Goal: Task Accomplishment & Management: Manage account settings

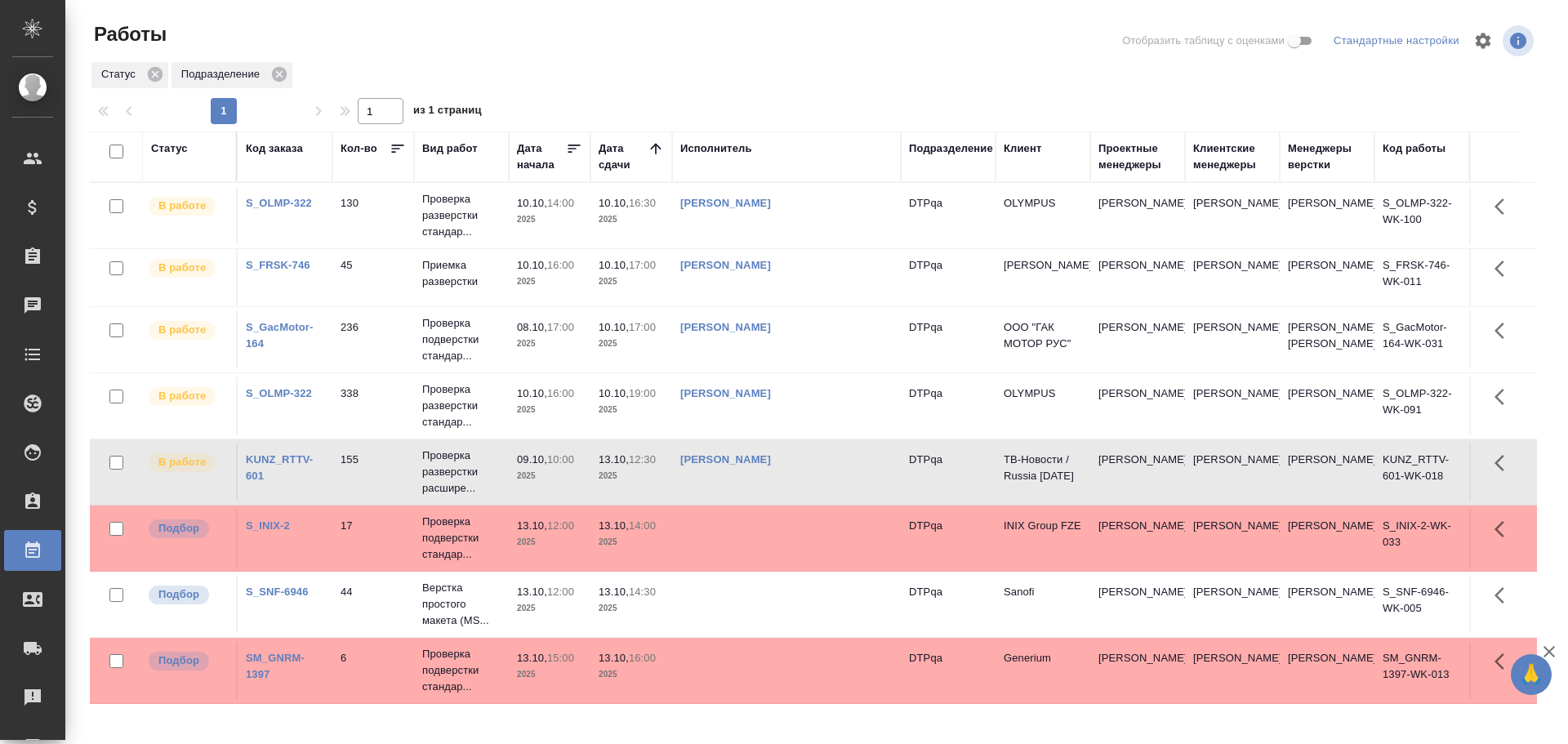
scroll to position [1, 0]
click at [793, 219] on td "[PERSON_NAME]" at bounding box center [786, 215] width 229 height 57
click at [793, 219] on td "Чулец Елена Сергеевна" at bounding box center [786, 215] width 229 height 57
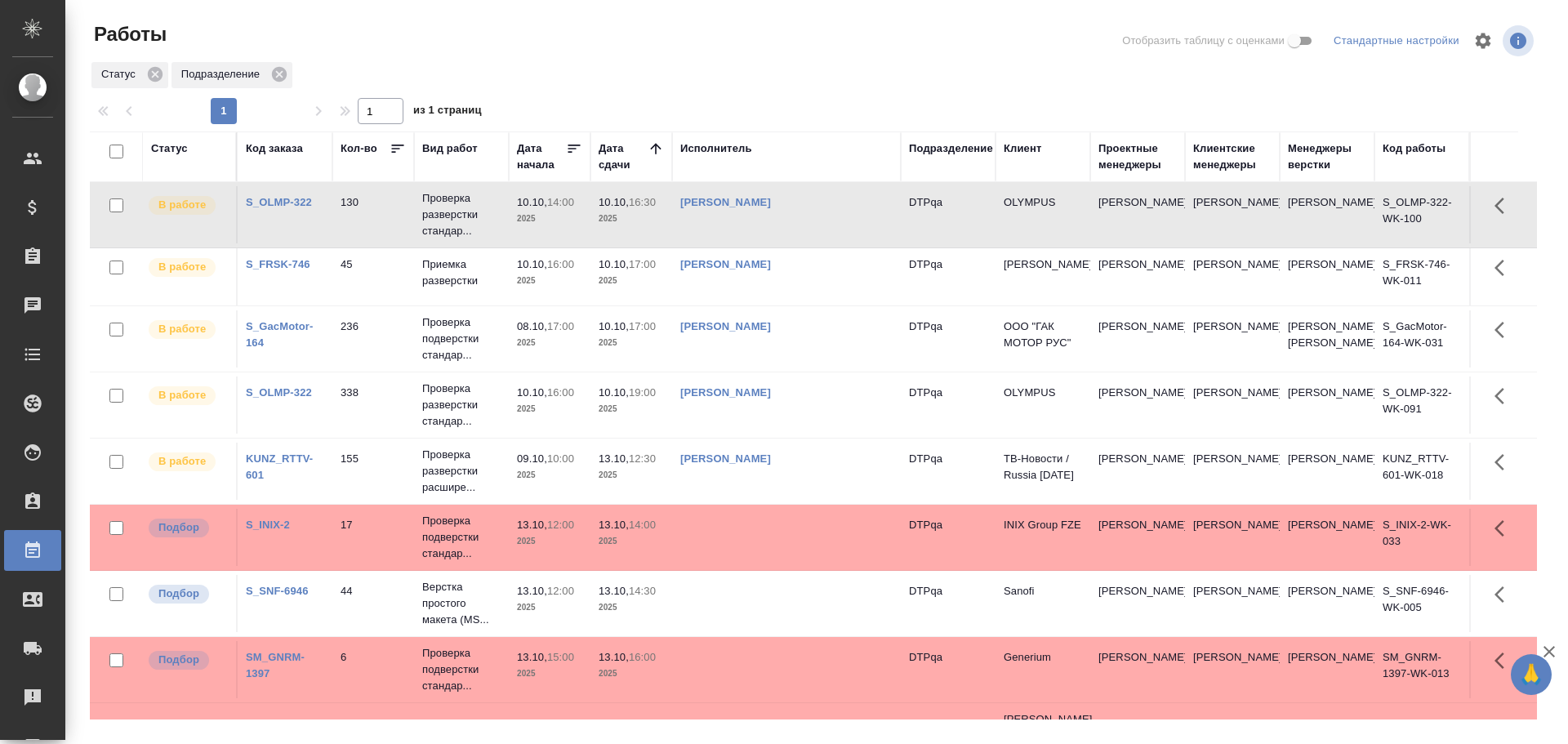
click at [791, 275] on td "Чулец Елена Сергеевна" at bounding box center [786, 276] width 229 height 57
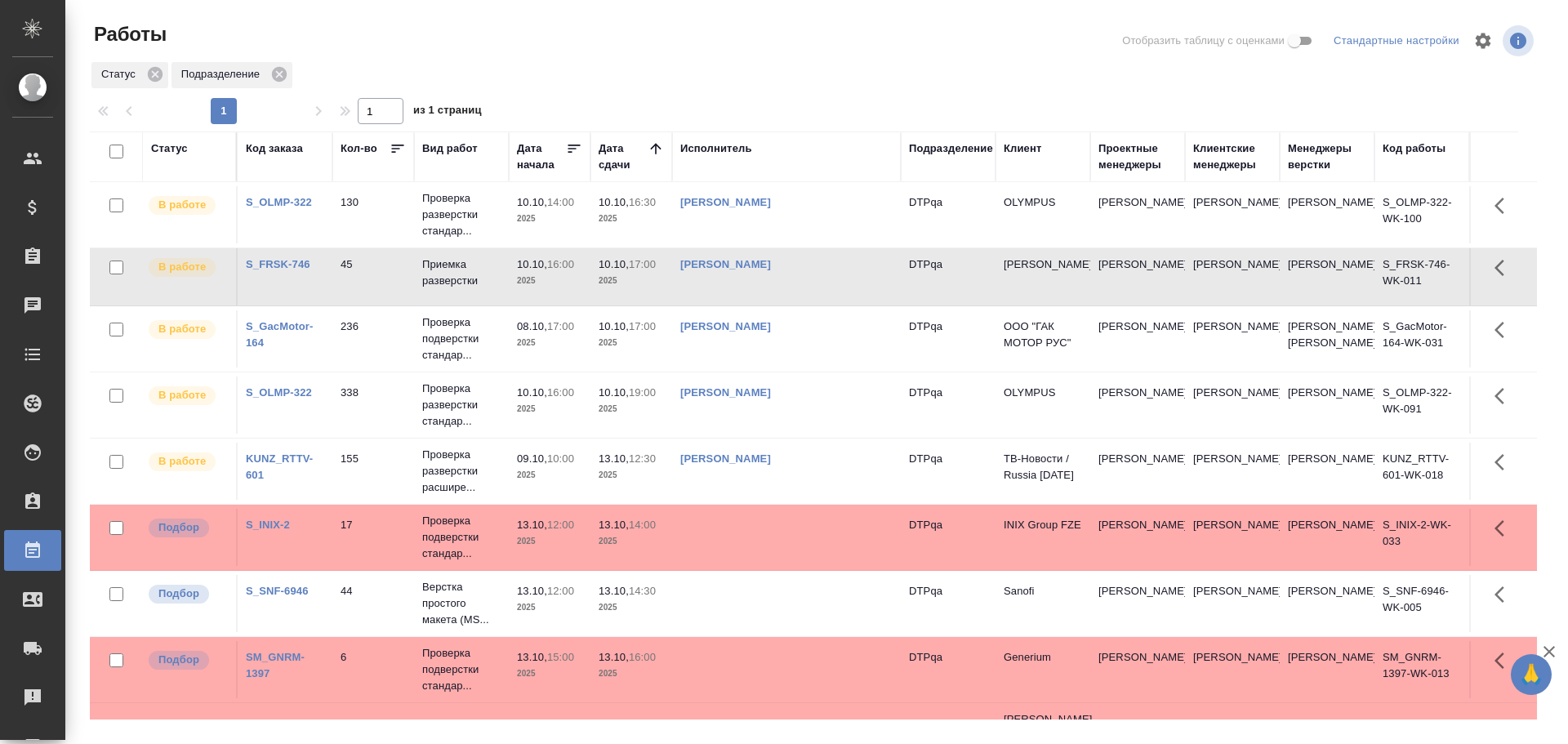
click at [791, 275] on td "[PERSON_NAME]" at bounding box center [786, 276] width 229 height 57
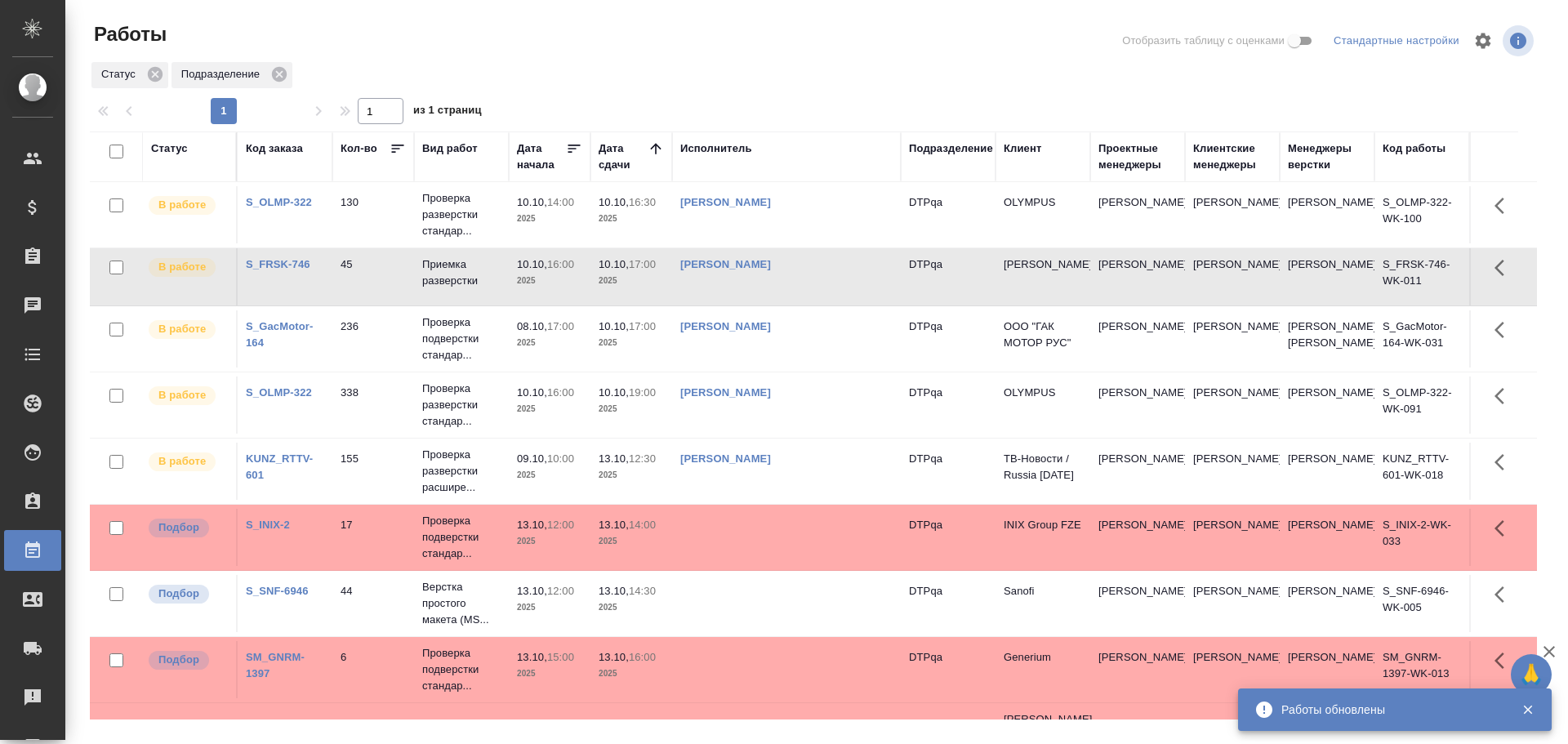
click at [816, 276] on td "[PERSON_NAME]" at bounding box center [786, 276] width 229 height 57
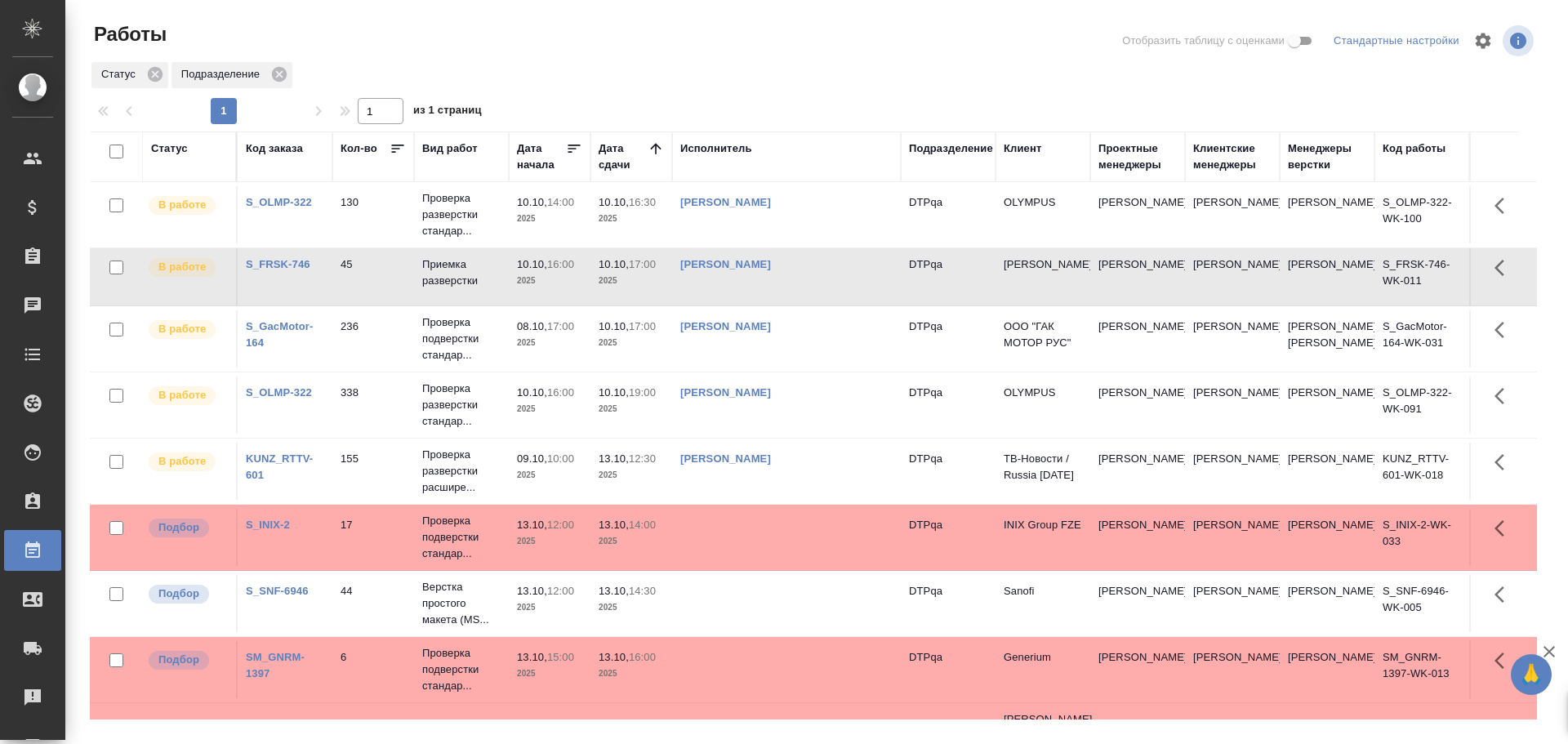
click at [816, 276] on td "[PERSON_NAME]" at bounding box center [786, 276] width 229 height 57
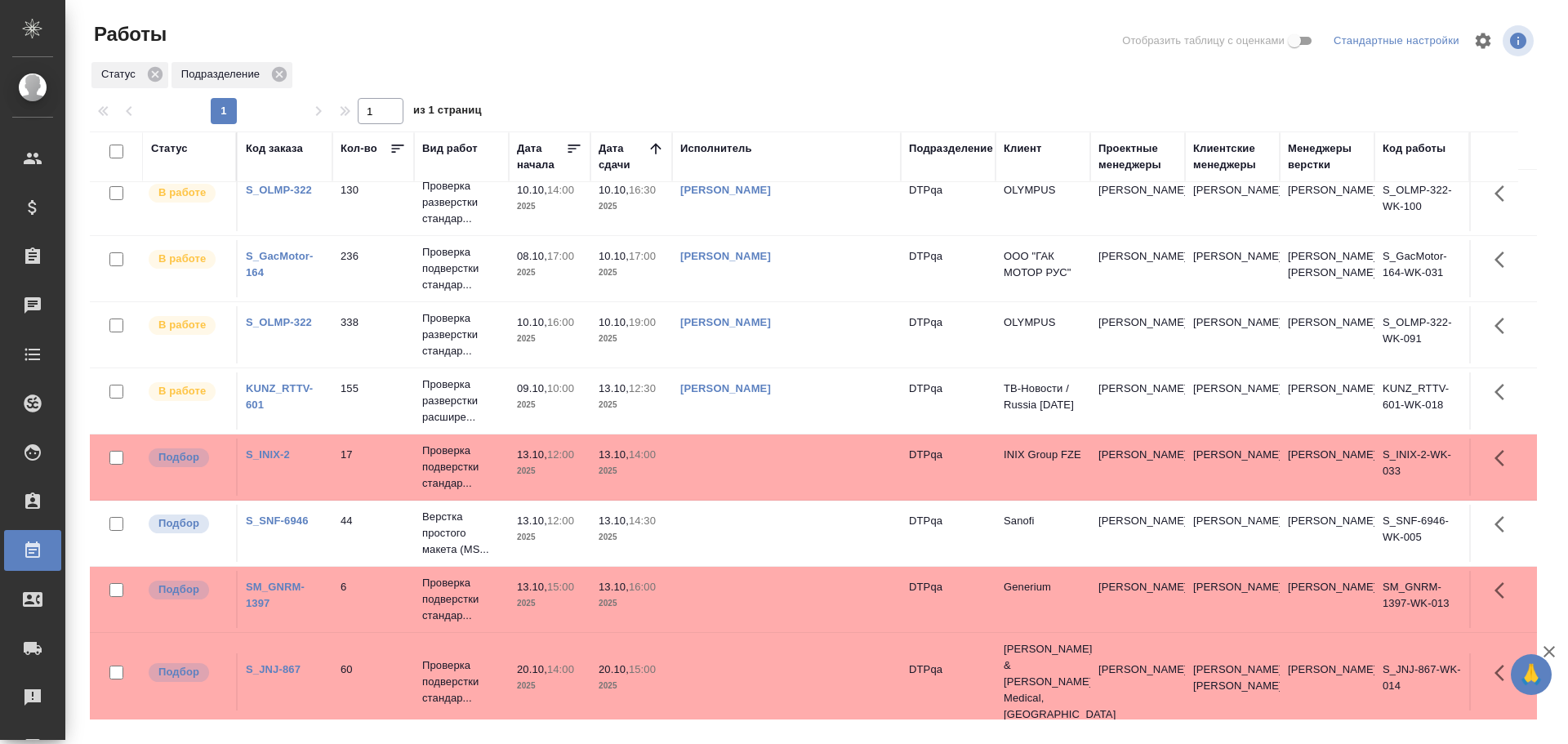
scroll to position [26, 0]
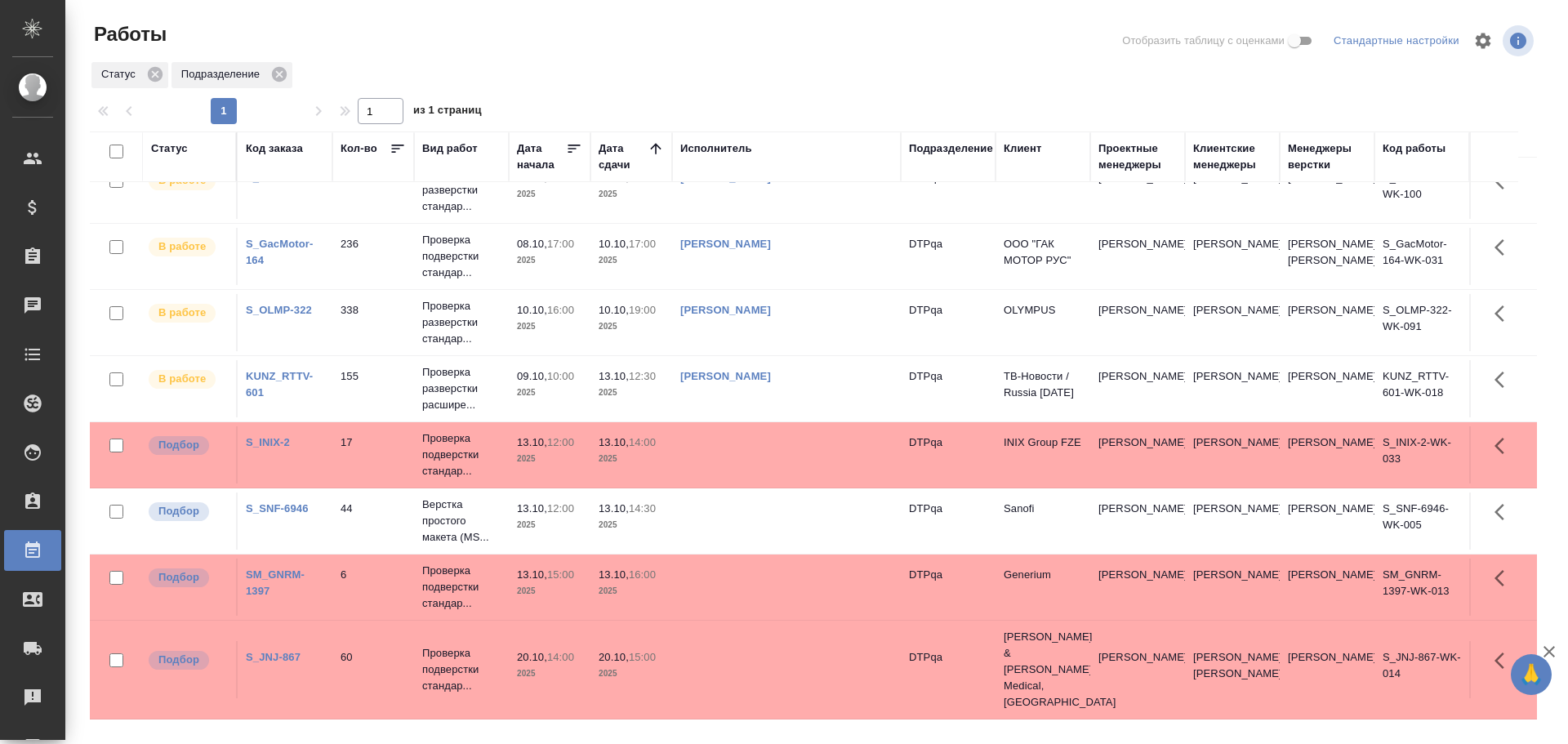
click at [745, 671] on td at bounding box center [786, 669] width 229 height 57
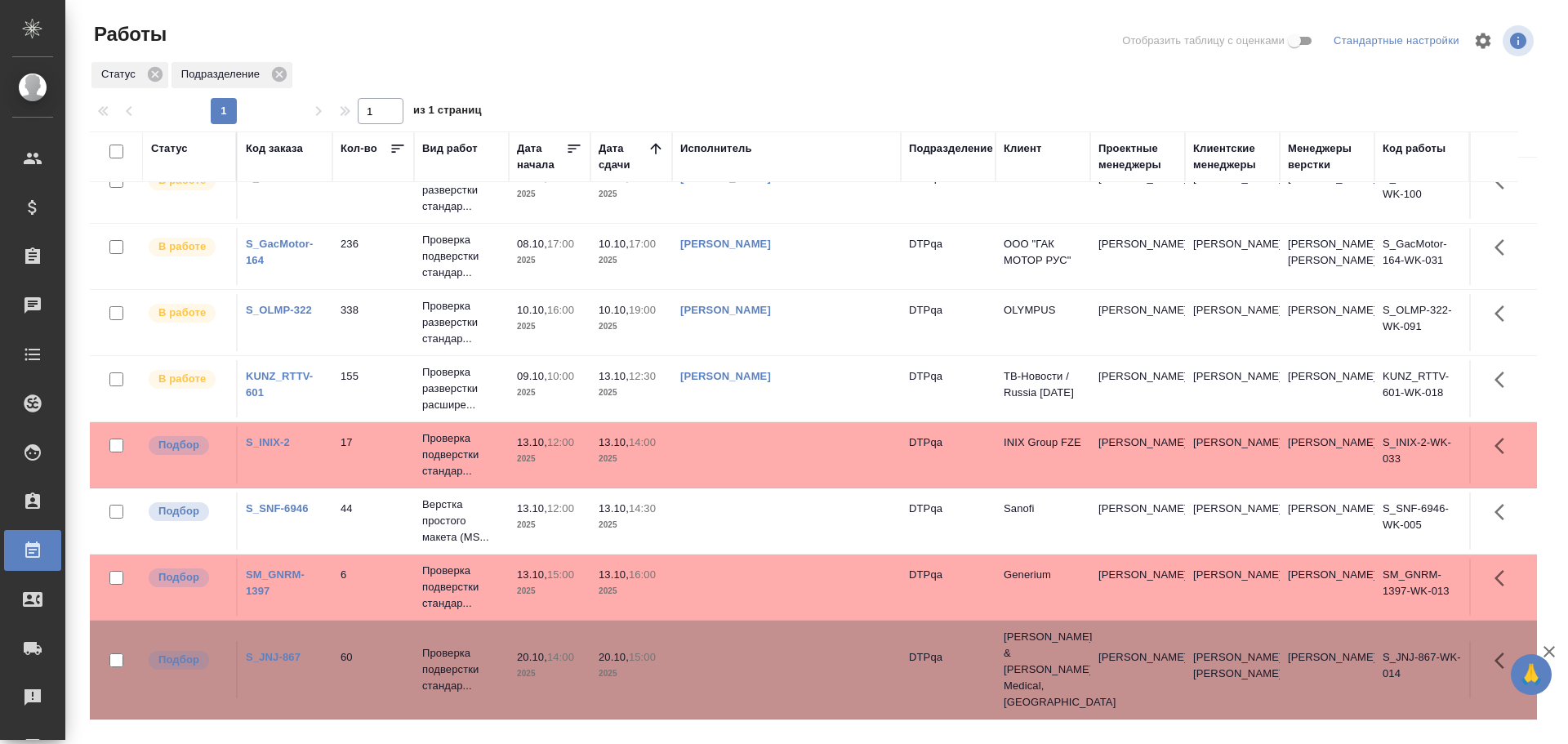
click at [745, 671] on td at bounding box center [786, 669] width 229 height 57
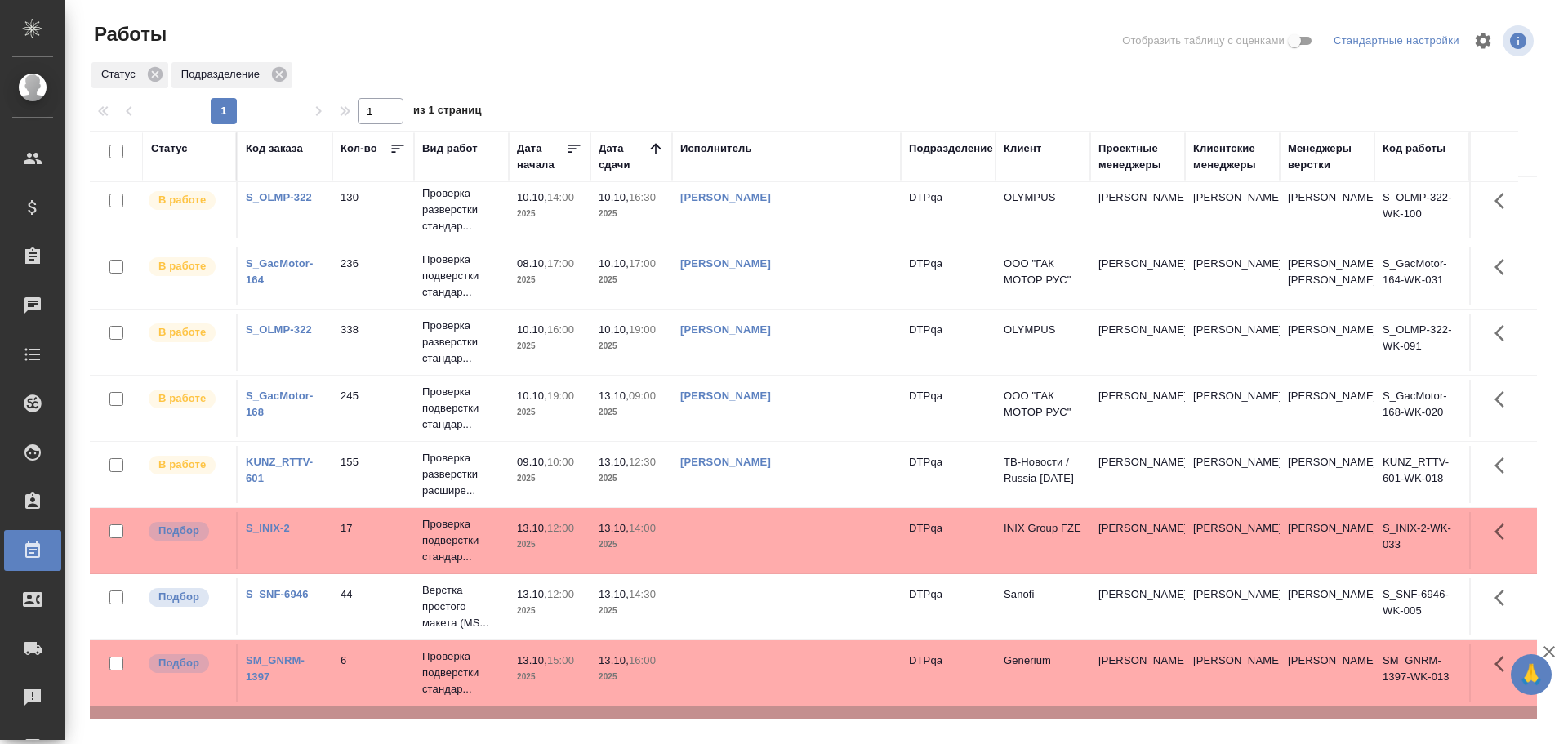
scroll to position [0, 0]
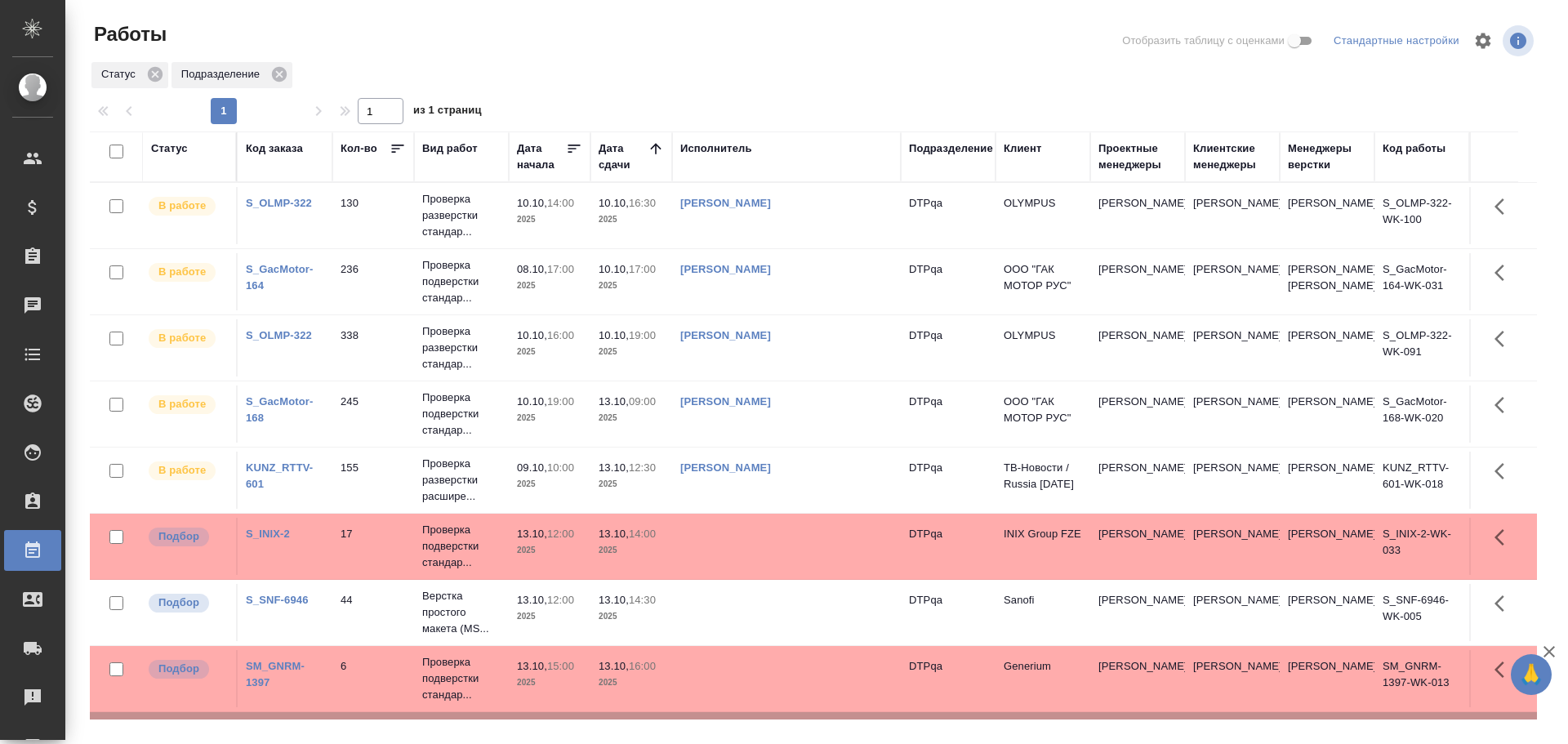
click at [807, 222] on td "Чулец Елена Сергеевна" at bounding box center [786, 215] width 229 height 57
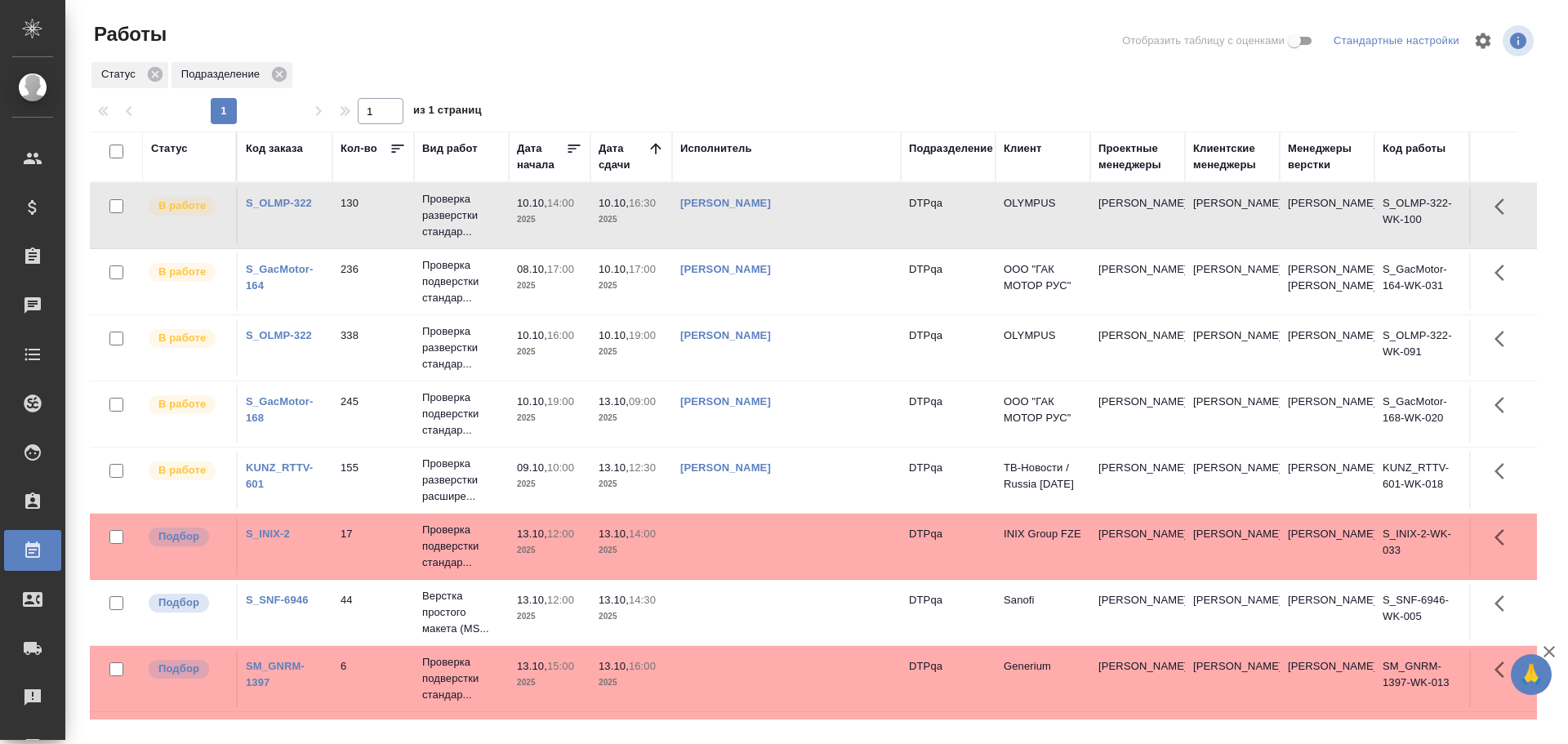
click at [807, 222] on td "[PERSON_NAME]" at bounding box center [786, 215] width 229 height 57
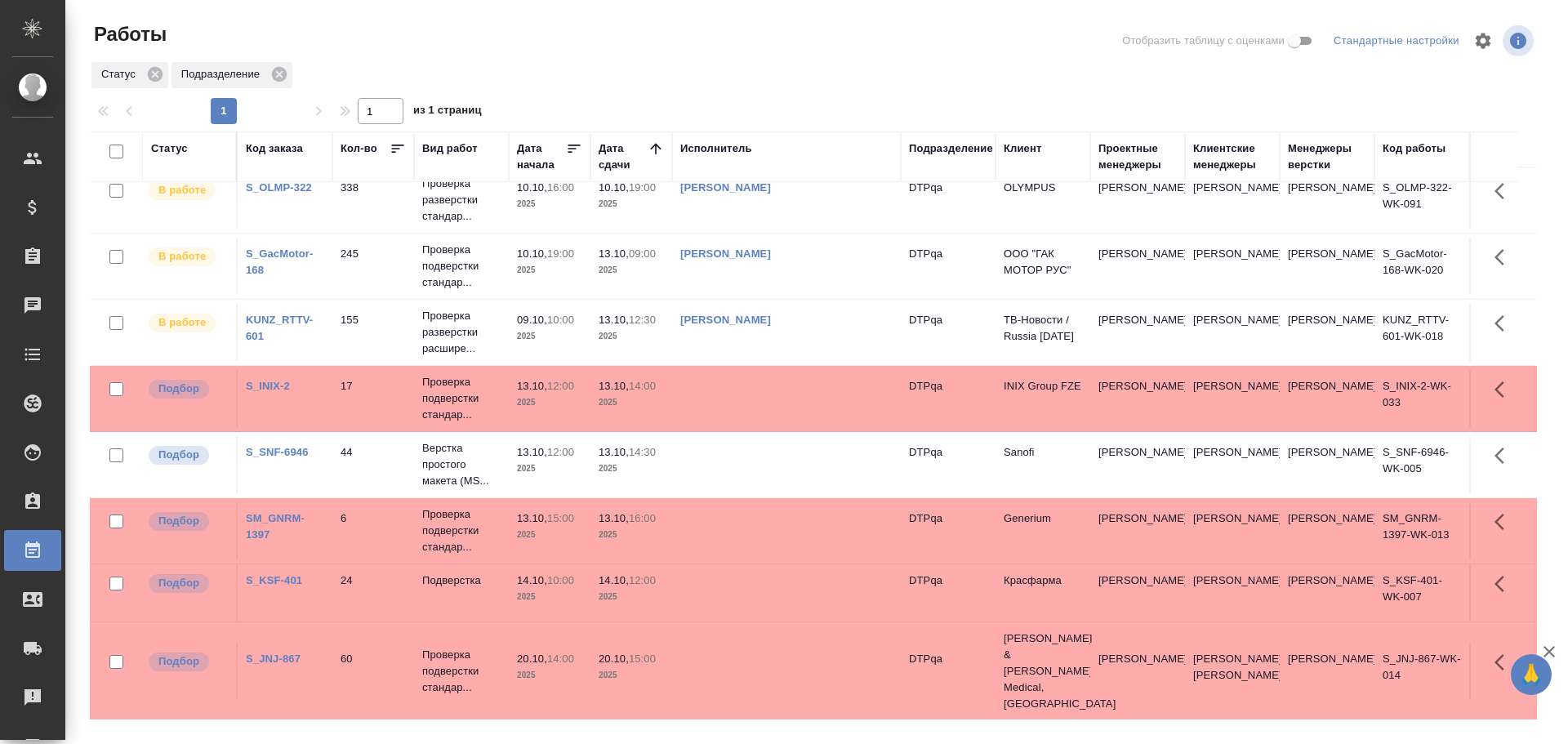
scroll to position [149, 0]
click at [730, 608] on td at bounding box center [786, 591] width 229 height 57
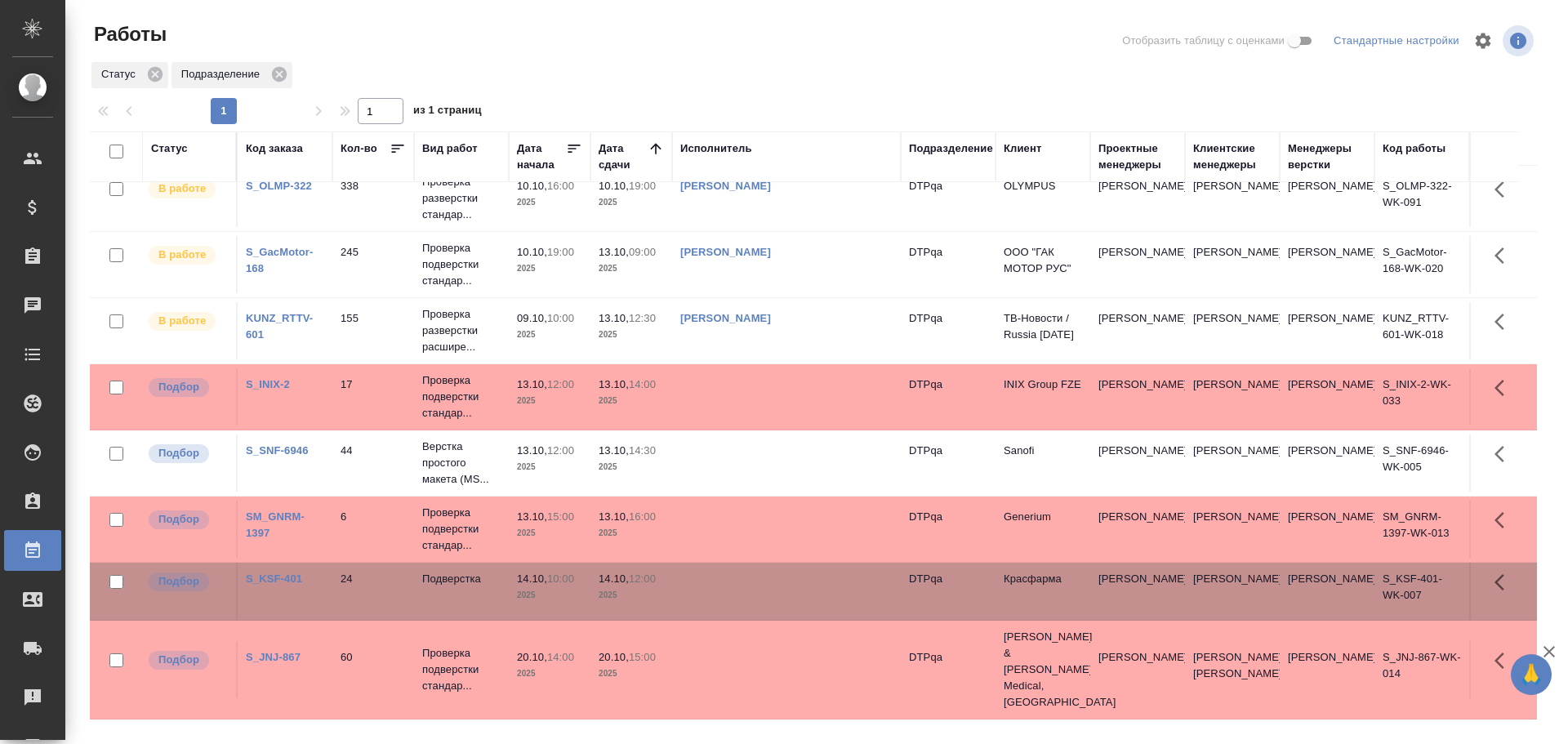
click at [730, 608] on td at bounding box center [786, 591] width 229 height 57
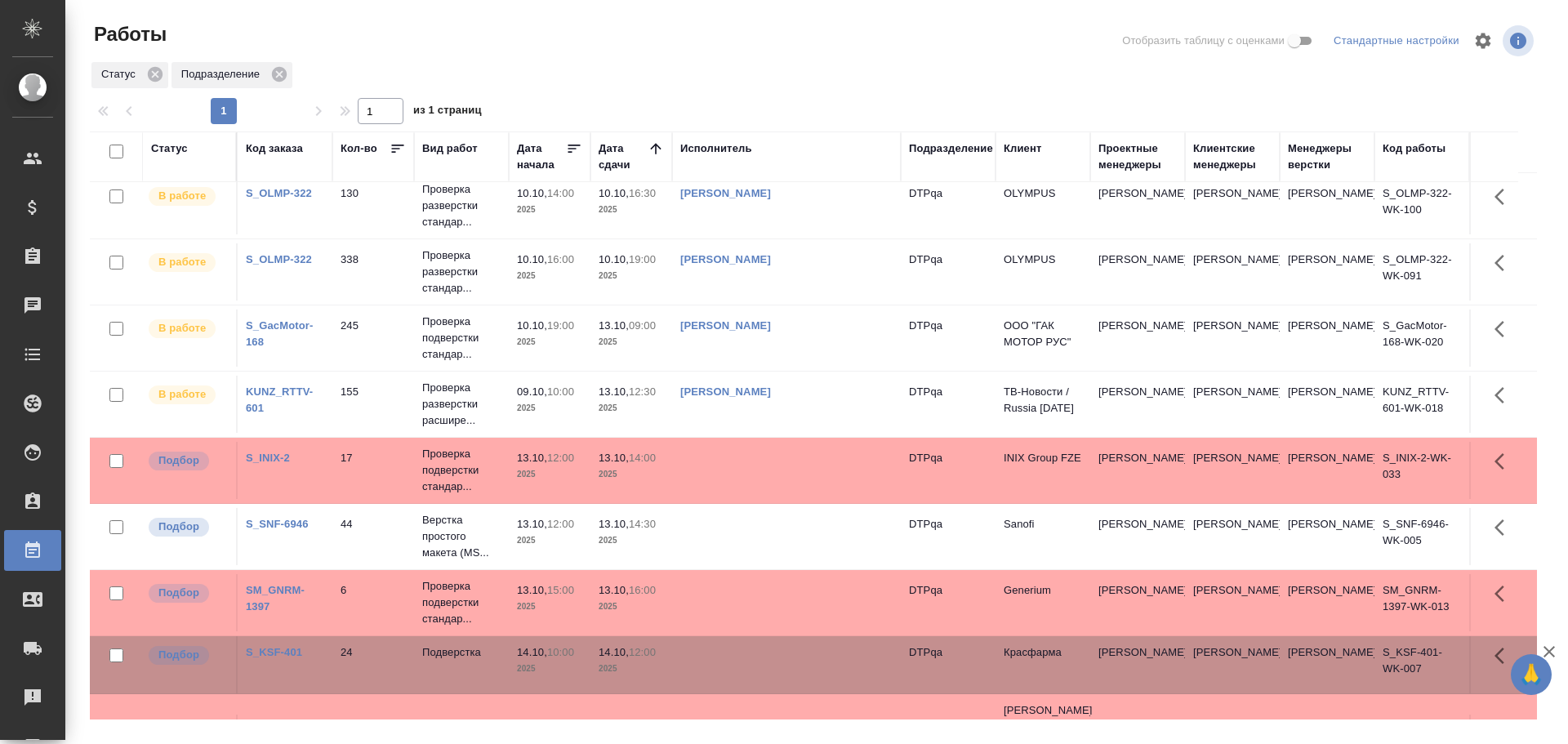
scroll to position [0, 0]
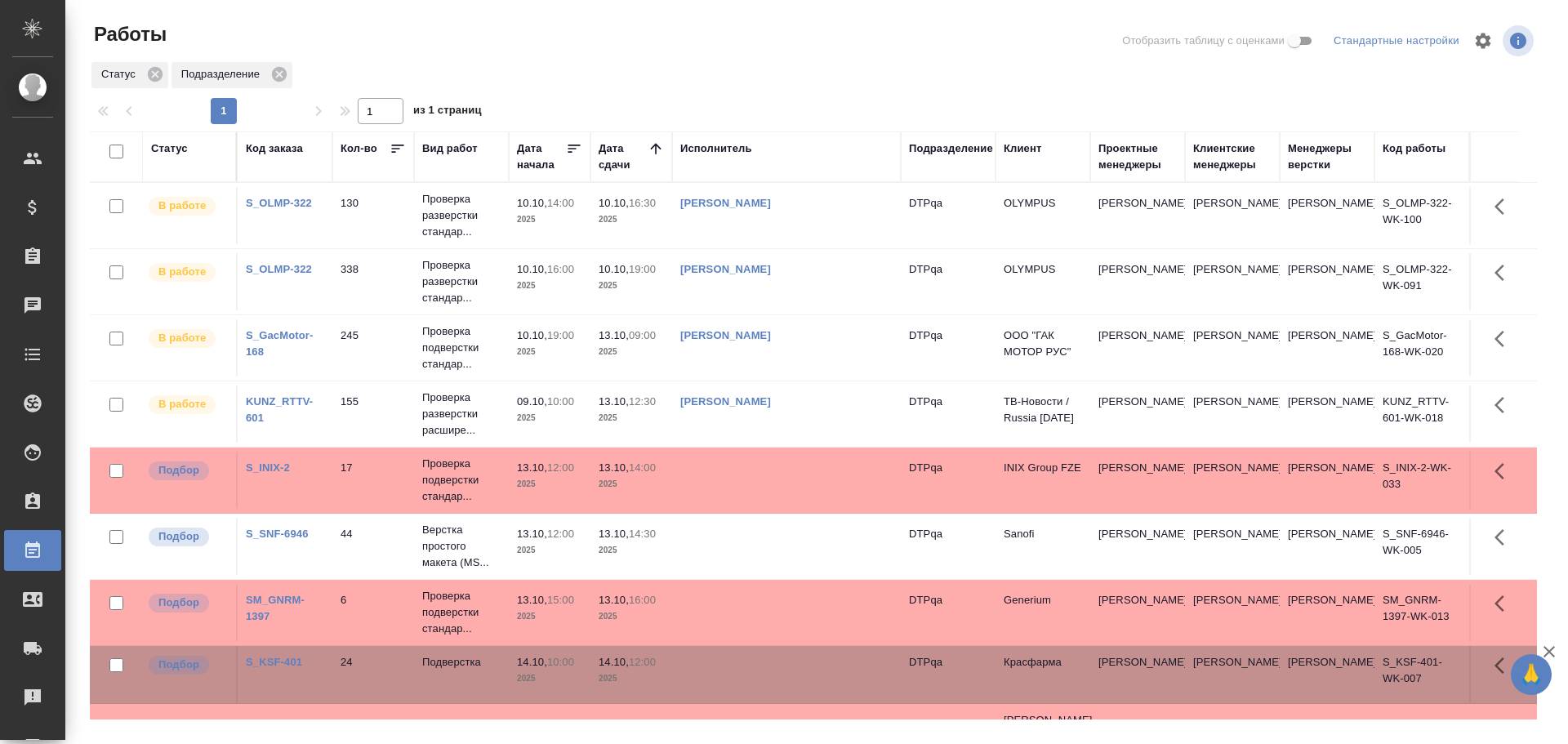
click at [771, 336] on link "[PERSON_NAME]" at bounding box center [726, 336] width 91 height 12
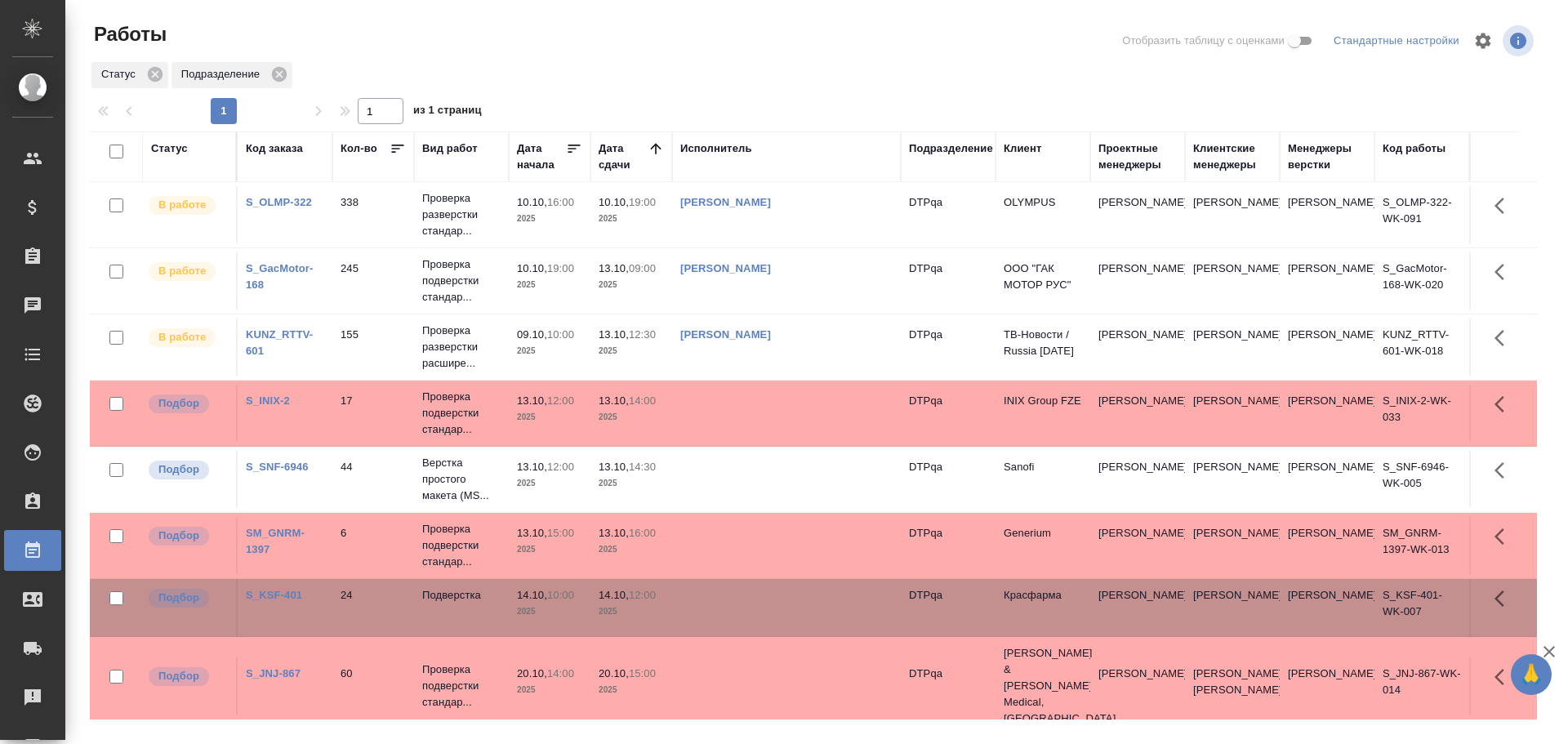
click at [166, 148] on div "Статус" at bounding box center [169, 148] width 37 height 16
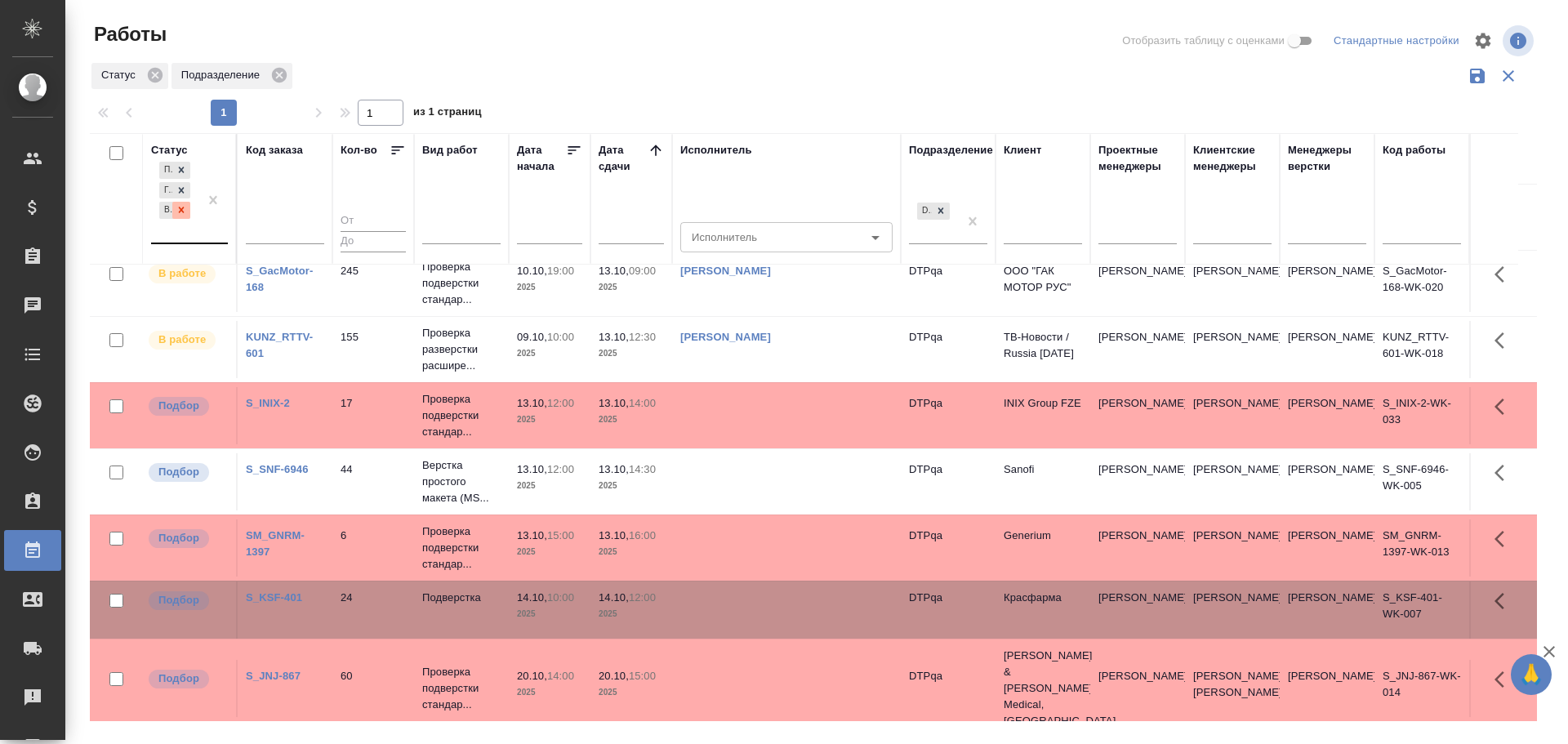
scroll to position [148, 0]
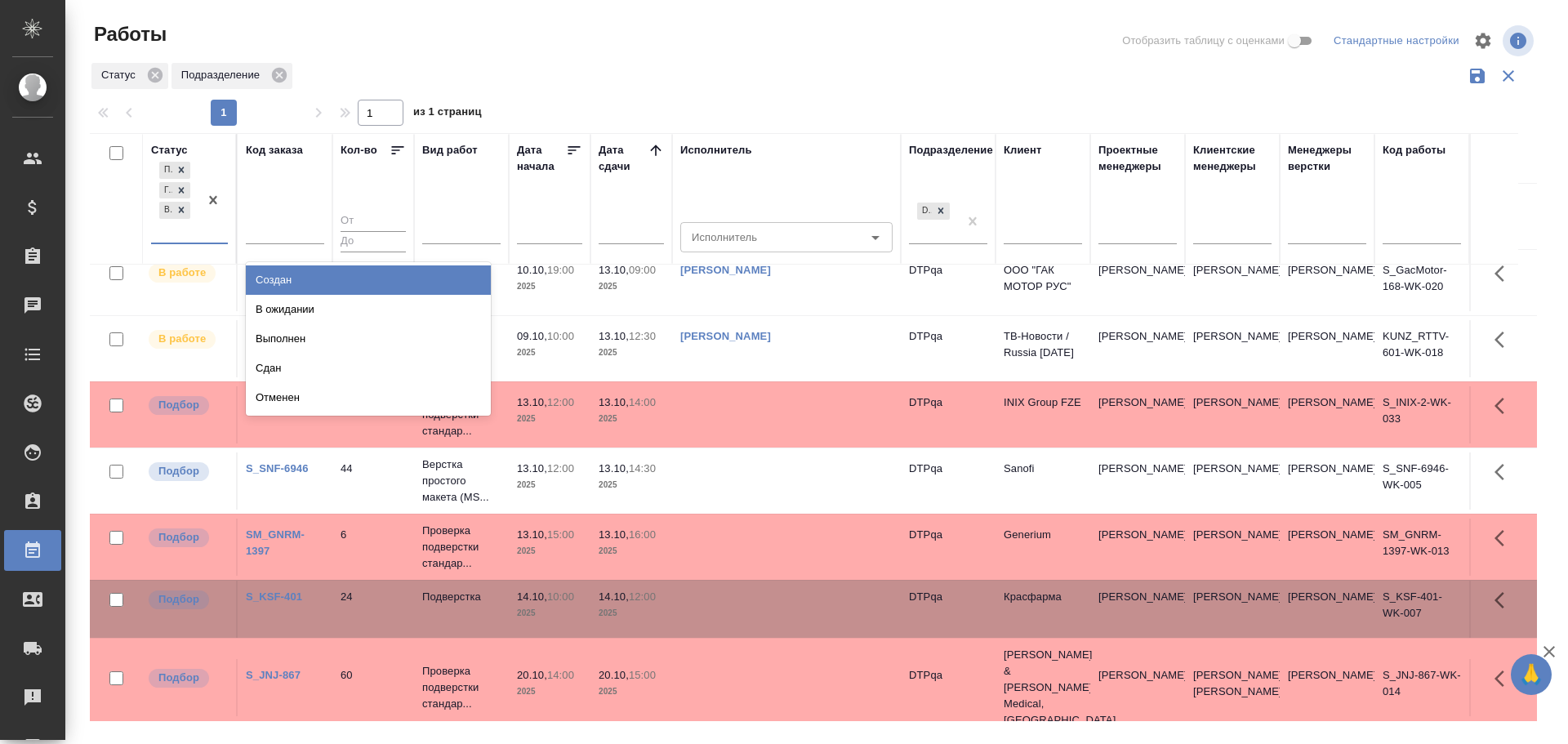
click at [170, 229] on div "Подбор Готов к работе В работе" at bounding box center [174, 201] width 47 height 84
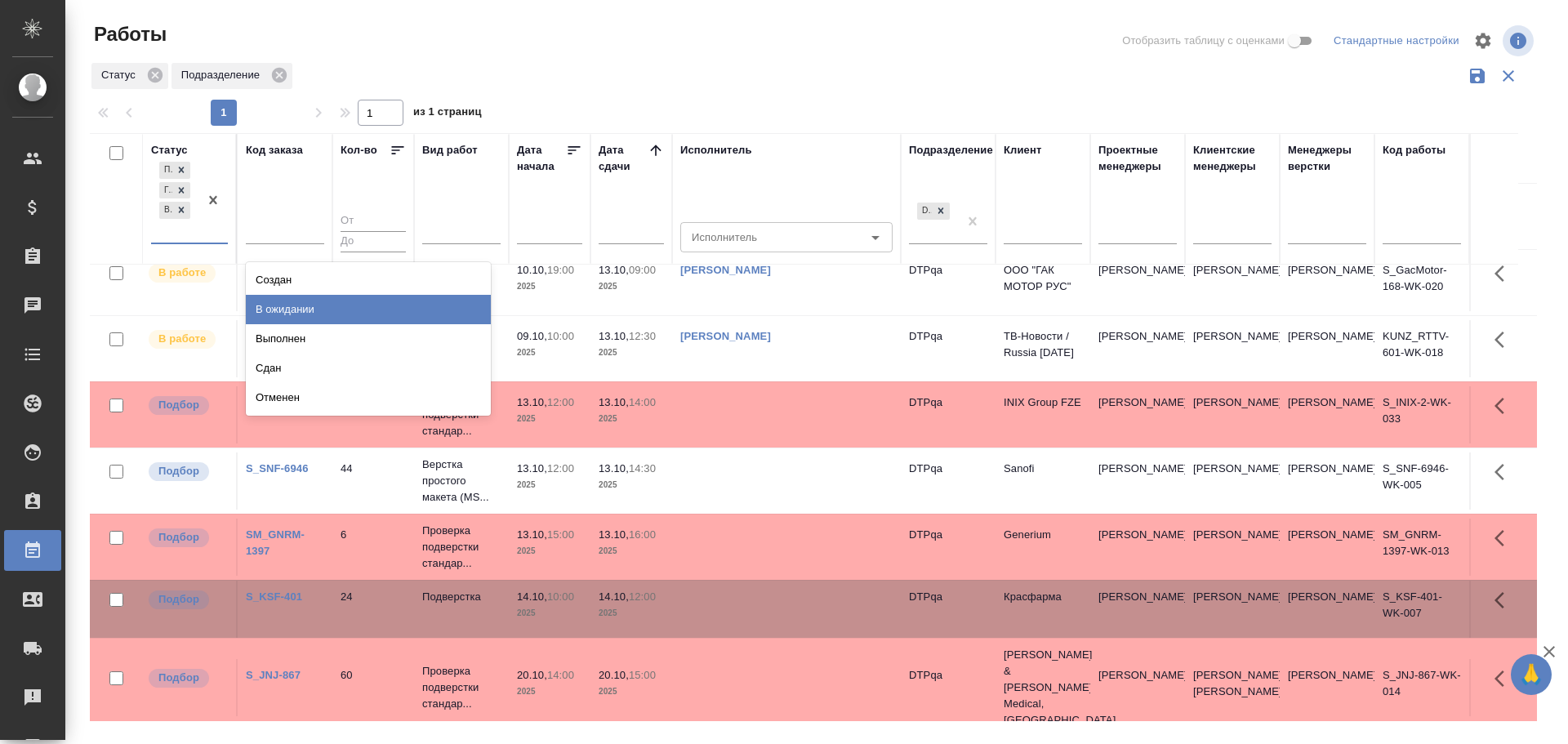
click at [289, 308] on div "В ожидании" at bounding box center [369, 310] width 245 height 29
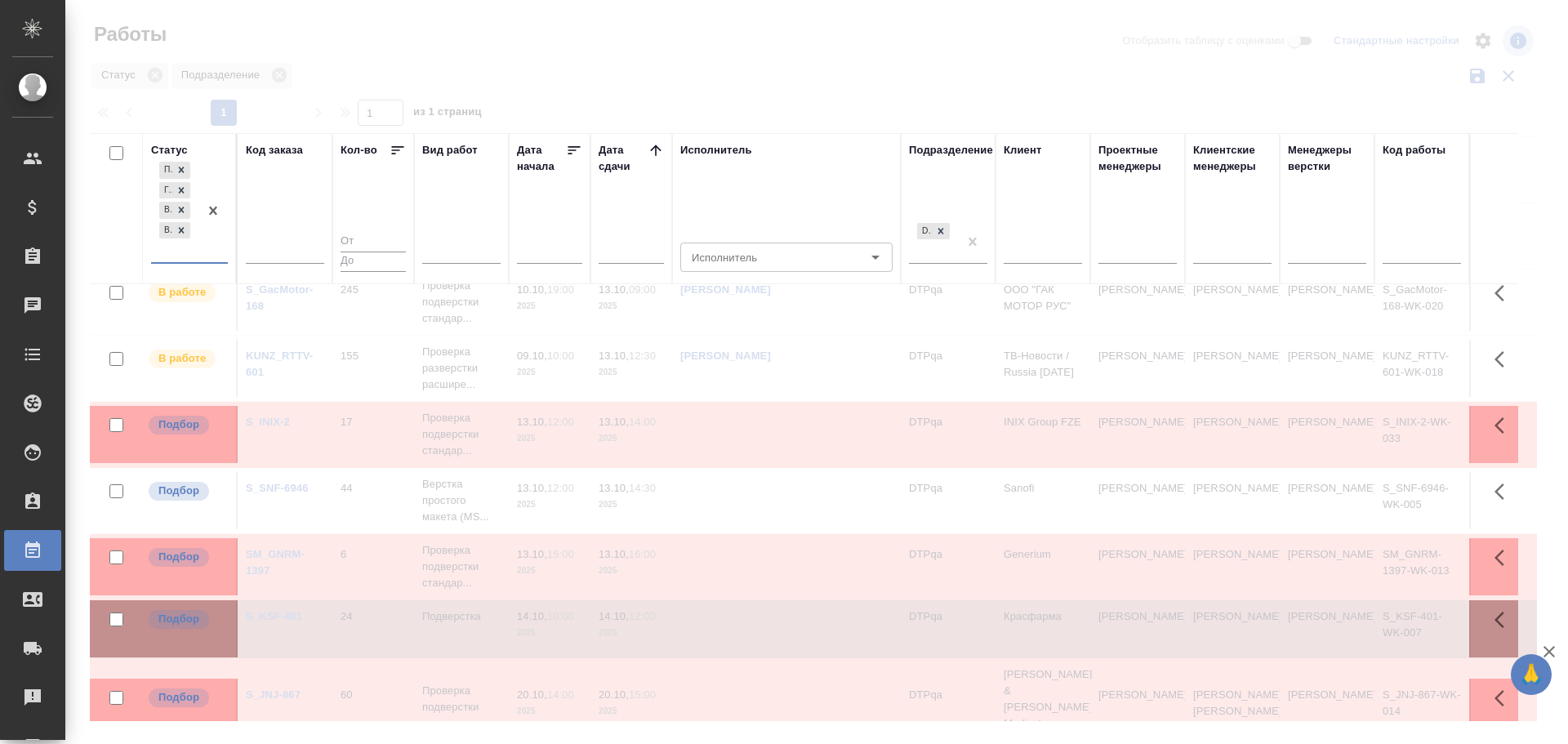
scroll to position [167, 0]
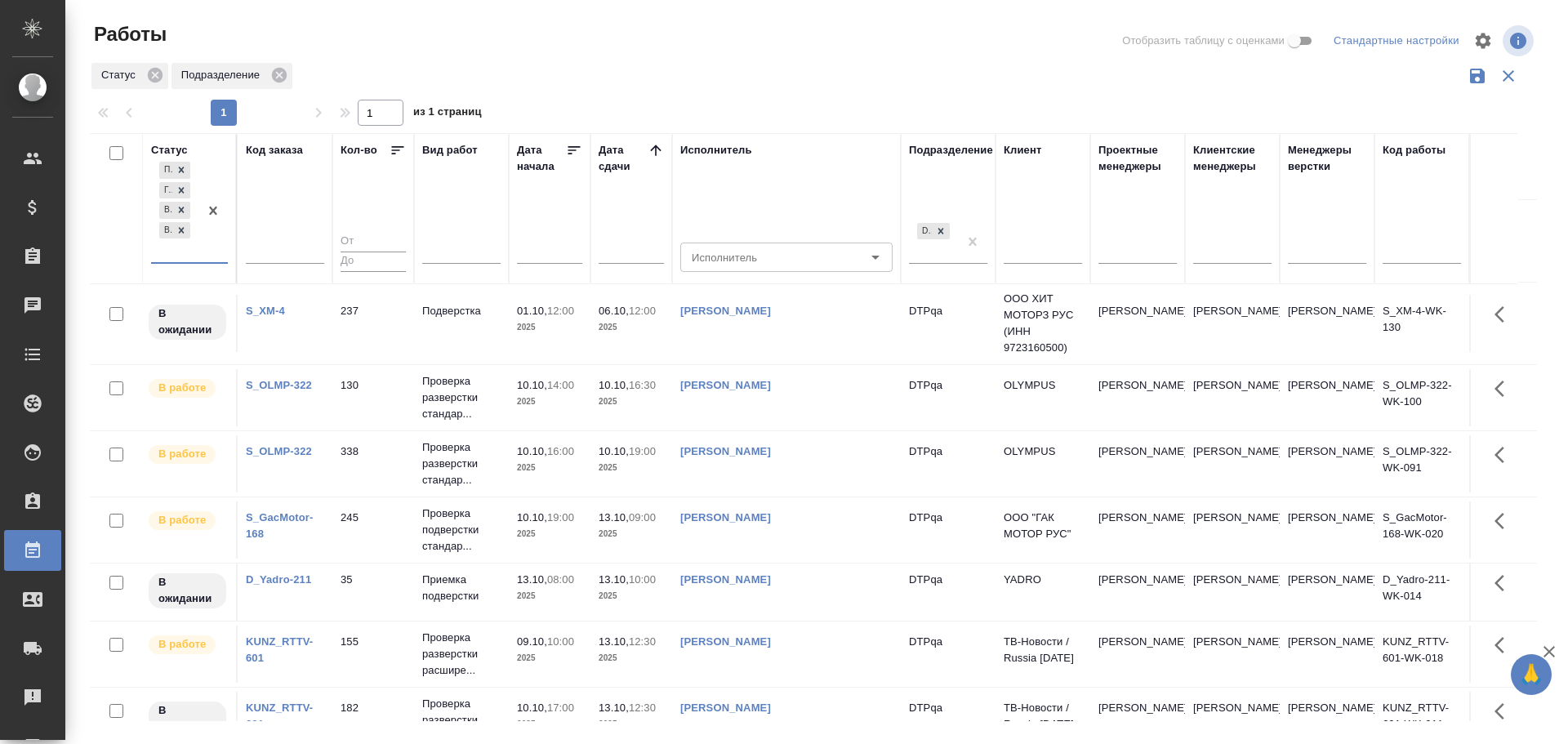
click at [755, 312] on link "[PERSON_NAME]" at bounding box center [726, 311] width 91 height 12
click at [760, 385] on link "[PERSON_NAME]" at bounding box center [726, 385] width 91 height 12
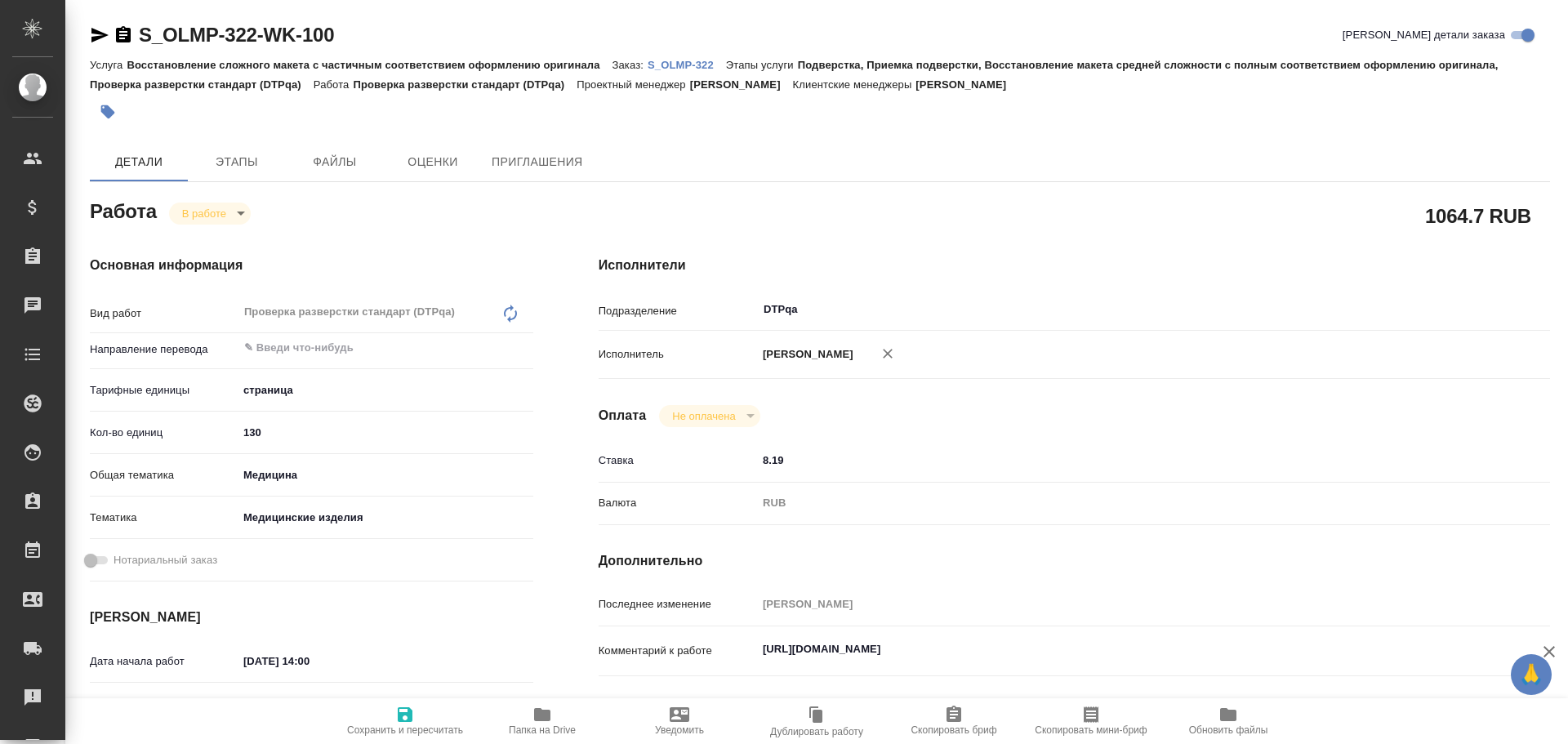
type textarea "x"
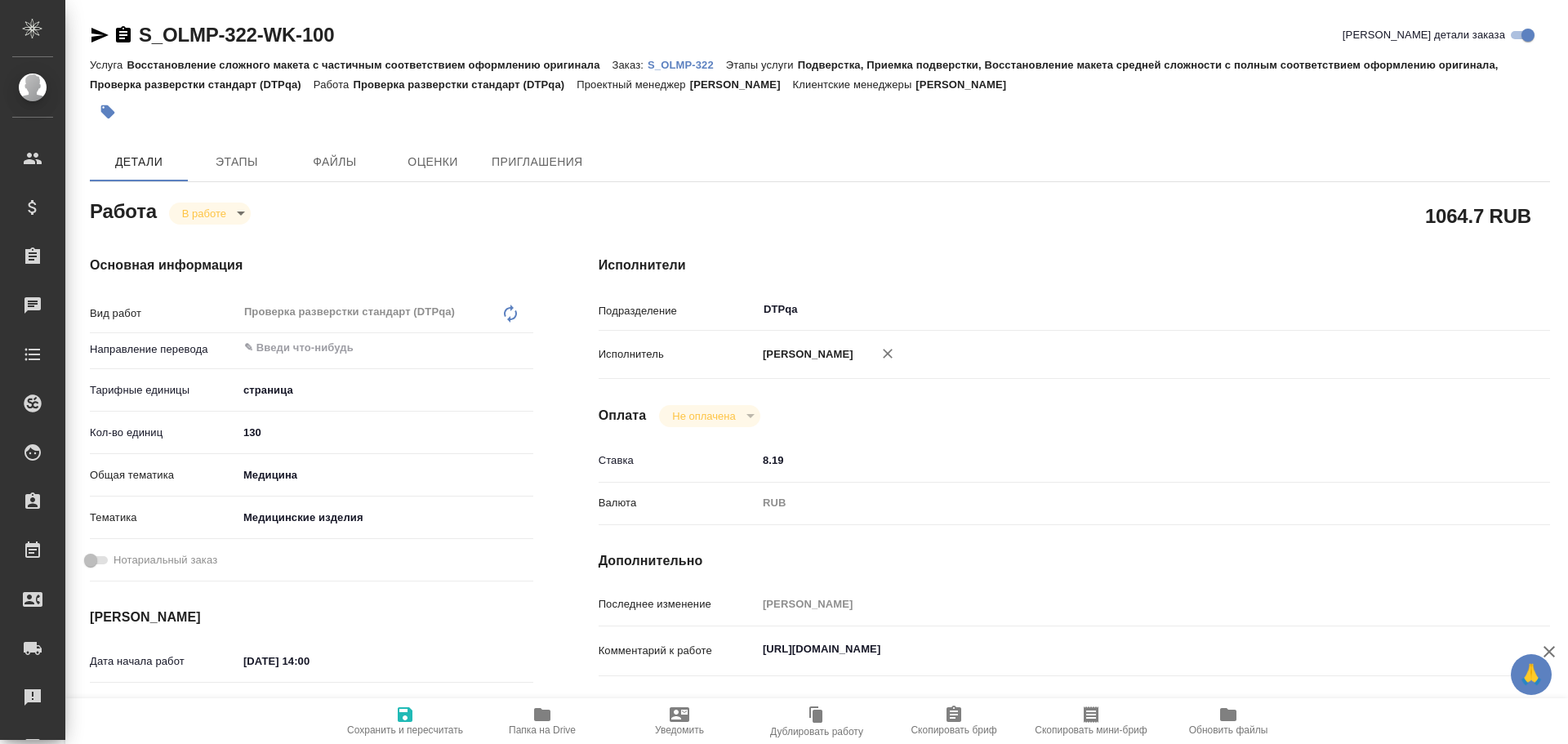
type textarea "x"
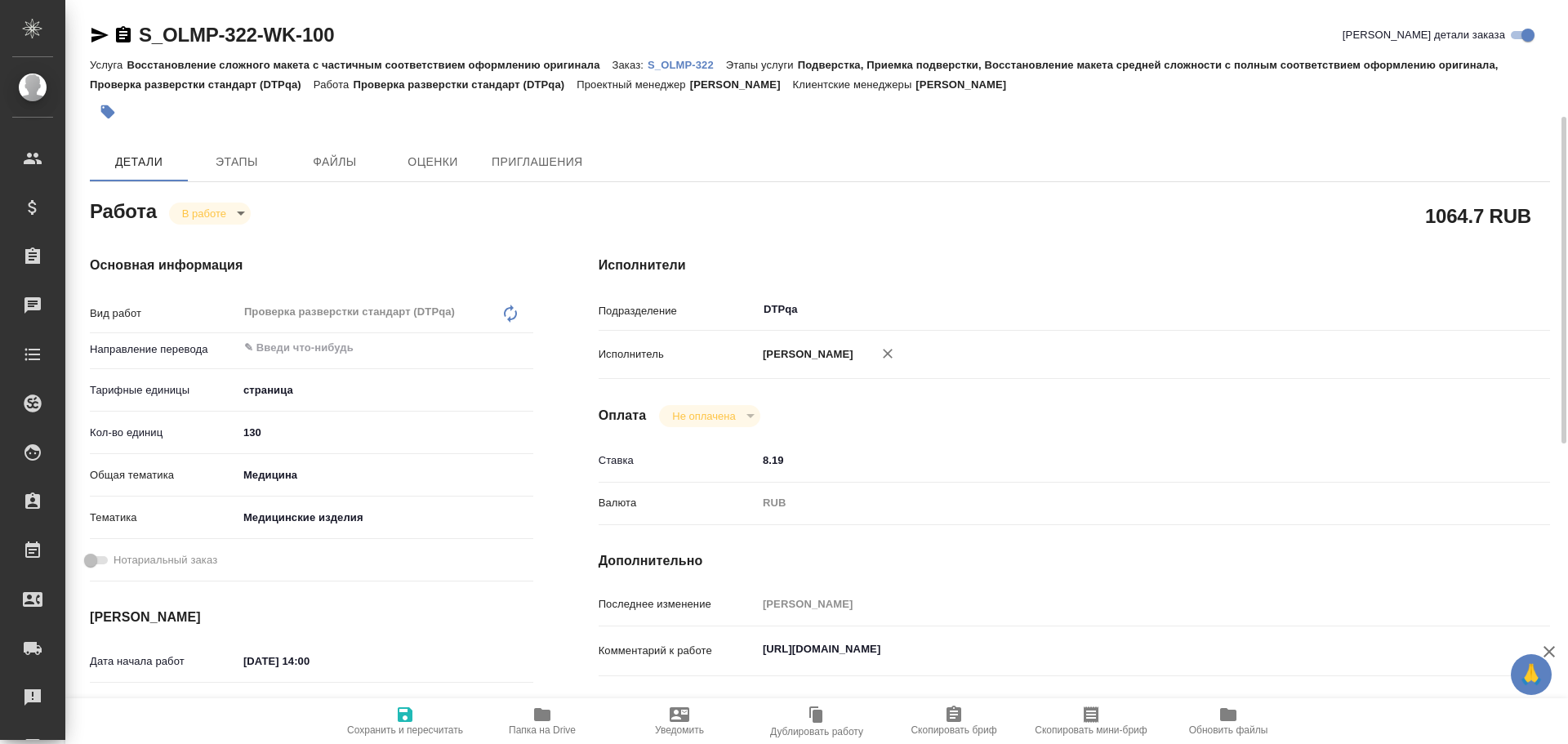
scroll to position [245, 0]
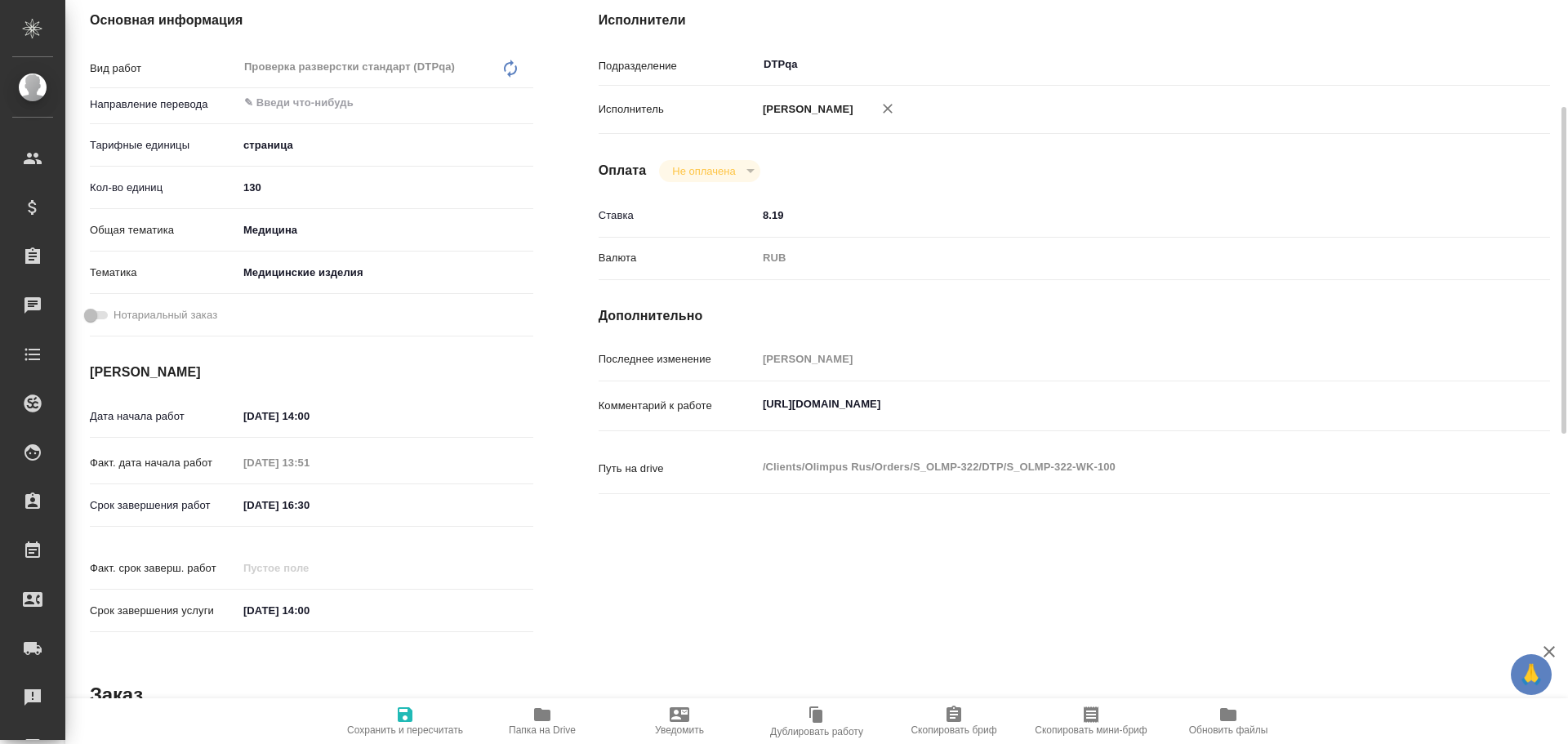
type textarea "x"
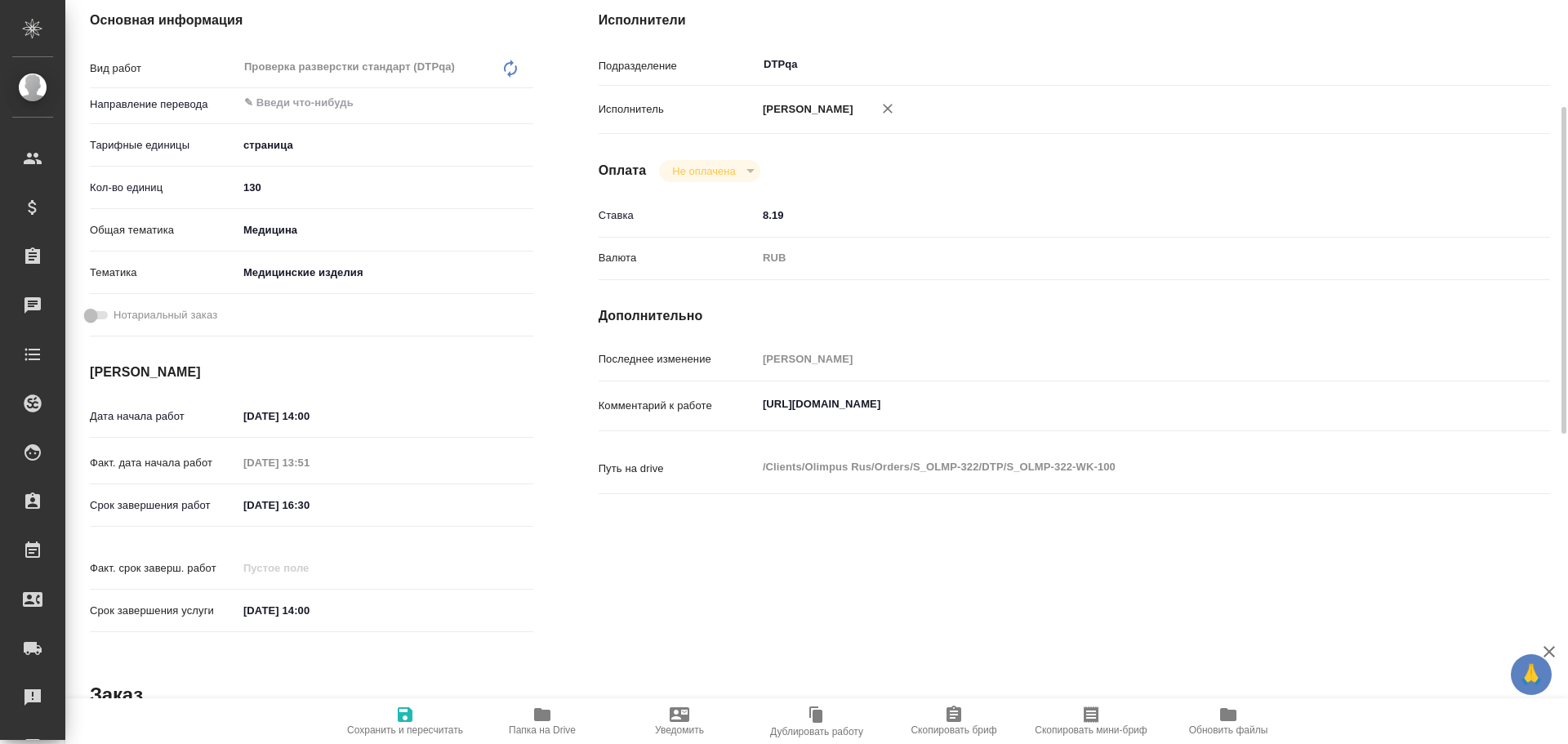
type textarea "x"
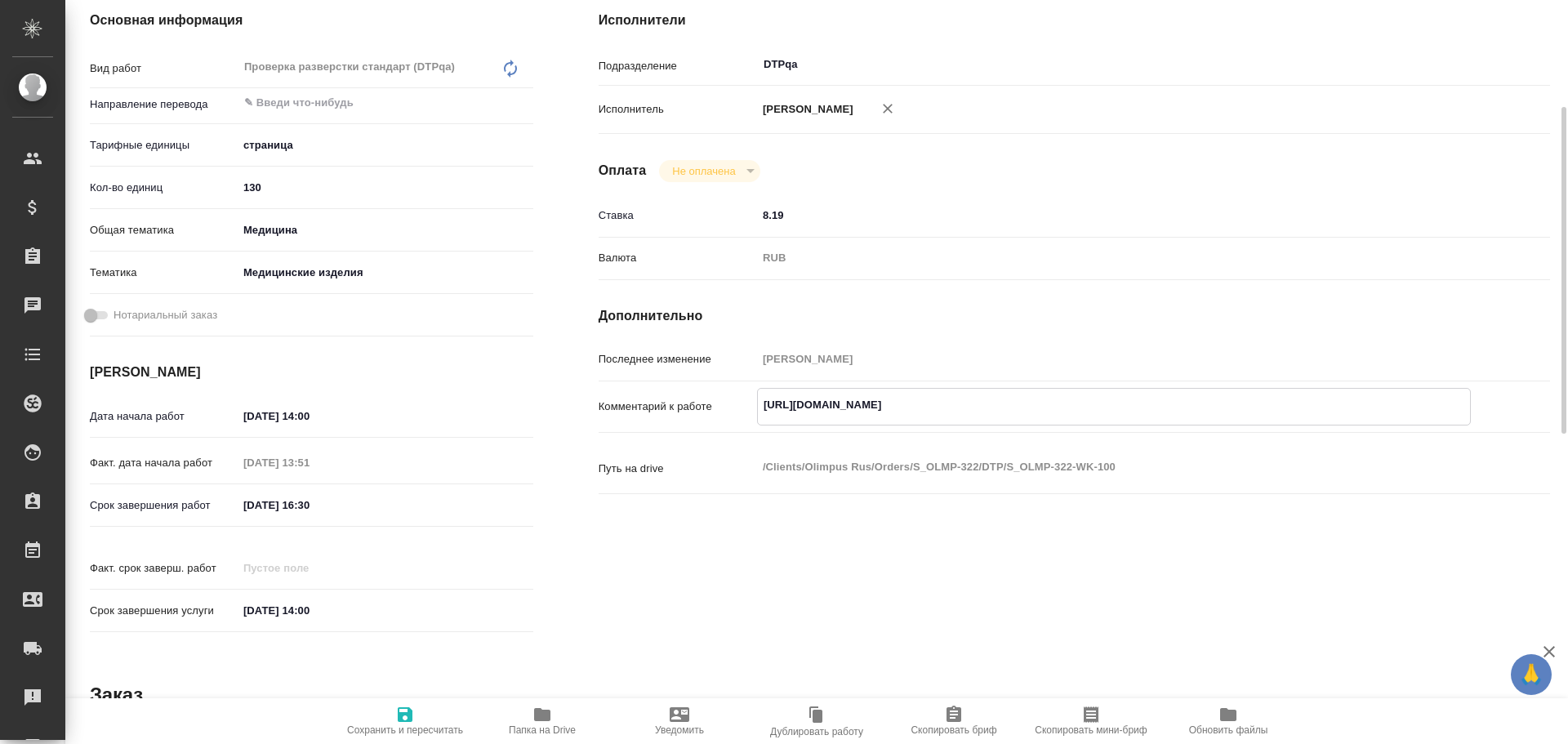
type textarea "x"
drag, startPoint x: 759, startPoint y: 404, endPoint x: 1065, endPoint y: 404, distance: 306.0
click at [1076, 401] on textarea "https://tera.awatera.com/Work/68e39aa3d26f4ffccacd26f3/" at bounding box center [1113, 405] width 712 height 27
type textarea "x"
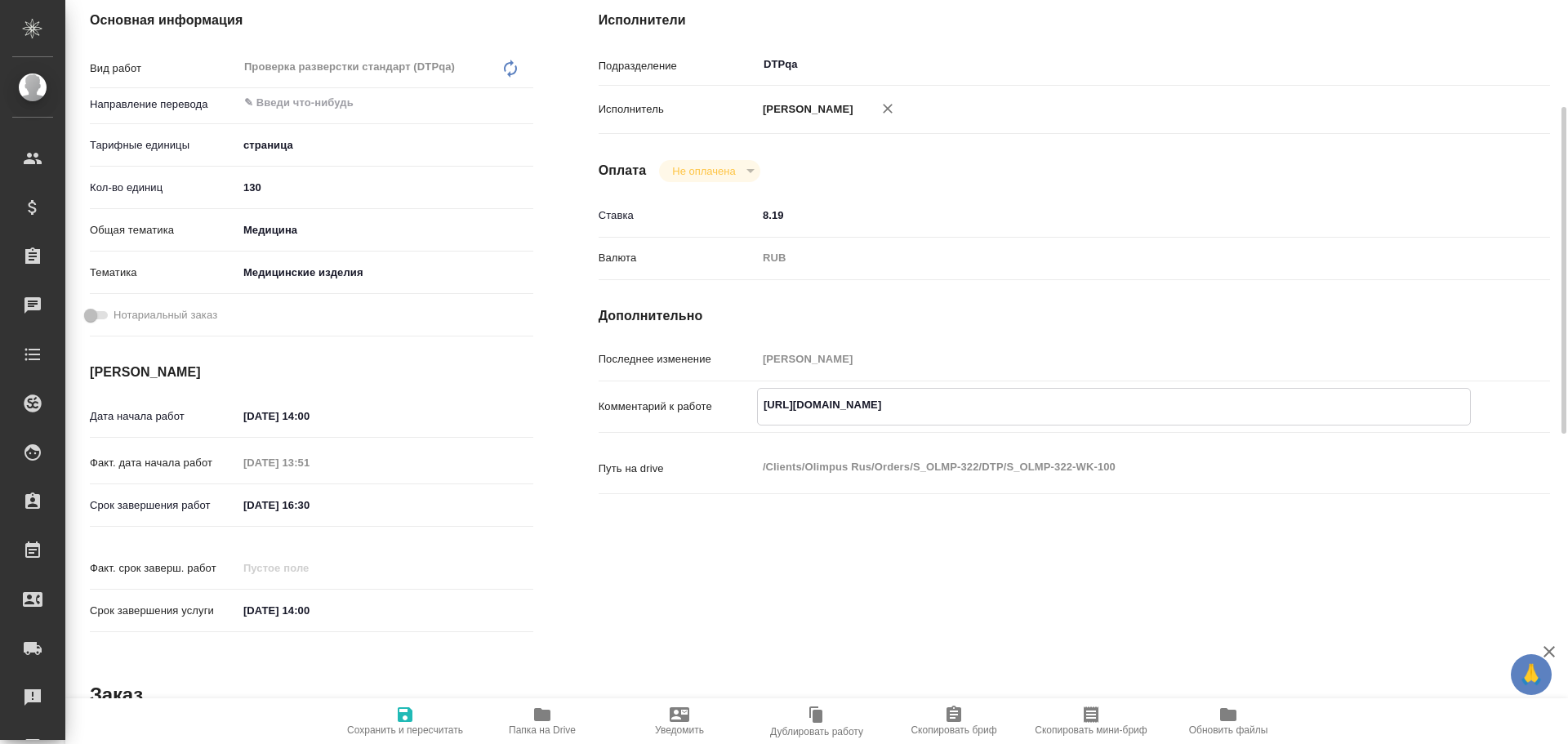
type textarea "x"
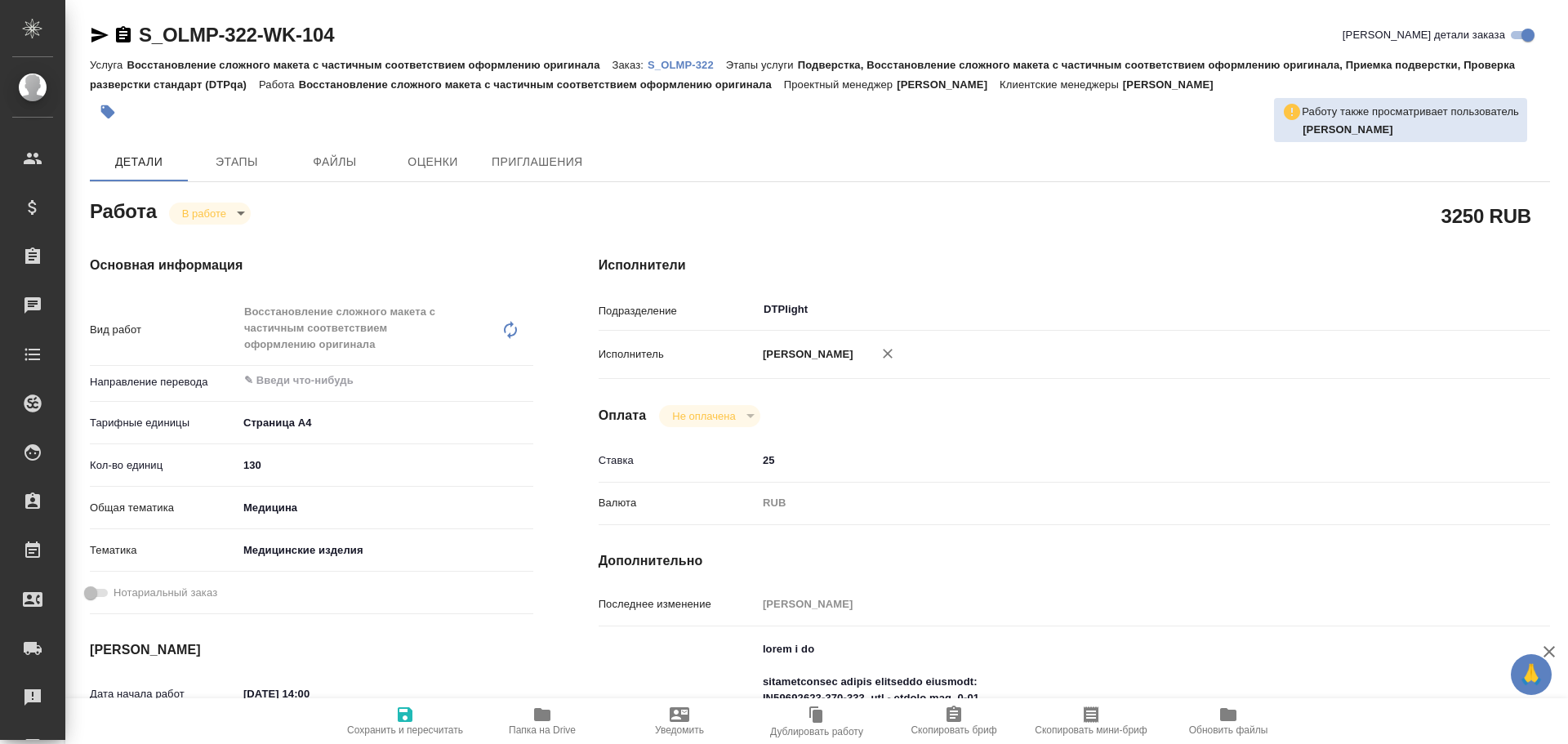
type textarea "x"
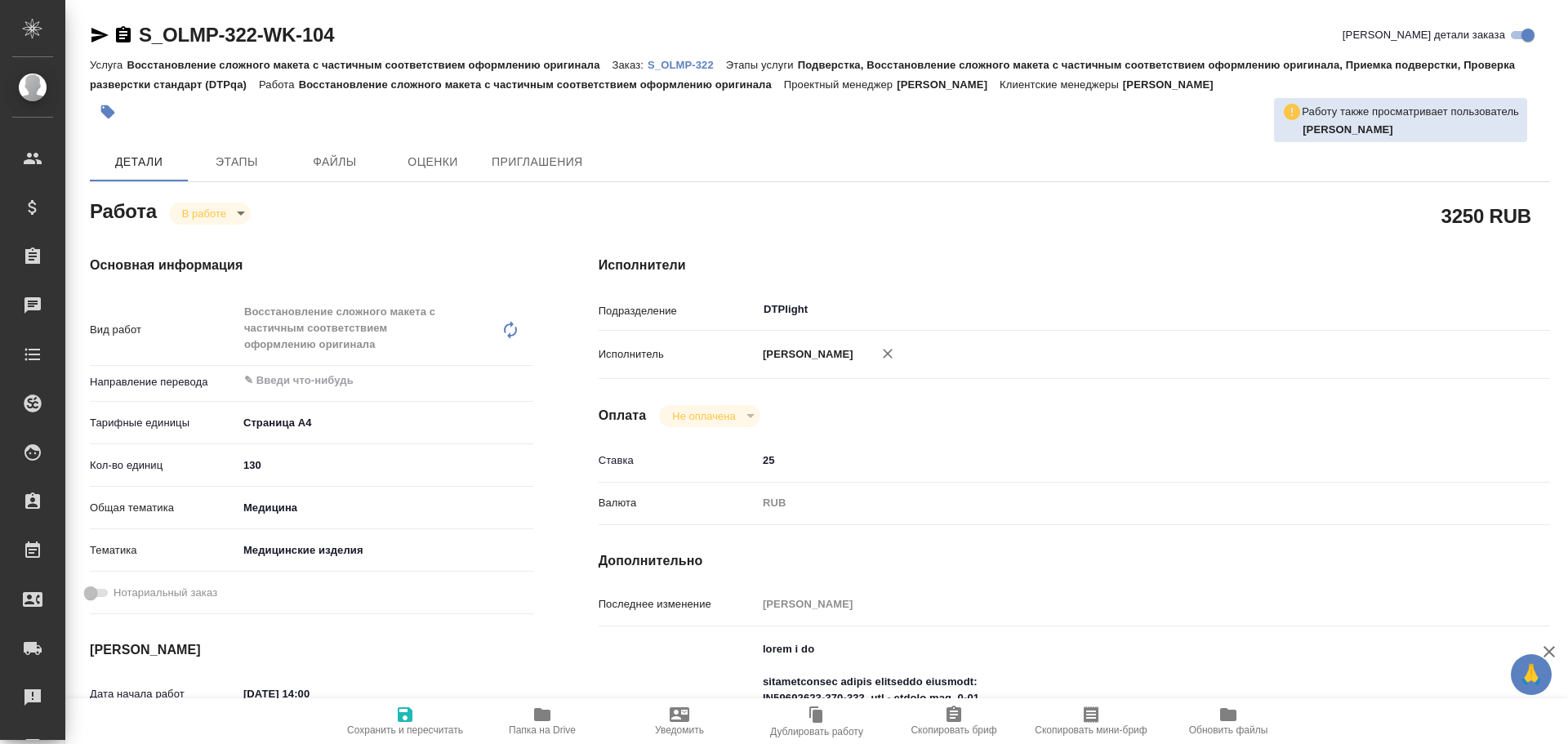
type textarea "x"
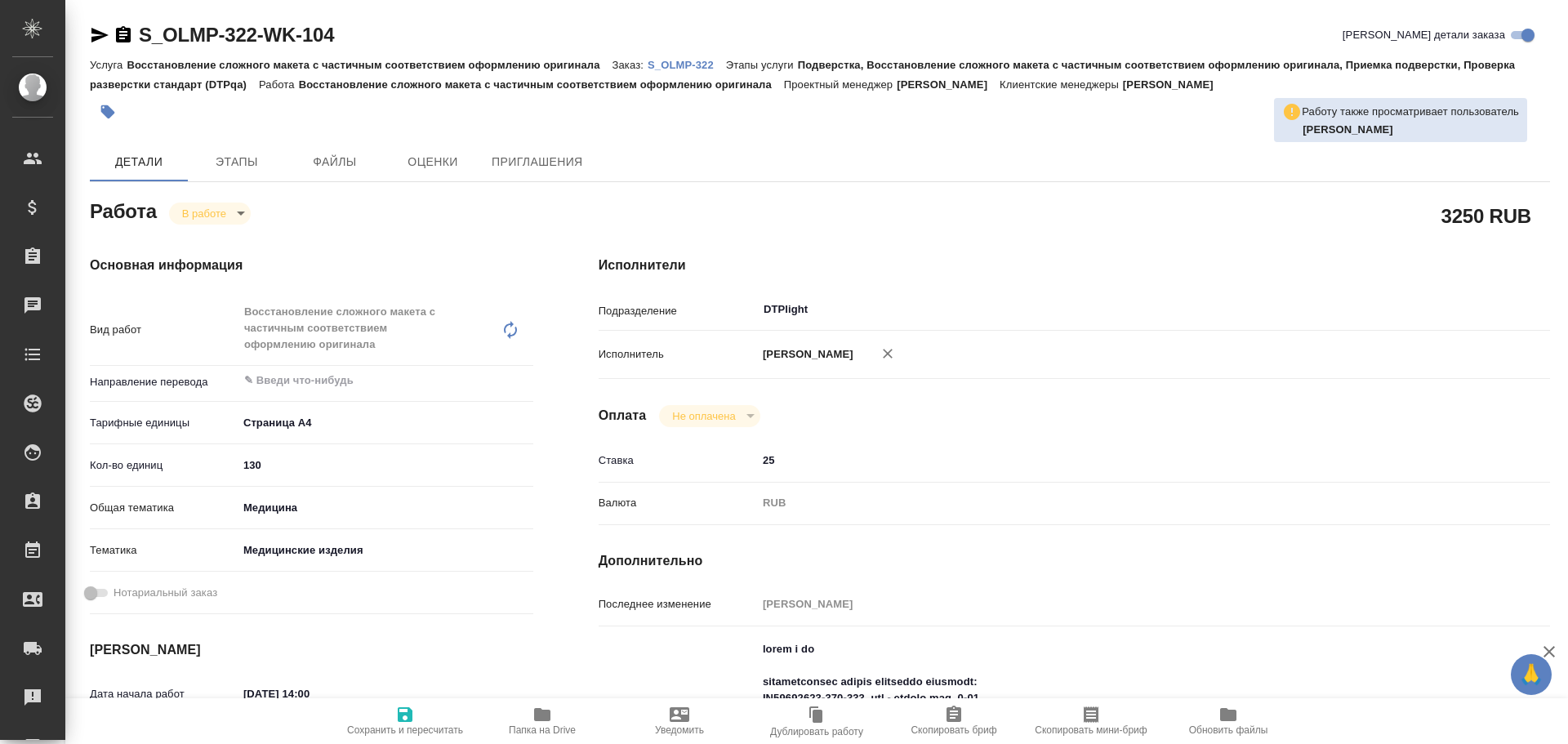
type textarea "x"
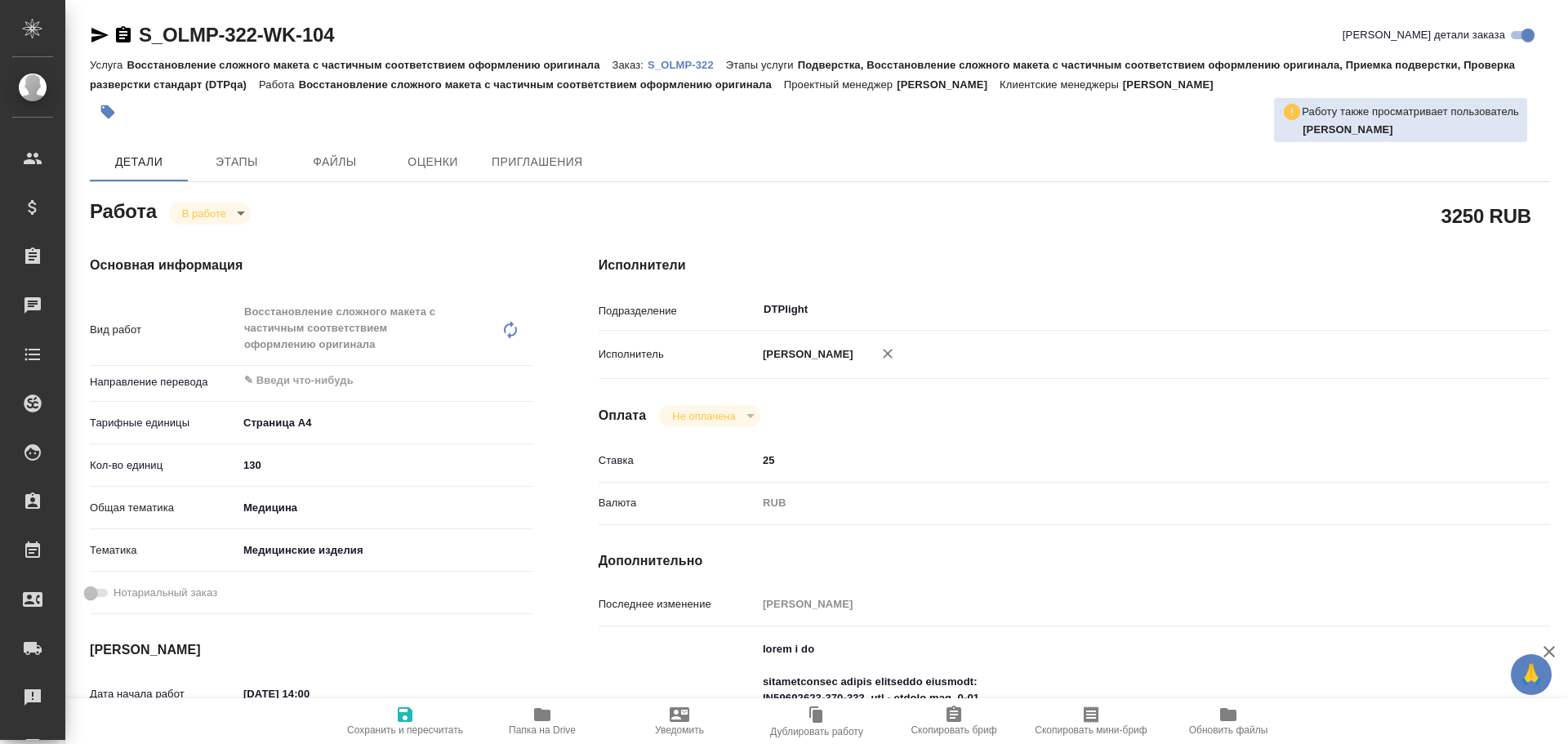
scroll to position [245, 0]
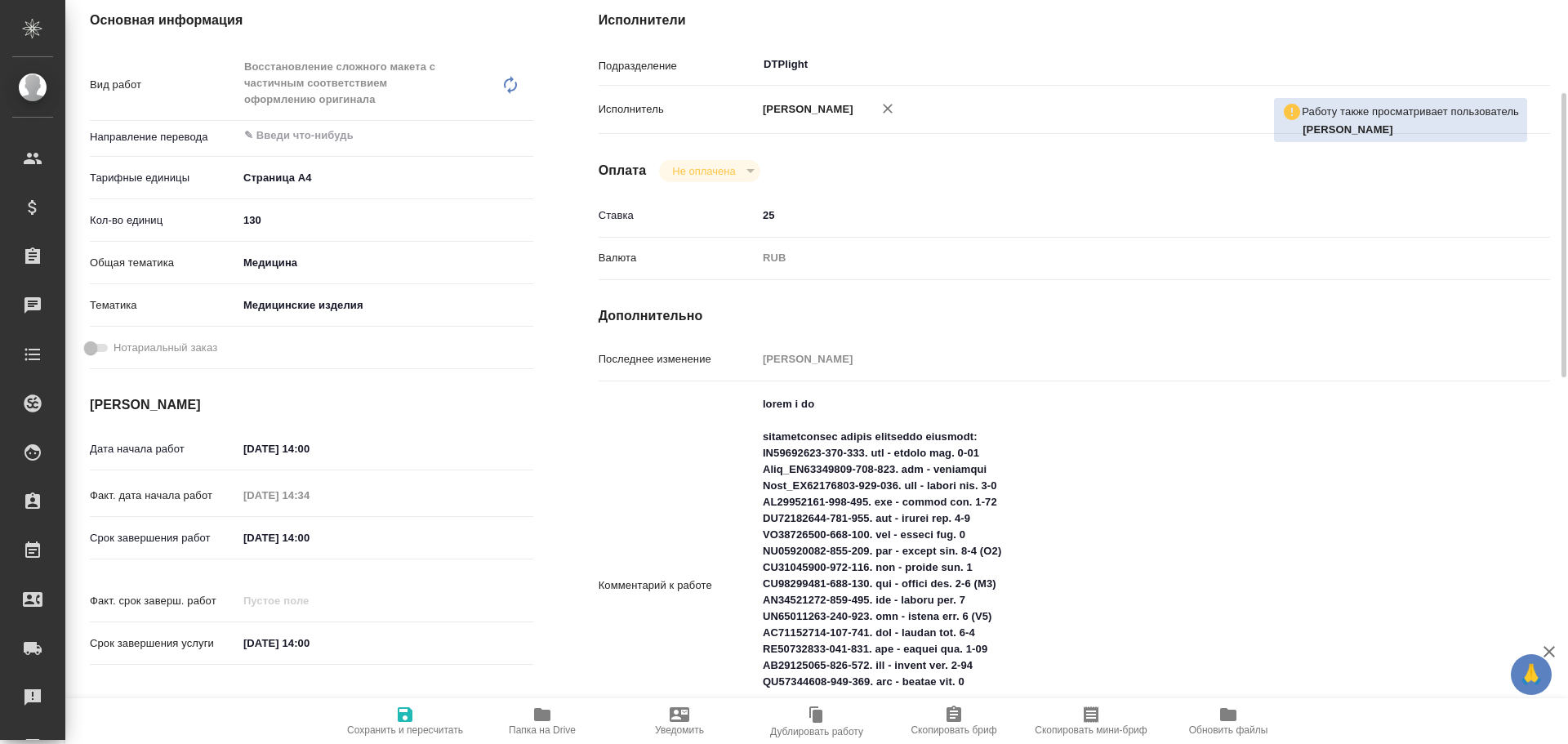
click at [522, 723] on span "Папка на Drive" at bounding box center [542, 720] width 118 height 31
type textarea "x"
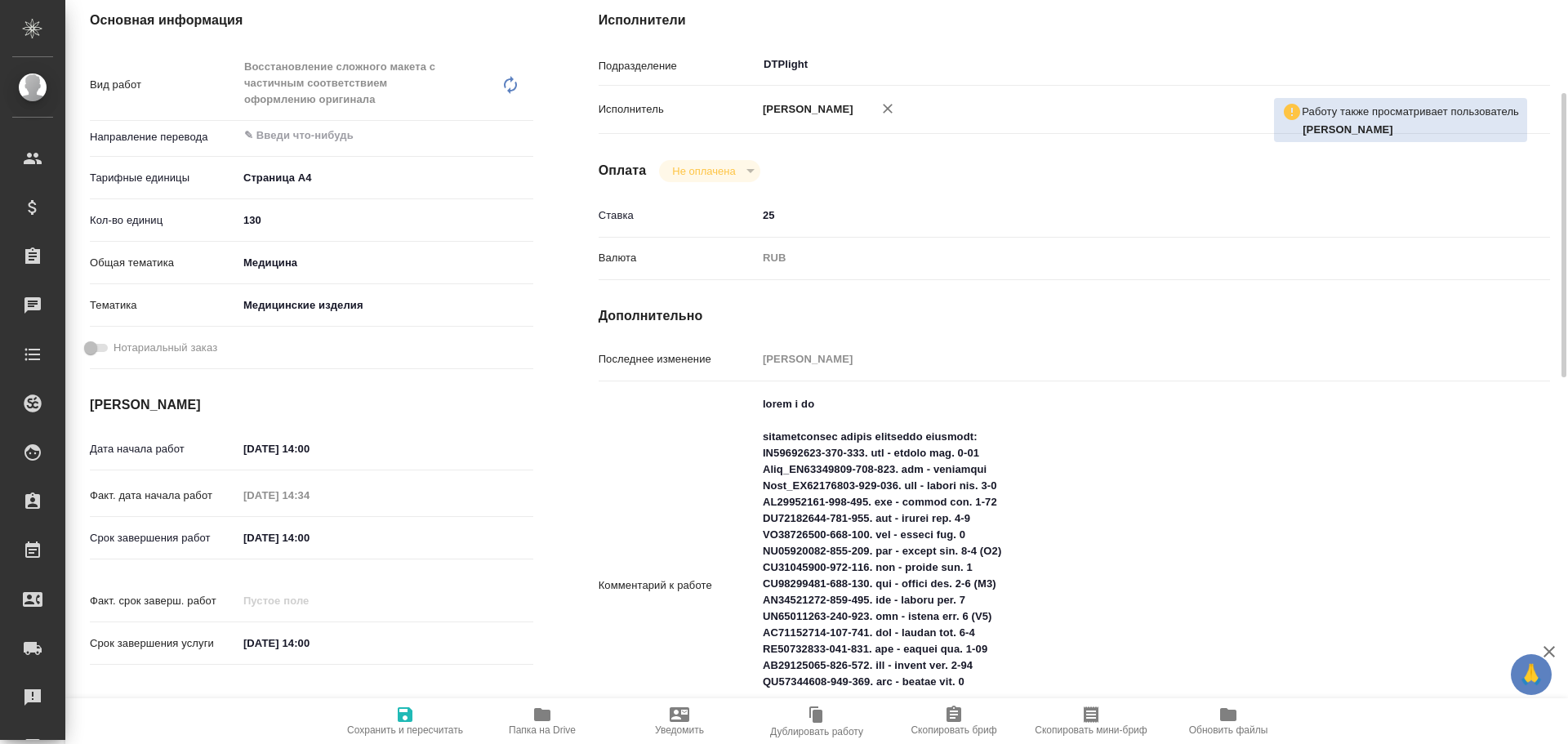
type textarea "x"
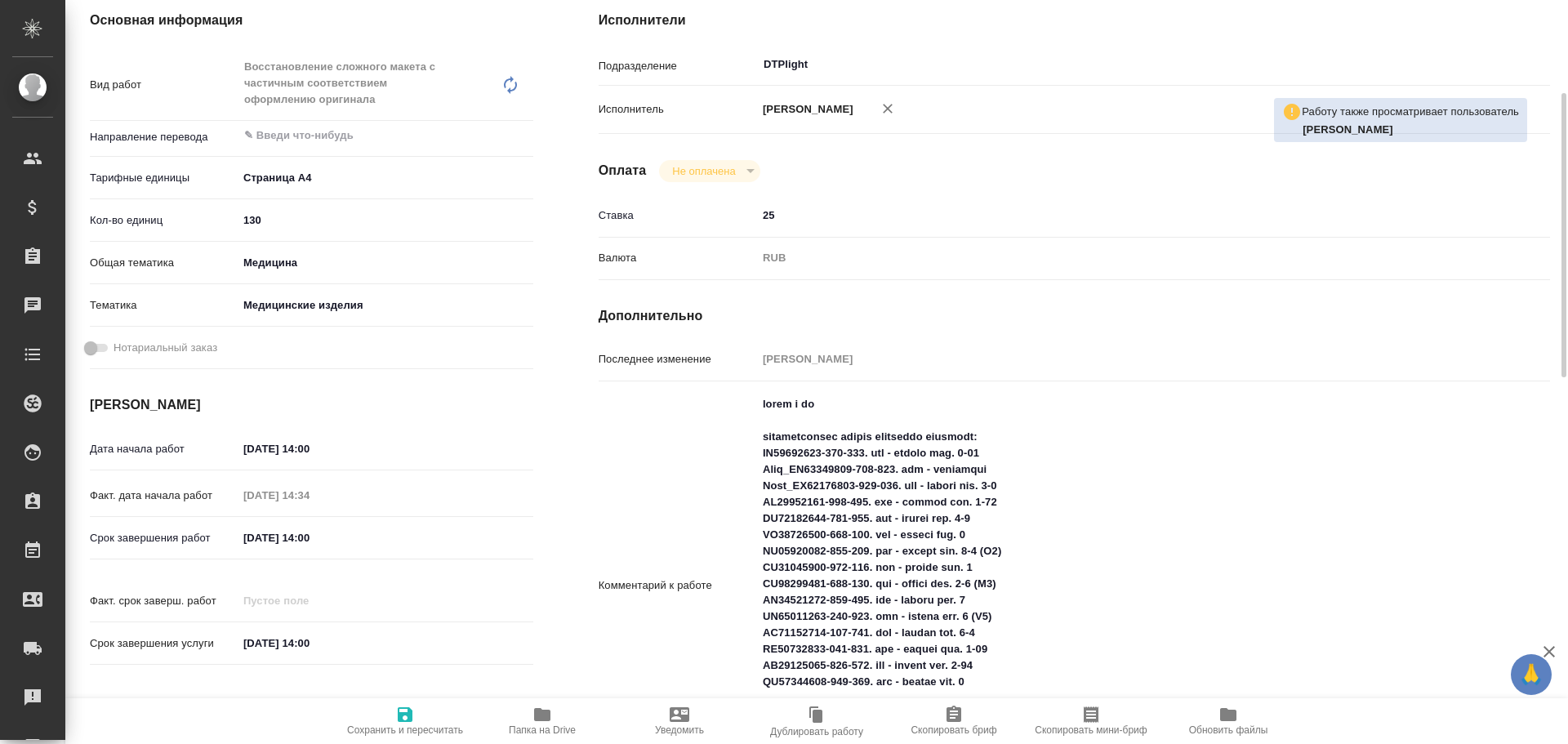
type textarea "x"
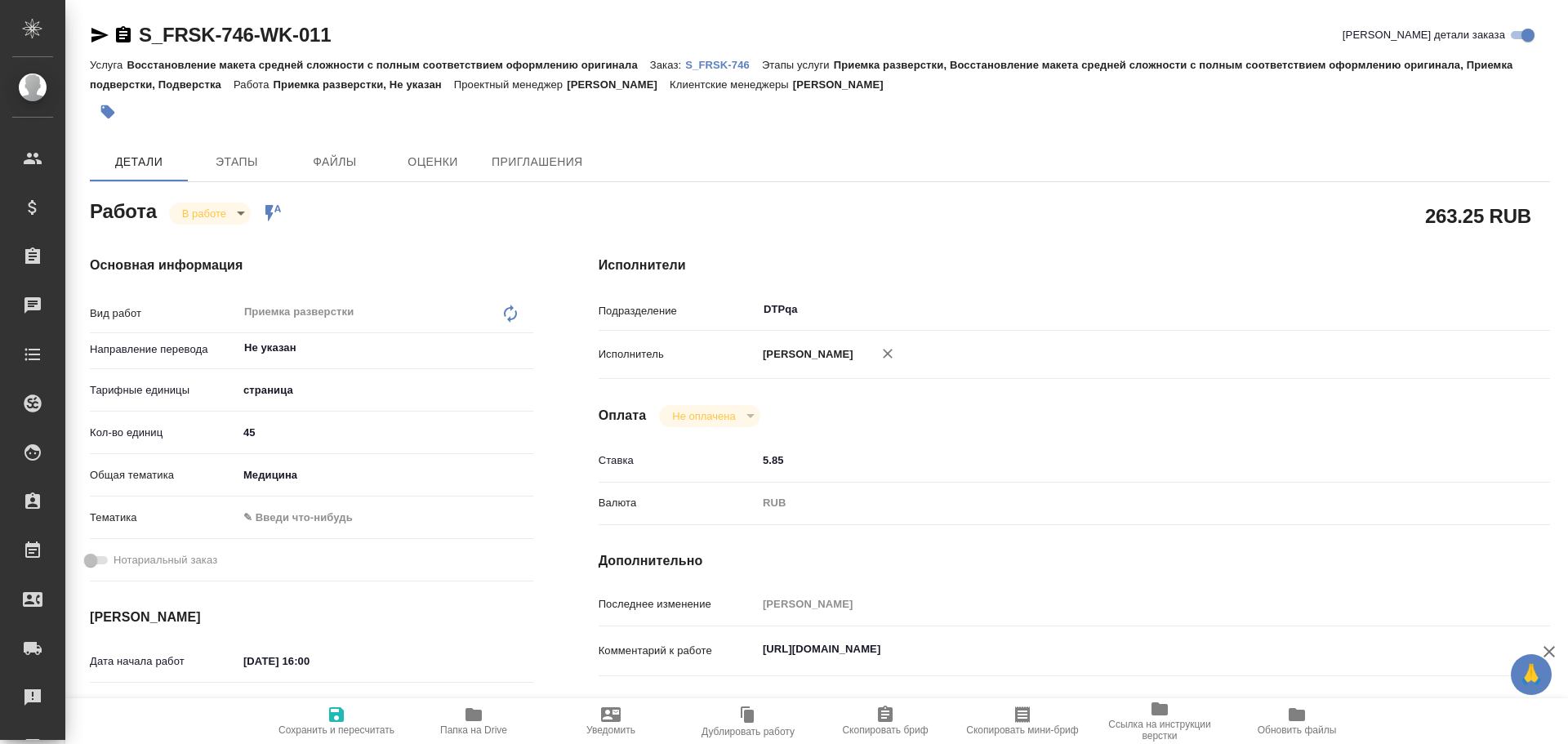
type textarea "x"
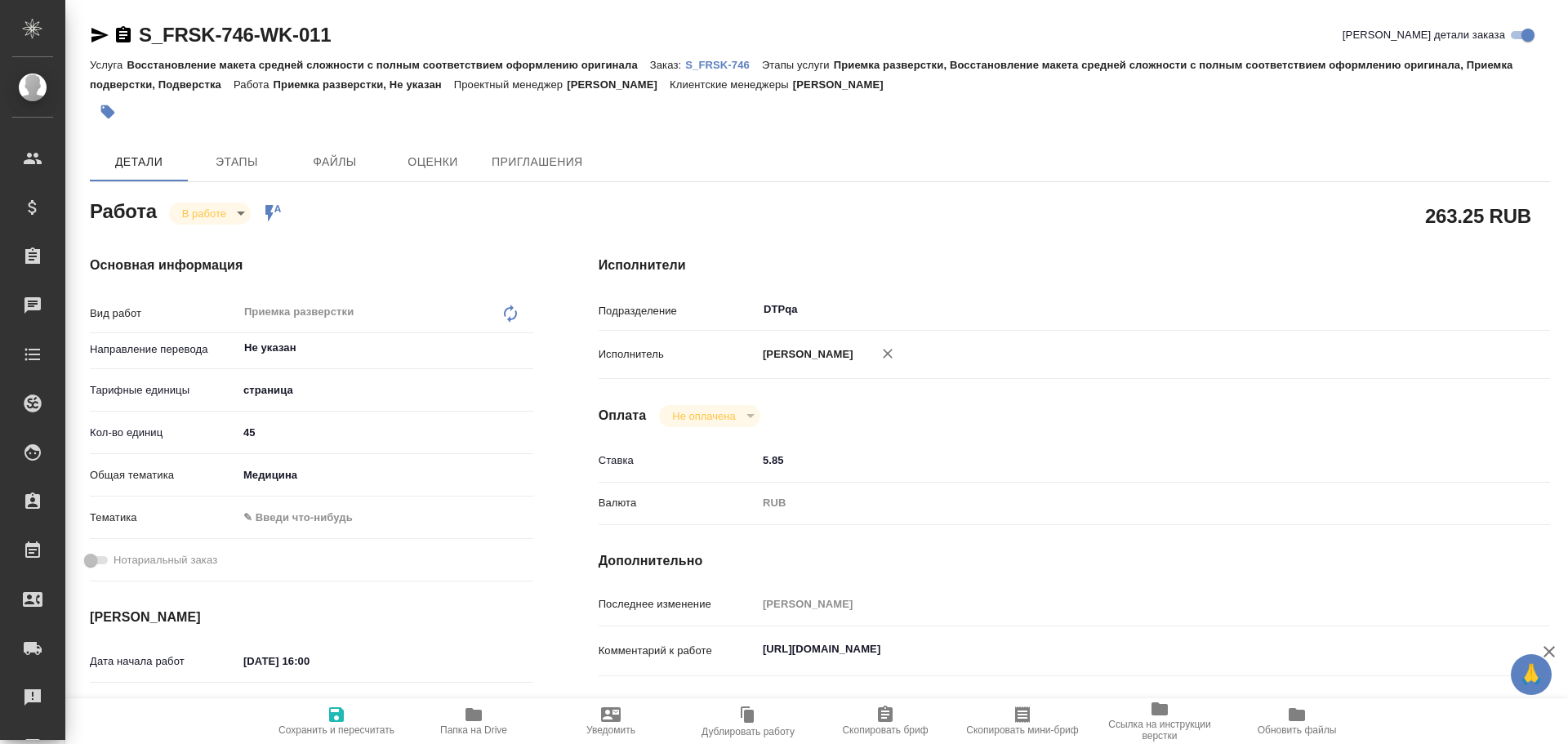
type textarea "x"
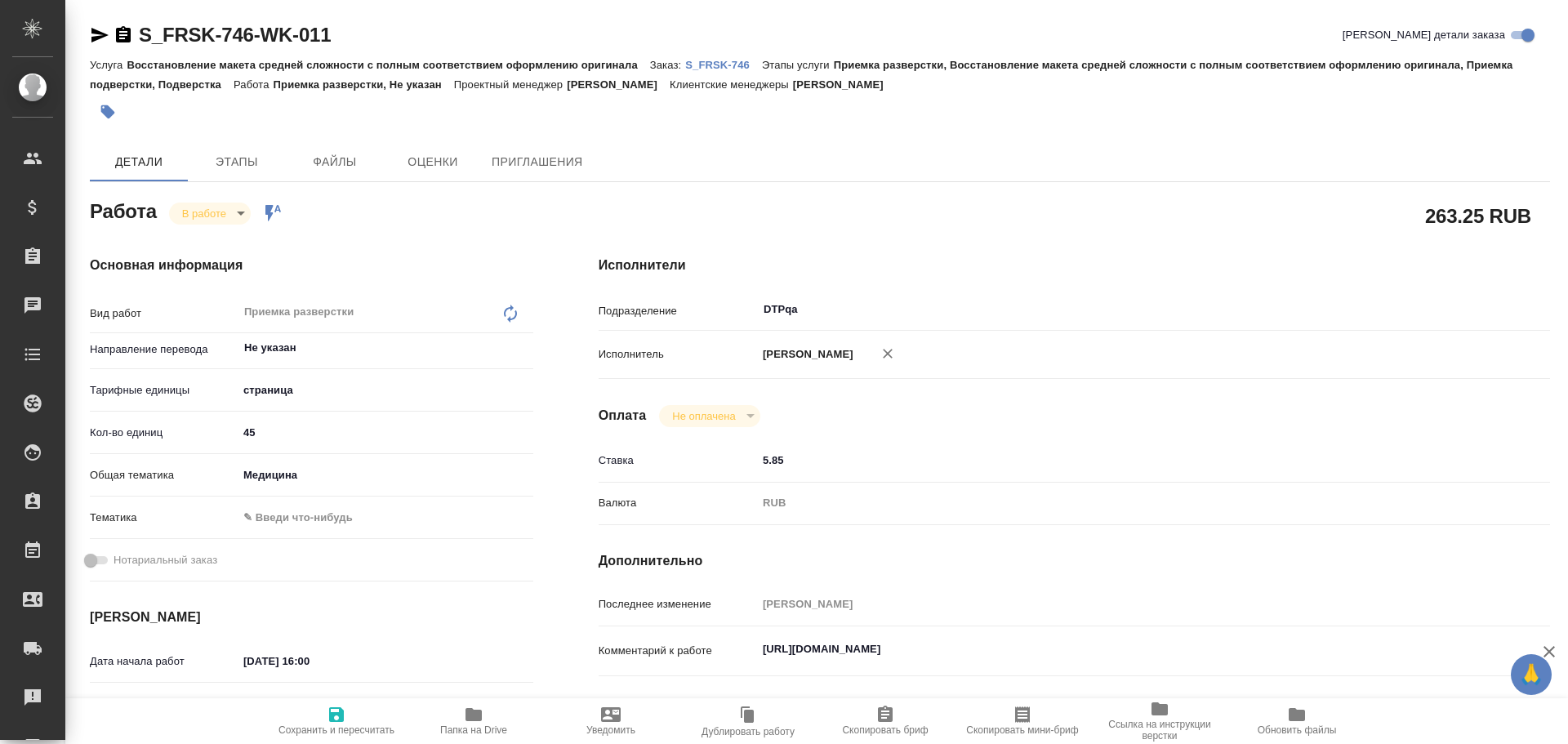
type textarea "x"
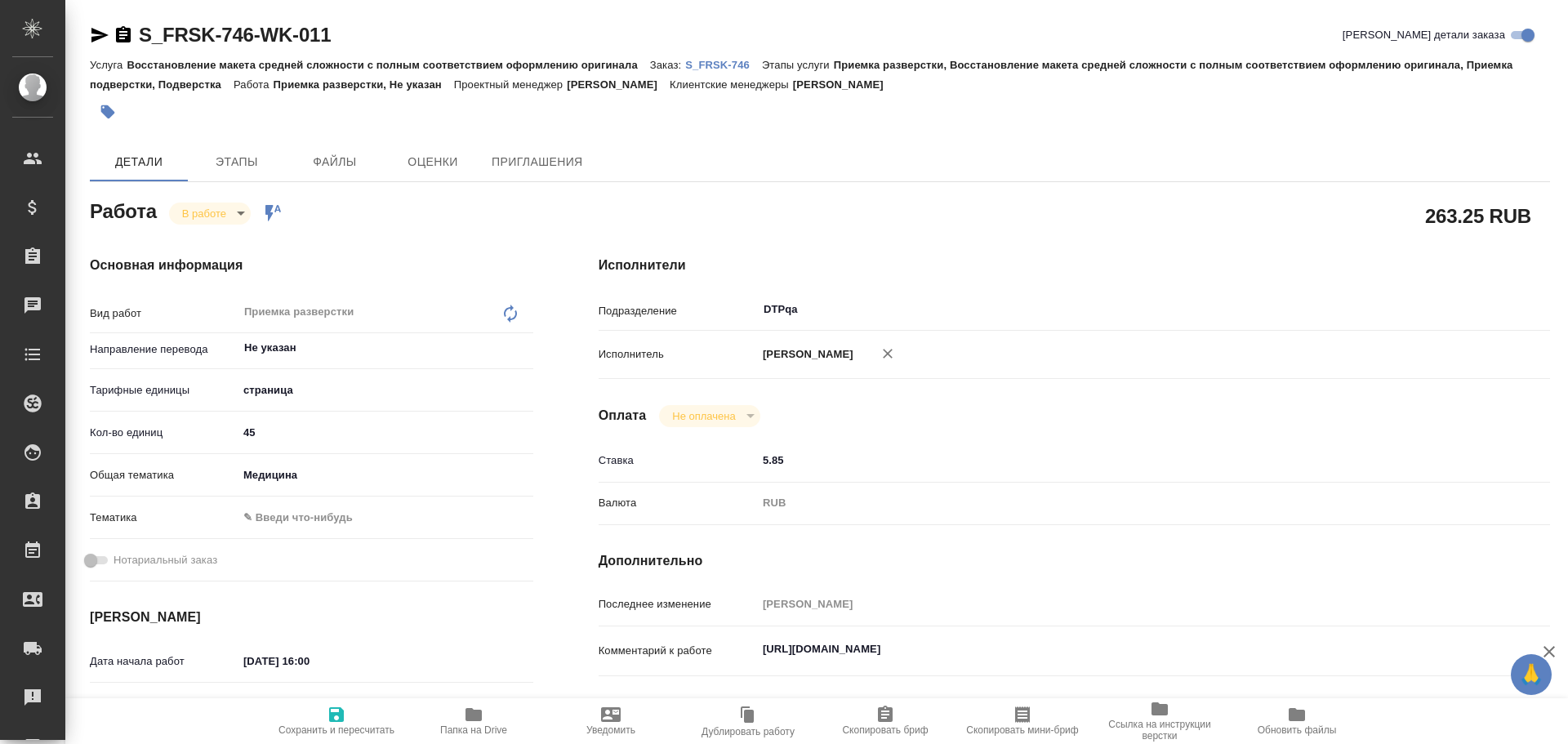
scroll to position [245, 0]
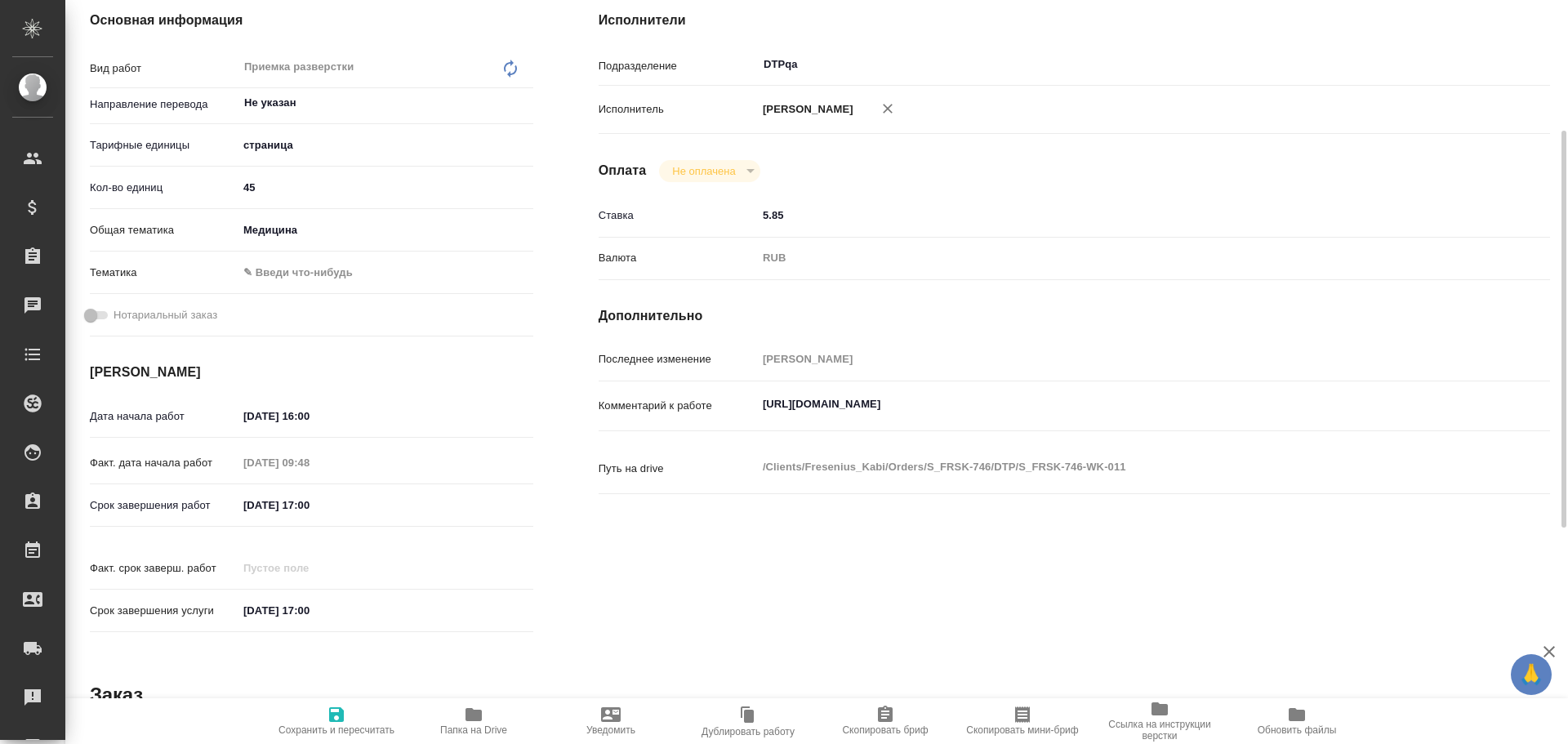
type textarea "x"
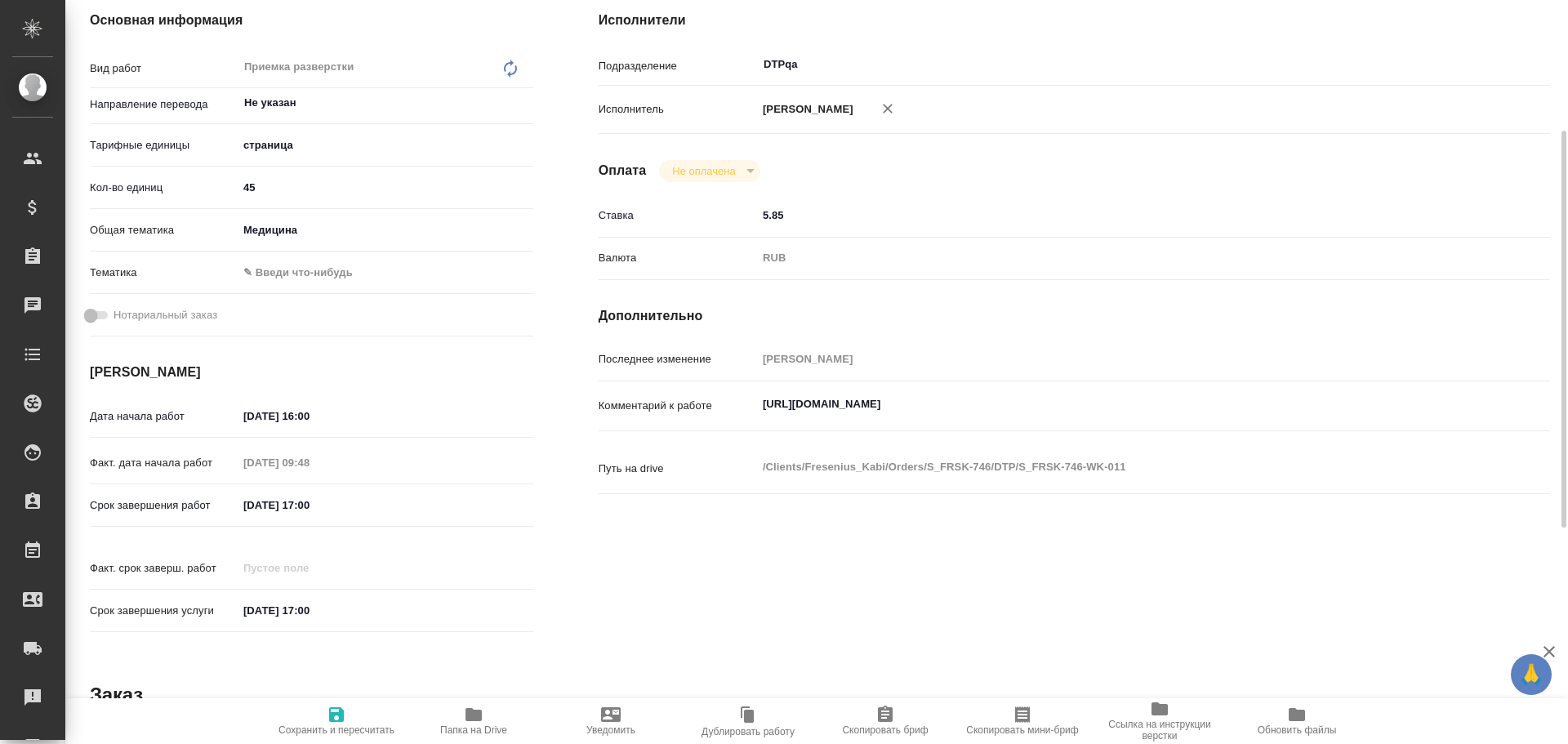
type textarea "x"
drag, startPoint x: 762, startPoint y: 403, endPoint x: 1087, endPoint y: 396, distance: 325.1
click at [1087, 396] on textarea "https://tera.awatera.com/Work/68e665cdf1d51b4a5cd953d1/" at bounding box center [1113, 405] width 712 height 27
type textarea "x"
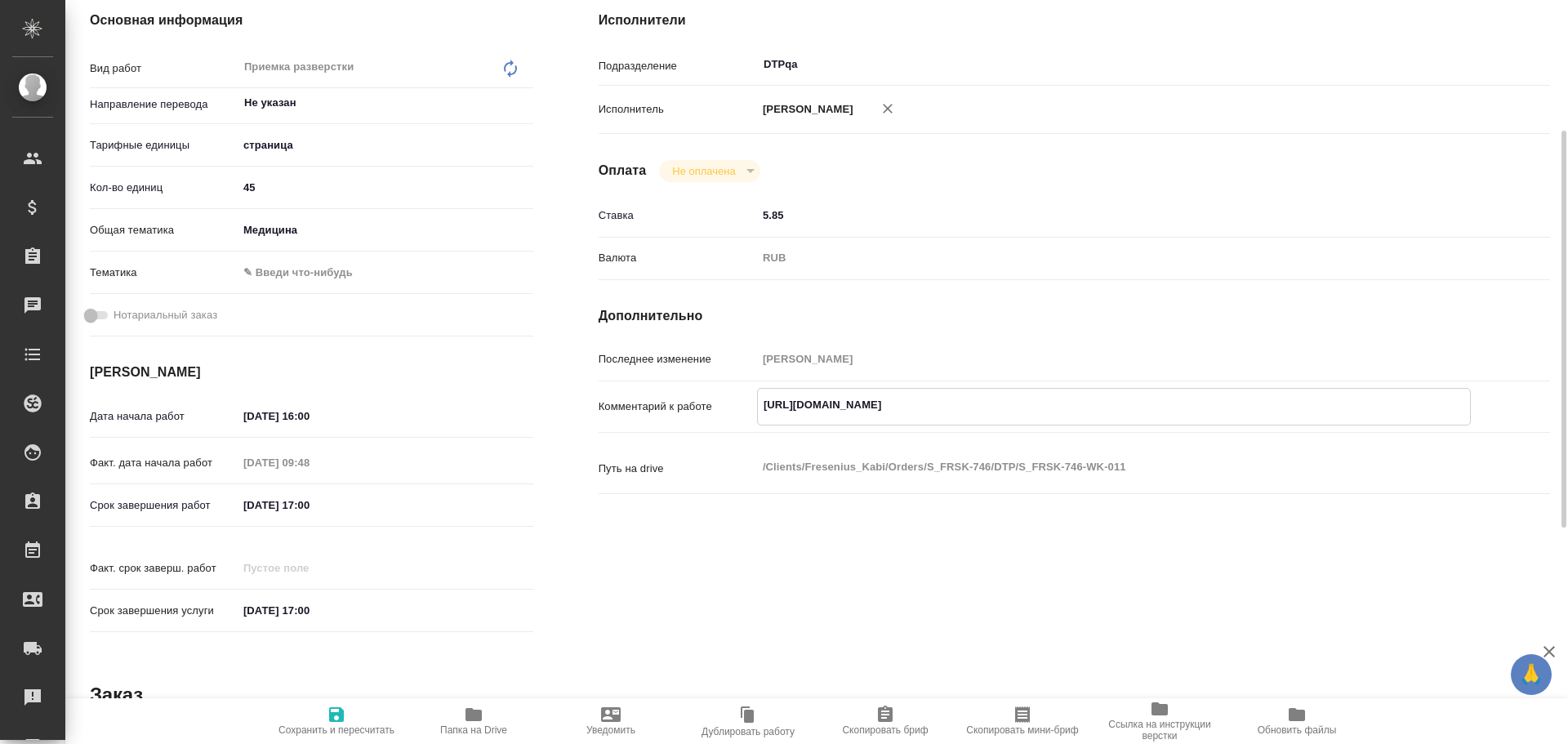
type textarea "x"
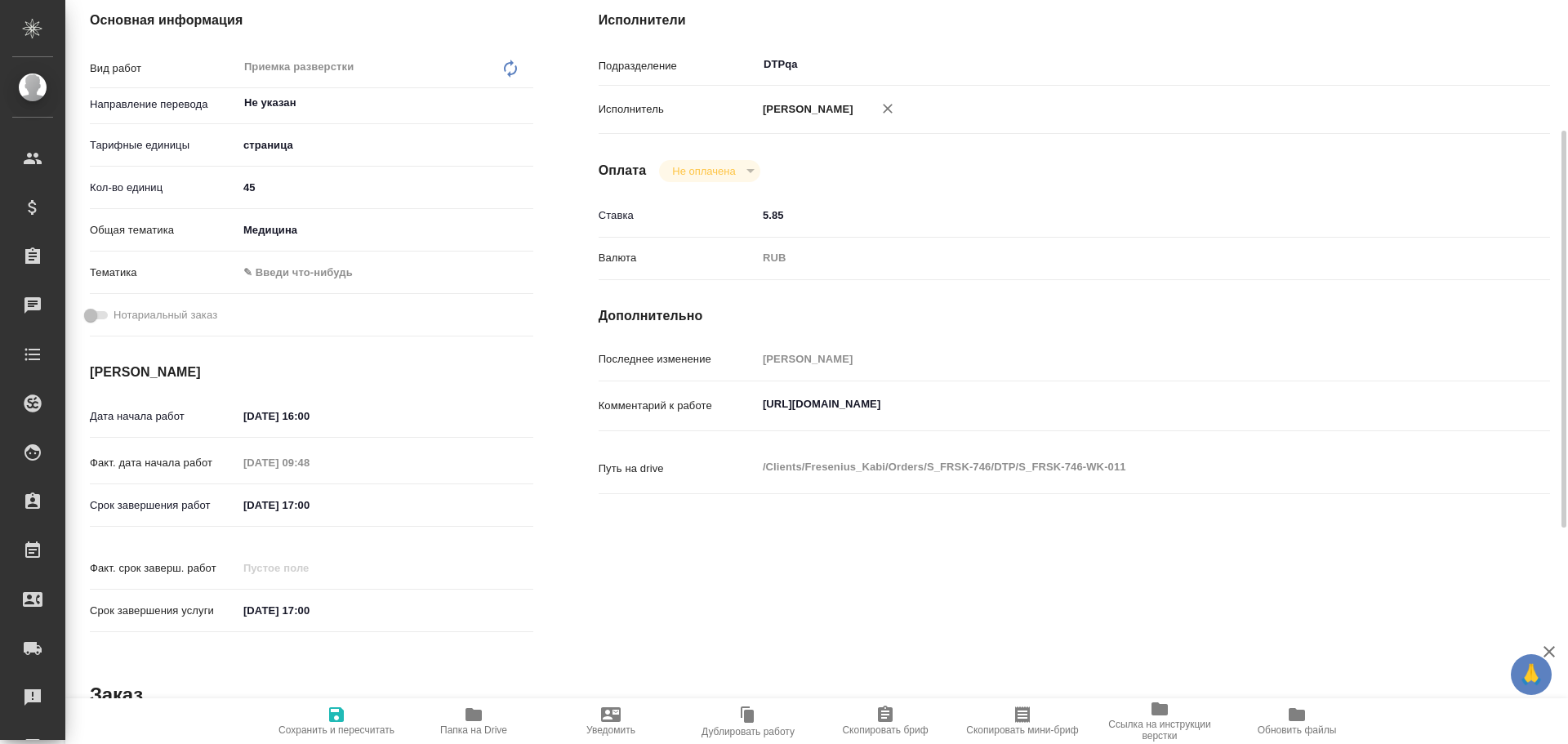
type textarea "x"
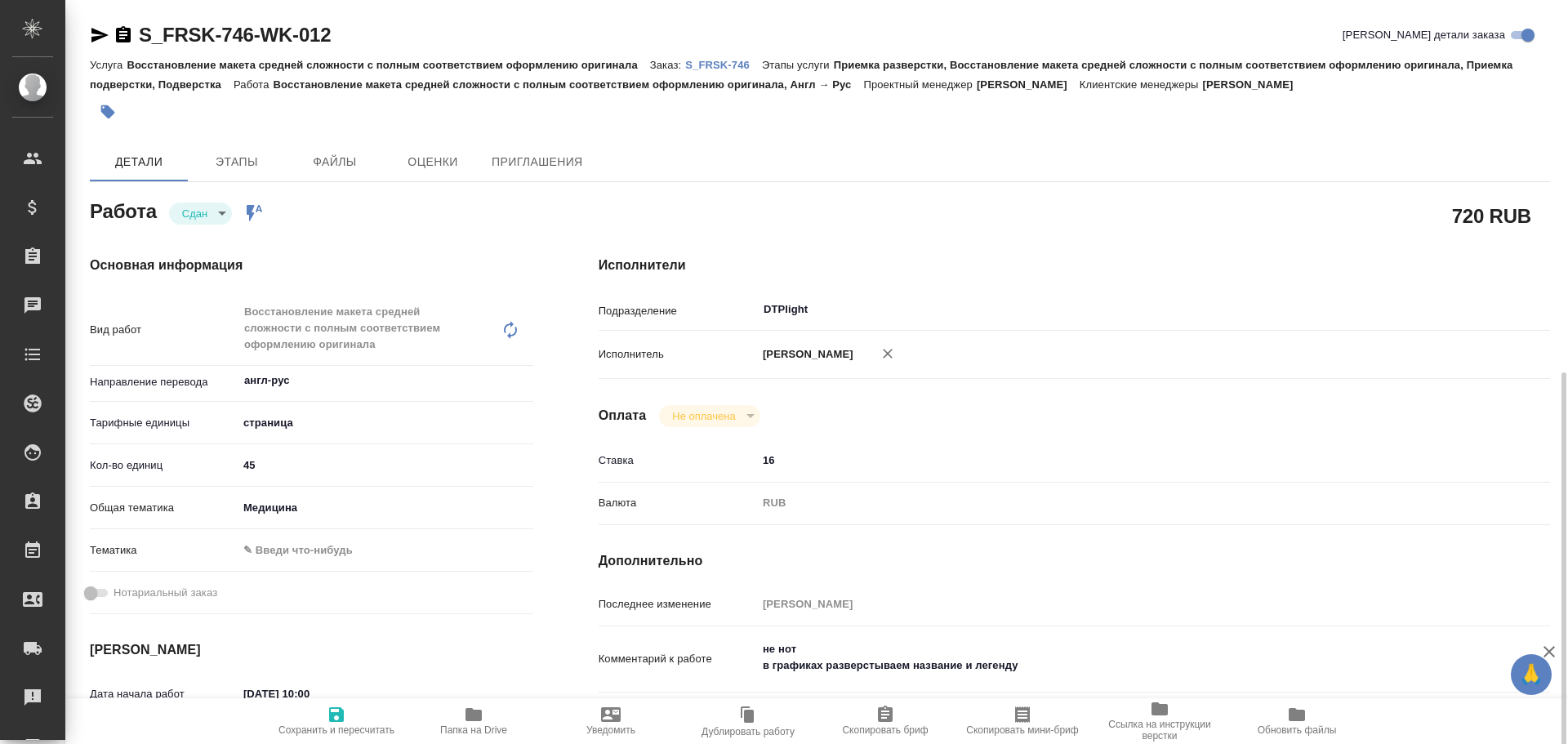
scroll to position [245, 0]
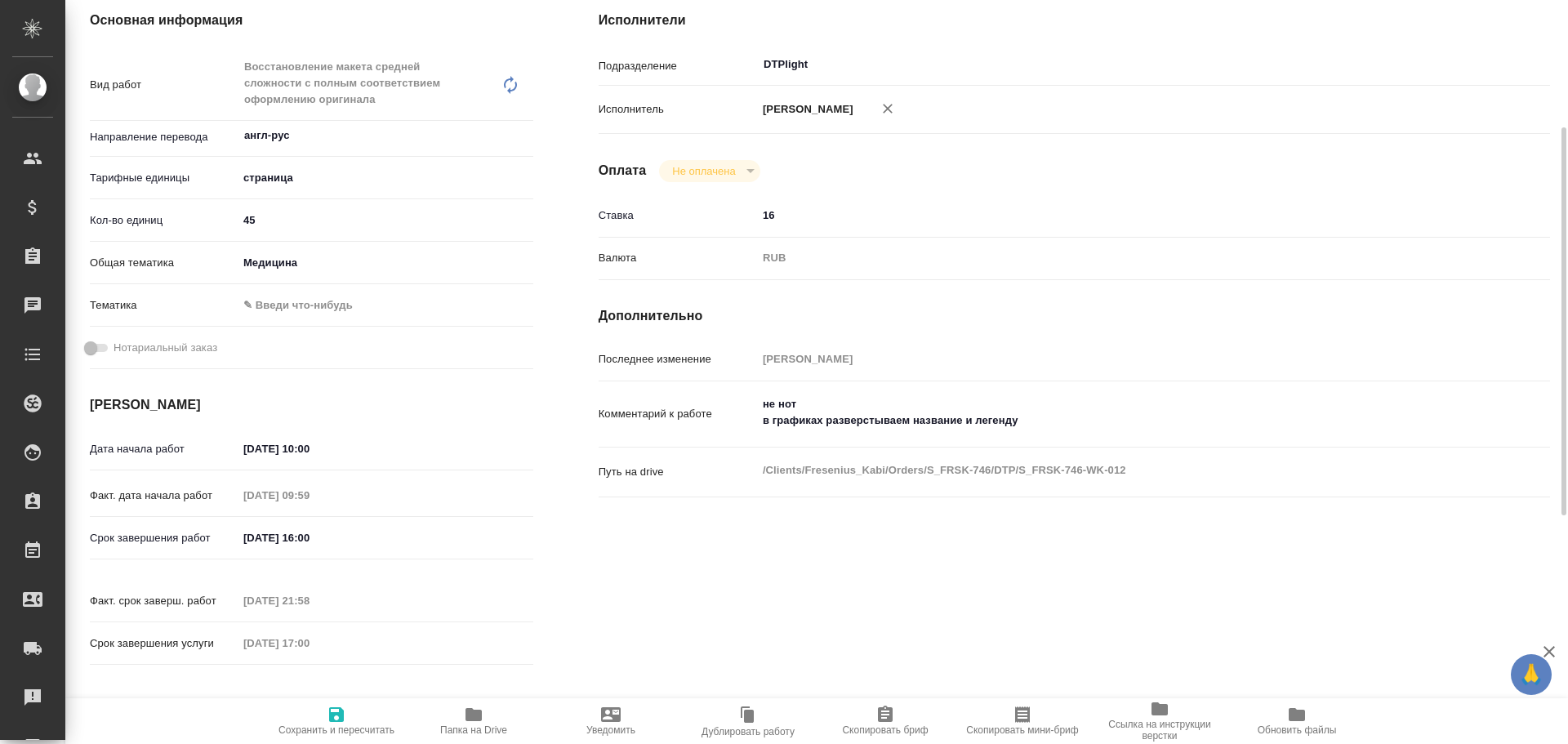
type textarea "x"
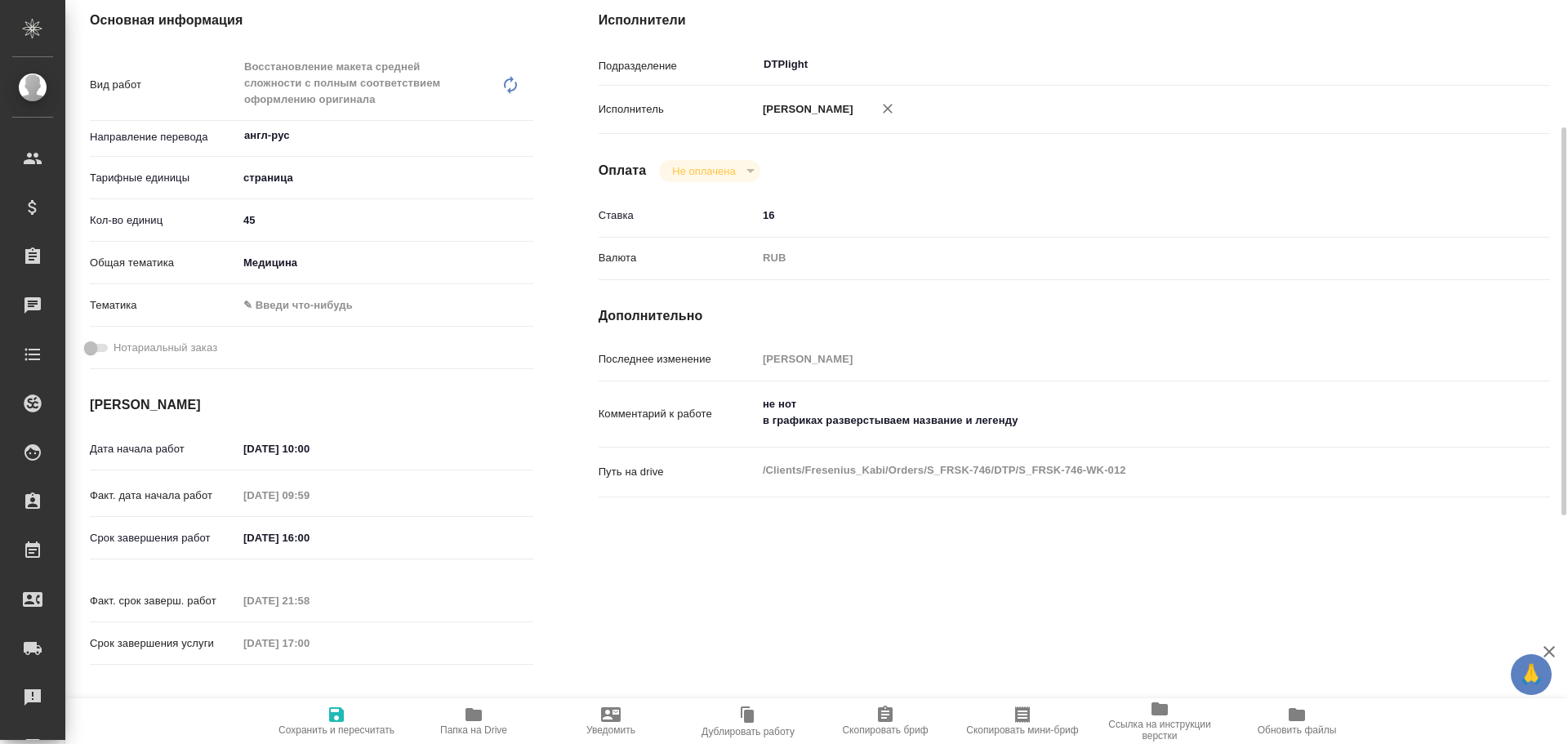
type textarea "x"
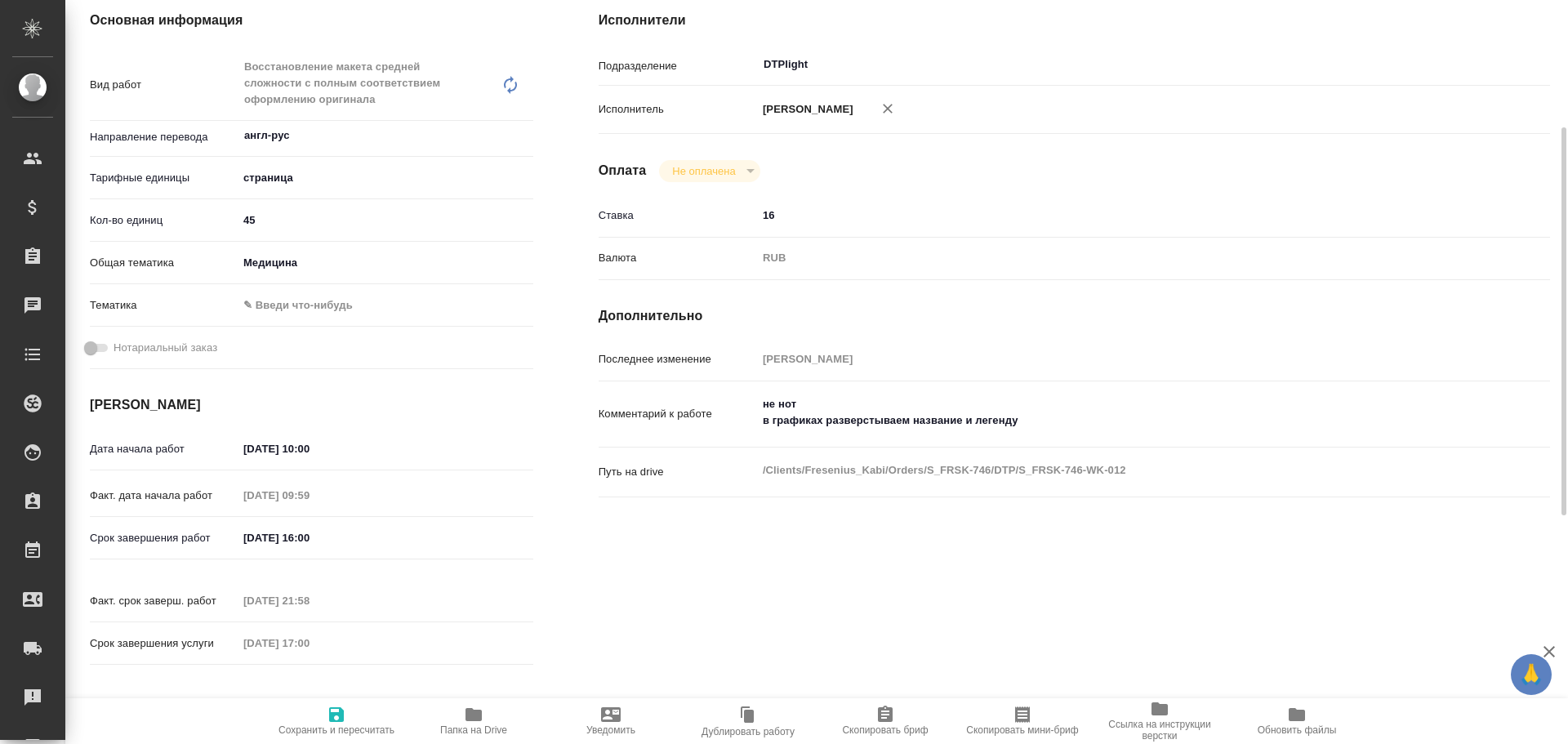
type textarea "x"
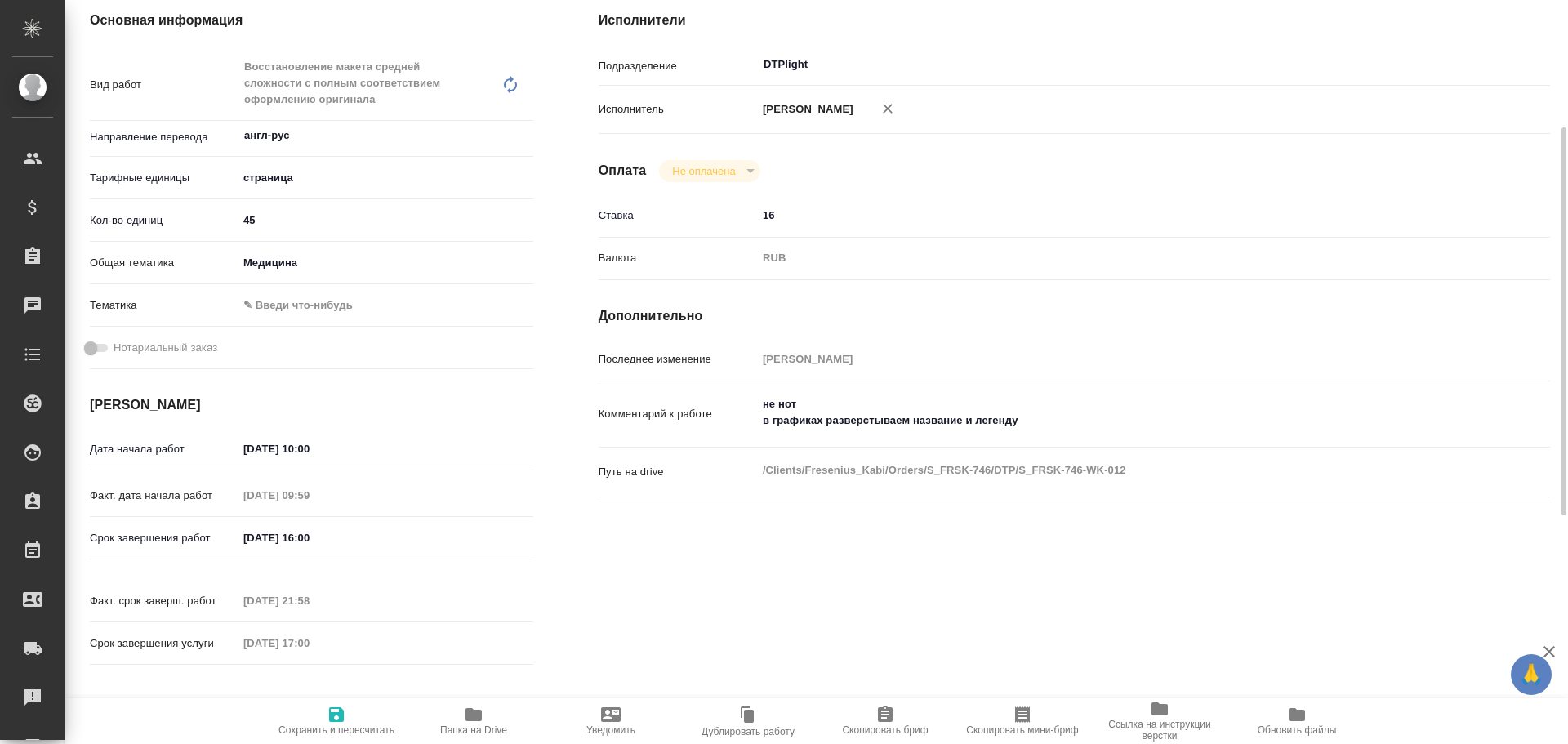
click at [491, 724] on span "Папка на Drive" at bounding box center [473, 729] width 67 height 11
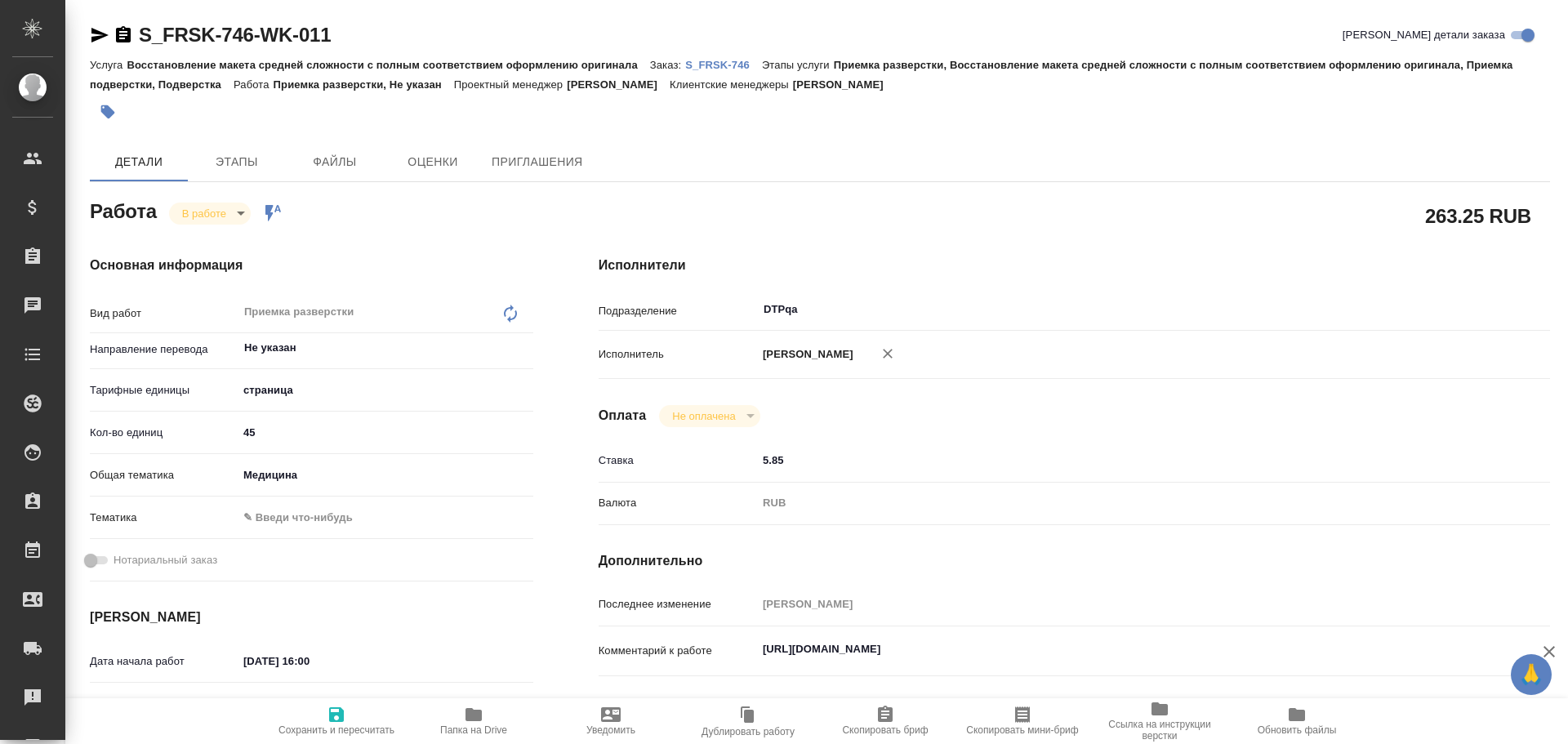
click at [471, 734] on span "Папка на Drive" at bounding box center [473, 729] width 67 height 11
type textarea "x"
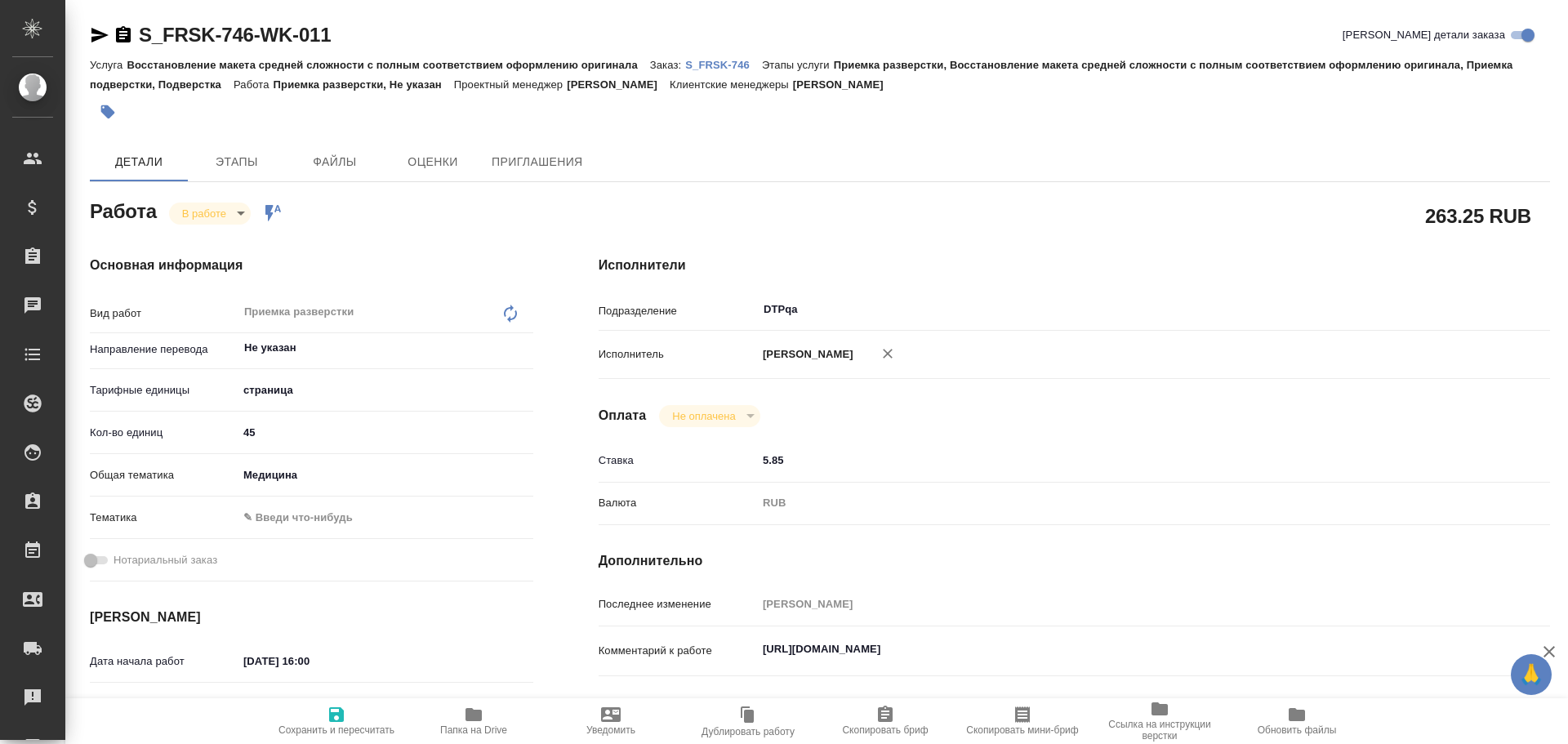
type textarea "x"
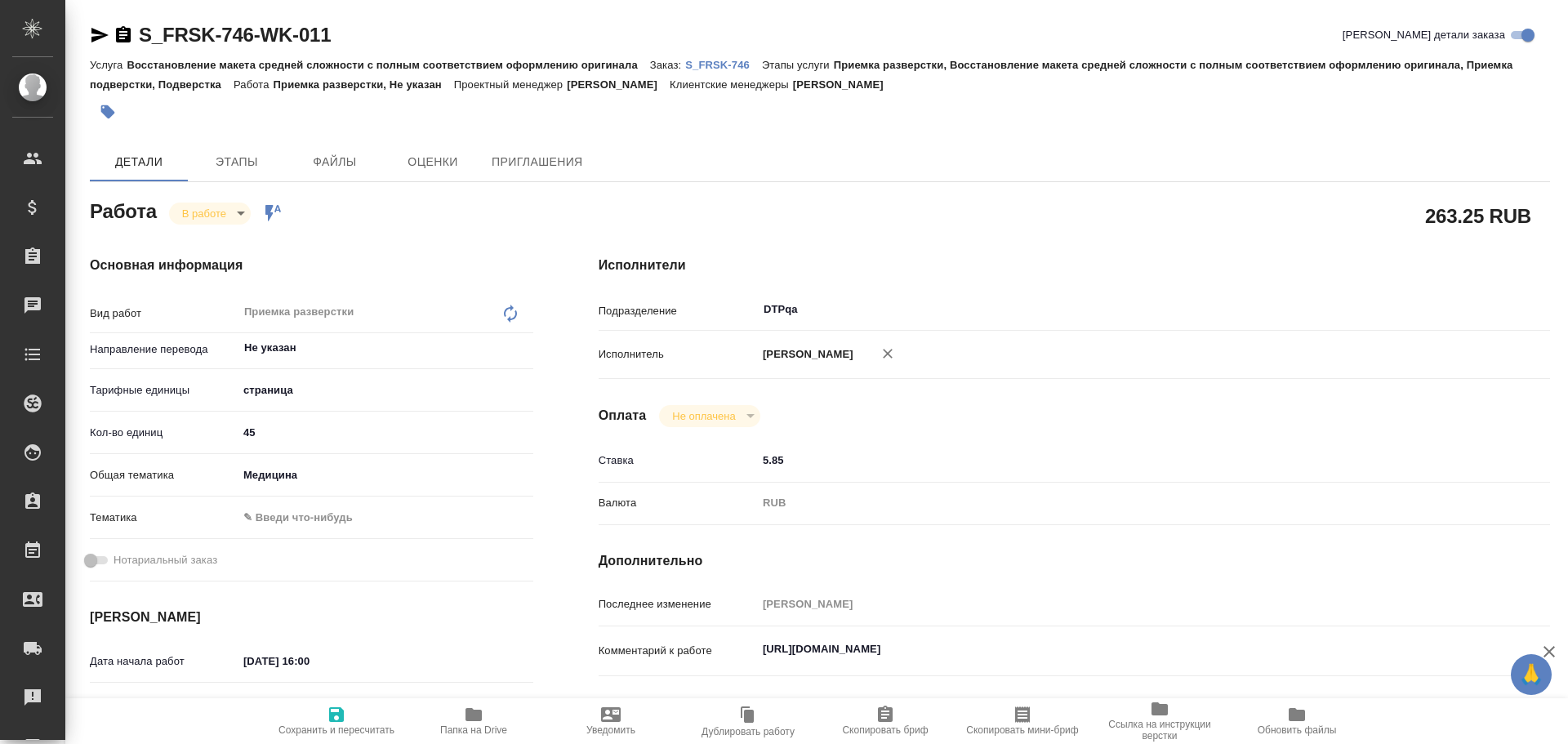
type textarea "x"
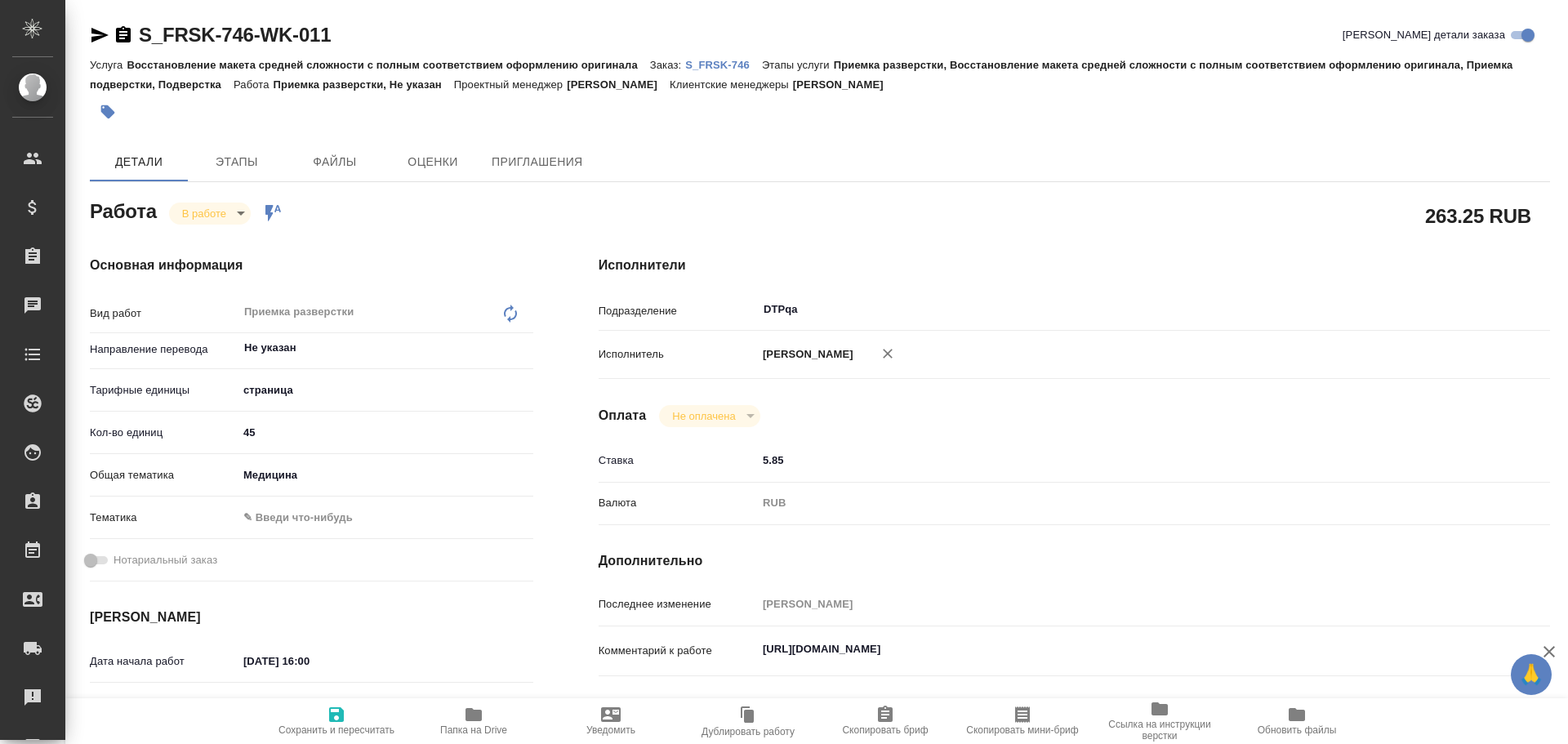
type textarea "x"
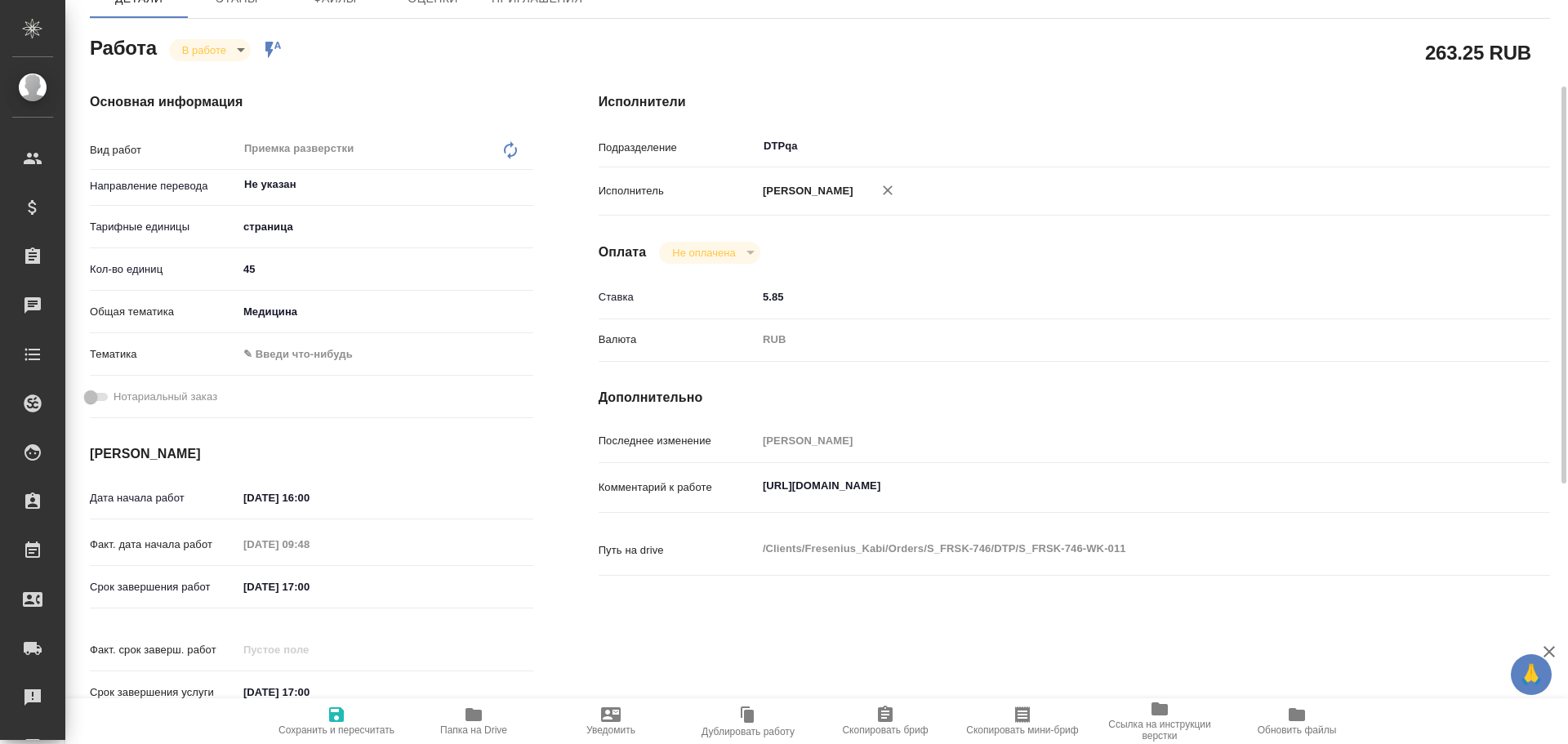
type textarea "x"
click at [1083, 480] on textarea "https://tera.awatera.com/Work/68e665cdf1d51b4a5cd953d1/" at bounding box center [1113, 487] width 712 height 27
type textarea "x"
type textarea "https://tera.awatera.com/Work/68e665cdf1d51b4a5cd953d1/"
type textarea "x"
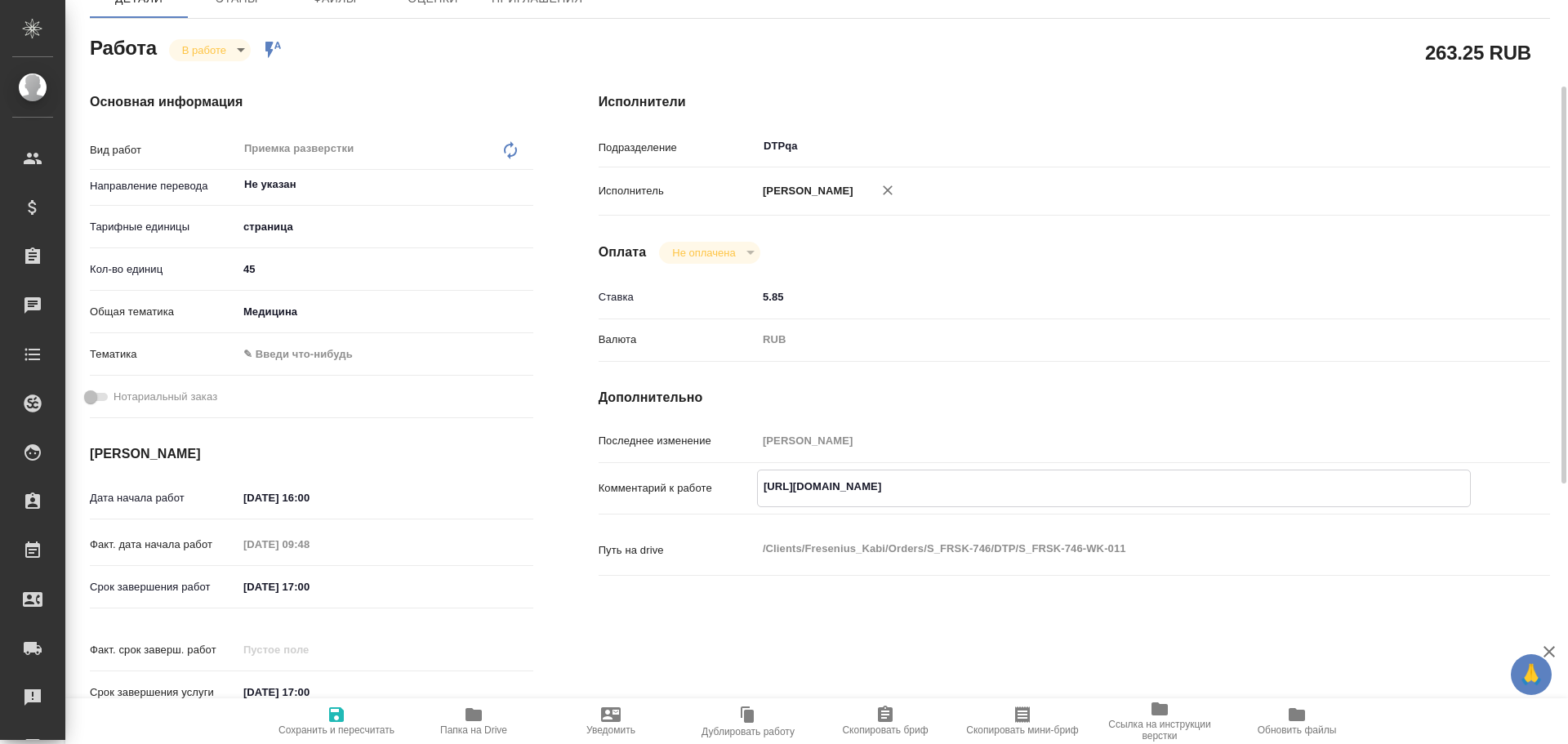
type textarea "x"
type textarea "https://tera.awatera.com/Work/68e665cdf1d51b4a5cd953d1/ Р"
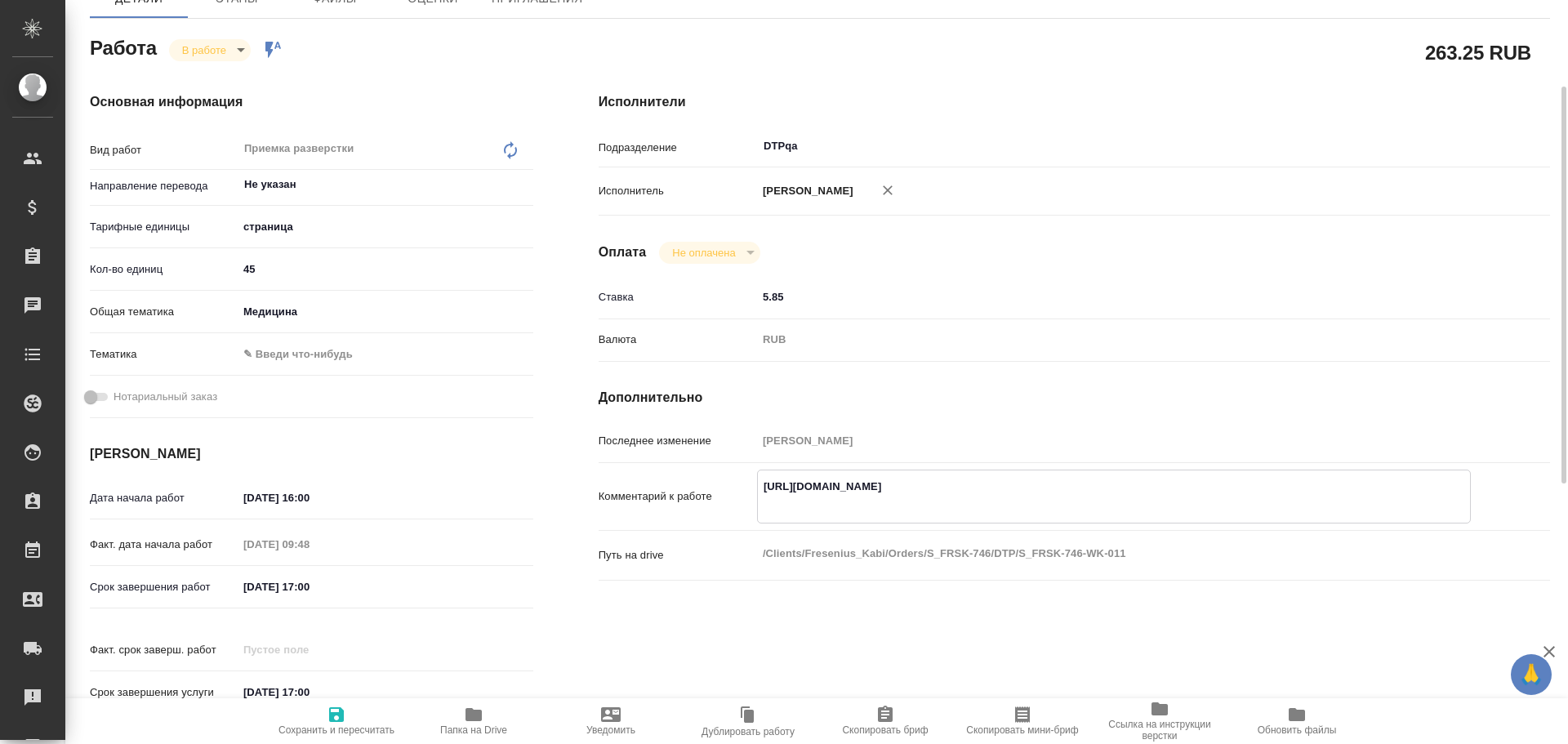
type textarea "x"
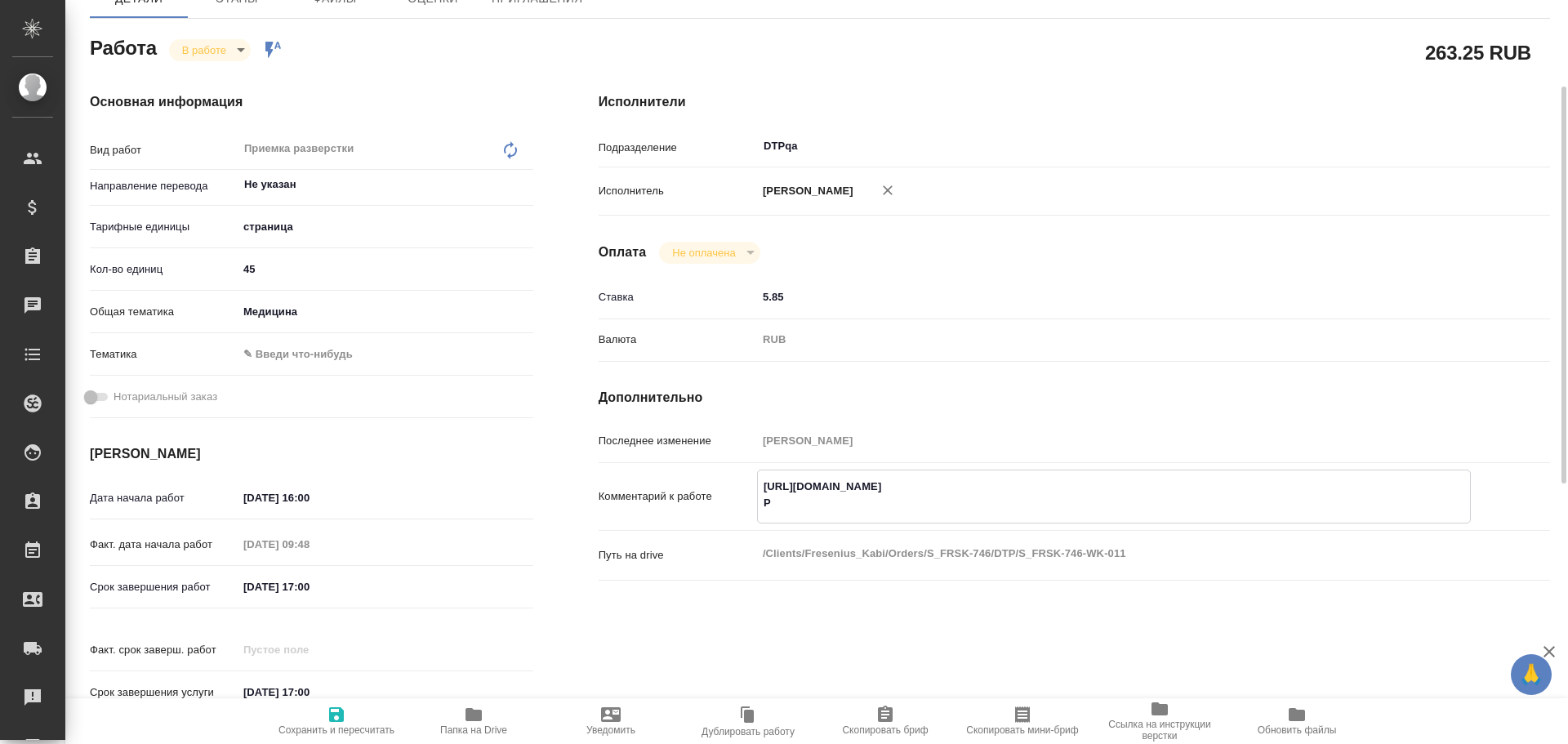
type textarea "https://tera.awatera.com/Work/68e665cdf1d51b4a5cd953d1/ Ра"
type textarea "x"
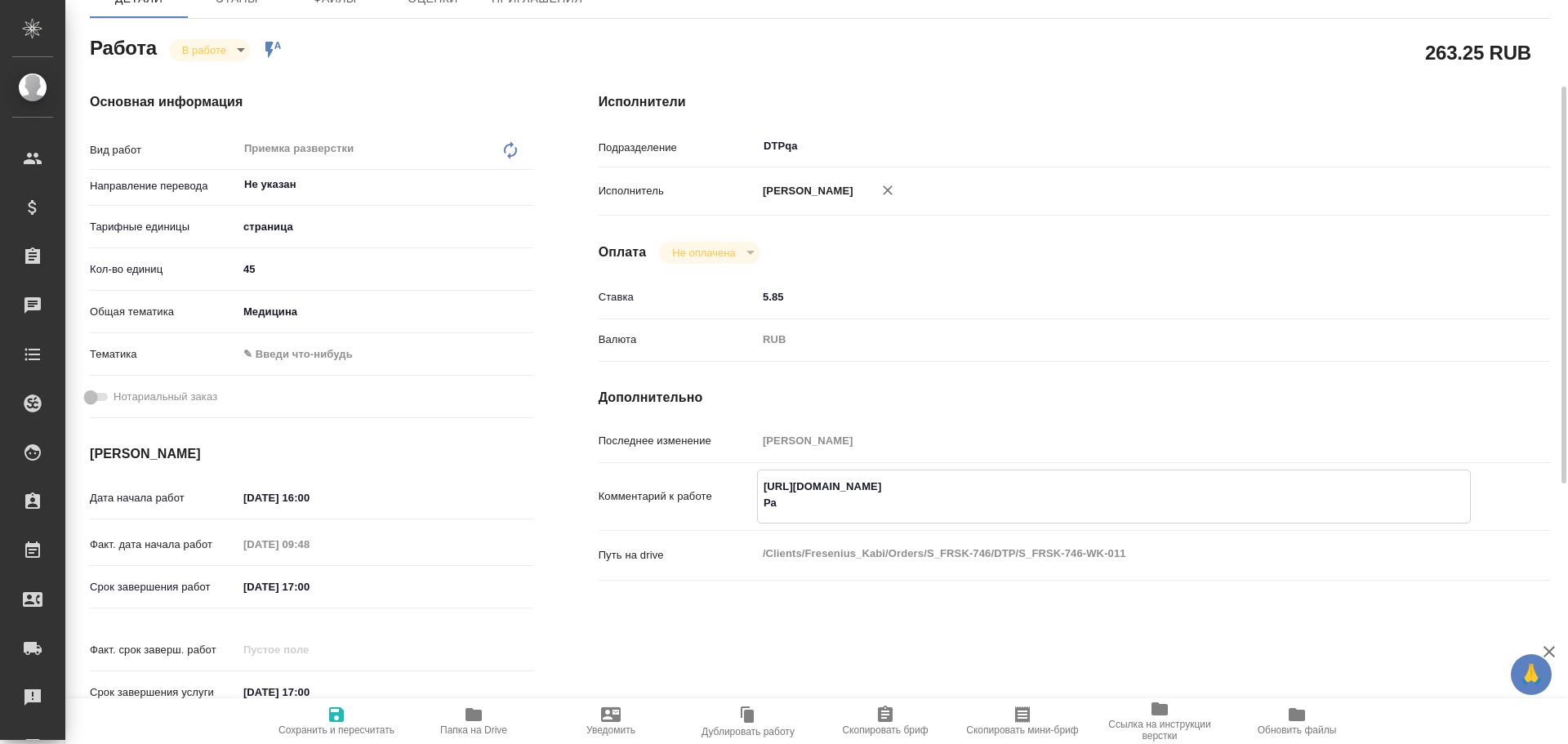
type textarea "x"
type textarea "https://tera.awatera.com/Work/68e665cdf1d51b4a5cd953d1/ Раз"
type textarea "x"
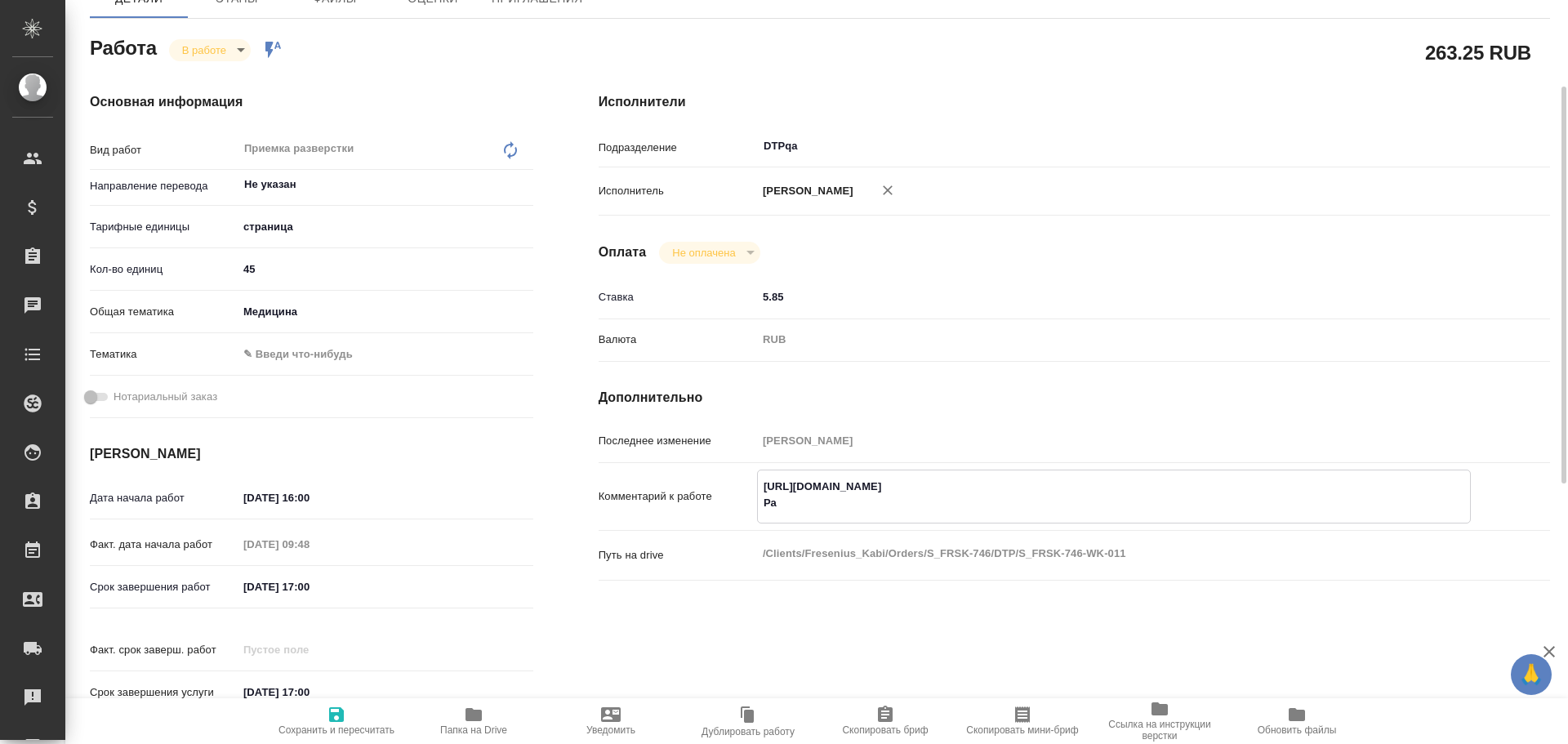
type textarea "x"
type textarea "https://tera.awatera.com/Work/68e665cdf1d51b4a5cd953d1/ Разб"
type textarea "x"
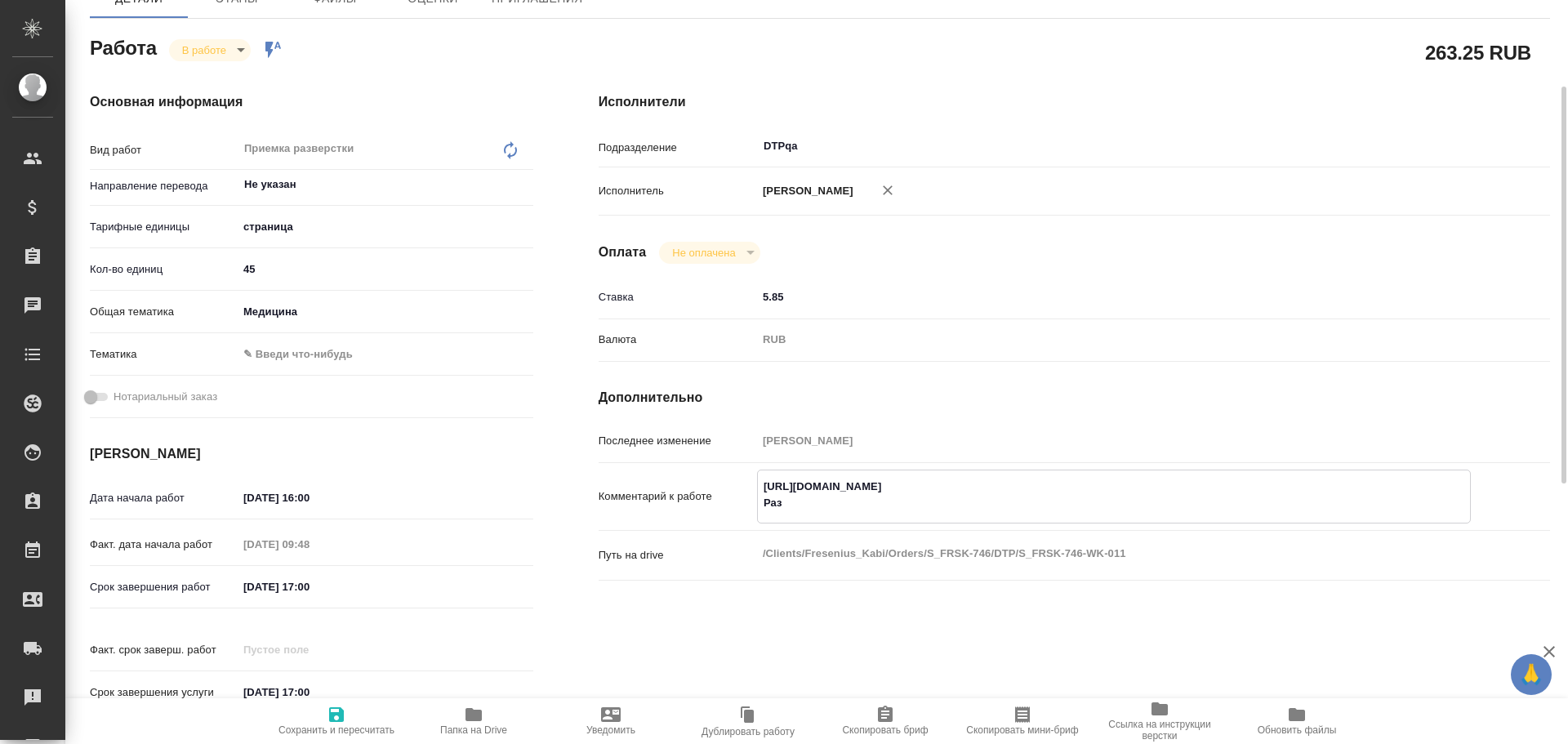
type textarea "x"
type textarea "https://tera.awatera.com/Work/68e665cdf1d51b4a5cd953d1/ Разбо"
type textarea "x"
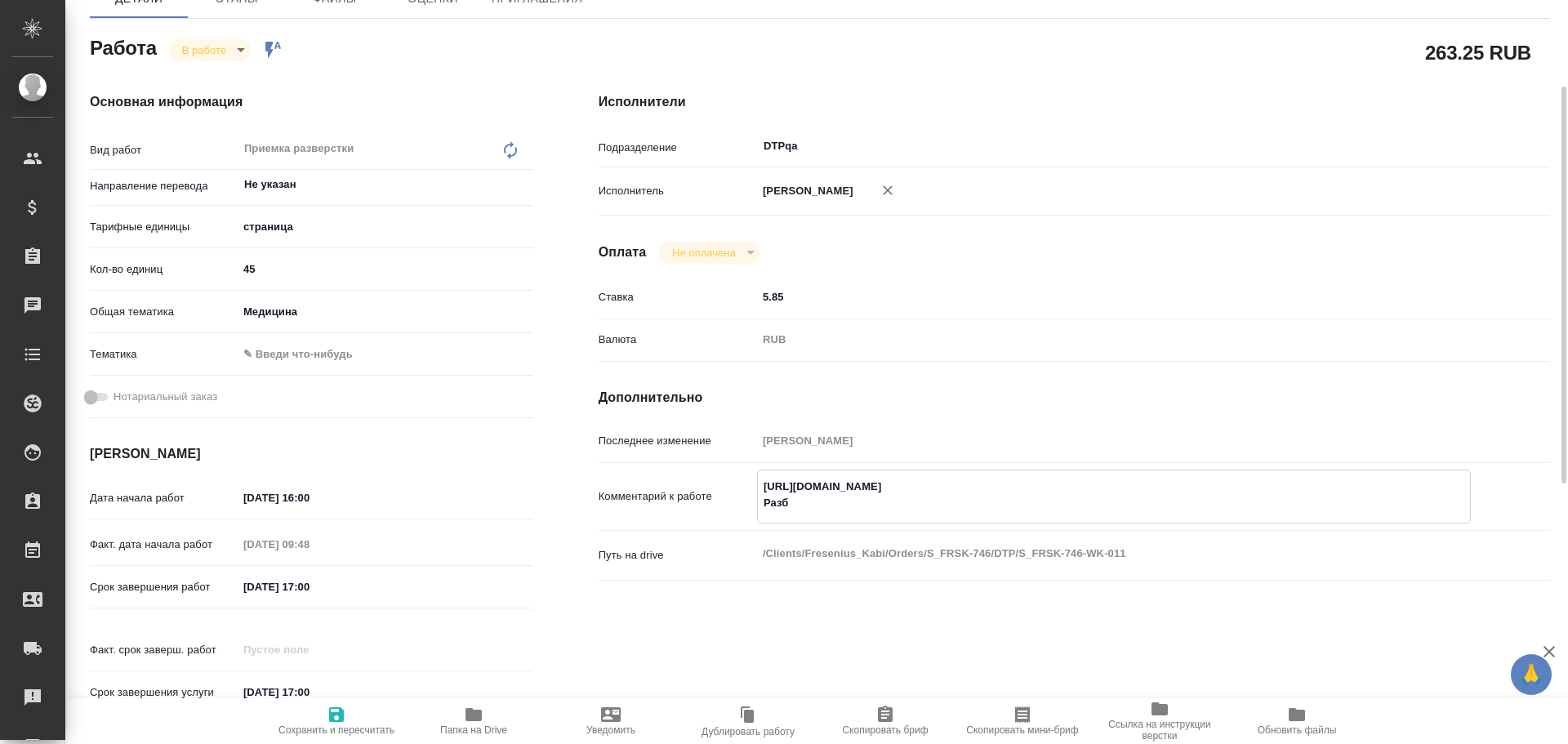
type textarea "x"
type textarea "https://tera.awatera.com/Work/68e665cdf1d51b4a5cd953d1/ Разбор"
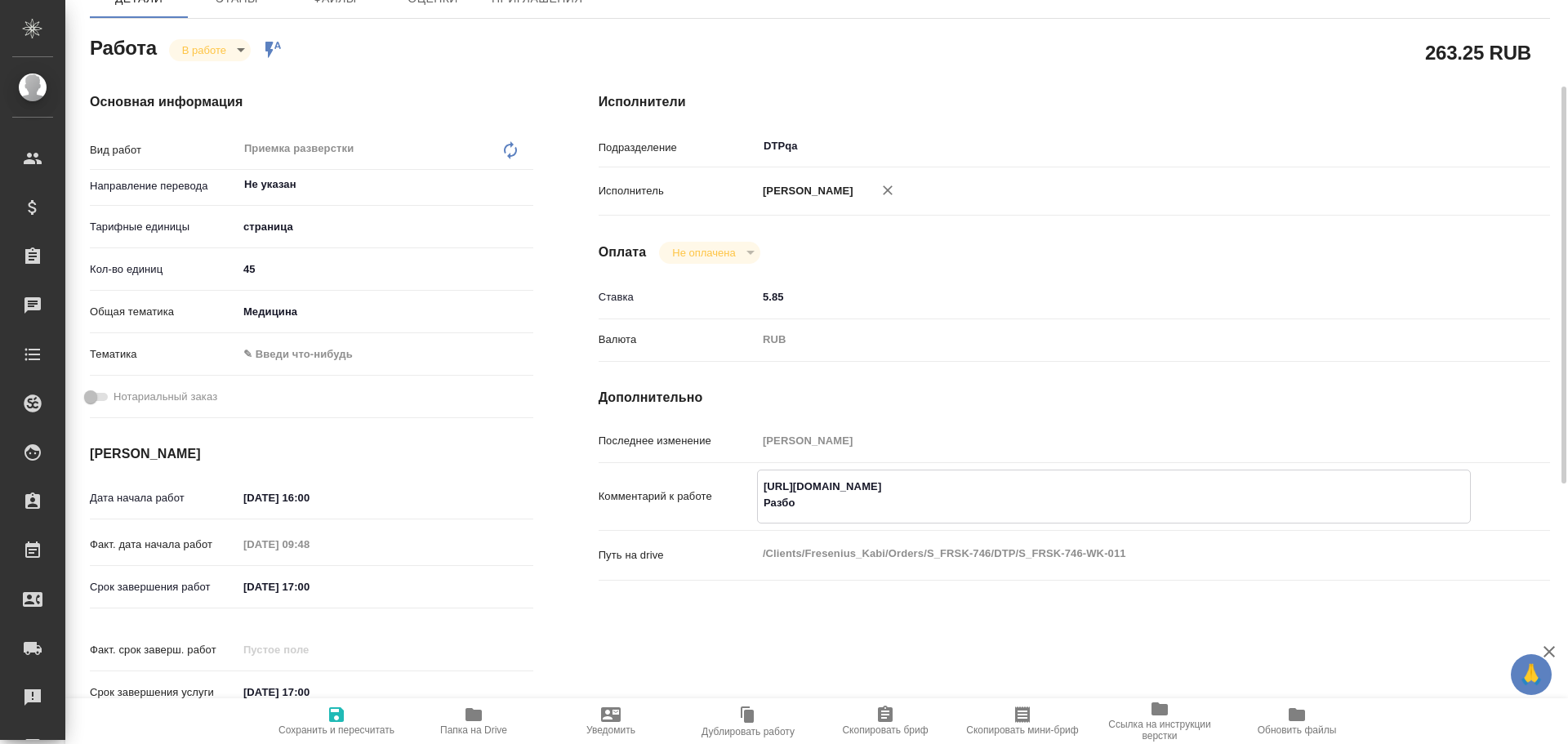
type textarea "x"
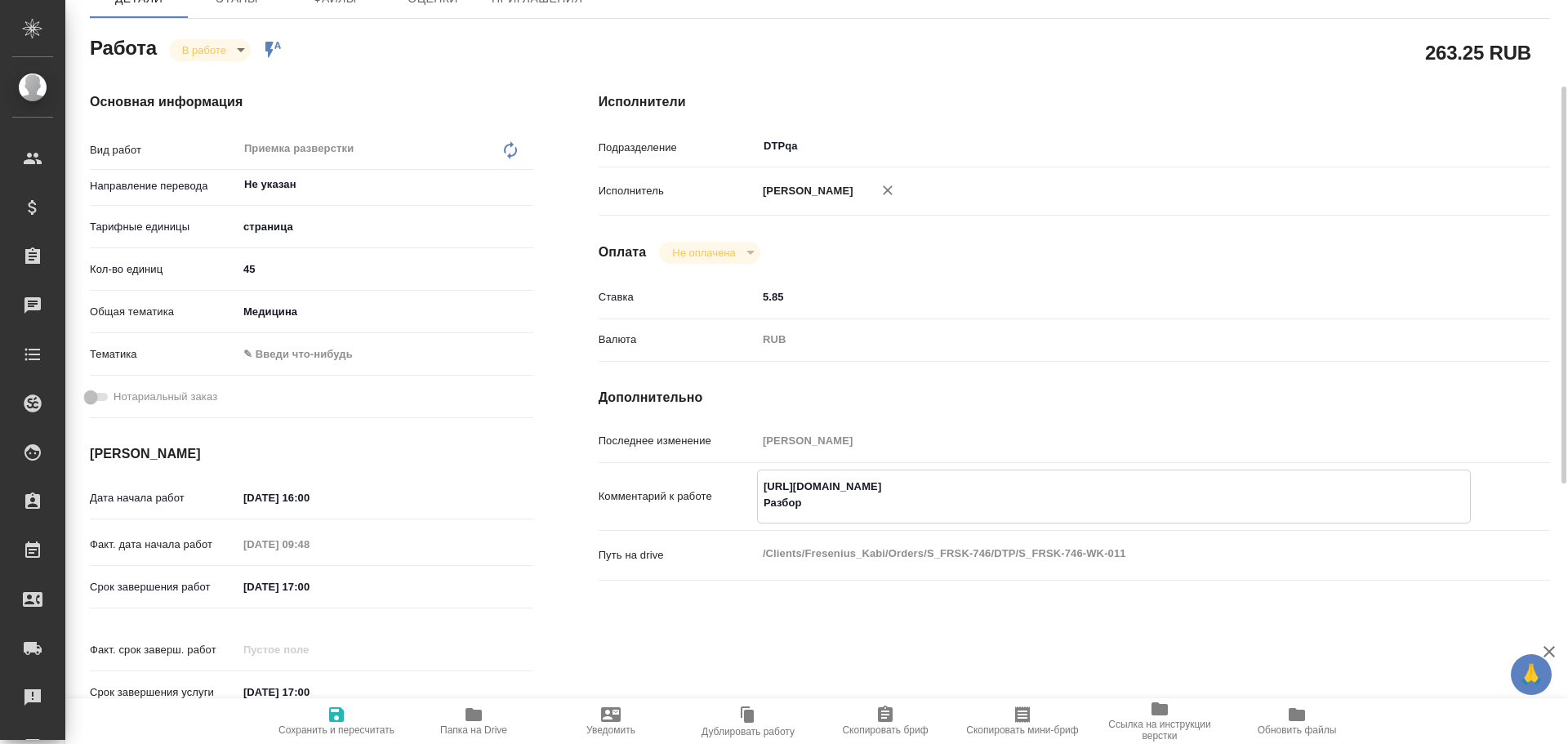
type textarea "https://tera.awatera.com/Work/68e665cdf1d51b4a5cd953d1/ Разбор"
type textarea "x"
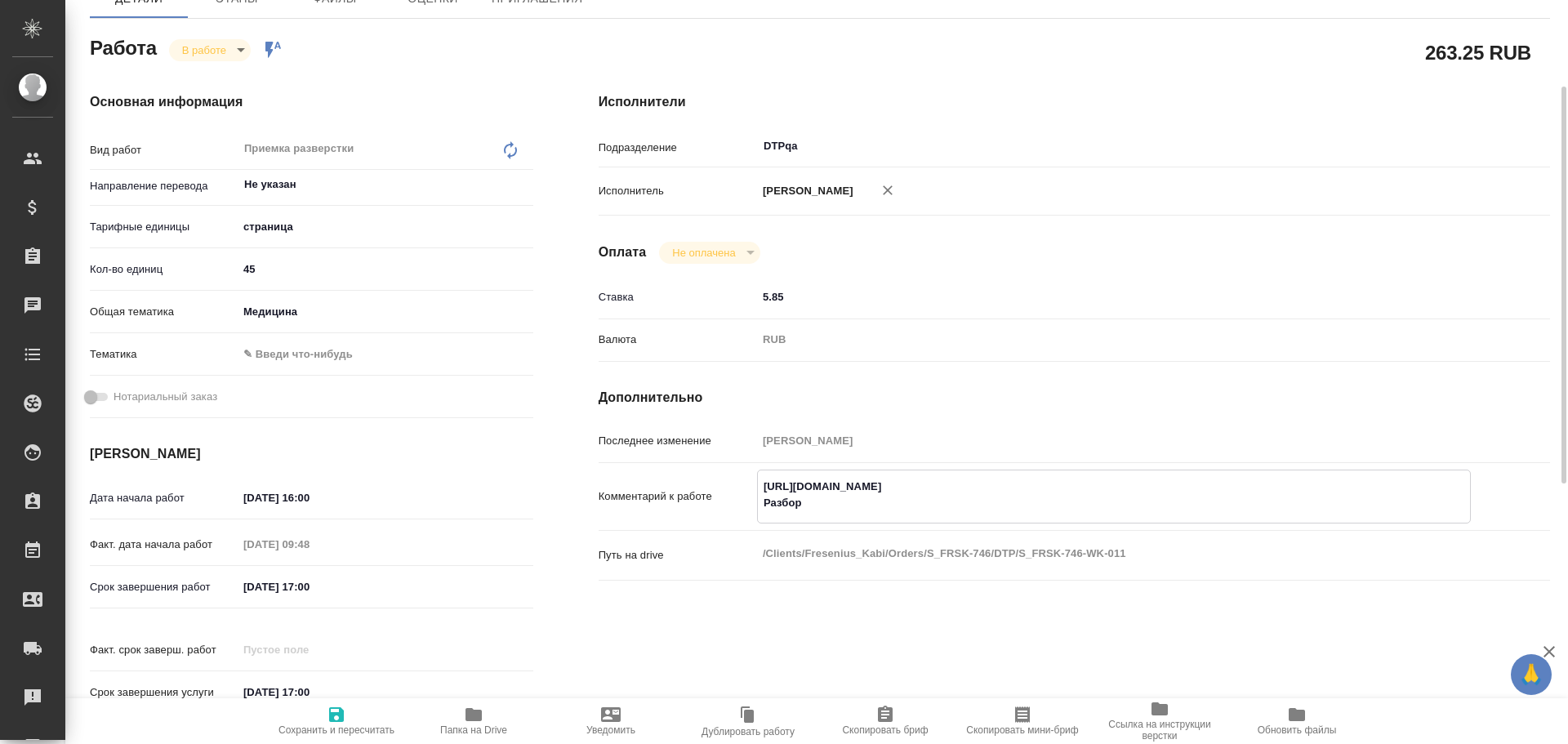
paste textarea "https://drive.awatera.com/f/10636739"
type textarea "x"
type textarea "https://tera.awatera.com/Work/68e665cdf1d51b4a5cd953d1/ Разбор https://drive.aw…"
type textarea "x"
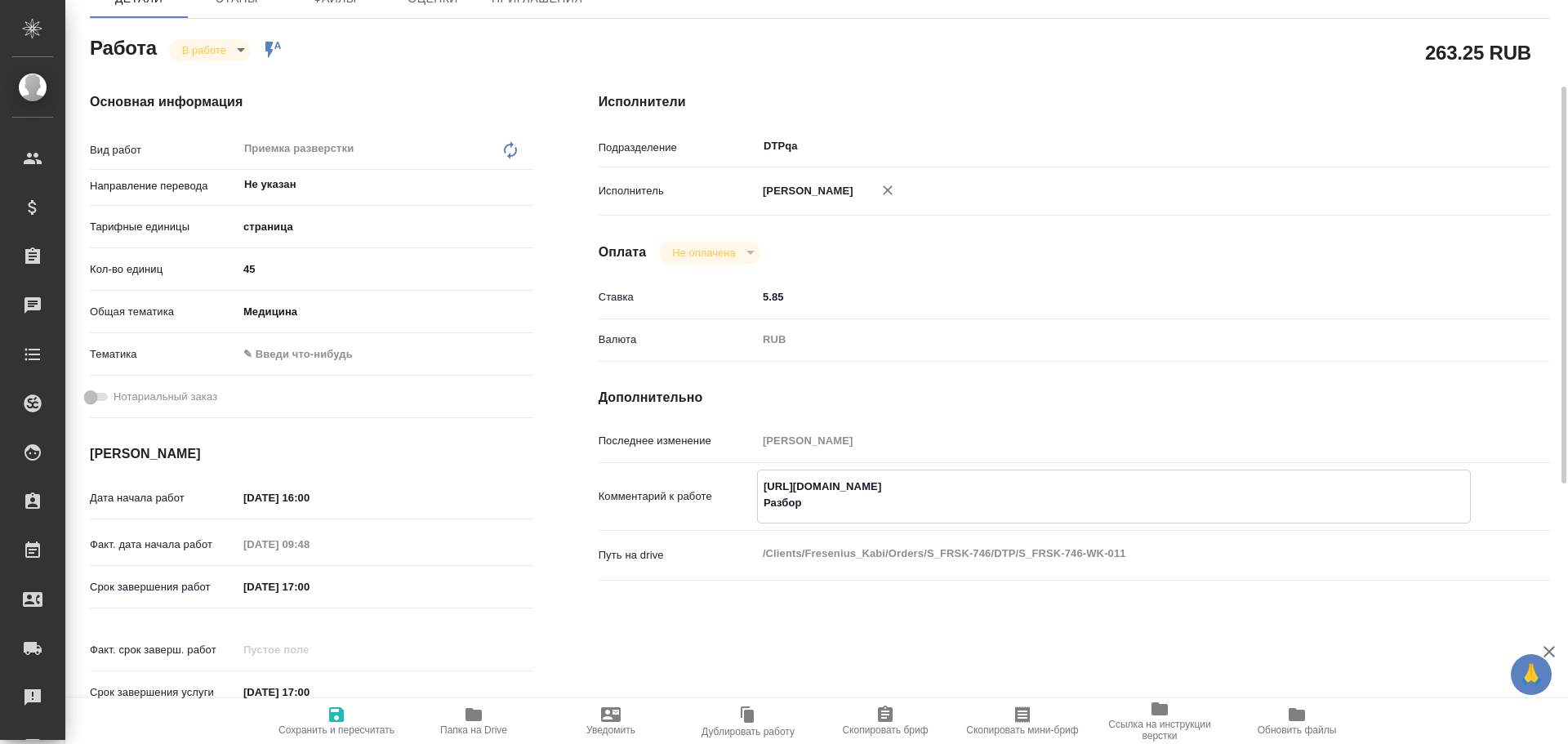
type textarea "x"
type textarea "https://tera.awatera.com/Work/68e665cdf1d51b4a5cd953d1/ Разбор https://drive.aw…"
type textarea "x"
click at [332, 735] on span "Сохранить и пересчитать" at bounding box center [336, 729] width 116 height 11
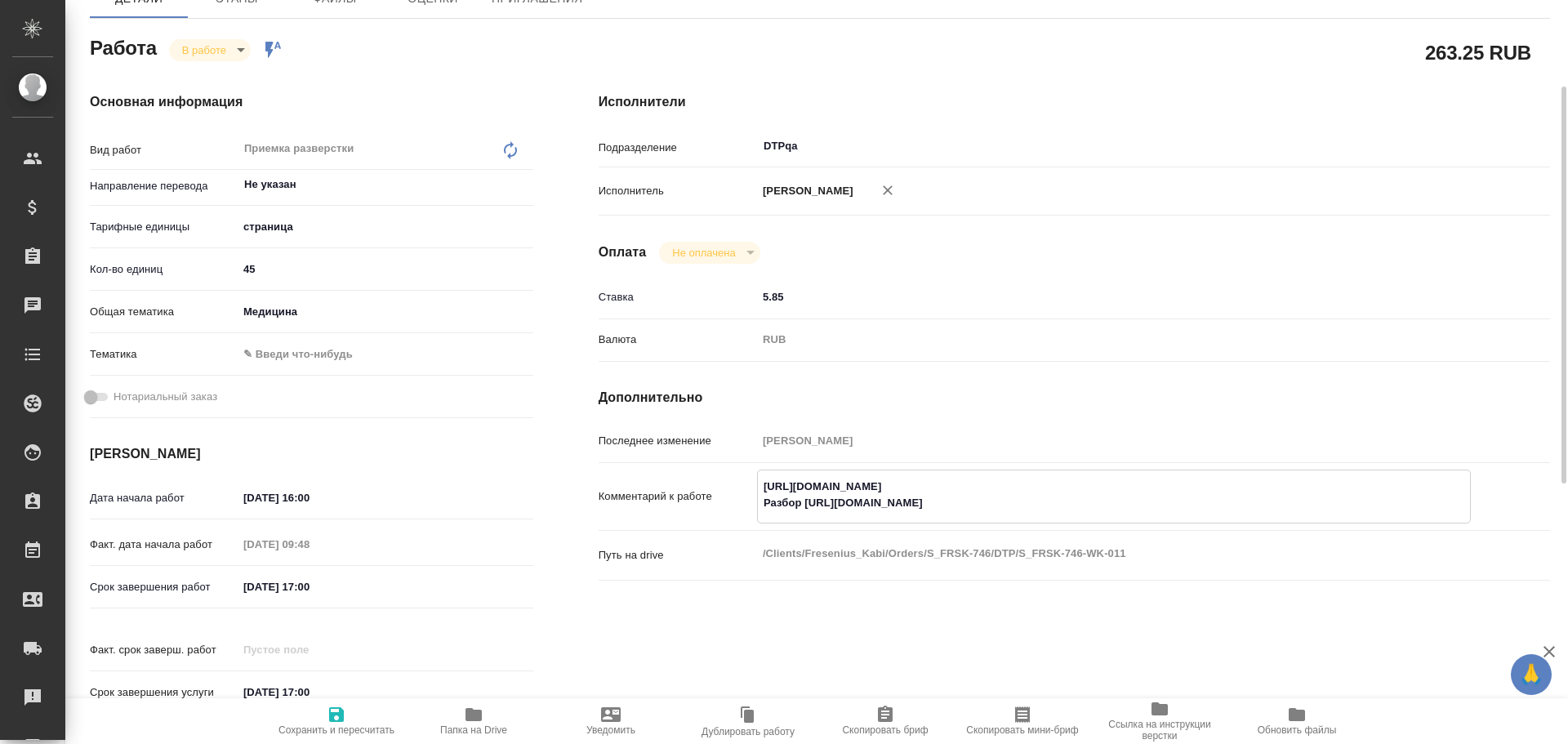
type textarea "x"
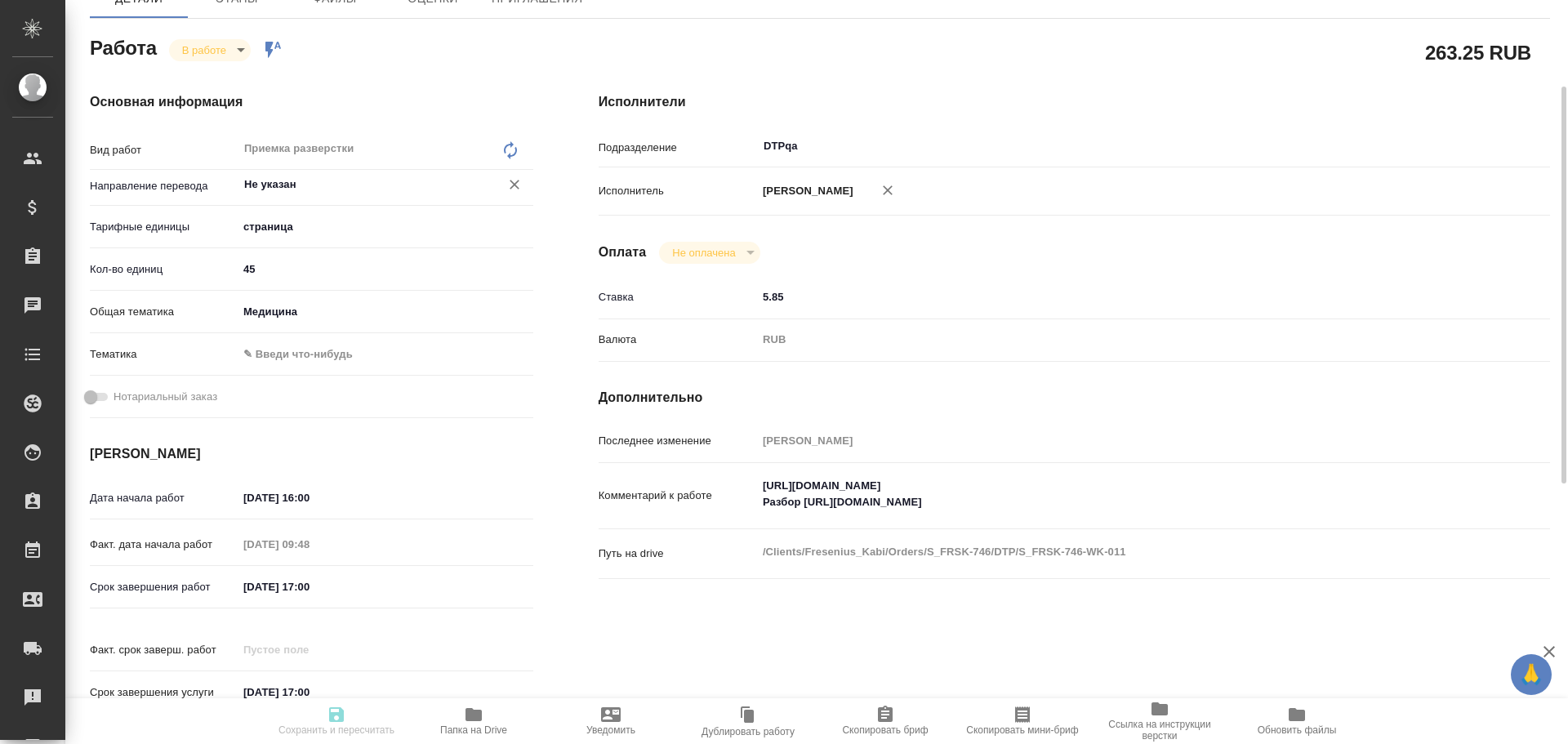
type textarea "x"
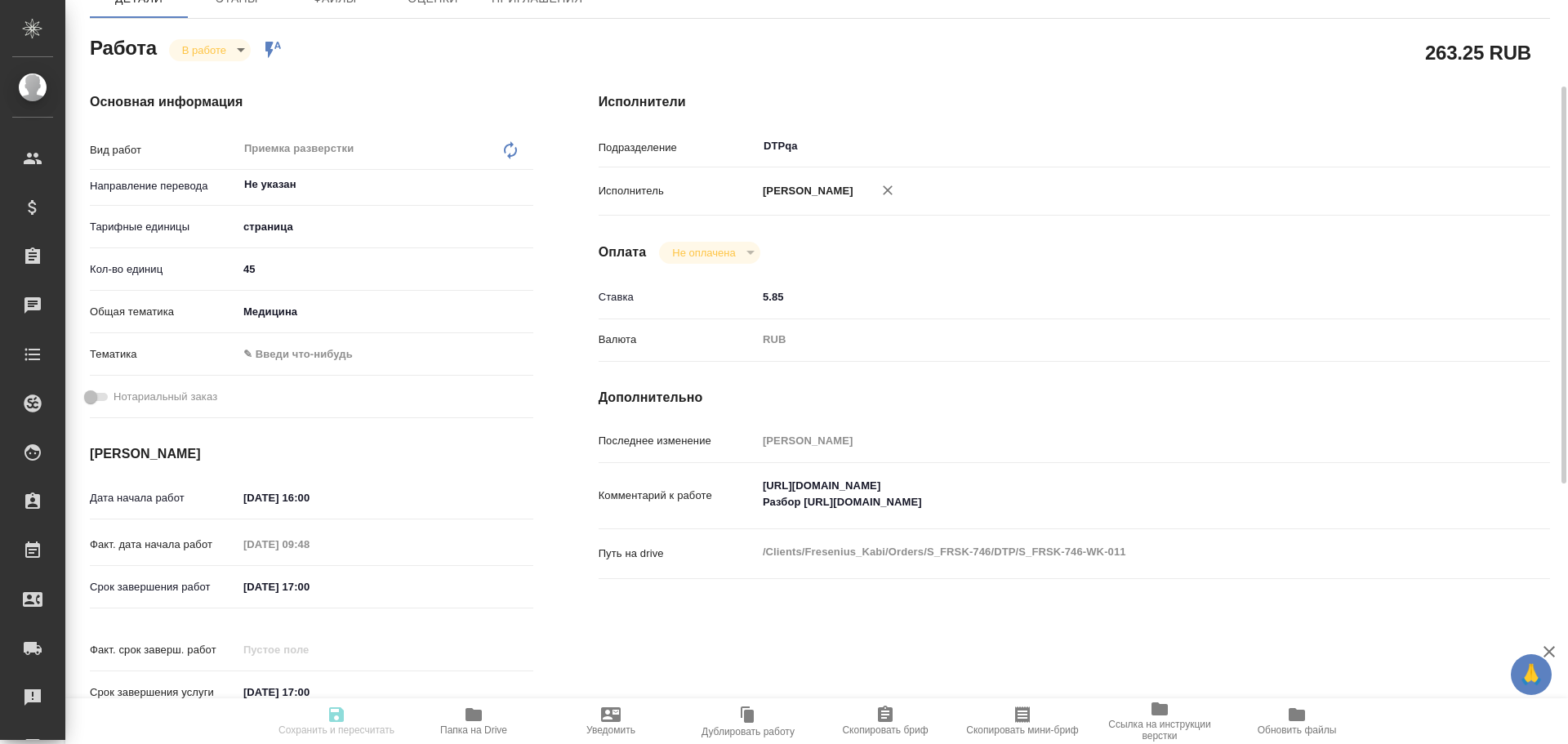
type input "inProgress"
type textarea "Приемка разверстки"
type textarea "x"
type input "Не указан"
type input "5a8b1489cc6b4906c91bfdb2"
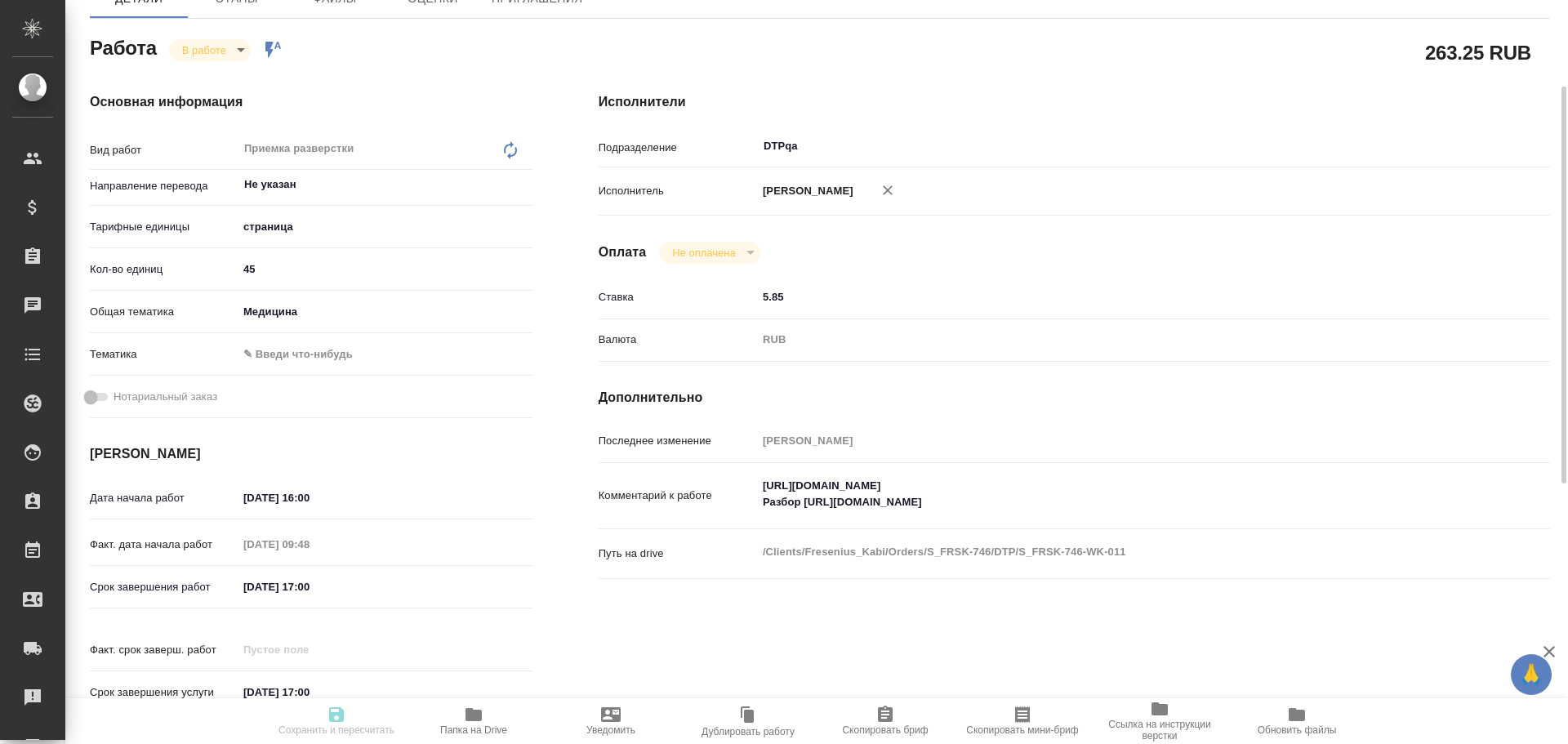
type input "45"
type input "med"
type input "10.10.2025 16:00"
type input "10.10.2025 09:48"
type input "10.10.2025 17:00"
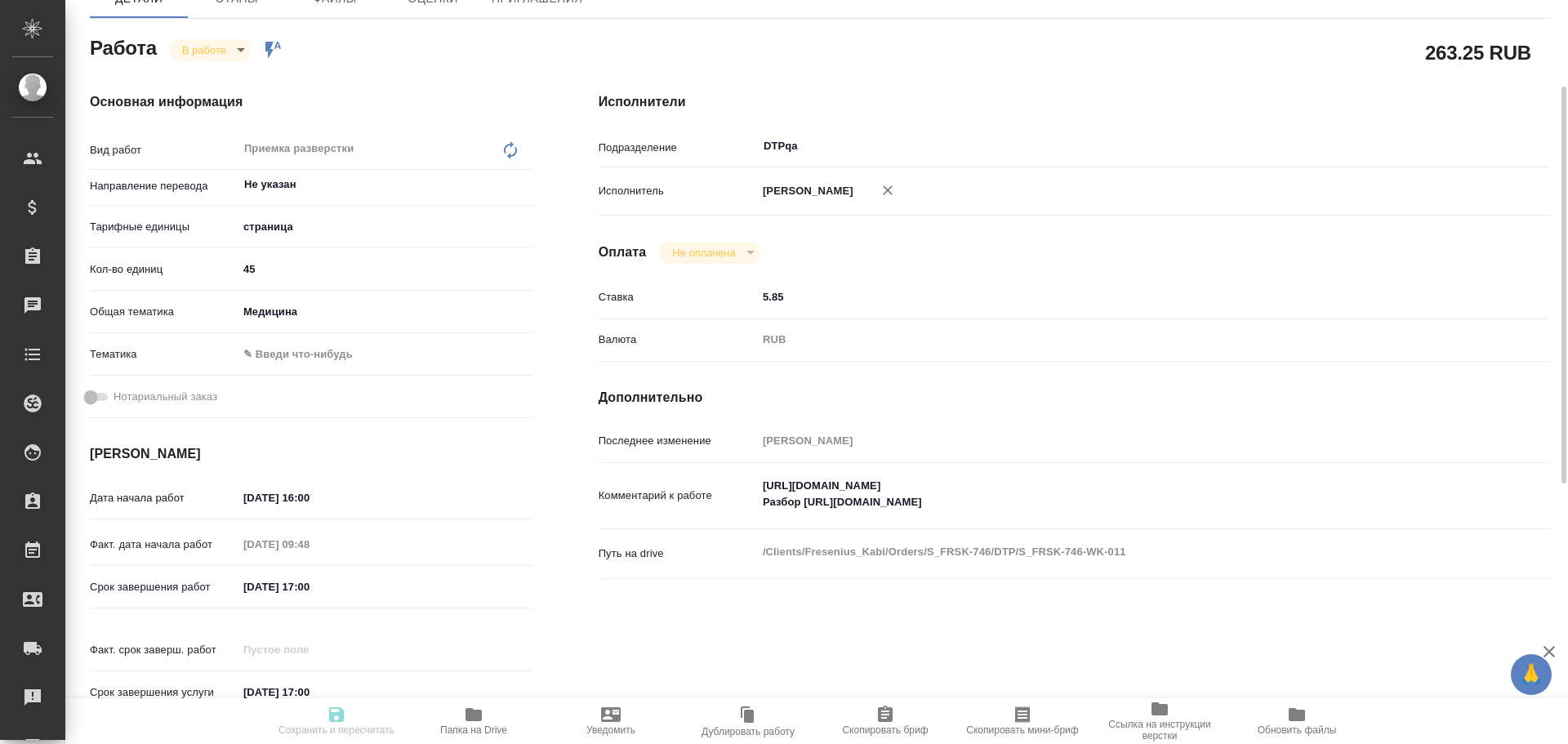
type input "20.10.2025 17:00"
type input "DTPqa"
type input "notPayed"
type input "5.85"
type input "RUB"
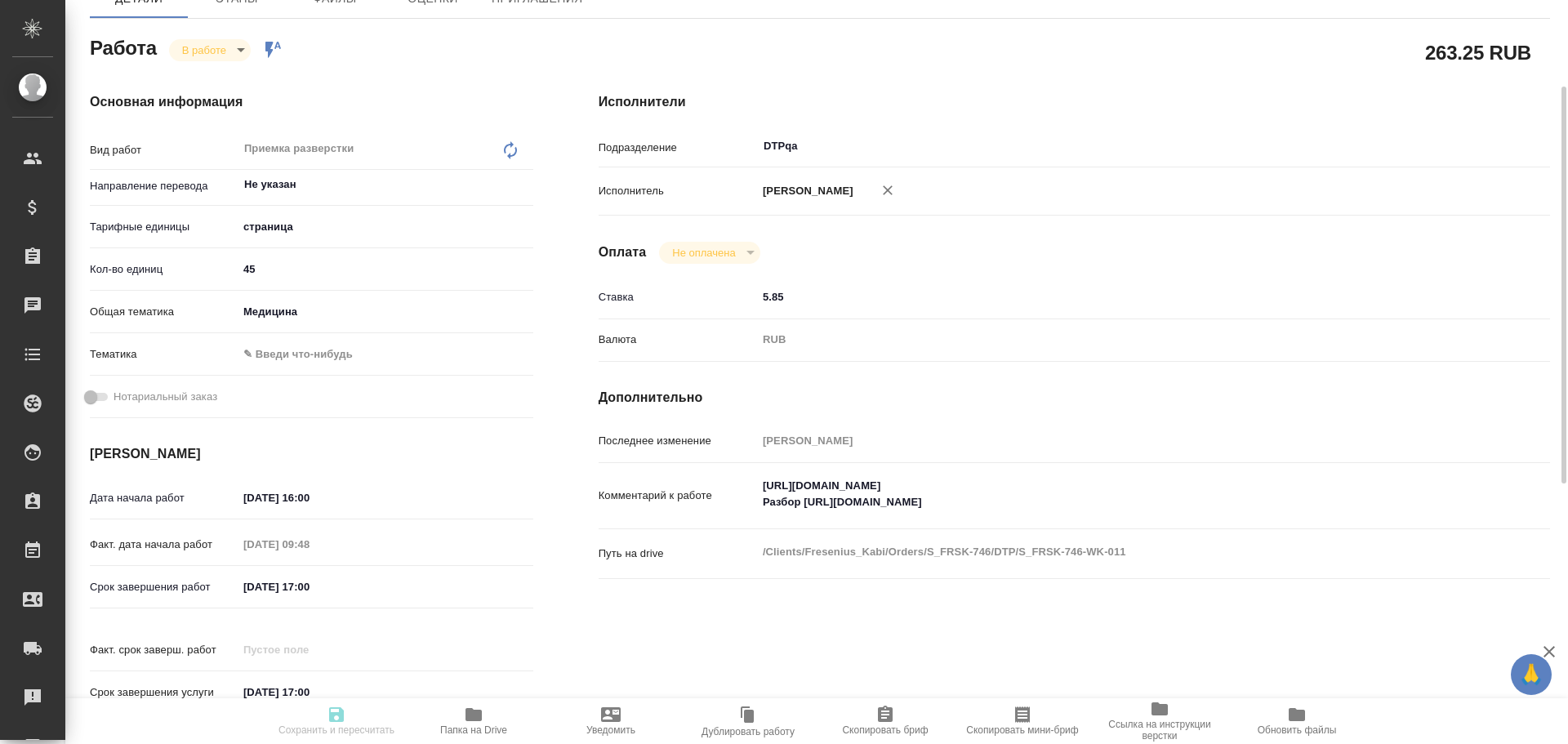
type input "Чулец Елена"
type textarea "https://tera.awatera.com/Work/68e665cdf1d51b4a5cd953d1/ Разбор https://drive.aw…"
type textarea "x"
type textarea "/Clients/Fresenius_Kabi/Orders/S_FRSK-746/DTP/S_FRSK-746-WK-011"
type textarea "x"
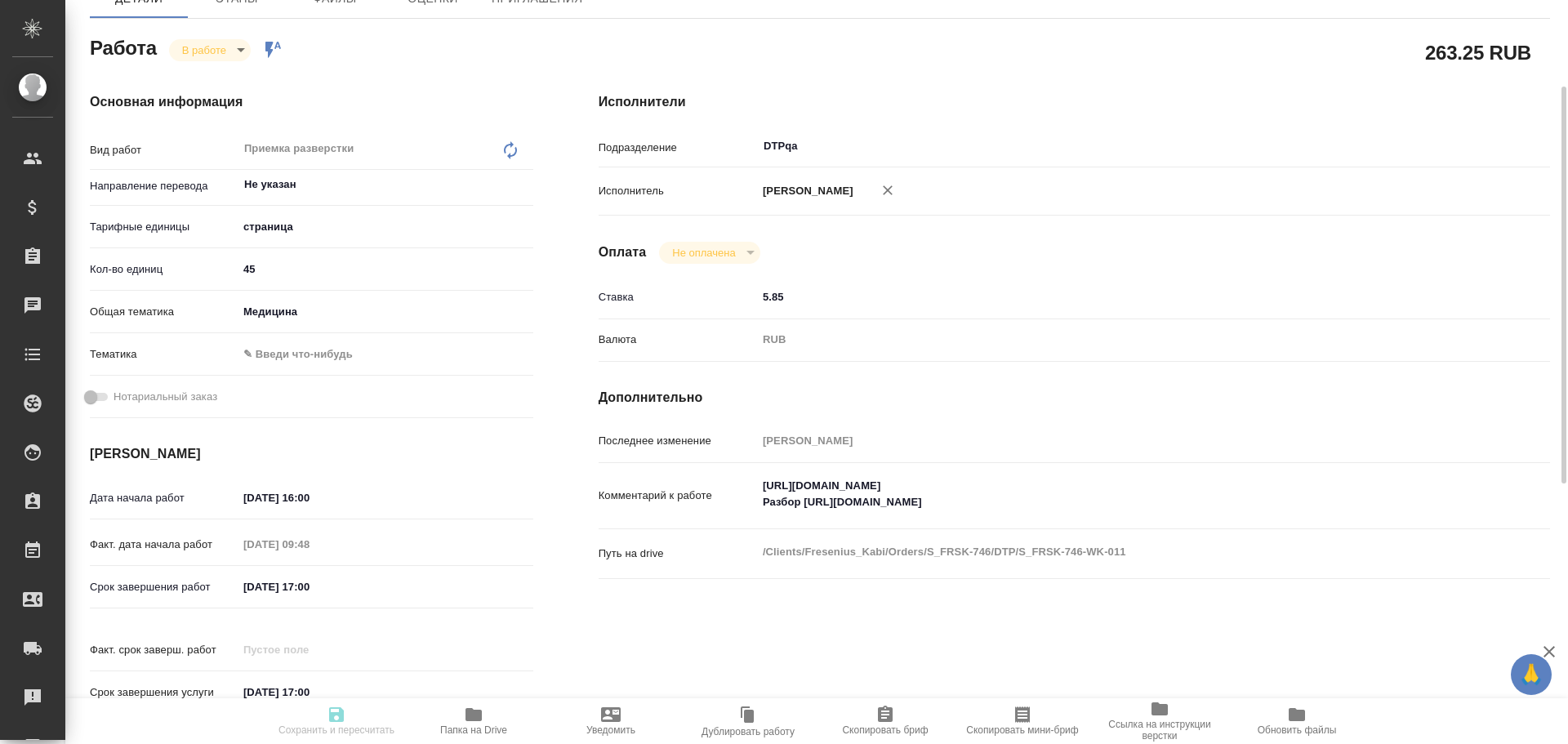
type input "S_FRSK-746"
type input "Восстановление макета средней сложности с полным соответствием оформлению ориги…"
type input "Приемка разверстки, Восстановление макета средней сложности с полным соответств…"
type input "Никифорова Валерия"
type input "Заборова Александра"
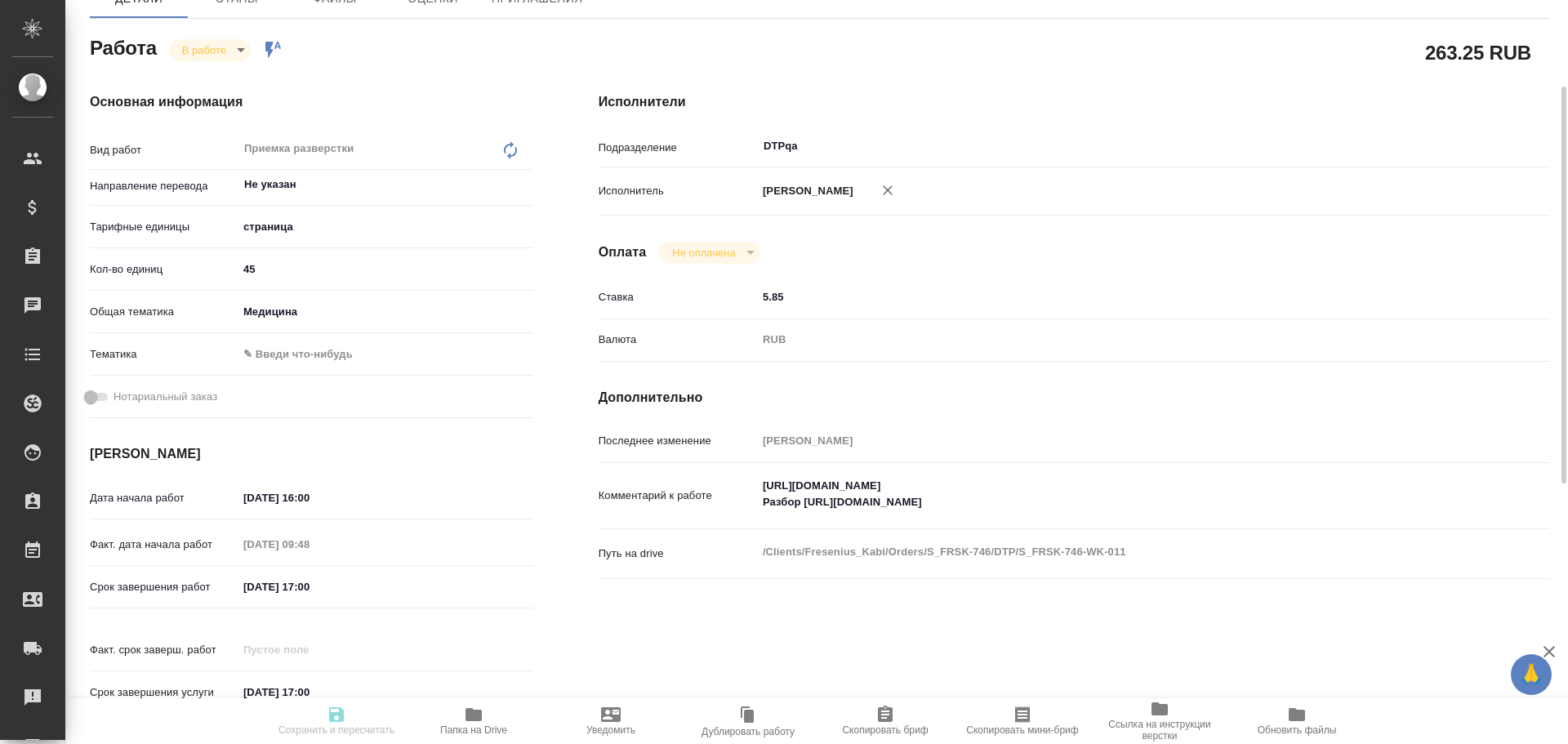
type input "/Clients/Fresenius_Kabi/Orders/S_FRSK-746"
type textarea "x"
type textarea "англ-рус"
type textarea "x"
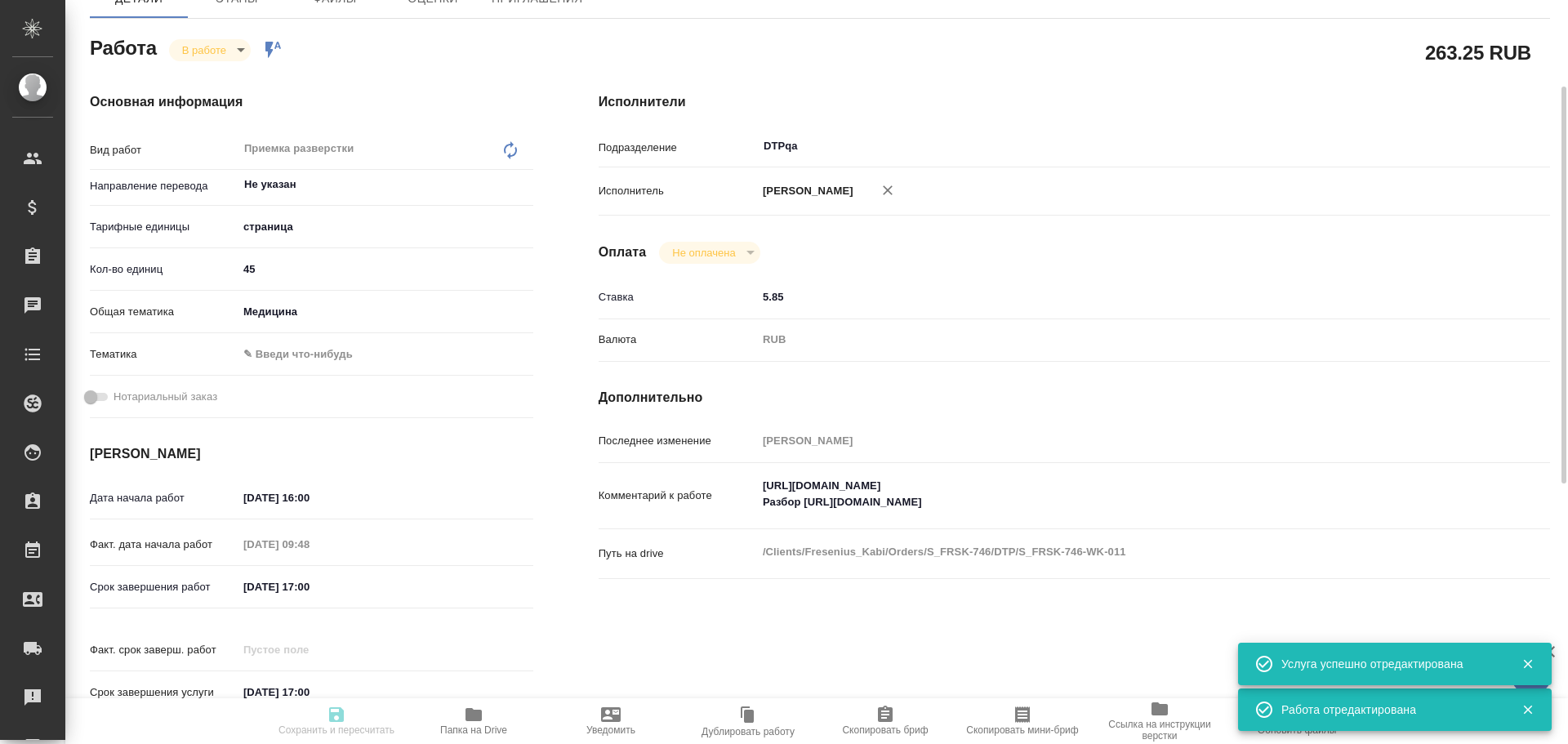
type textarea "x"
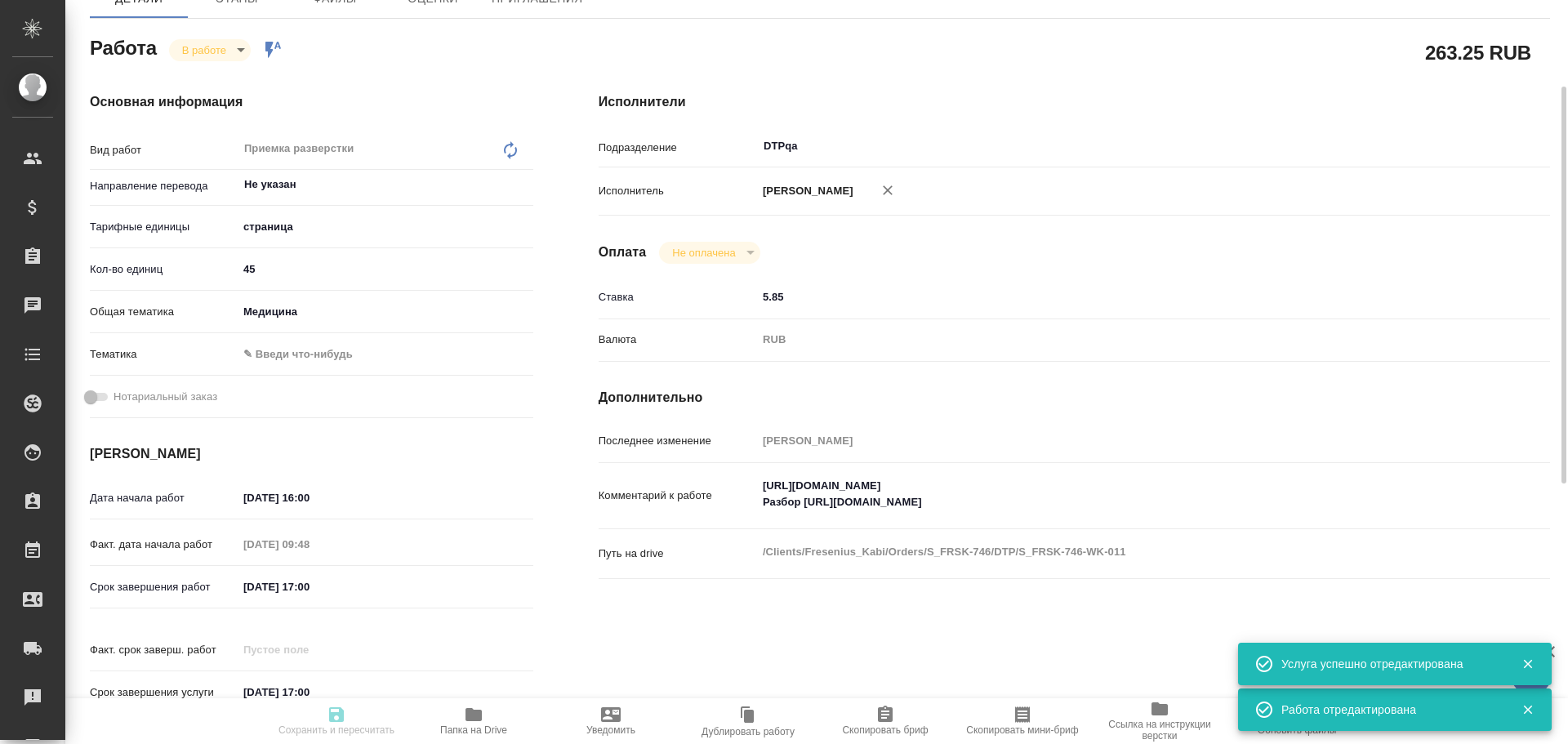
type textarea "x"
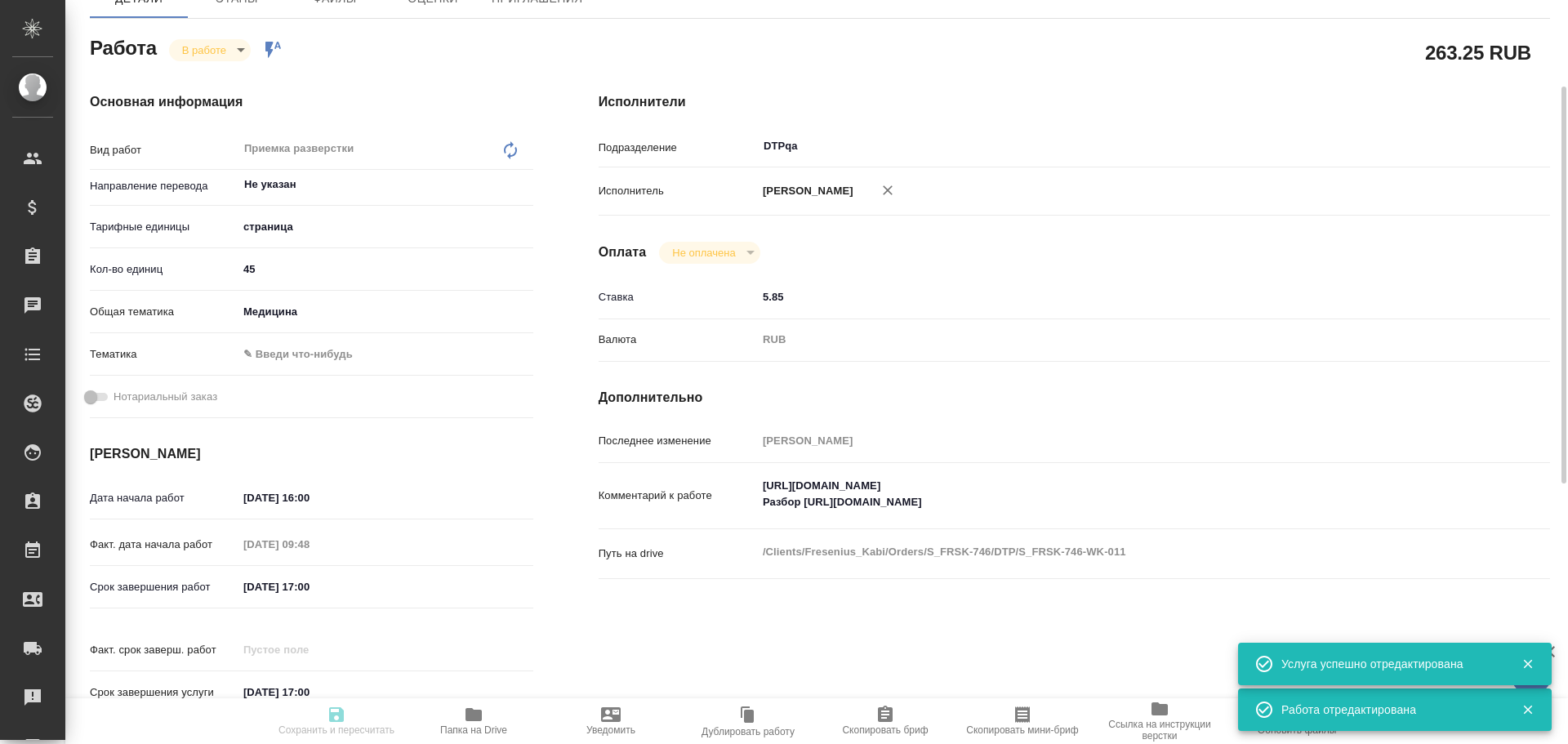
type textarea "x"
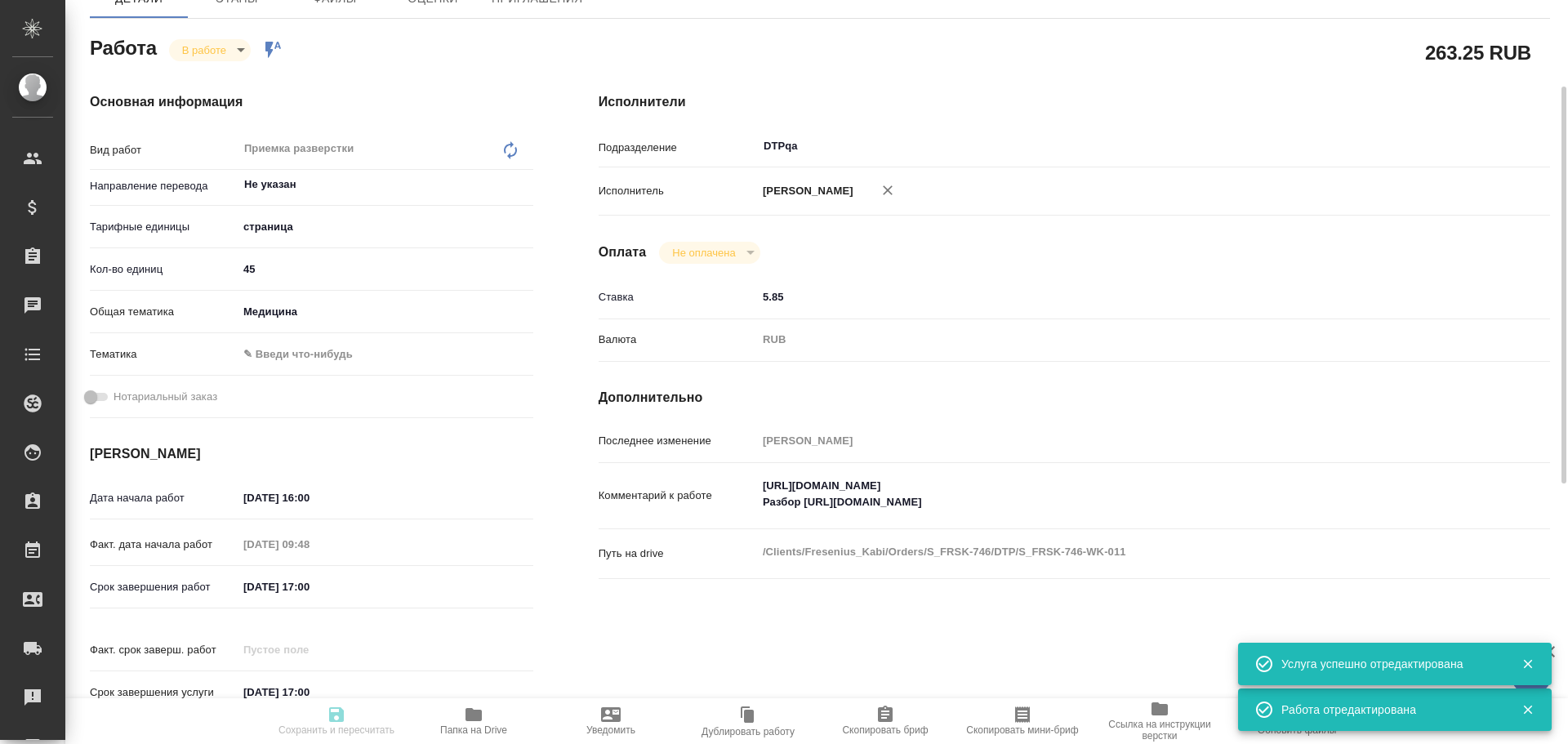
type textarea "x"
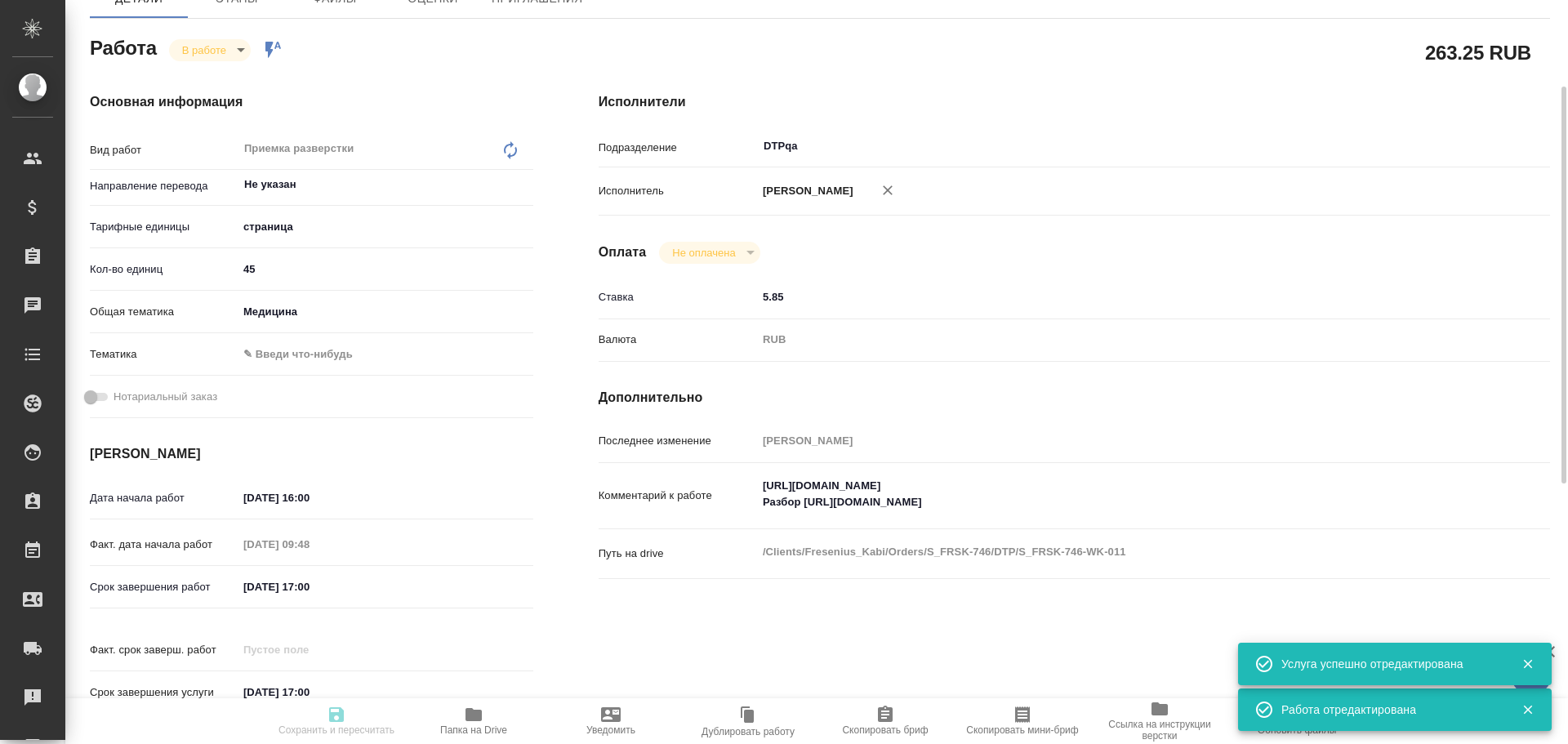
type textarea "x"
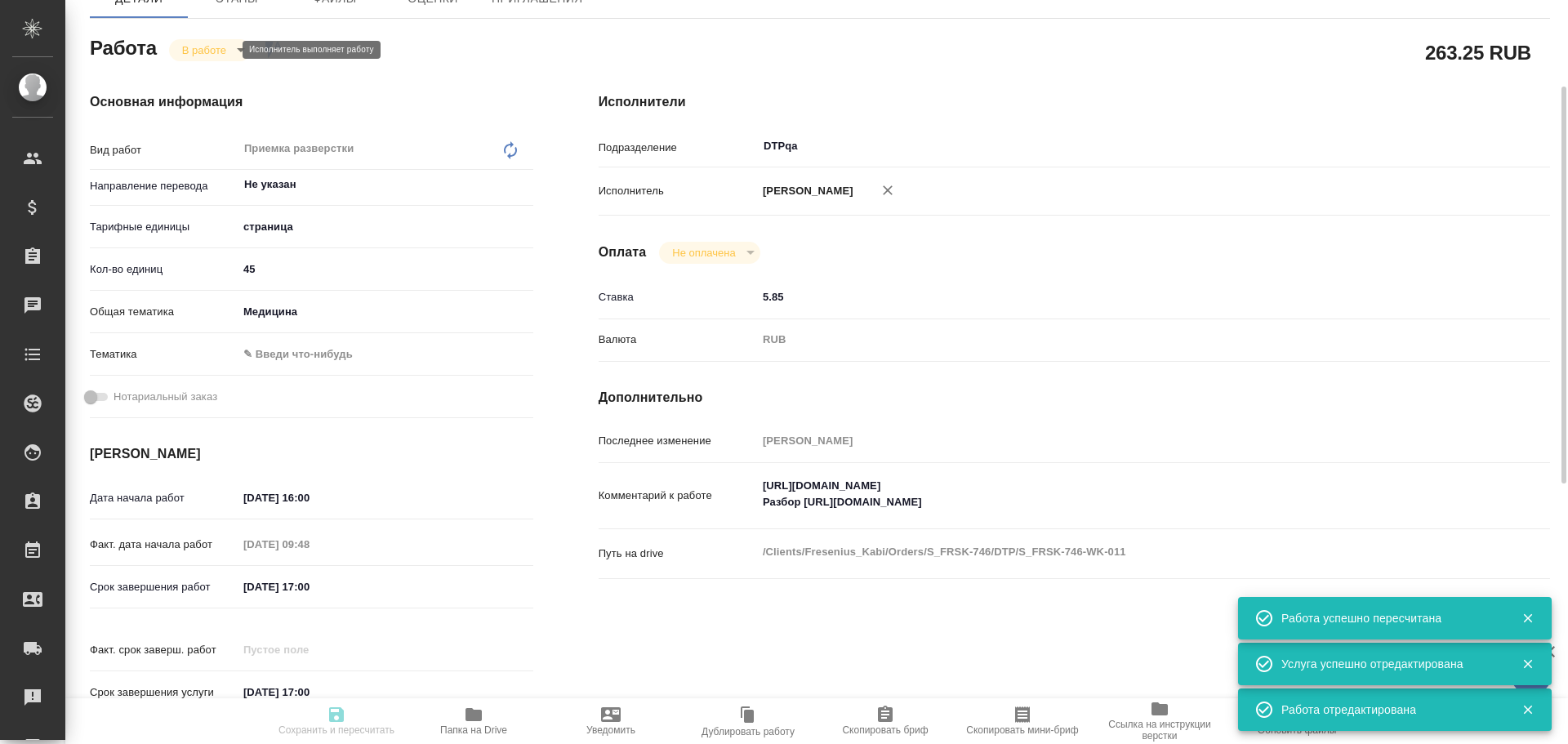
click at [198, 45] on body "🙏 .cls-1 fill:#fff; AWATERA Chulets Elena Клиенты Спецификации Заказы 0 Чаты To…" at bounding box center [784, 372] width 1568 height 744
type input "inProgress"
type textarea "Приемка разверстки"
type textarea "x"
type input "Не указан"
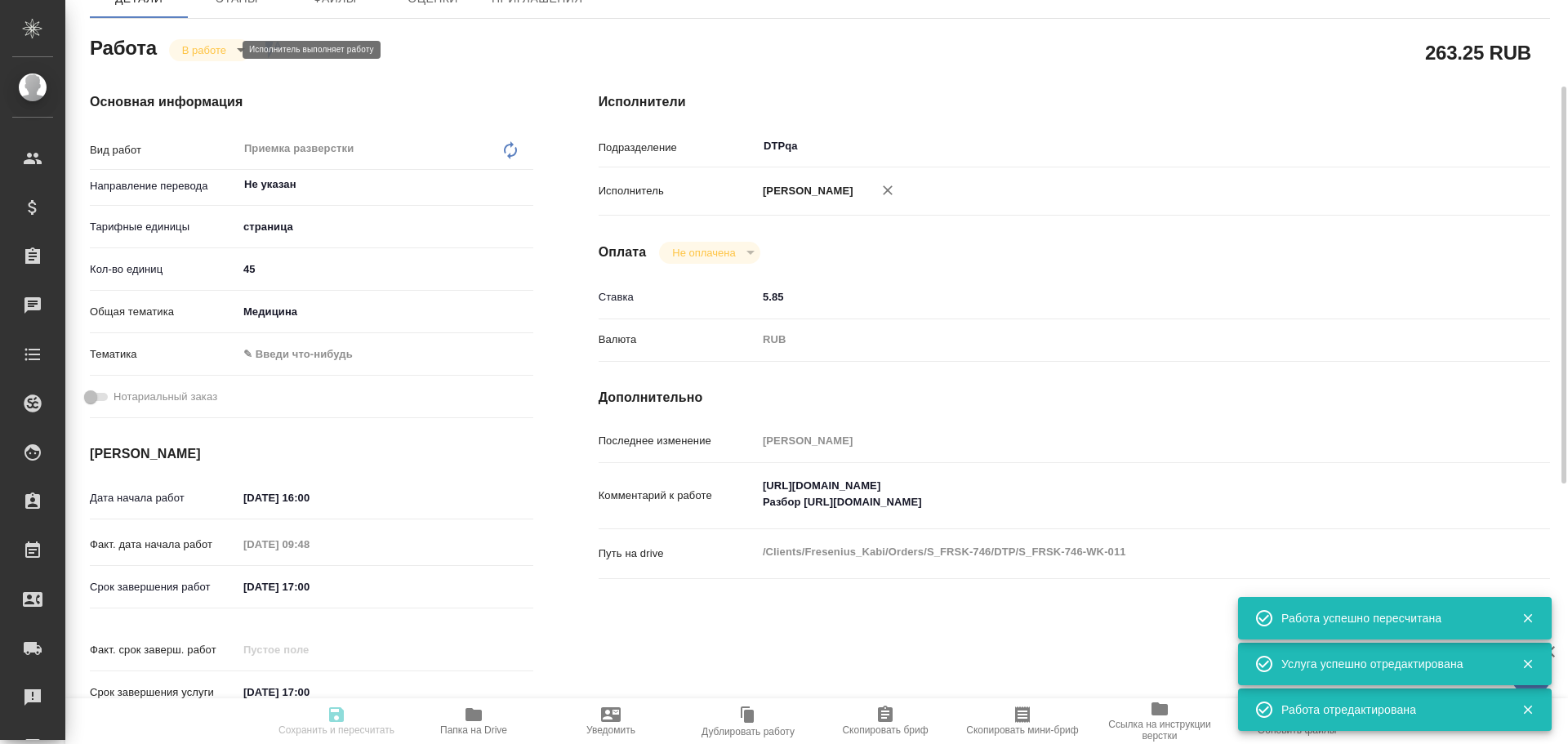
type input "5a8b1489cc6b4906c91bfdb2"
type input "45"
type input "med"
type input "10.10.2025 16:00"
type input "10.10.2025 09:48"
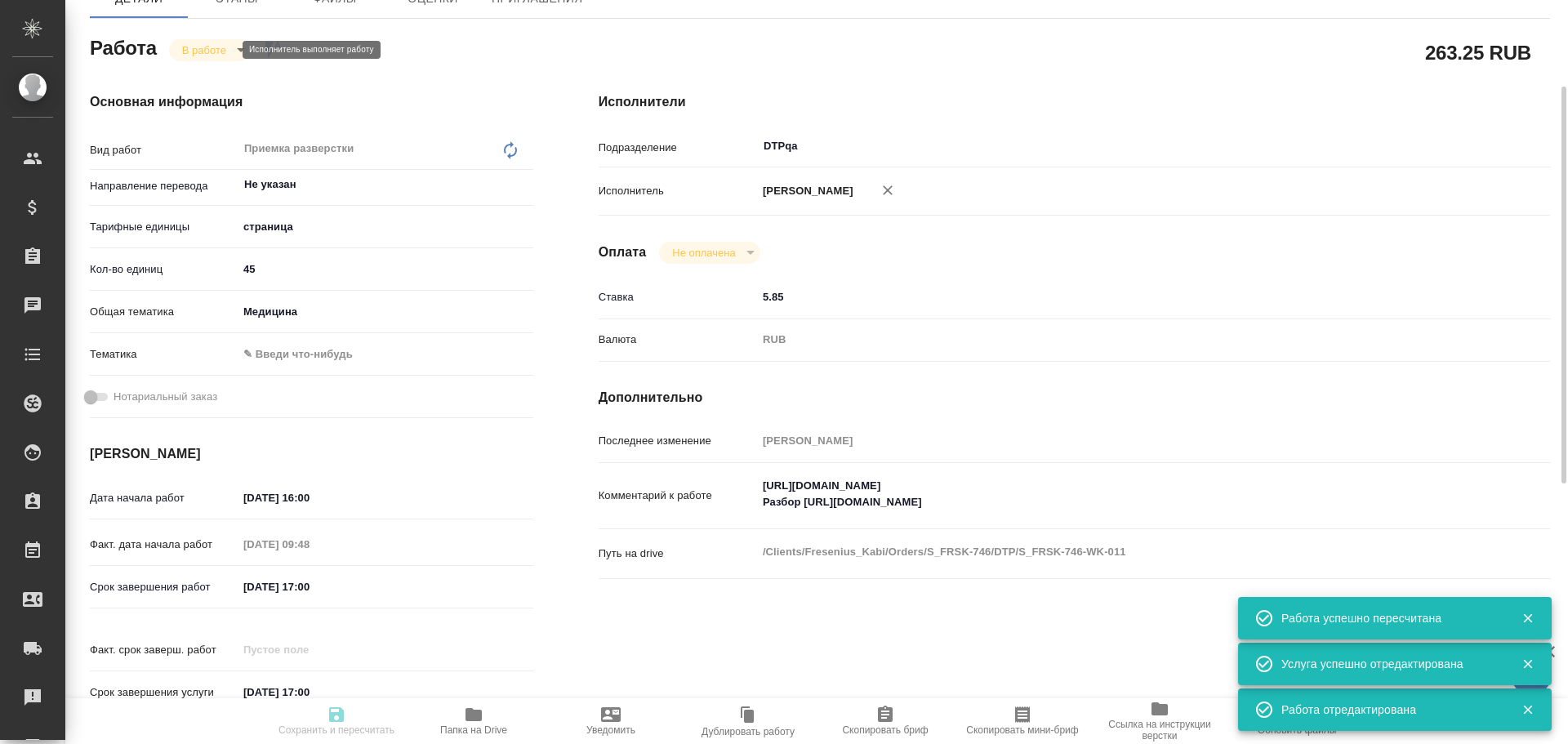
type input "10.10.2025 17:00"
type input "20.10.2025 17:00"
type input "DTPqa"
type input "notPayed"
type input "5.85"
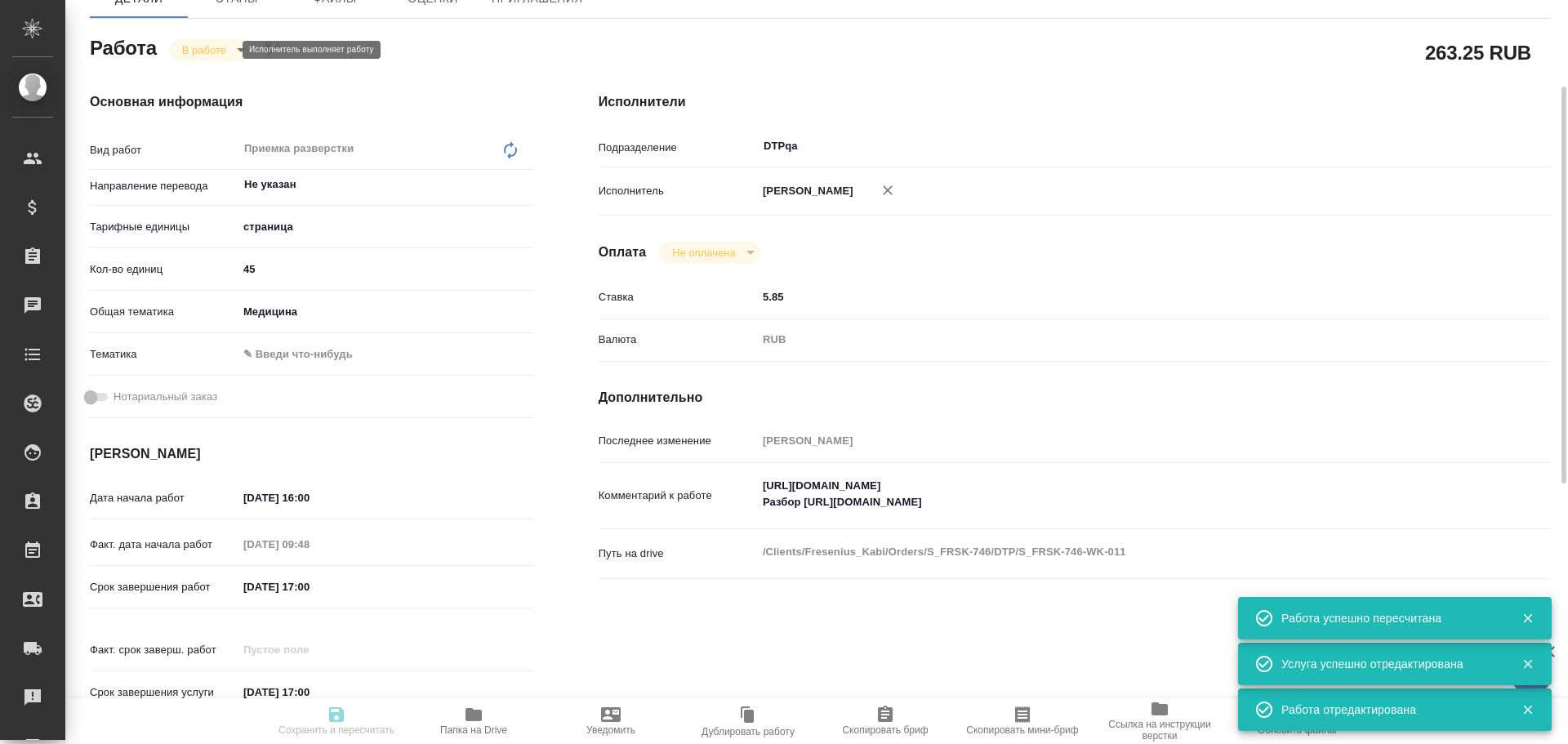
type input "RUB"
type input "Чулец Елена"
type textarea "https://tera.awatera.com/Work/68e665cdf1d51b4a5cd953d1/ Разбор https://drive.aw…"
type textarea "x"
type textarea "/Clients/Fresenius_Kabi/Orders/S_FRSK-746/DTP/S_FRSK-746-WK-011"
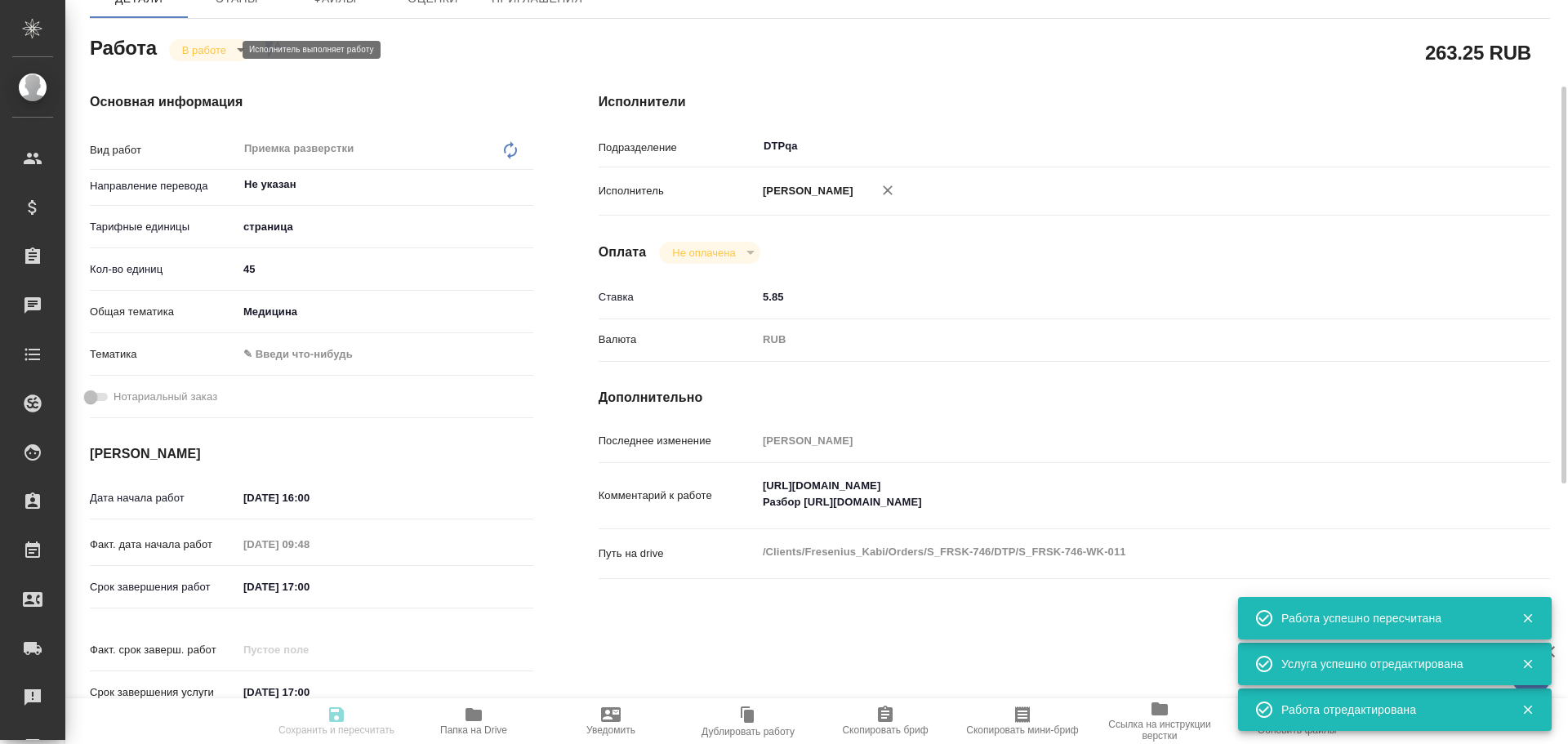
type textarea "x"
type input "S_FRSK-746"
type input "Восстановление макета средней сложности с полным соответствием оформлению ориги…"
type input "Приемка разверстки, Восстановление макета средней сложности с полным соответств…"
type input "[PERSON_NAME]"
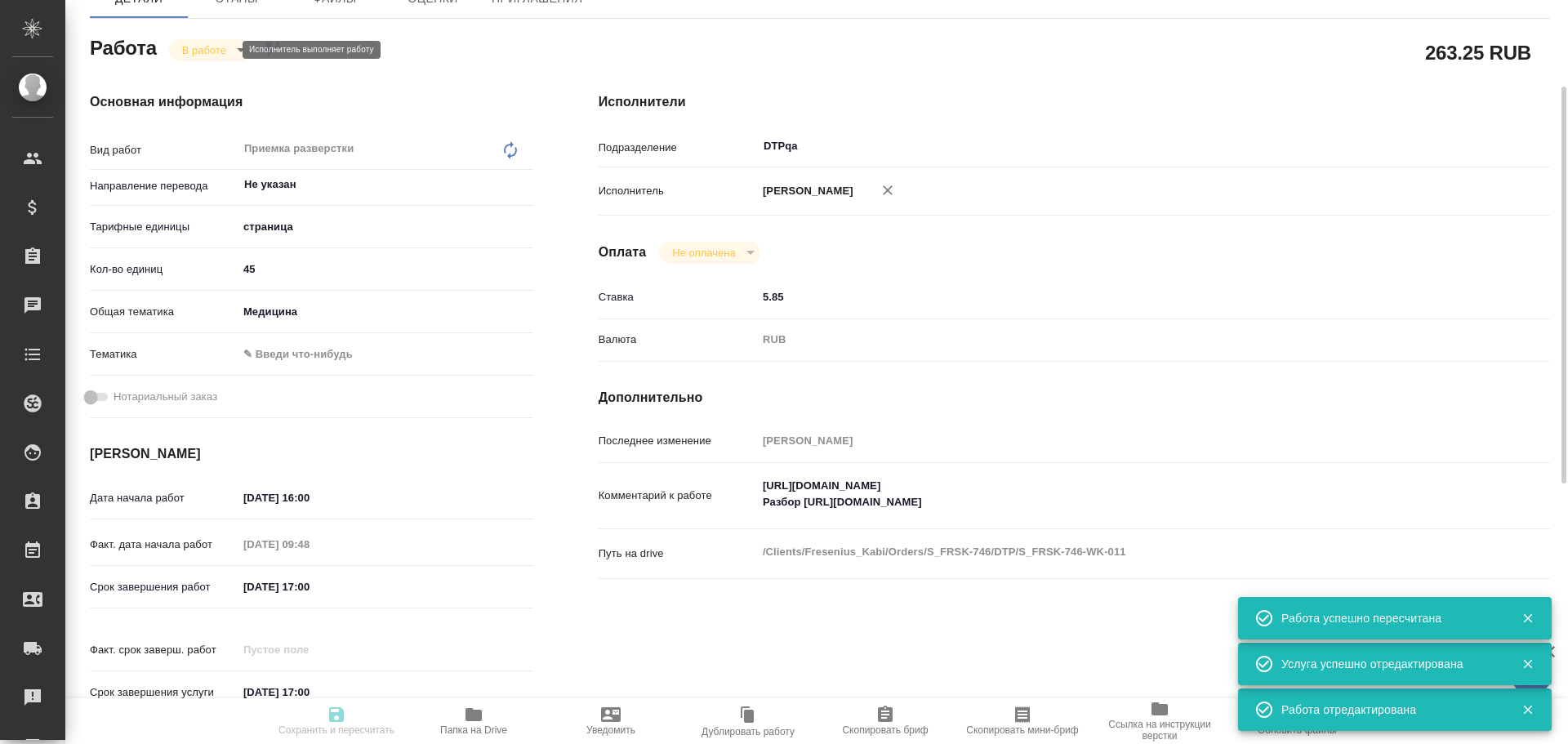
type input "[PERSON_NAME]"
type input "/Clients/Fresenius_Kabi/Orders/S_FRSK-746"
type textarea "x"
type textarea "англ-рус"
type textarea "x"
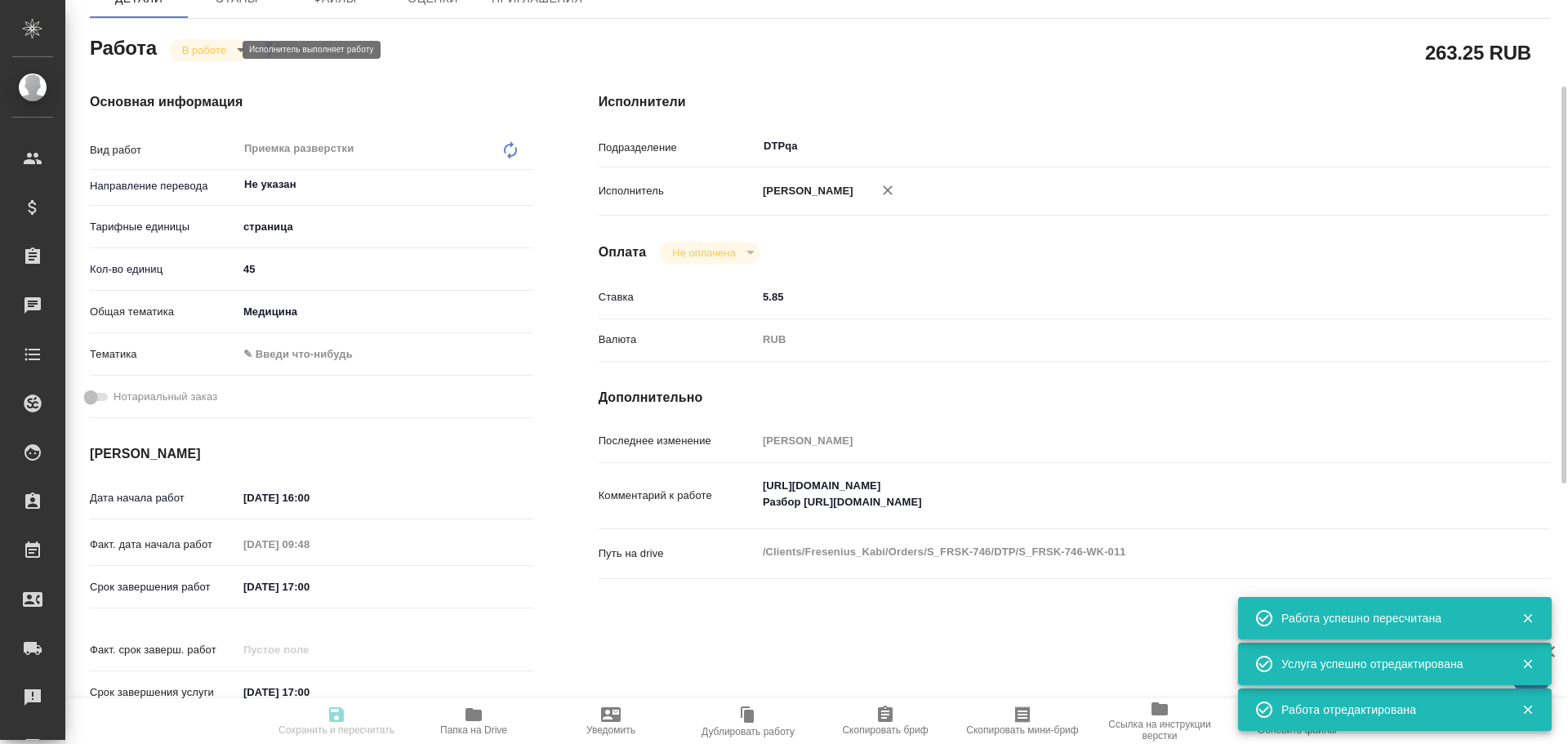
type textarea "x"
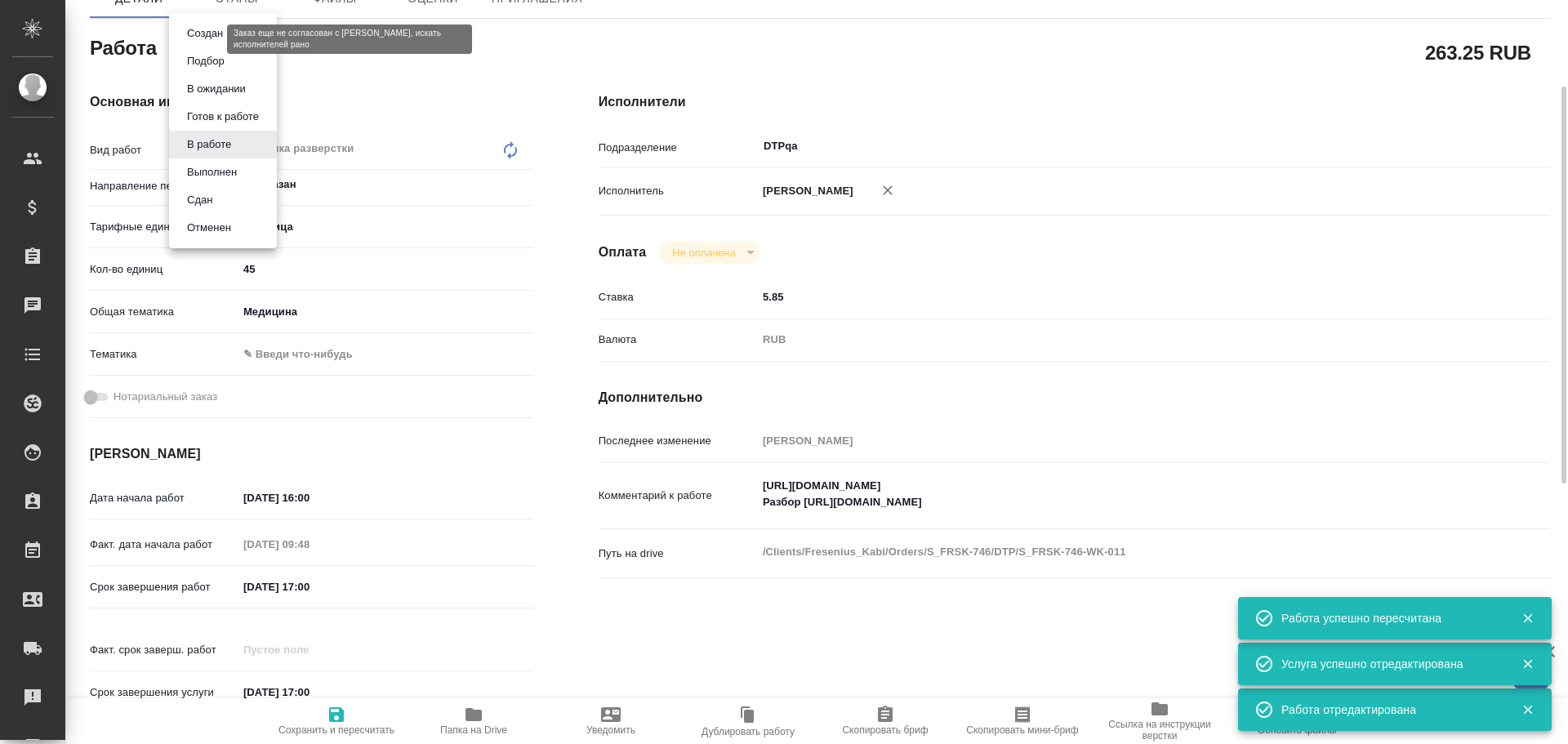
type textarea "x"
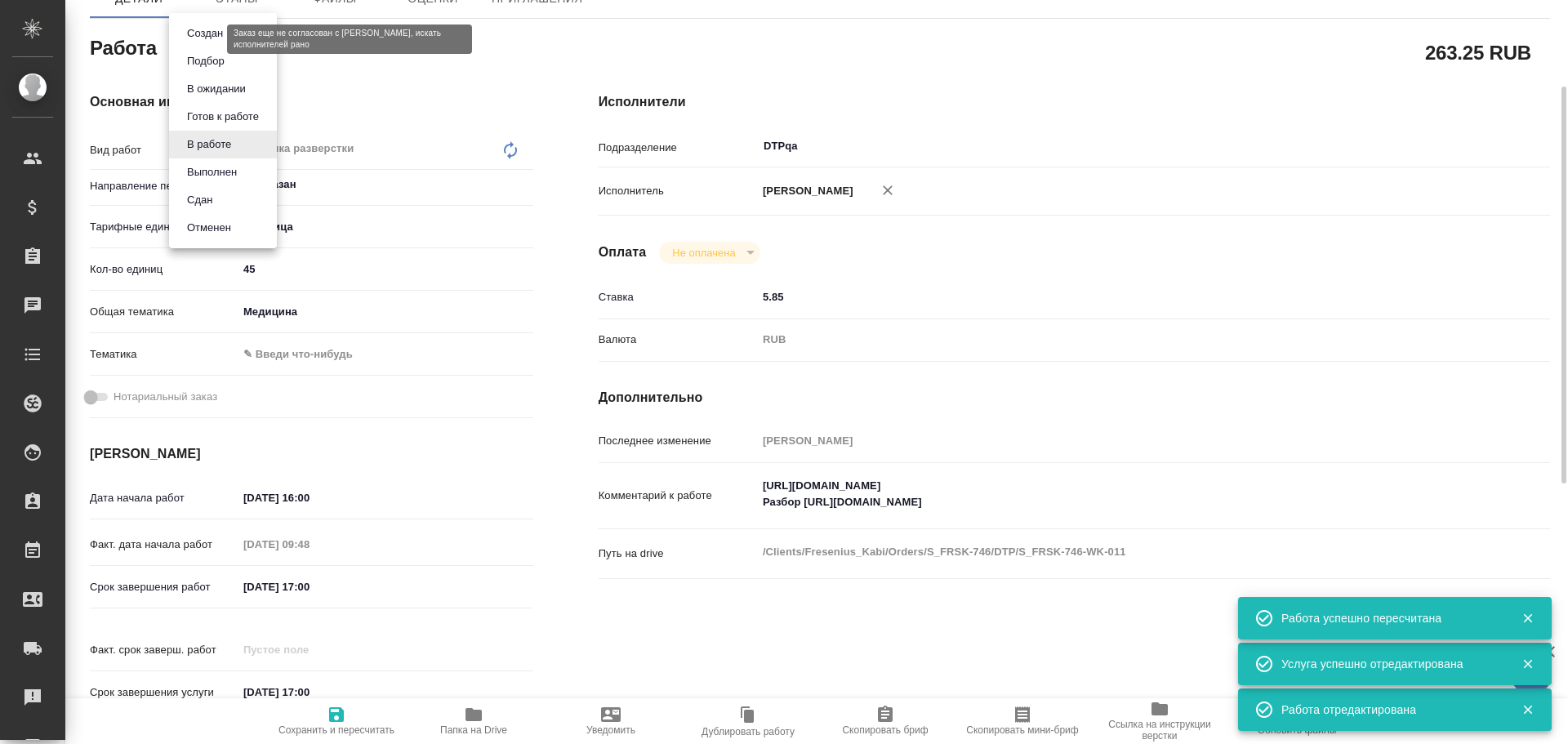
type textarea "x"
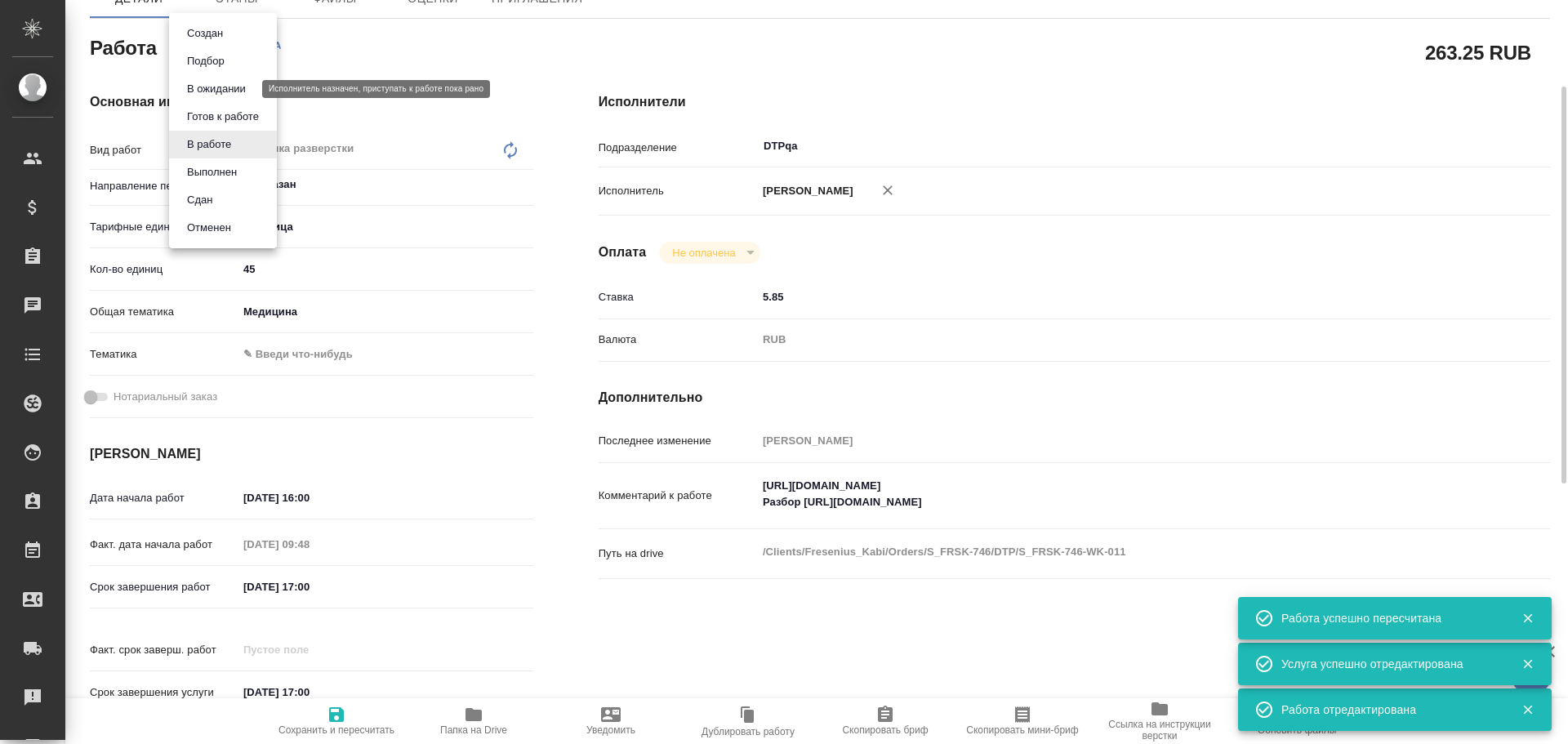
type textarea "x"
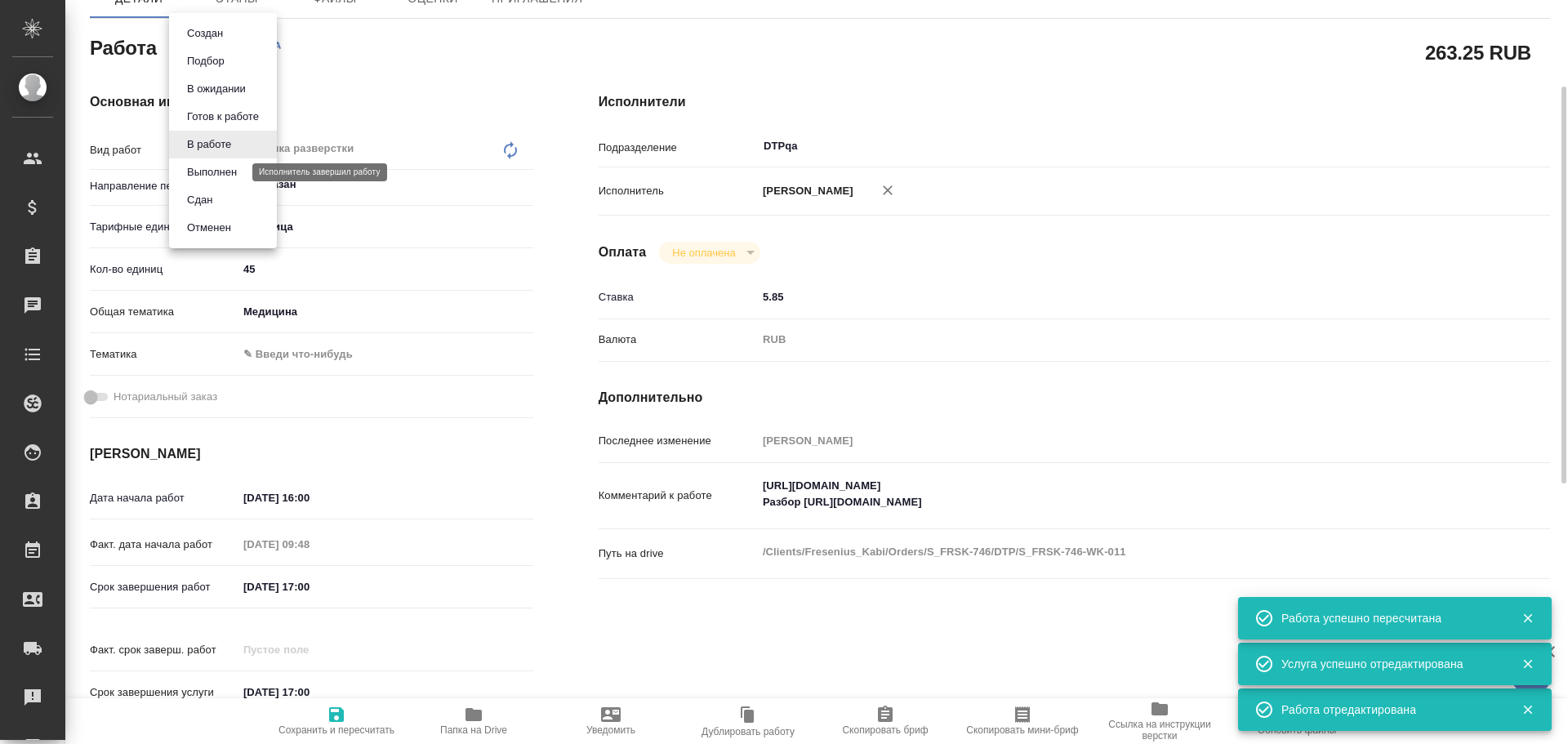
click at [207, 171] on button "Выполнен" at bounding box center [211, 172] width 59 height 18
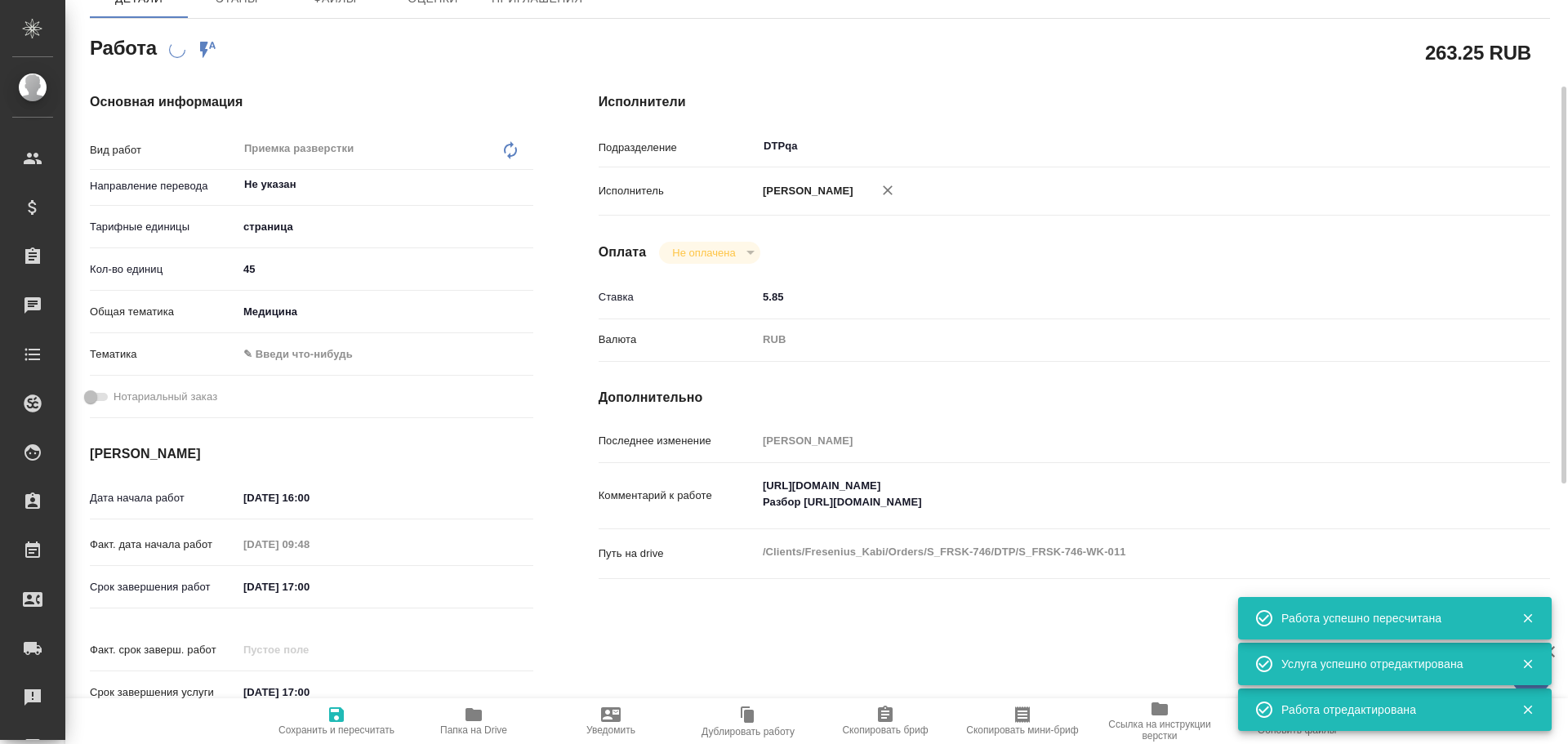
type textarea "x"
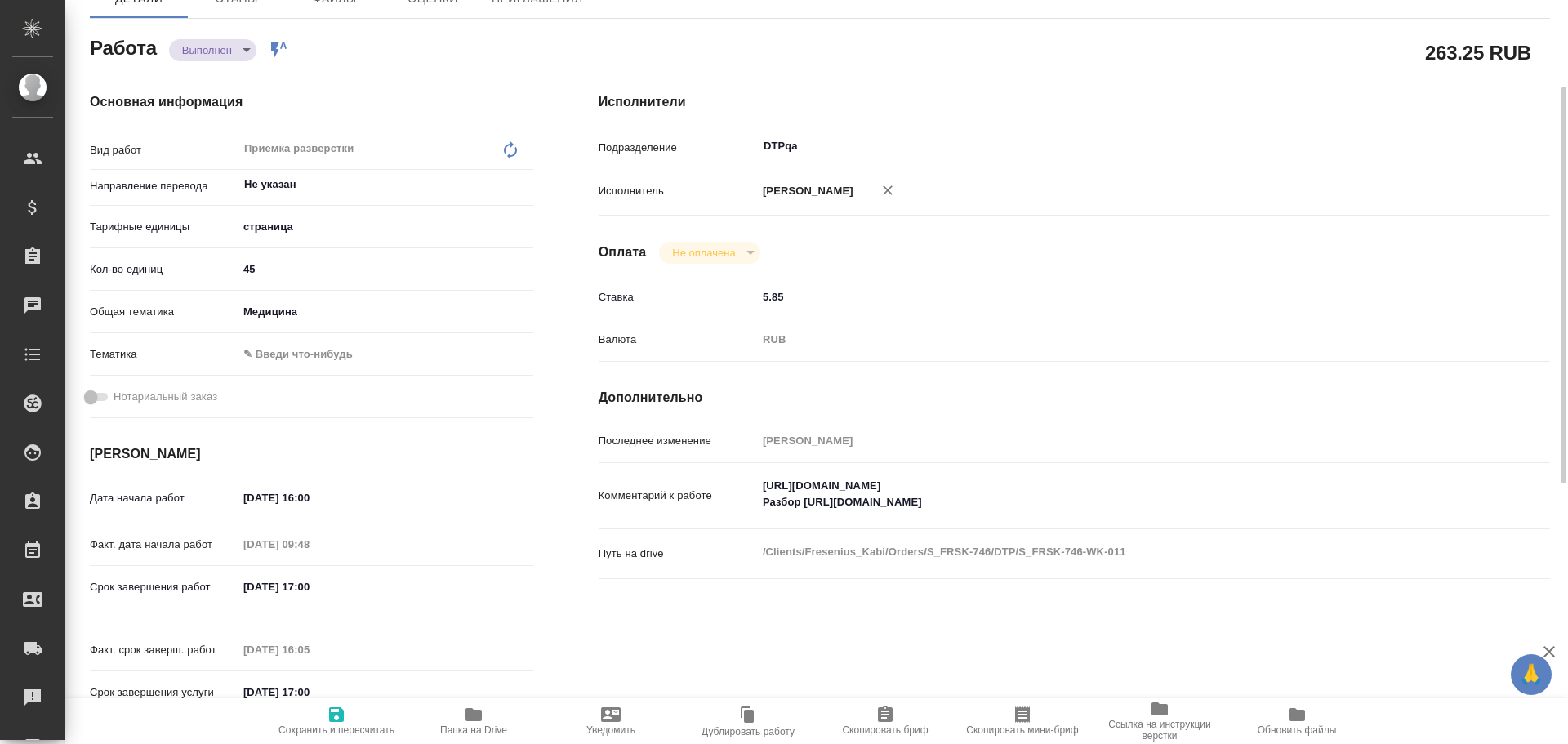
click at [342, 724] on span "Сохранить и пересчитать" at bounding box center [336, 729] width 116 height 11
type textarea "x"
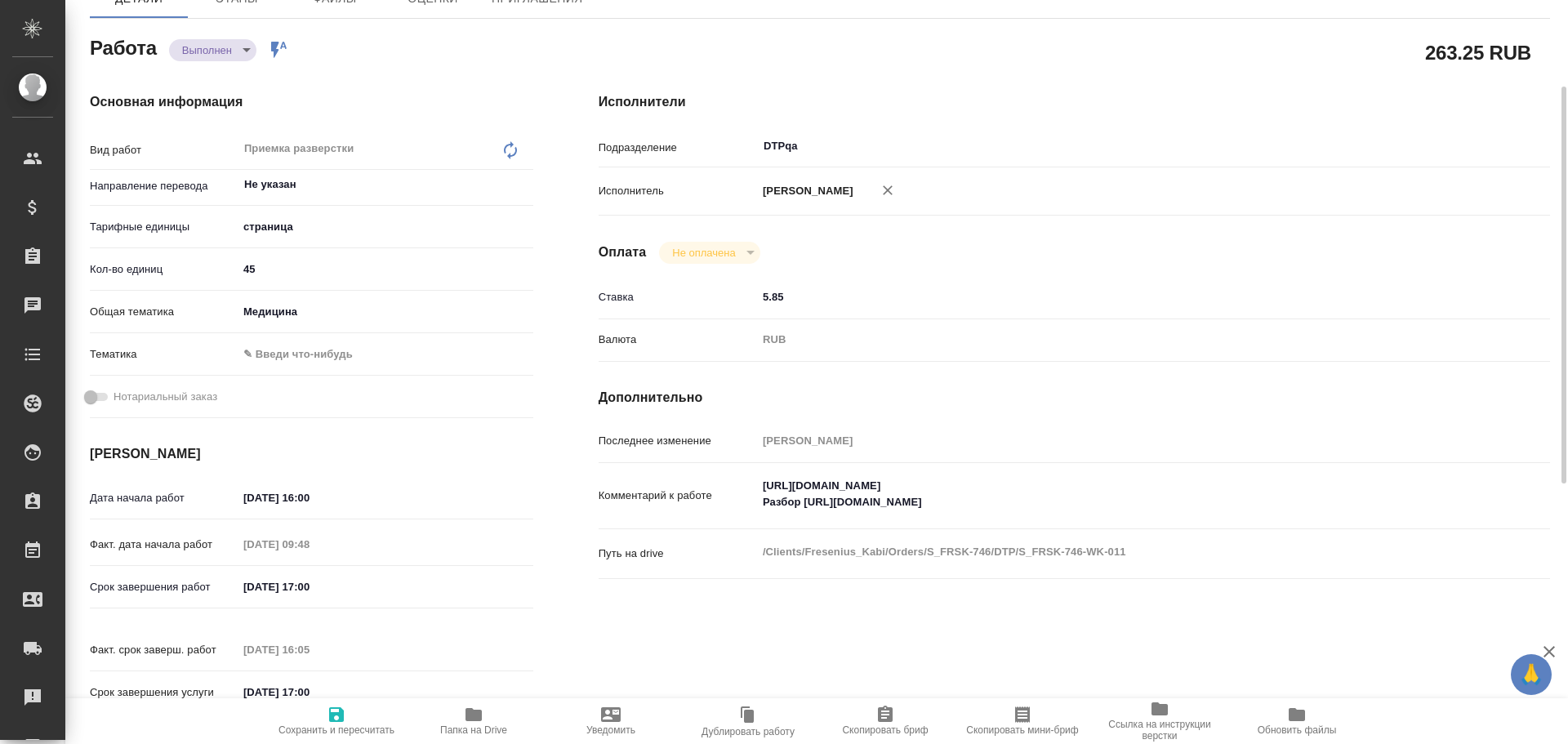
type textarea "x"
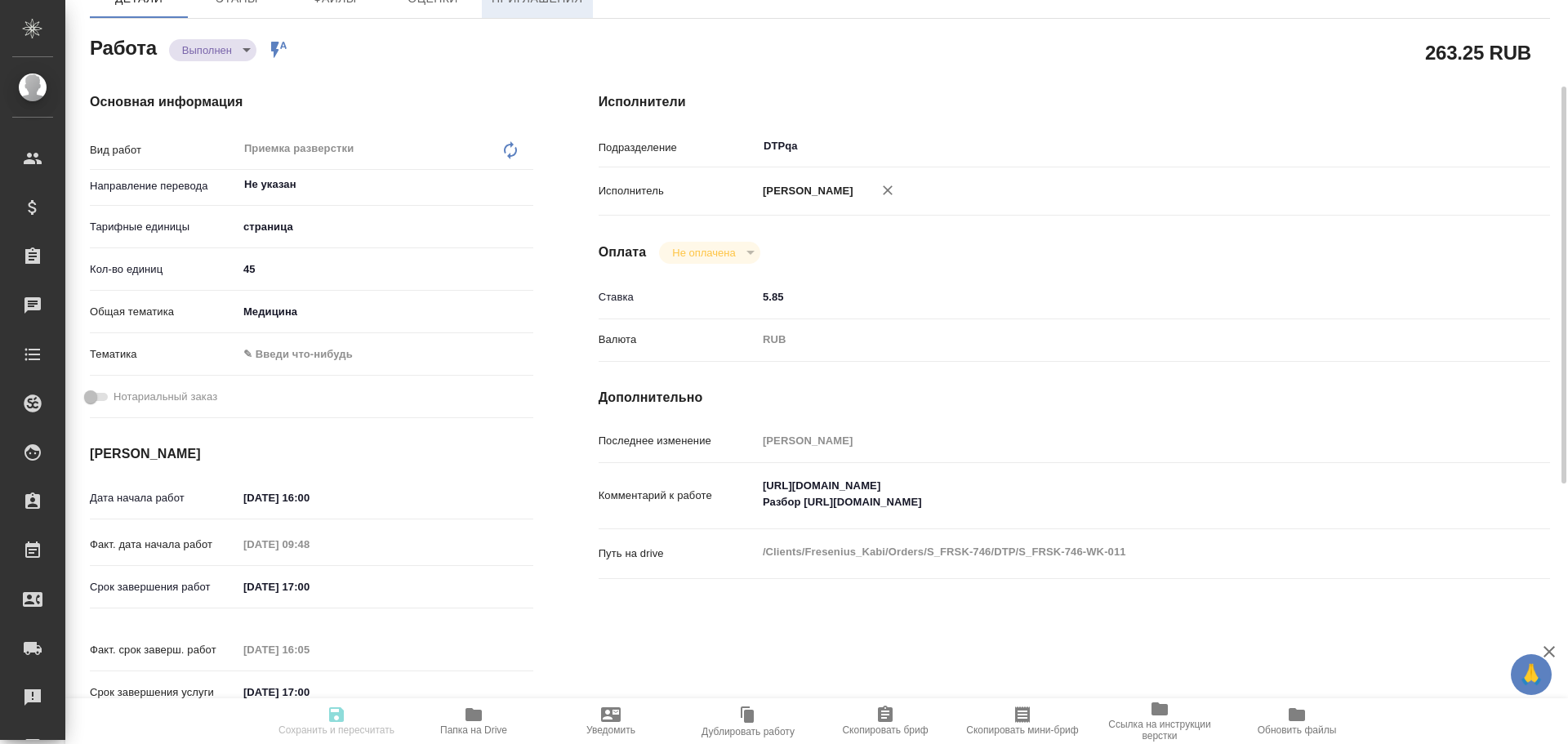
type textarea "x"
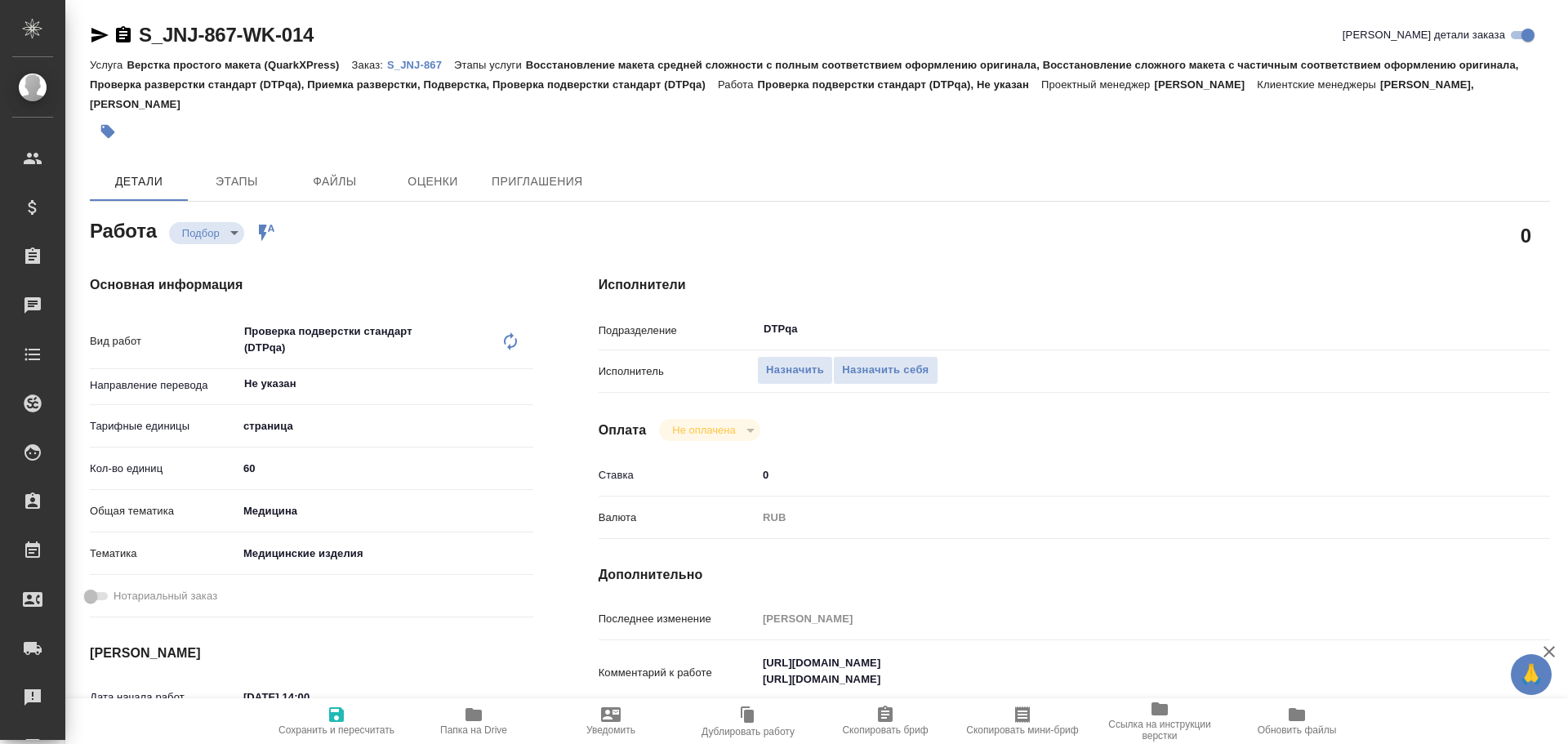
type textarea "x"
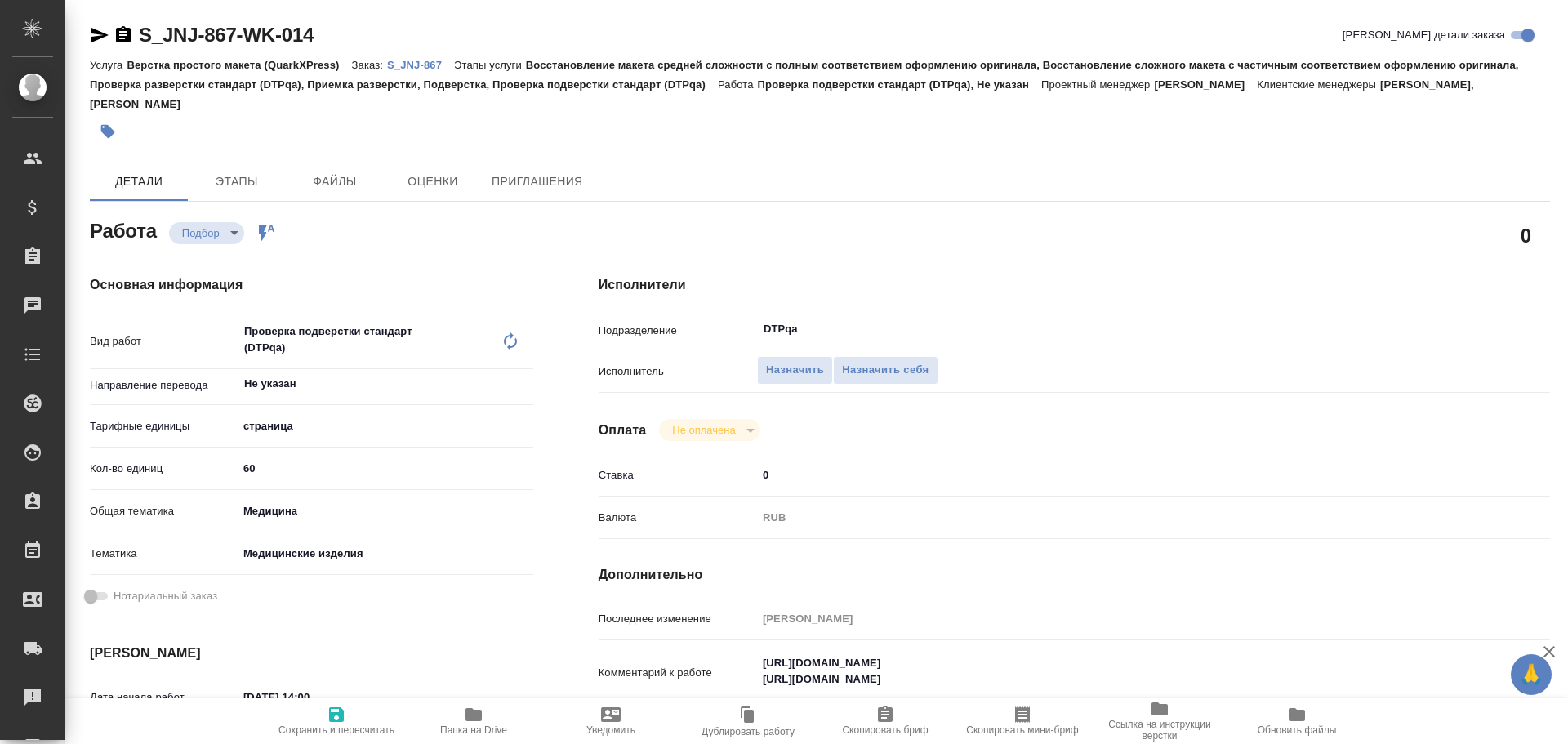
type textarea "x"
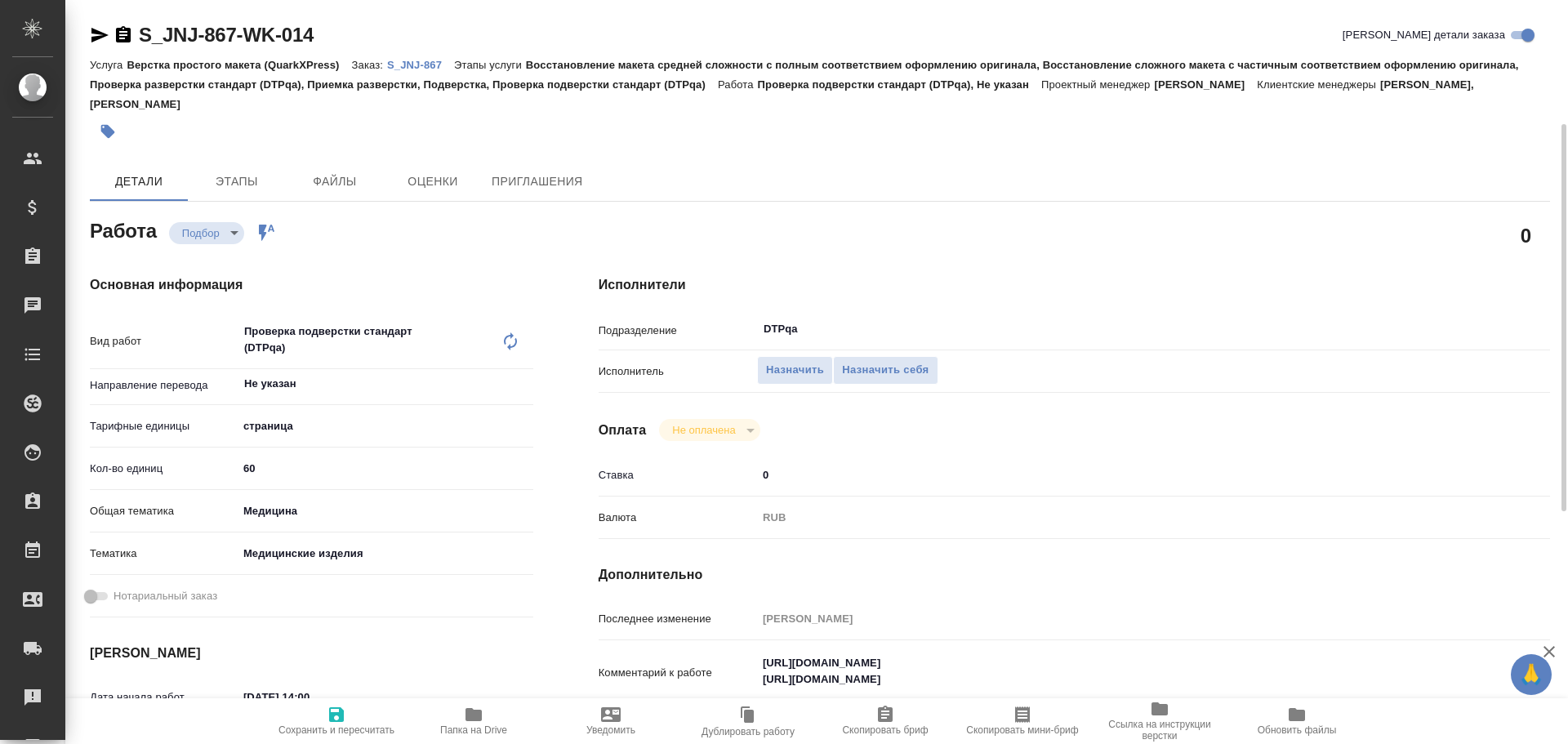
scroll to position [82, 0]
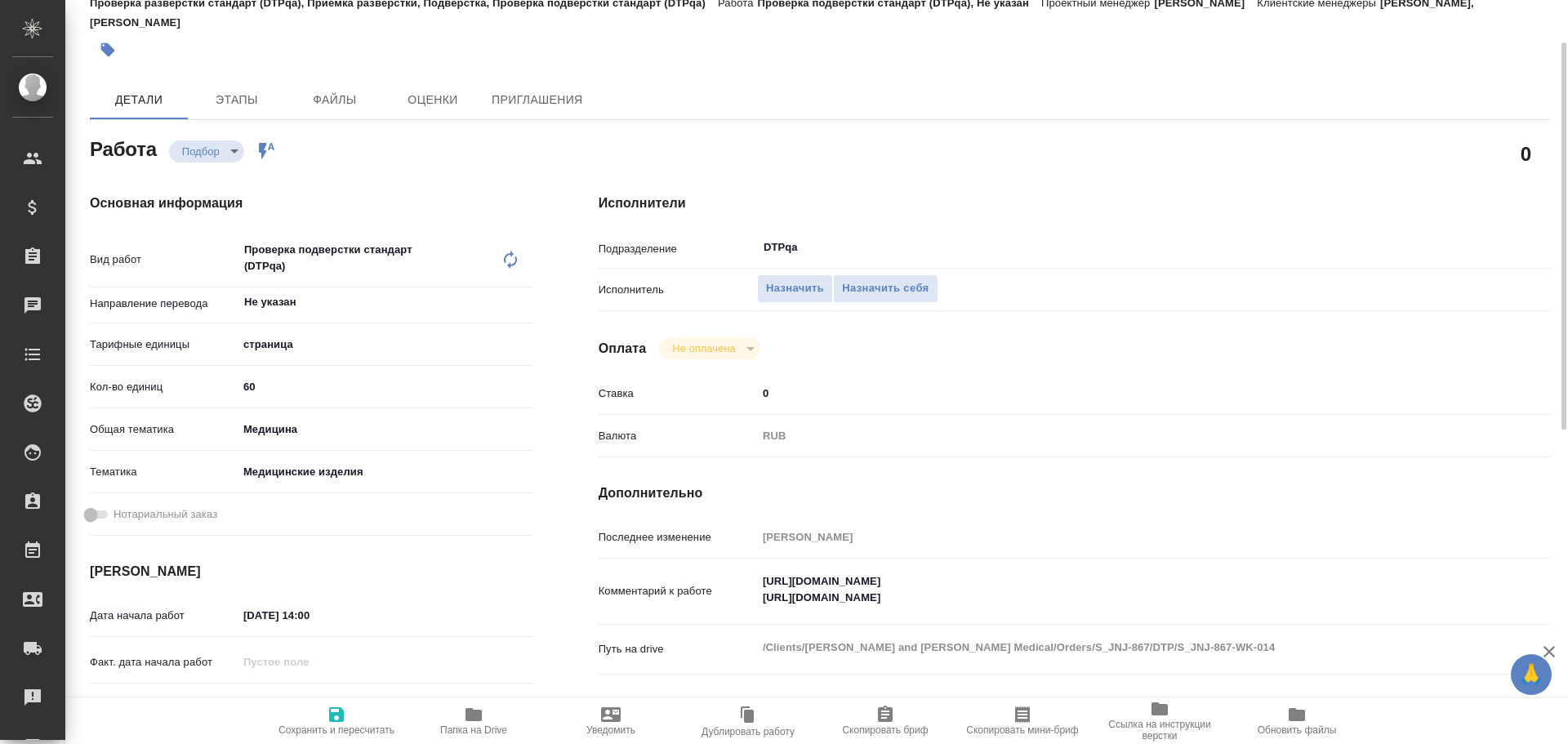
type textarea "x"
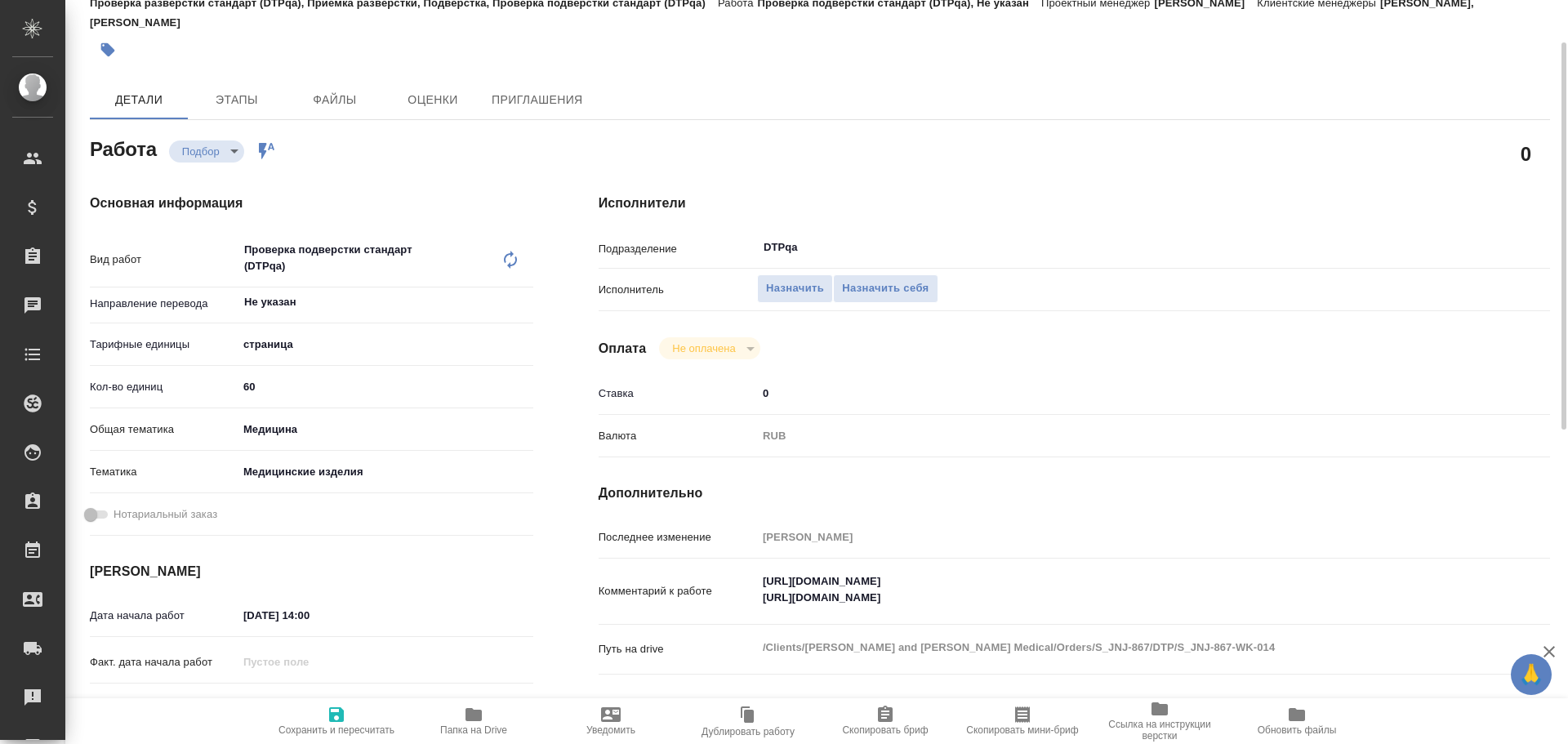
type textarea "x"
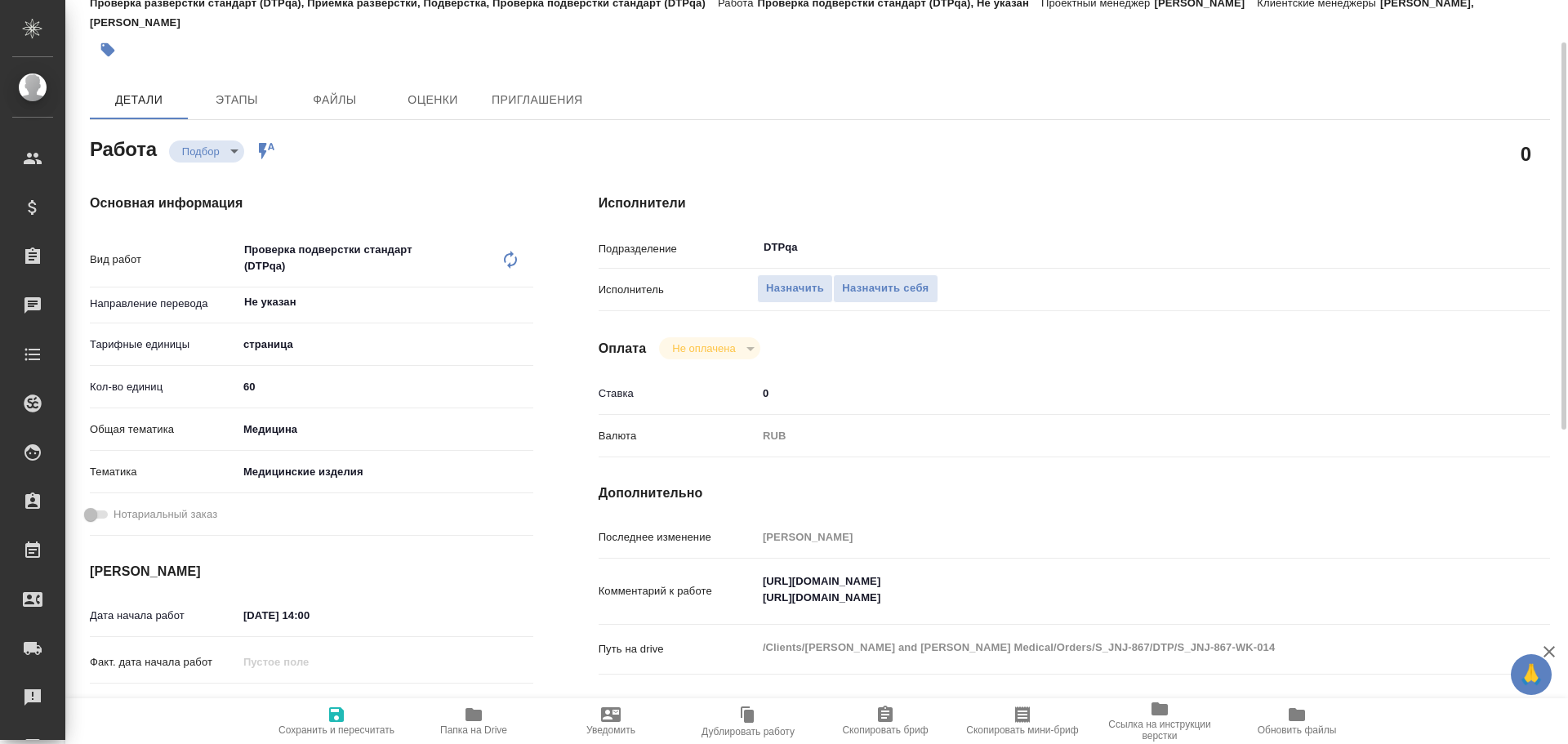
type textarea "x"
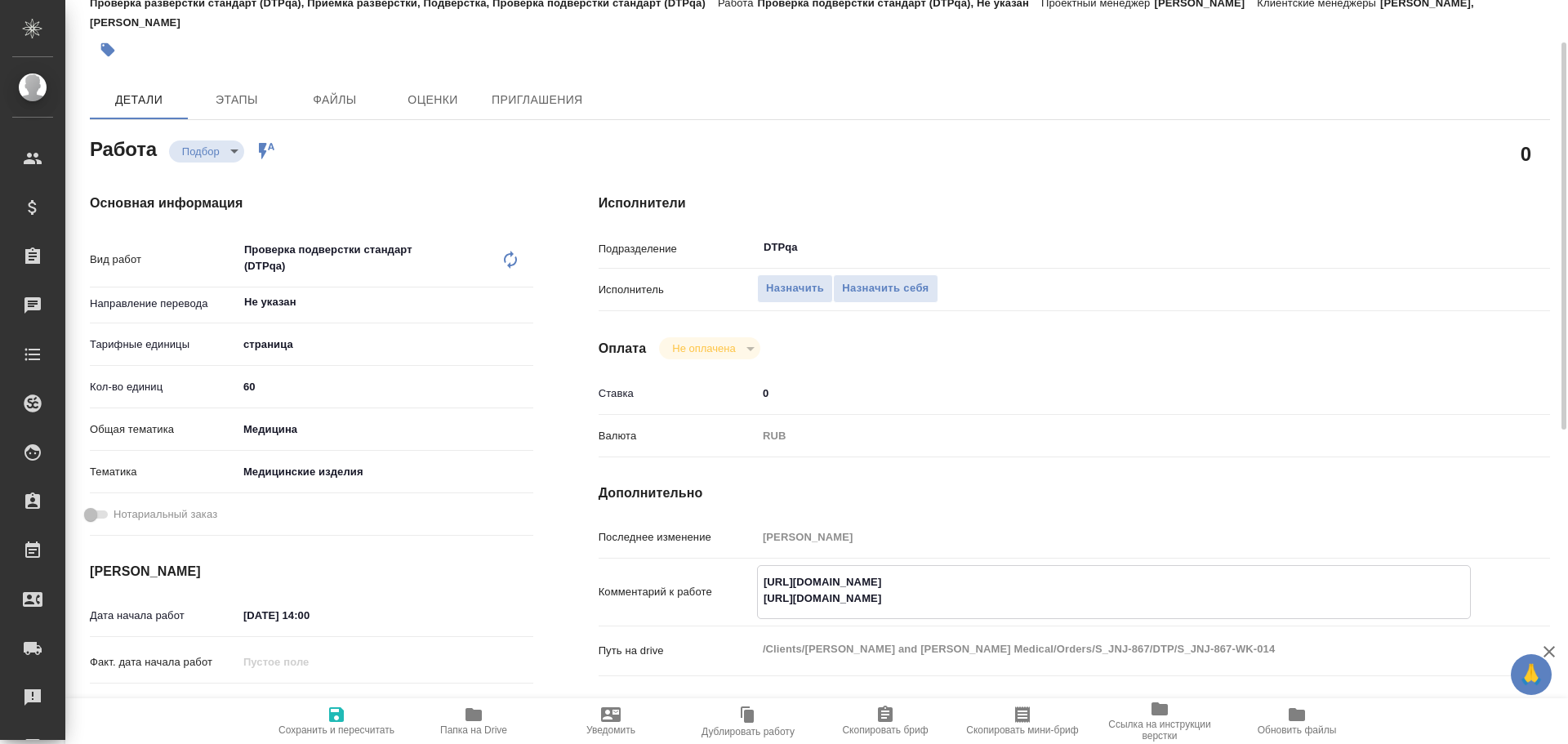
type textarea "x"
drag, startPoint x: 757, startPoint y: 585, endPoint x: 1070, endPoint y: 570, distance: 313.4
click at [1070, 570] on textarea "[URL][DOMAIN_NAME] [URL][DOMAIN_NAME]" at bounding box center [1113, 590] width 712 height 44
type textarea "x"
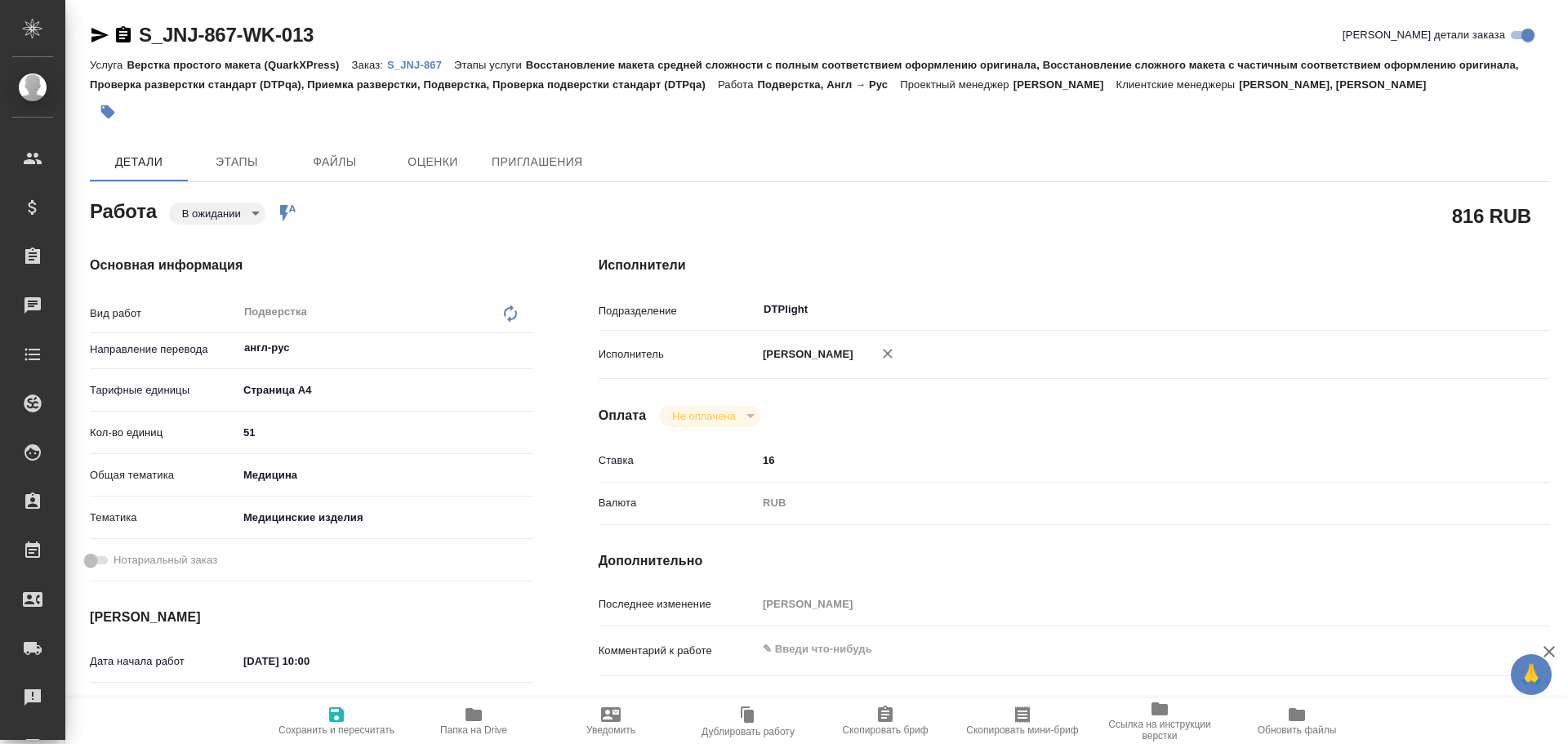
type textarea "x"
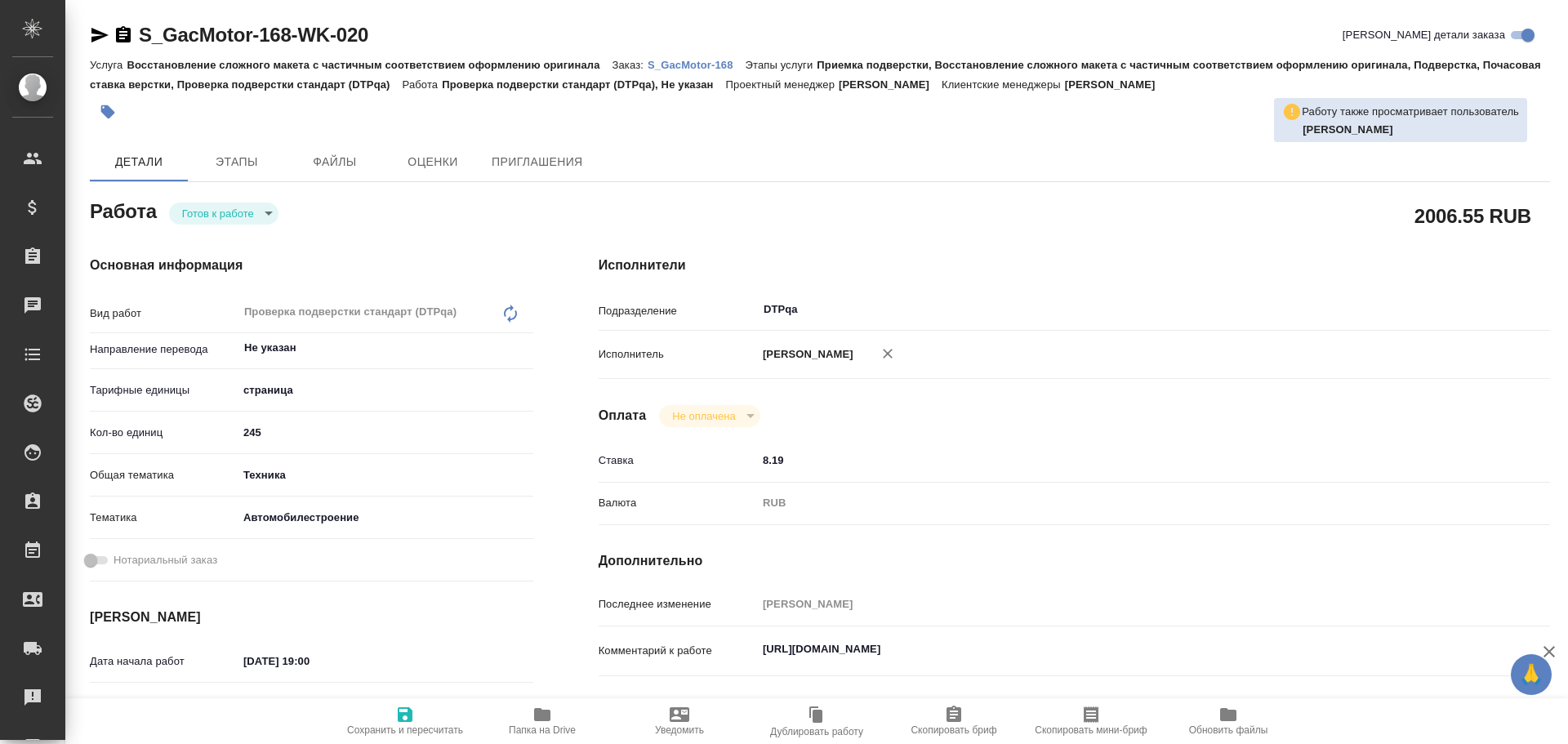
type textarea "x"
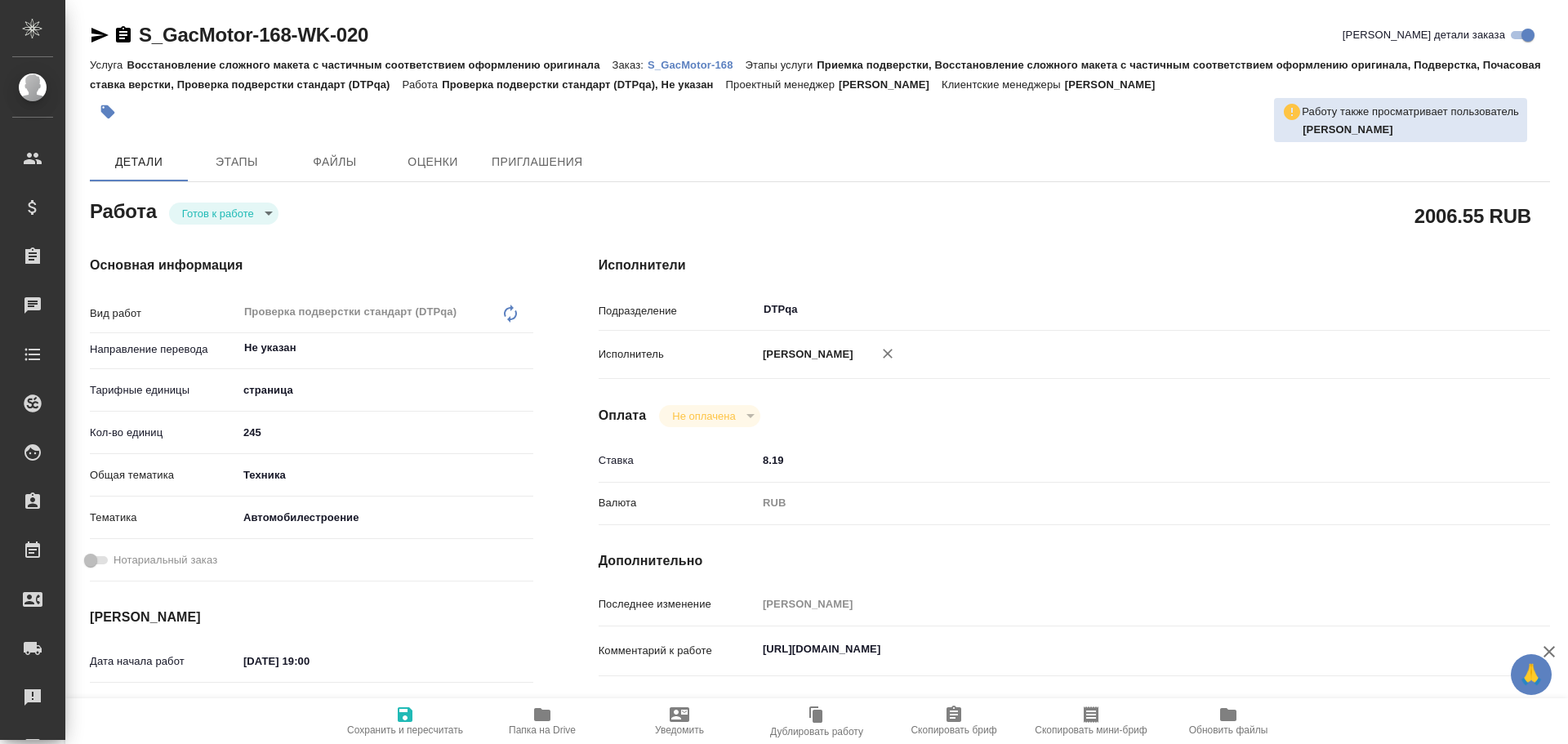
type textarea "x"
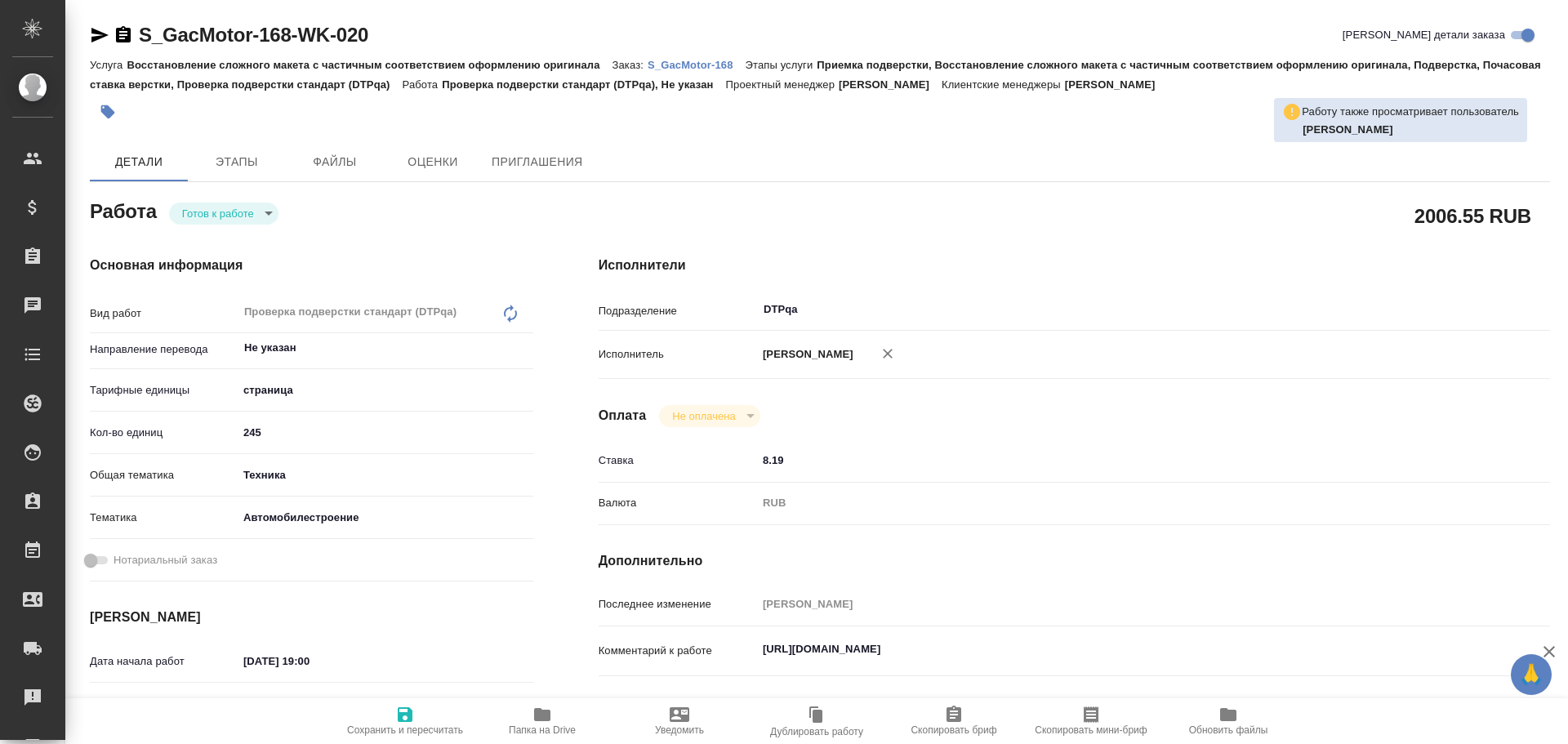
type textarea "x"
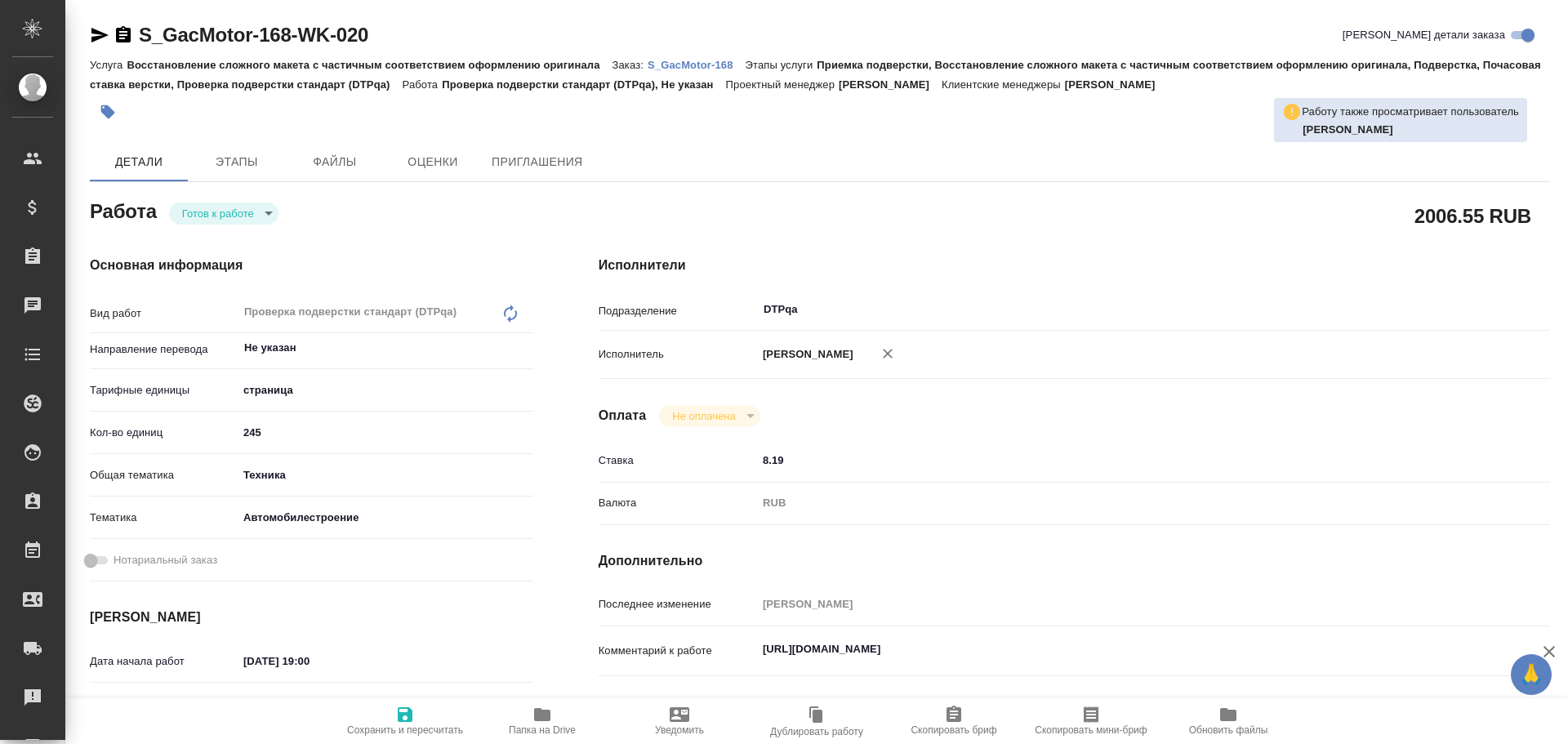
type textarea "x"
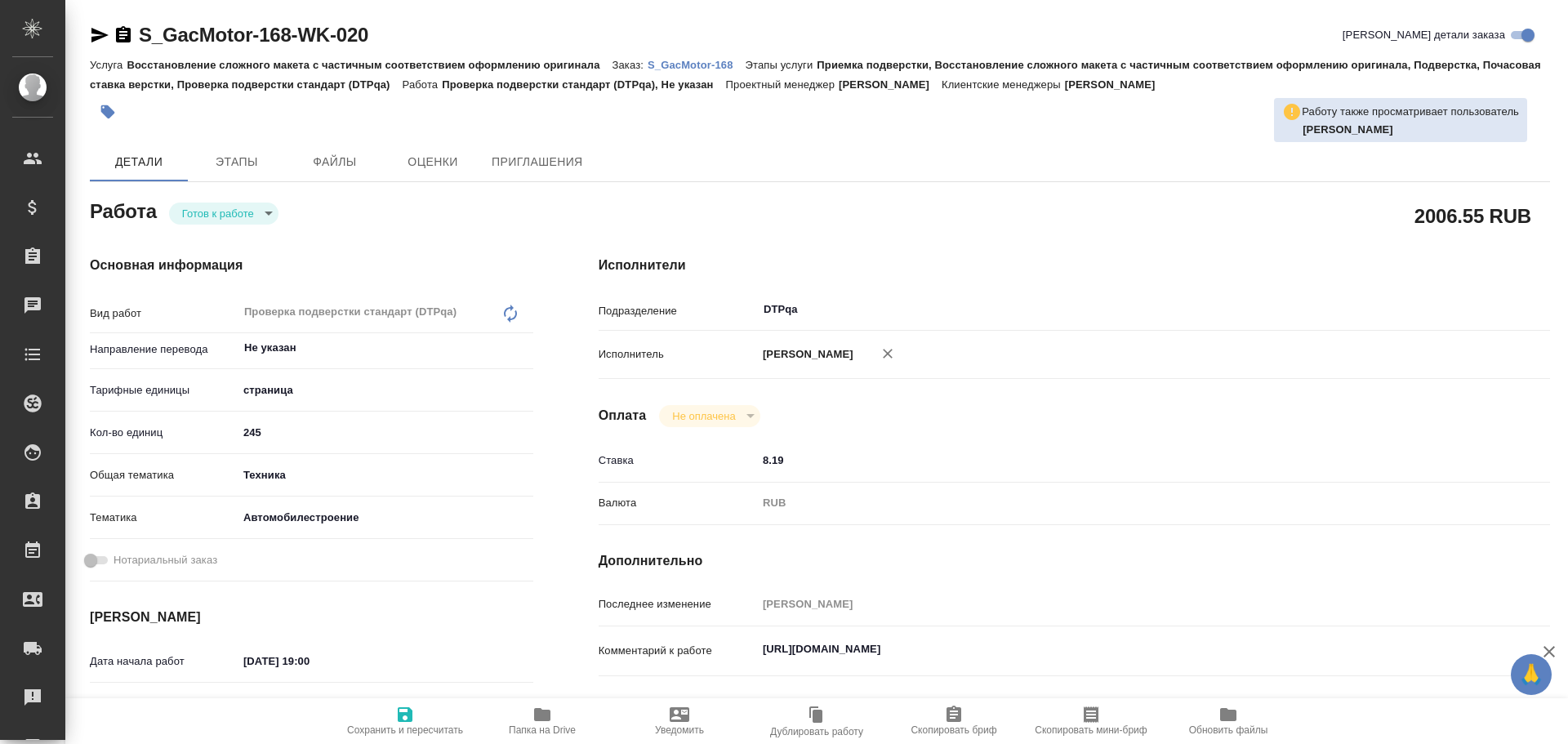
scroll to position [82, 0]
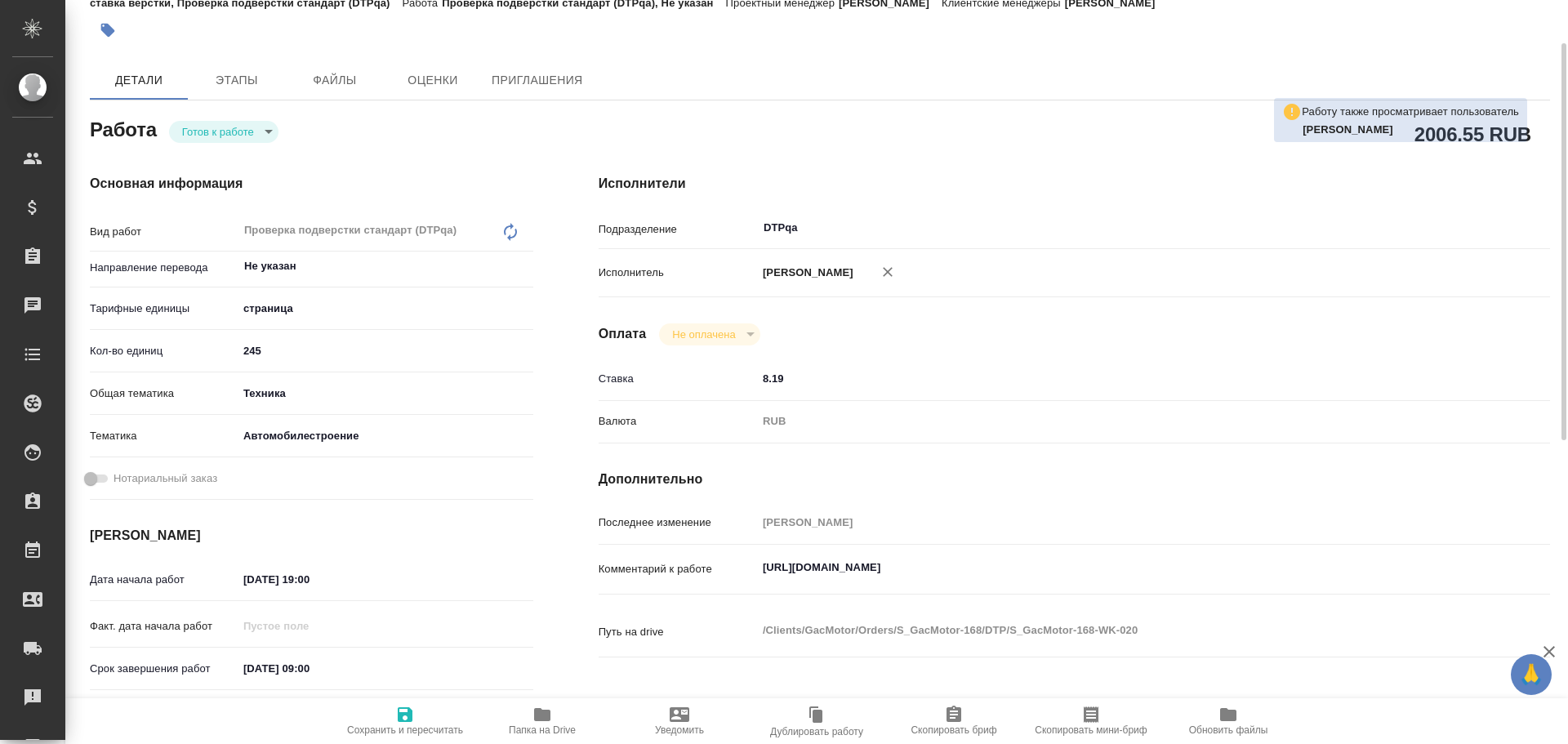
type textarea "x"
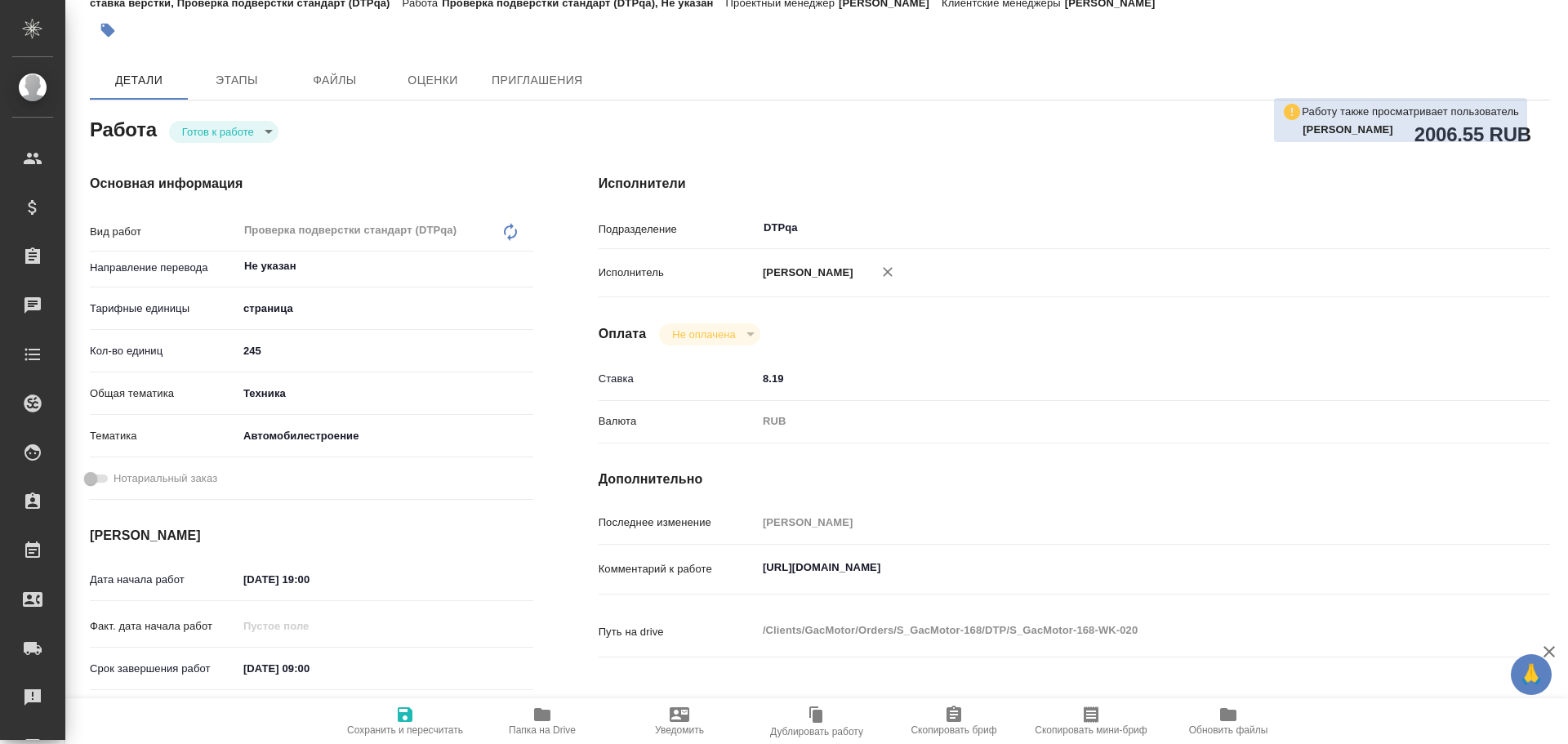
scroll to position [0, 0]
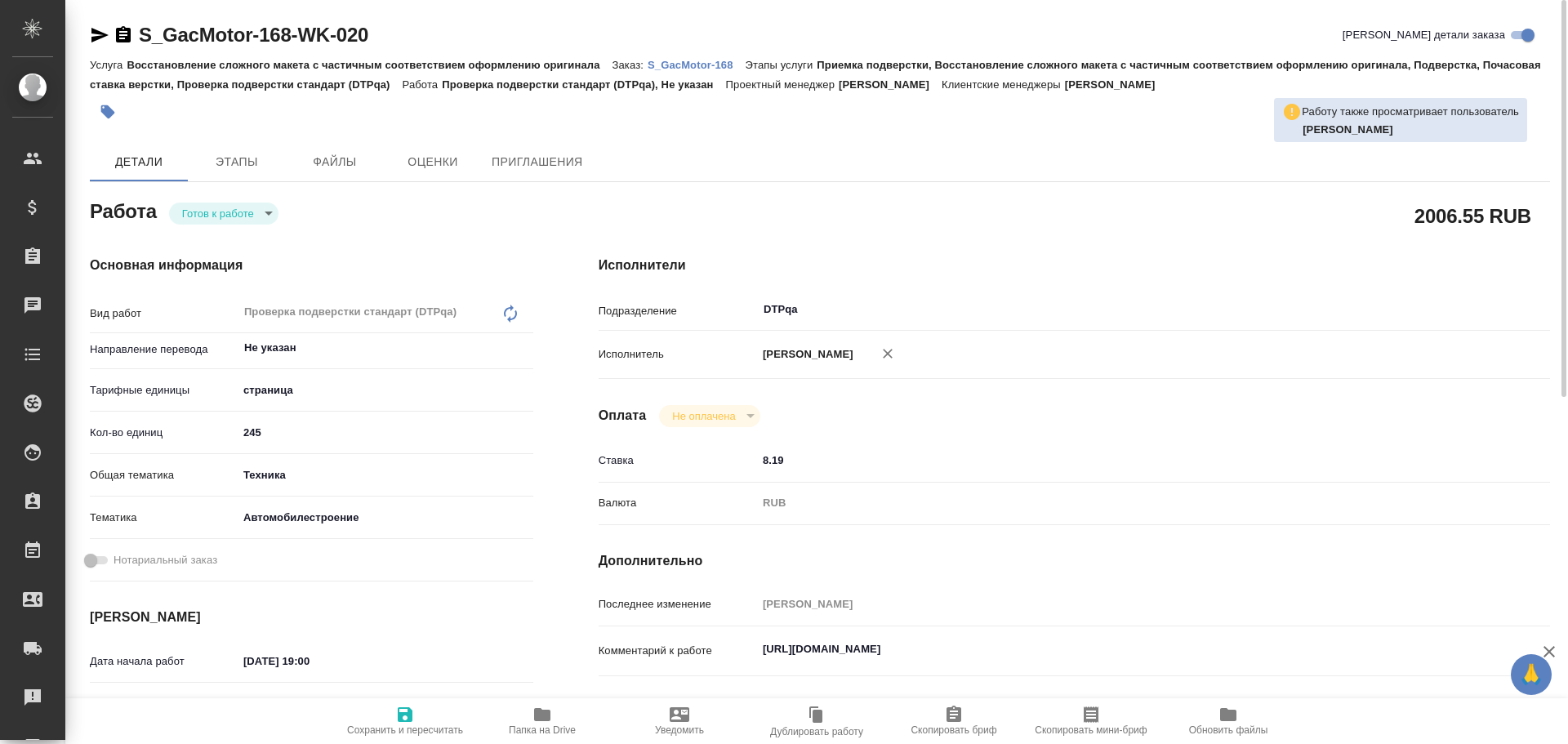
click at [211, 220] on body "🙏 .cls-1 fill:#fff; AWATERA Chulets Elena Клиенты Спецификации Заказы 0 Чаты To…" at bounding box center [784, 372] width 1568 height 744
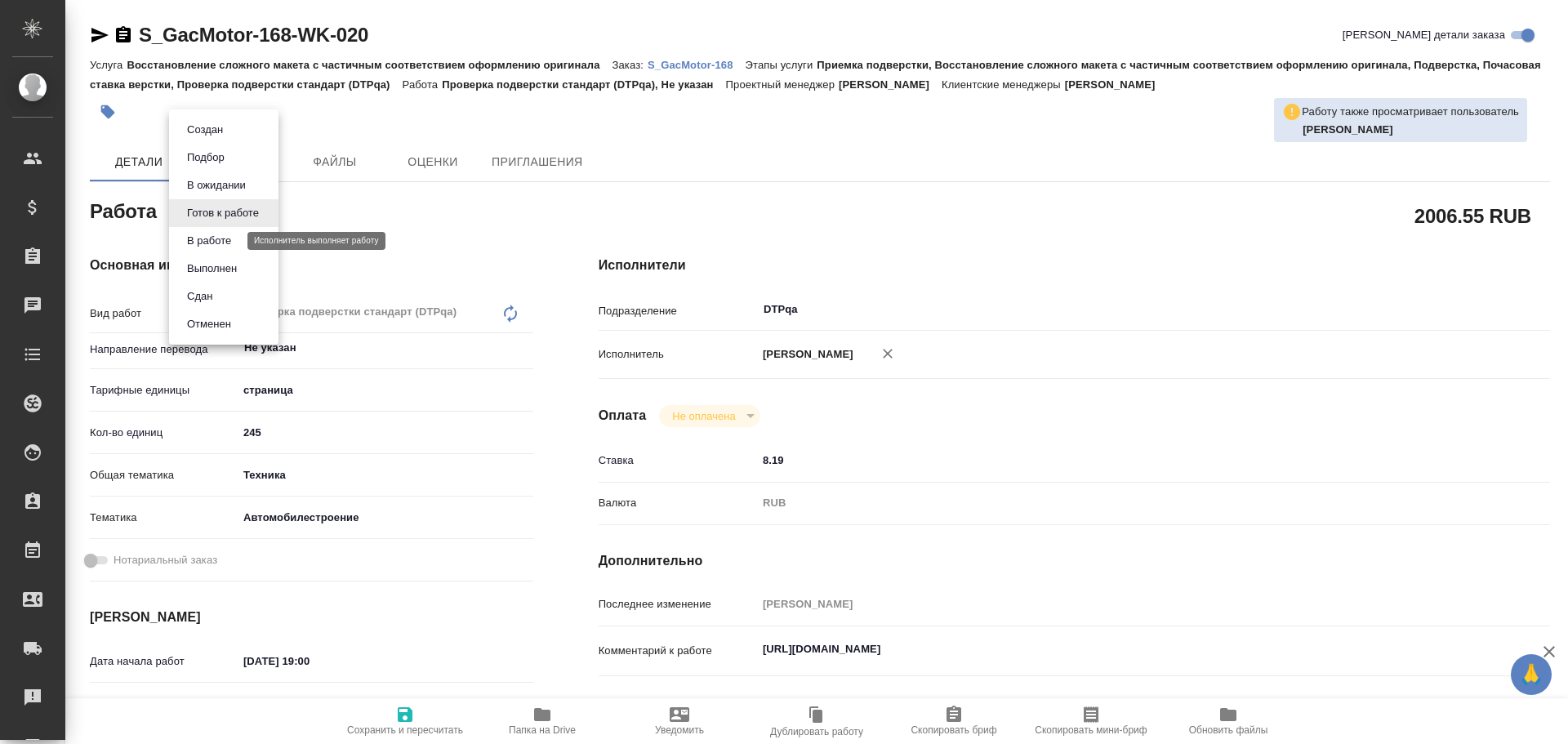
click at [209, 241] on button "В работе" at bounding box center [208, 240] width 54 height 18
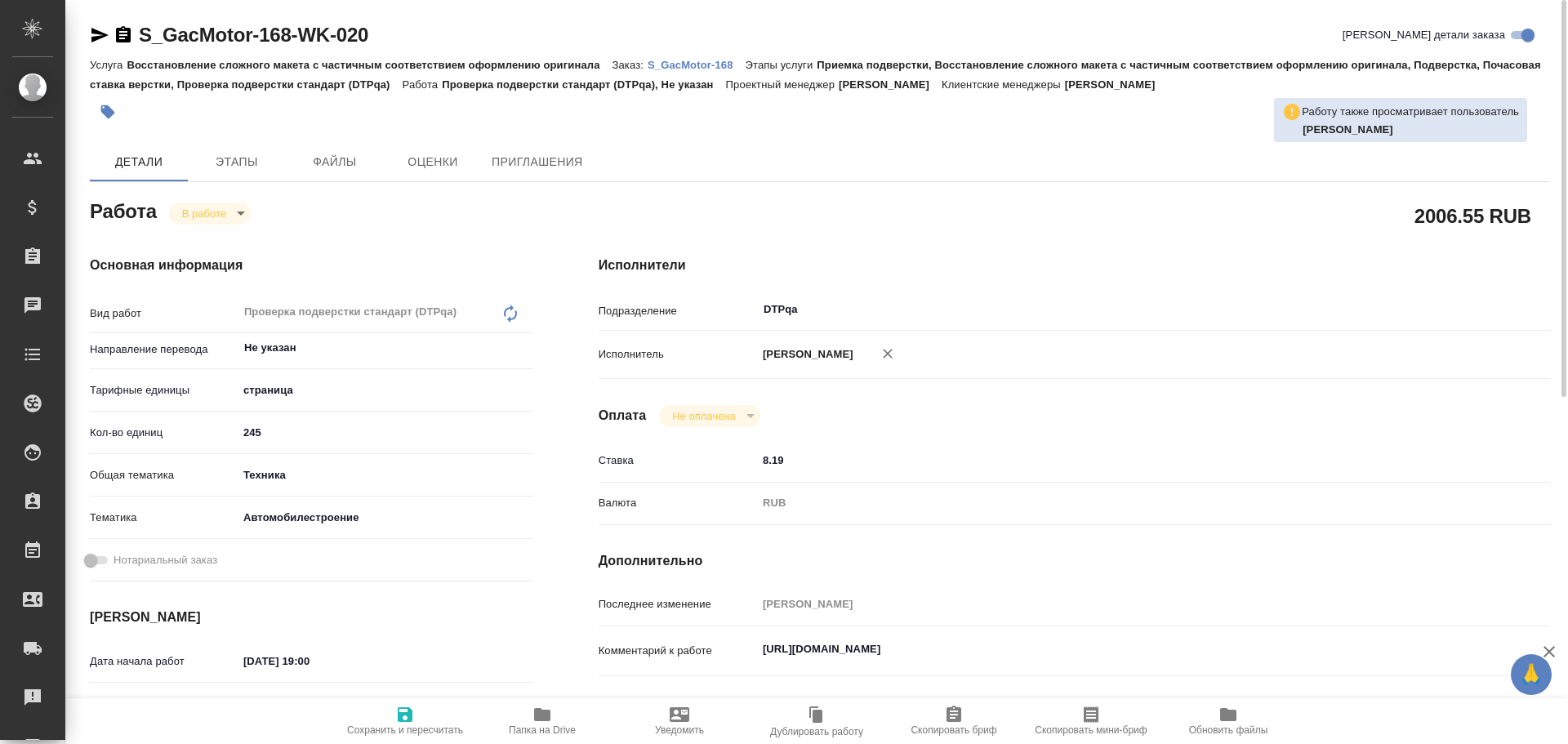
type textarea "x"
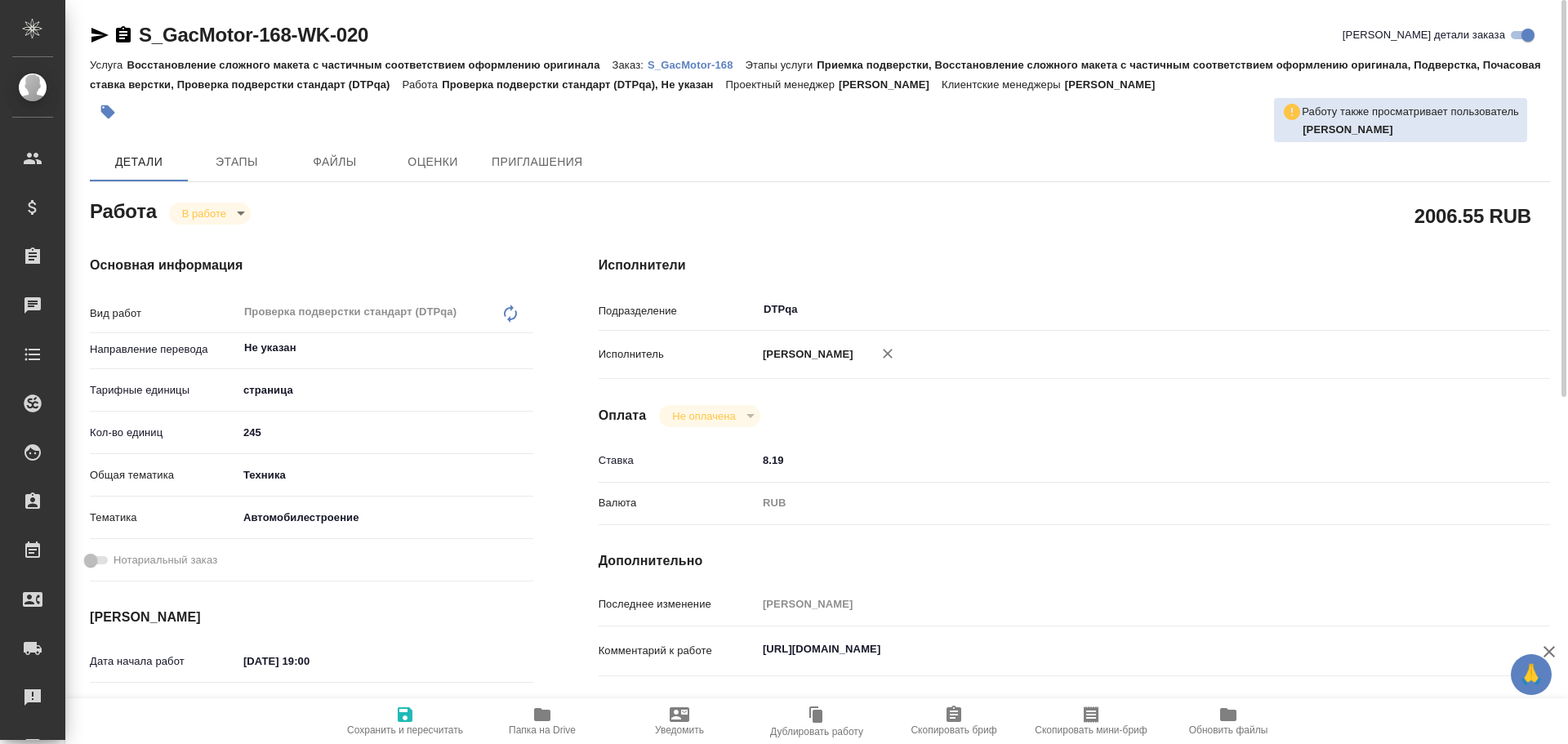
type textarea "x"
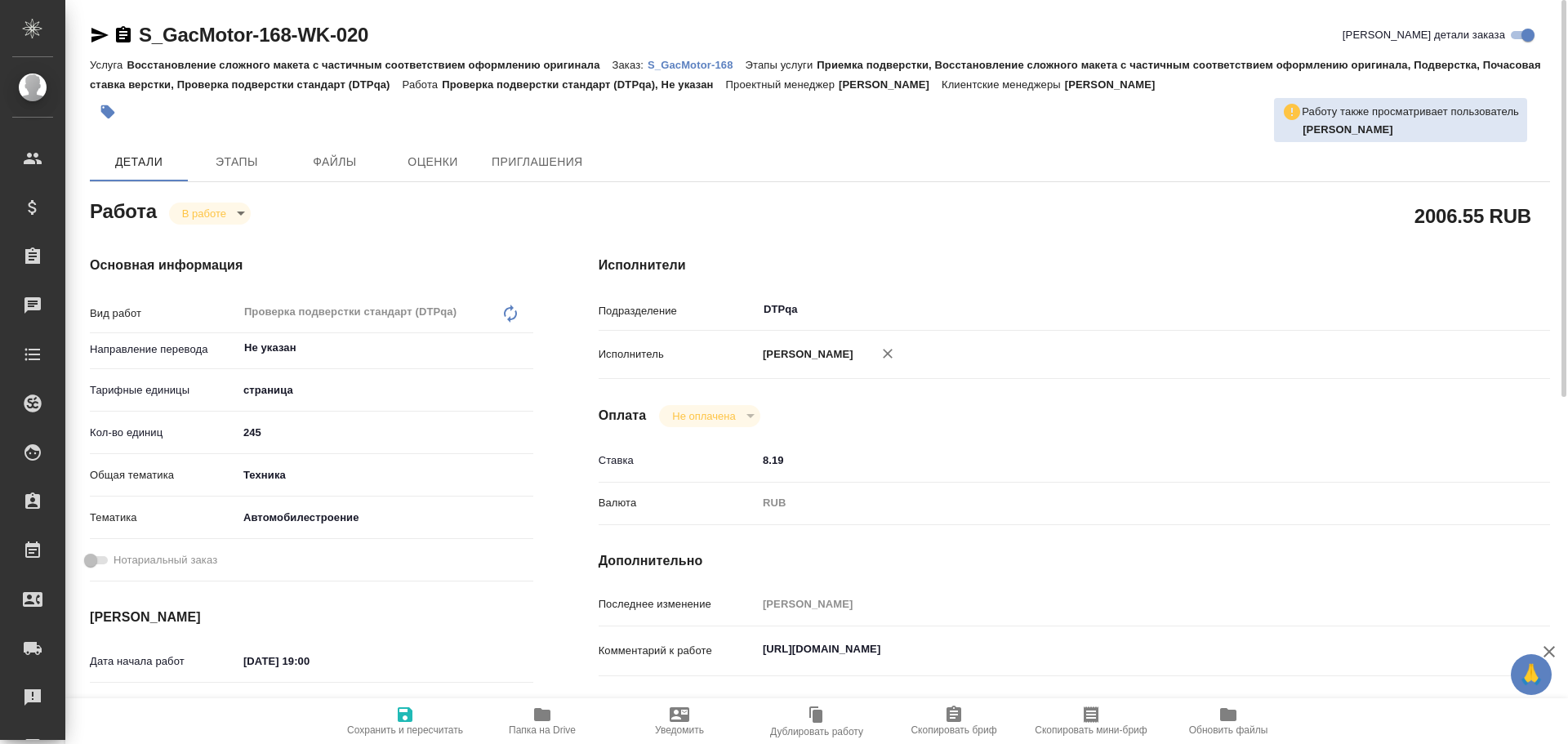
type textarea "x"
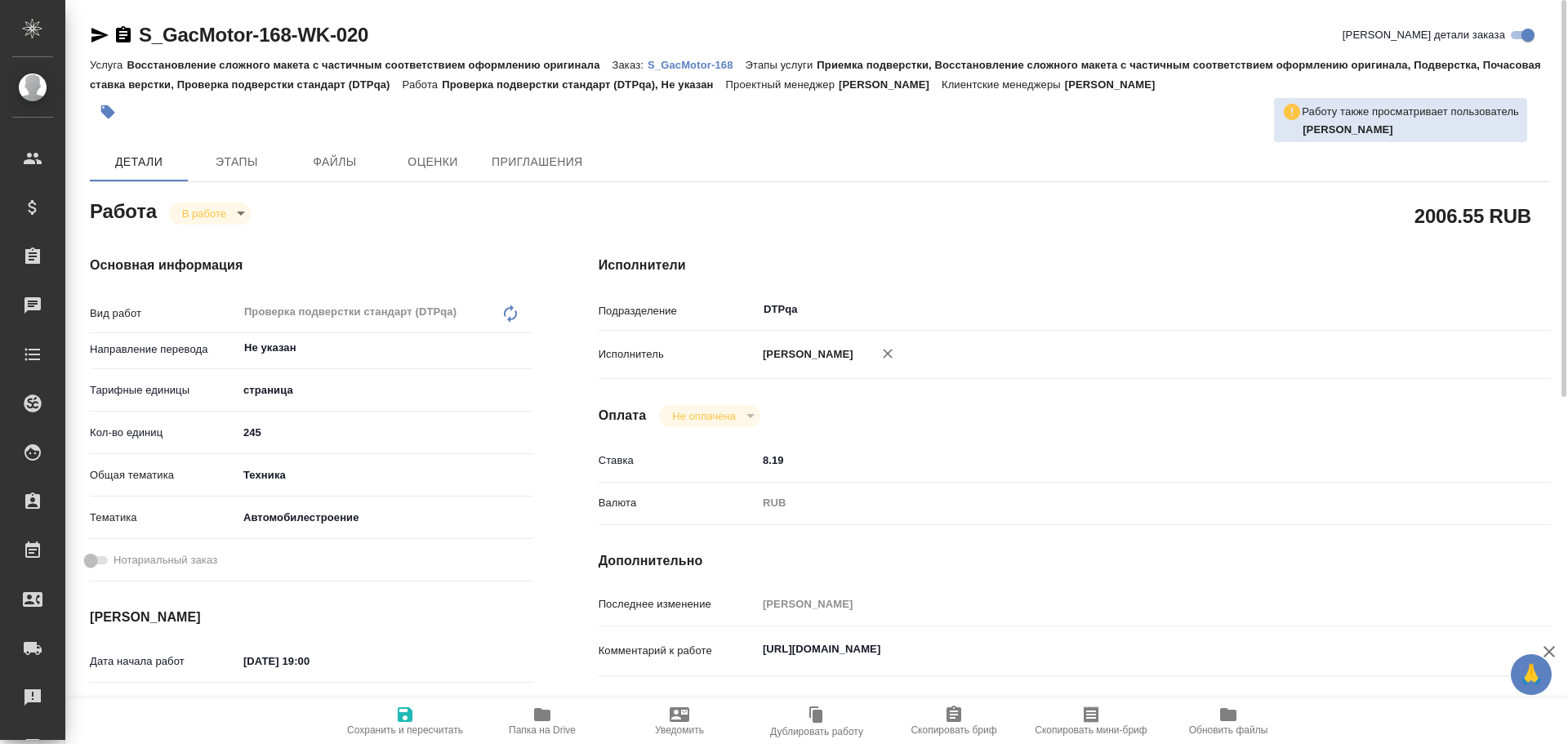
type textarea "x"
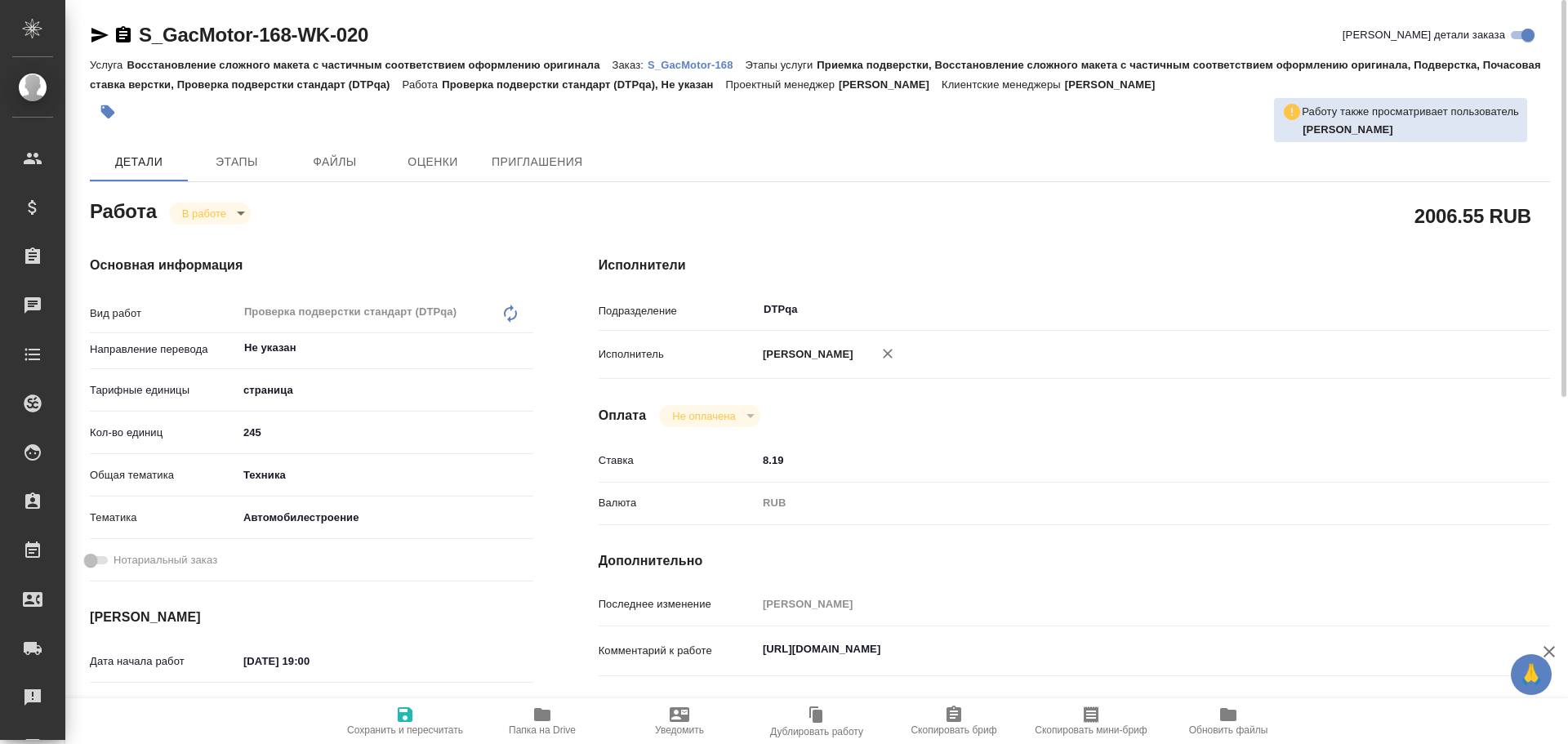
click at [394, 731] on span "Сохранить и пересчитать" at bounding box center [405, 729] width 116 height 11
type textarea "x"
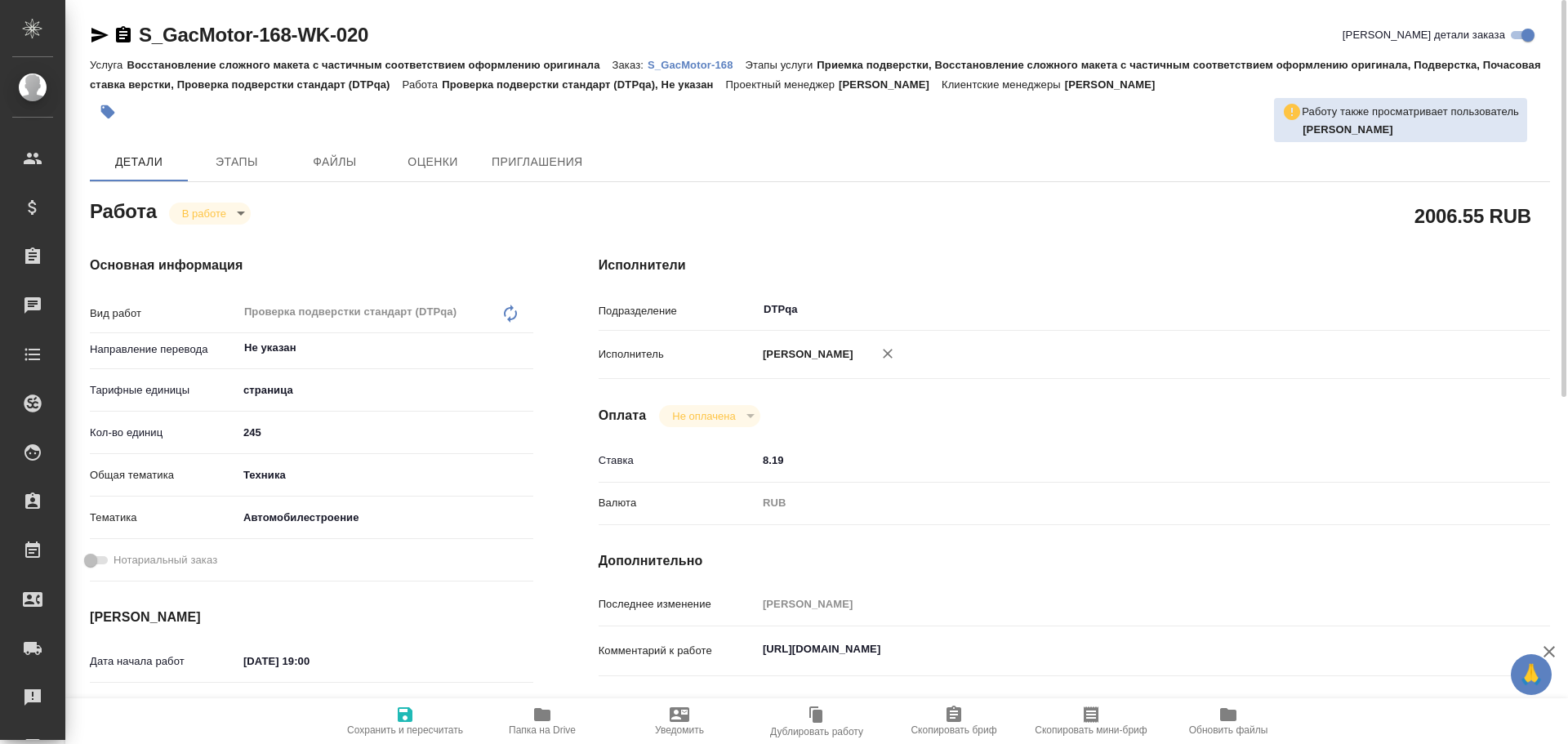
type textarea "x"
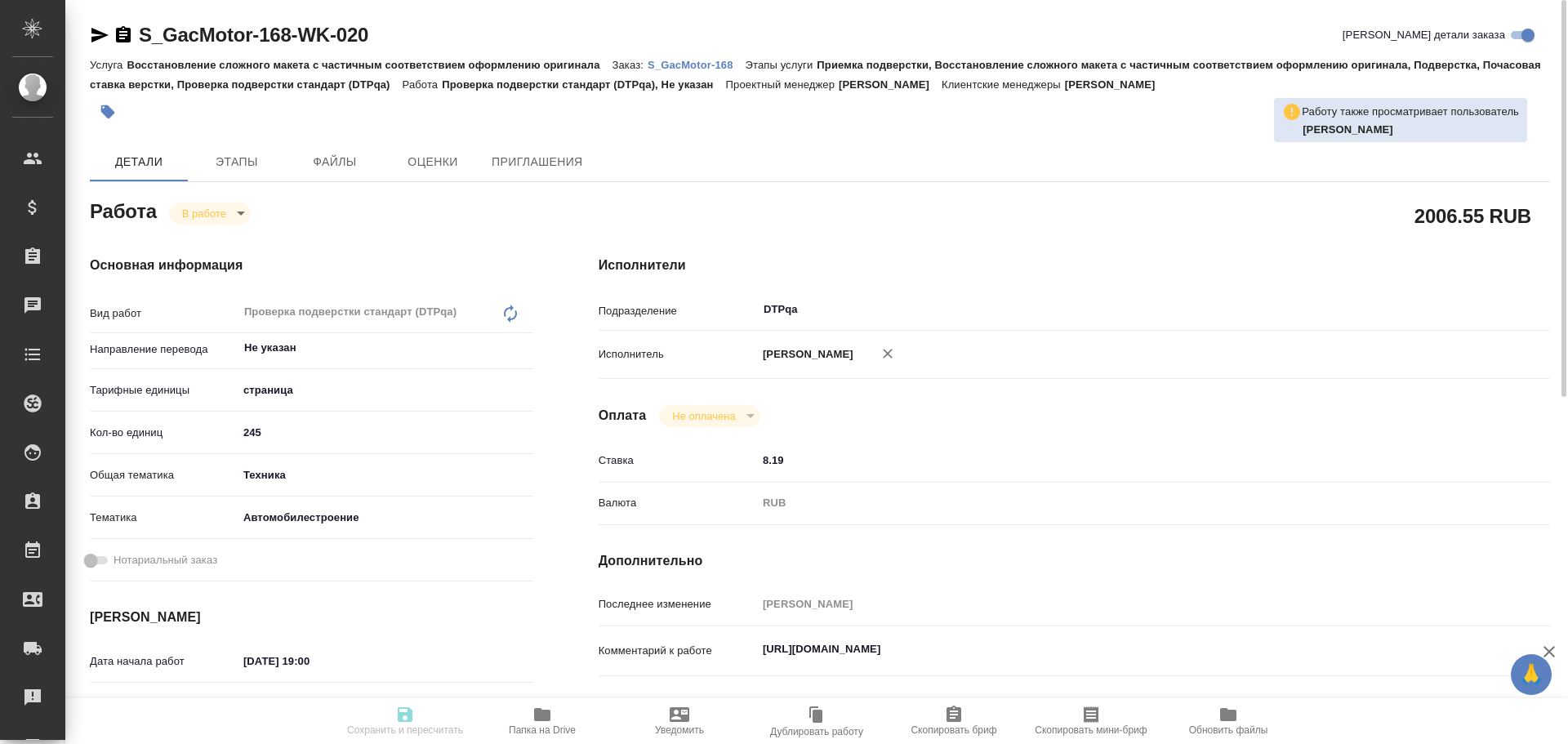
type textarea "x"
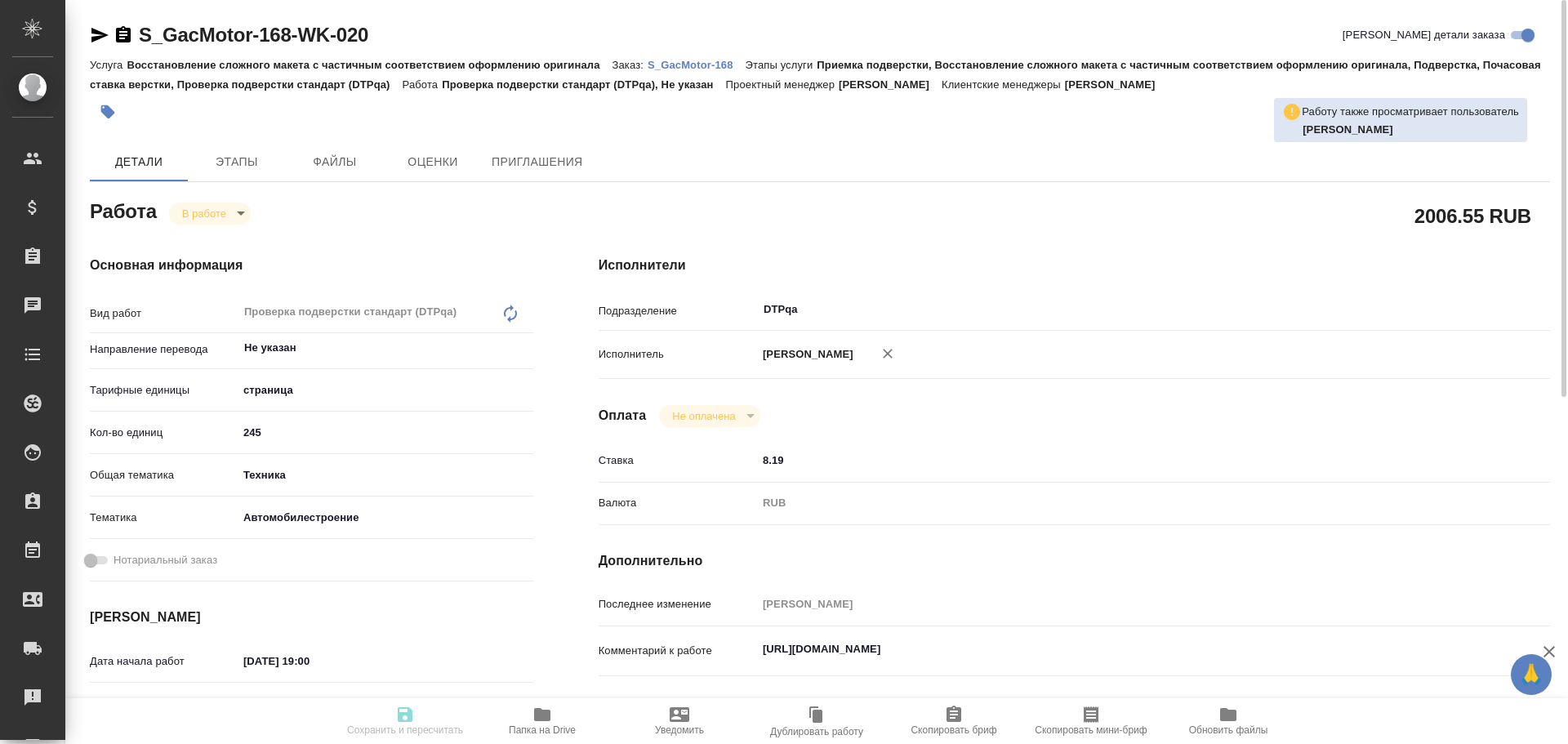
type textarea "x"
type input "inProgress"
type textarea "Проверка подверстки стандарт (DTPqa)"
type textarea "x"
type input "Не указан"
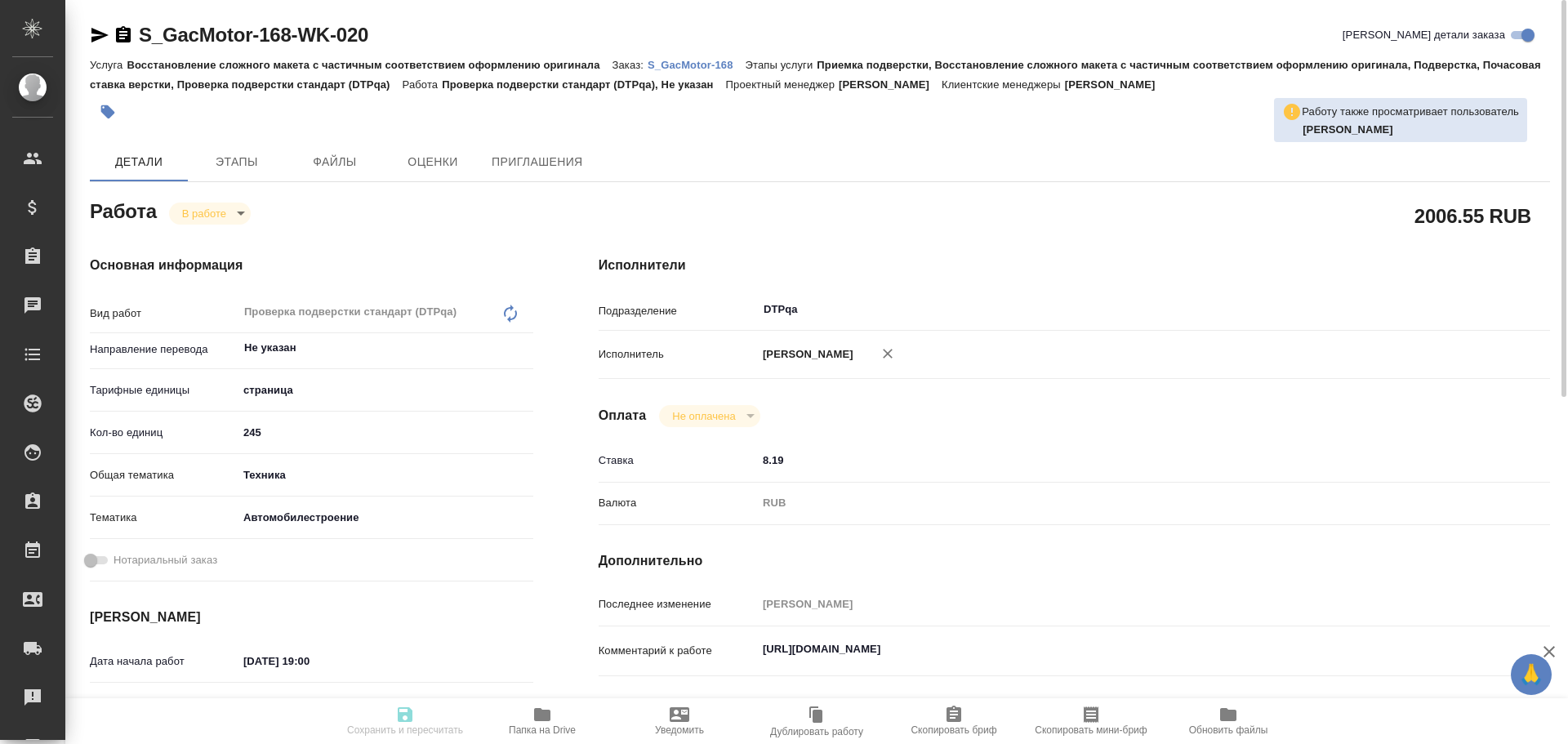
type input "5a8b1489cc6b4906c91bfdb2"
type input "245"
type input "tech"
type input "5f647204b73bc97568ca66a7"
type input "10.10.2025 19:00"
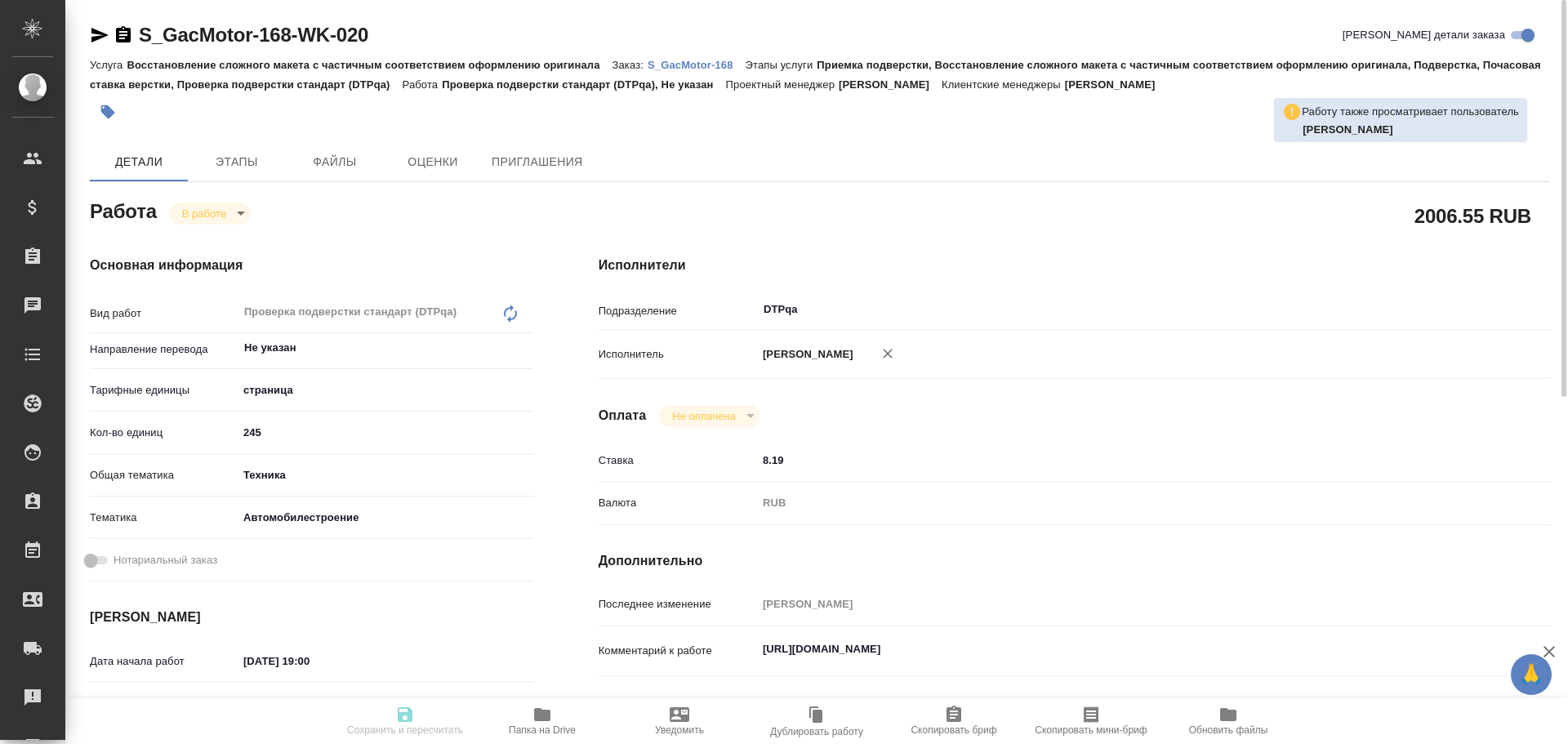
type input "10.10.2025 16:09"
type input "13.10.2025 09:00"
type input "20.10.2025 15:00"
type input "DTPqa"
type input "notPayed"
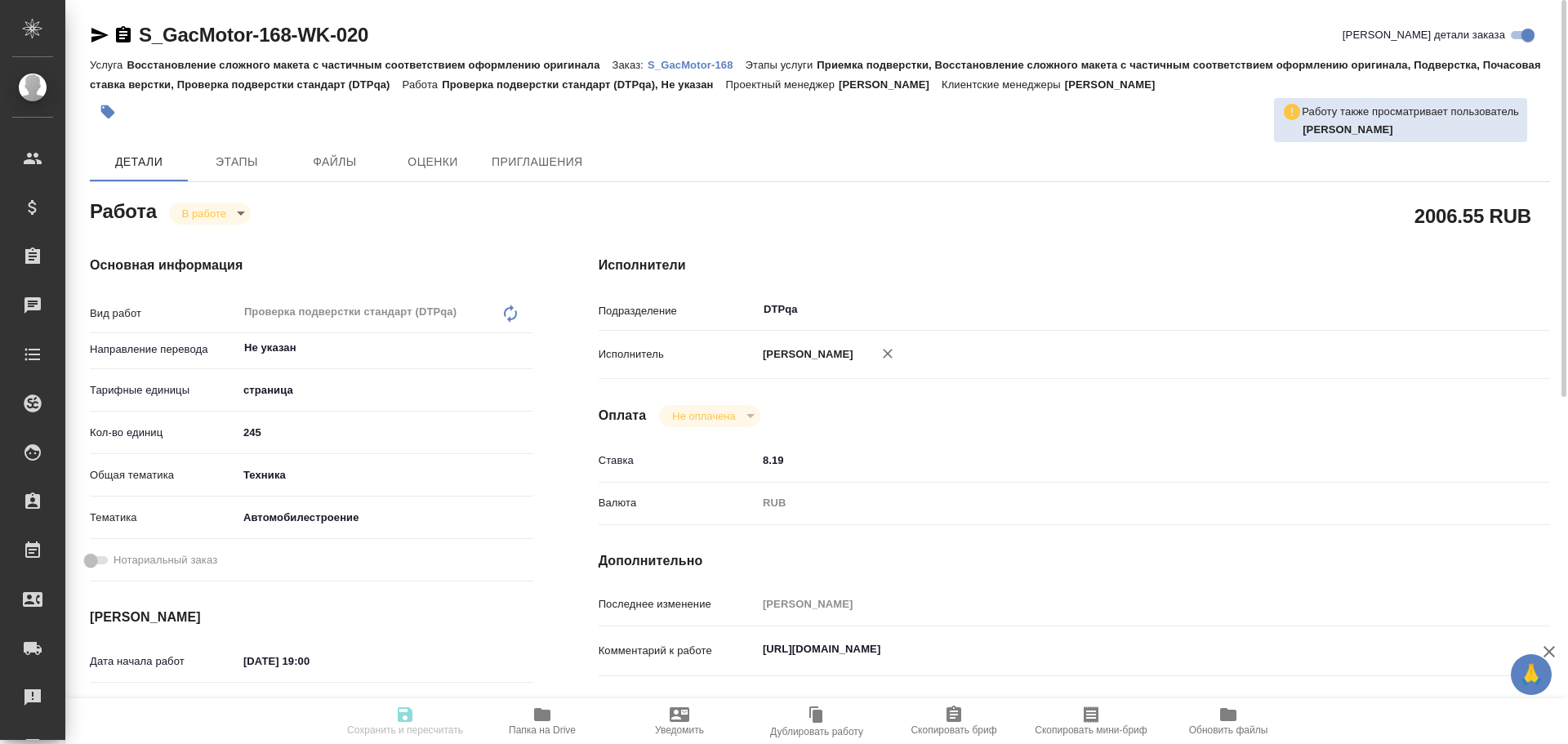
type input "8.19"
type input "RUB"
type input "Чулец Елена"
type textarea "https://tera.awatera.com/Work/68db9ad5e030799b5eca4e52/"
type textarea "x"
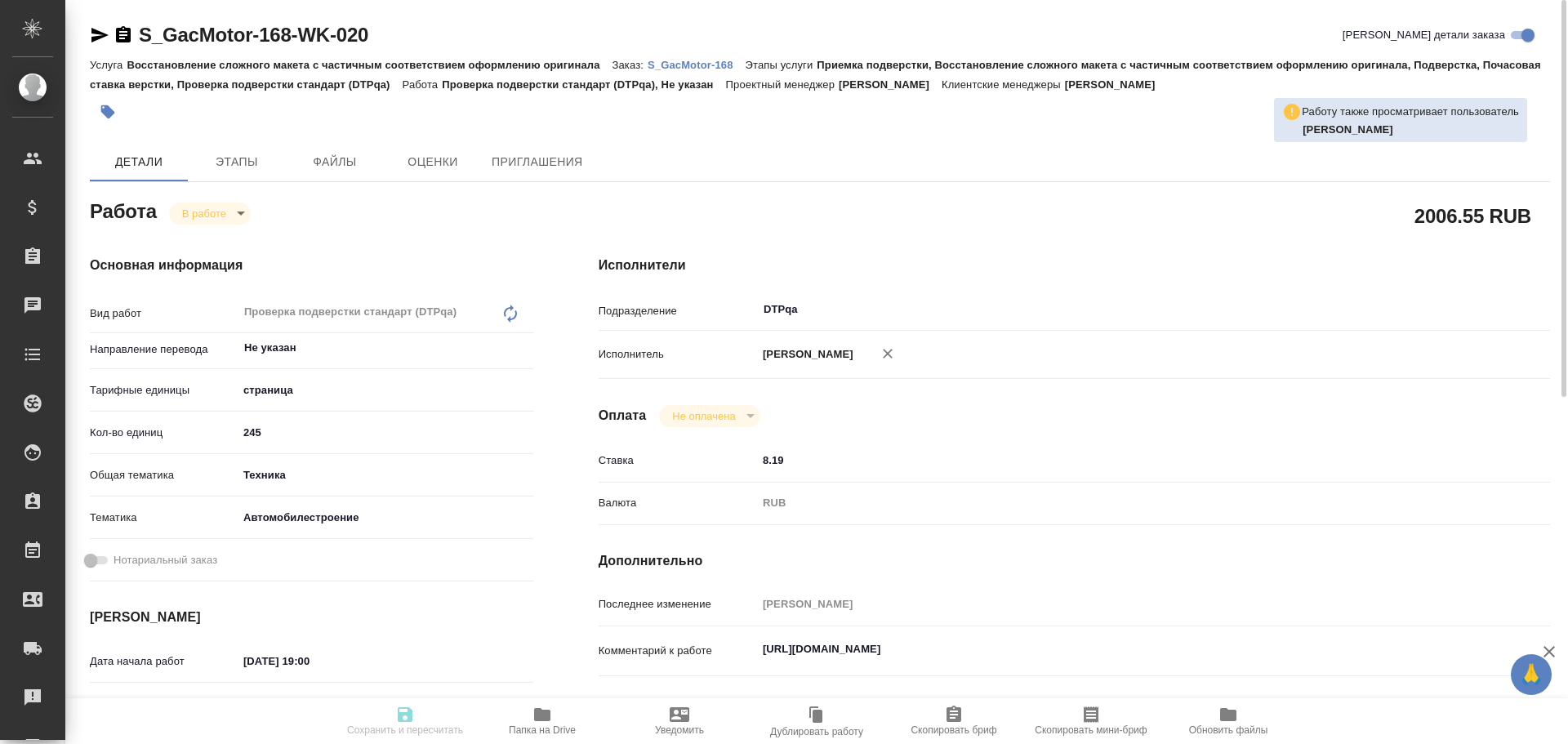
type textarea "/Clients/GacMotor/Orders/S_GacMotor-168/DTP/S_GacMotor-168-WK-020"
type textarea "x"
type input "S_GacMotor-168"
type input "Восстановление сложного макета с частичным соответствием оформлению оригинала"
type input "Приемка подверстки, Восстановление сложного макета с частичным соответствием оф…"
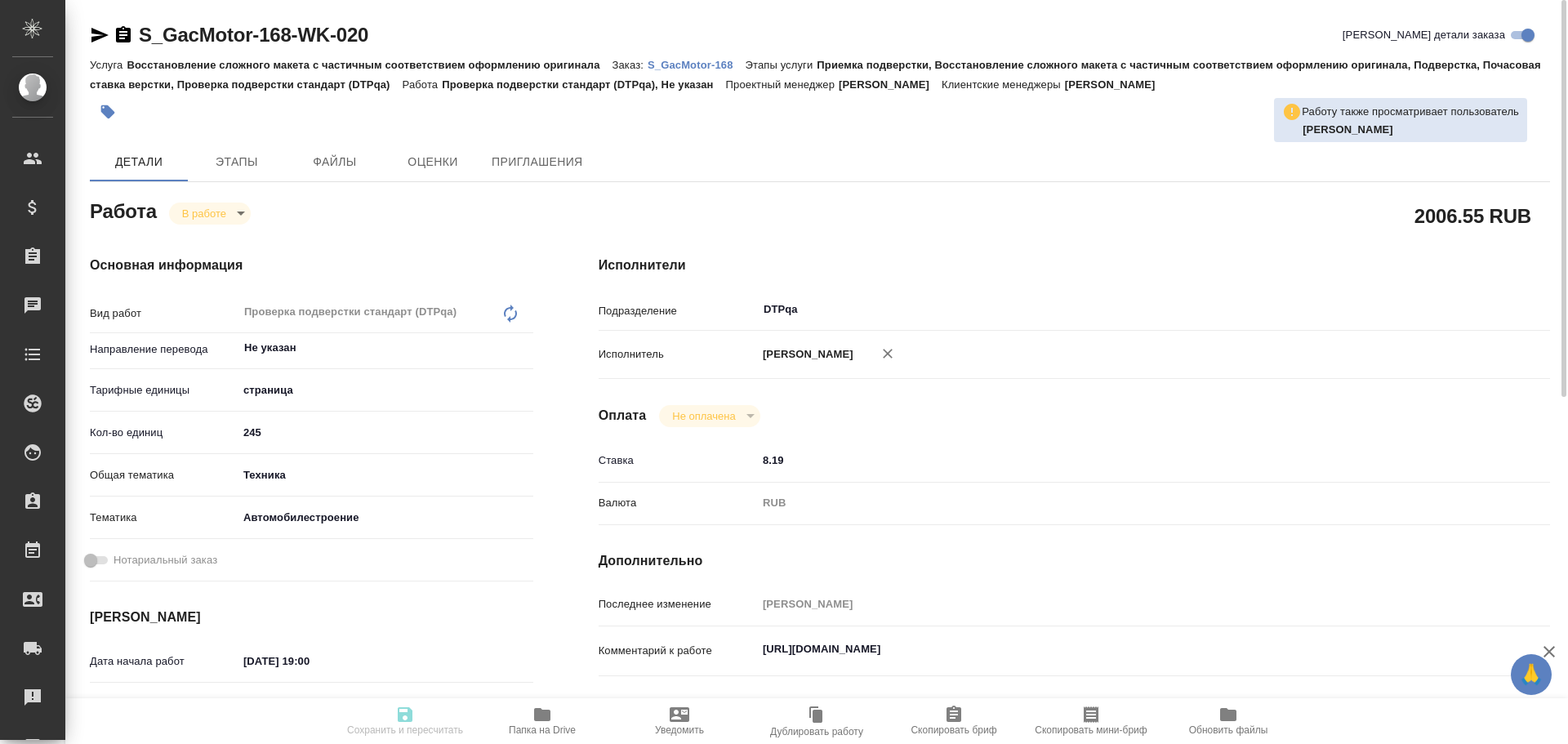
type input "[PERSON_NAME]"
type input "/Clients/GacMotor/Orders/S_GacMotor-168"
type textarea "x"
type textarea "owner's manual——20250716.pdf сдаем раньше всех - 13.10 в 10:00: поставьте пожал…"
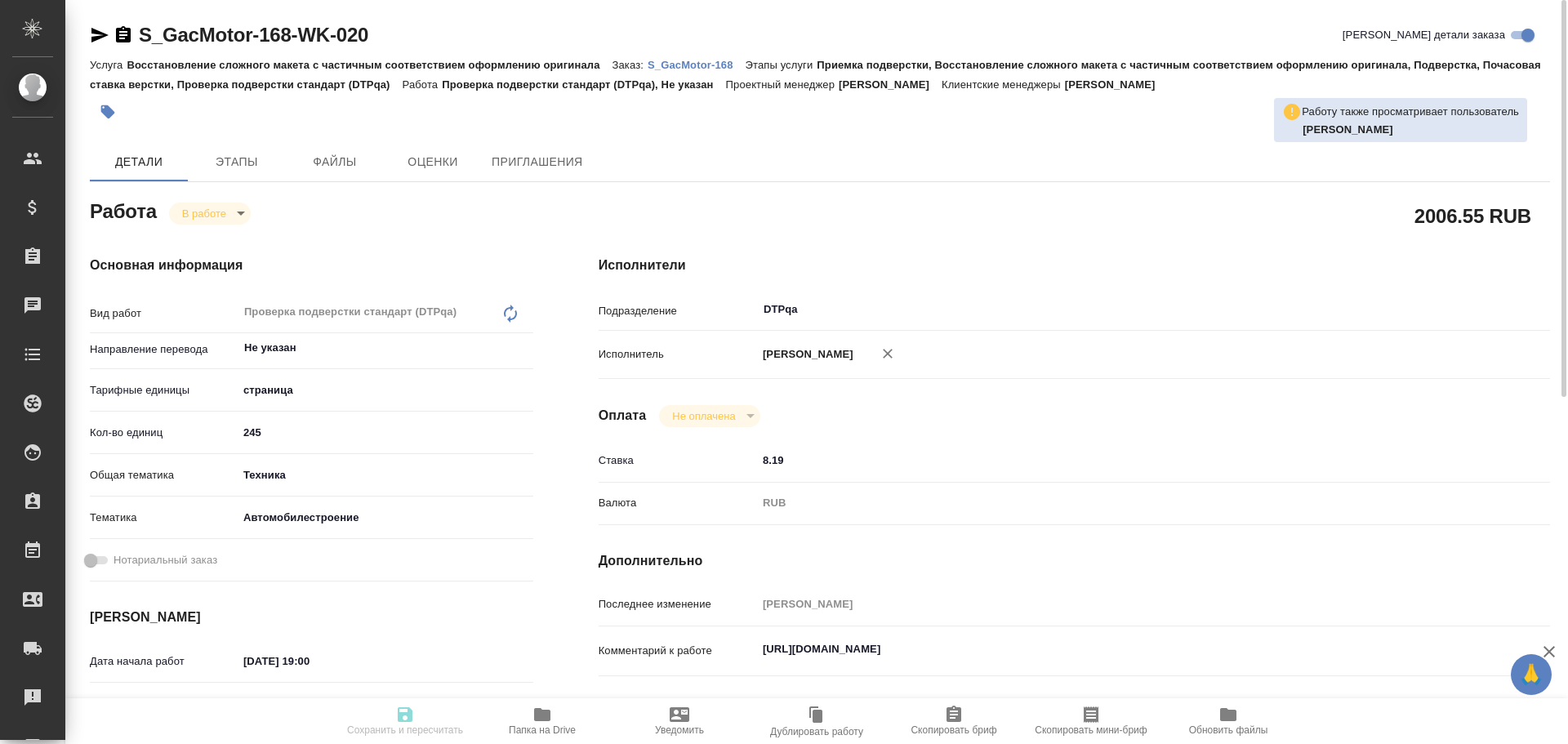
type textarea "x"
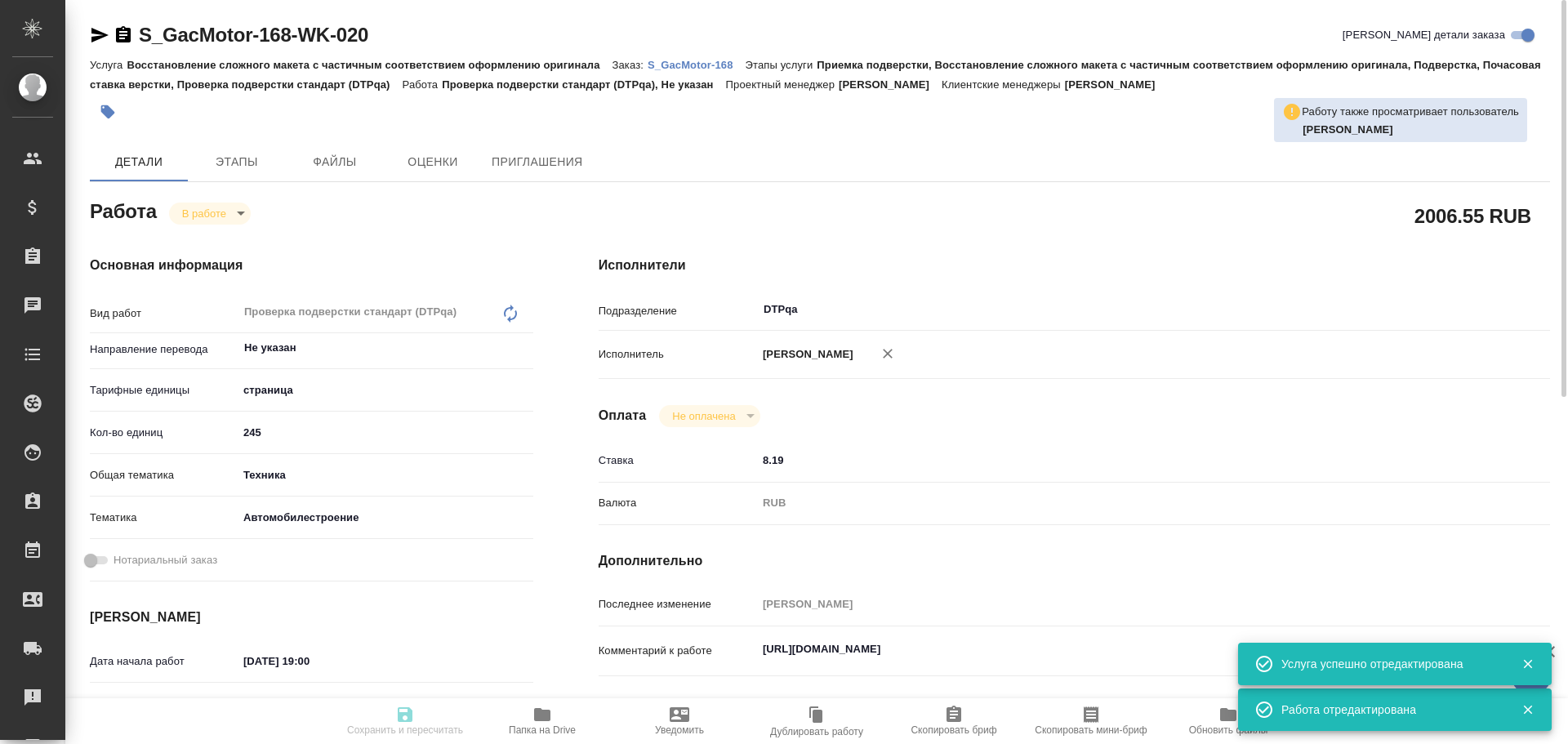
type textarea "x"
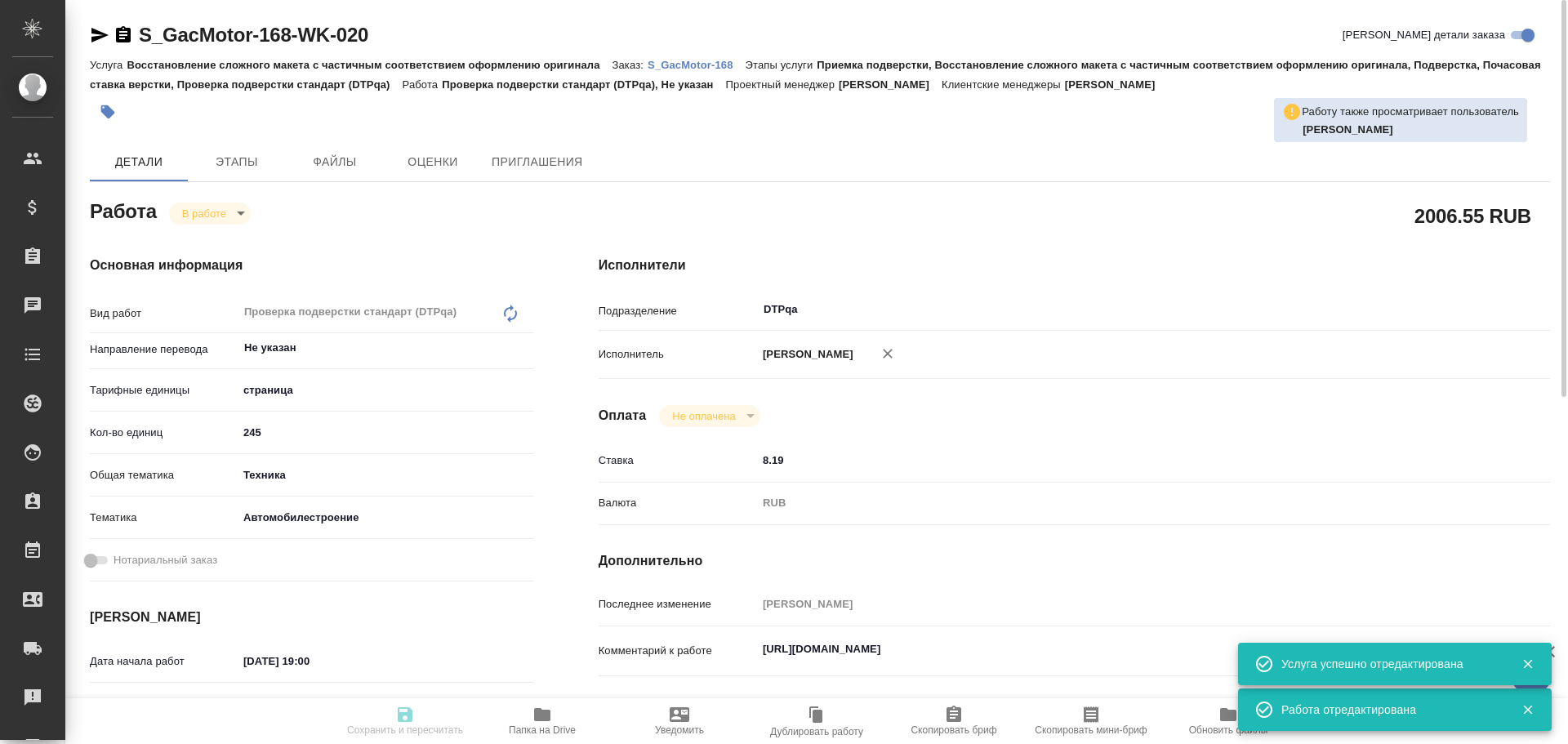
type textarea "x"
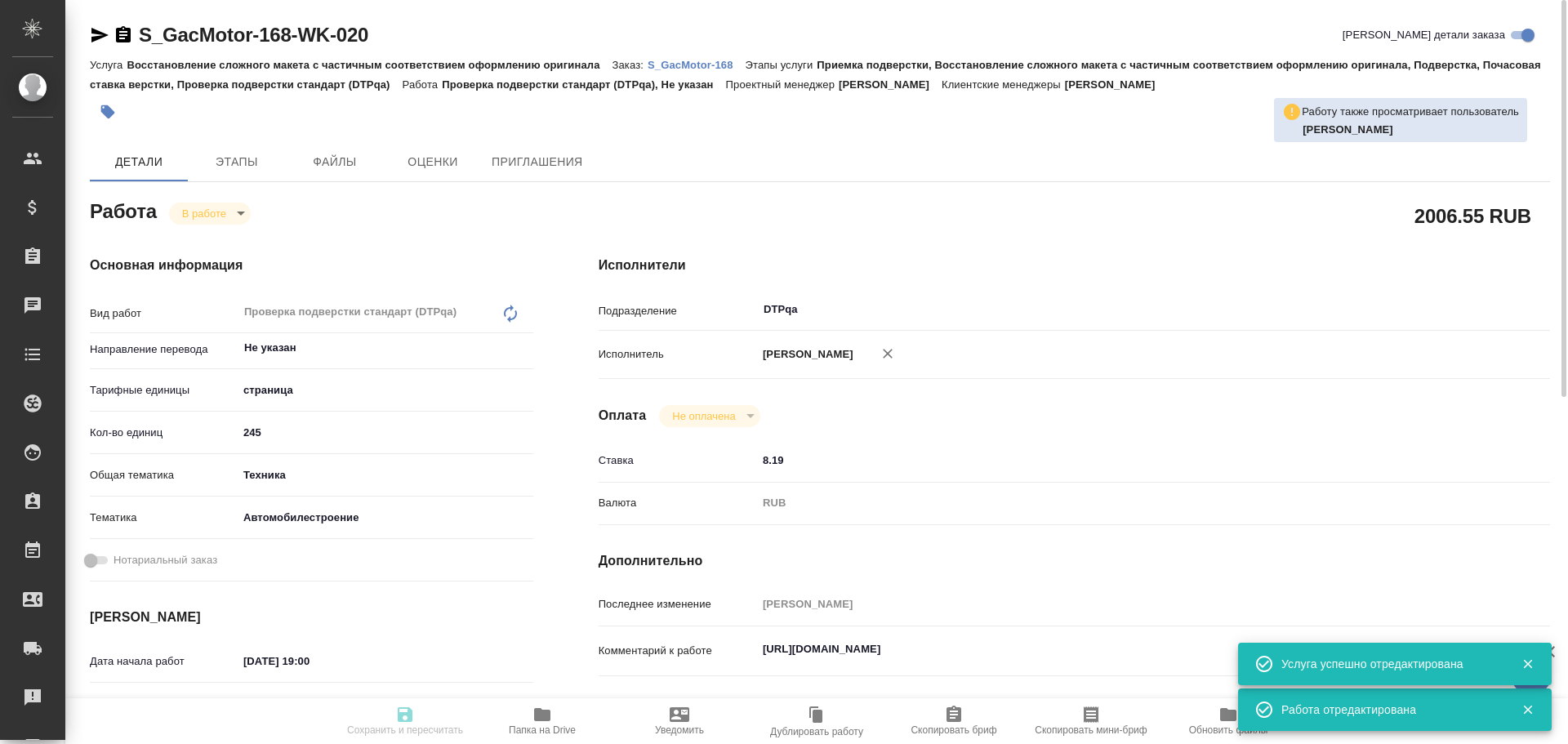
type textarea "x"
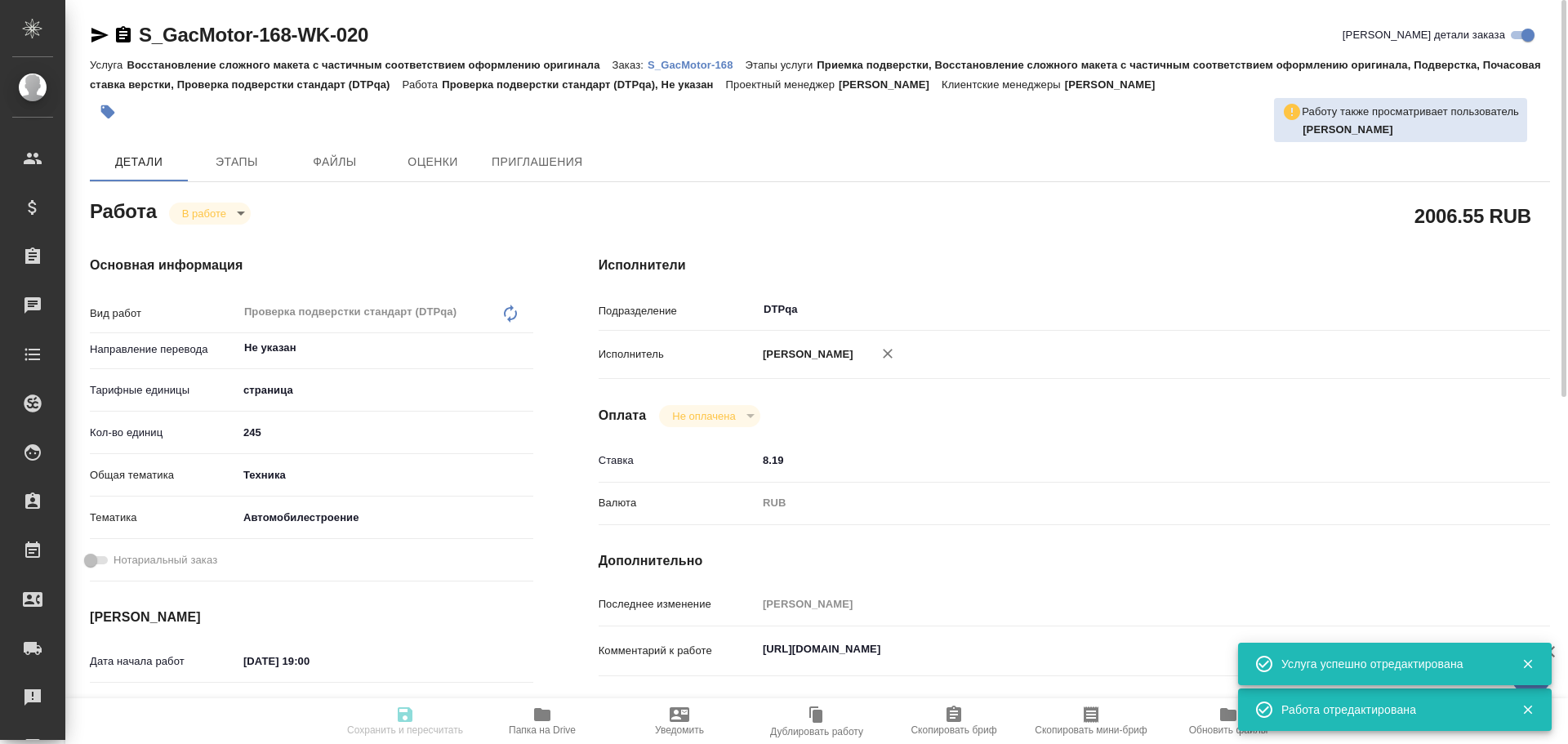
type textarea "x"
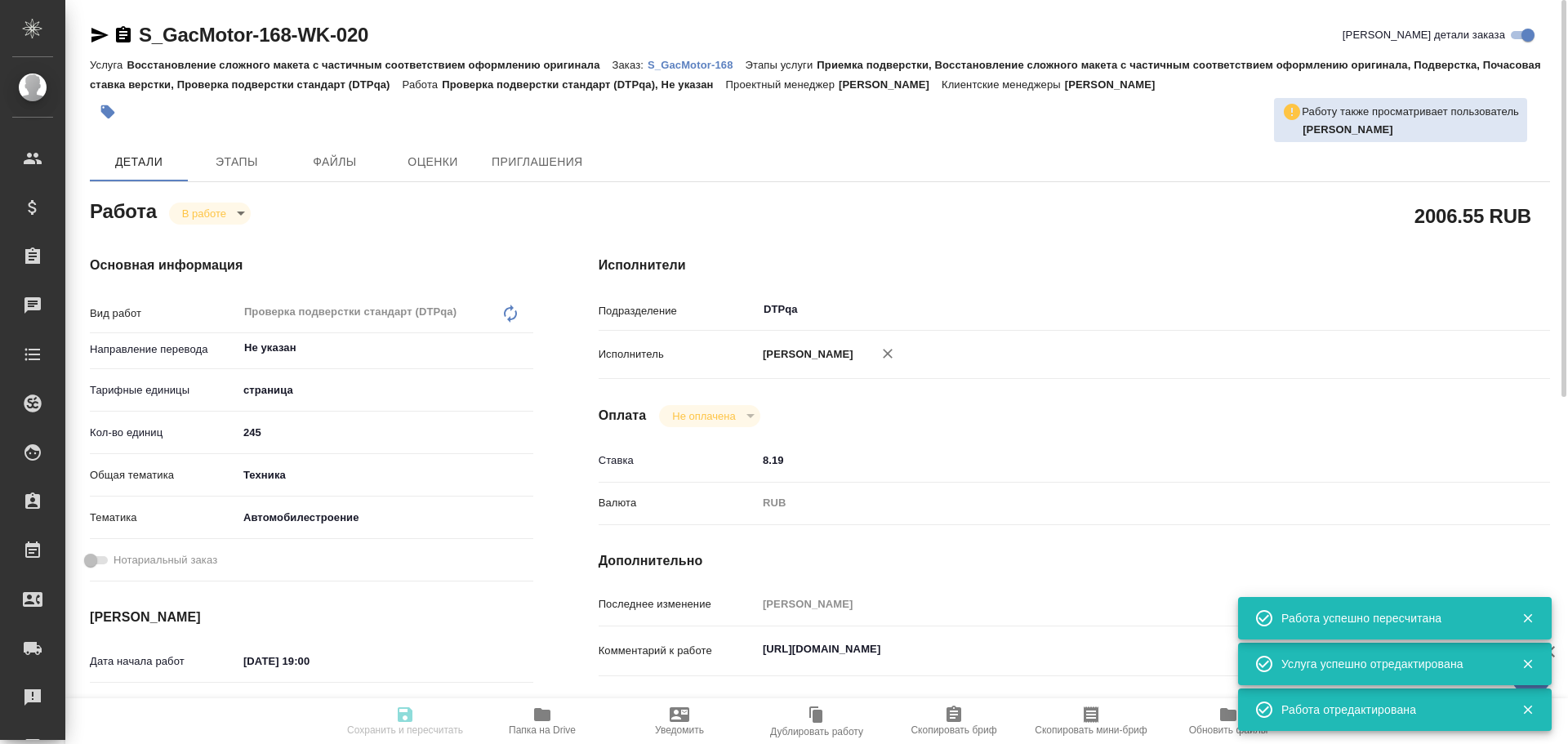
type input "inProgress"
type textarea "Проверка подверстки стандарт (DTPqa)"
type textarea "x"
type input "Не указан"
type input "5a8b1489cc6b4906c91bfdb2"
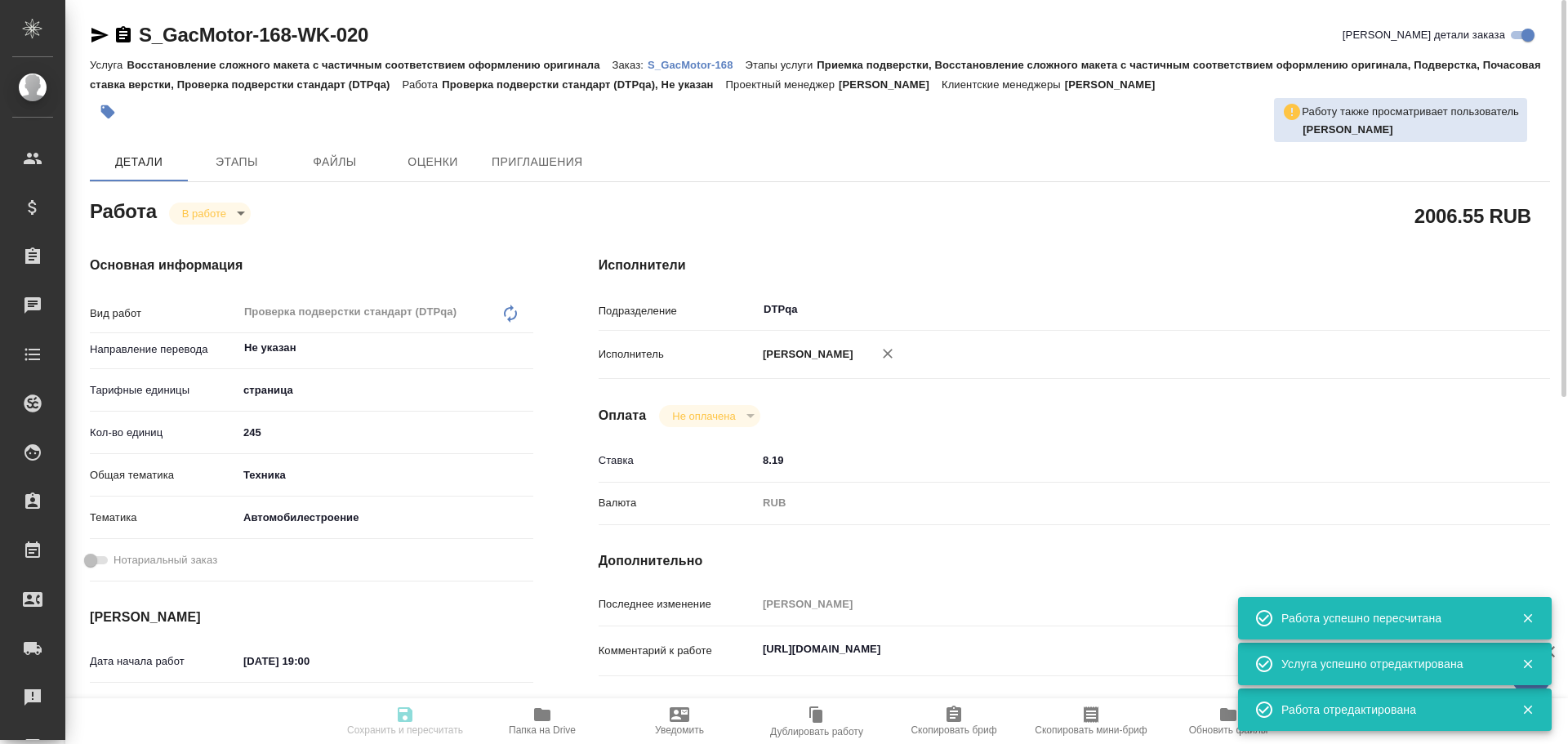
type input "245"
type input "tech"
type input "5f647204b73bc97568ca66a7"
type input "10.10.2025 19:00"
type input "10.10.2025 16:09"
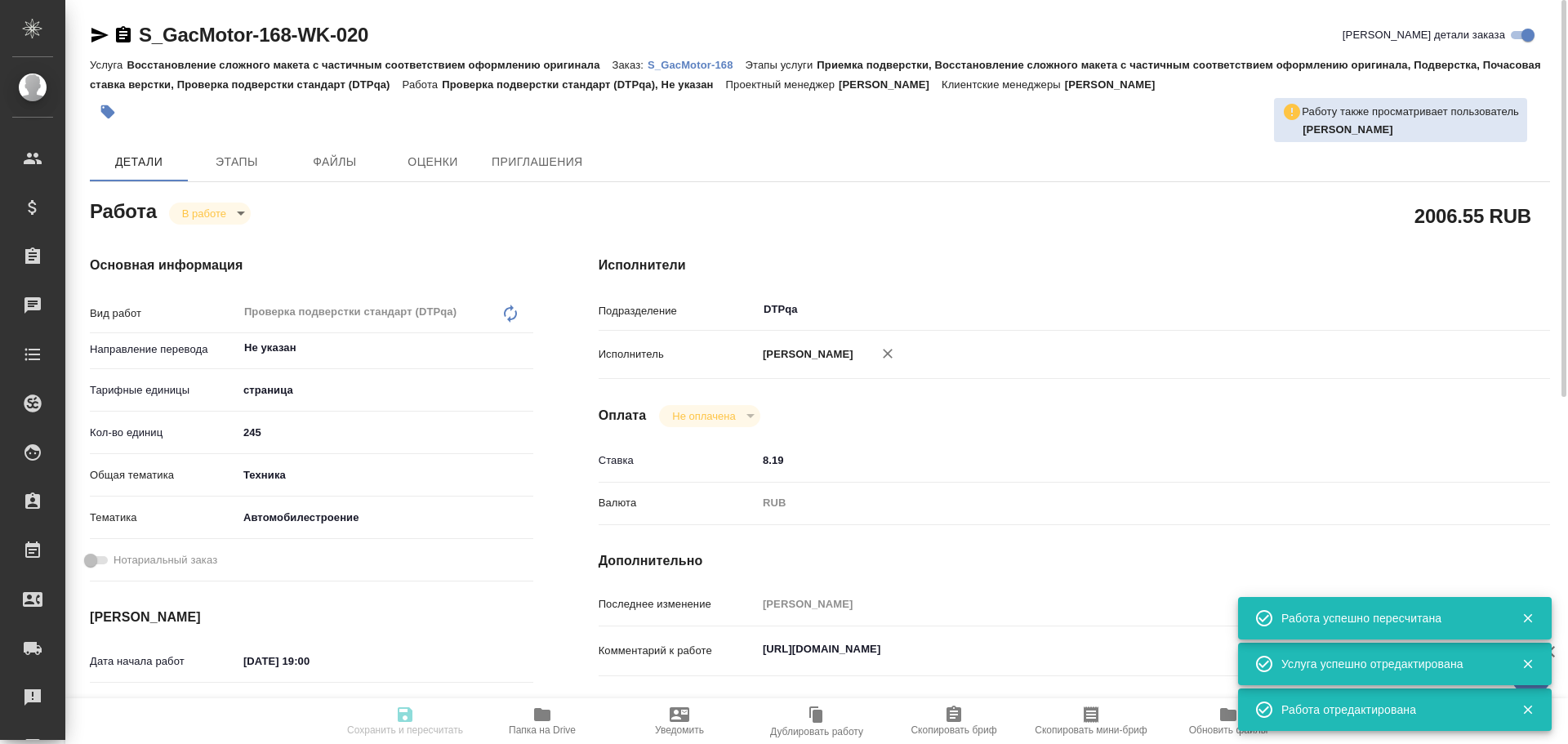
type input "13.10.2025 09:00"
type input "20.10.2025 15:00"
type input "DTPqa"
type input "notPayed"
type input "8.19"
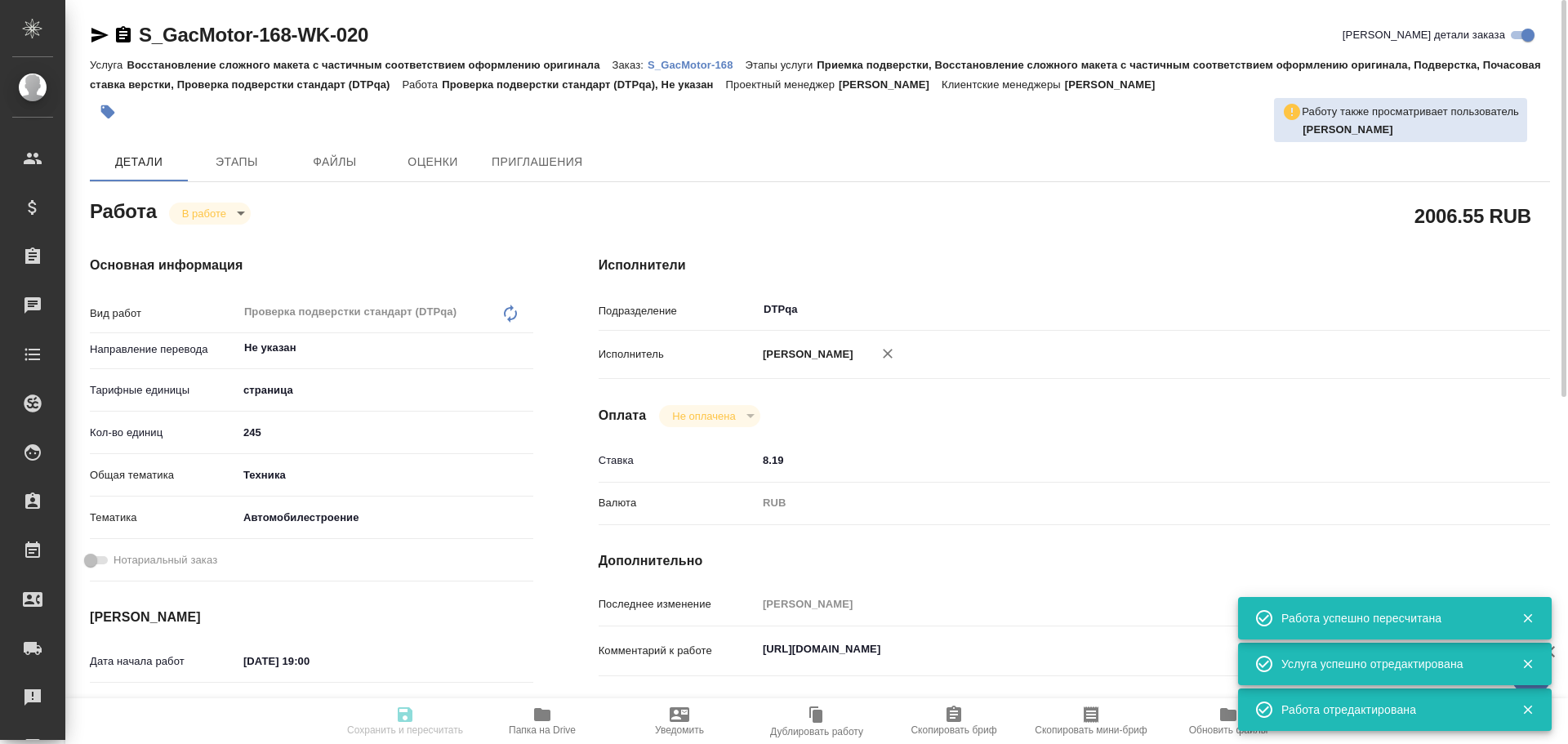
type input "RUB"
type input "Чулец Елена"
type textarea "https://tera.awatera.com/Work/68db9ad5e030799b5eca4e52/"
type textarea "x"
type textarea "/Clients/GacMotor/Orders/S_GacMotor-168/DTP/S_GacMotor-168-WK-020"
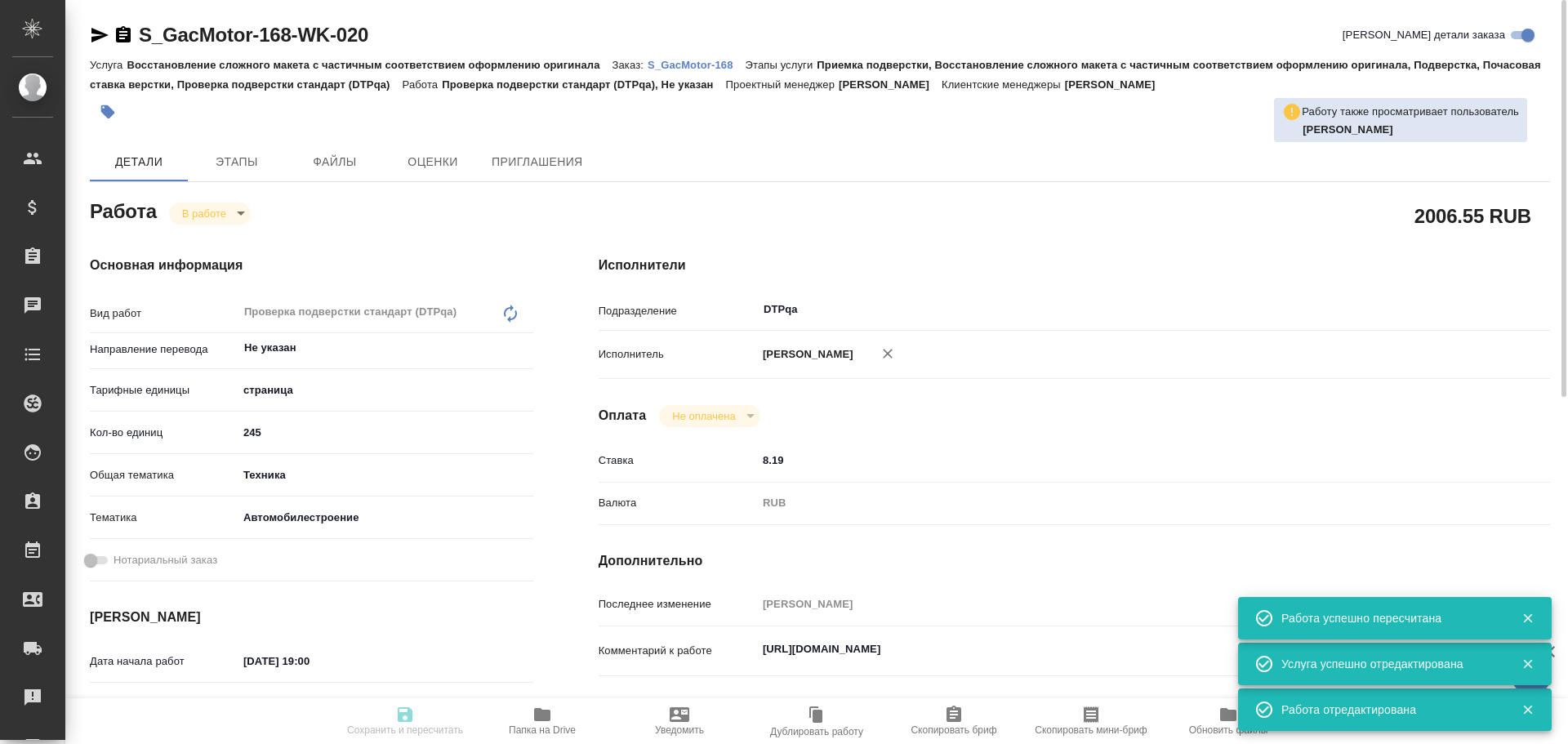
type textarea "x"
type input "S_GacMotor-168"
type input "Восстановление сложного макета с частичным соответствием оформлению оригинала"
type input "Приемка подверстки, Восстановление сложного макета с частичным соответствием оф…"
type input "[PERSON_NAME]"
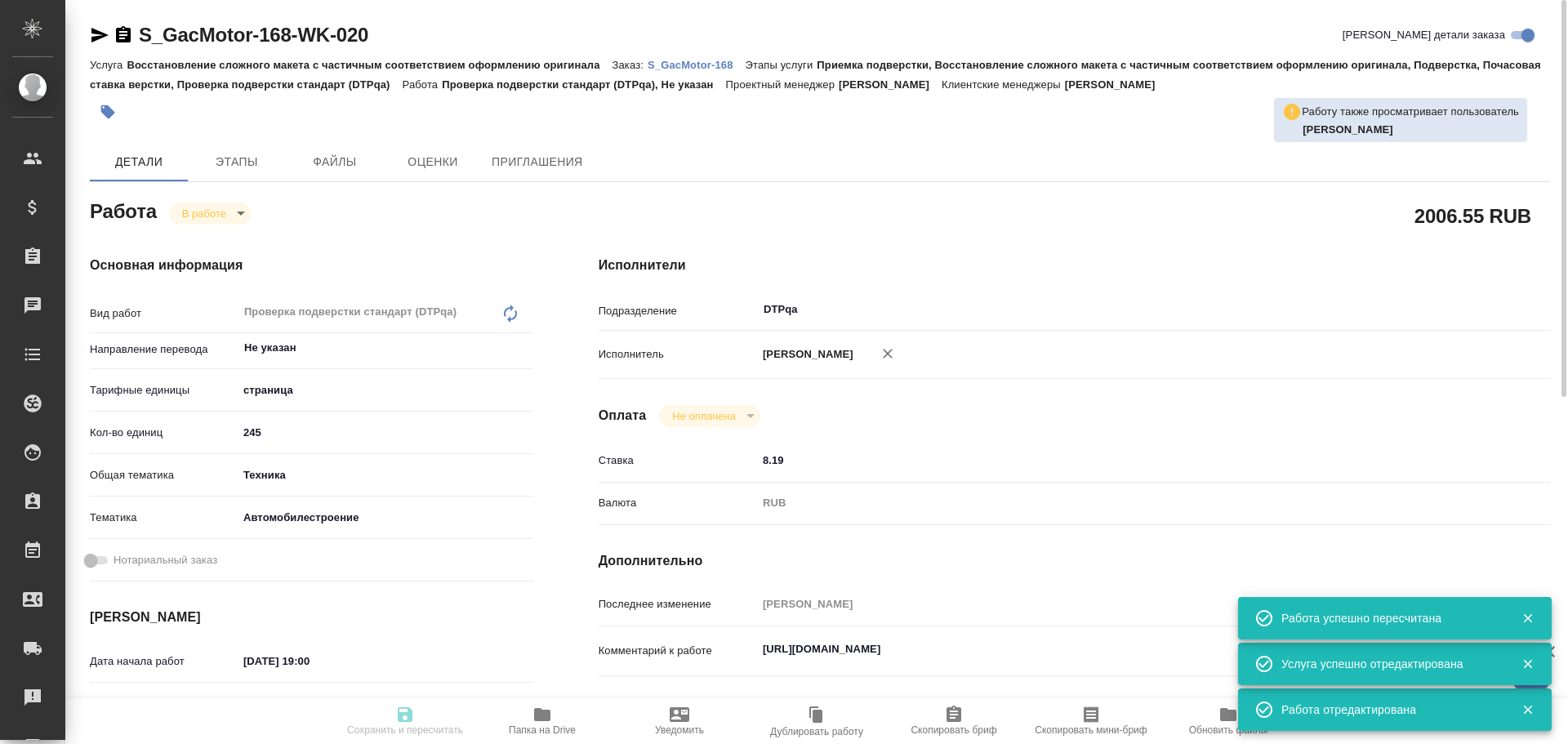
type input "[PERSON_NAME]"
type input "/Clients/GacMotor/Orders/S_GacMotor-168"
type textarea "x"
type textarea "owner's manual——20250716.pdf сдаем раньше всех - 13.10 в 10:00: поставьте пожал…"
type textarea "x"
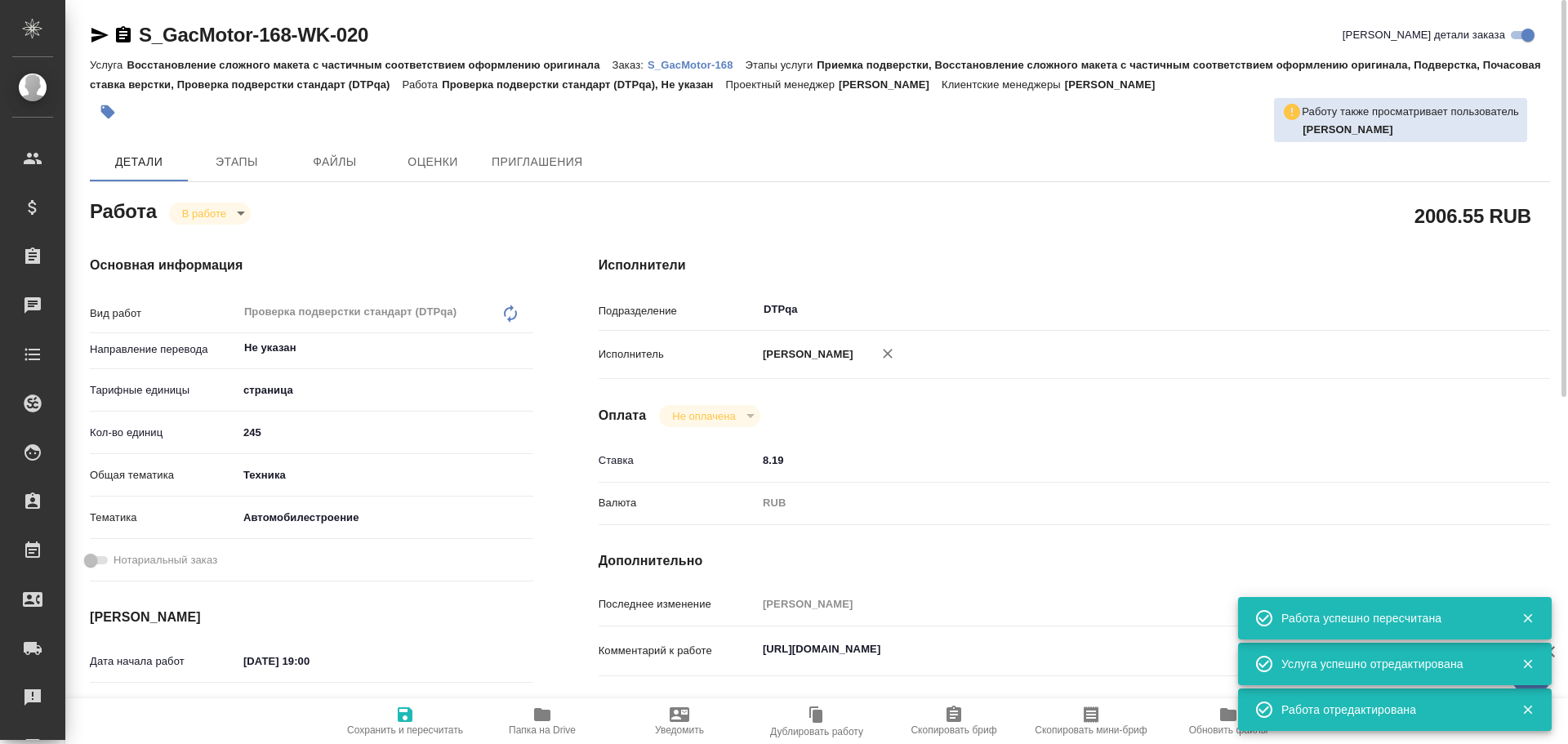
type textarea "x"
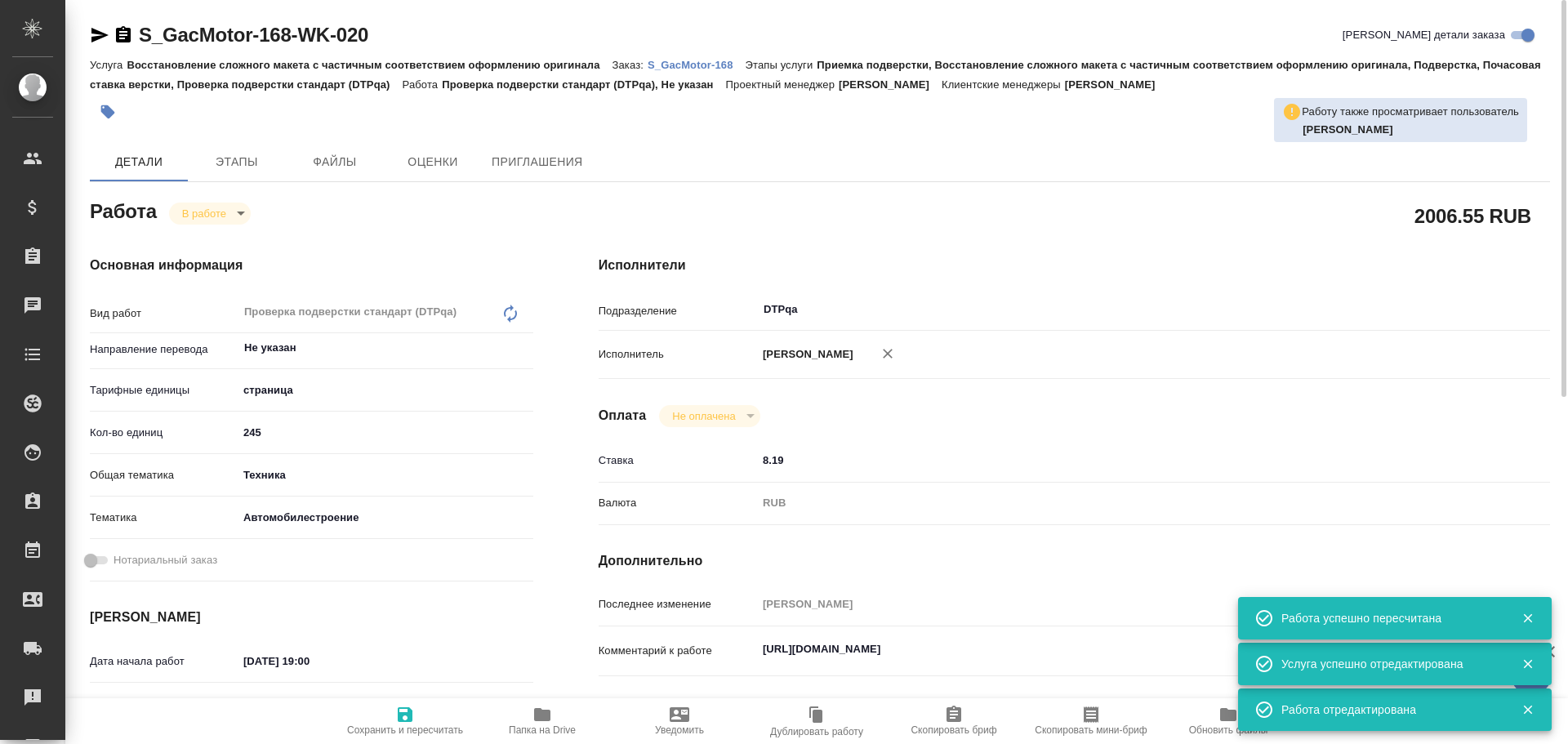
type textarea "x"
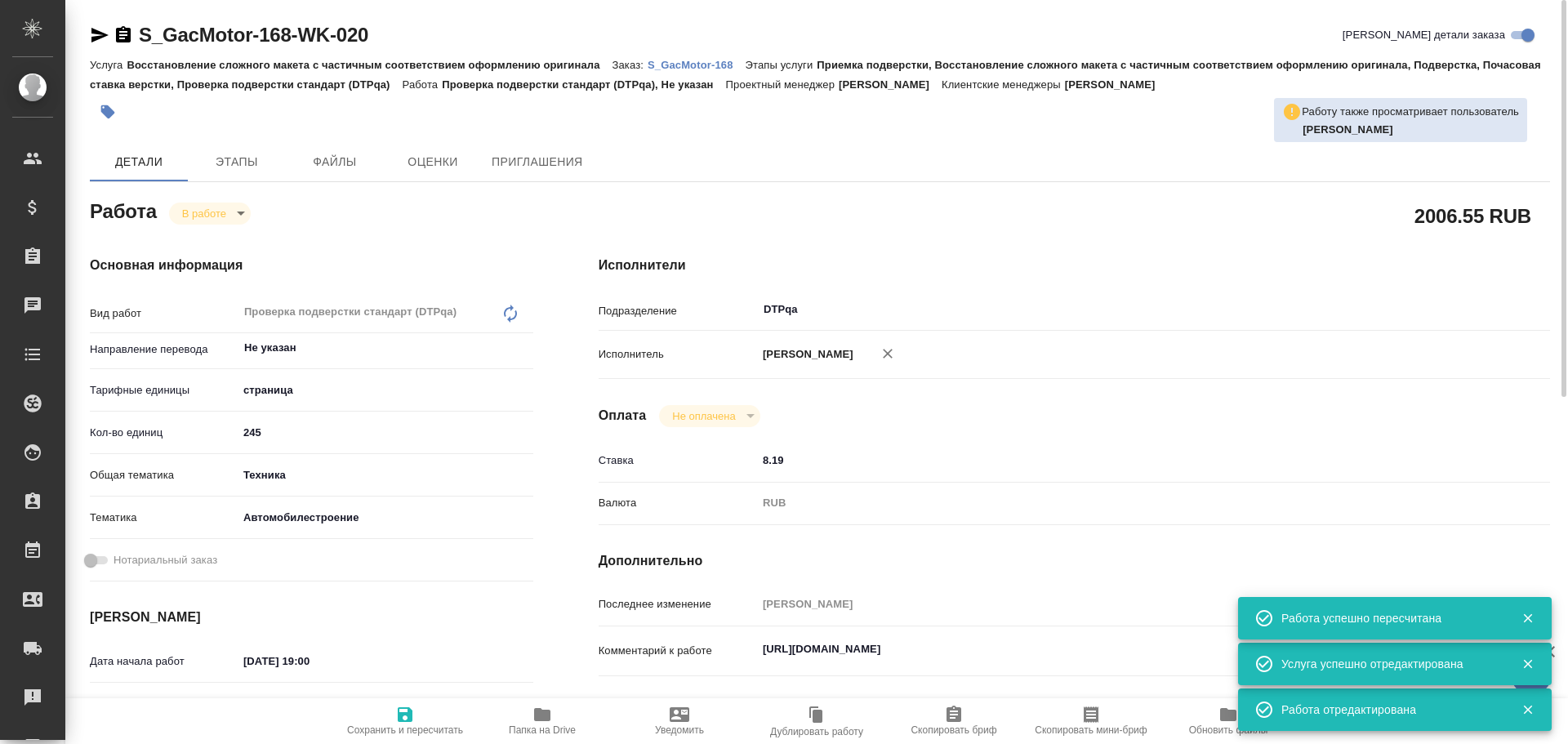
type textarea "x"
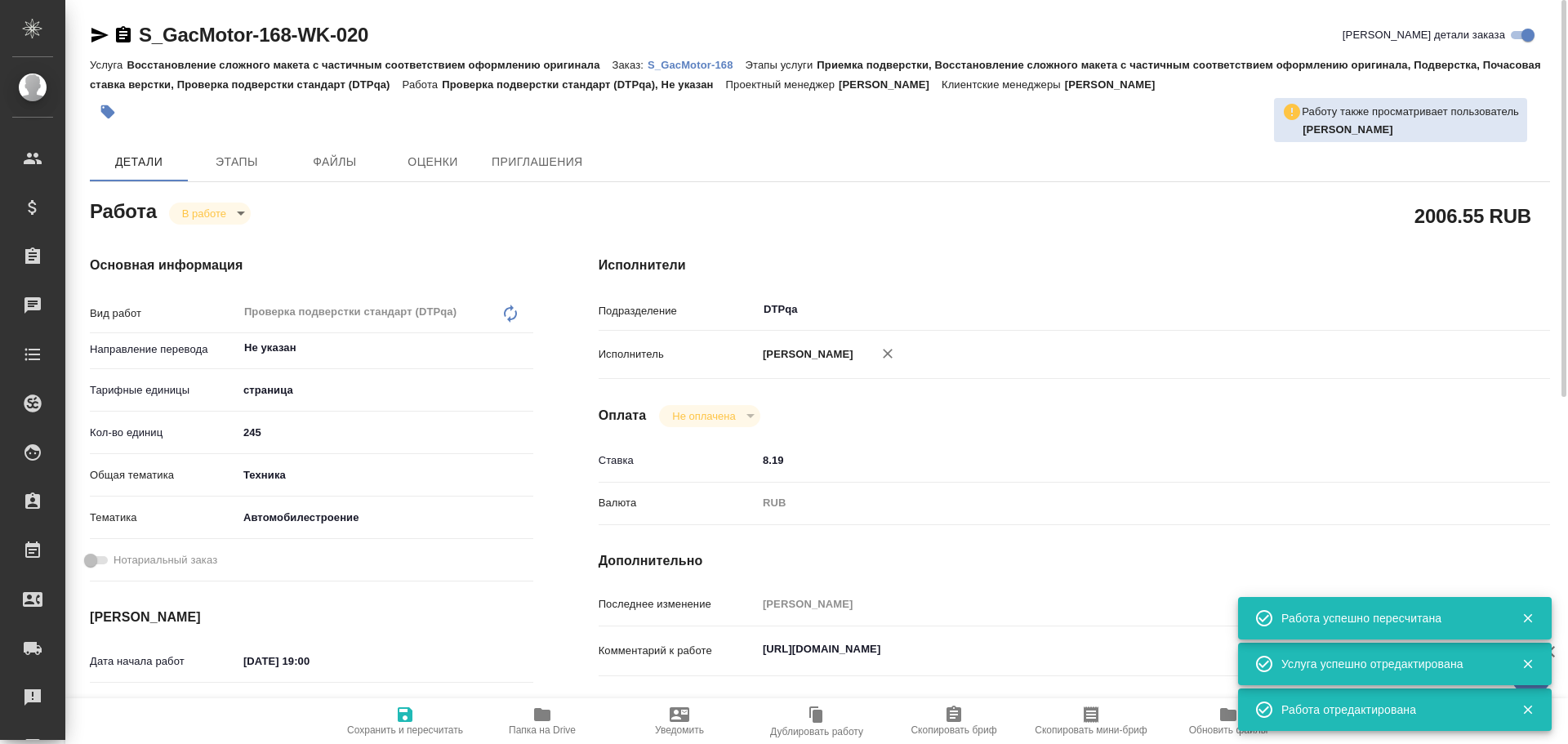
type textarea "x"
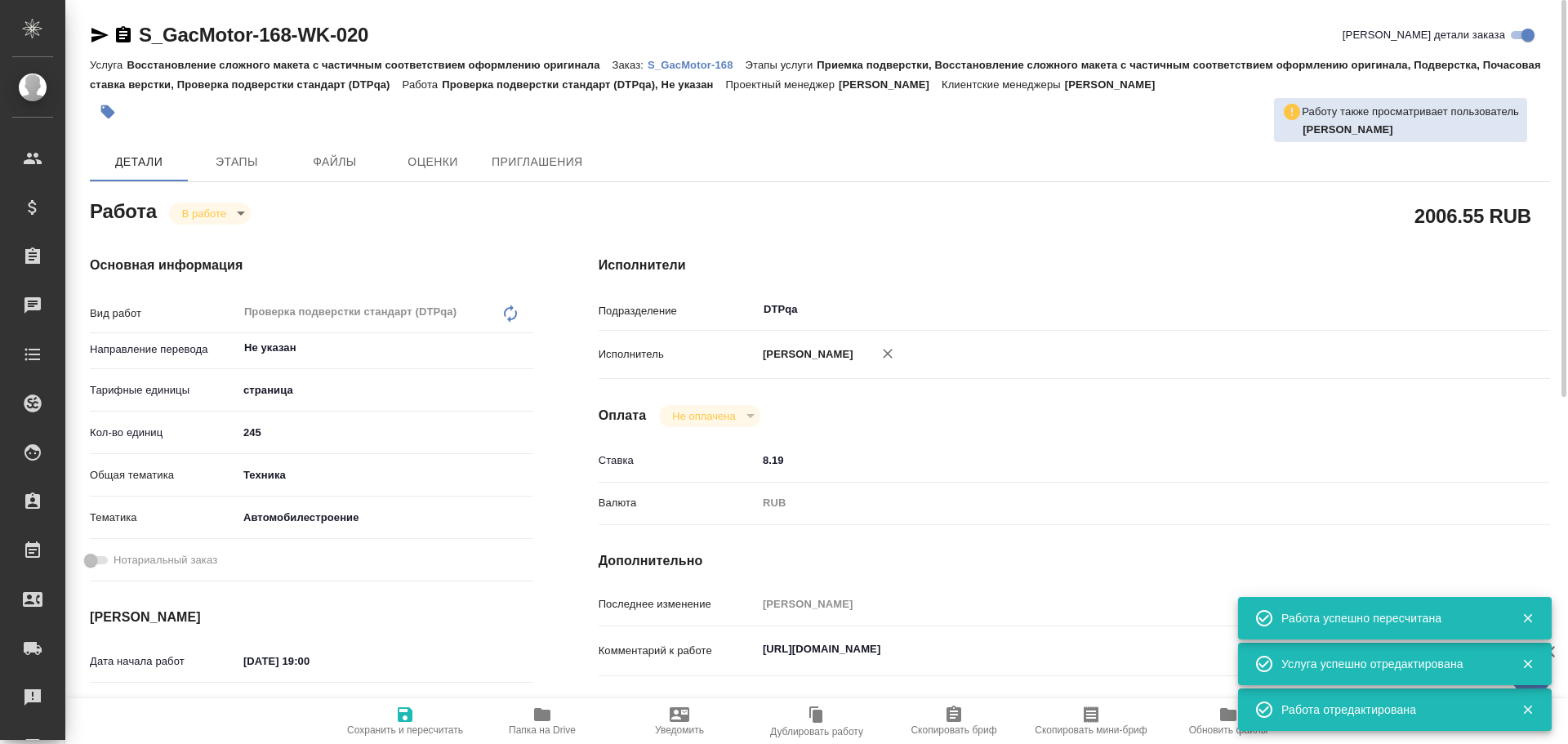
type textarea "x"
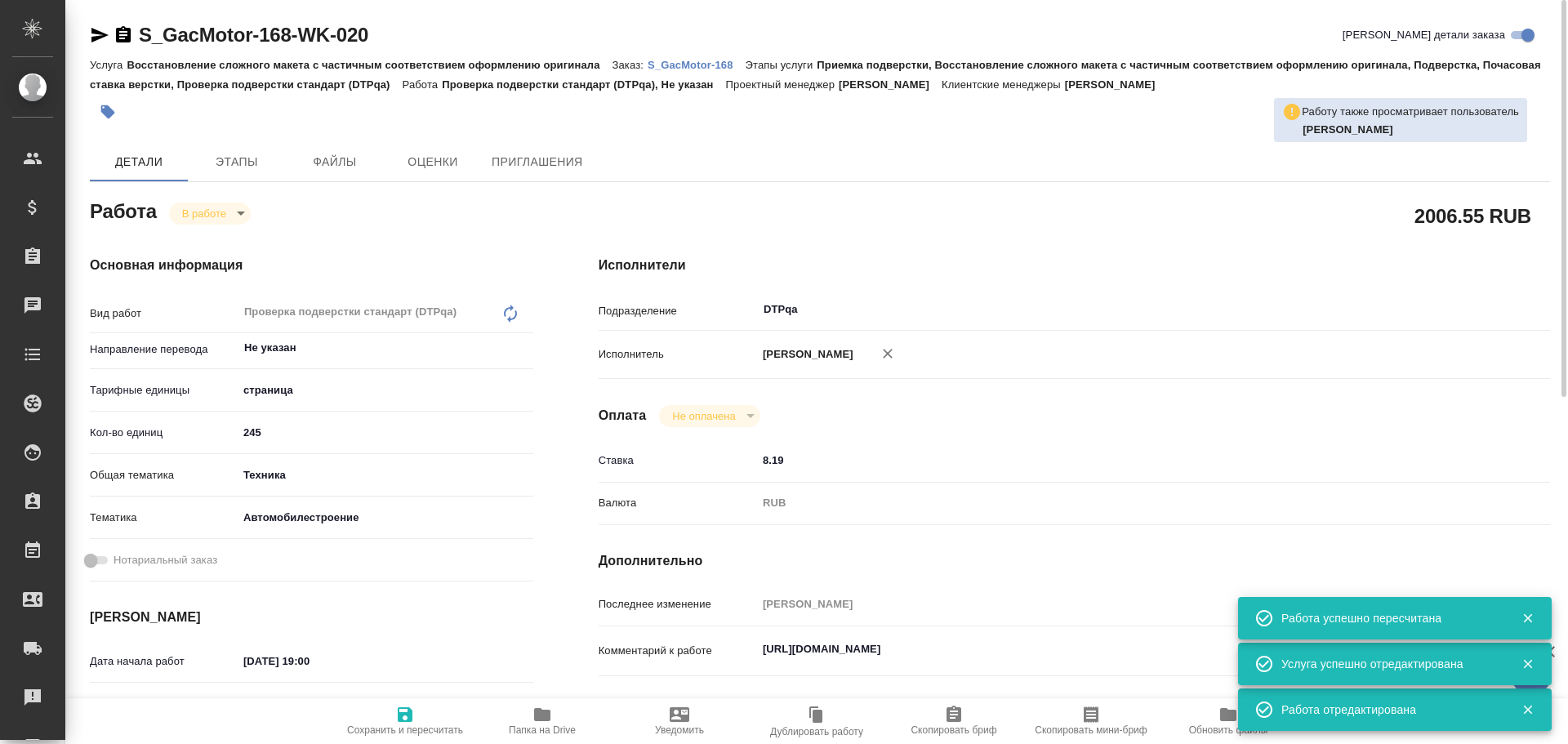
type textarea "x"
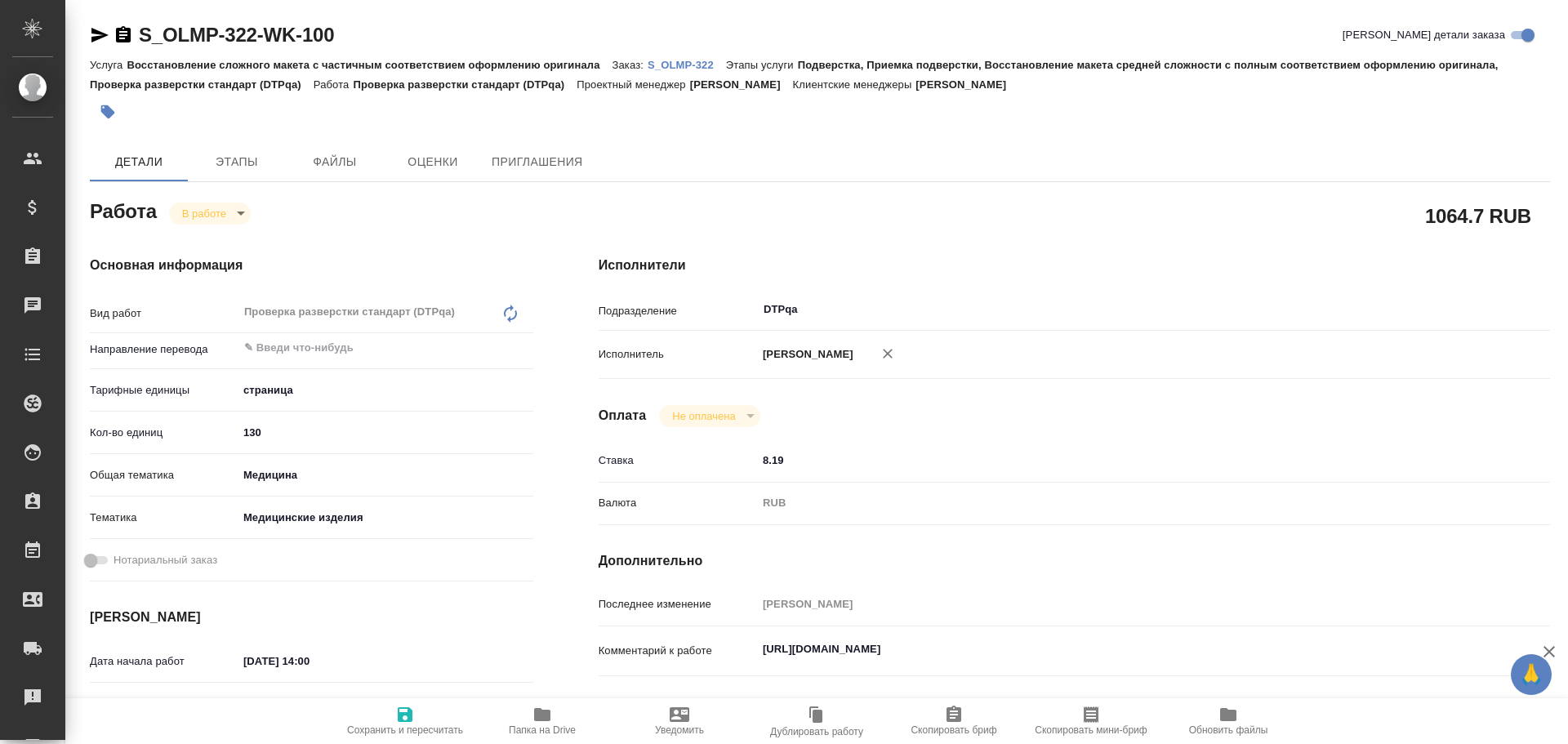
type textarea "x"
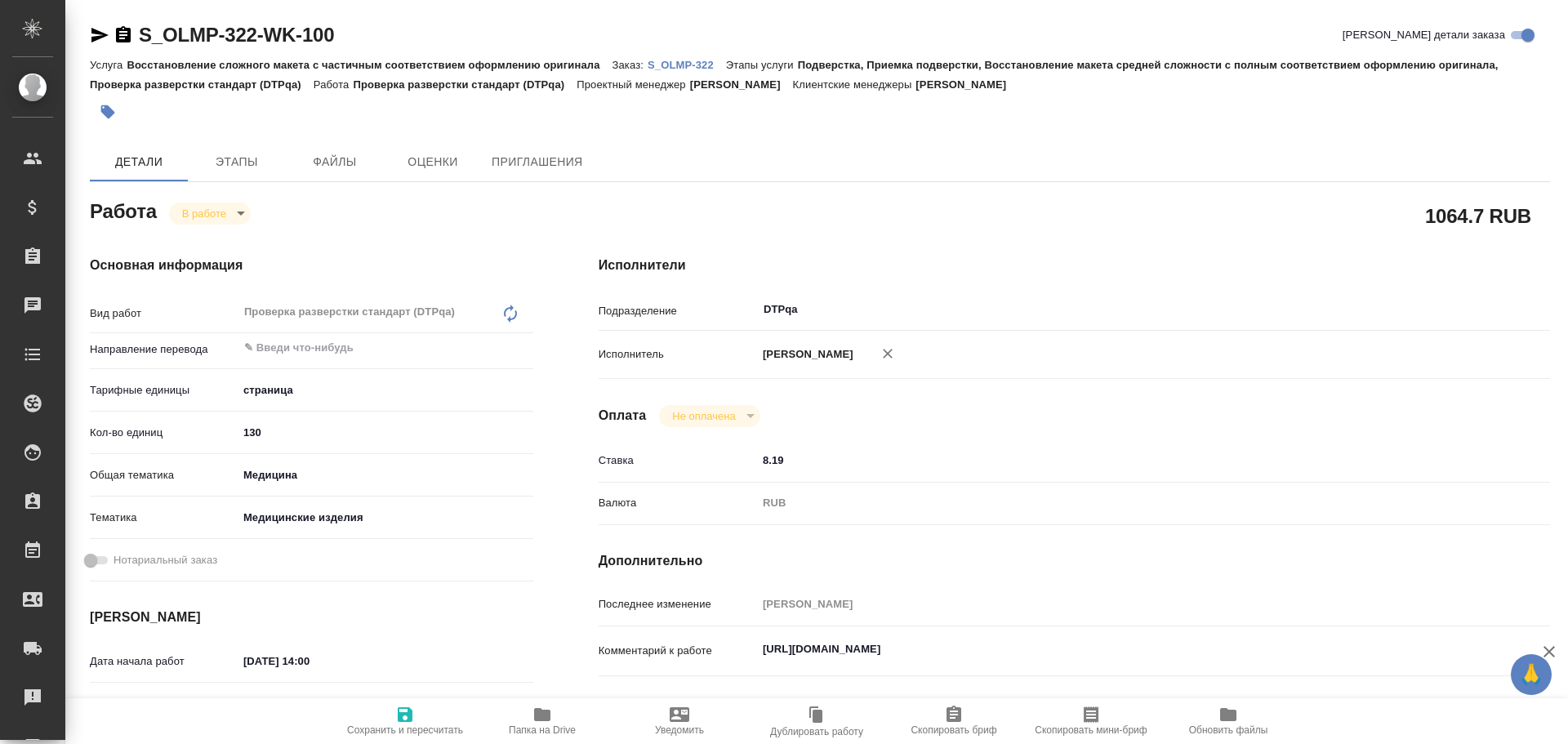
type textarea "x"
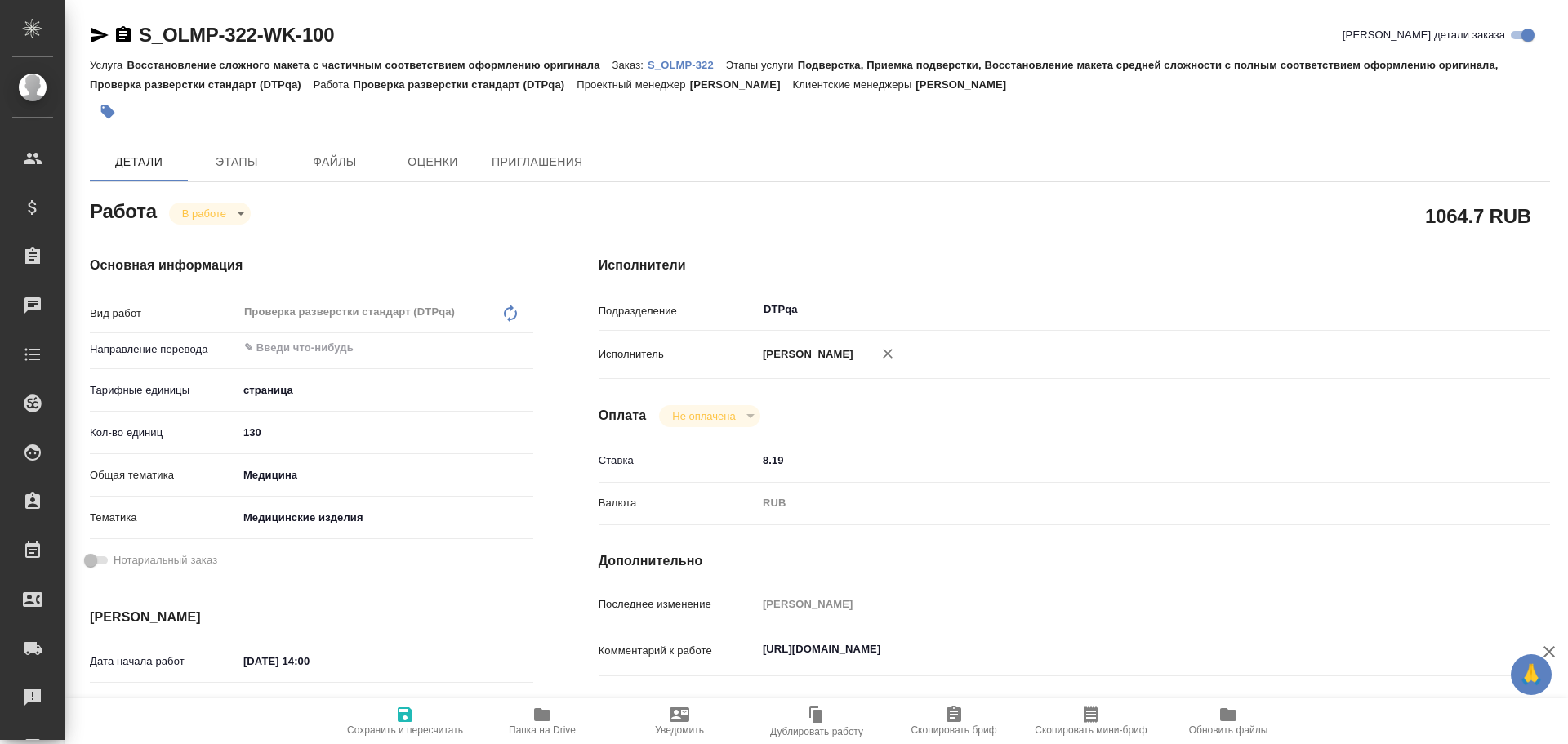
type textarea "x"
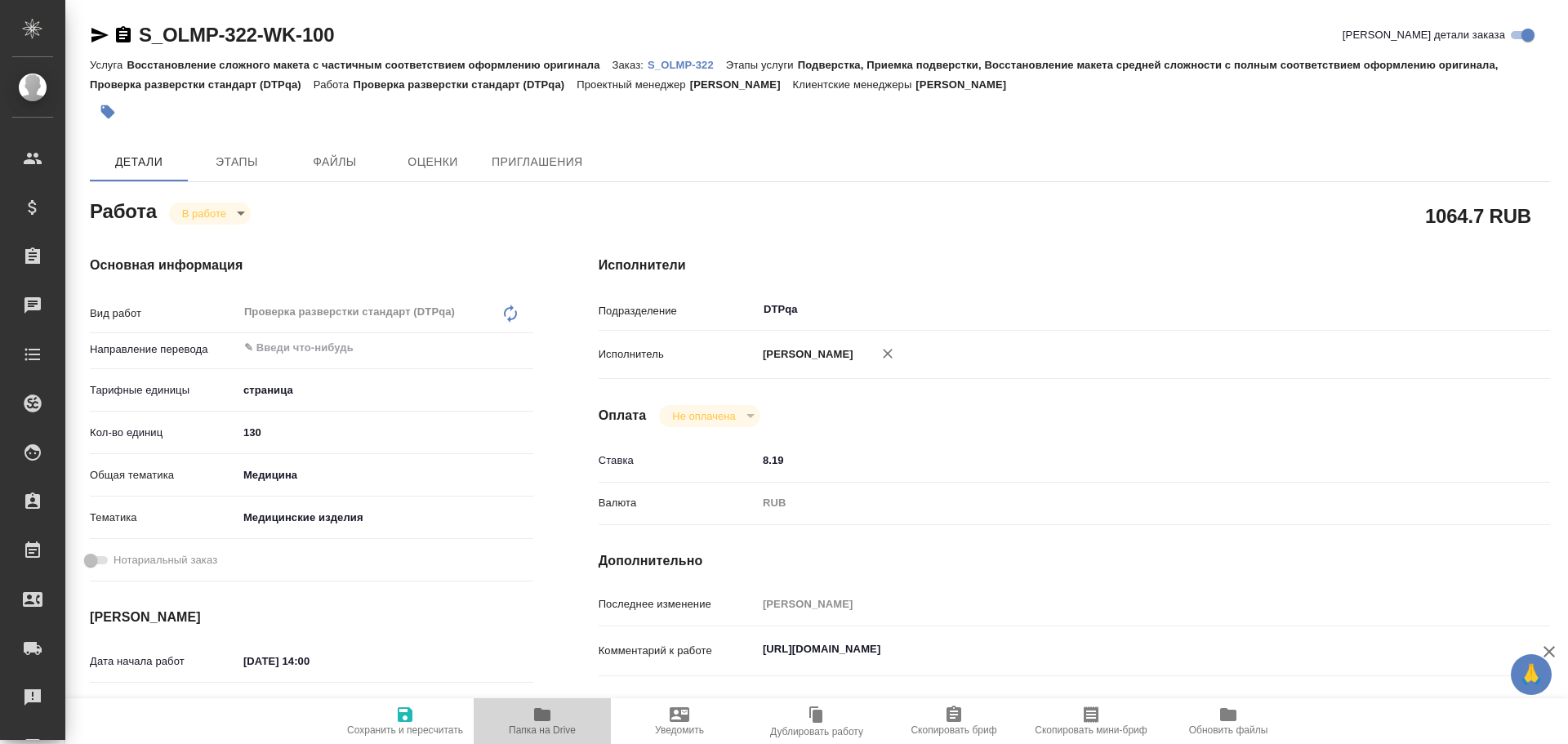
click at [555, 717] on span "Папка на Drive" at bounding box center [542, 720] width 118 height 31
type textarea "x"
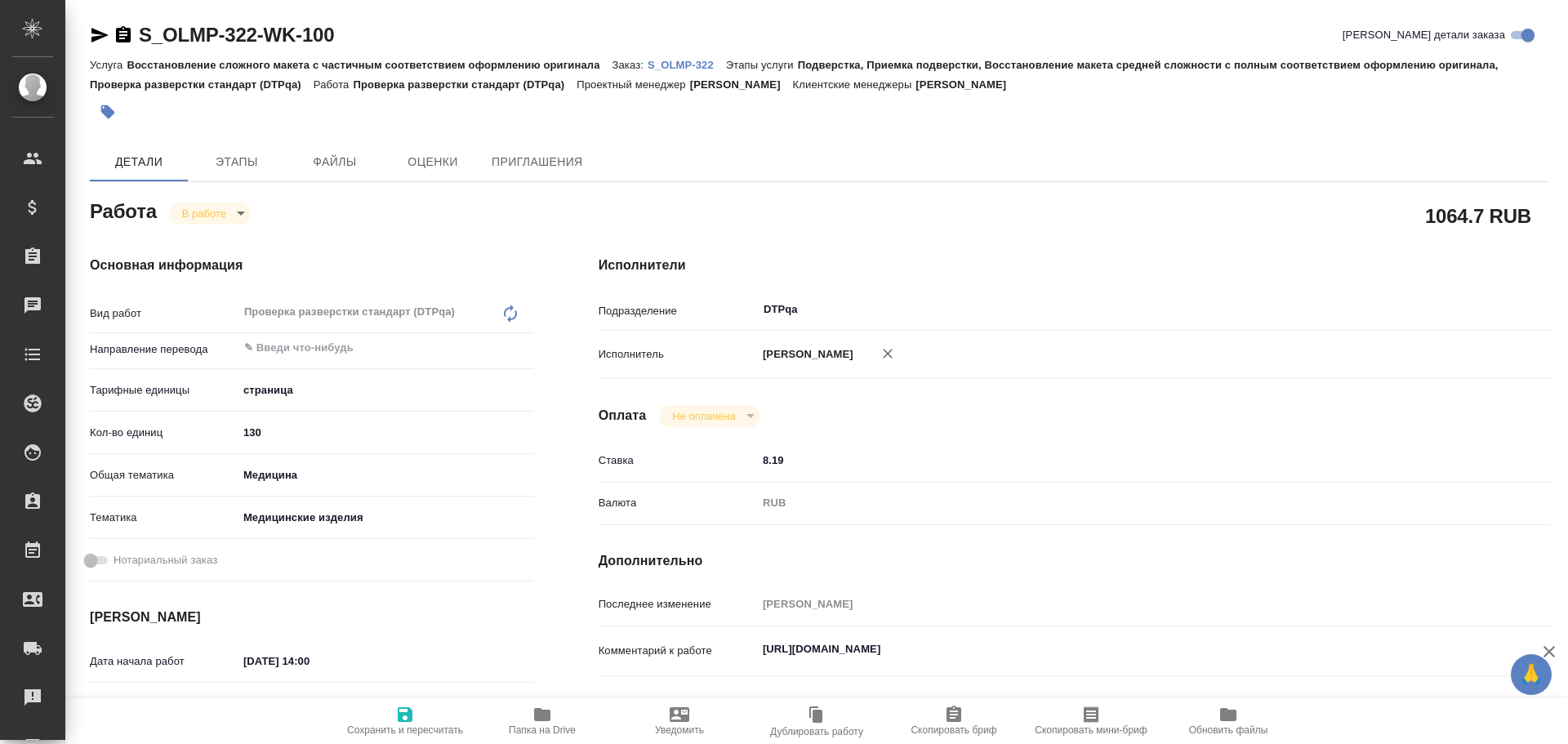
type textarea "x"
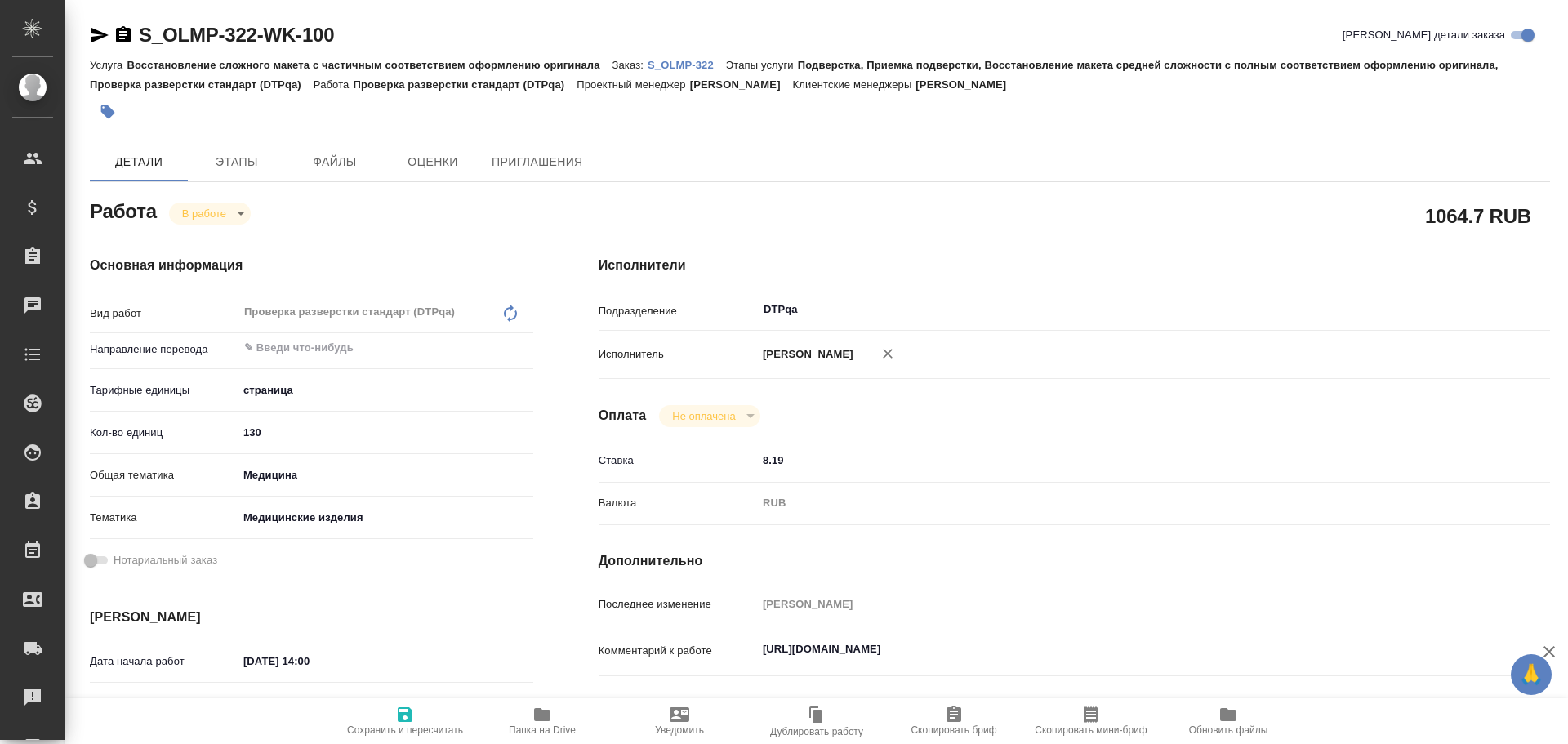
type textarea "x"
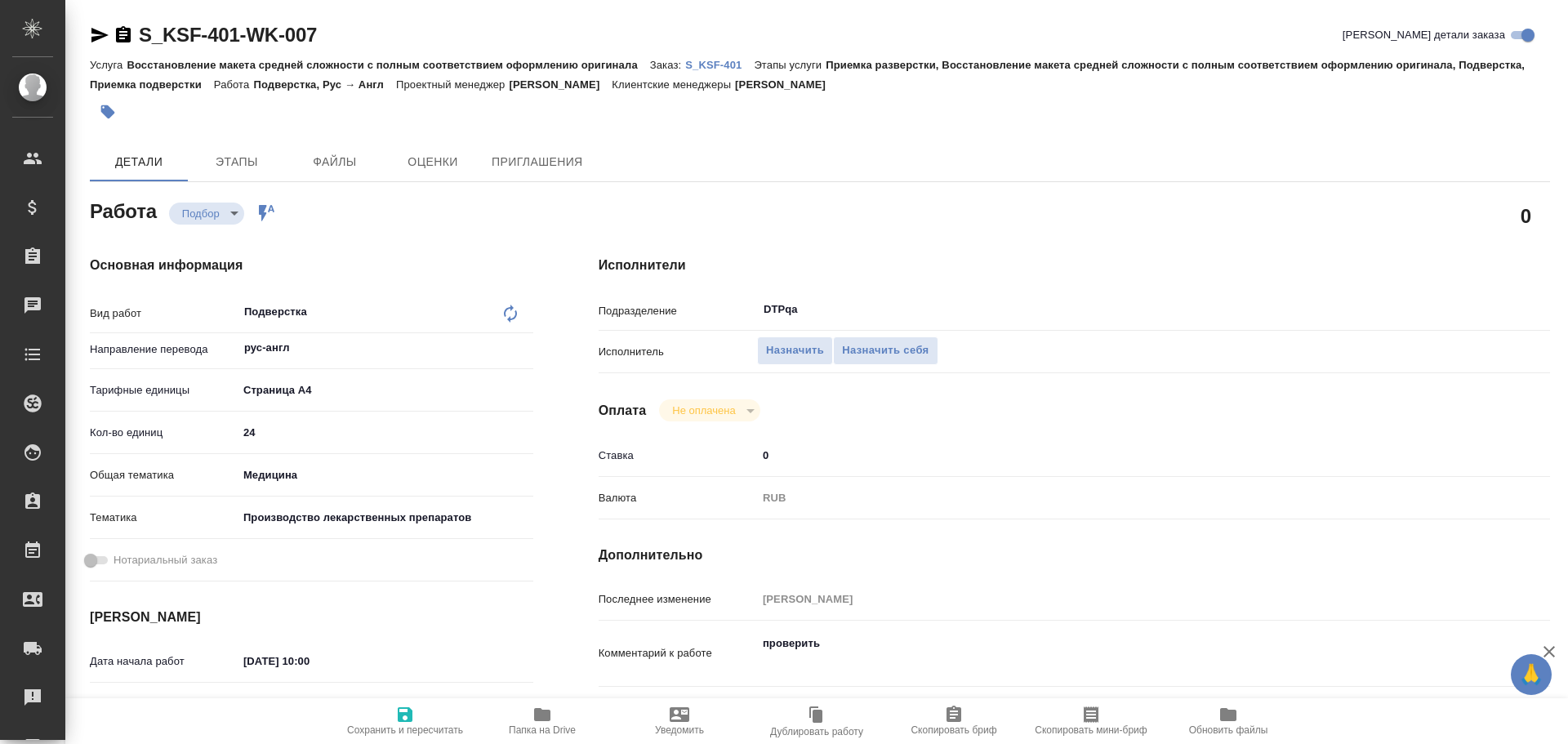
type textarea "x"
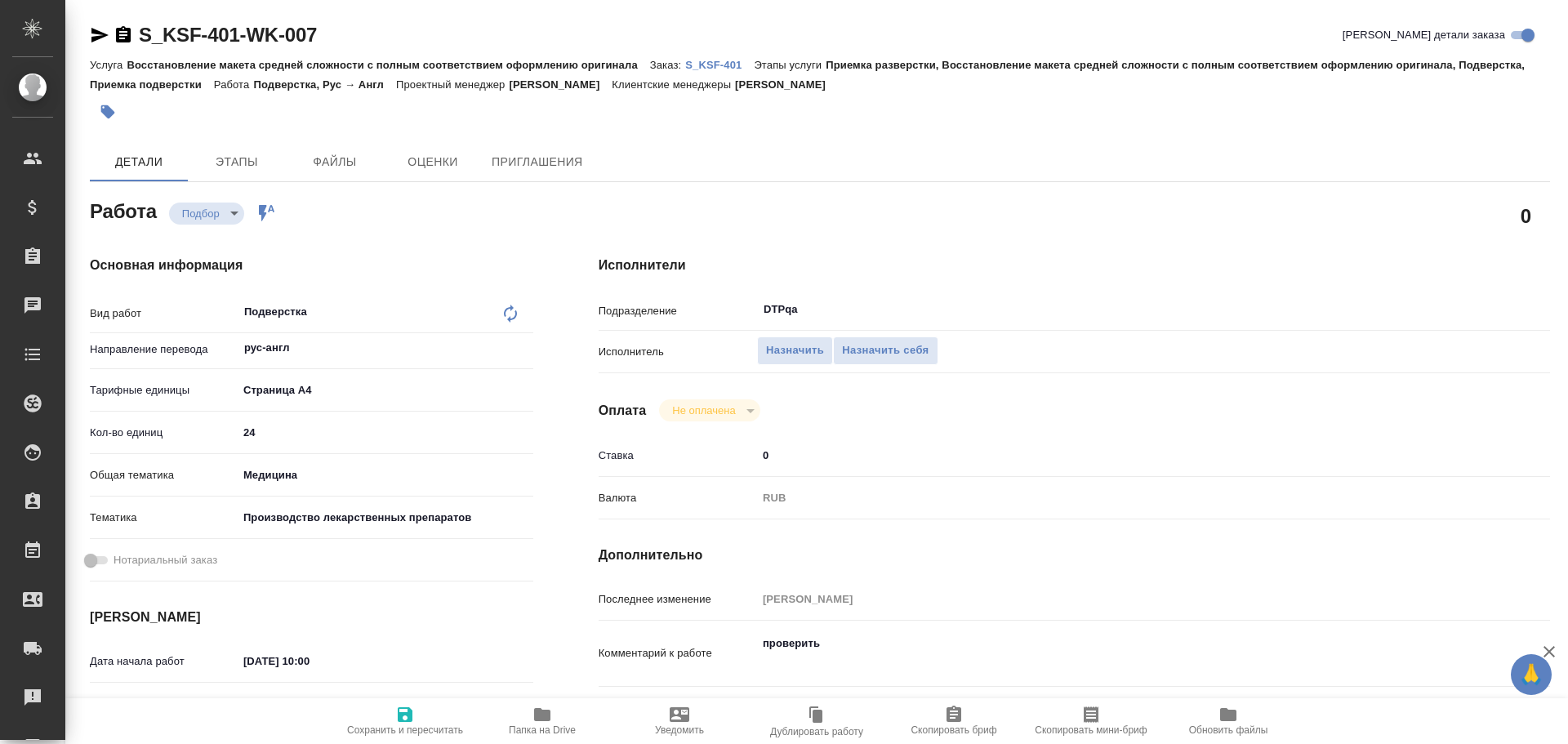
type textarea "x"
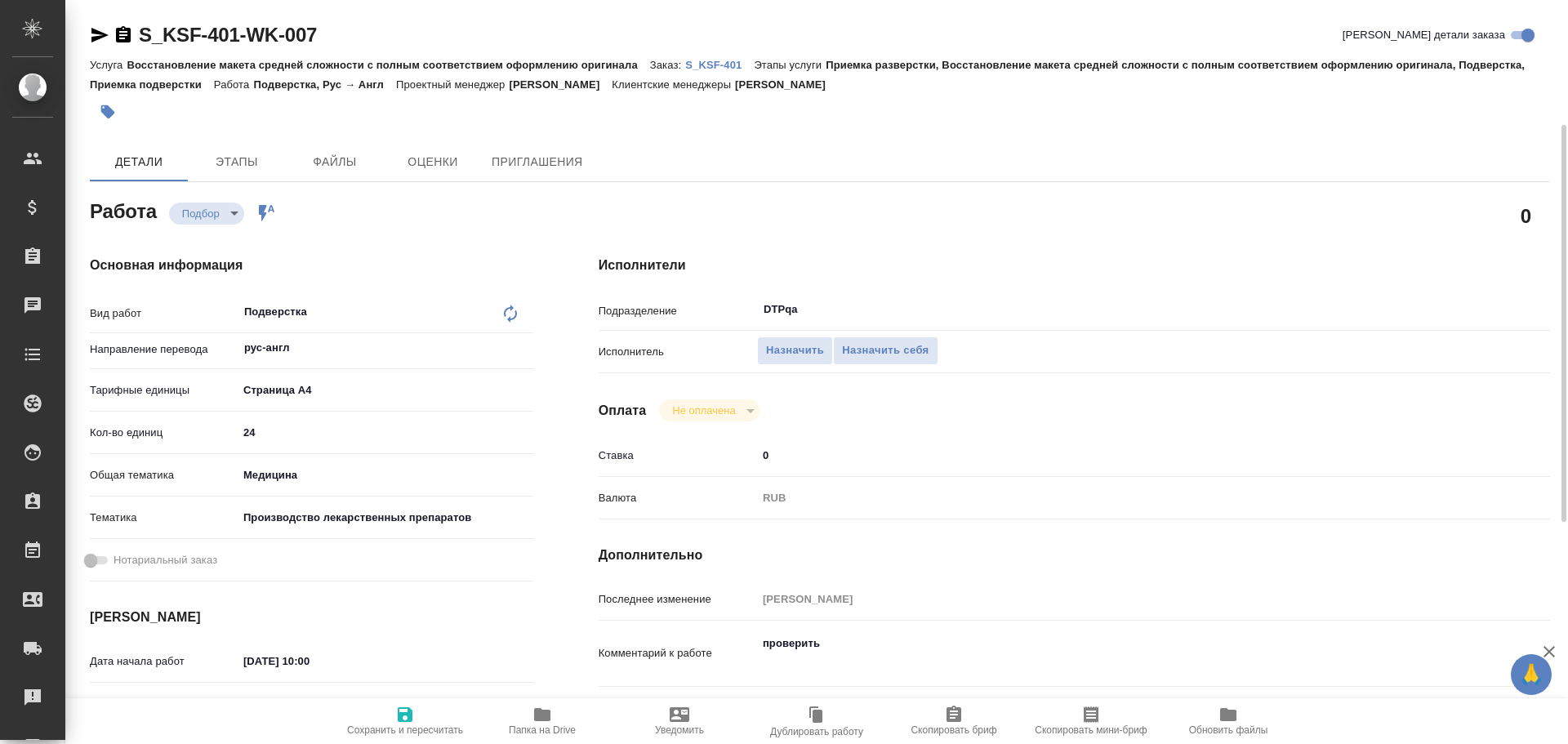
scroll to position [163, 0]
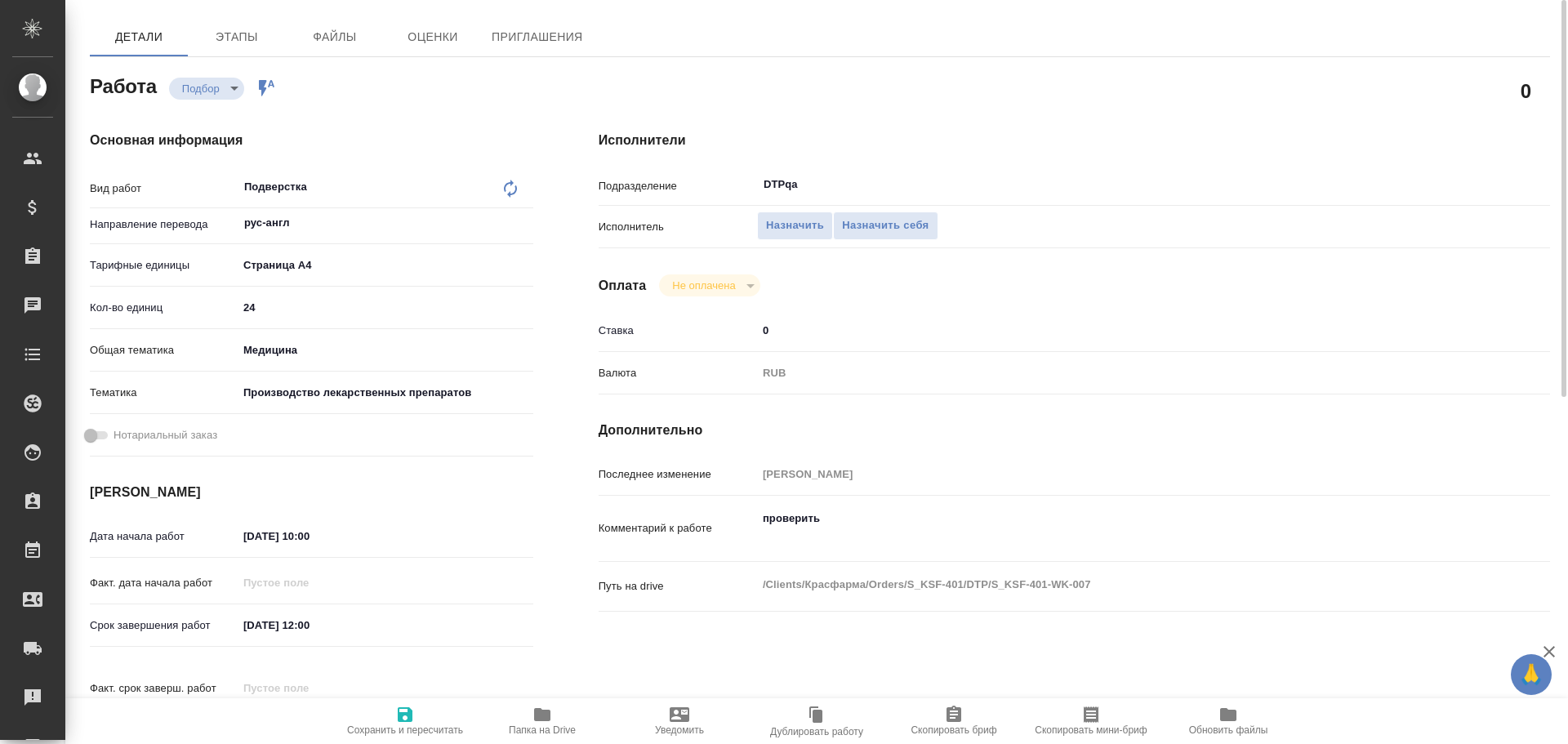
type textarea "x"
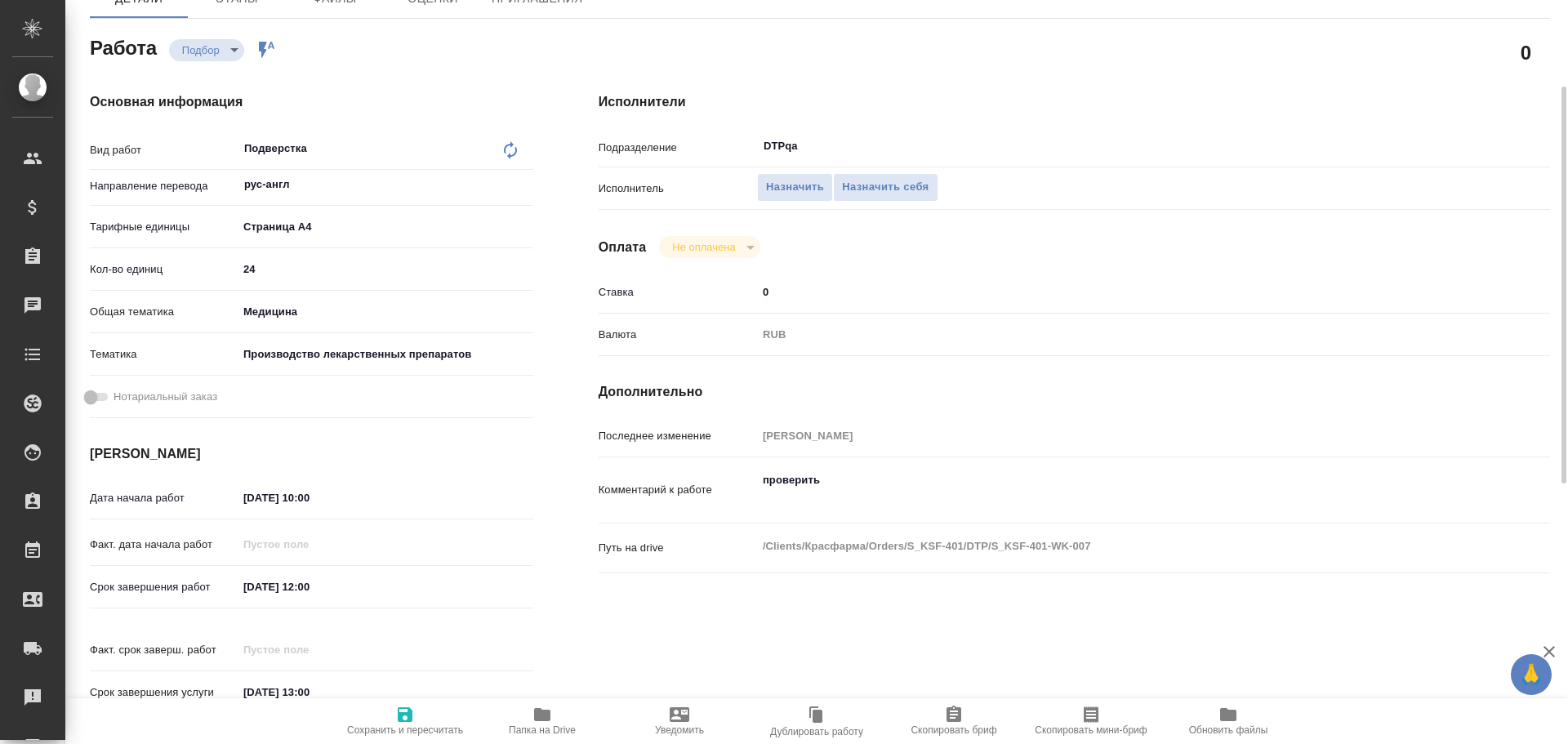
type textarea "x"
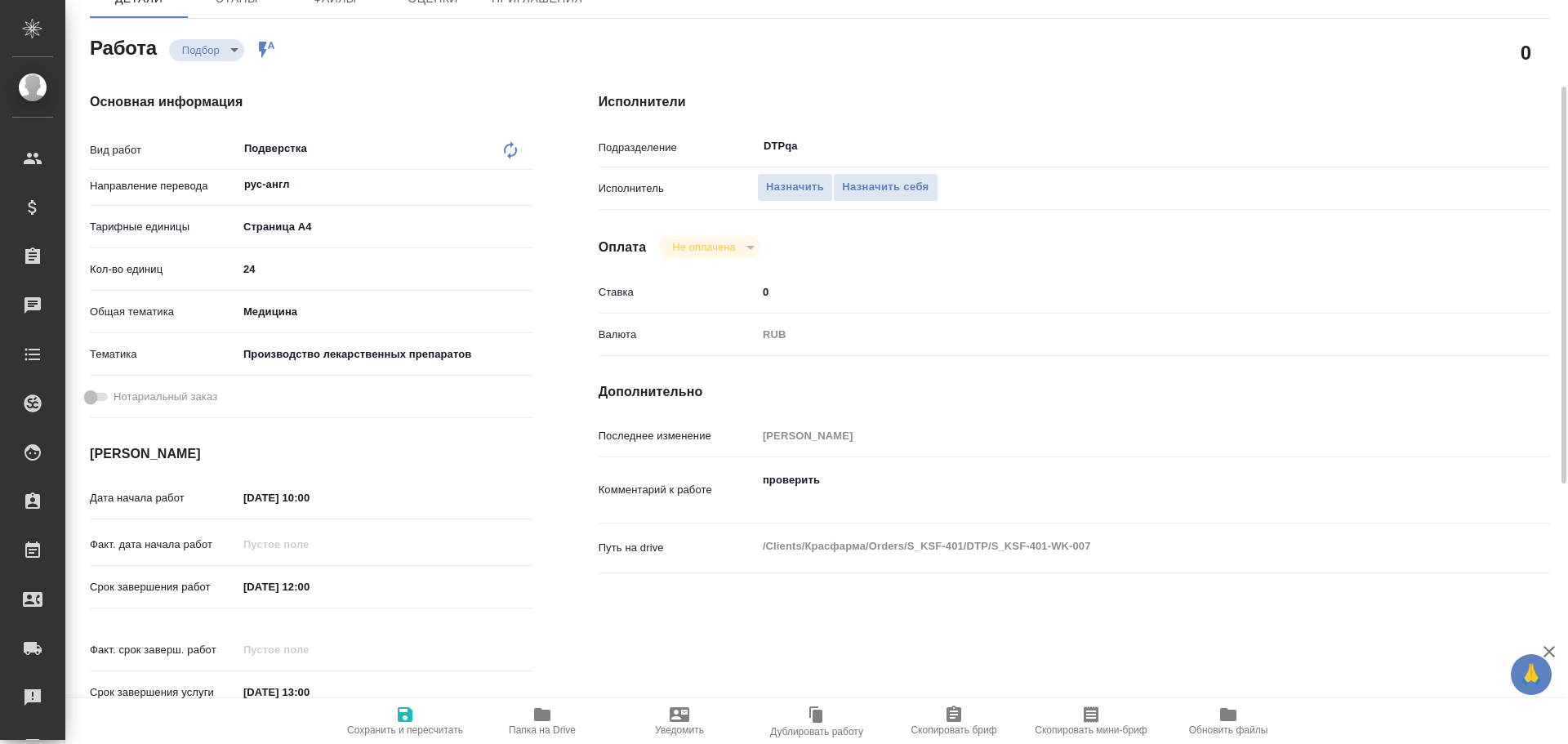
type textarea "x"
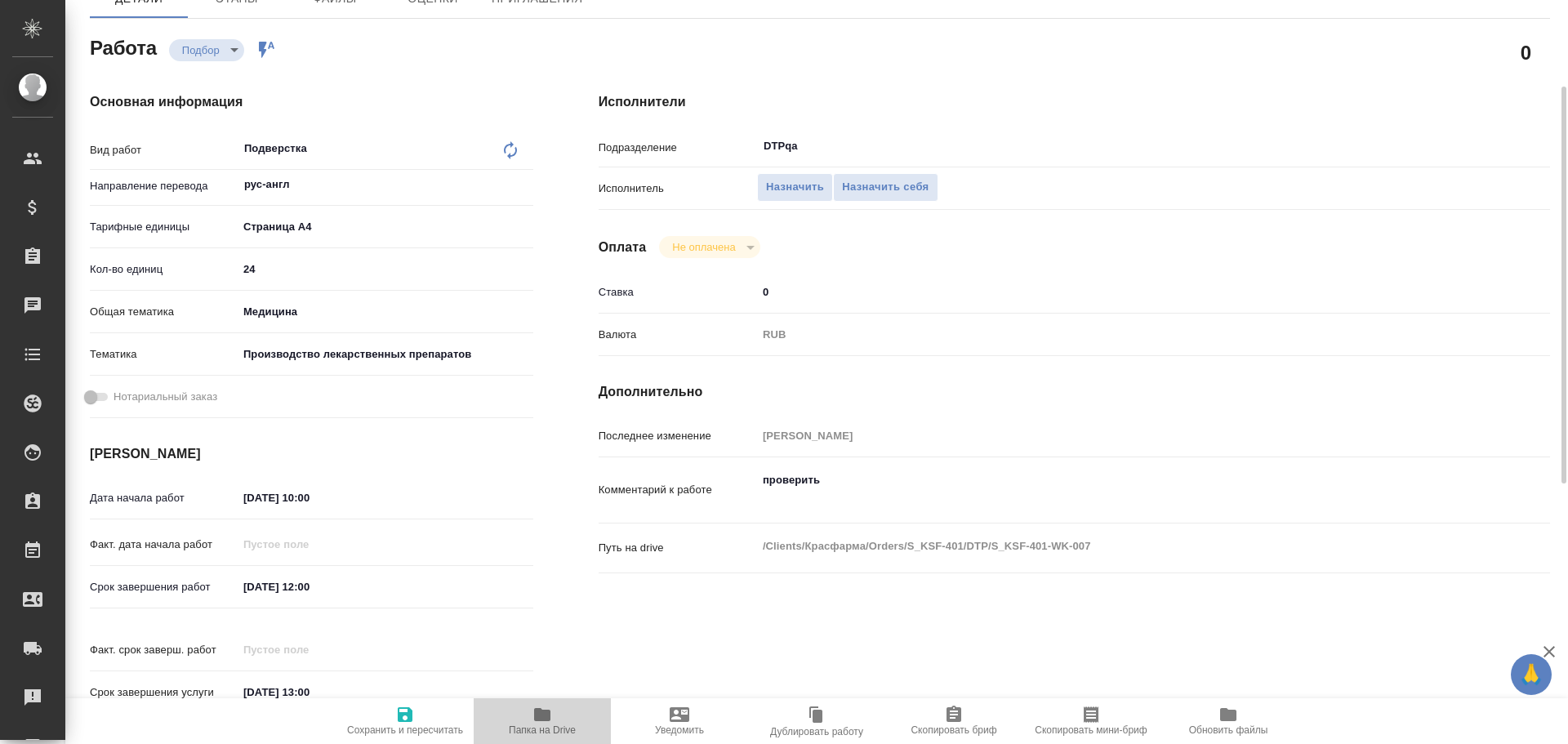
click at [544, 709] on icon "button" at bounding box center [542, 714] width 20 height 20
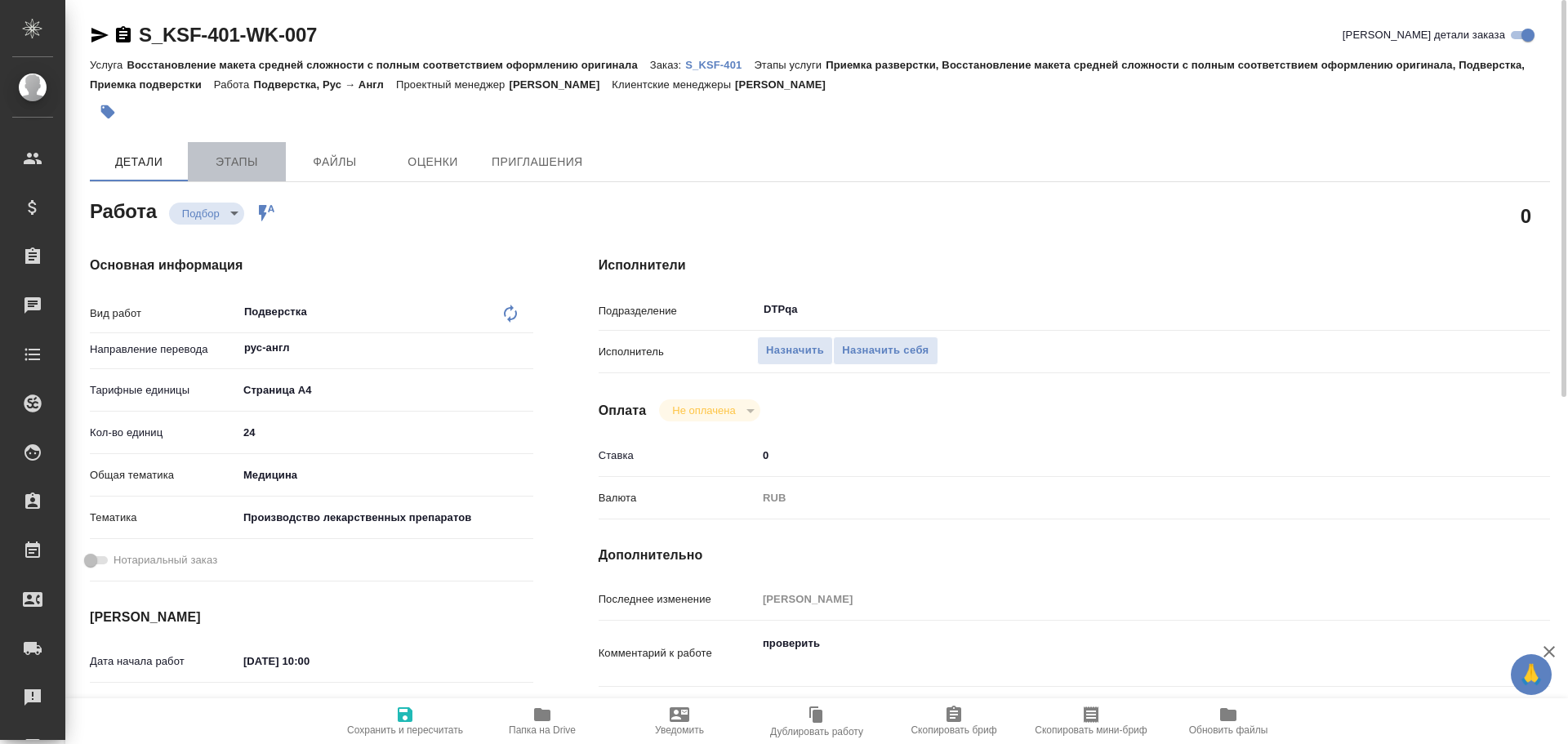
click at [250, 163] on span "Этапы" at bounding box center [236, 162] width 78 height 21
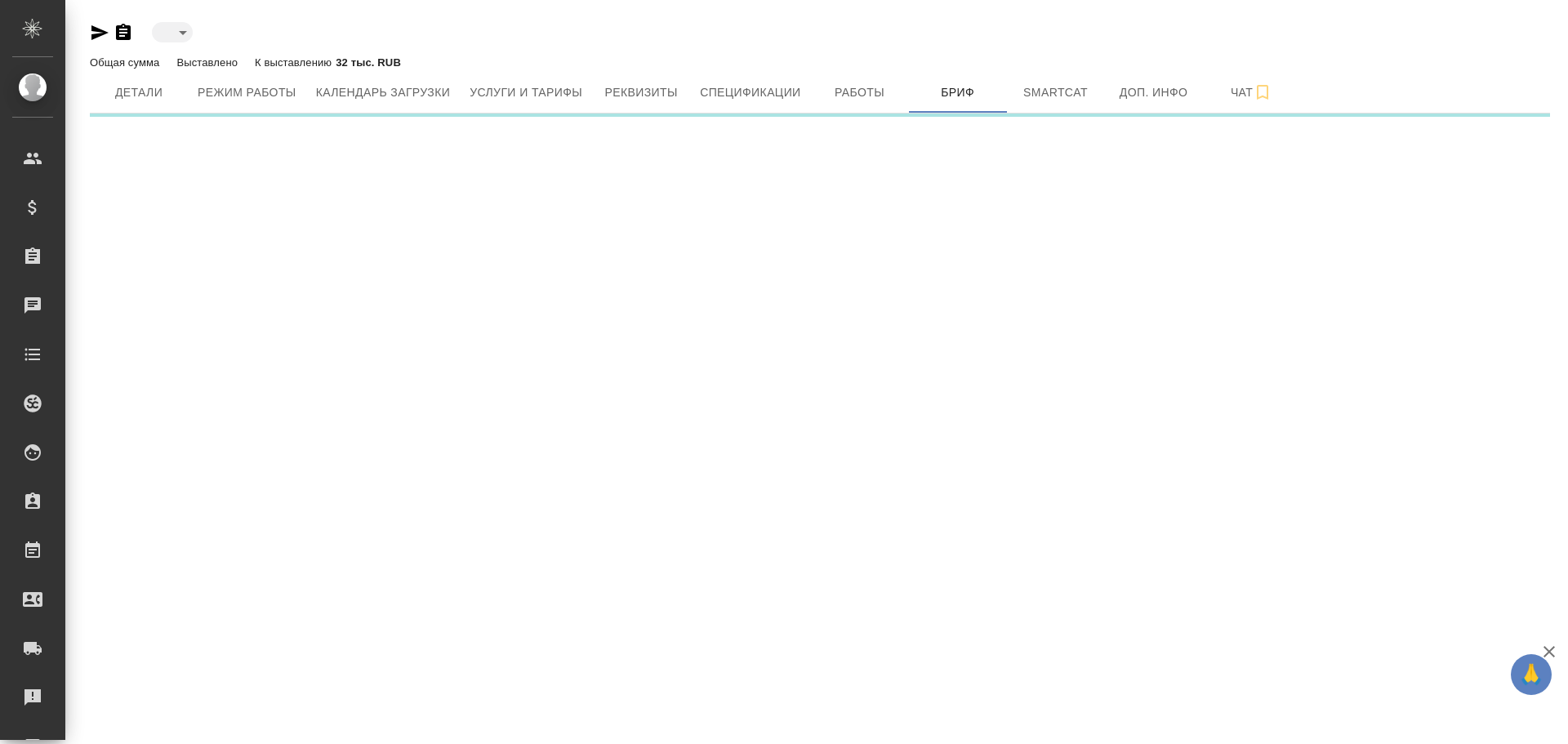
type input "active"
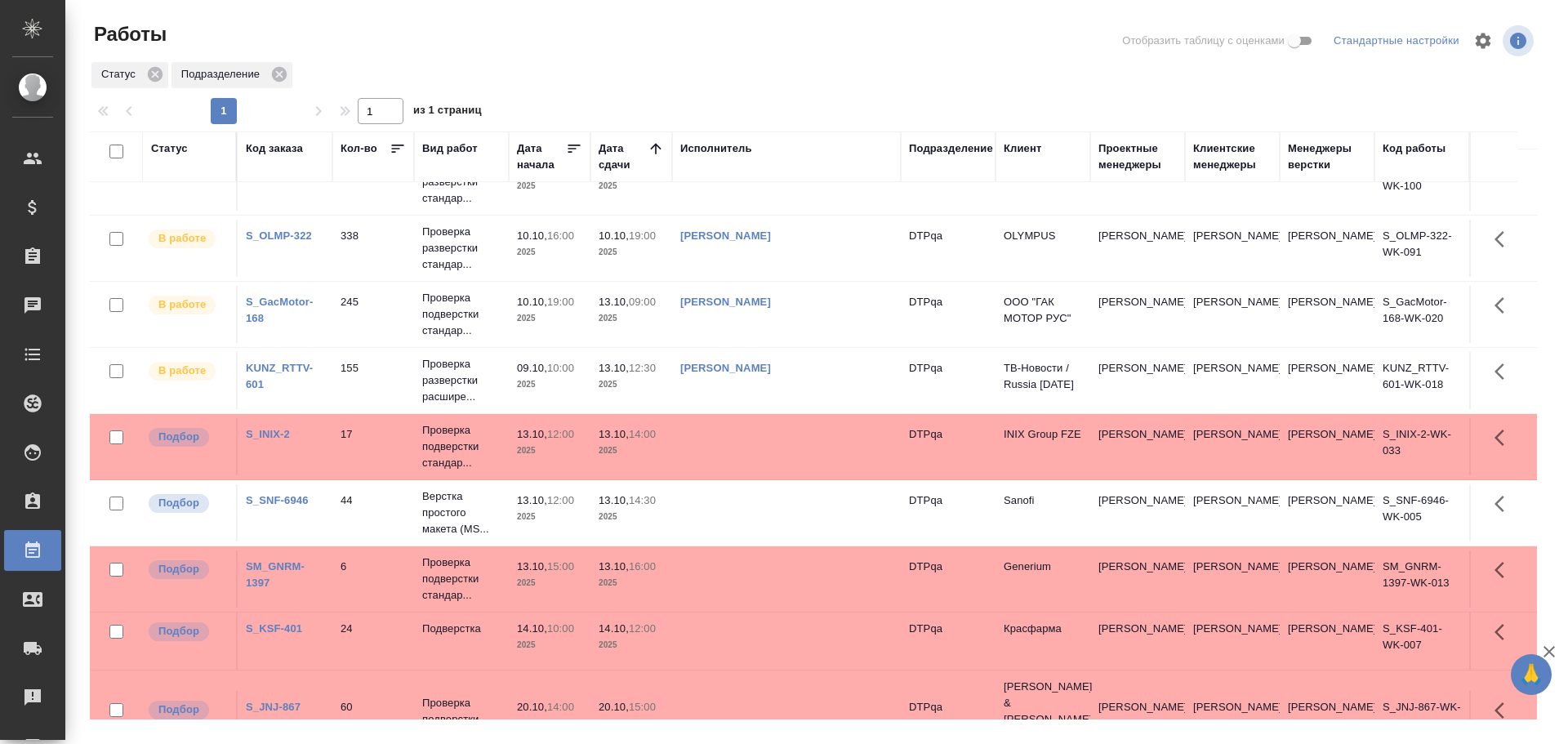
scroll to position [67, 0]
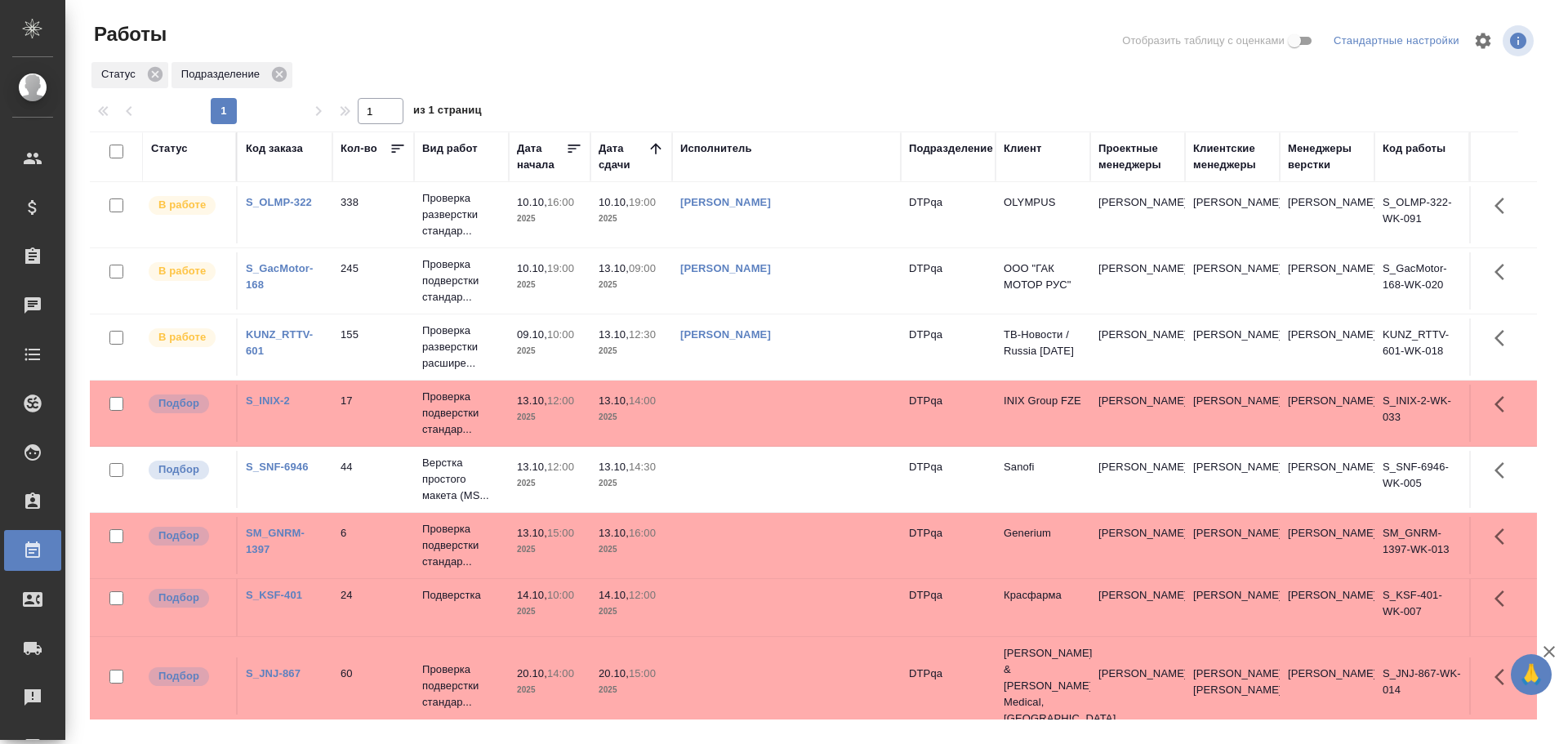
click at [173, 147] on div "Статус" at bounding box center [169, 148] width 37 height 16
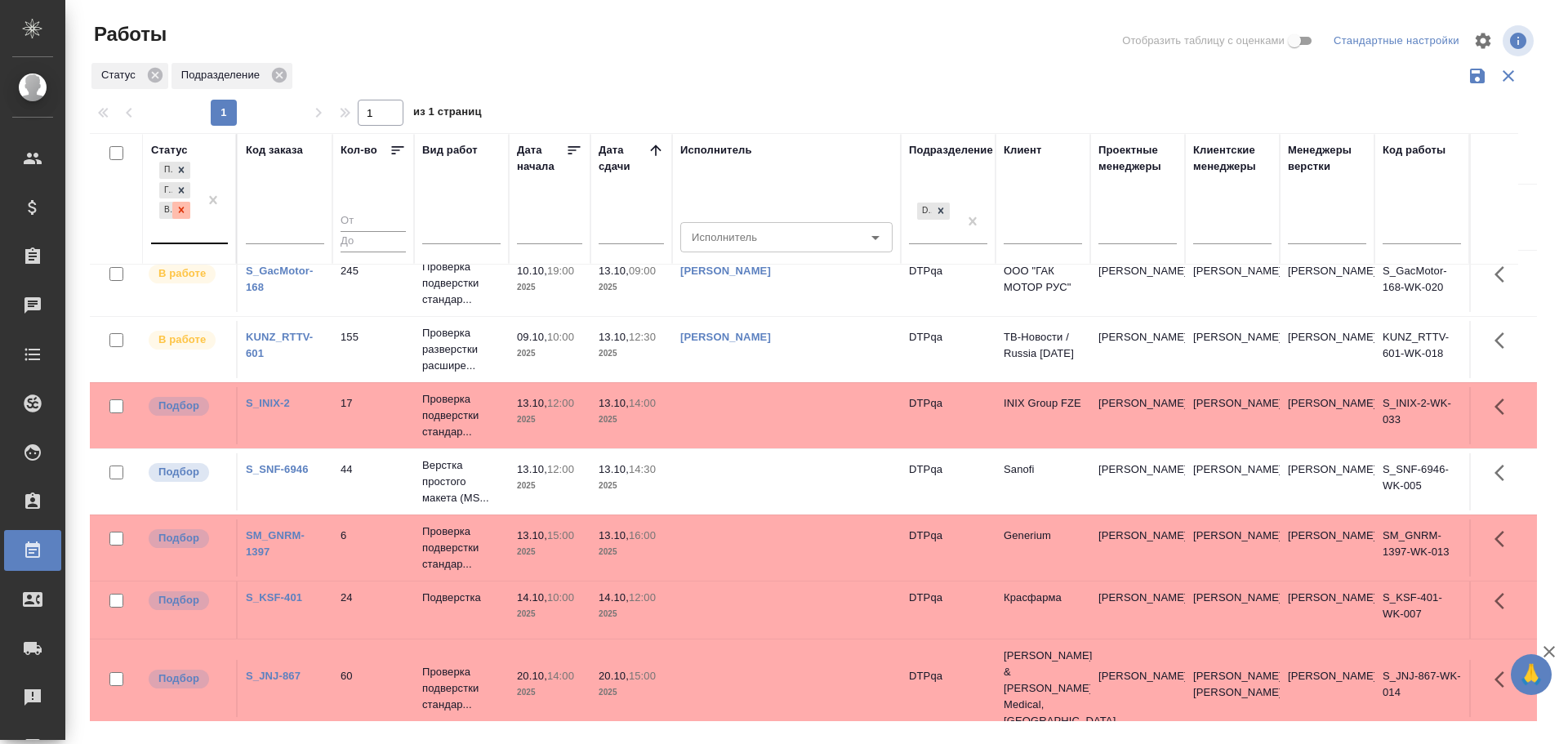
scroll to position [148, 0]
click at [178, 233] on div "Подбор Готов к работе В работе" at bounding box center [174, 201] width 47 height 84
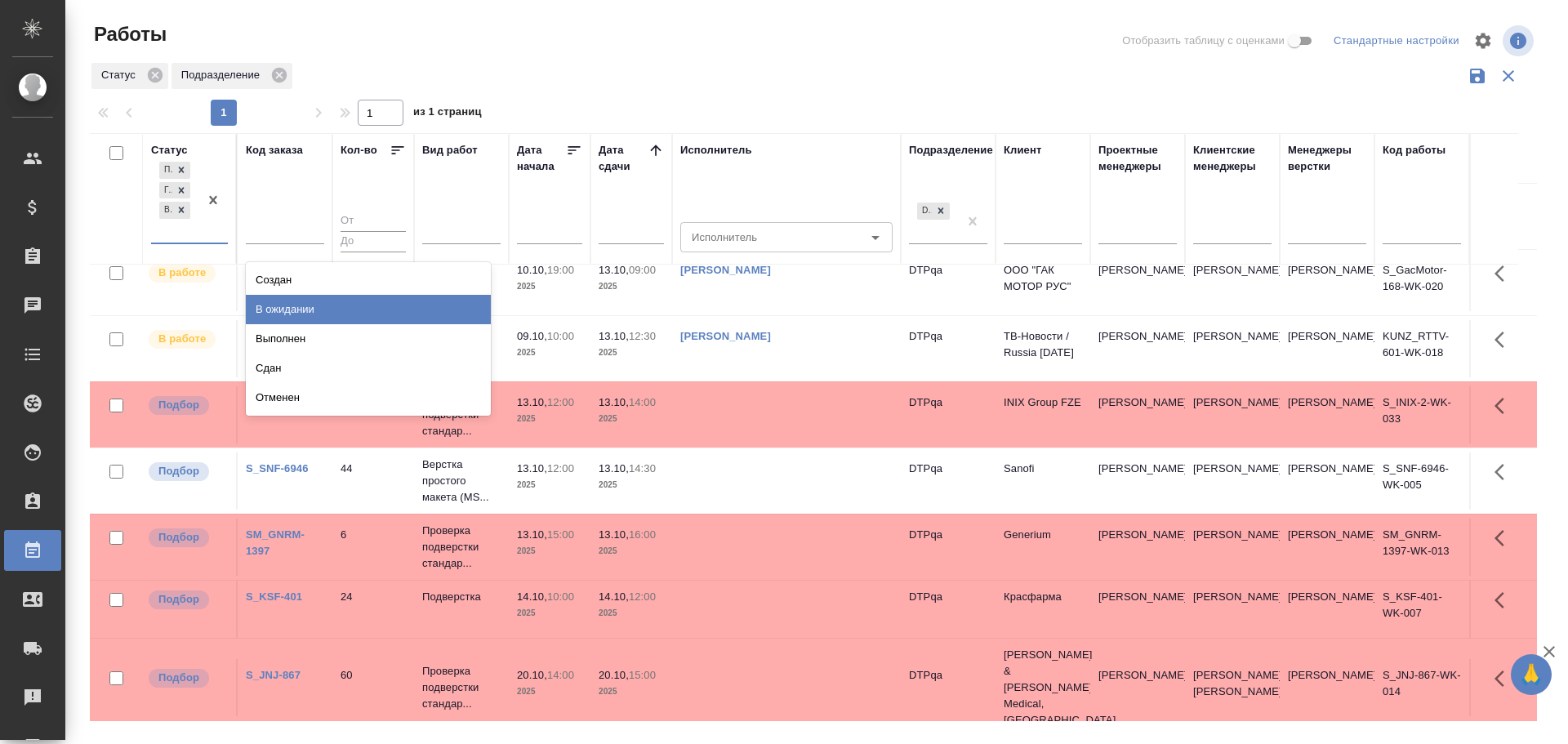
click at [322, 314] on div "В ожидании" at bounding box center [369, 310] width 245 height 29
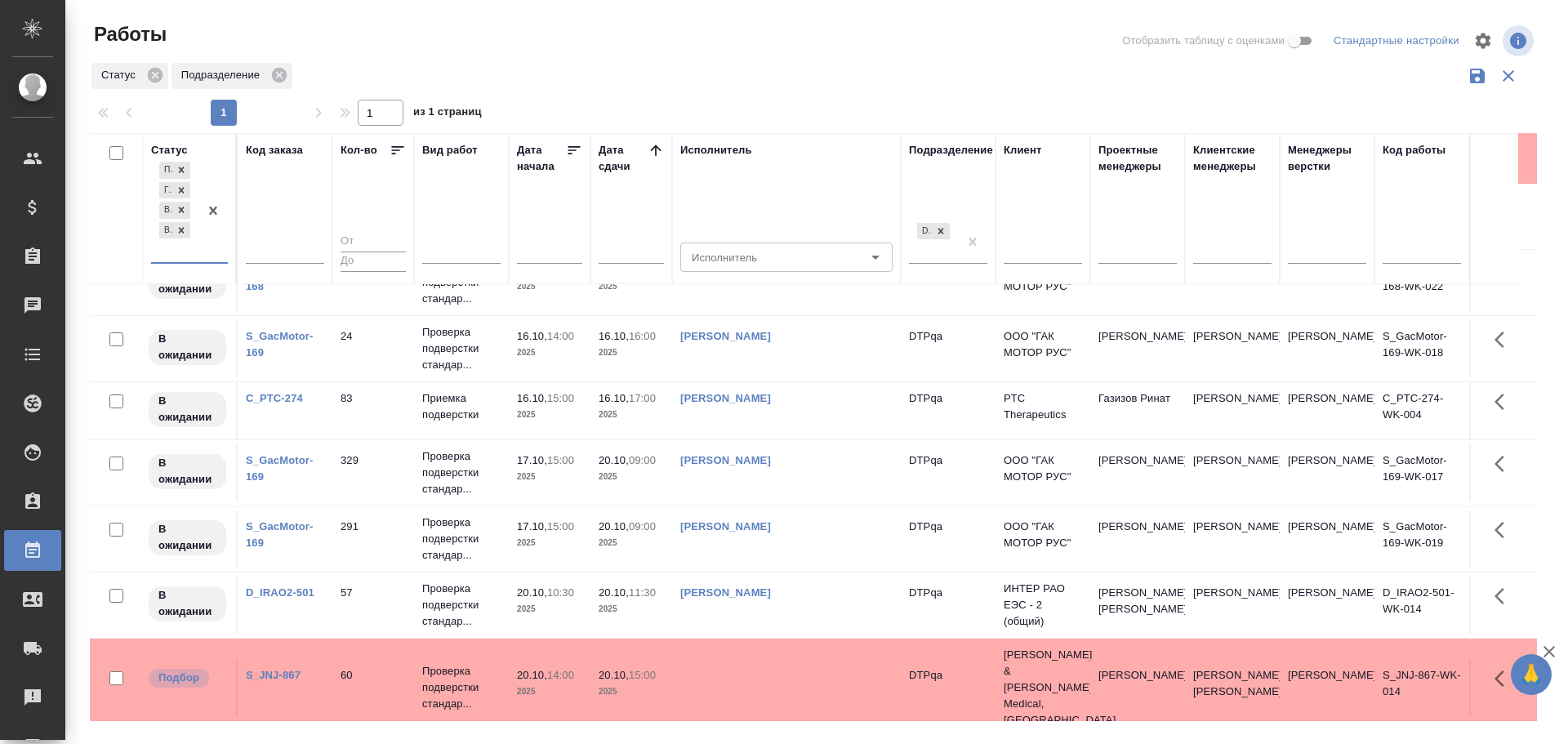
scroll to position [1192, 0]
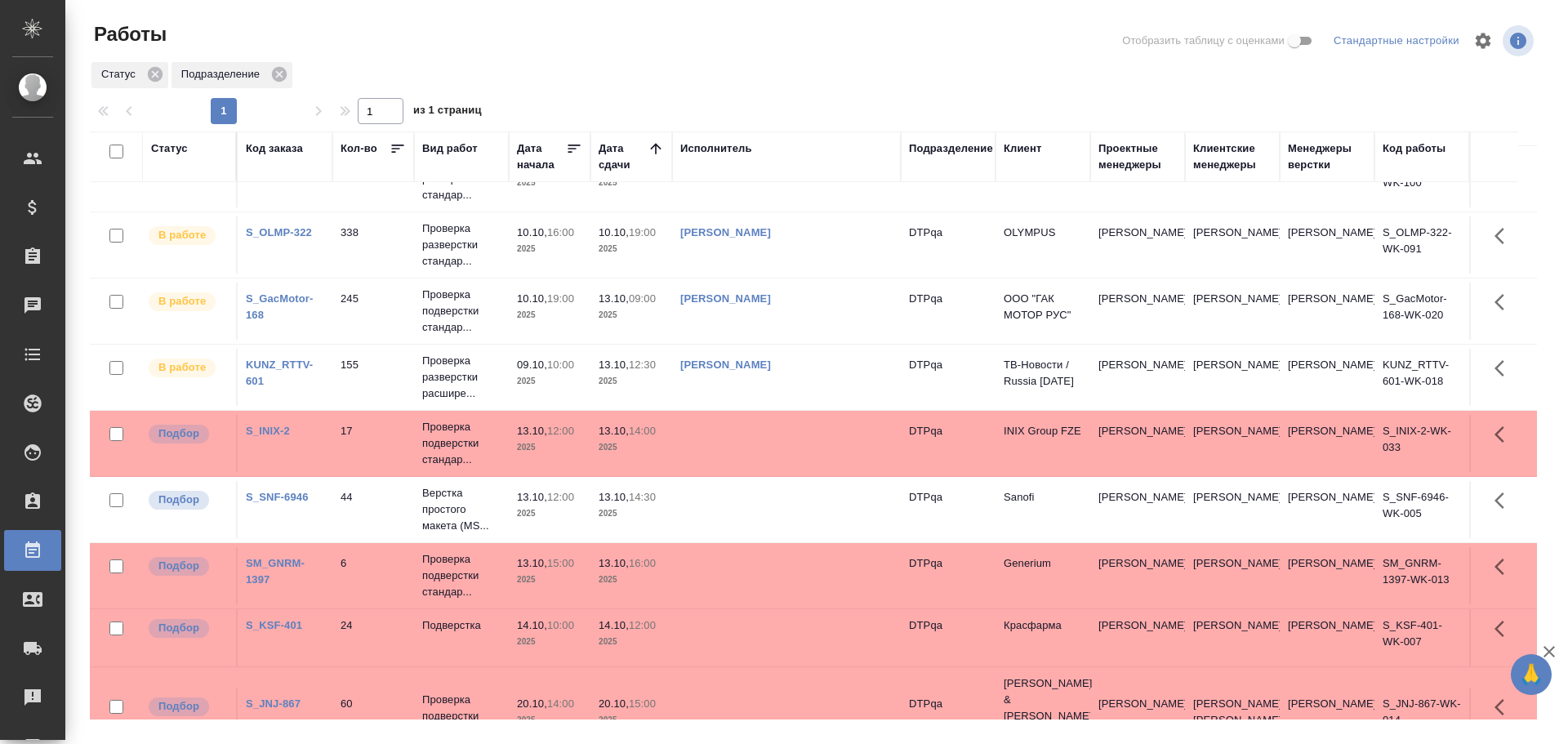
scroll to position [67, 0]
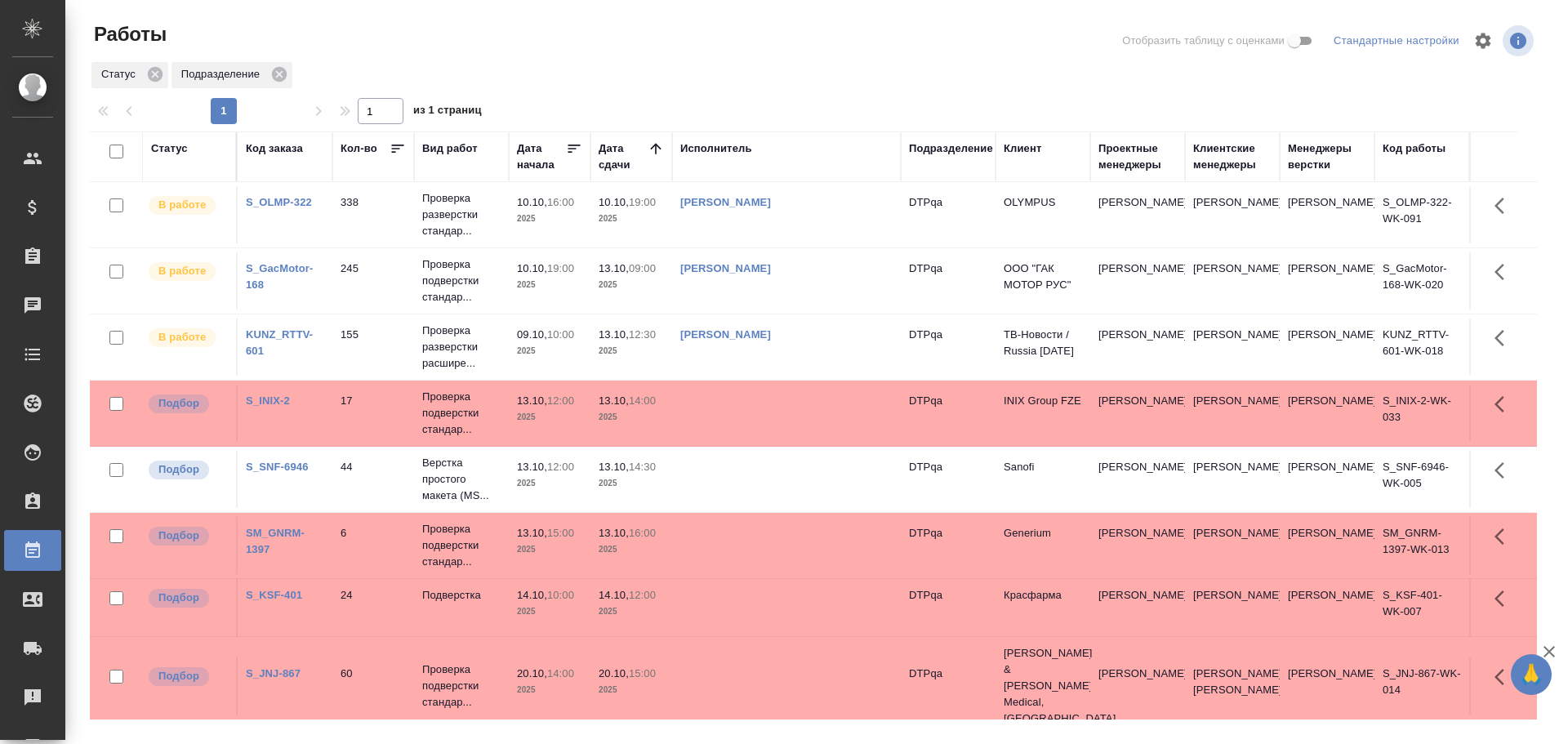
click at [823, 227] on td "Чулец Елена Сергеевна" at bounding box center [786, 215] width 229 height 57
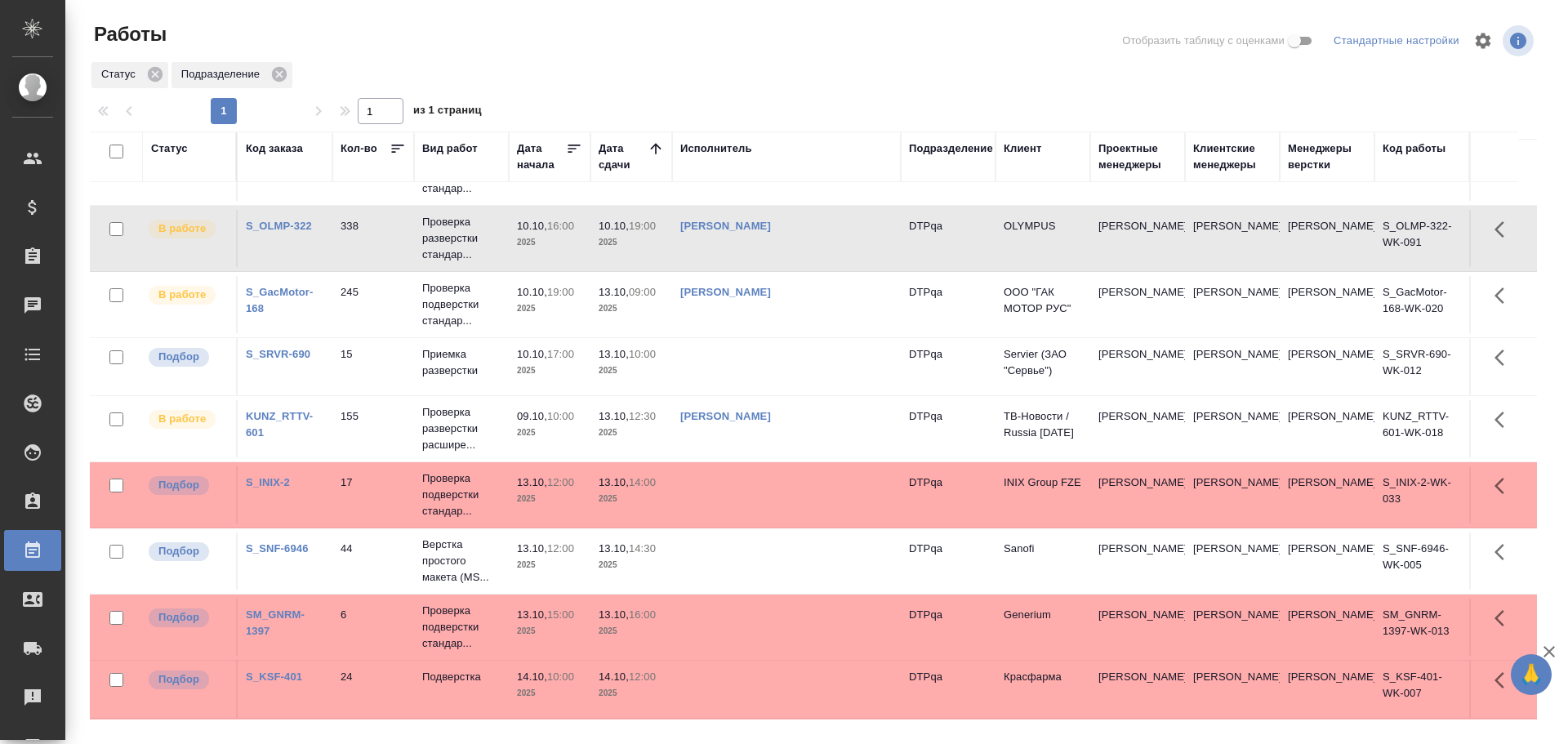
scroll to position [0, 0]
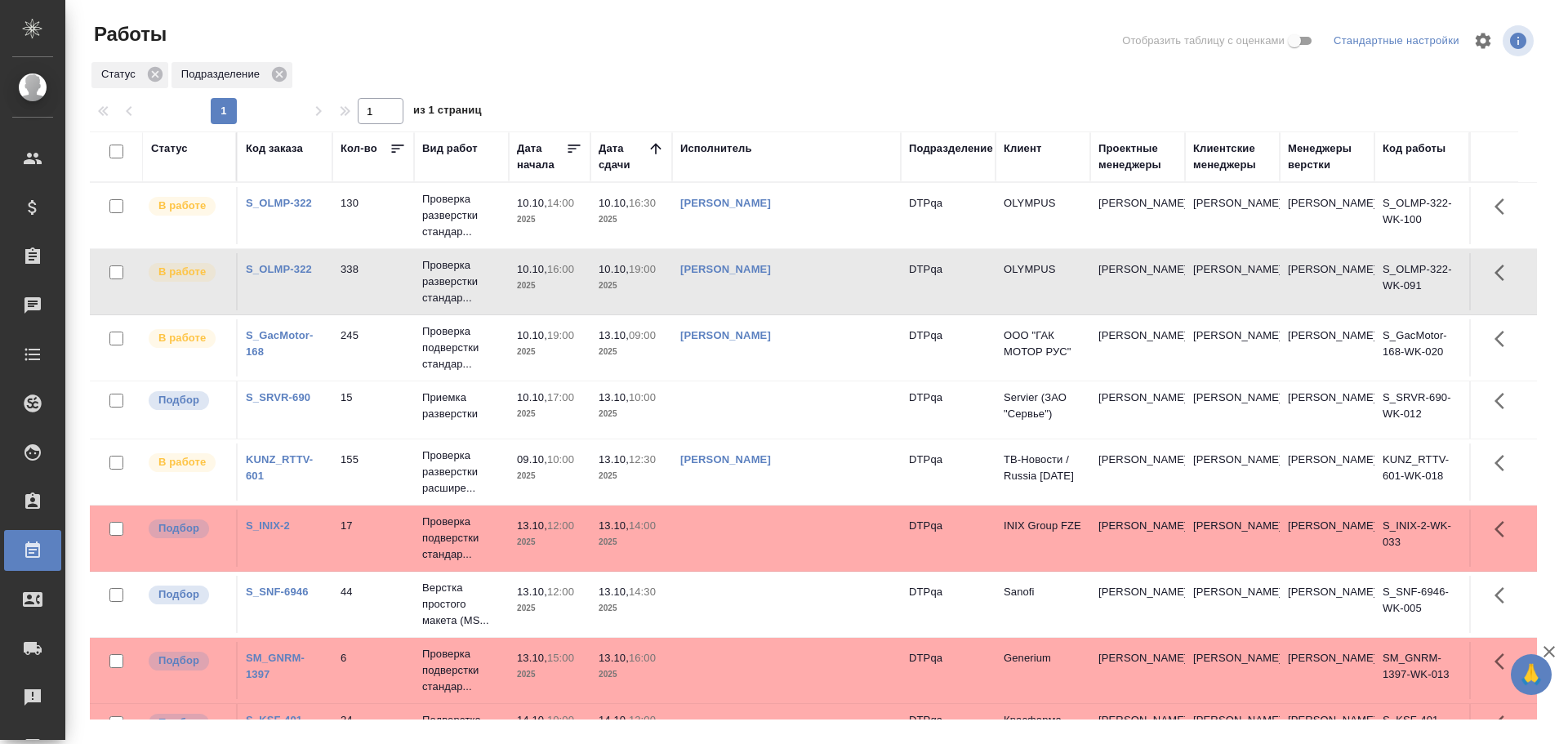
click at [749, 408] on td at bounding box center [786, 410] width 229 height 57
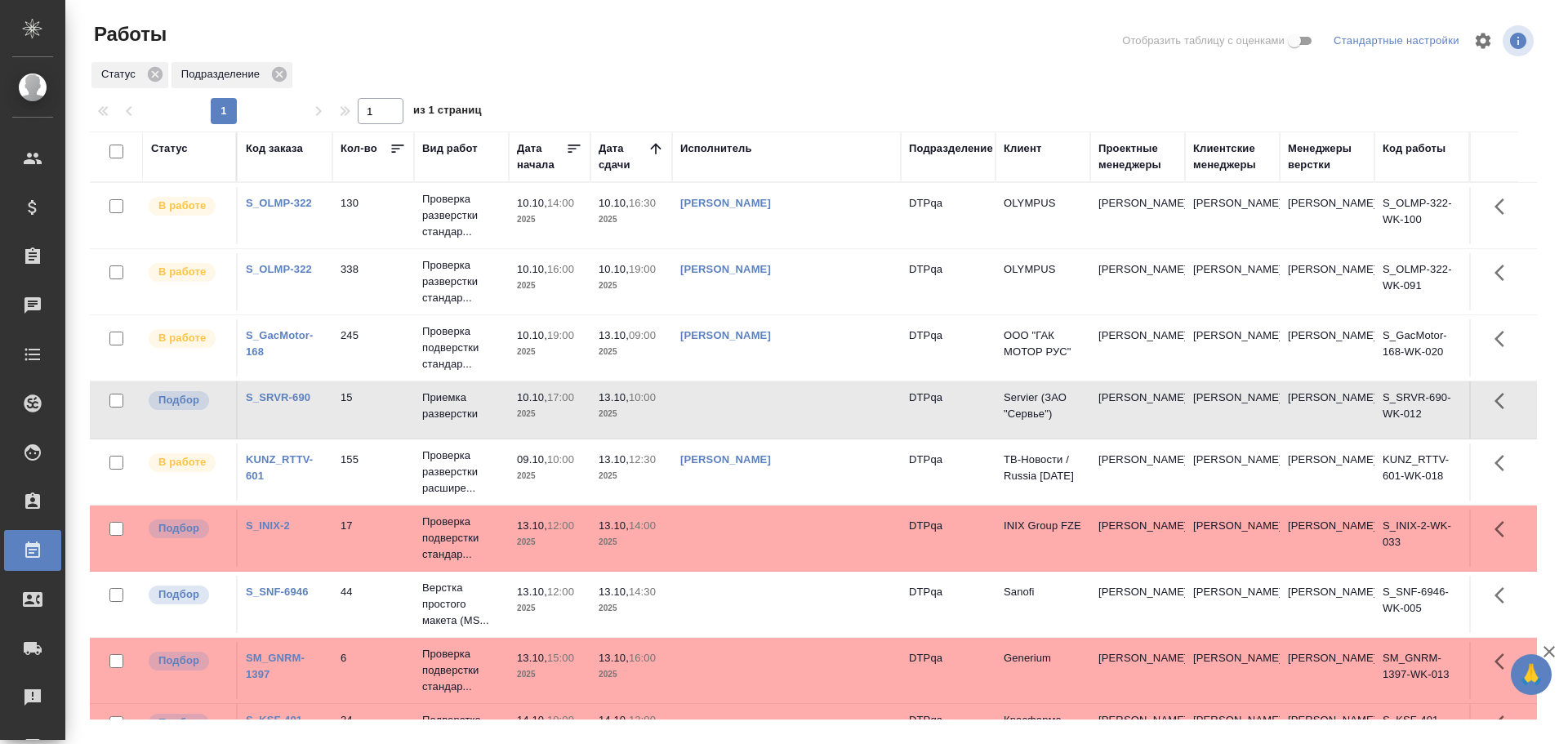
click at [749, 408] on td at bounding box center [786, 410] width 229 height 57
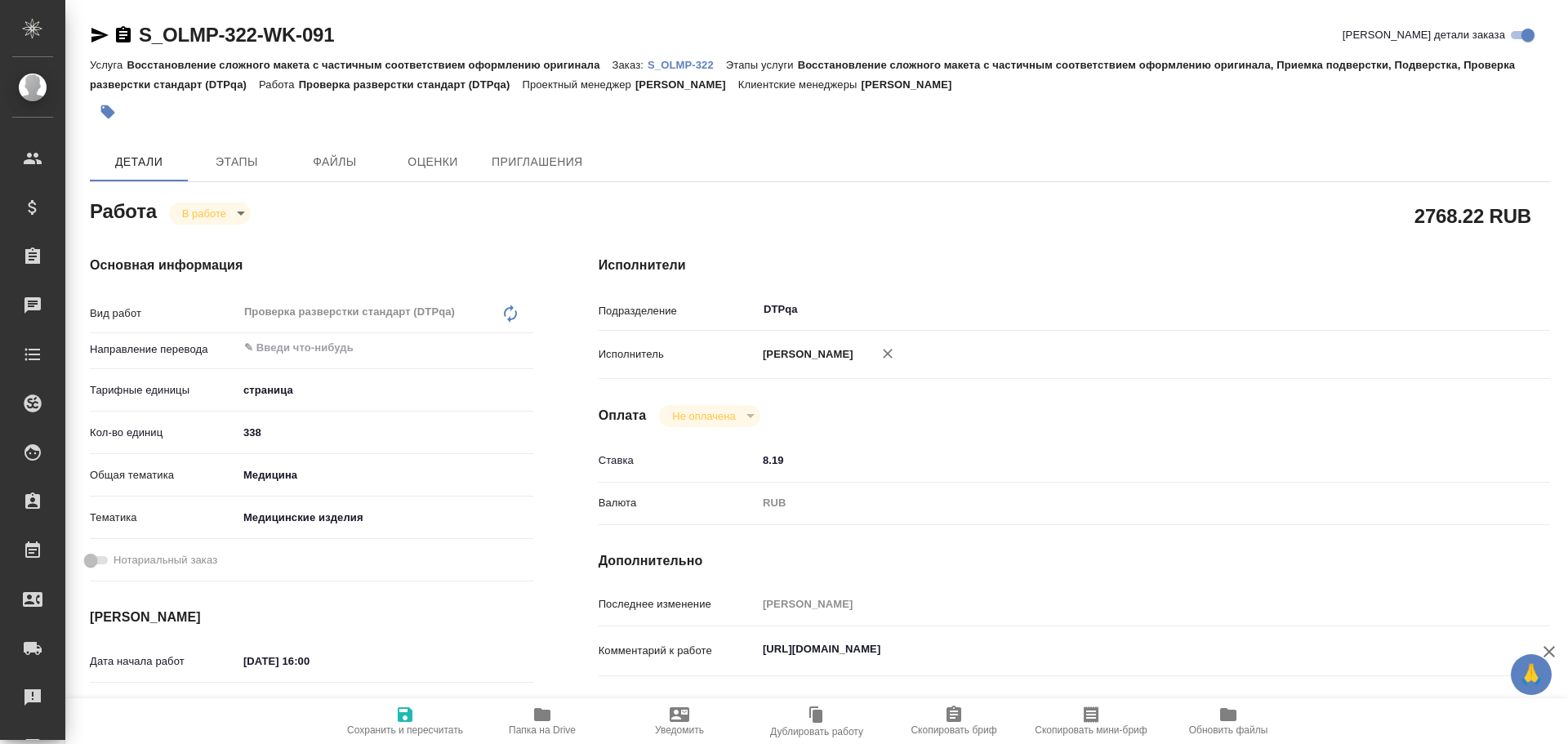
type textarea "x"
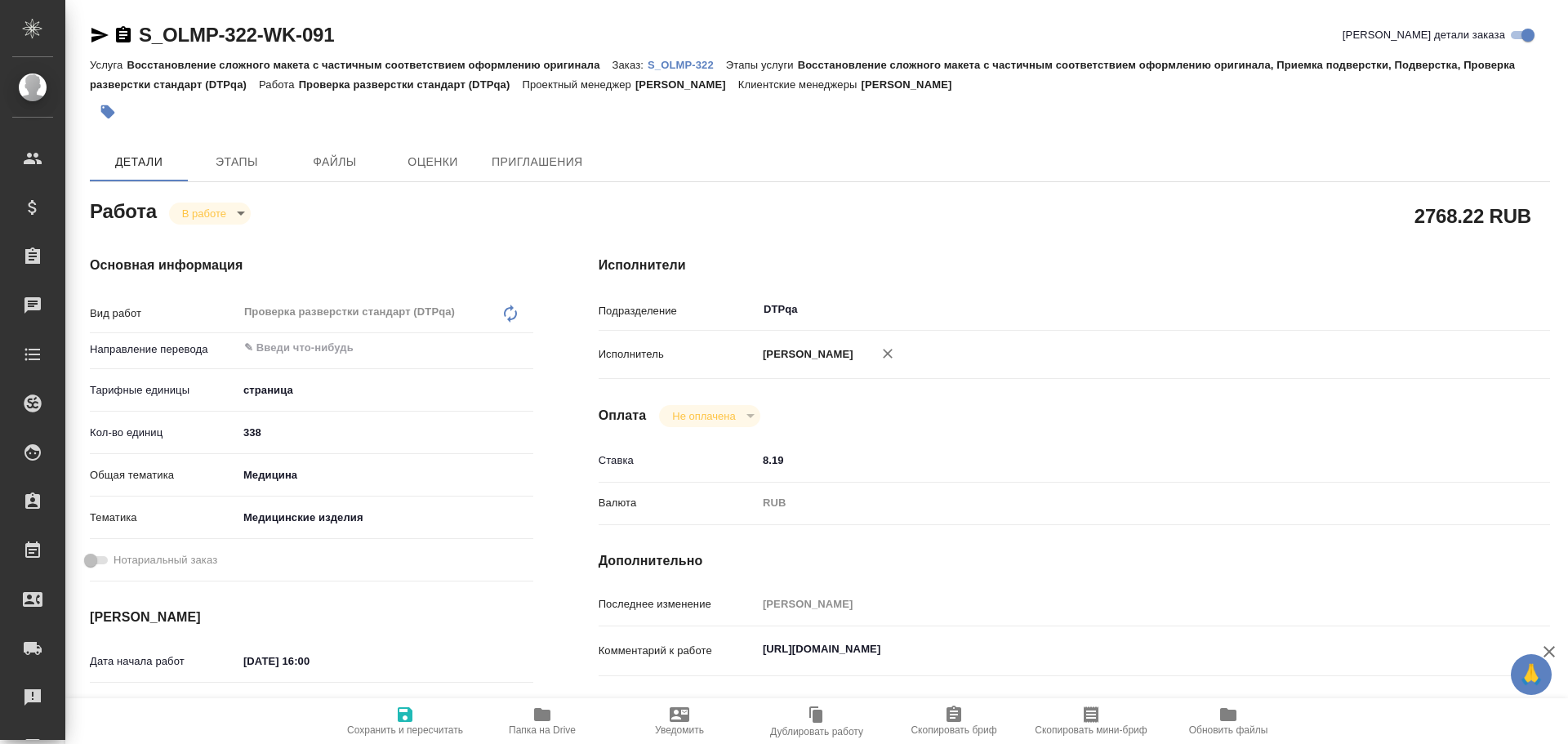
type textarea "x"
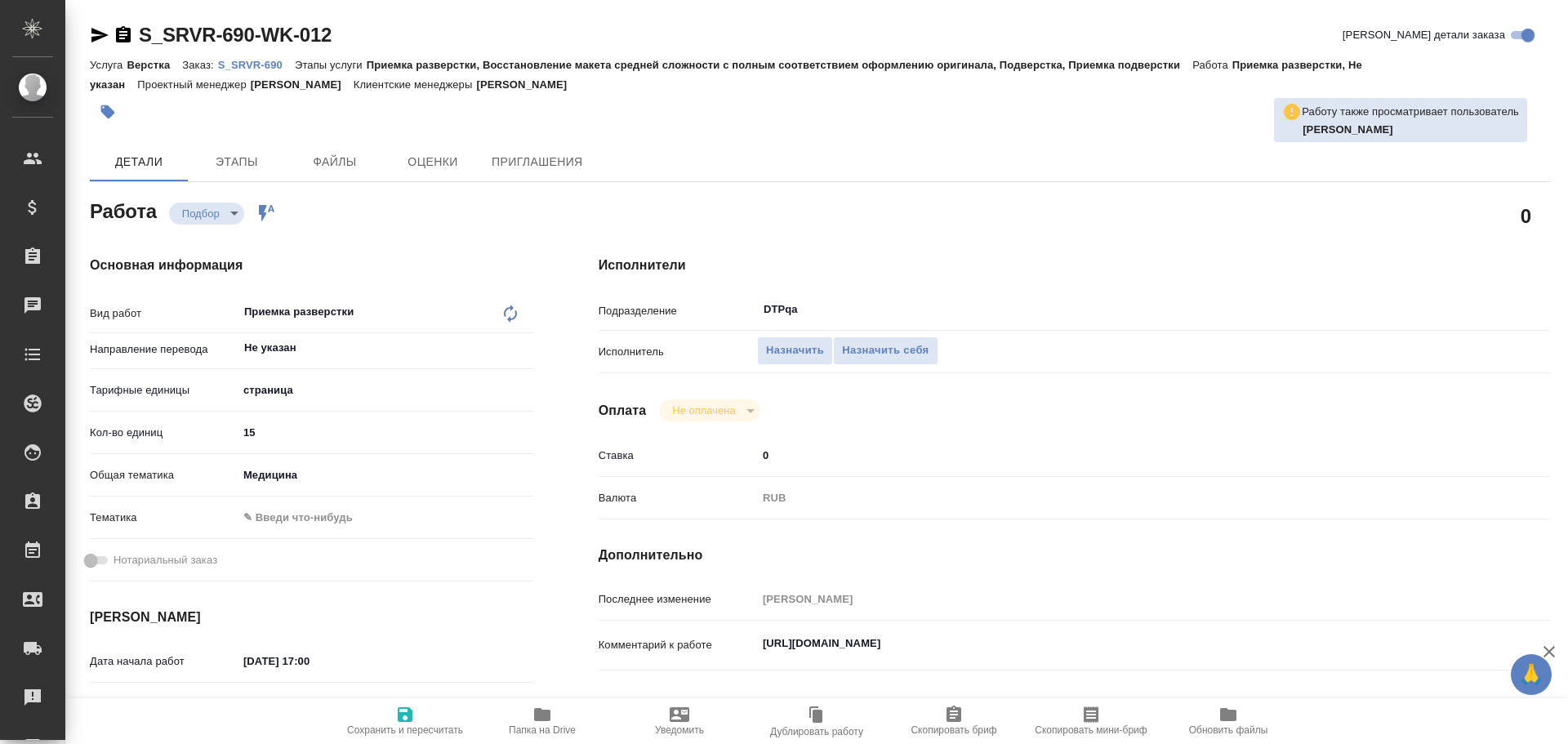
type textarea "x"
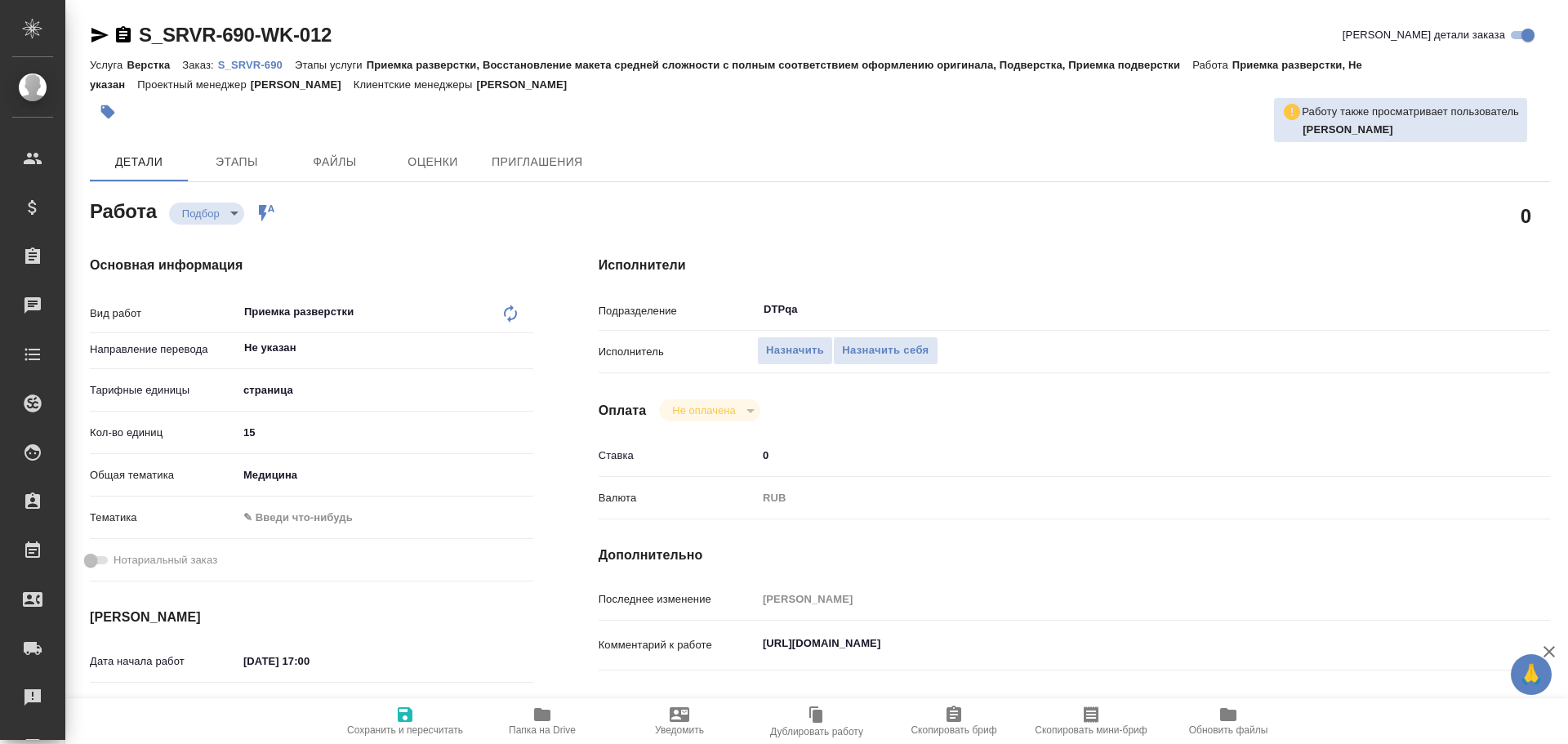
type textarea "x"
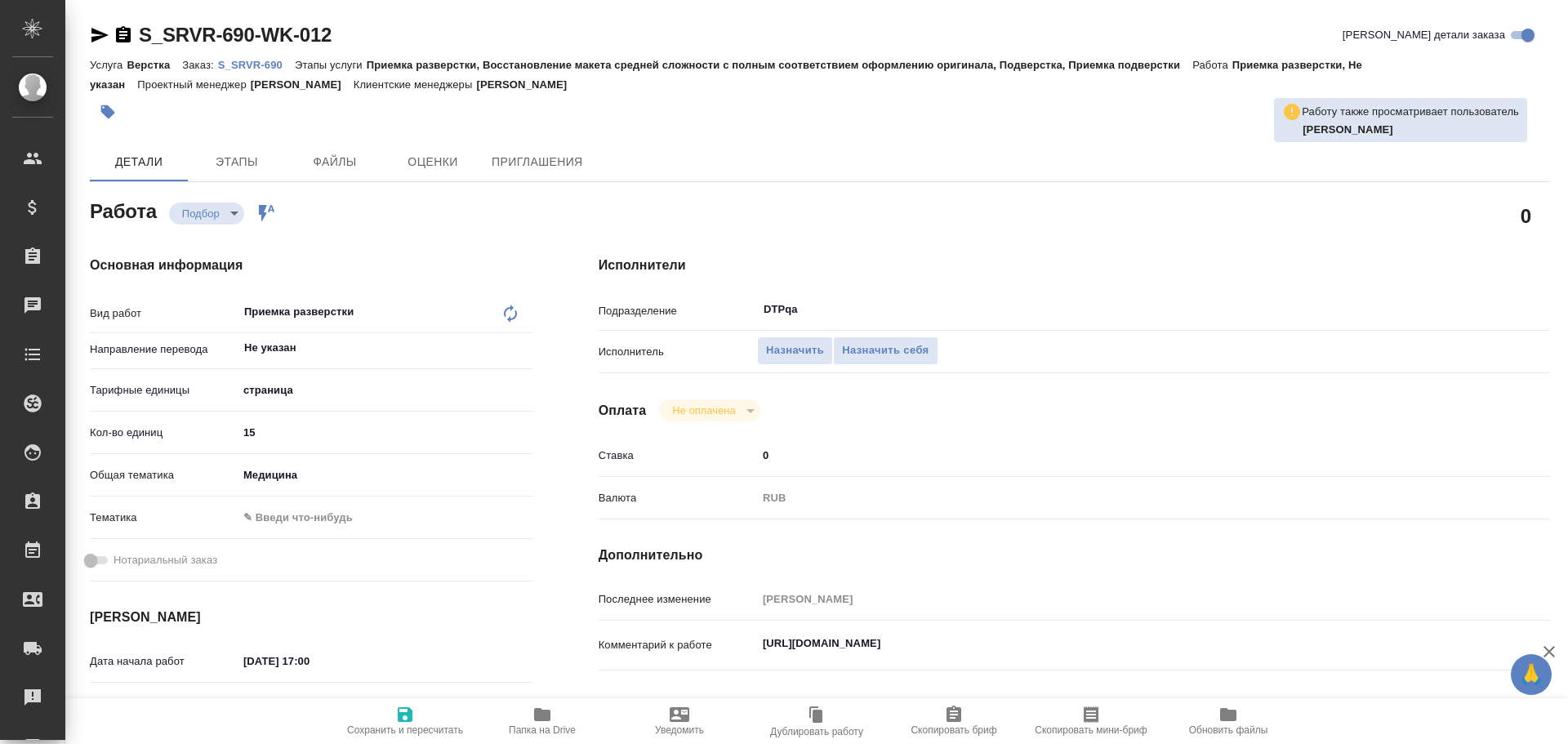
type textarea "x"
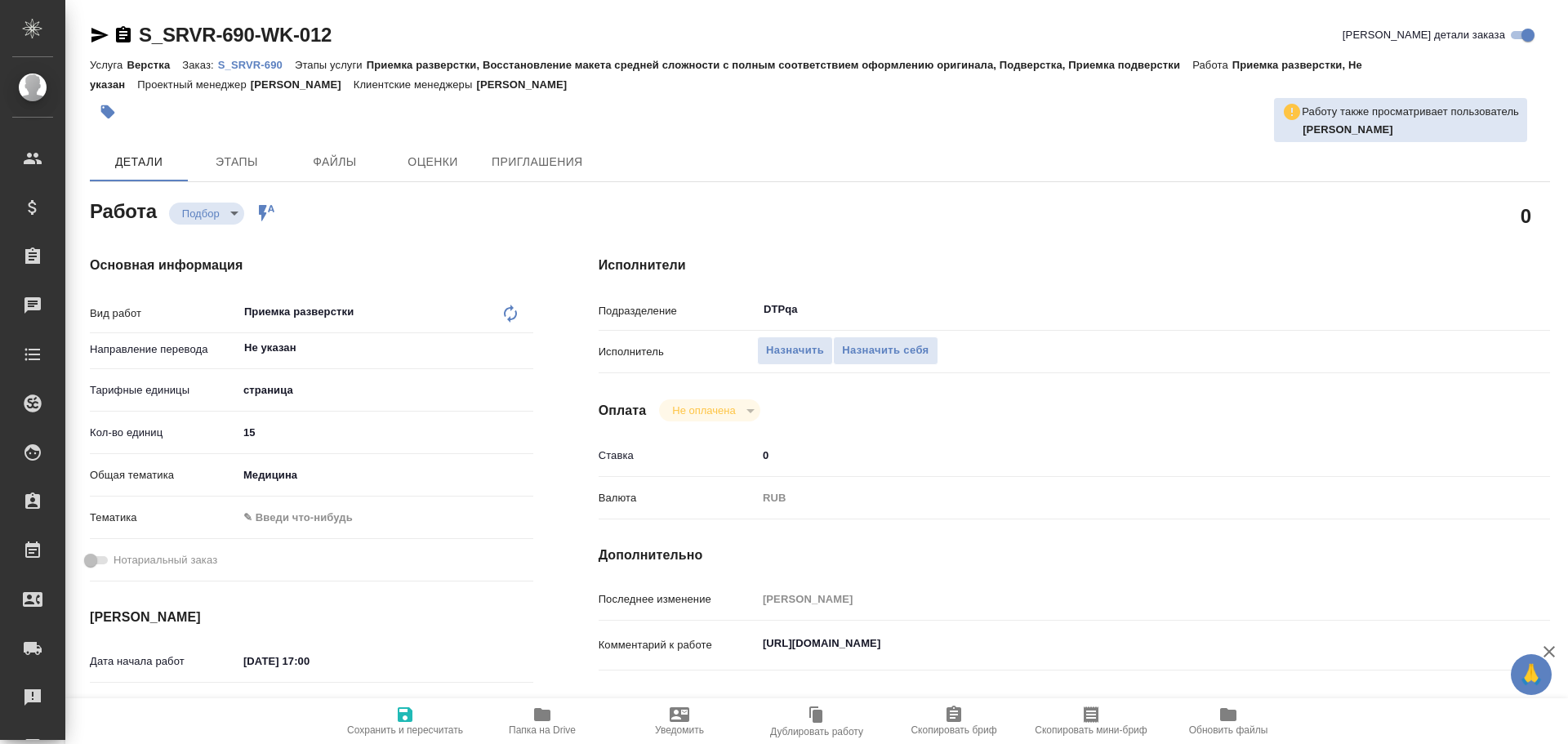
type textarea "x"
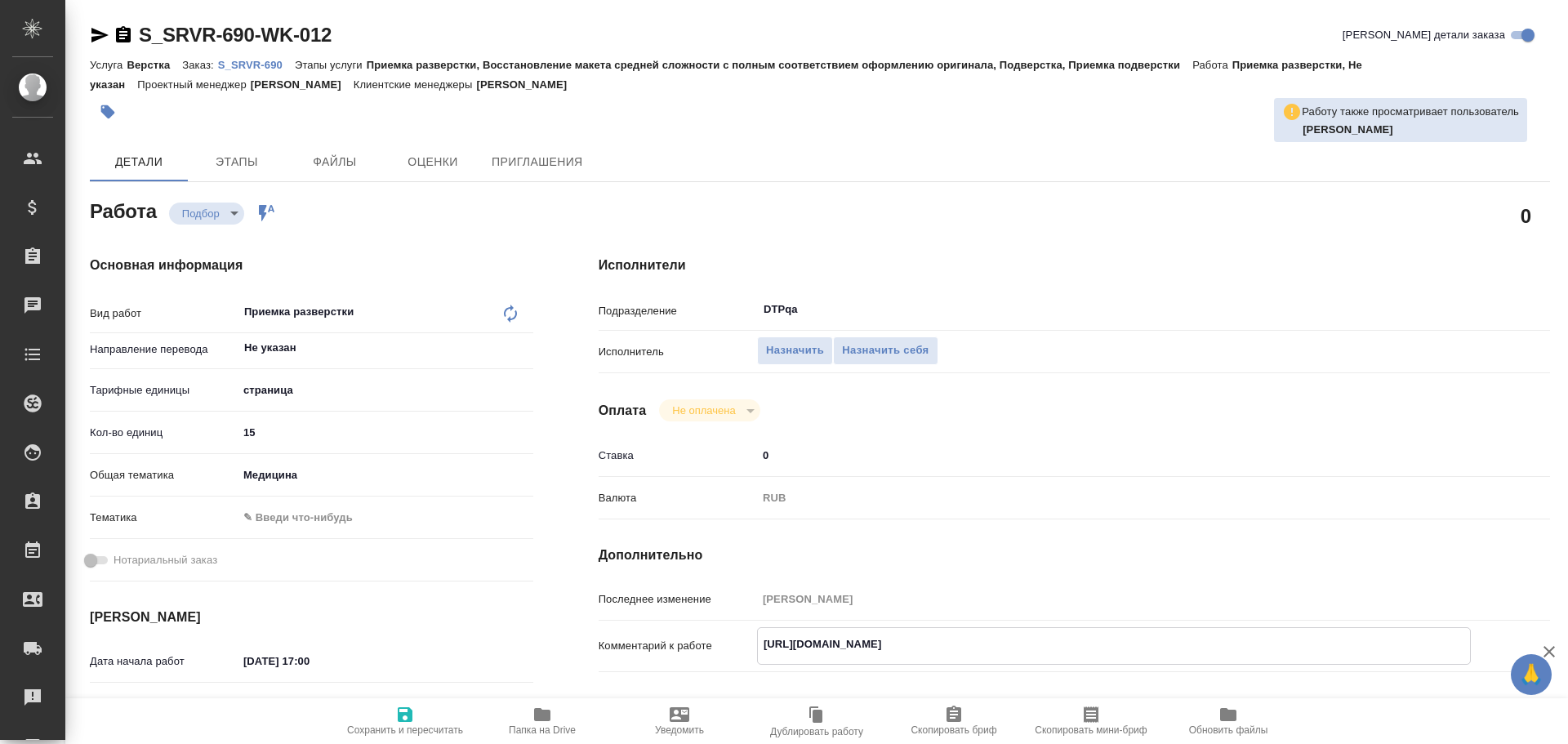
drag, startPoint x: 763, startPoint y: 639, endPoint x: 1071, endPoint y: 626, distance: 308.3
click at [1071, 626] on div "Последнее изменение Заборова Александра Комментарий к работе https://tera.awate…" at bounding box center [1074, 669] width 951 height 168
type textarea "x"
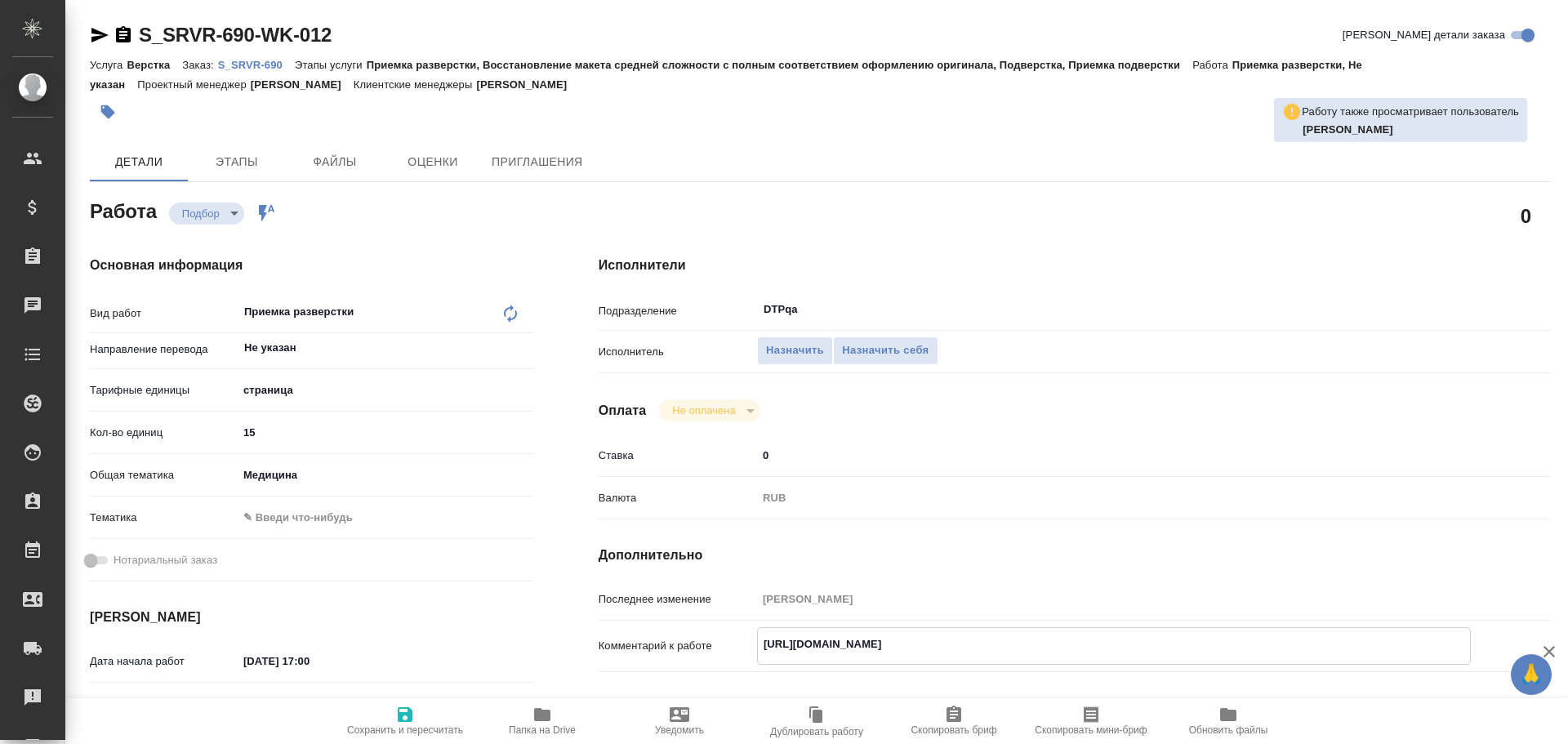
type textarea "x"
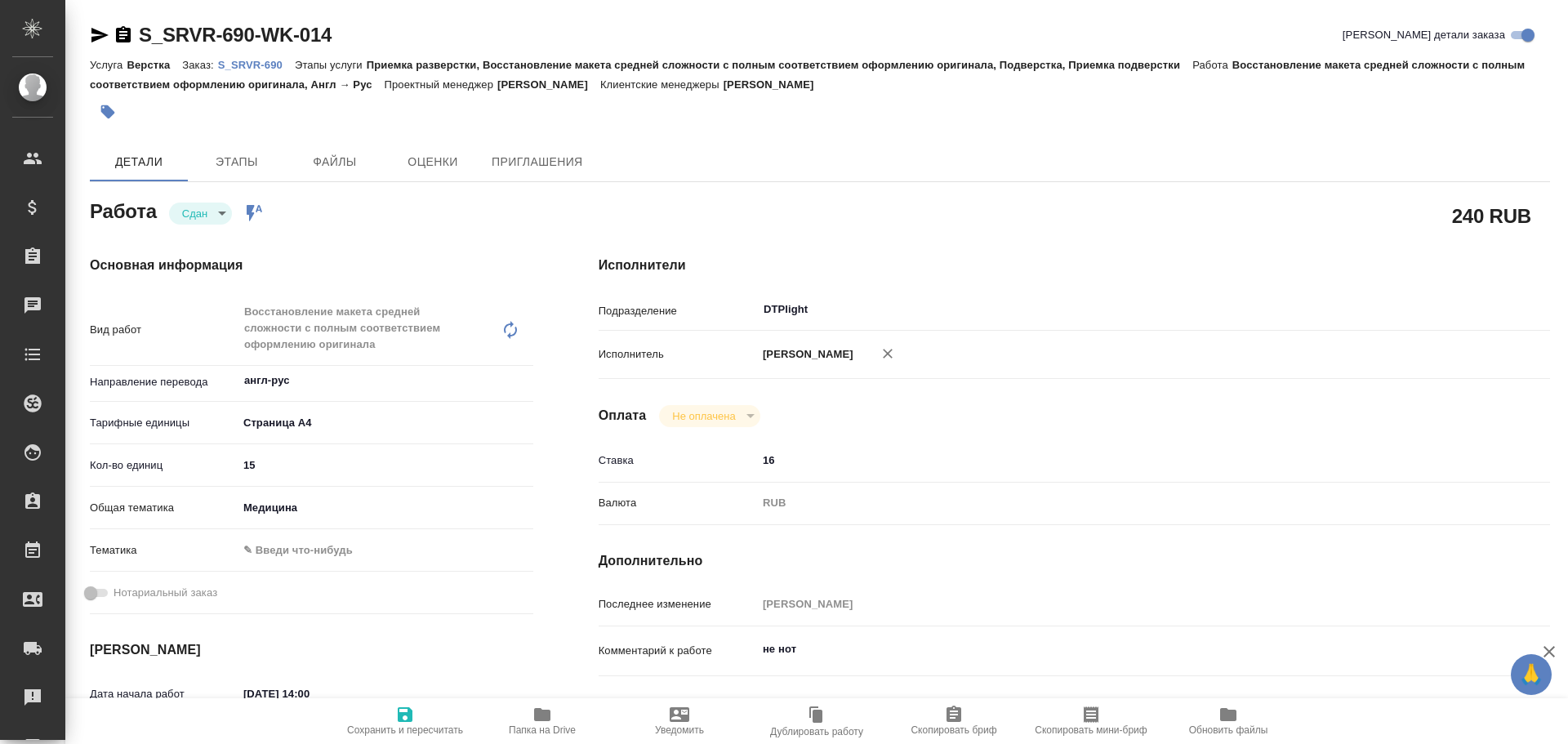
type textarea "x"
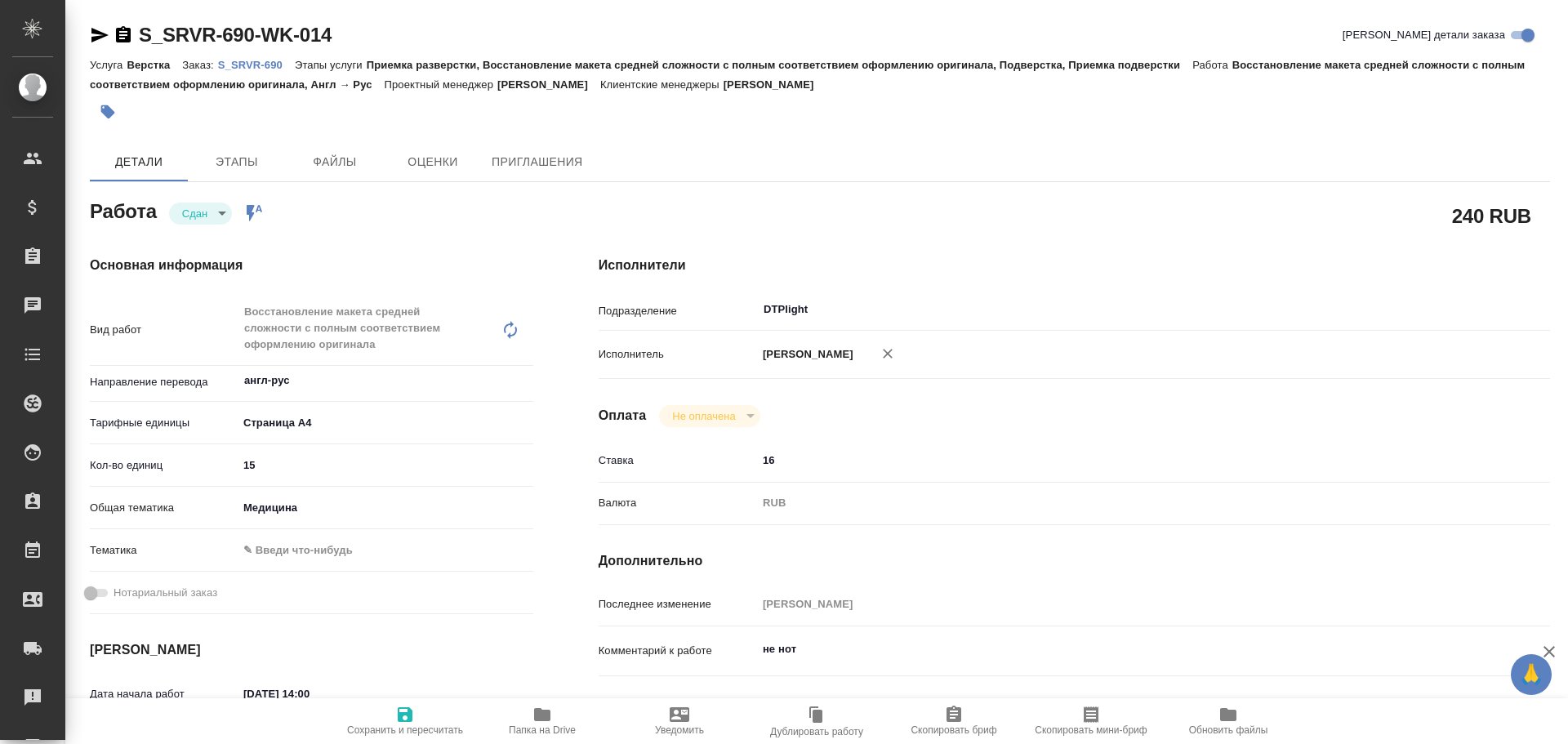
type textarea "x"
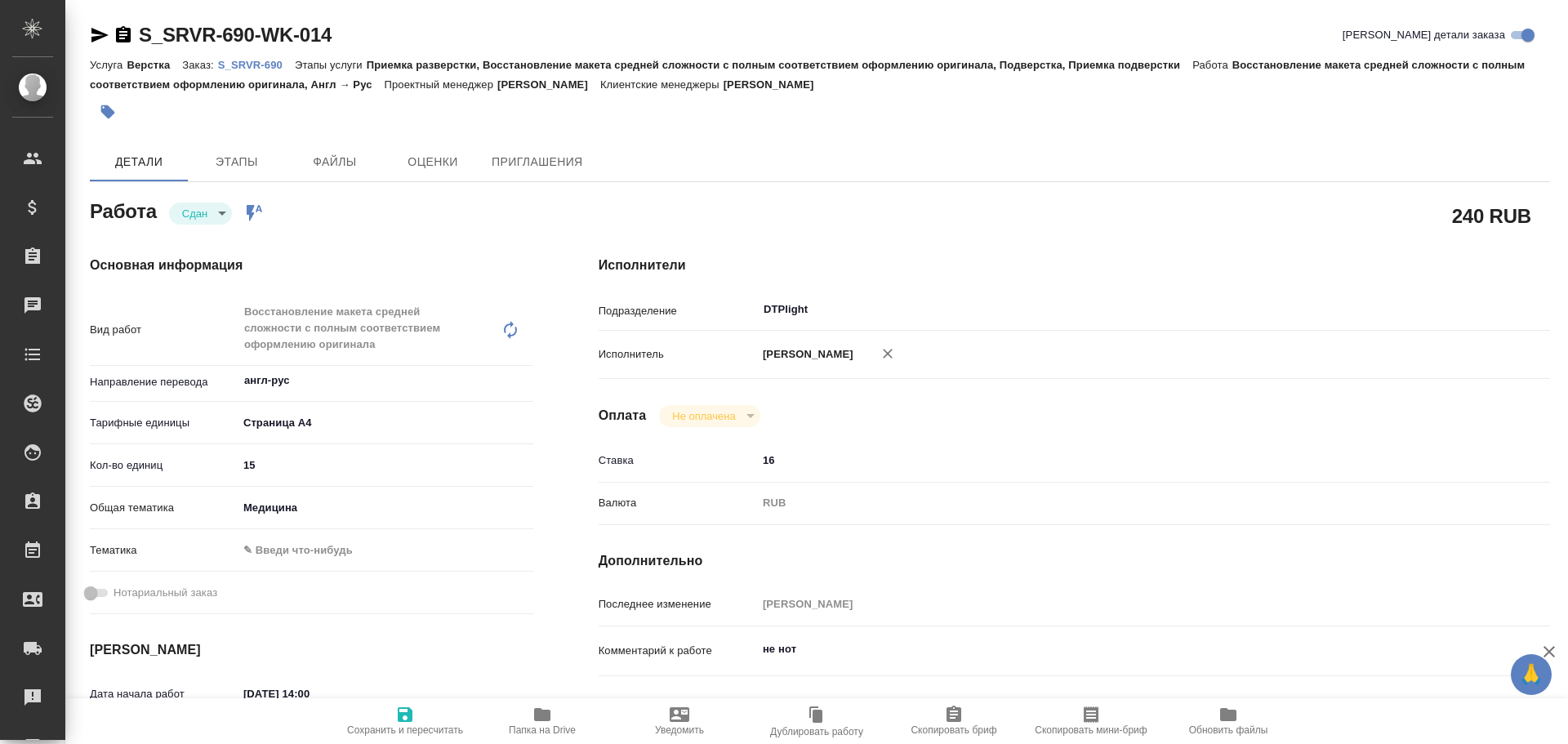
type textarea "x"
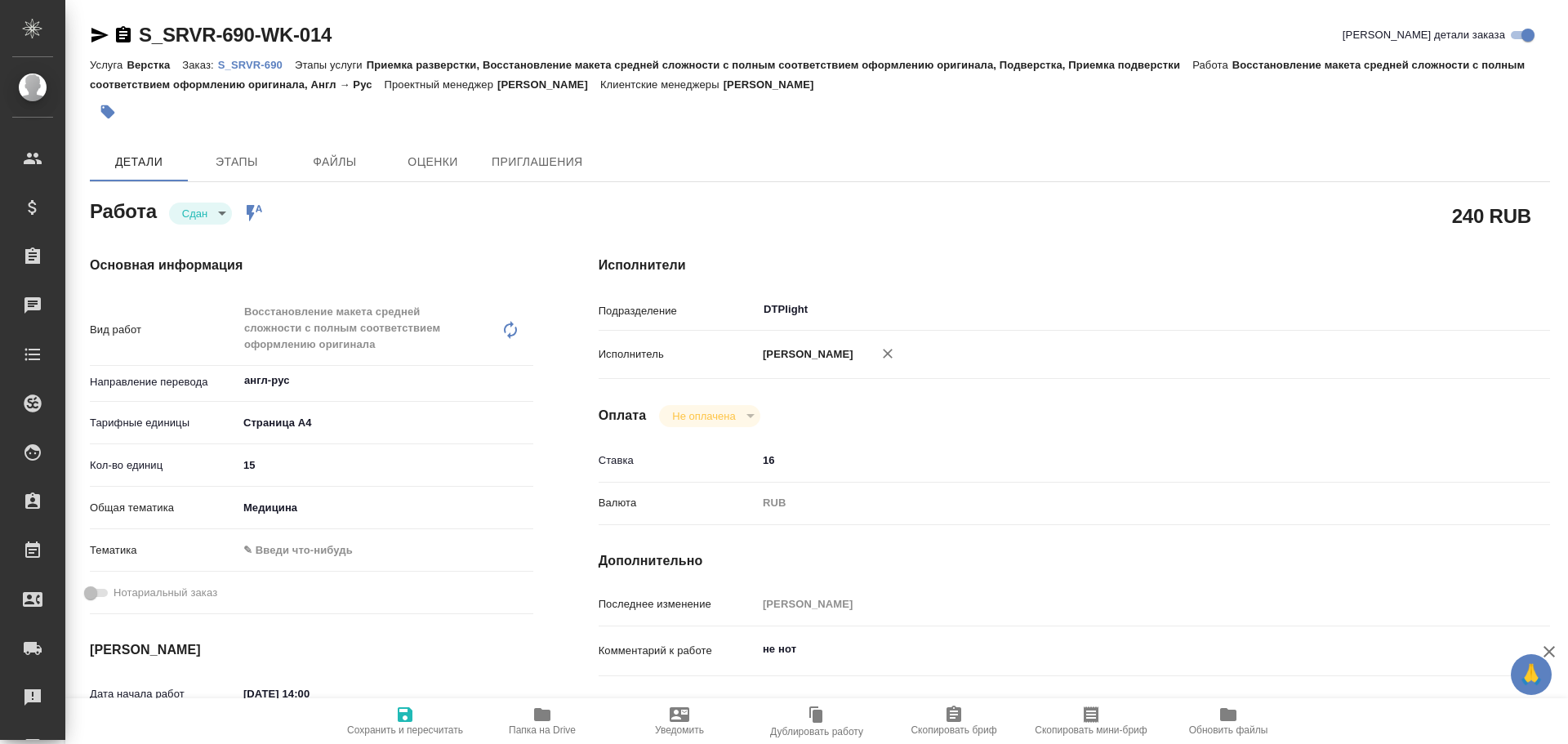
type textarea "x"
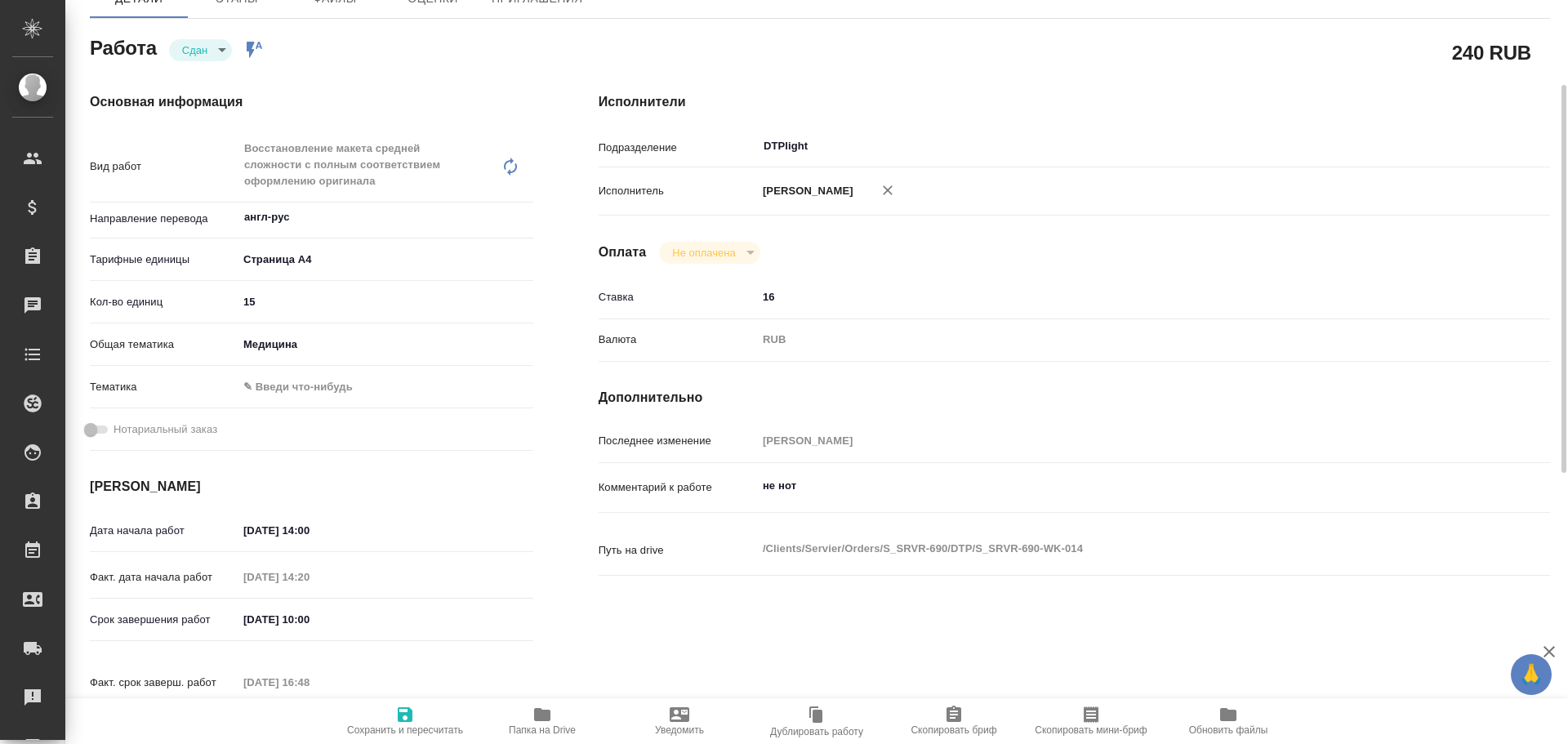
type textarea "x"
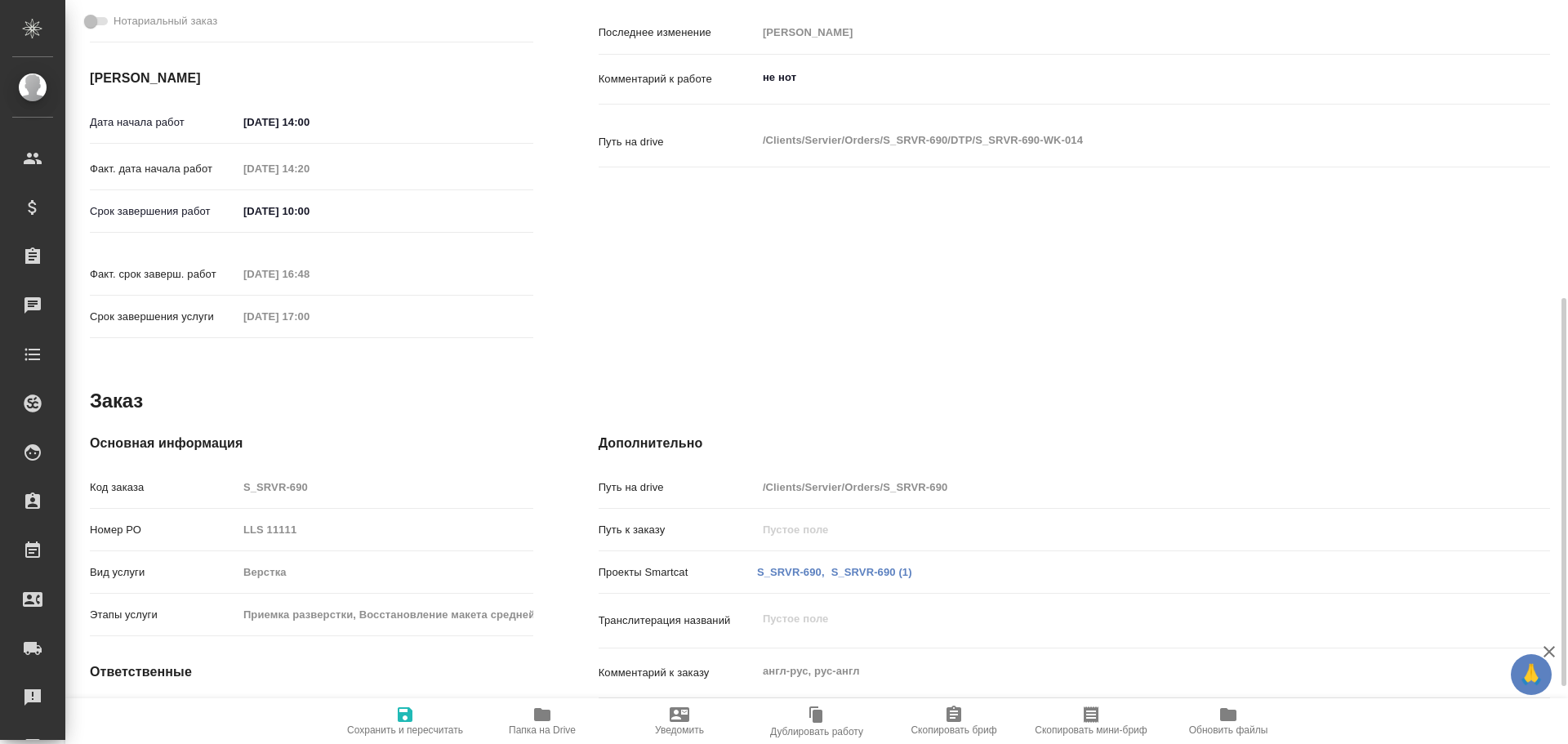
type textarea "x"
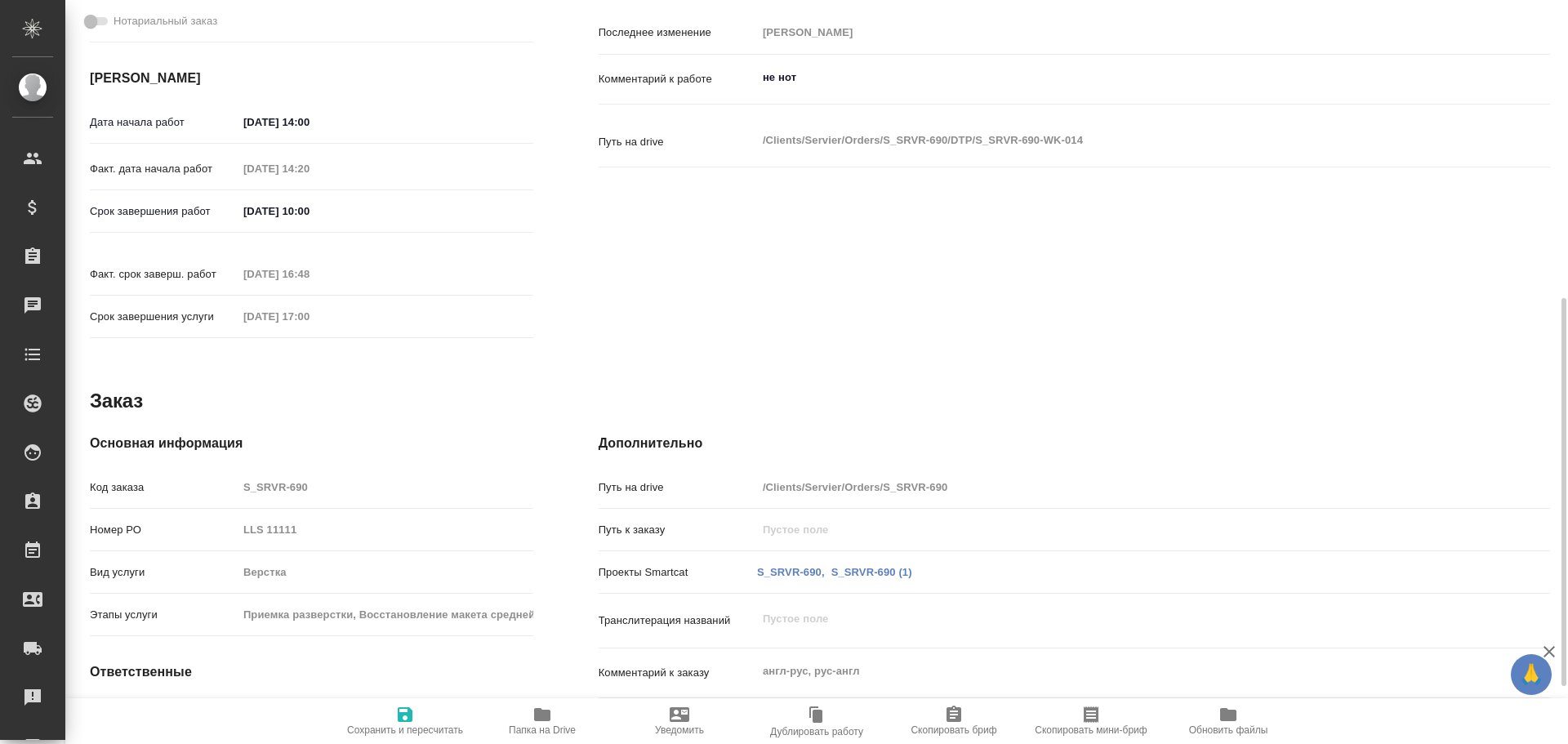
scroll to position [245, 0]
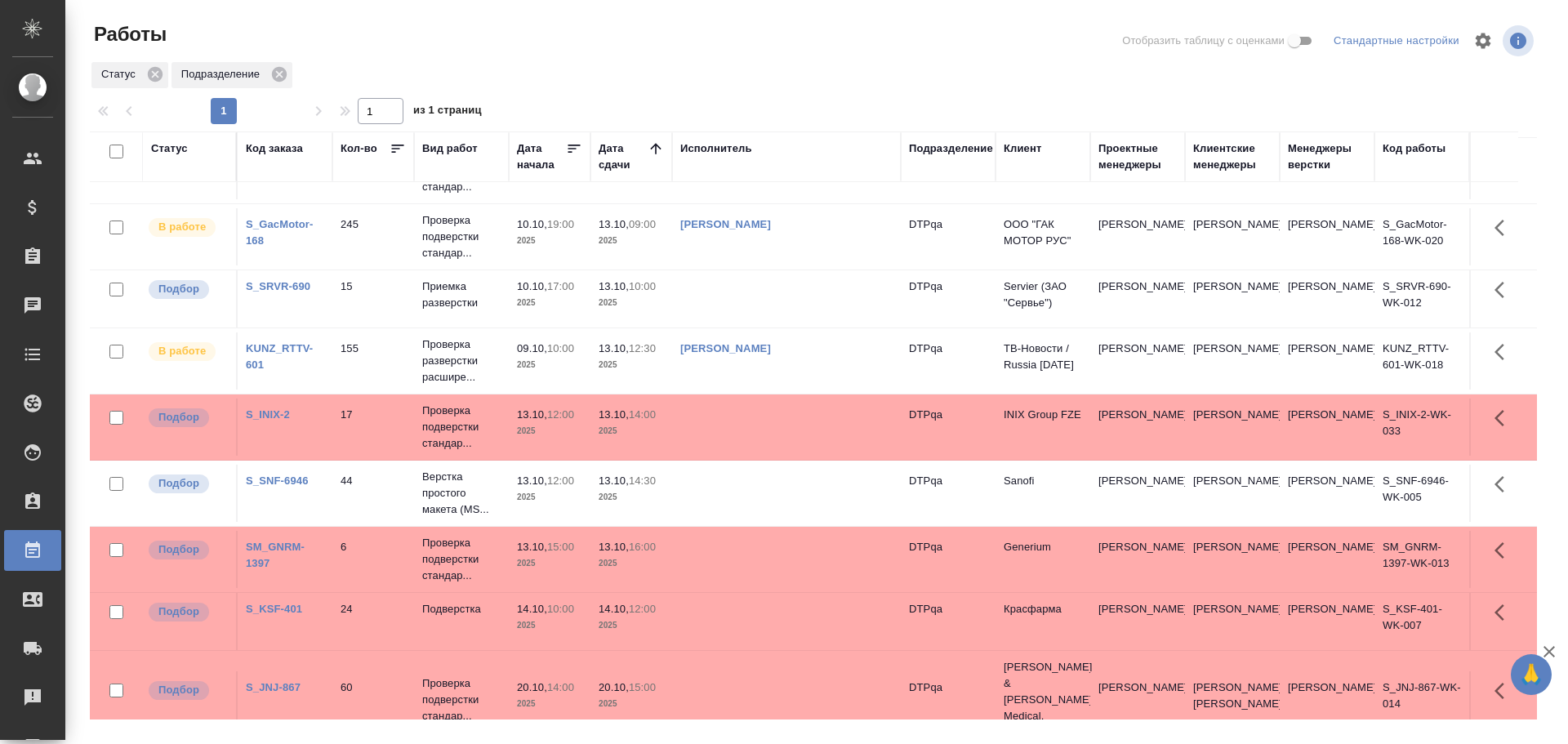
scroll to position [125, 0]
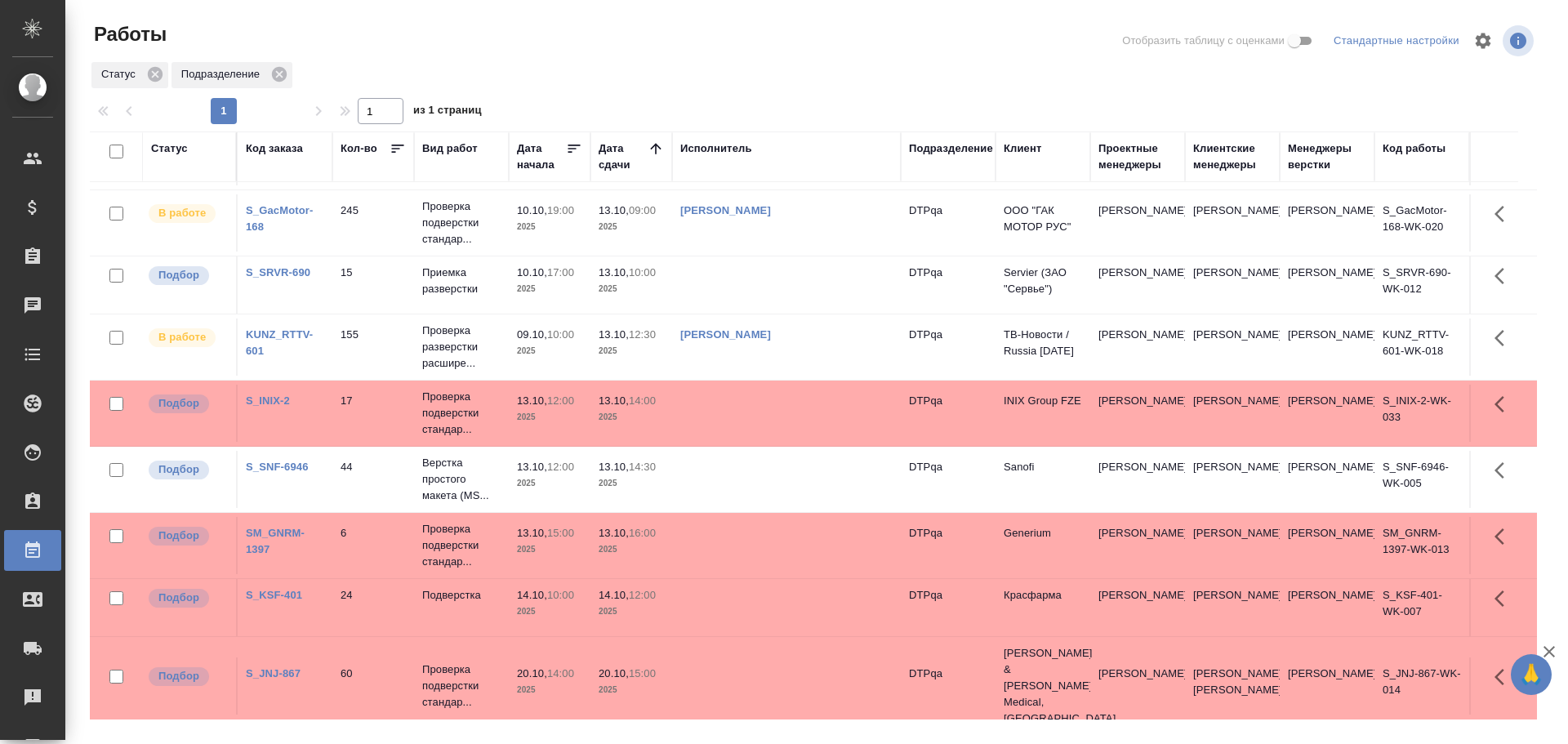
click at [749, 477] on td at bounding box center [786, 479] width 229 height 57
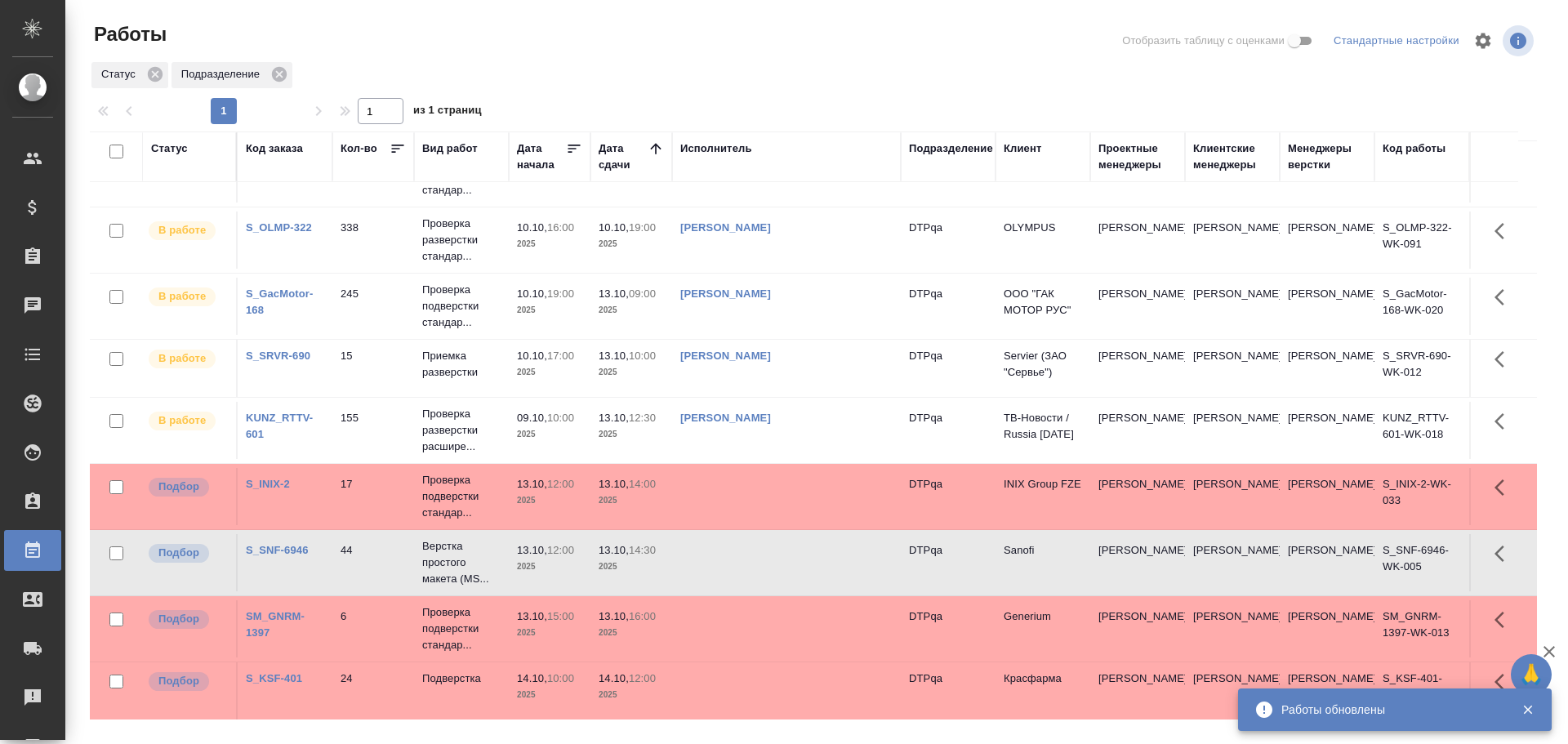
scroll to position [0, 0]
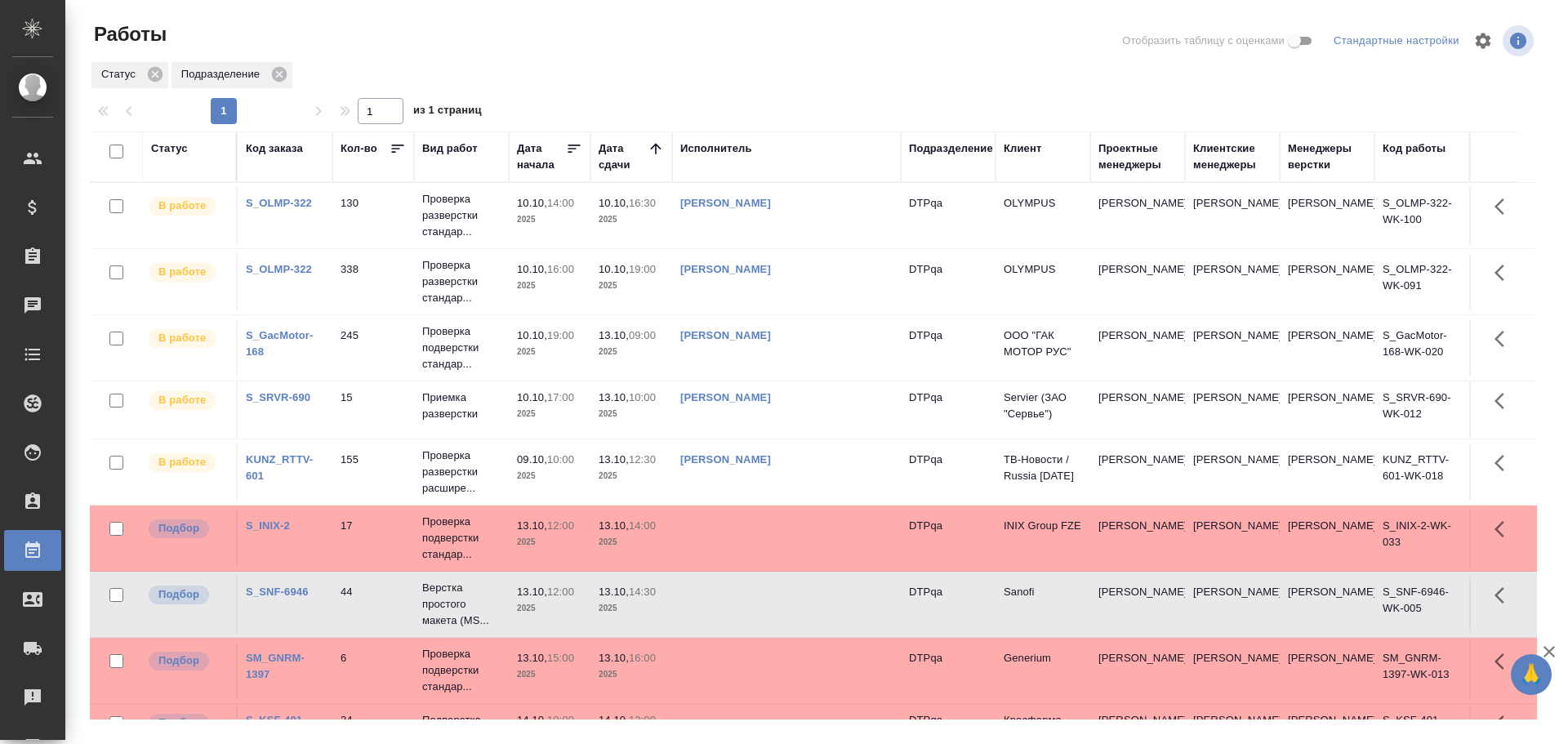
click at [754, 613] on td at bounding box center [786, 604] width 229 height 57
click at [738, 598] on td at bounding box center [786, 604] width 229 height 57
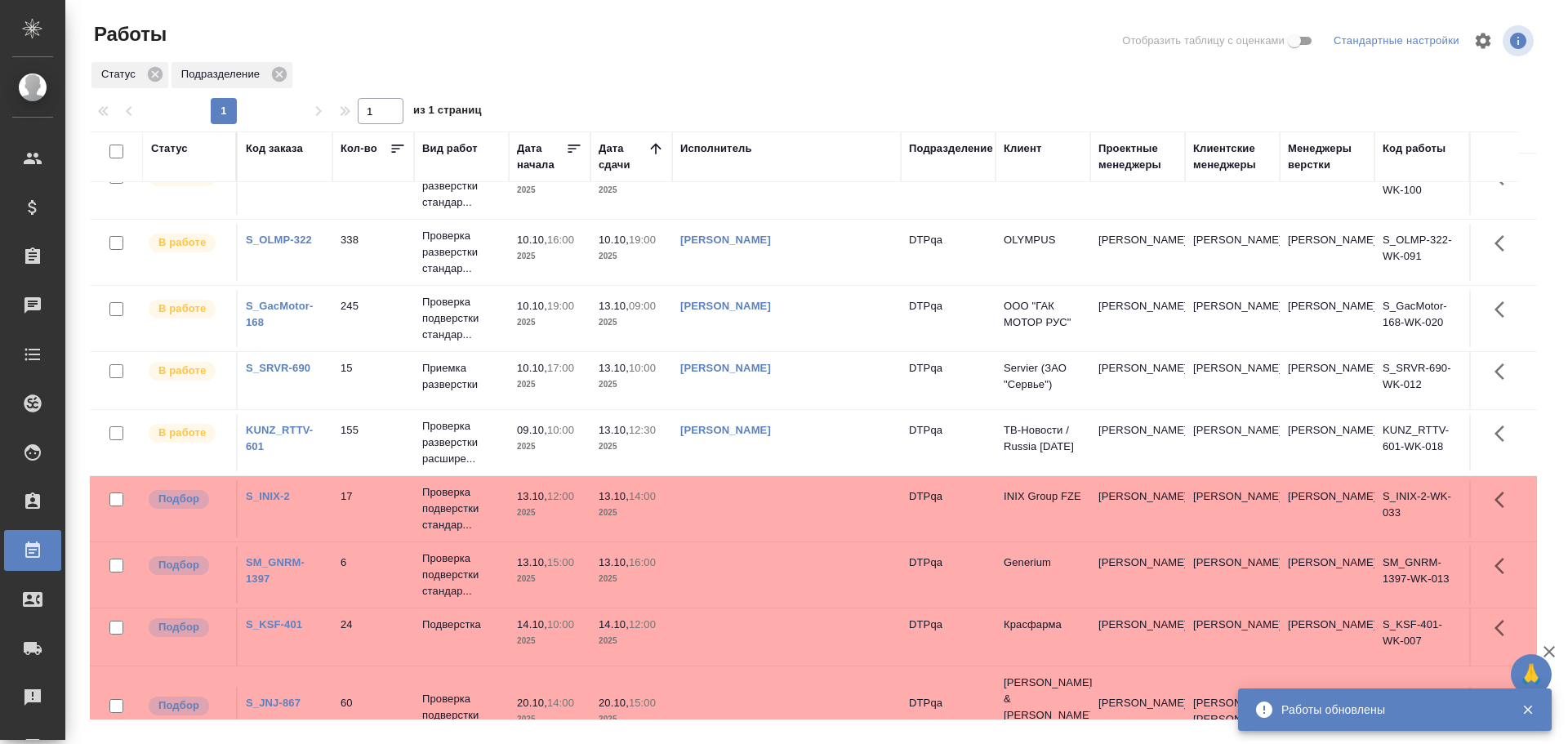
scroll to position [59, 0]
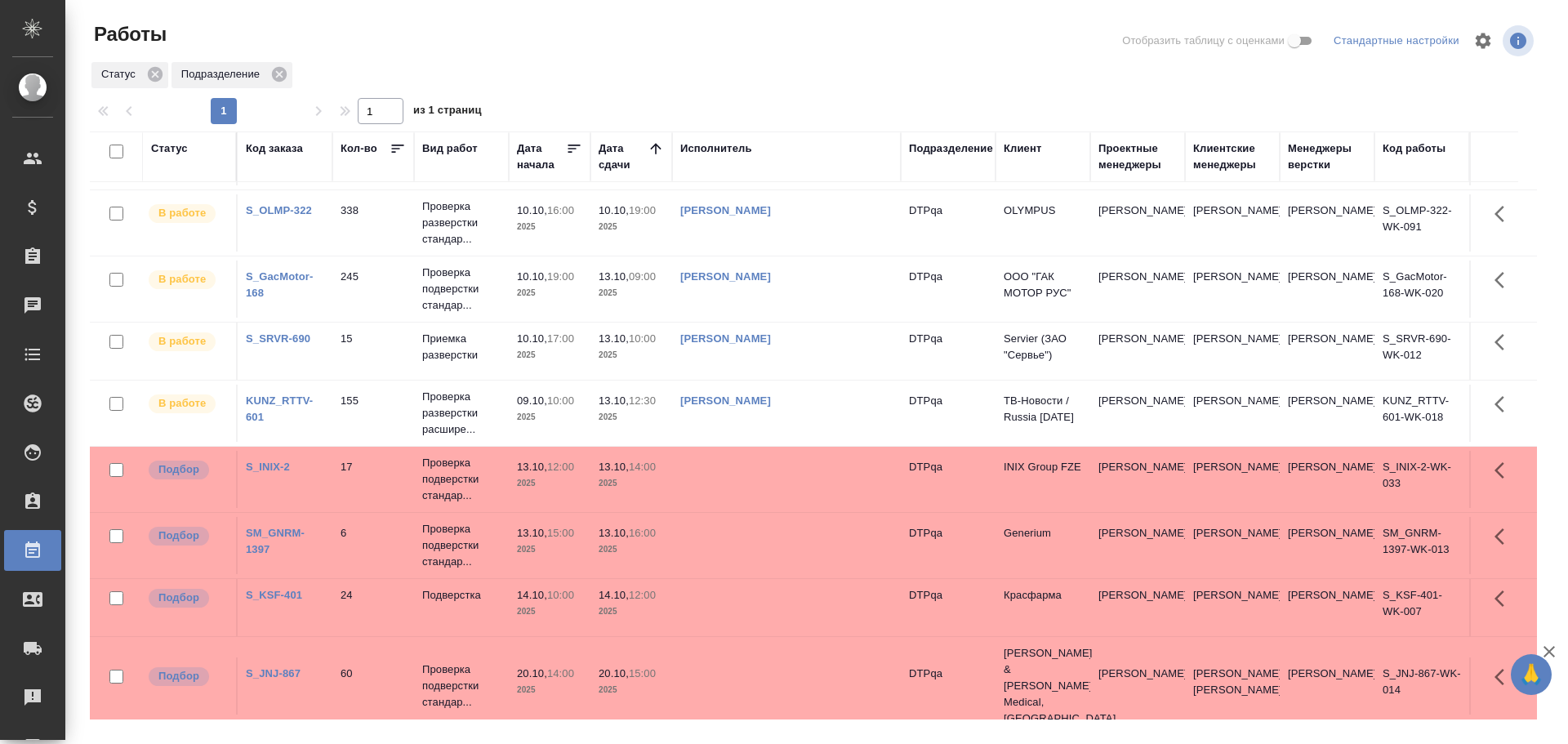
click at [731, 553] on td at bounding box center [786, 546] width 229 height 57
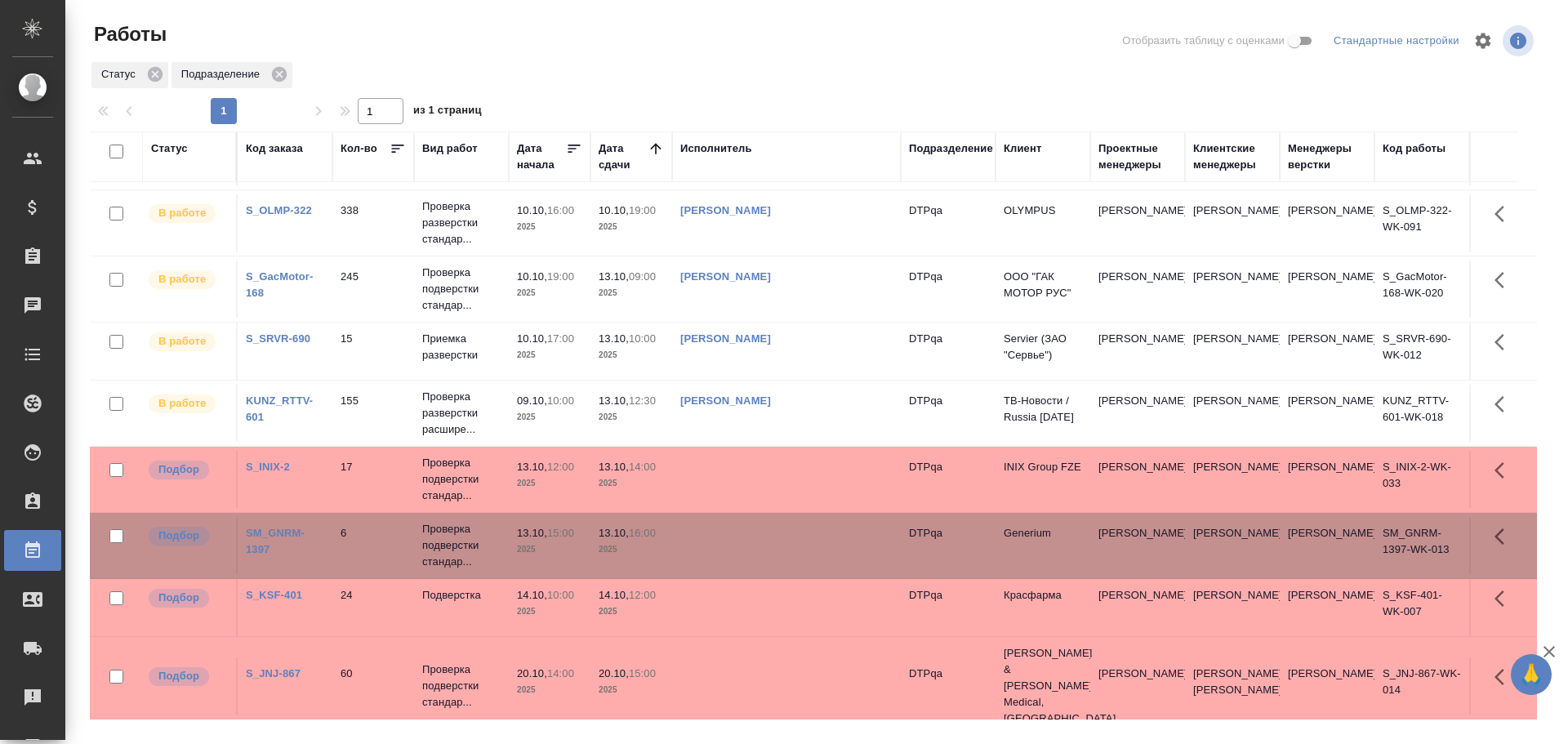
click at [731, 553] on td at bounding box center [786, 546] width 229 height 57
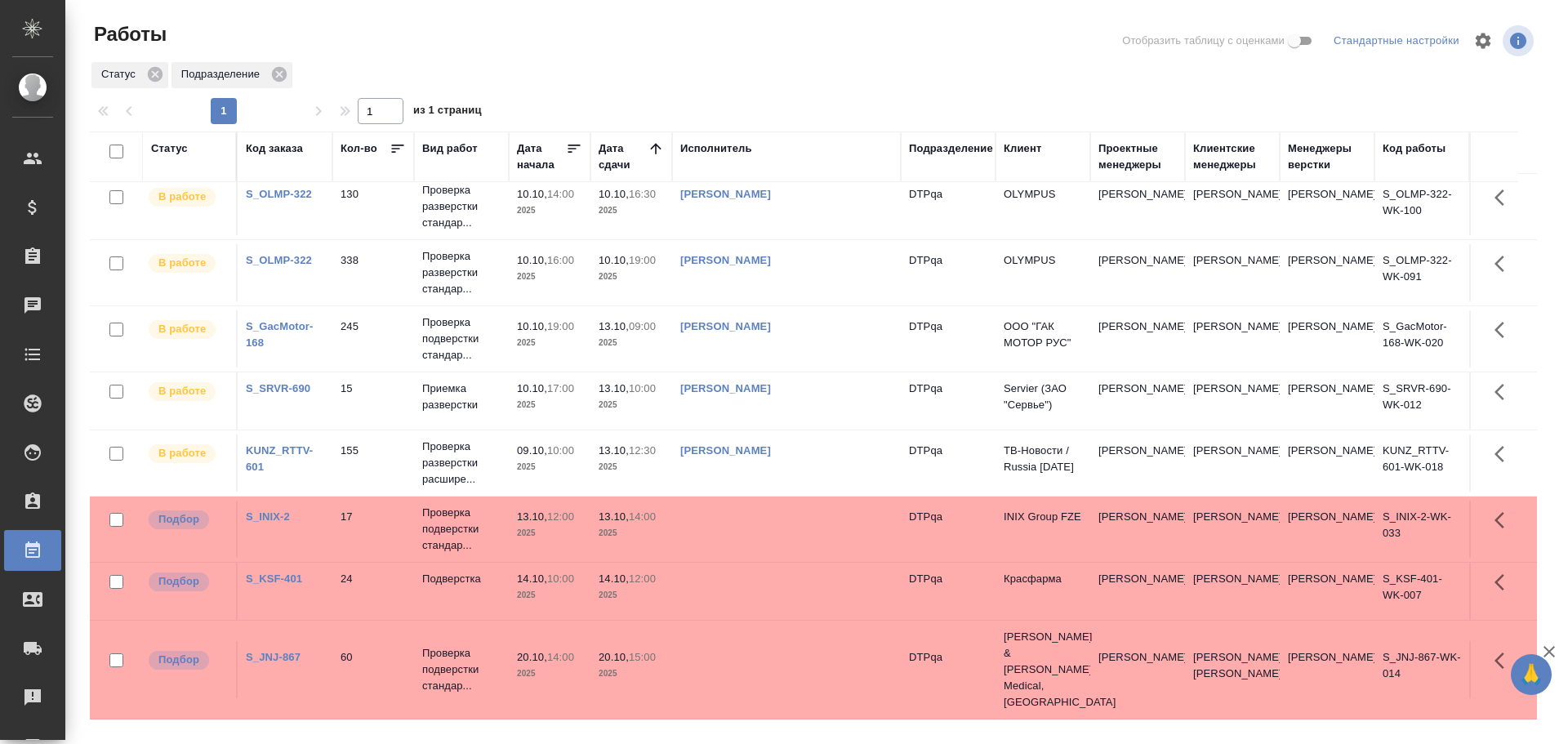
scroll to position [0, 0]
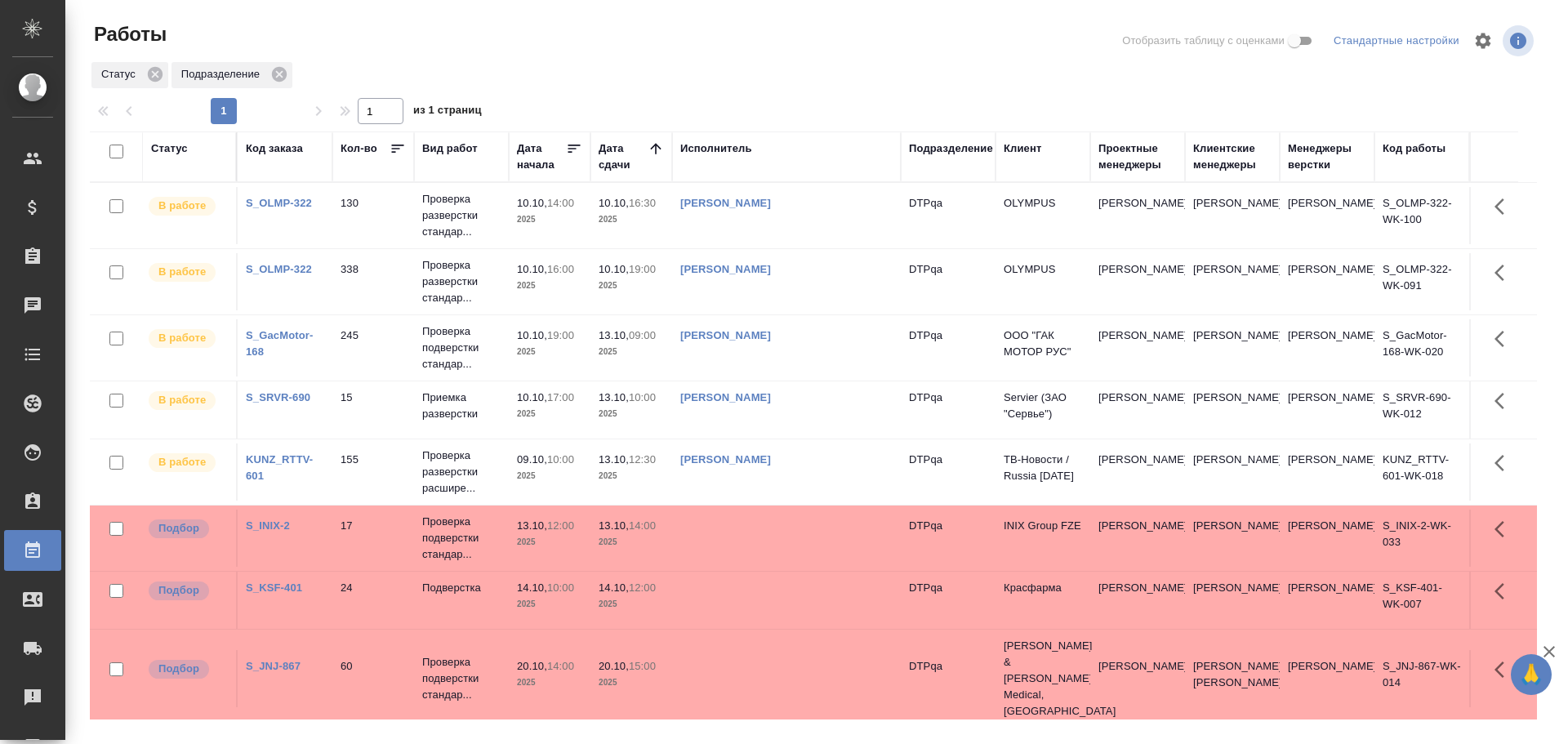
click at [743, 529] on td at bounding box center [786, 538] width 229 height 57
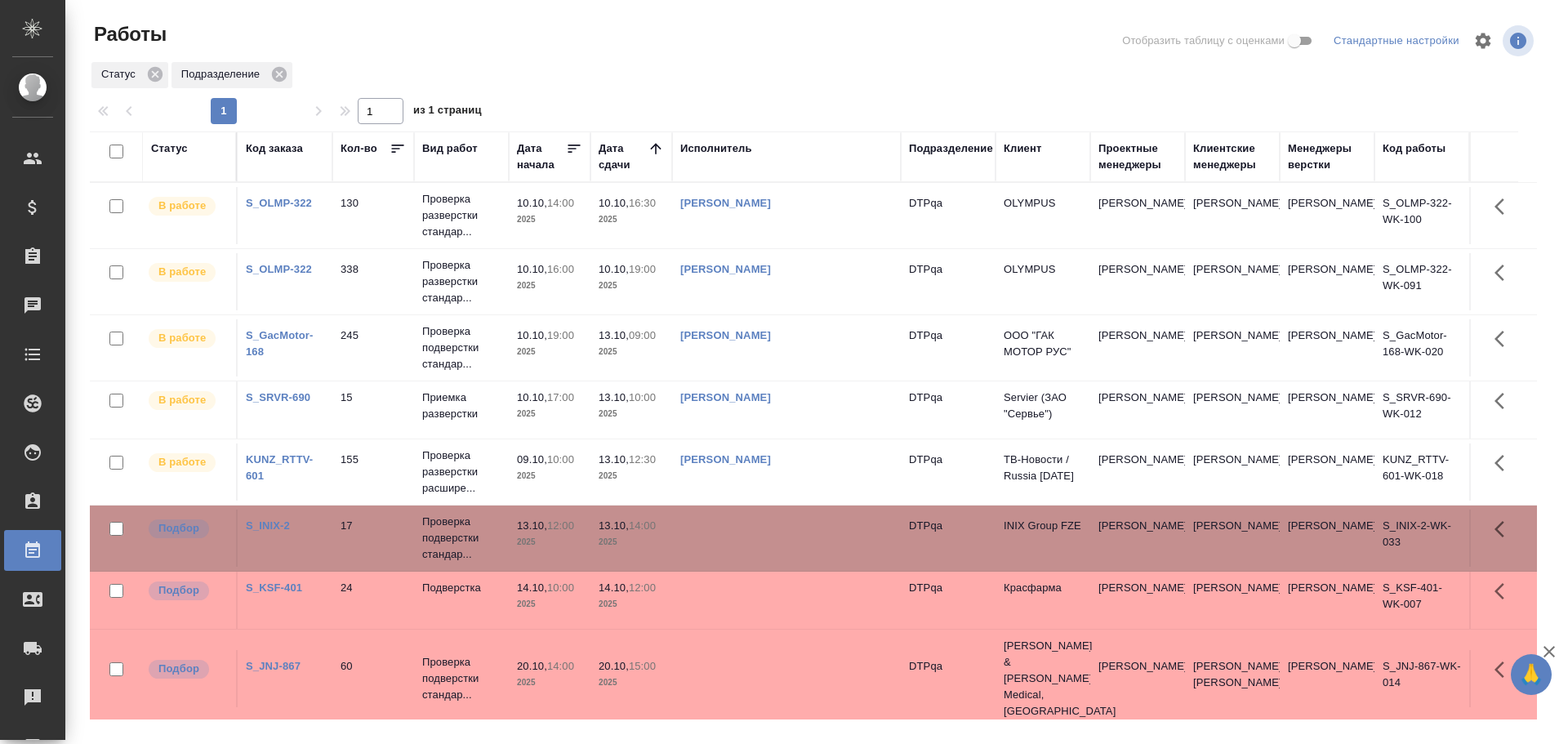
click at [743, 529] on td at bounding box center [786, 538] width 229 height 57
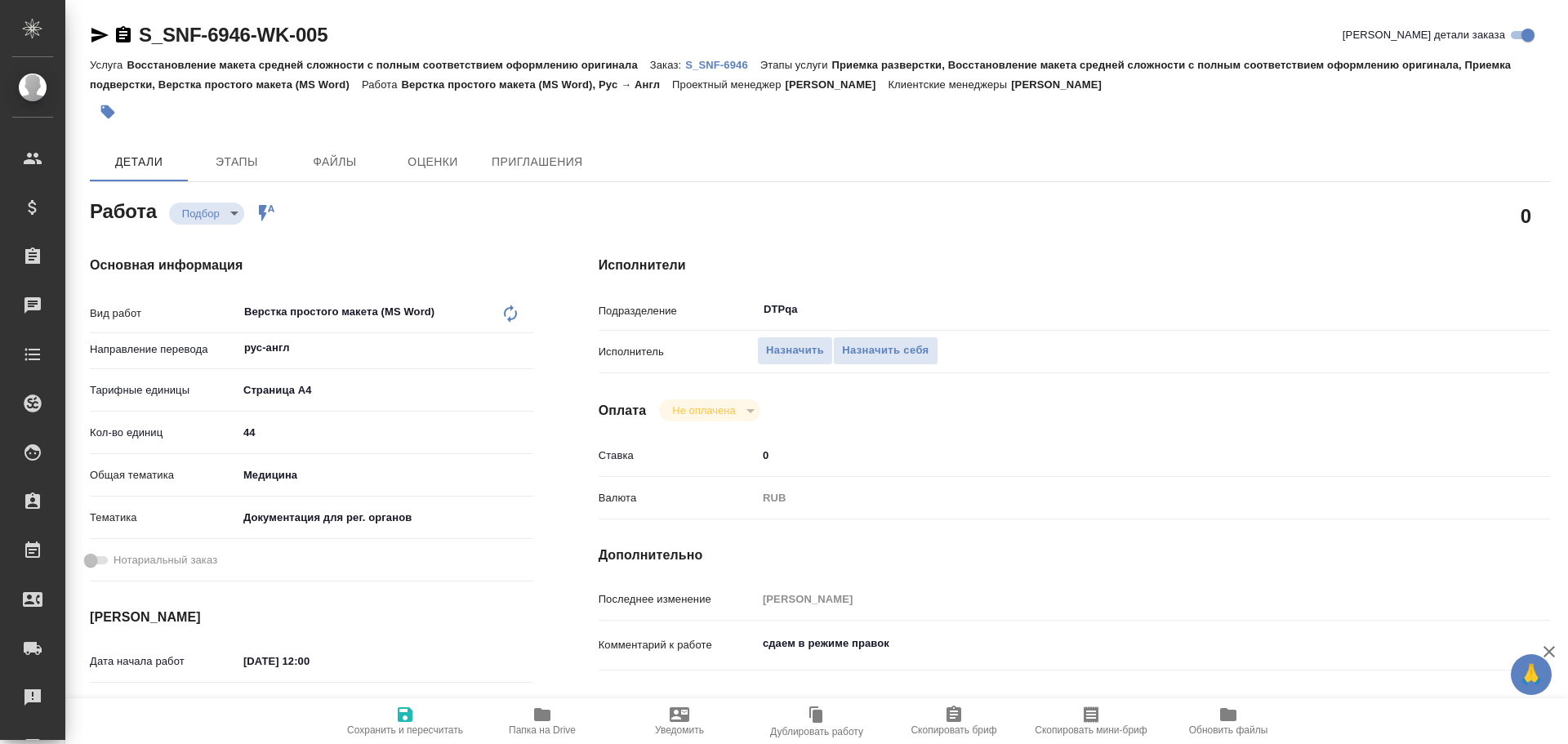
type textarea "x"
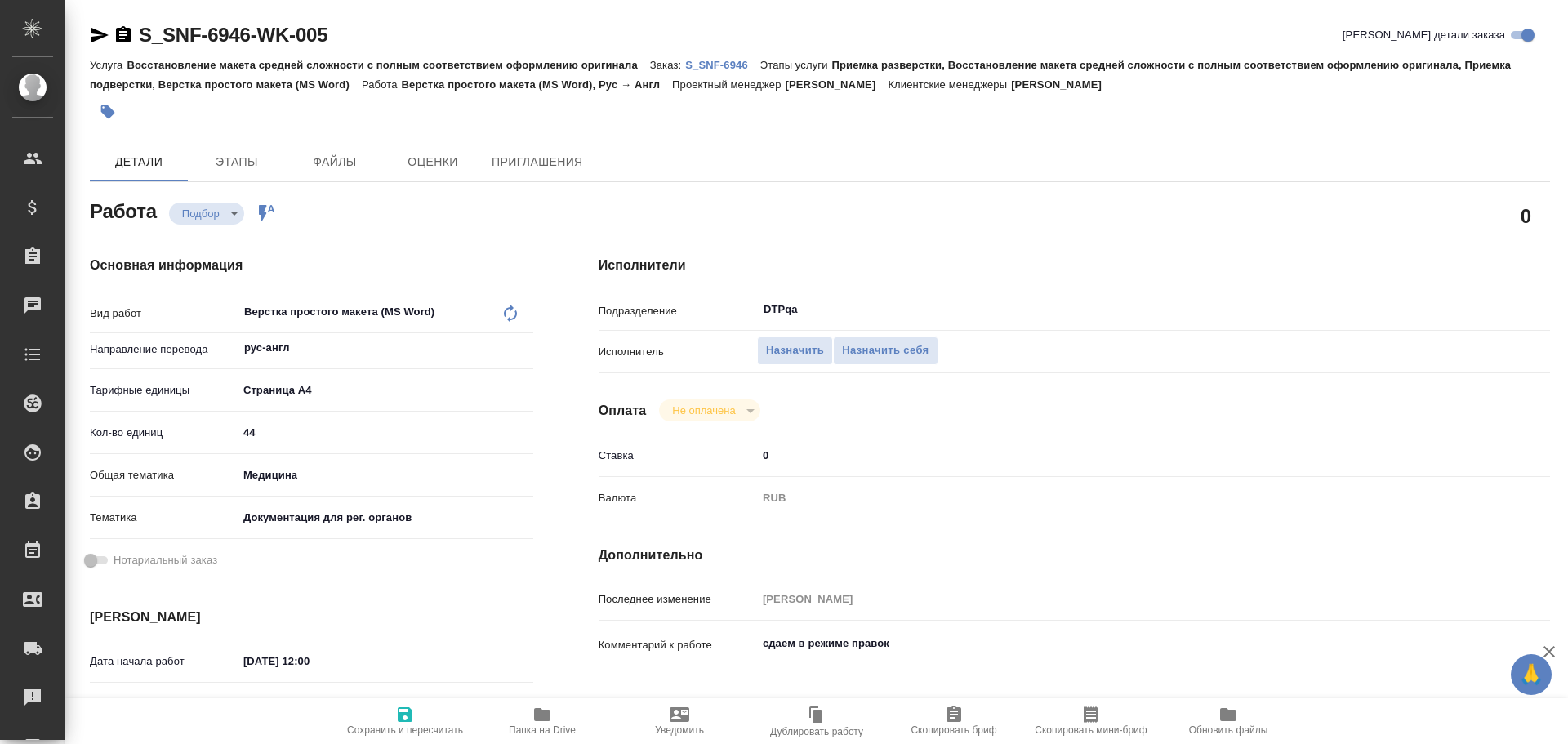
type textarea "x"
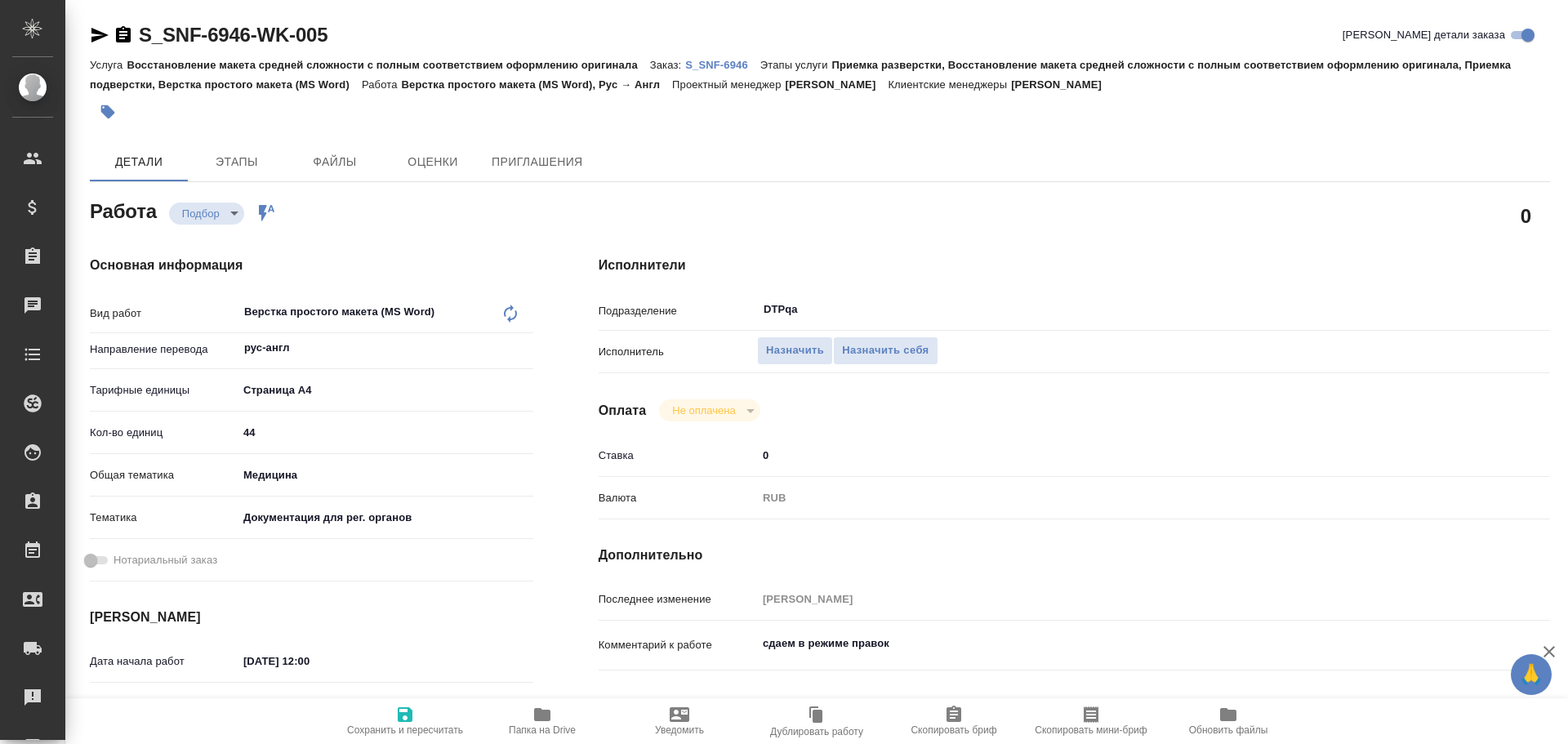
type textarea "x"
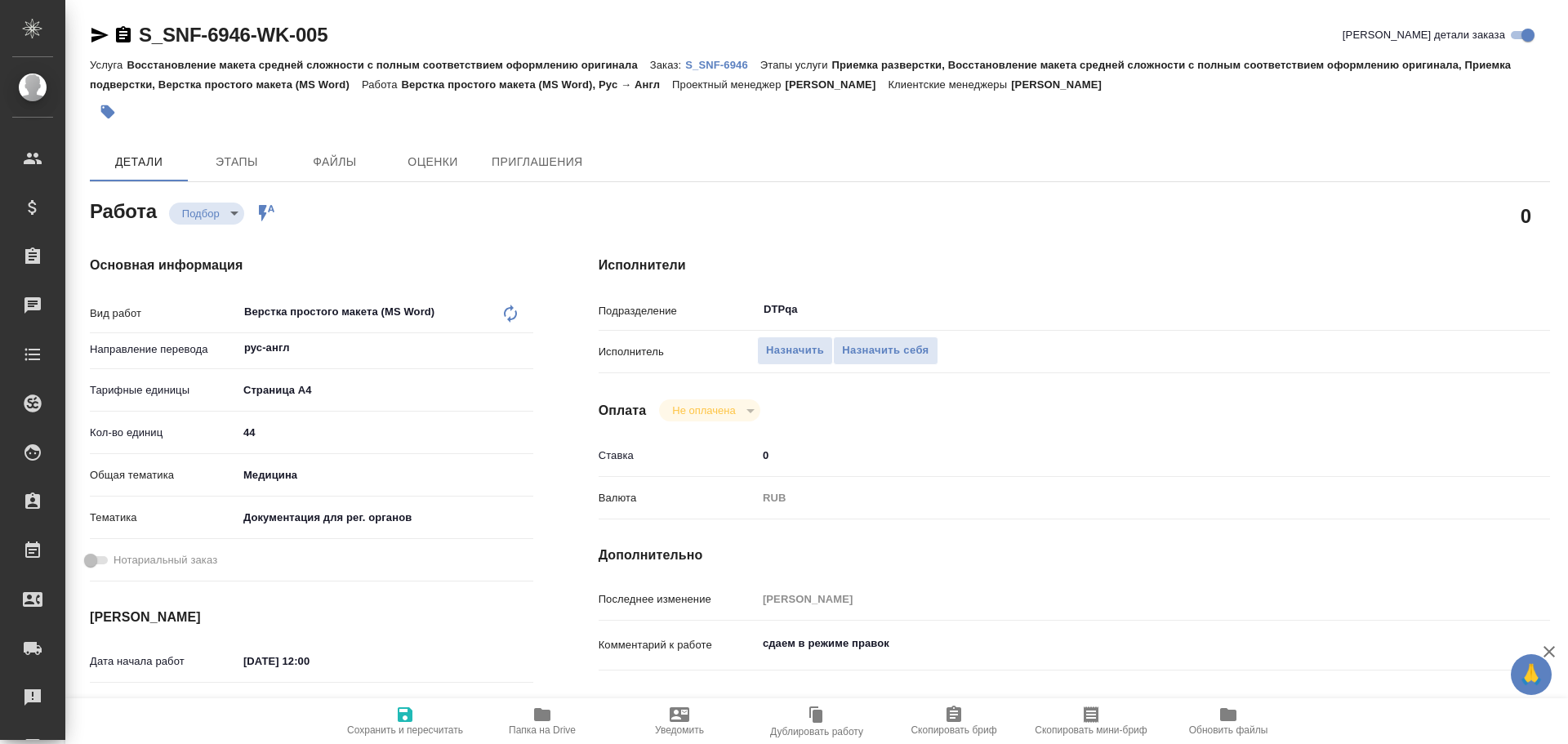
type textarea "x"
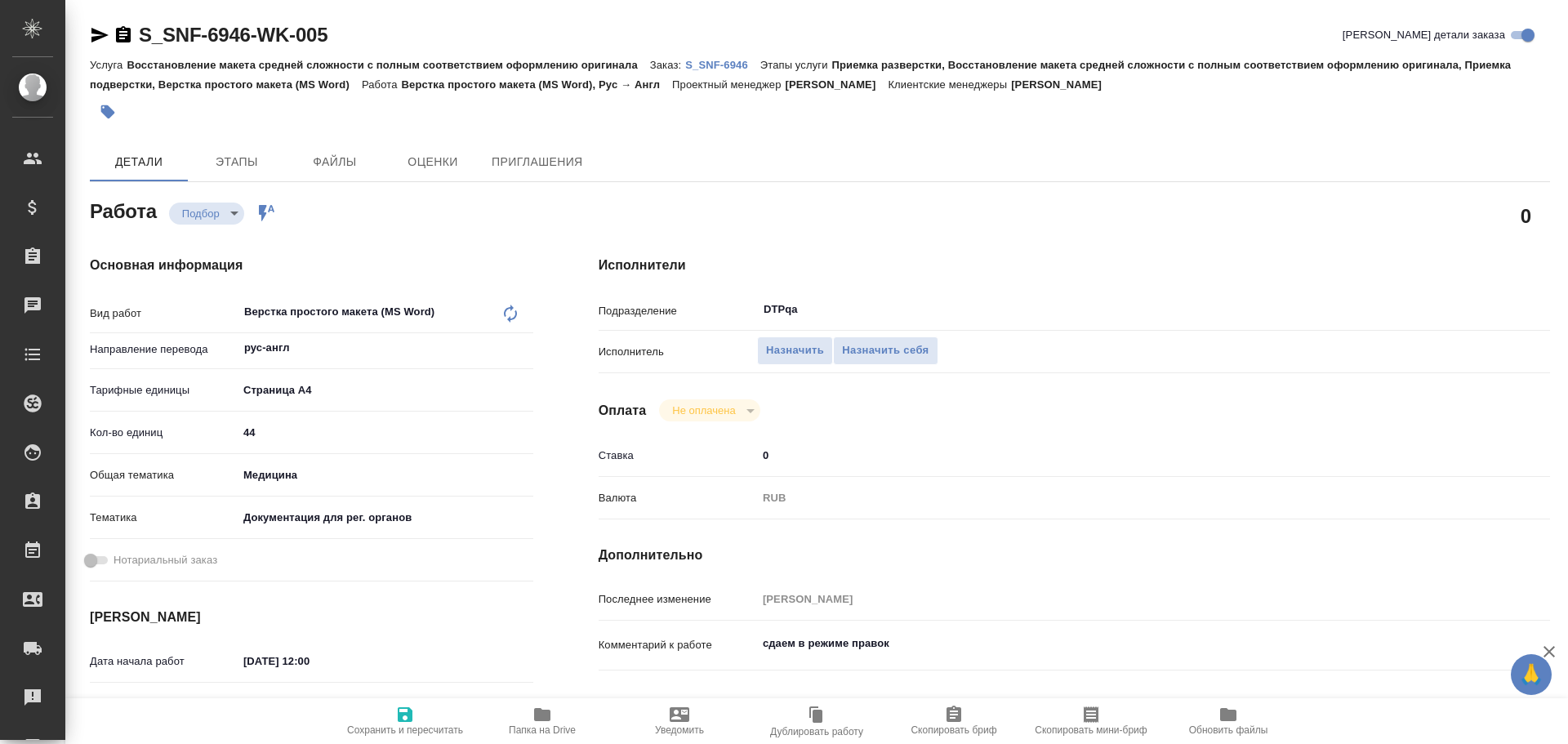
scroll to position [82, 0]
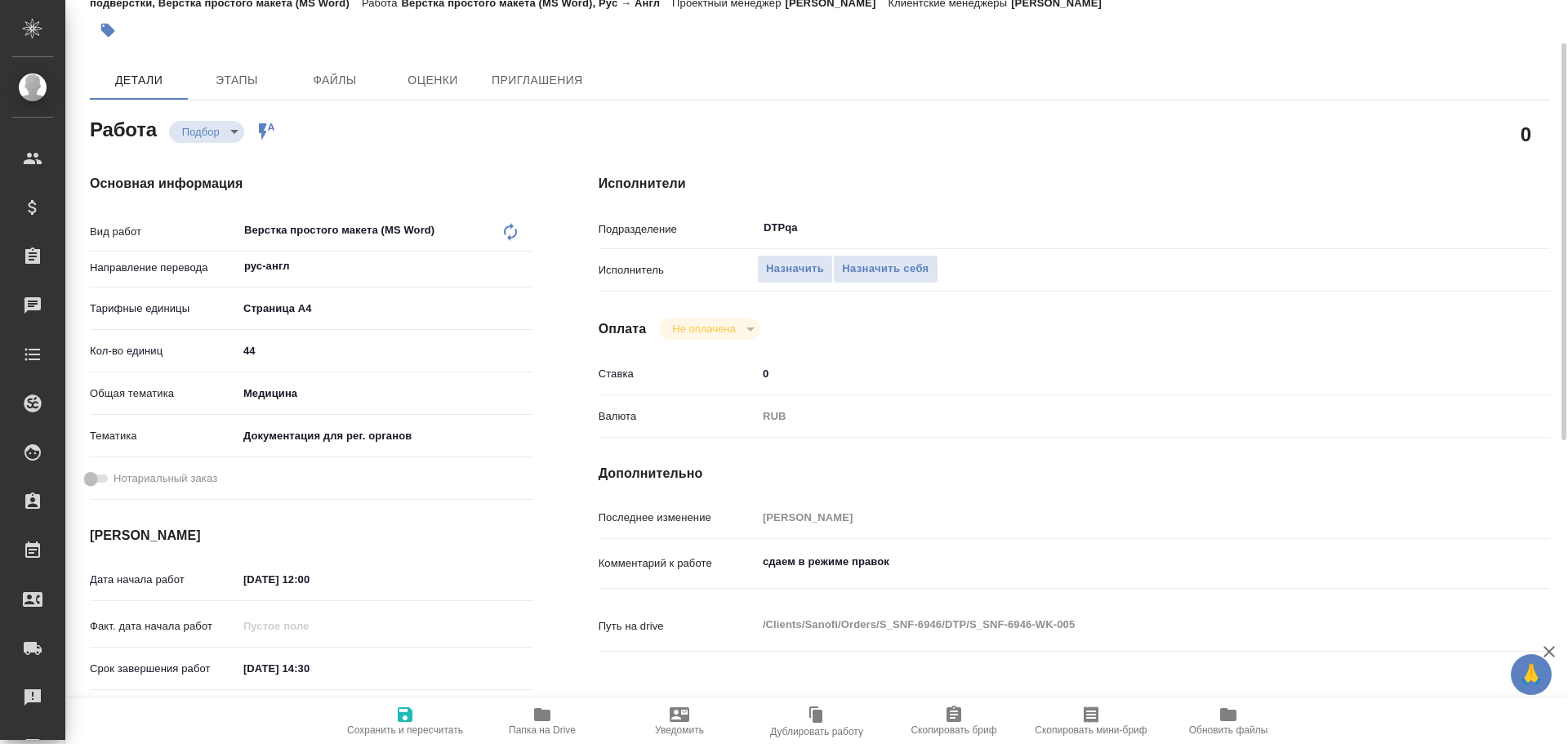
type textarea "x"
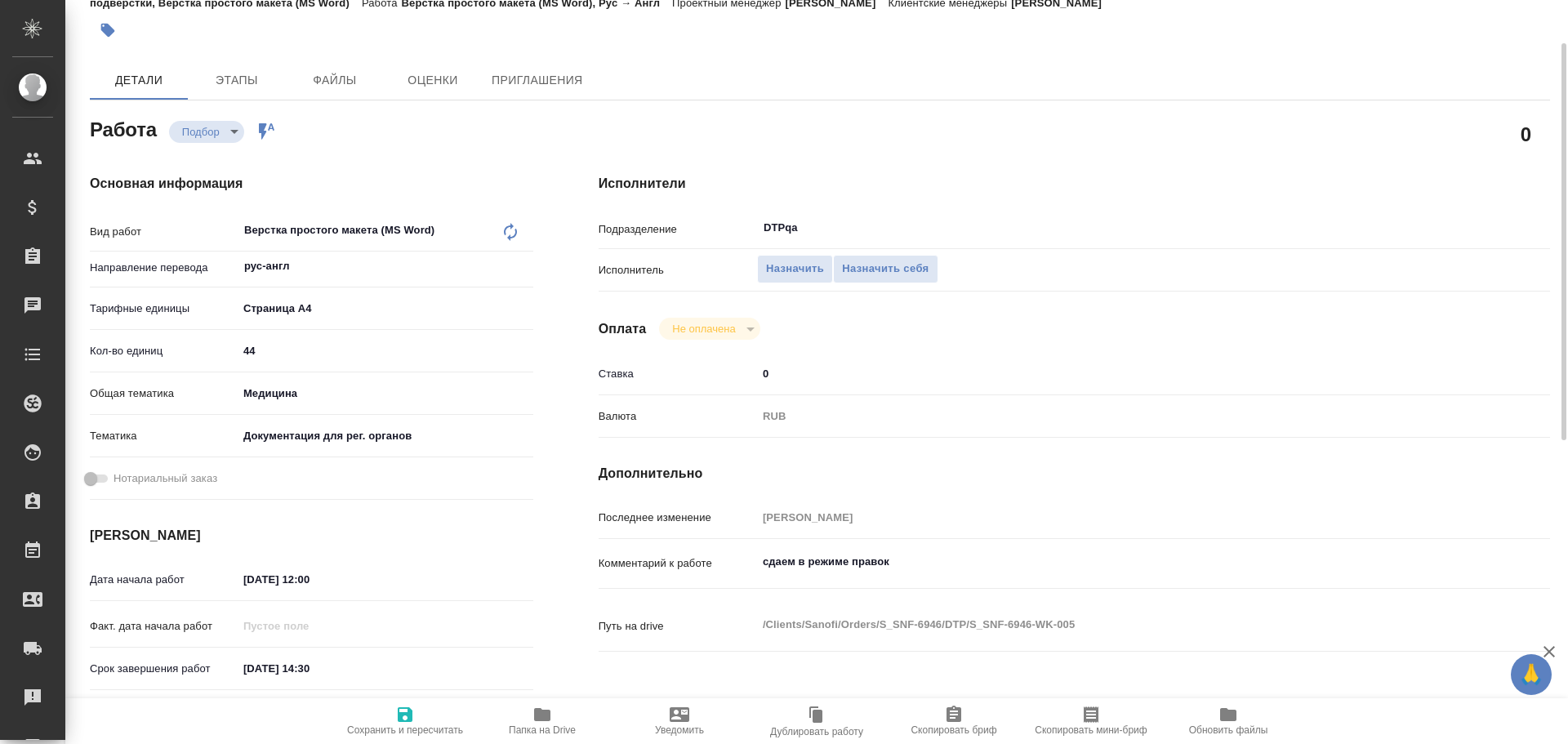
click at [535, 720] on icon "button" at bounding box center [542, 714] width 16 height 13
type textarea "x"
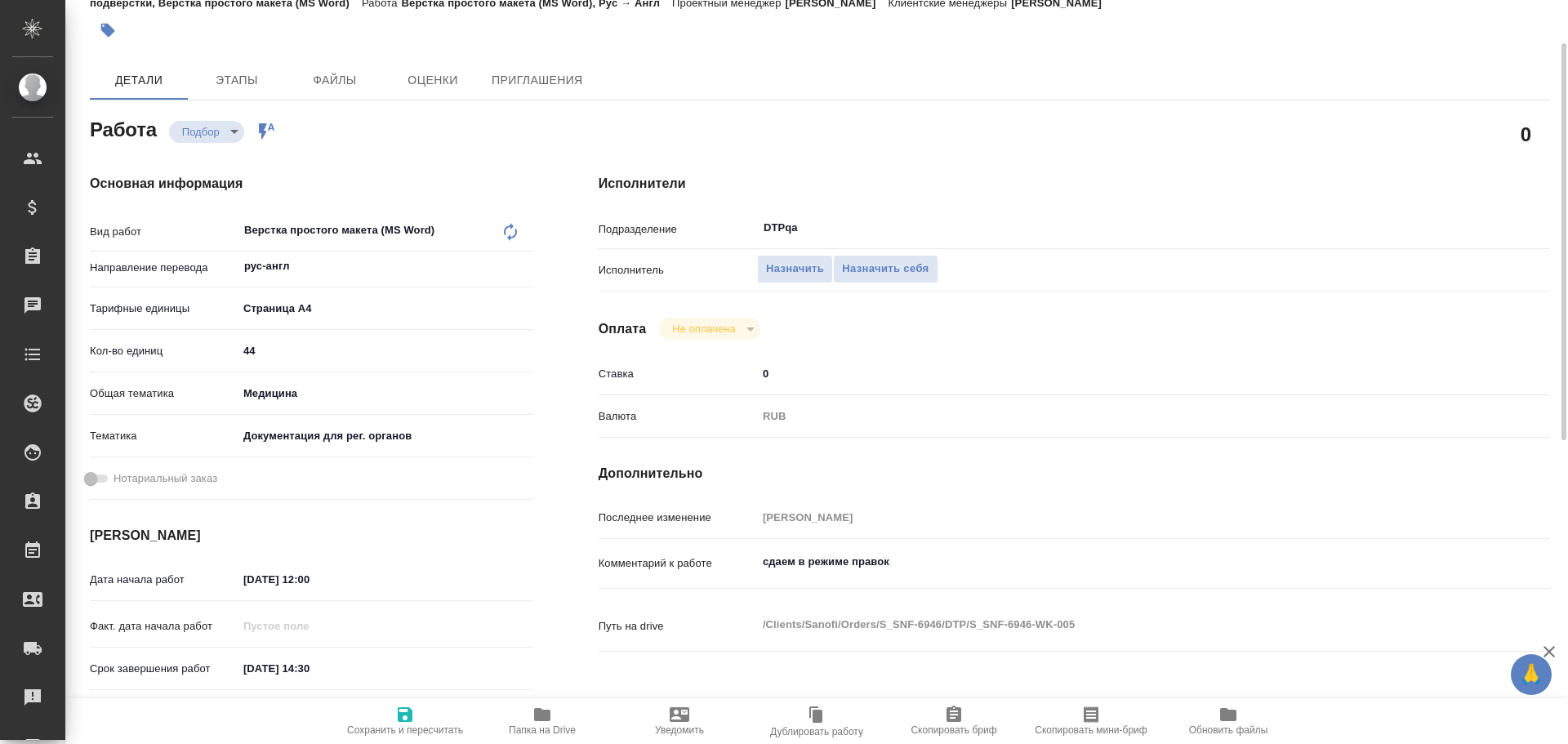
type textarea "x"
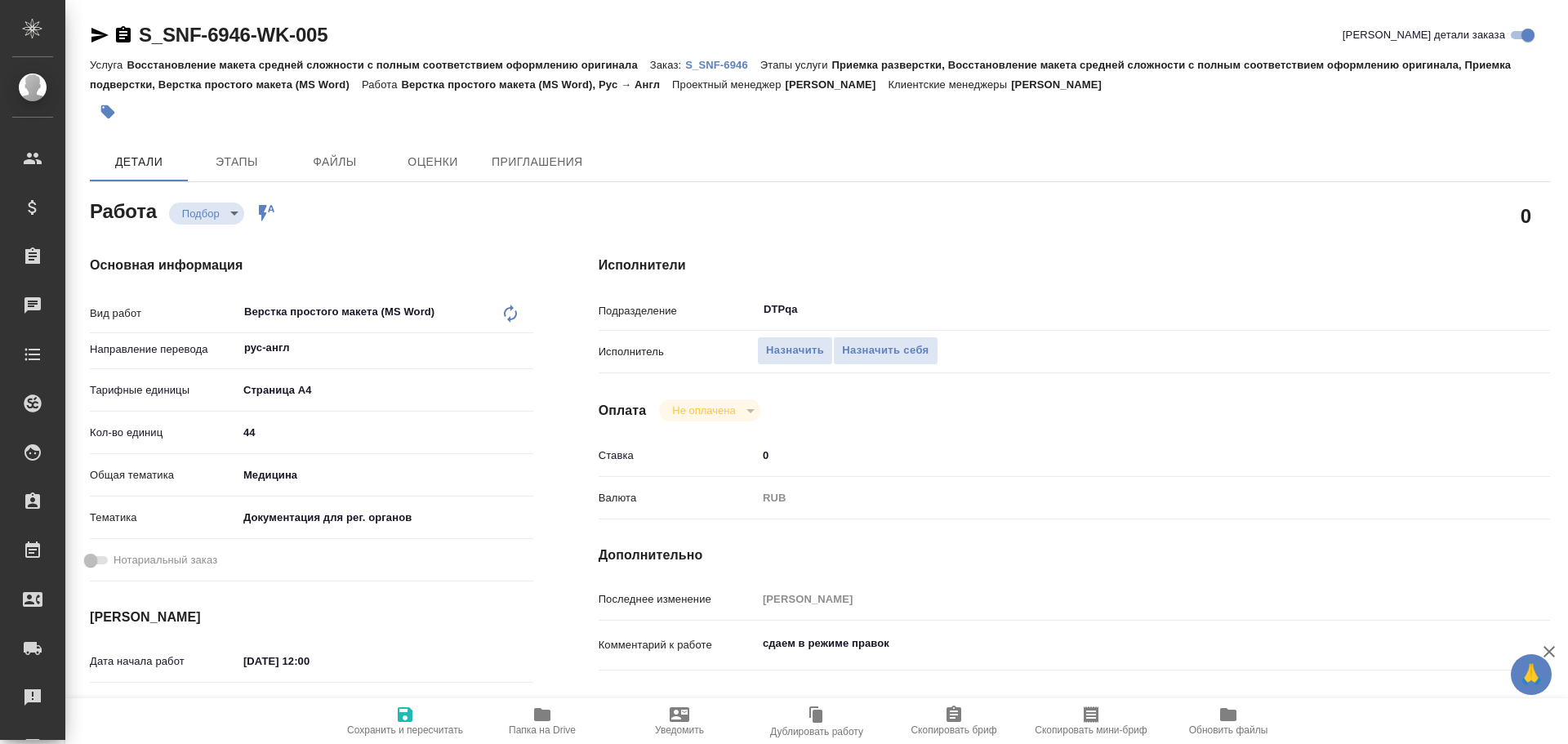
type textarea "x"
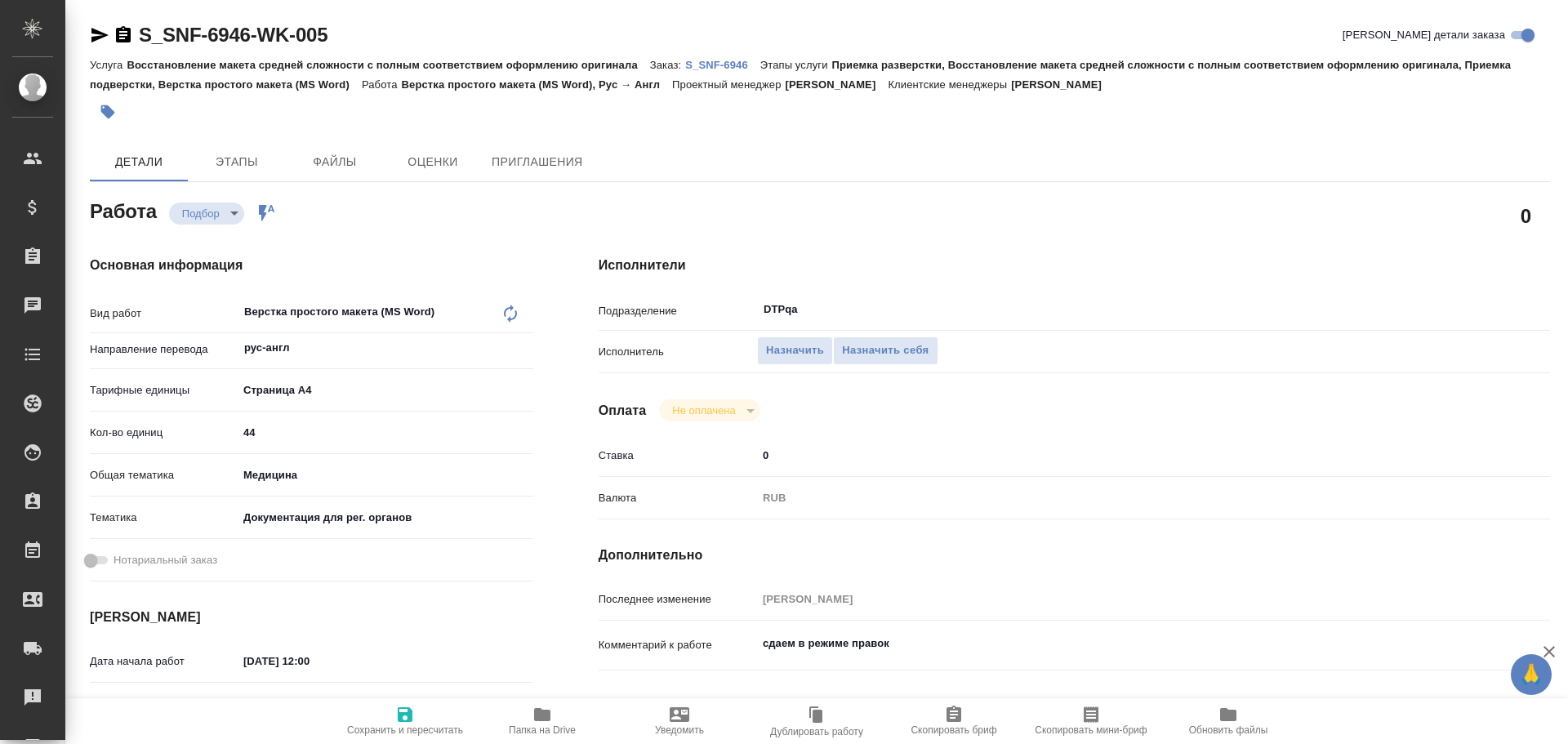
type textarea "x"
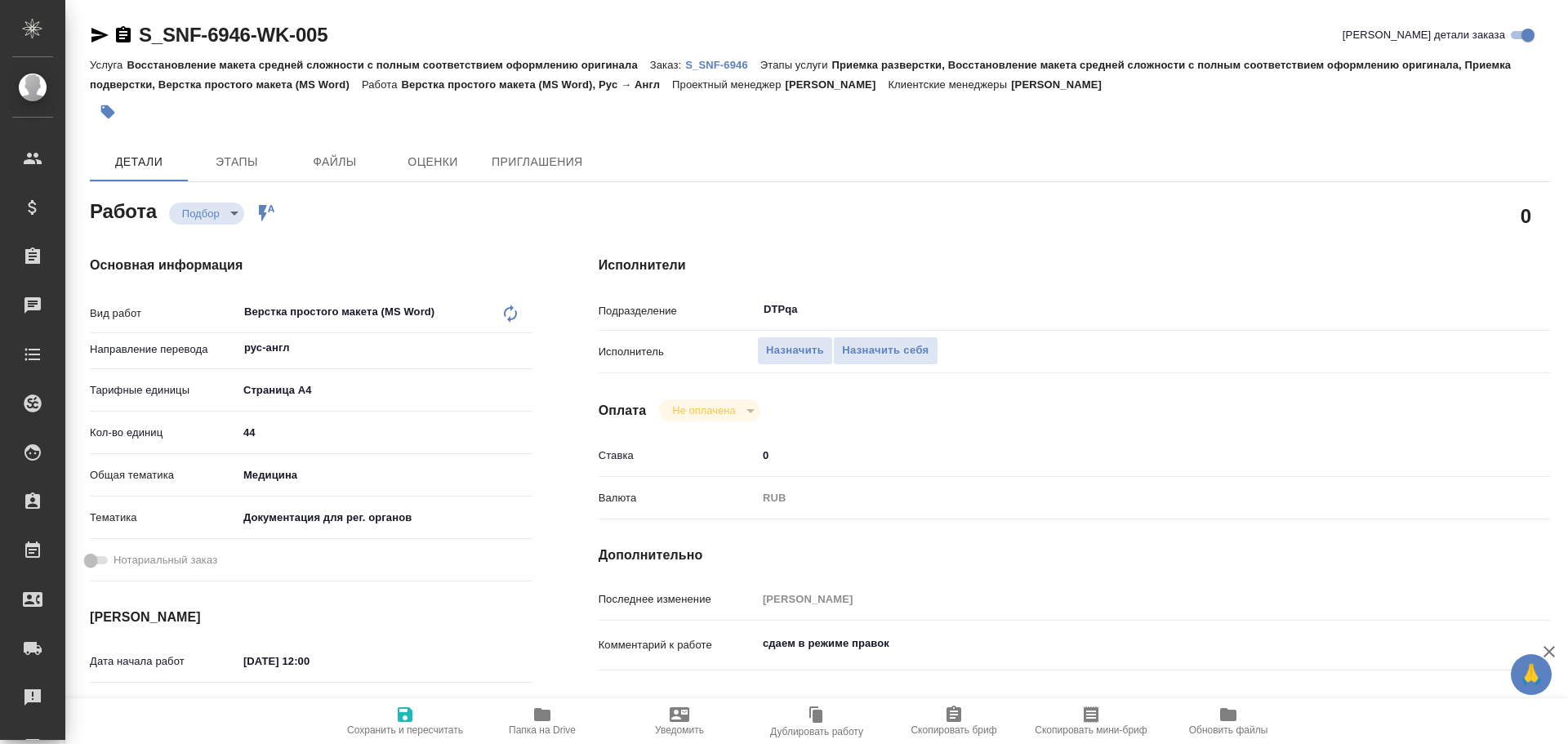
type textarea "x"
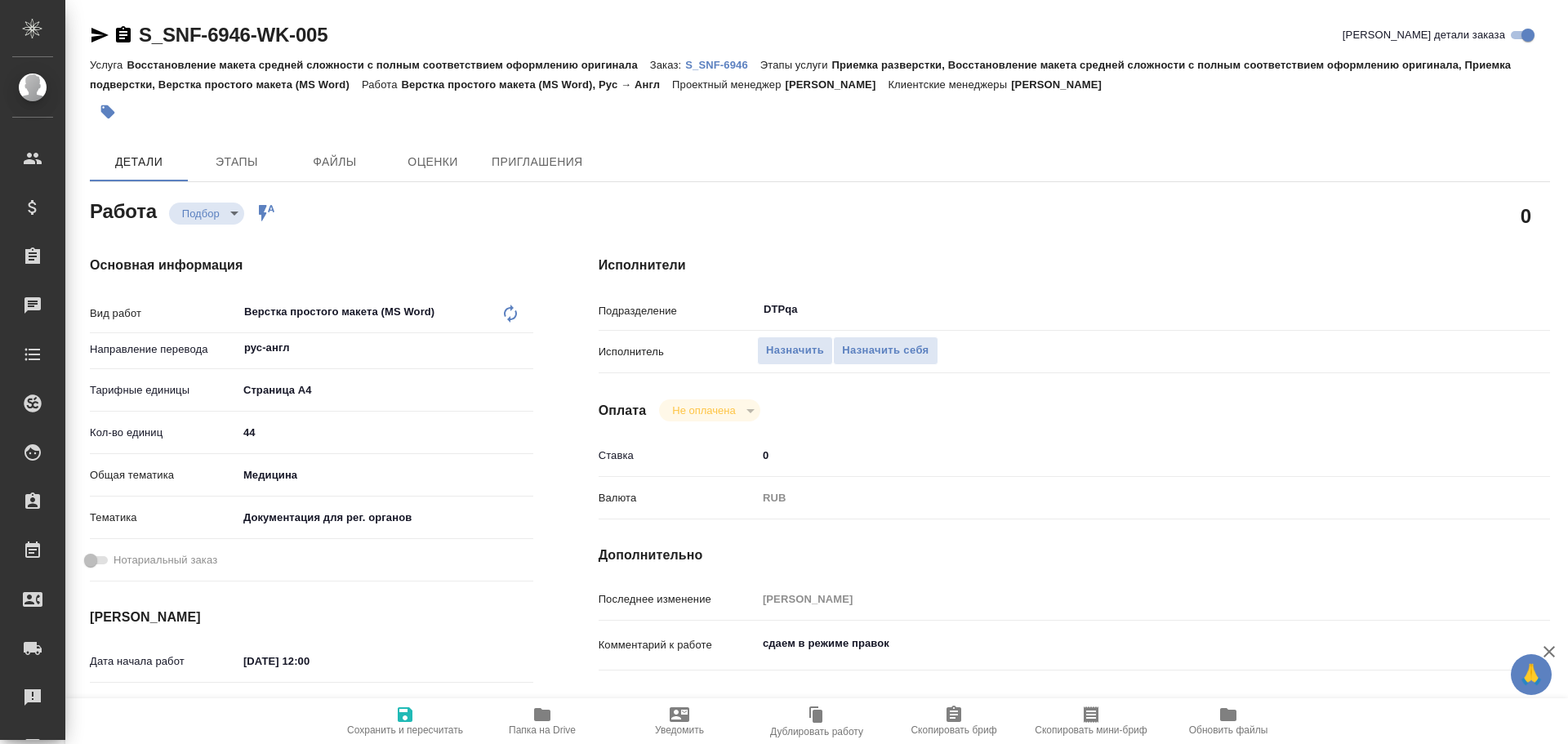
type textarea "x"
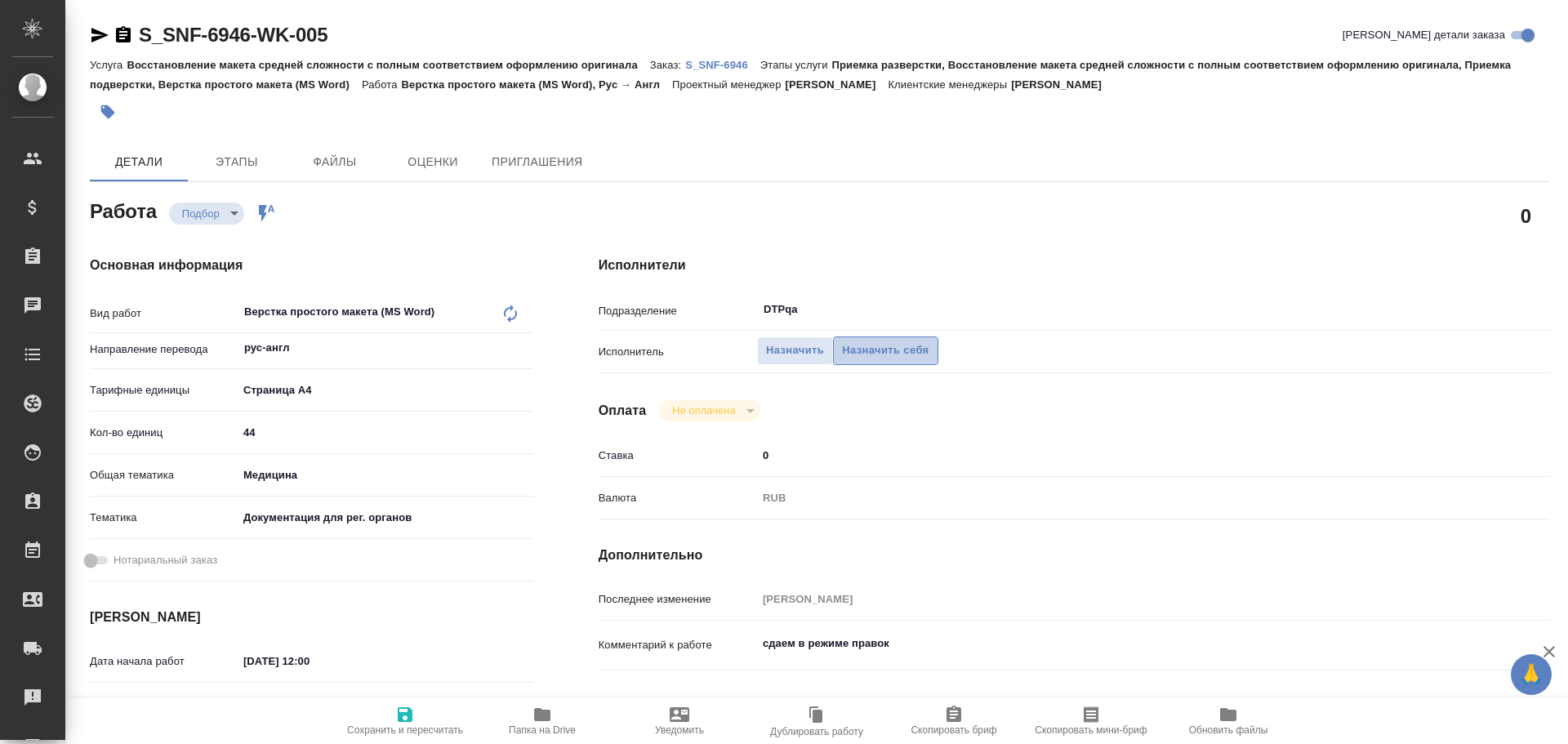
click at [890, 353] on span "Назначить себя" at bounding box center [884, 351] width 87 height 19
type textarea "x"
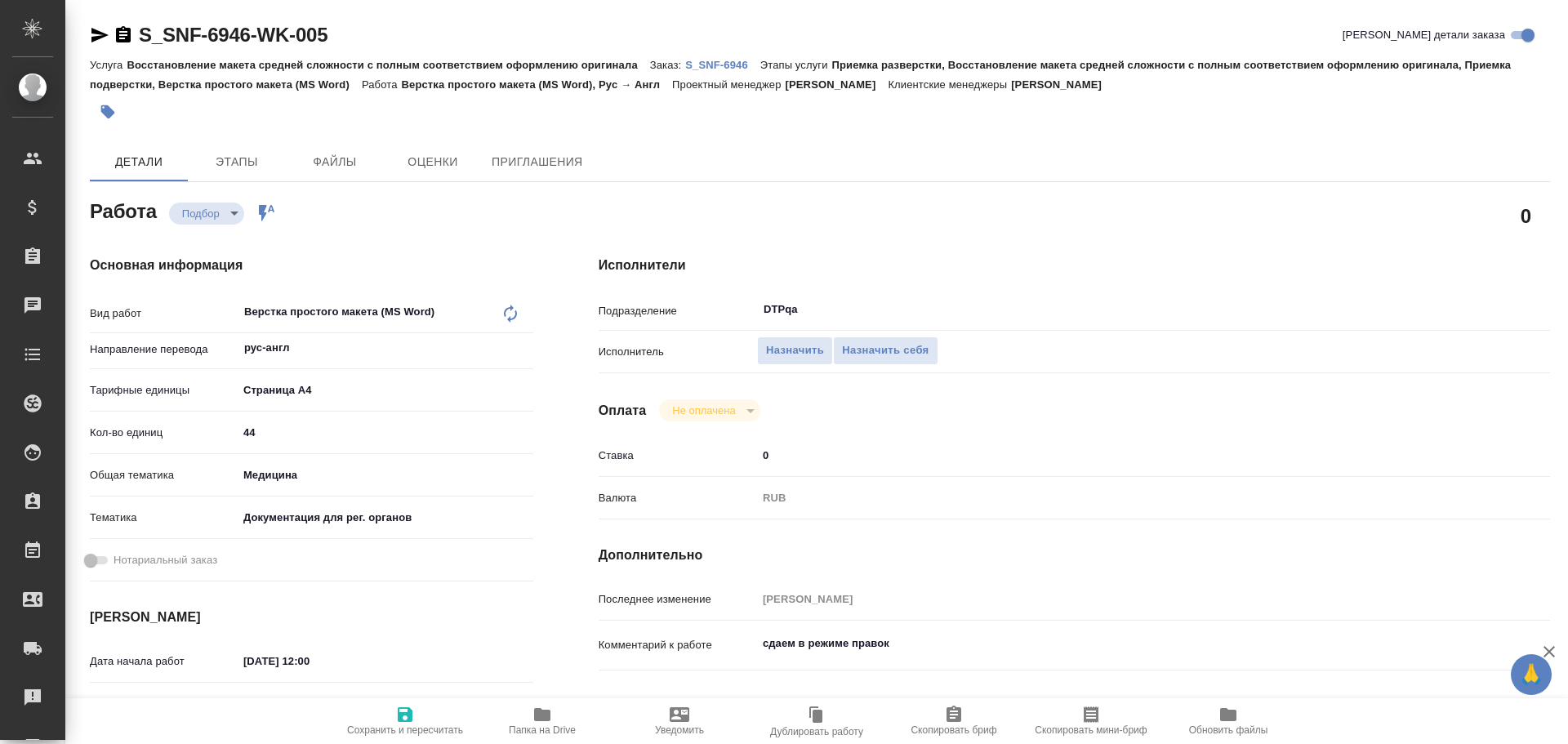
type textarea "x"
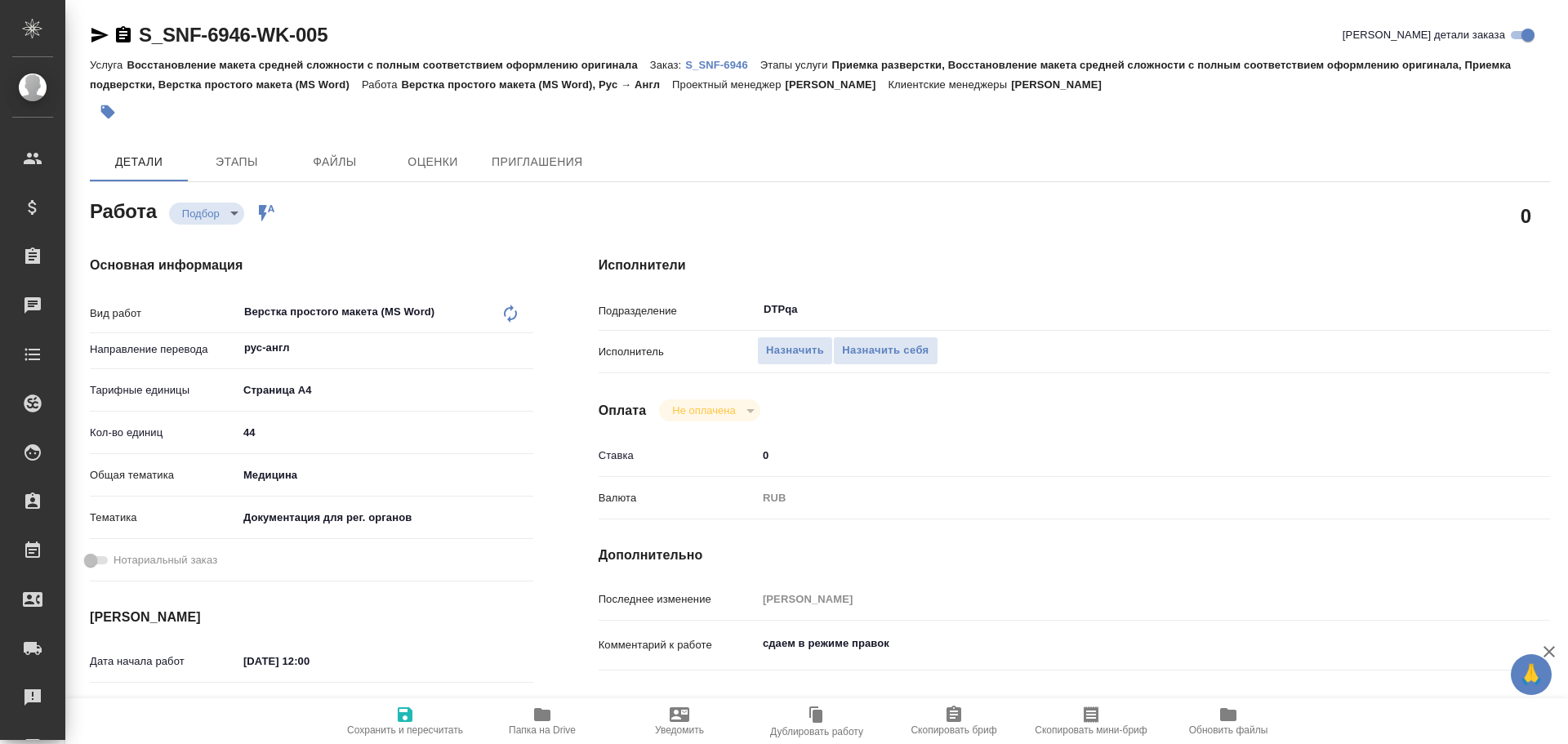
type textarea "x"
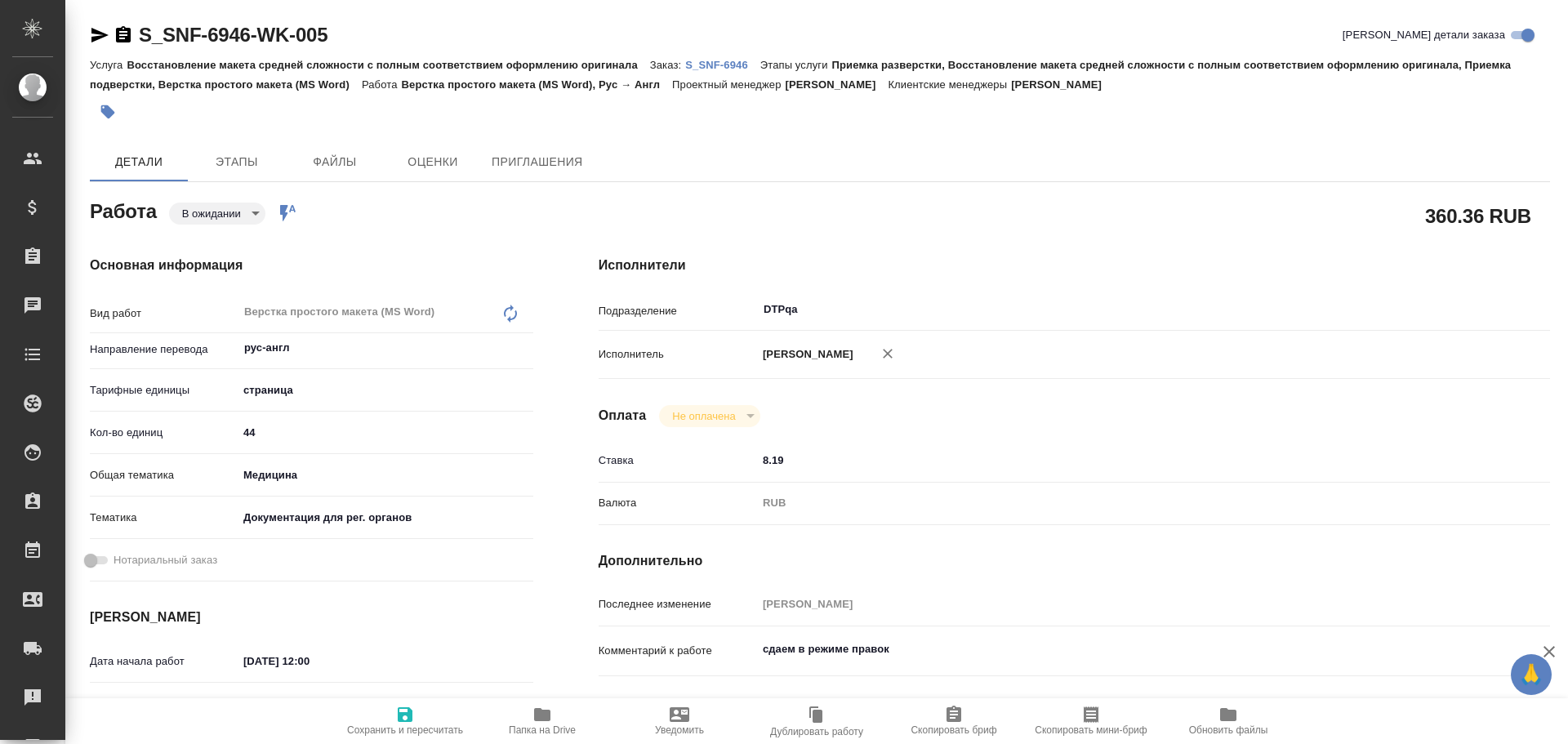
type textarea "x"
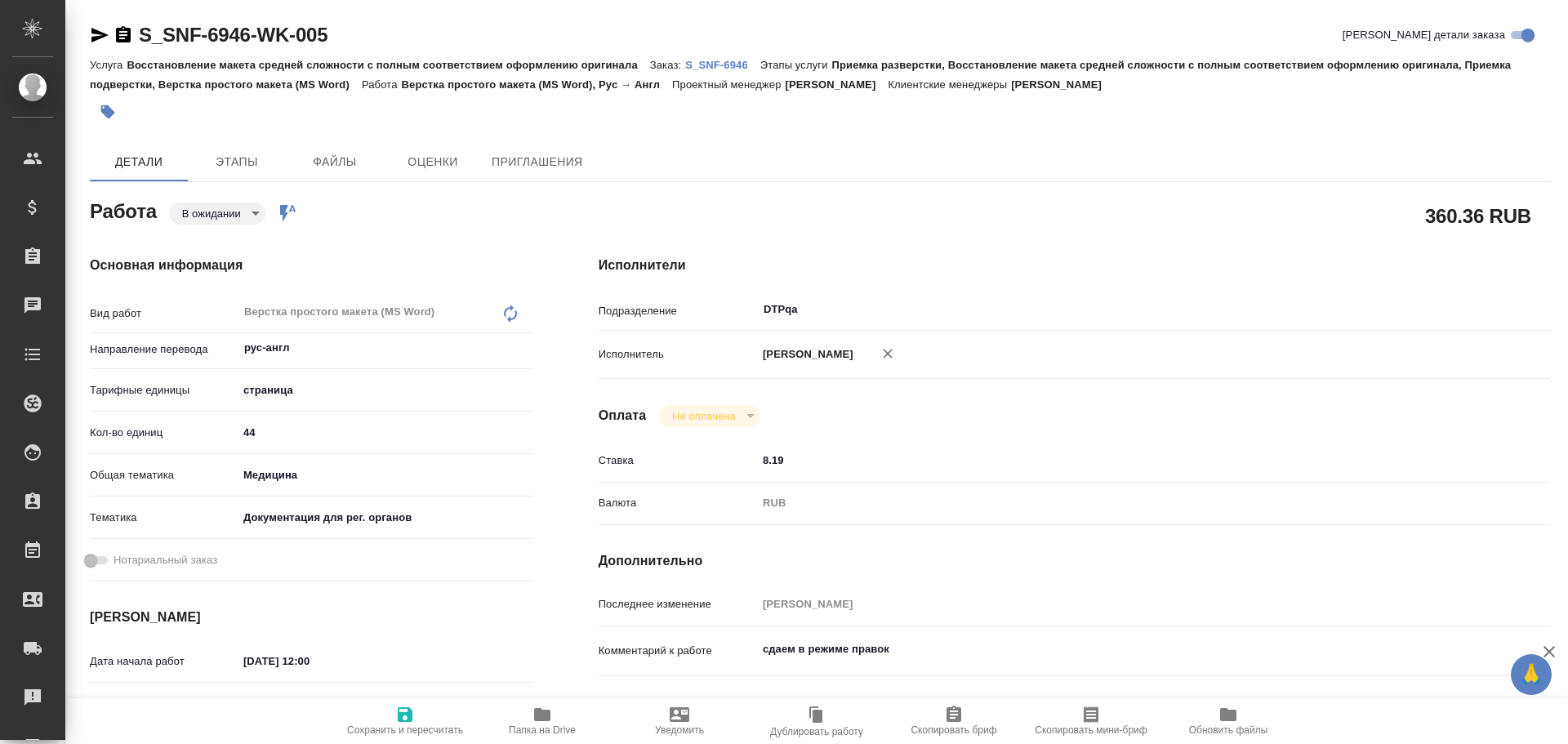
type textarea "x"
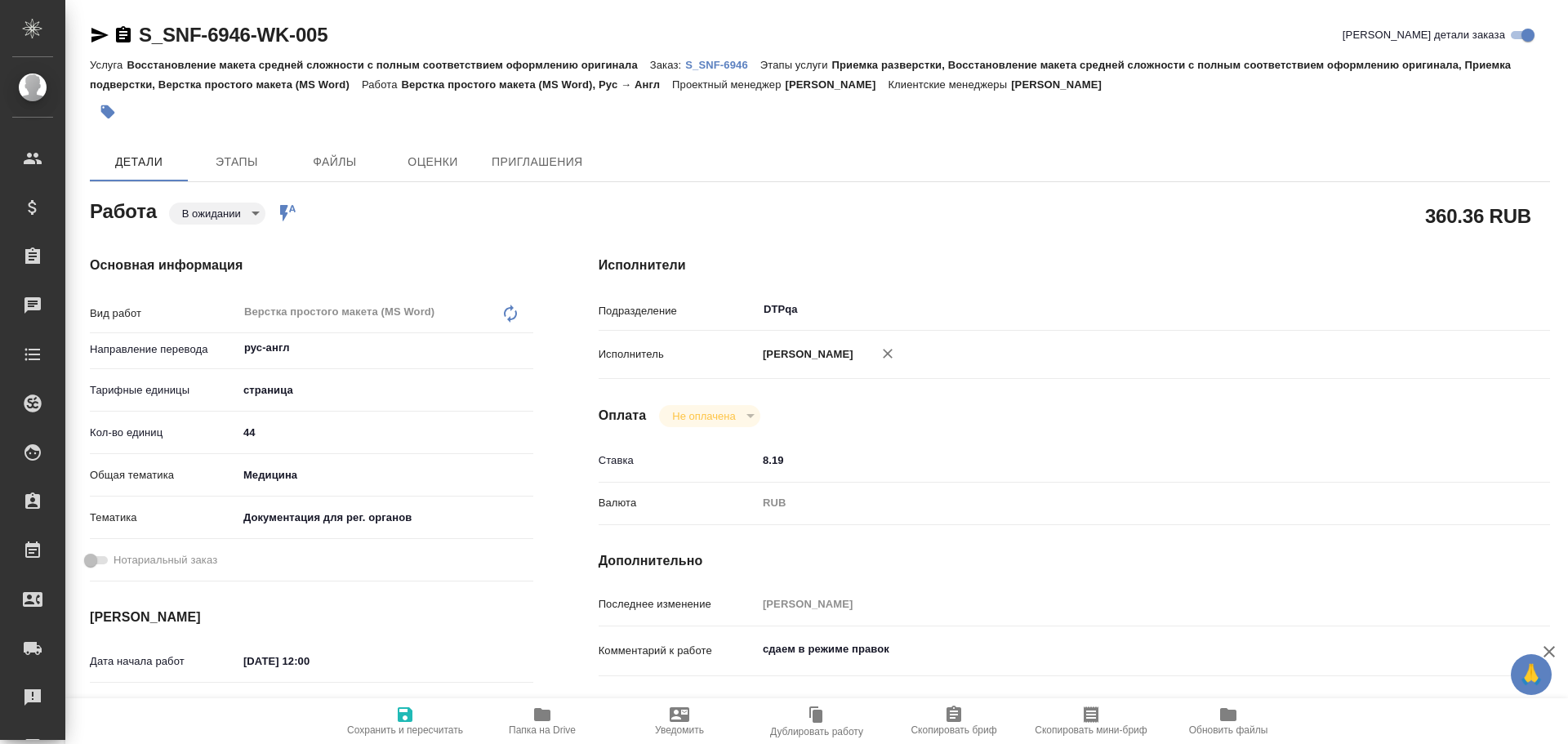
type textarea "x"
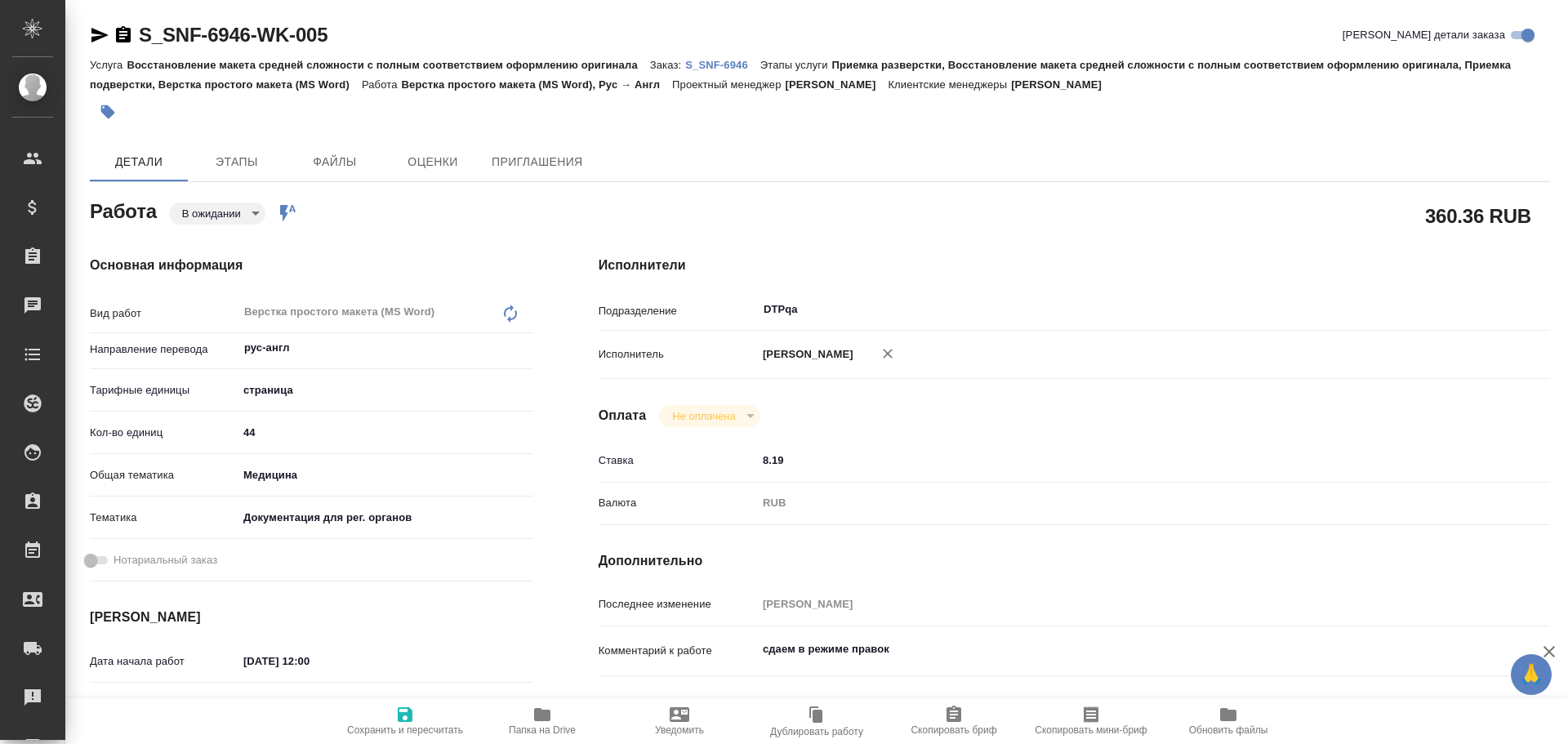
type textarea "x"
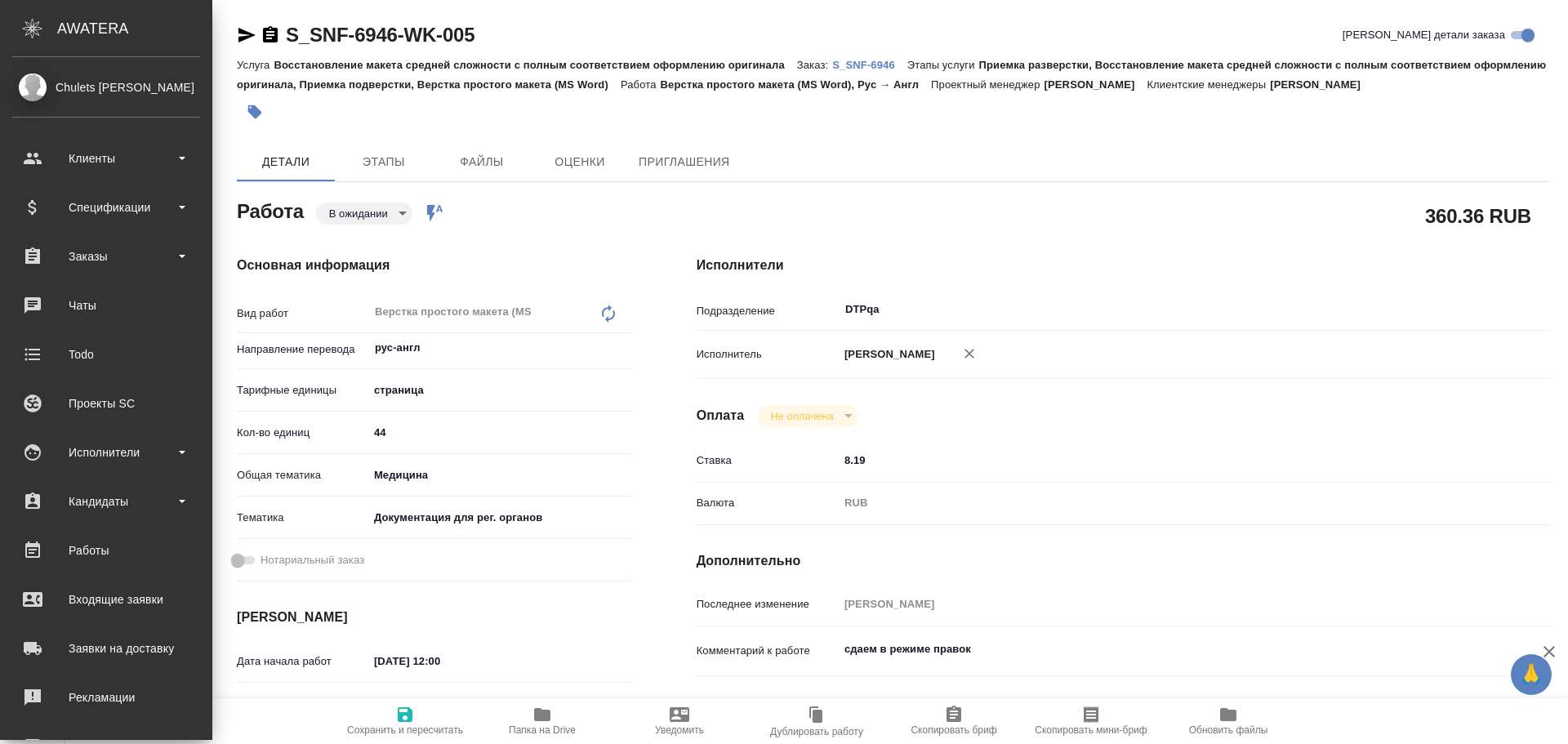
type textarea "x"
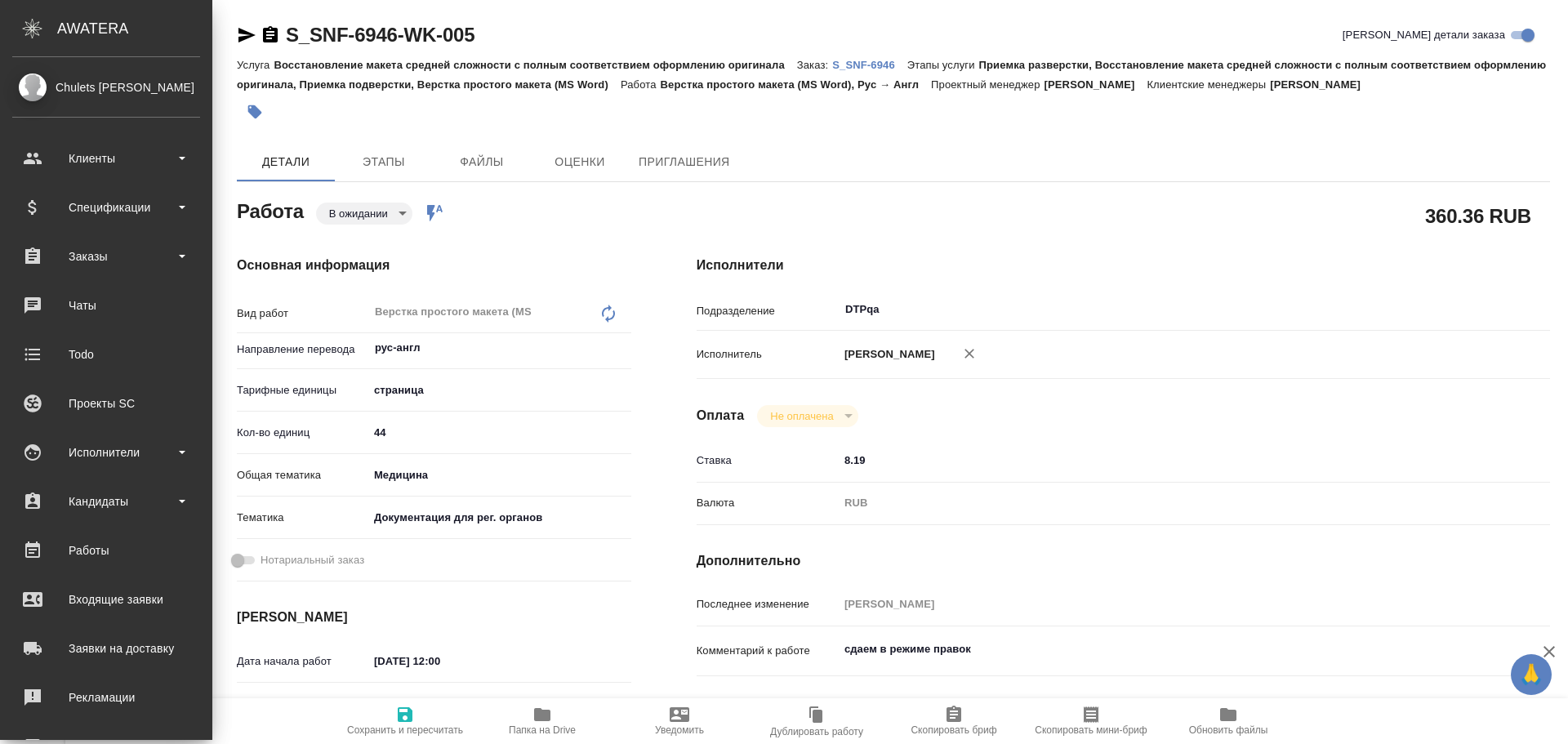
type textarea "x"
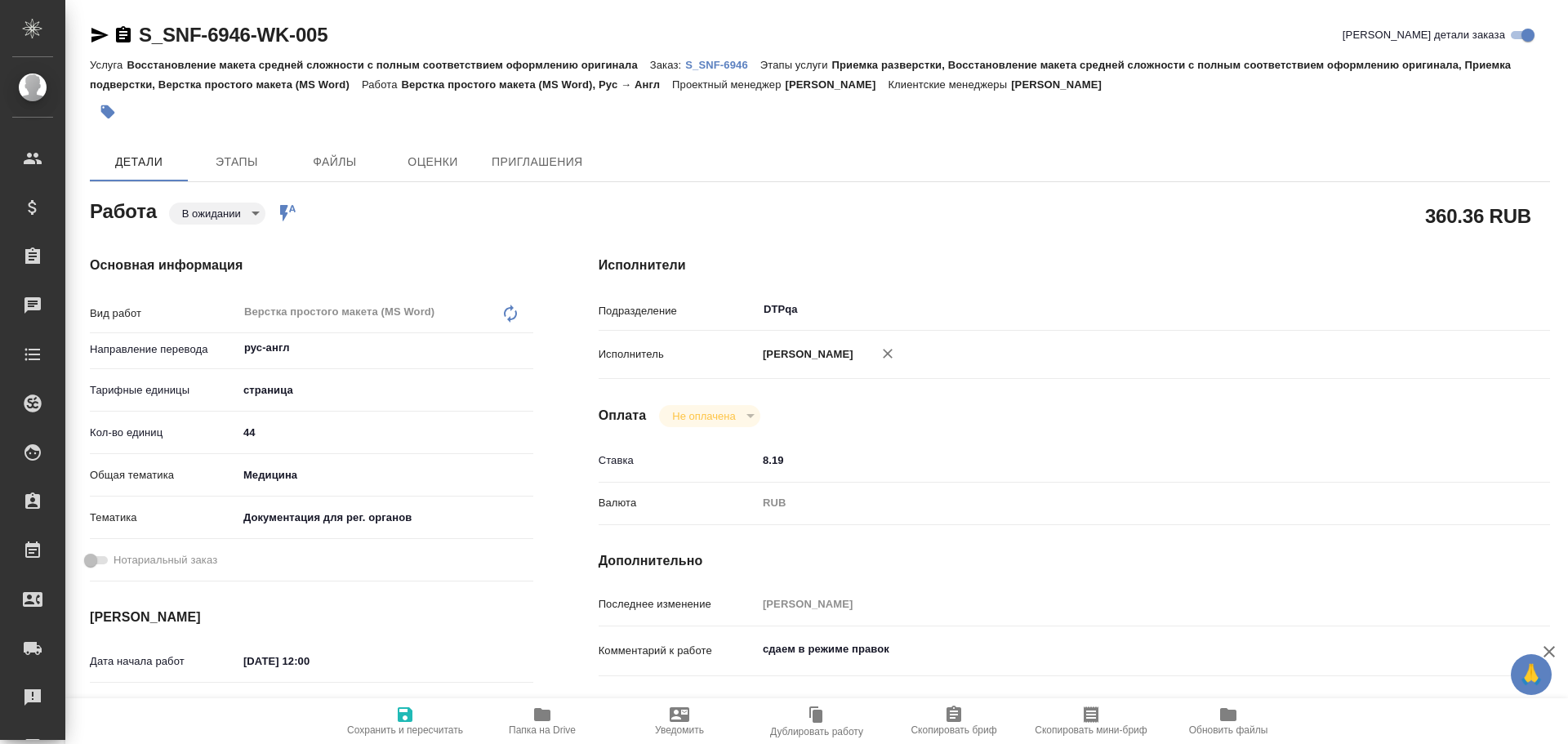
drag, startPoint x: 412, startPoint y: 724, endPoint x: 552, endPoint y: 532, distance: 237.6
click at [412, 723] on span "Сохранить и пересчитать" at bounding box center [405, 720] width 118 height 31
type textarea "x"
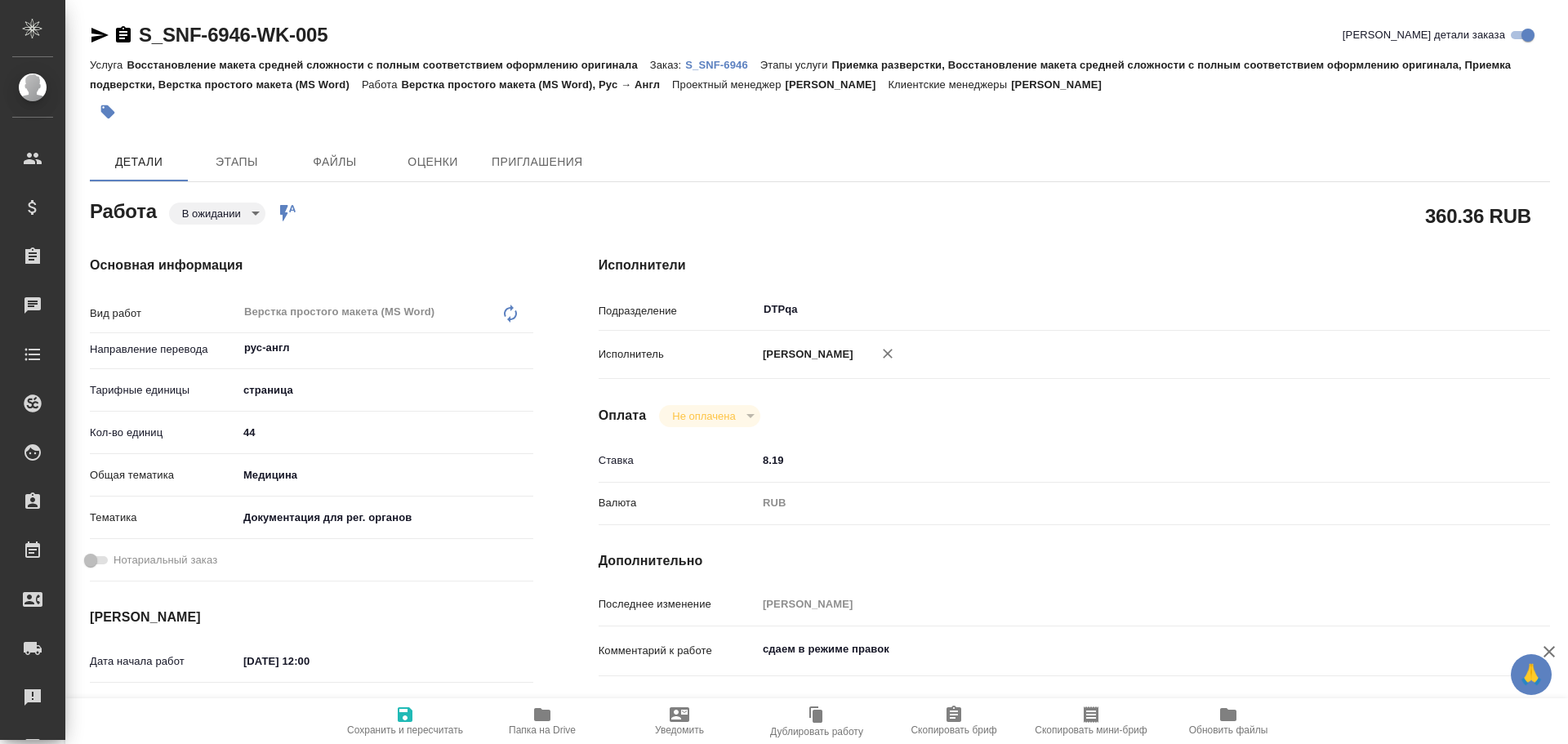
type textarea "x"
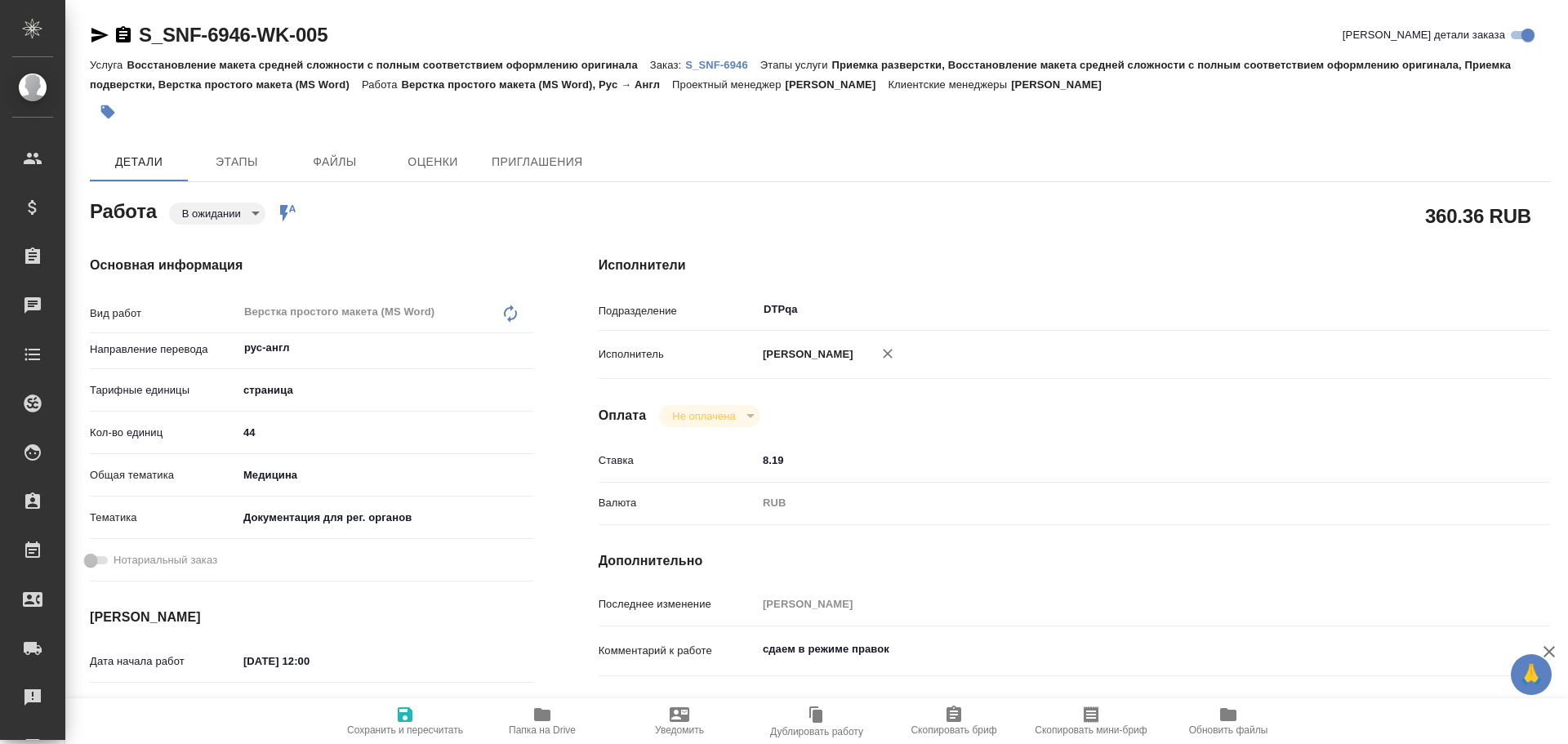
type textarea "x"
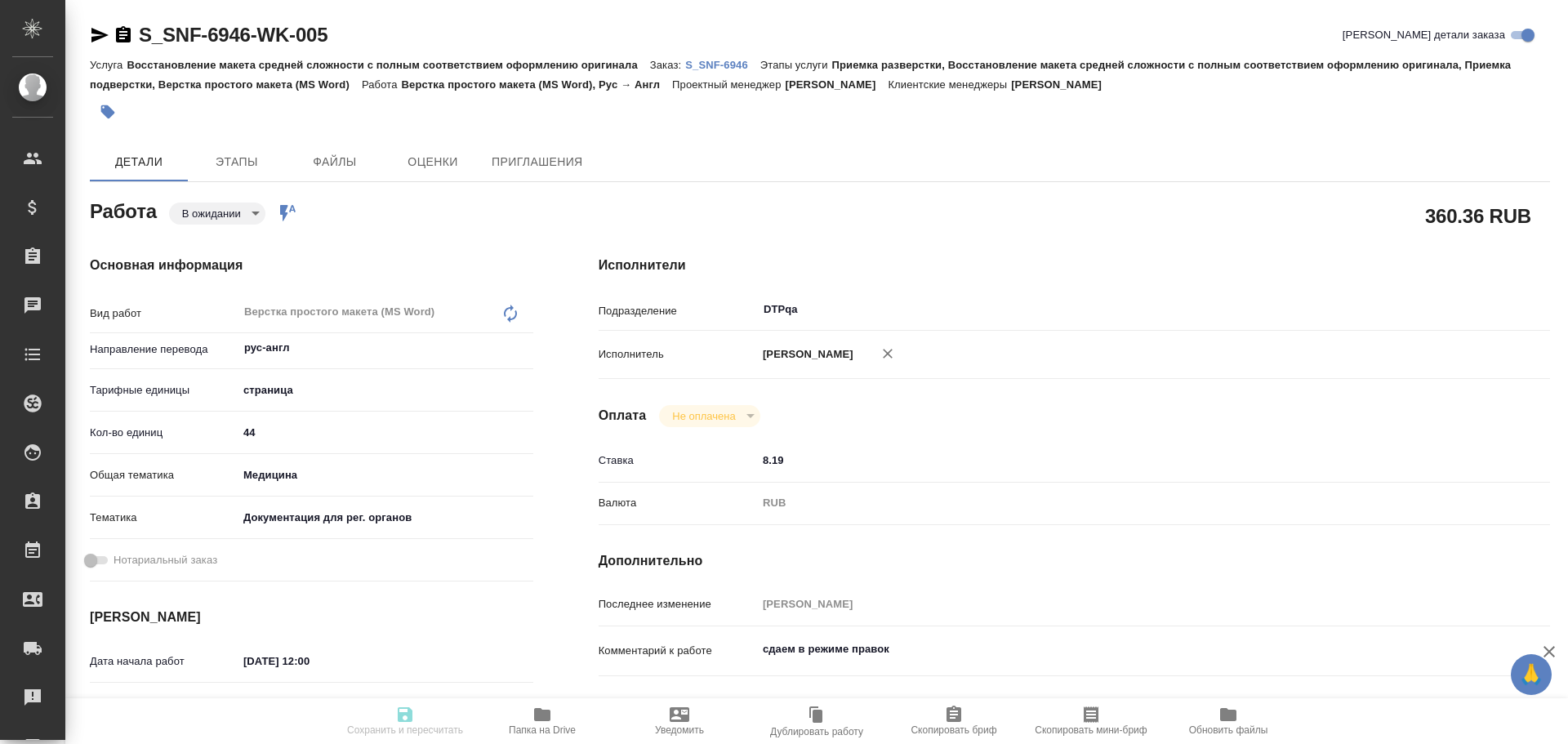
type textarea "x"
type input "pending"
type textarea "Верстка простого макета (MS Word)"
type textarea "x"
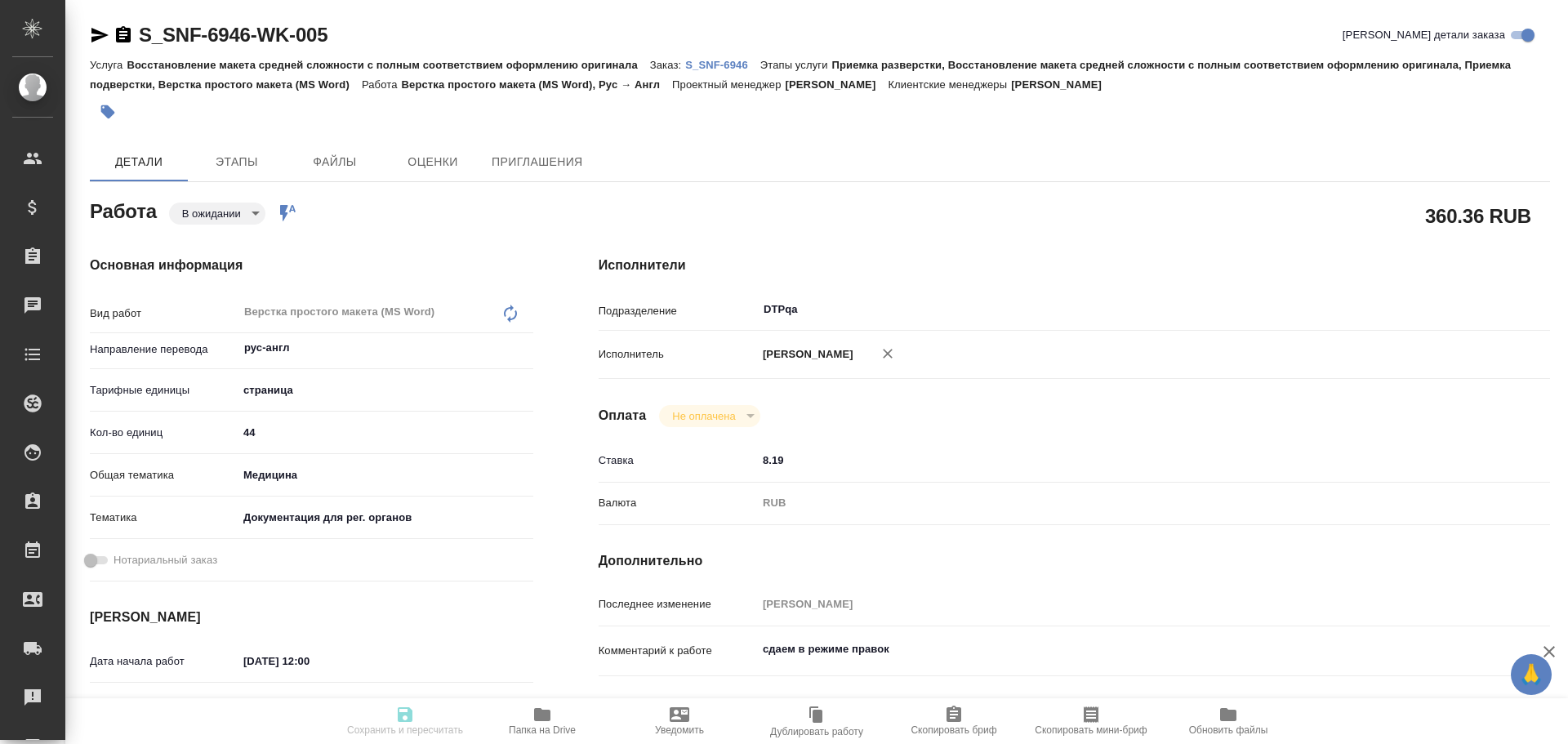
type input "рус-англ"
type input "5a8b1489cc6b4906c91bfdb2"
type input "44"
type input "med"
type input "5f647205b73bc97568ca66c6"
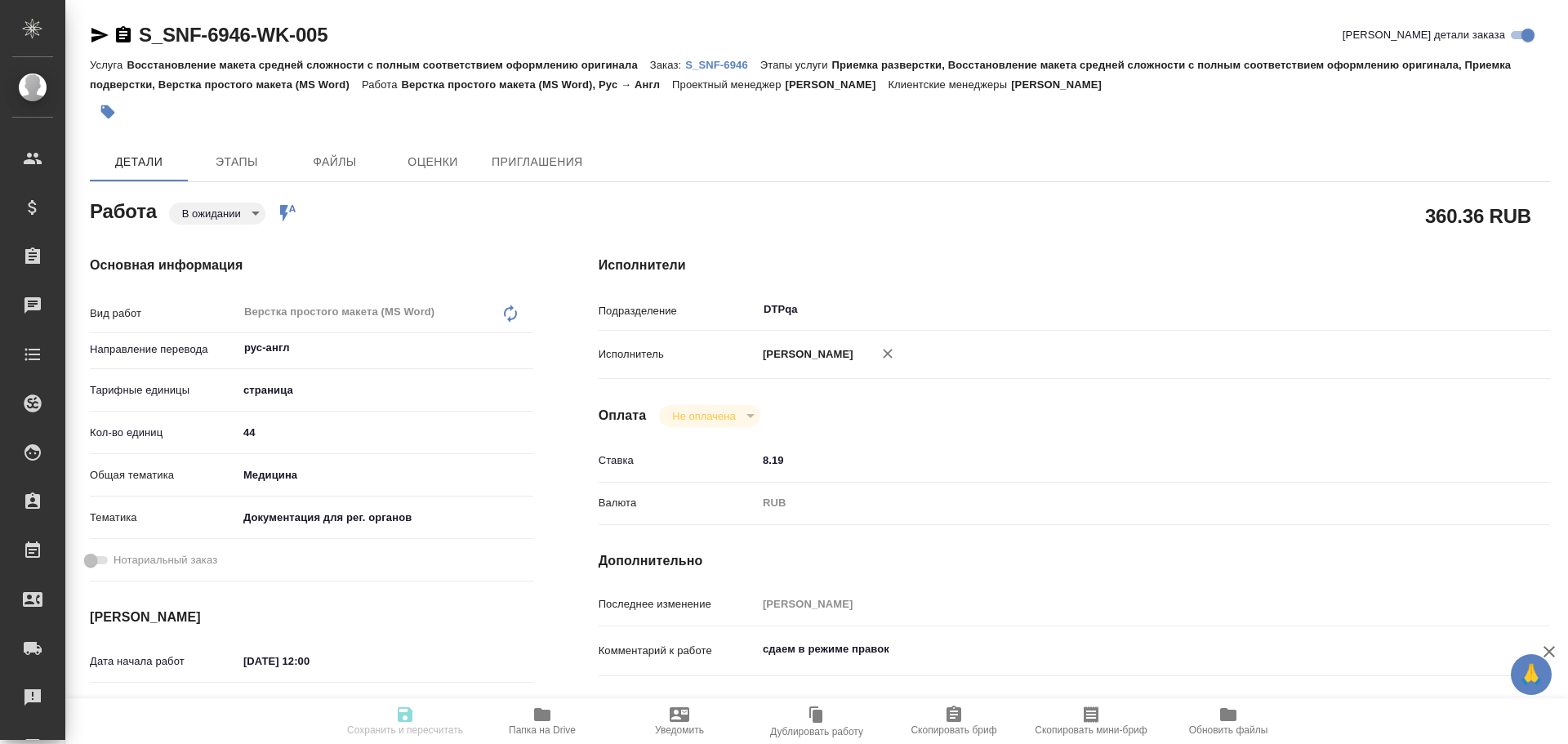
type input "13.10.2025 12:00"
type input "13.10.2025 14:30"
type input "13.10.2025 16:00"
type input "DTPqa"
type input "notPayed"
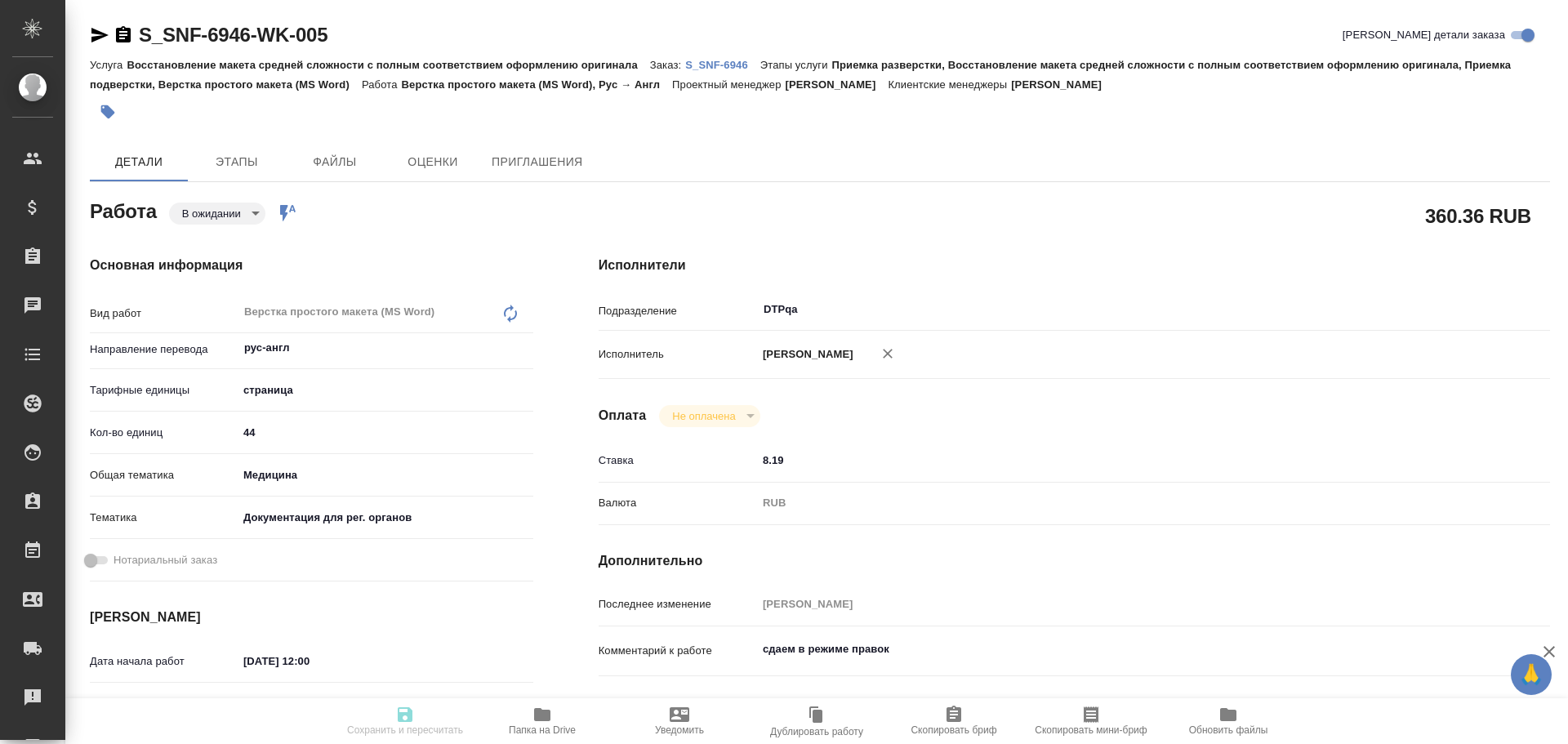
type input "8.19"
type input "RUB"
type input "[PERSON_NAME]"
type textarea "сдаем в режиме правок"
type textarea "x"
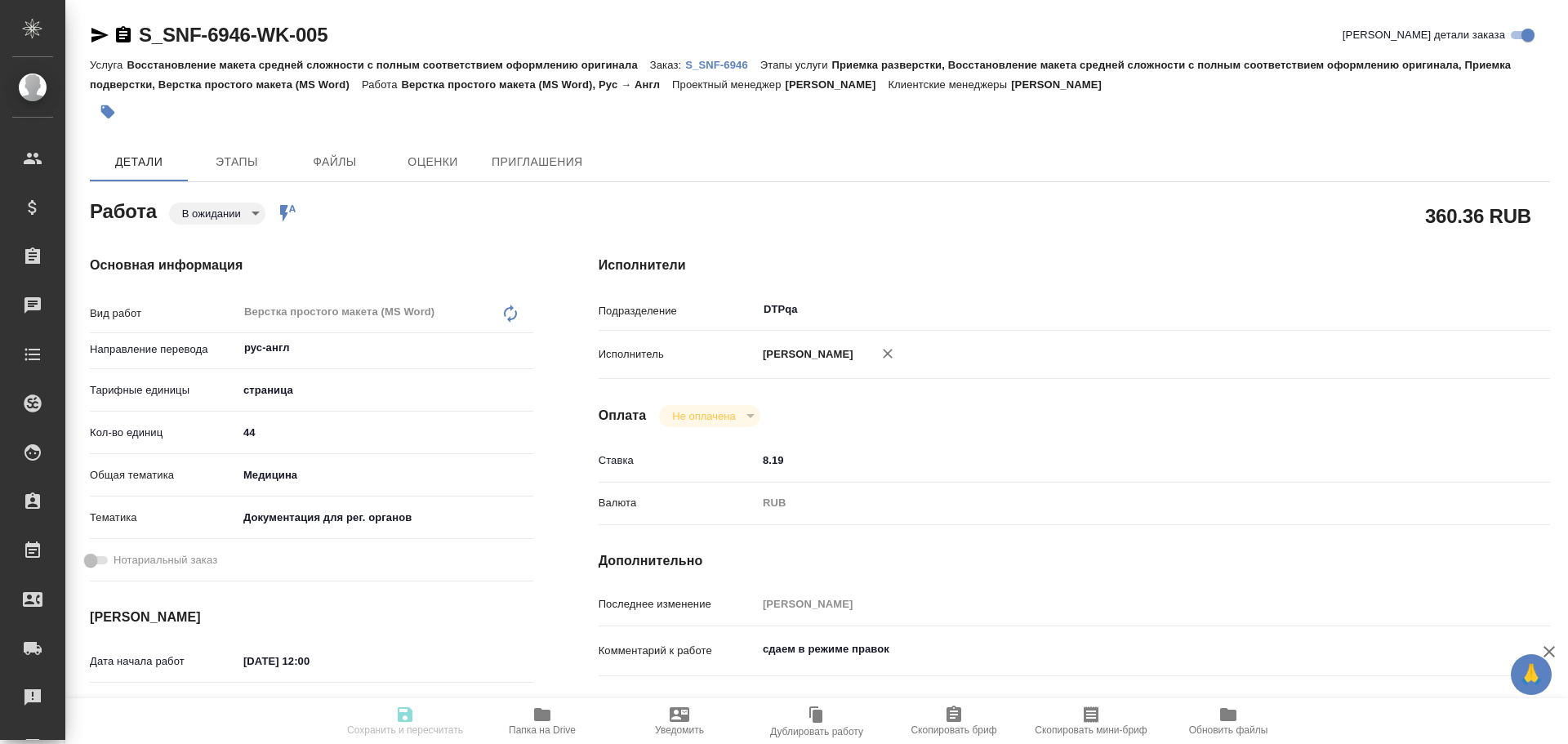
type textarea "/Clients/Sanofi/Orders/S_SNF-6946/DTP/S_SNF-6946-WK-005"
type textarea "x"
type input "S_SNF-6946"
type input "E005890349"
type input "Восстановление макета средней сложности с полным соответствием оформлению ориги…"
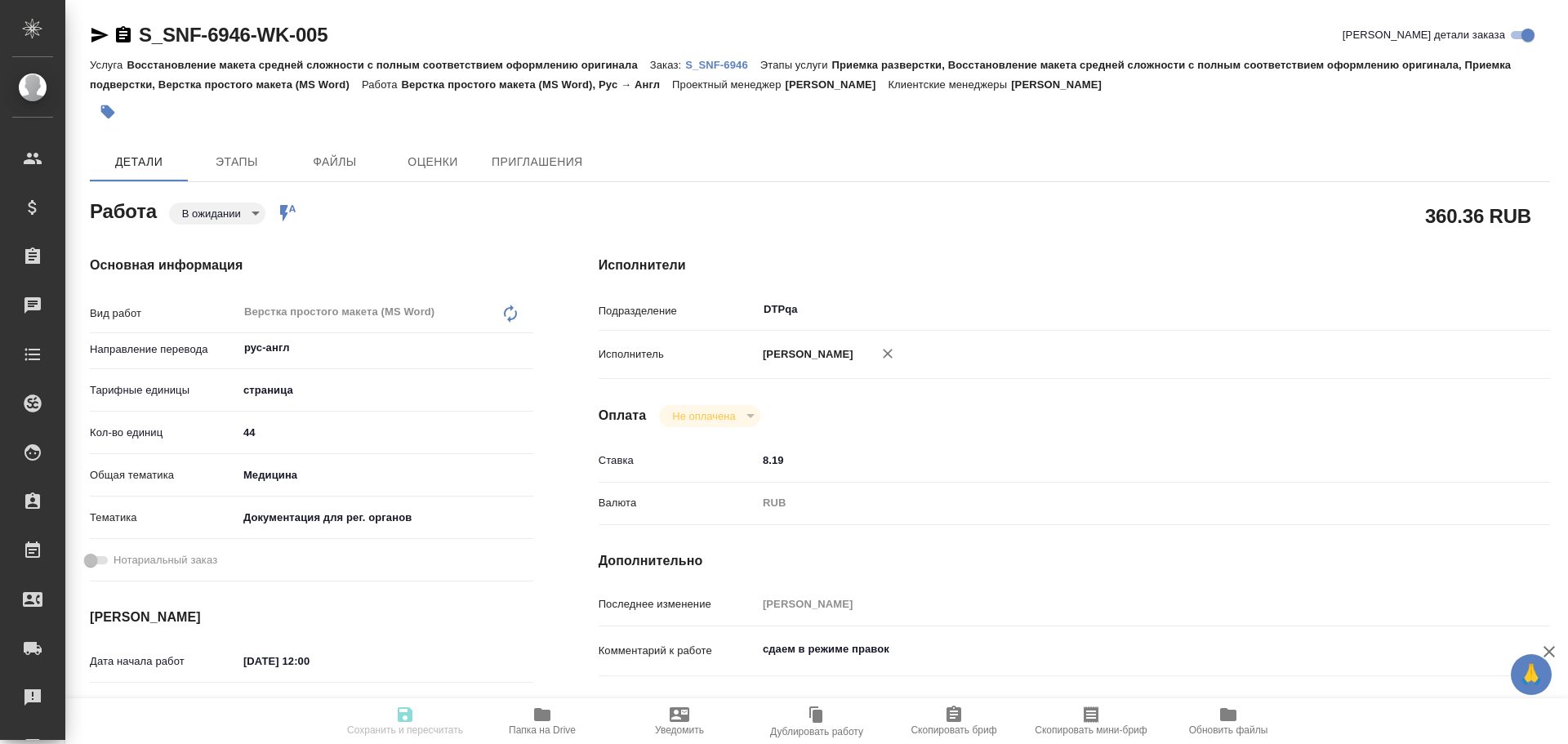
type input "Приемка разверстки, Восстановление макета средней сложности с полным соответств…"
type input "Сайдашева Диляра"
type input "[PERSON_NAME]"
type input "/Clients/Sanofi/Orders/S_SNF-6946"
type textarea "x"
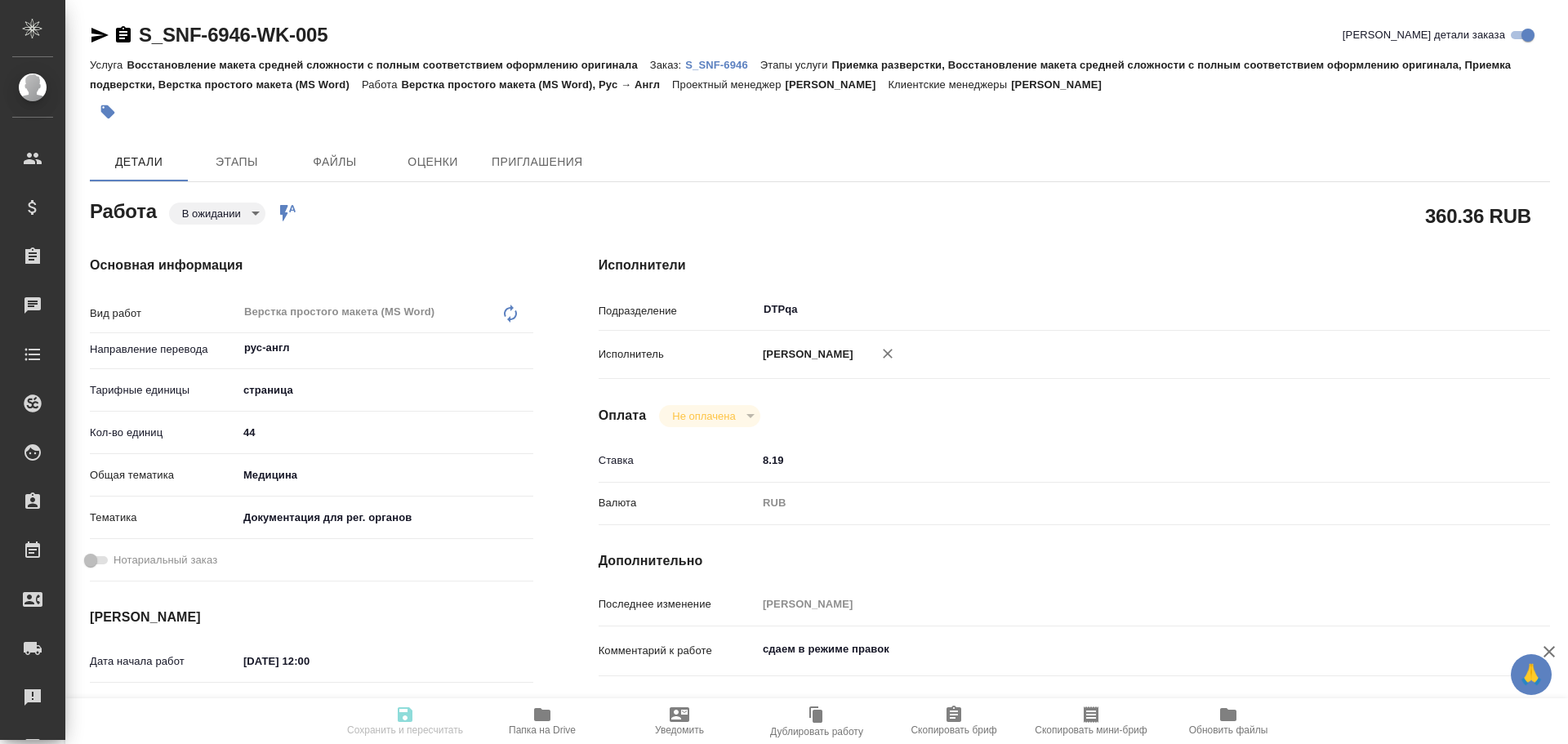
type textarea "комментарии тоже нужно перевести, сохранить режим правок изнач стата: 5977.6 эф…"
type textarea "x"
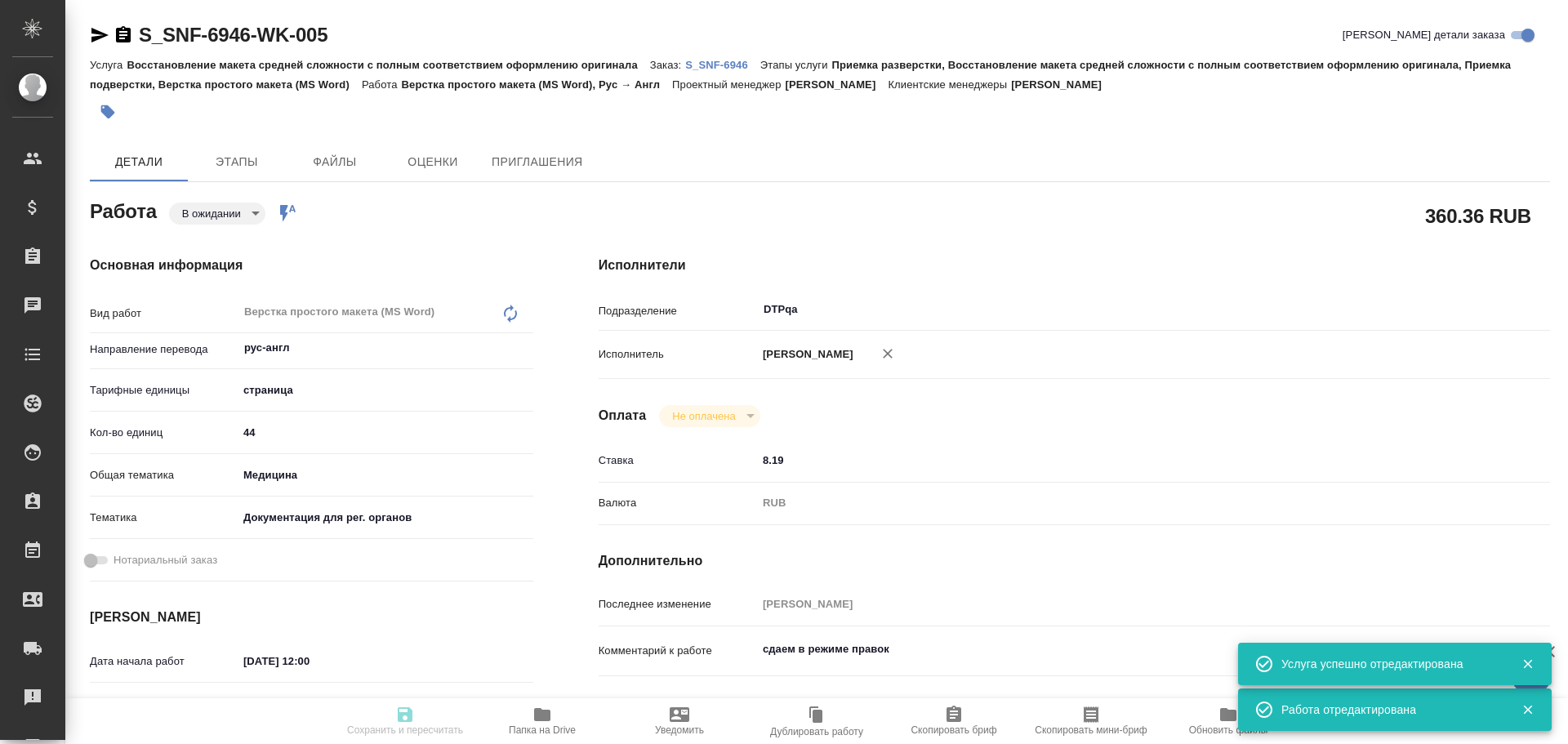
type textarea "x"
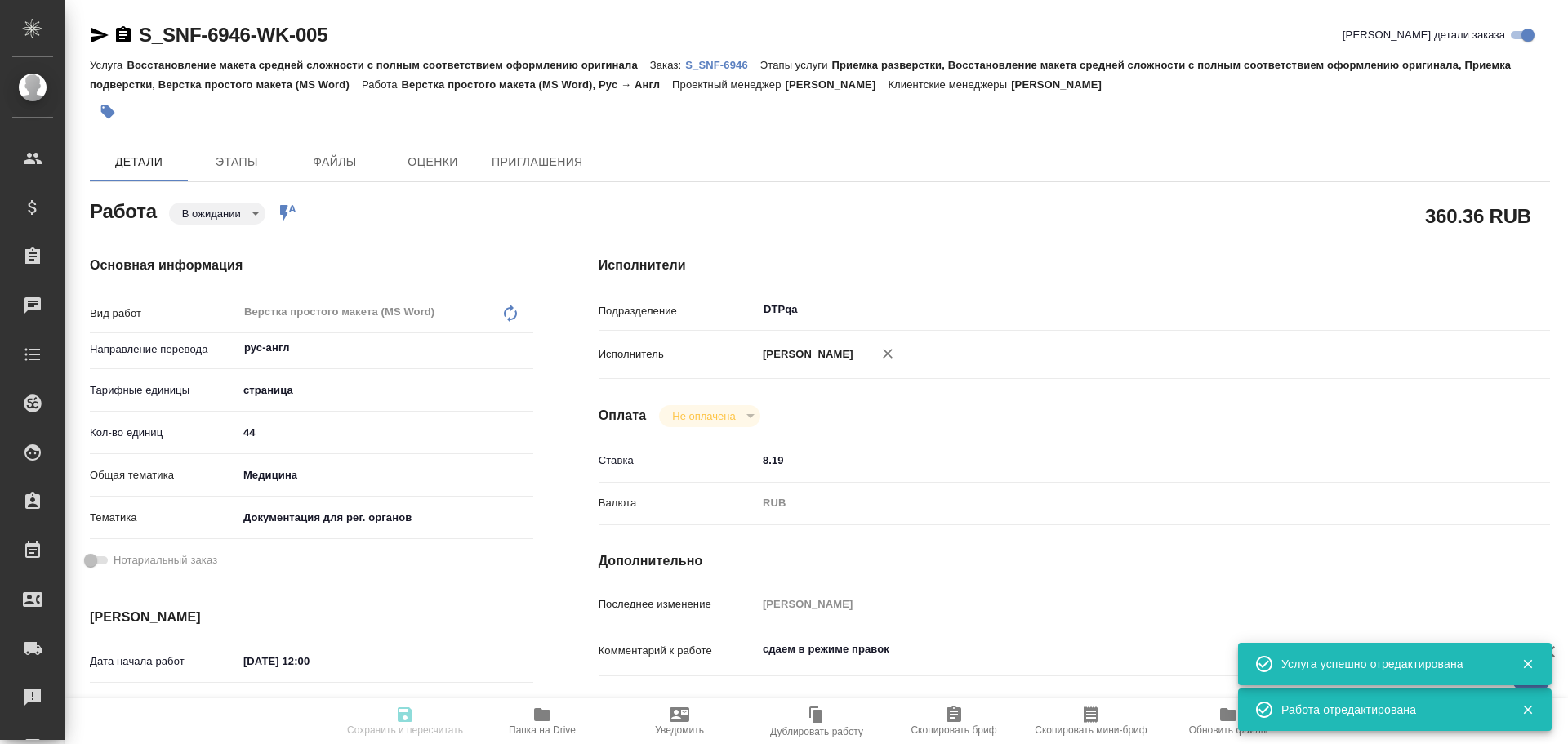
type textarea "x"
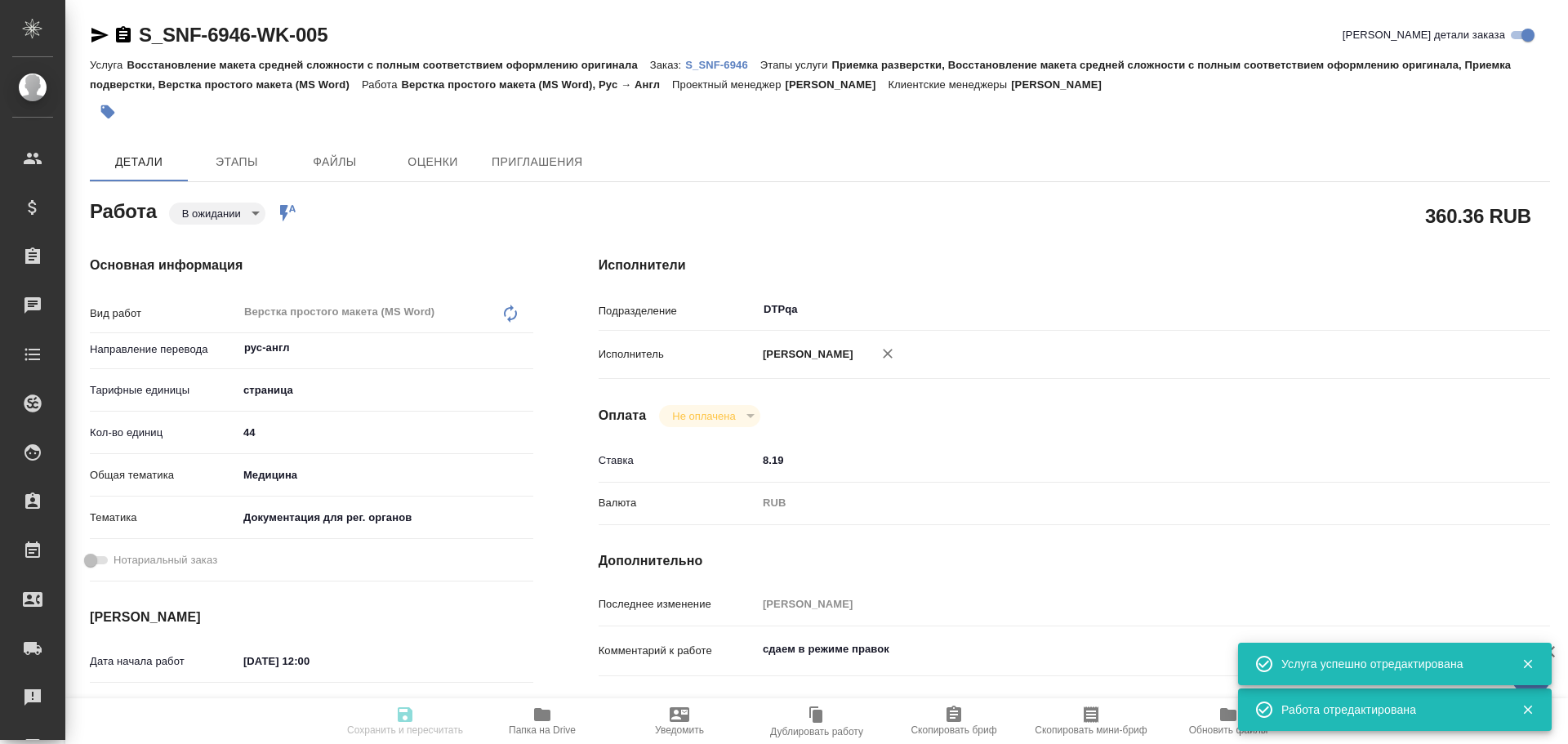
type textarea "x"
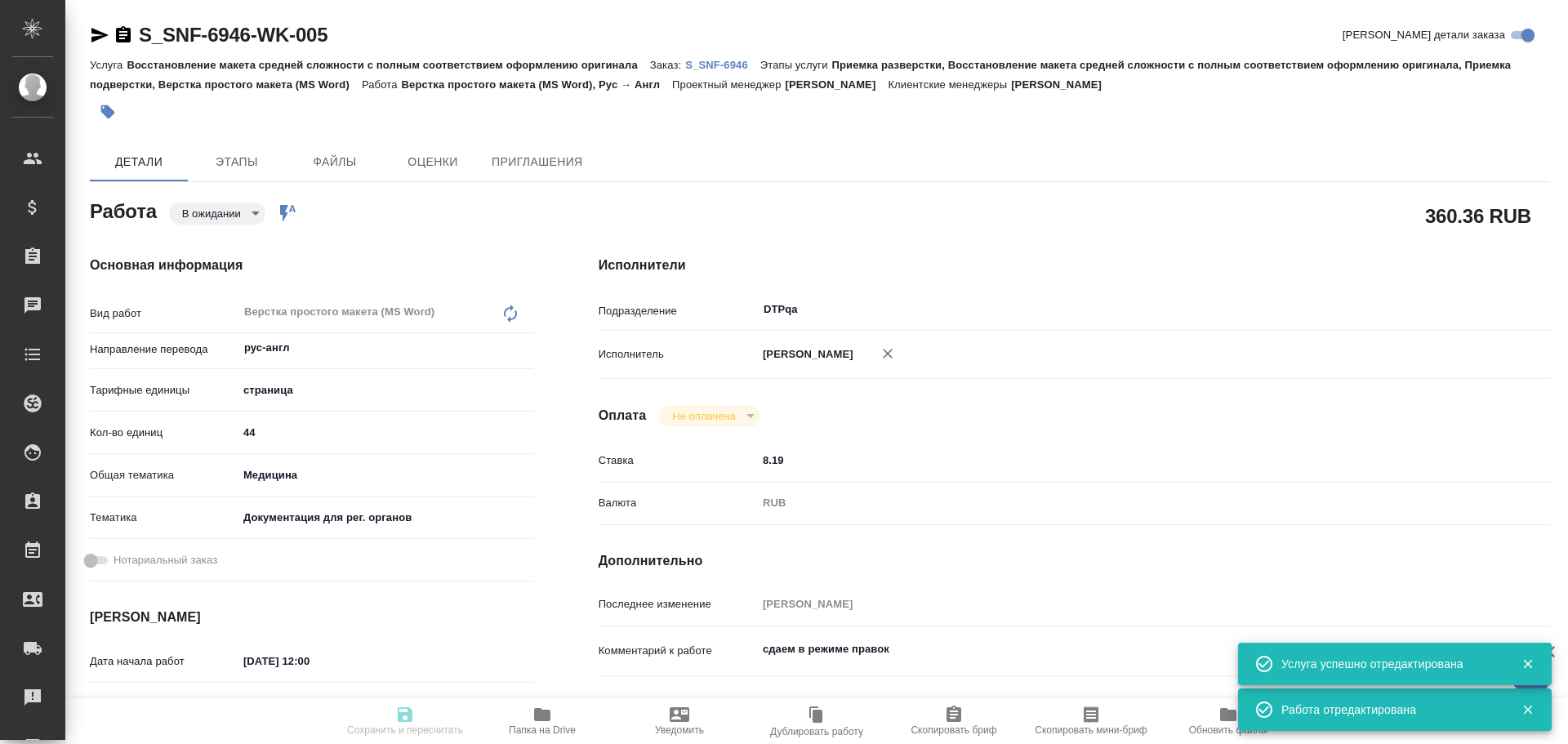
type textarea "x"
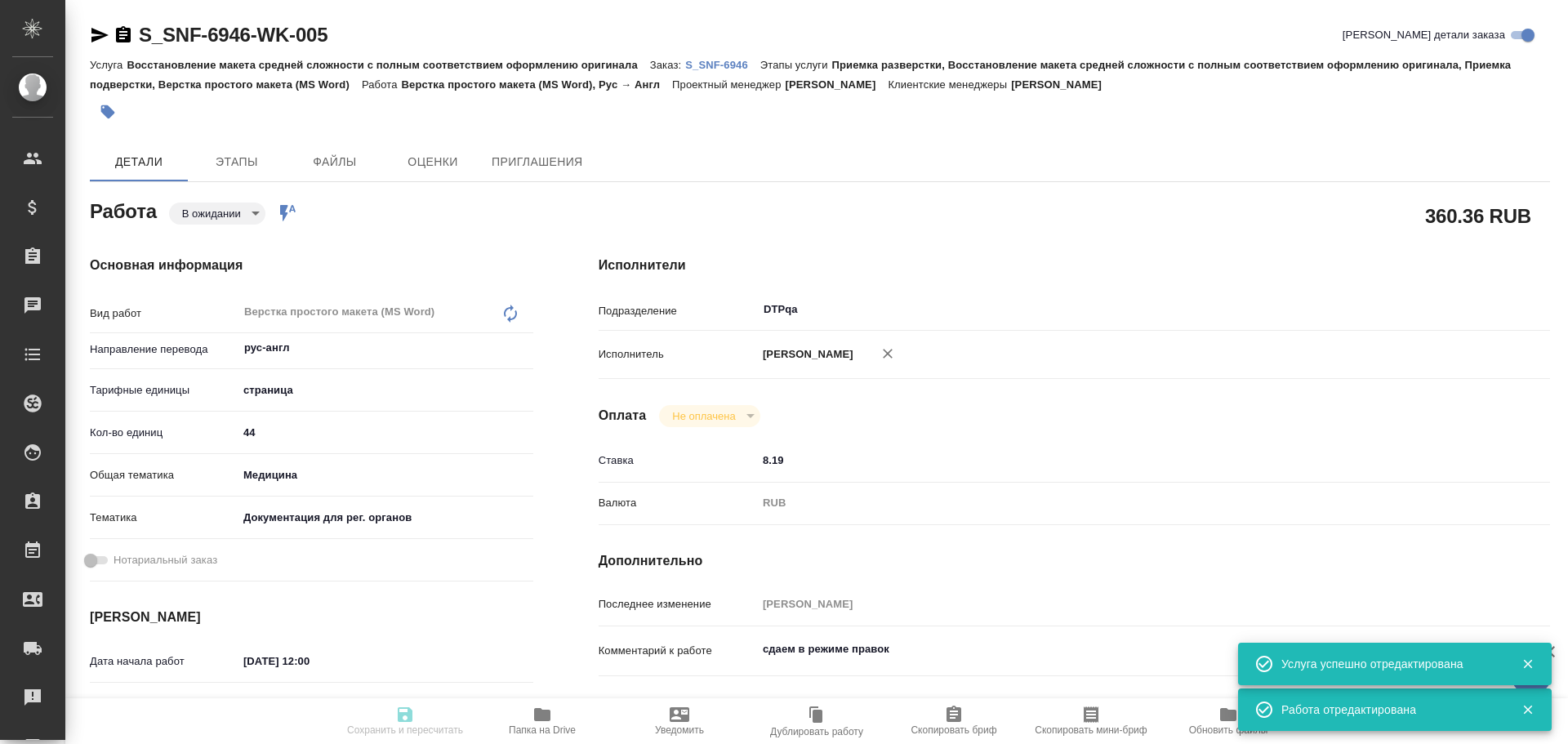
type textarea "x"
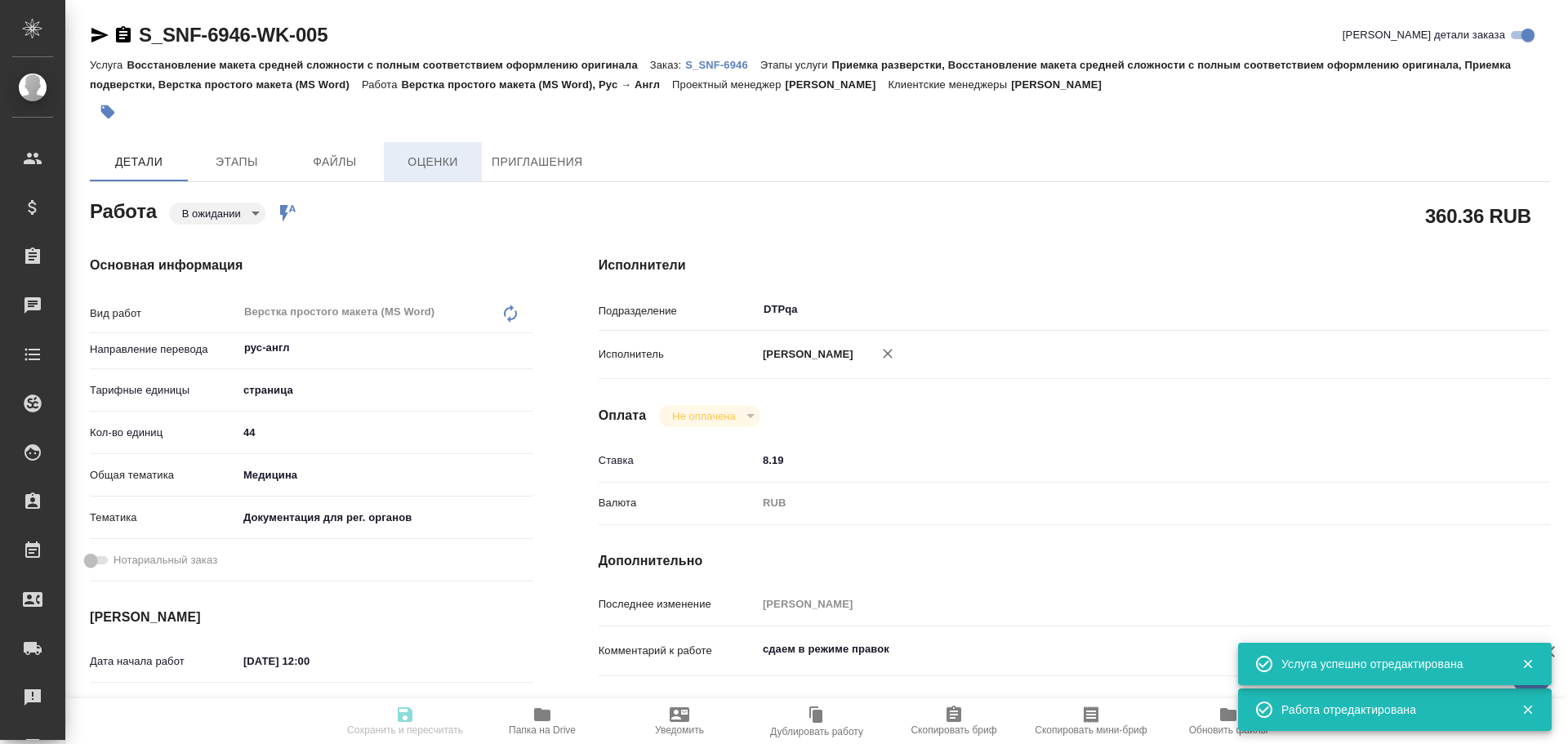
type input "pending"
type textarea "Верстка простого макета (MS Word)"
type textarea "x"
type input "рус-англ"
type input "5a8b1489cc6b4906c91bfdb2"
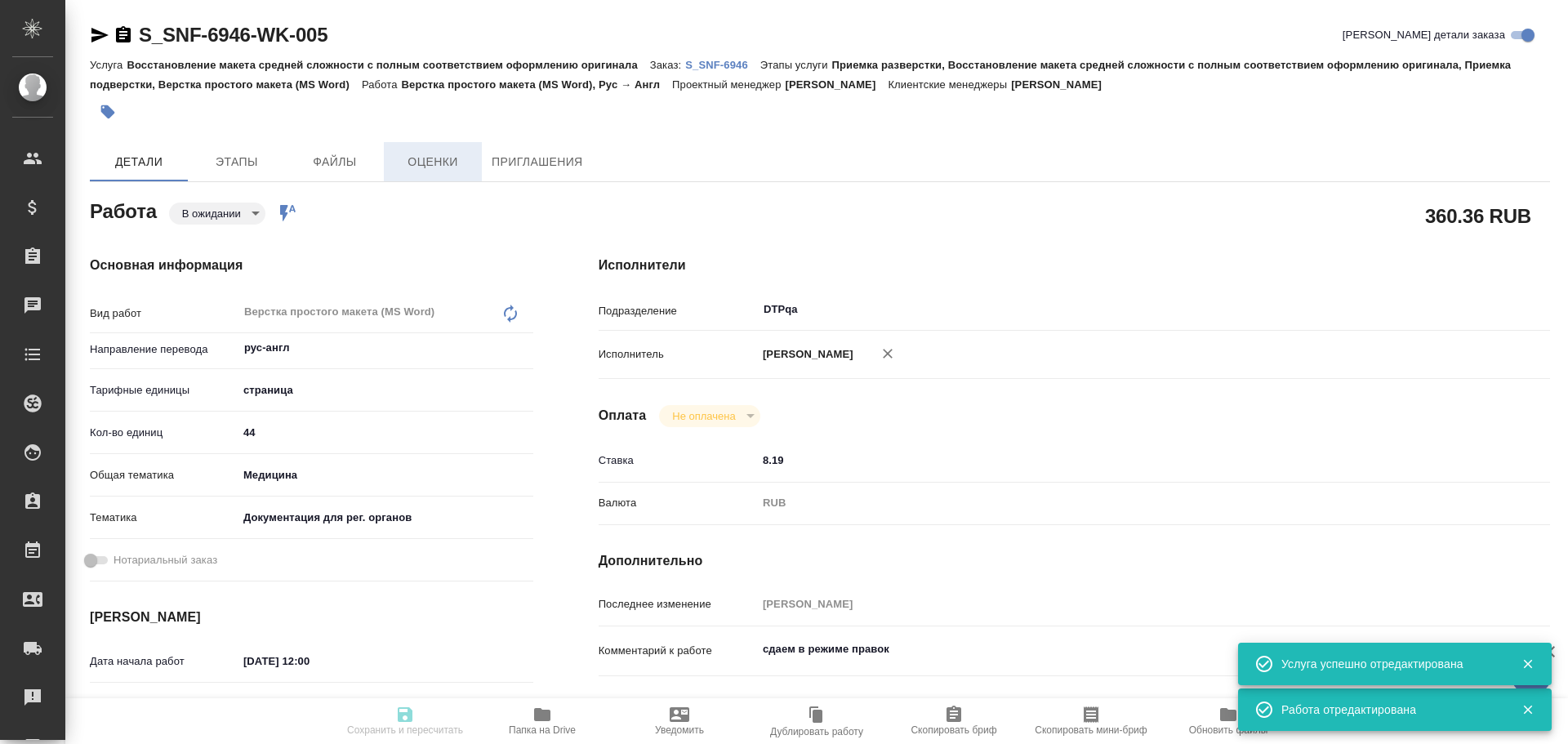
type input "44"
type input "med"
type input "5f647205b73bc97568ca66c6"
type input "13.10.2025 12:00"
type input "13.10.2025 14:30"
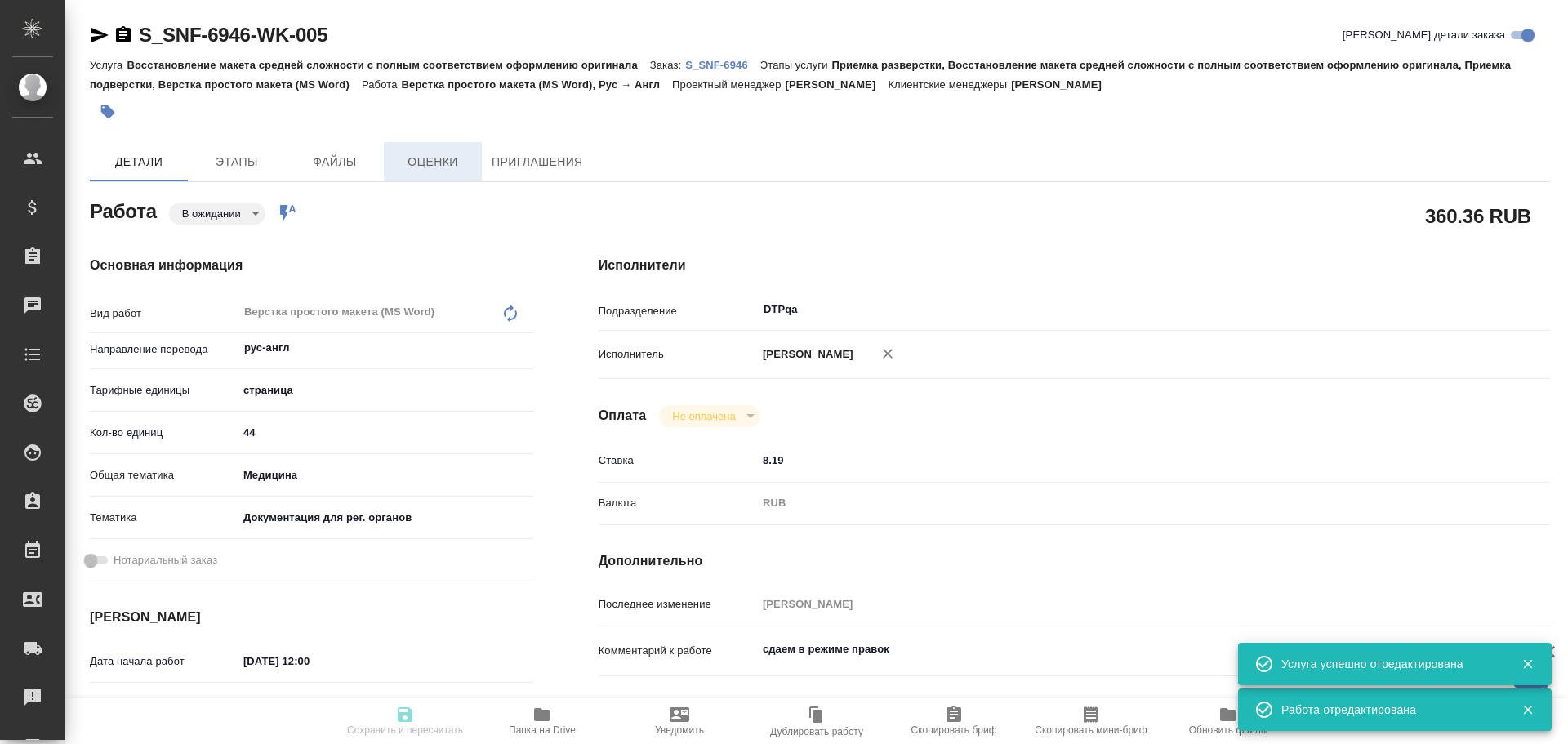
type input "[DATE] 16:00"
type input "DTPqa"
type input "notPayed"
type input "8.19"
type input "RUB"
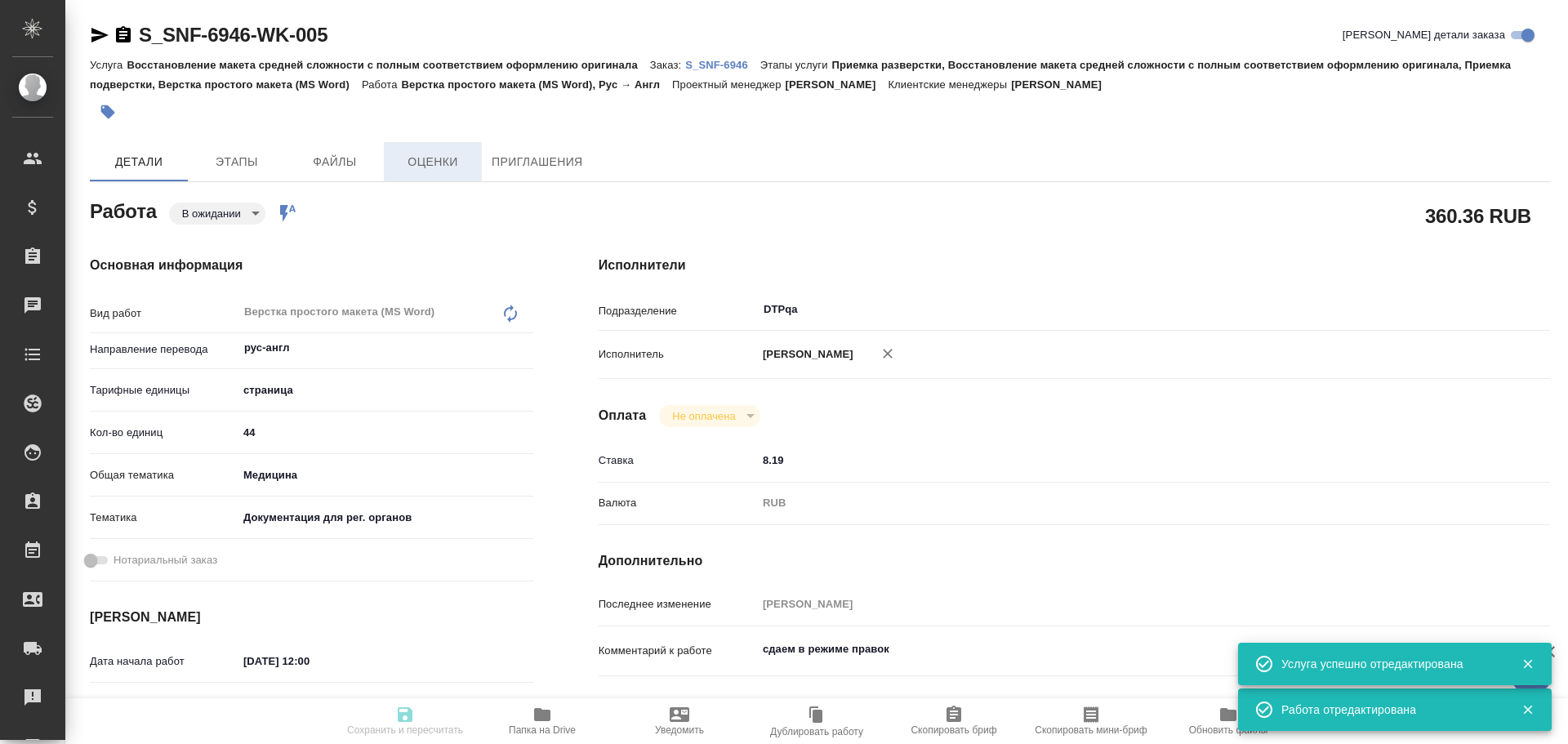
type input "[PERSON_NAME]"
type textarea "сдаем в режиме правок"
type textarea "x"
type textarea "/Clients/Sanofi/Orders/S_SNF-6946/DTP/S_SNF-6946-WK-005"
type textarea "x"
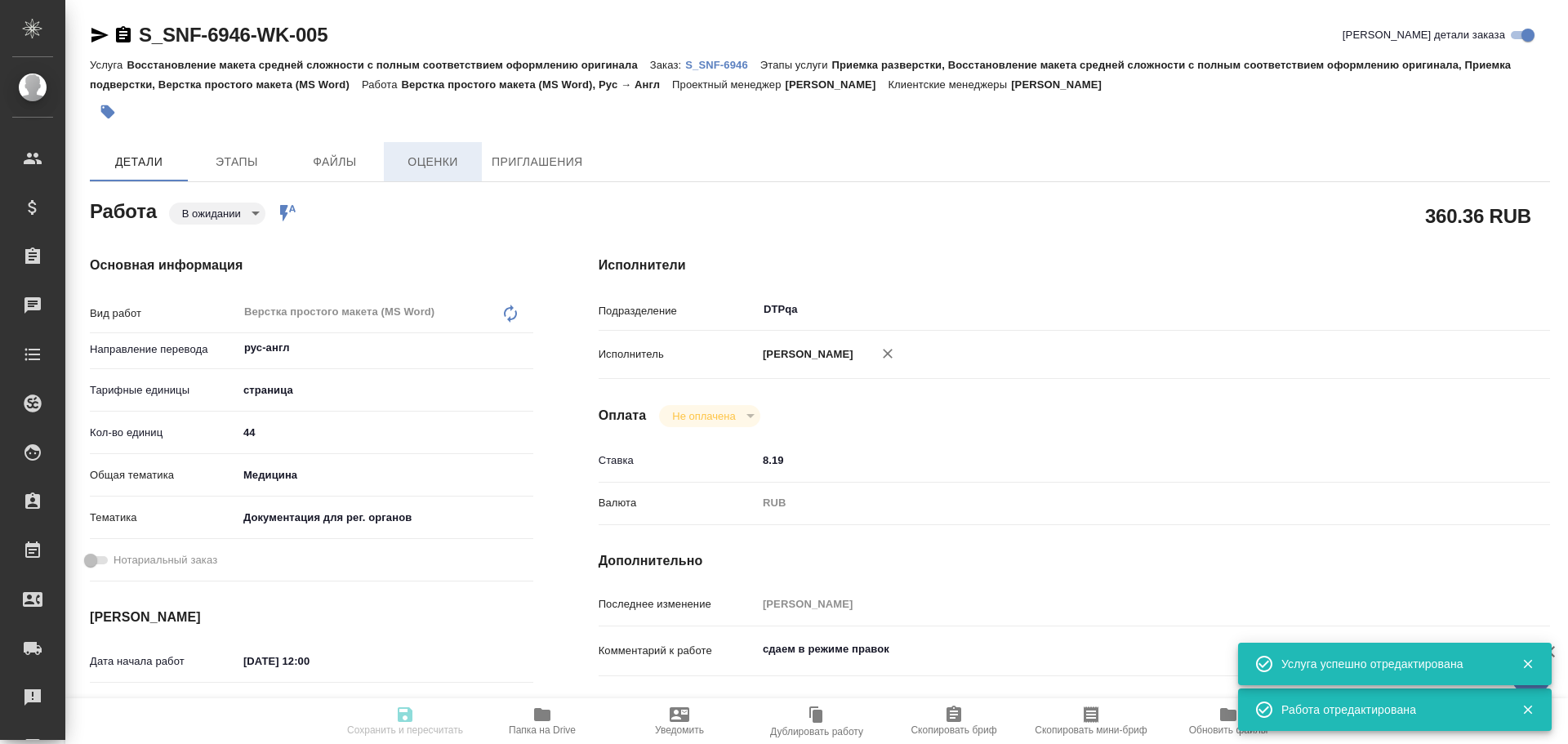
type input "S_SNF-6946"
type input "E005890349"
type input "Восстановление макета средней сложности с полным соответствием оформлению ориги…"
type input "Приемка разверстки, Восстановление макета средней сложности с полным соответств…"
type input "Сайдашева Диляра"
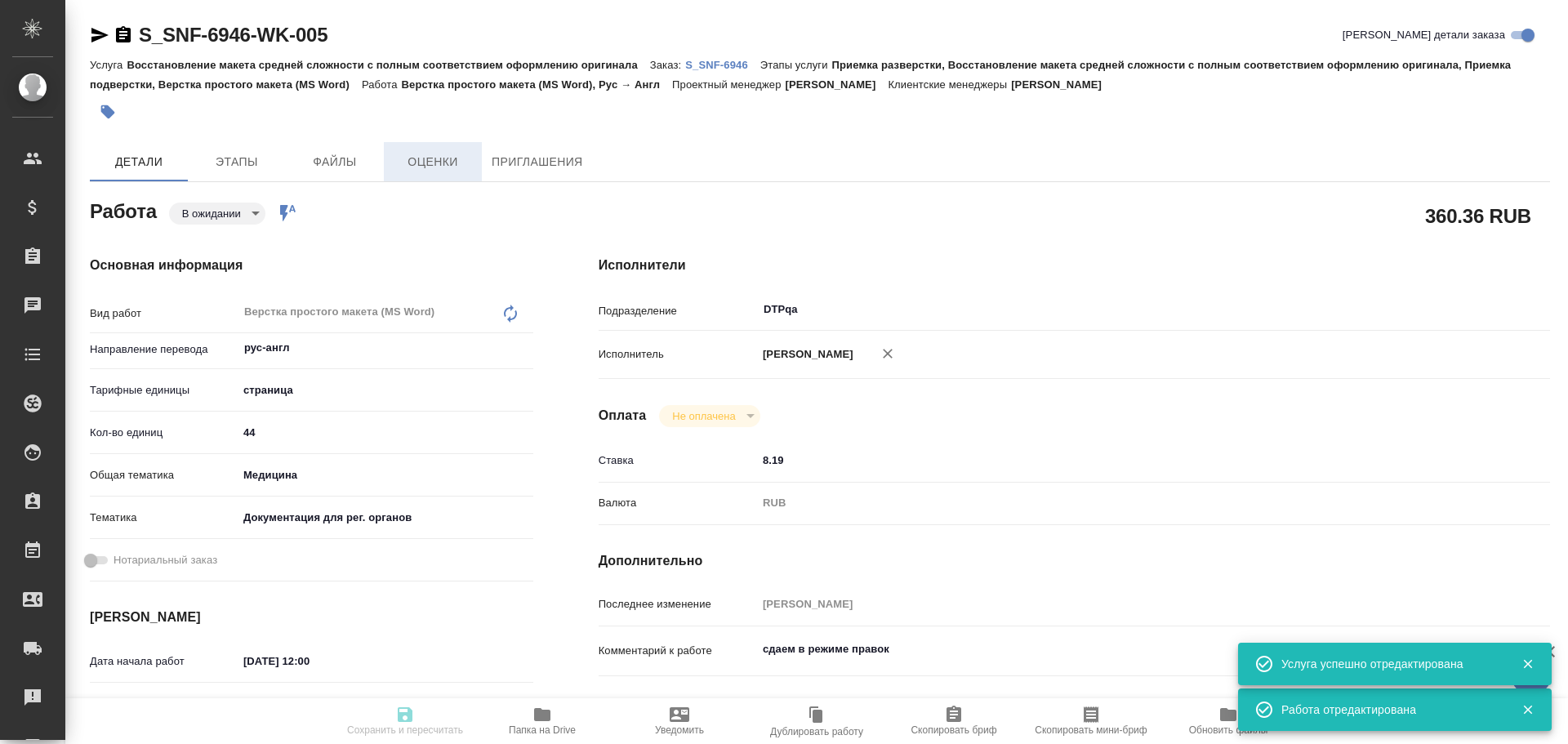
type input "[PERSON_NAME]"
type input "/Clients/Sanofi/Orders/S_SNF-6946"
type textarea "x"
type textarea "комментарии тоже нужно перевести, сохранить режим правок изнач стата: 5977.6 эф…"
type textarea "x"
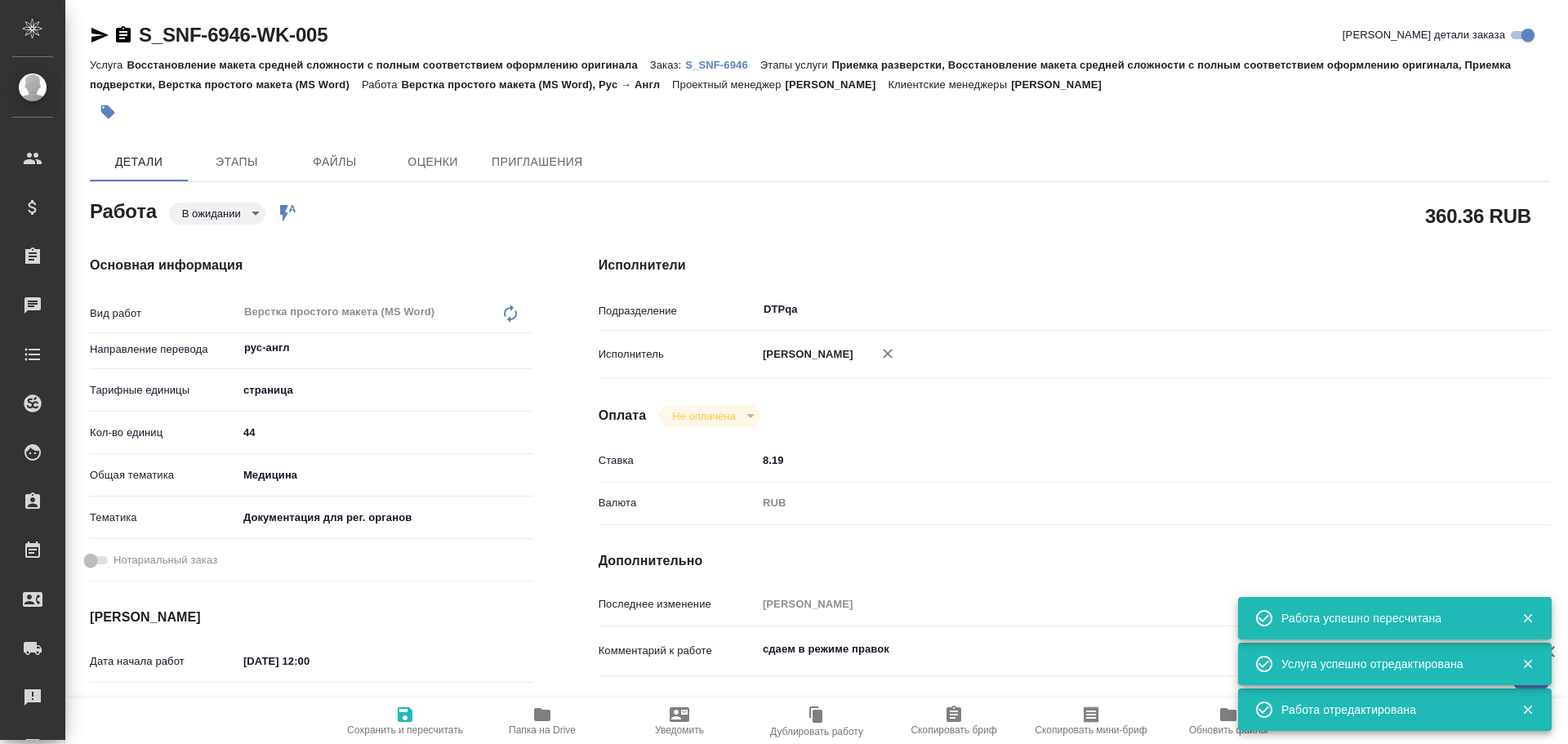
type textarea "x"
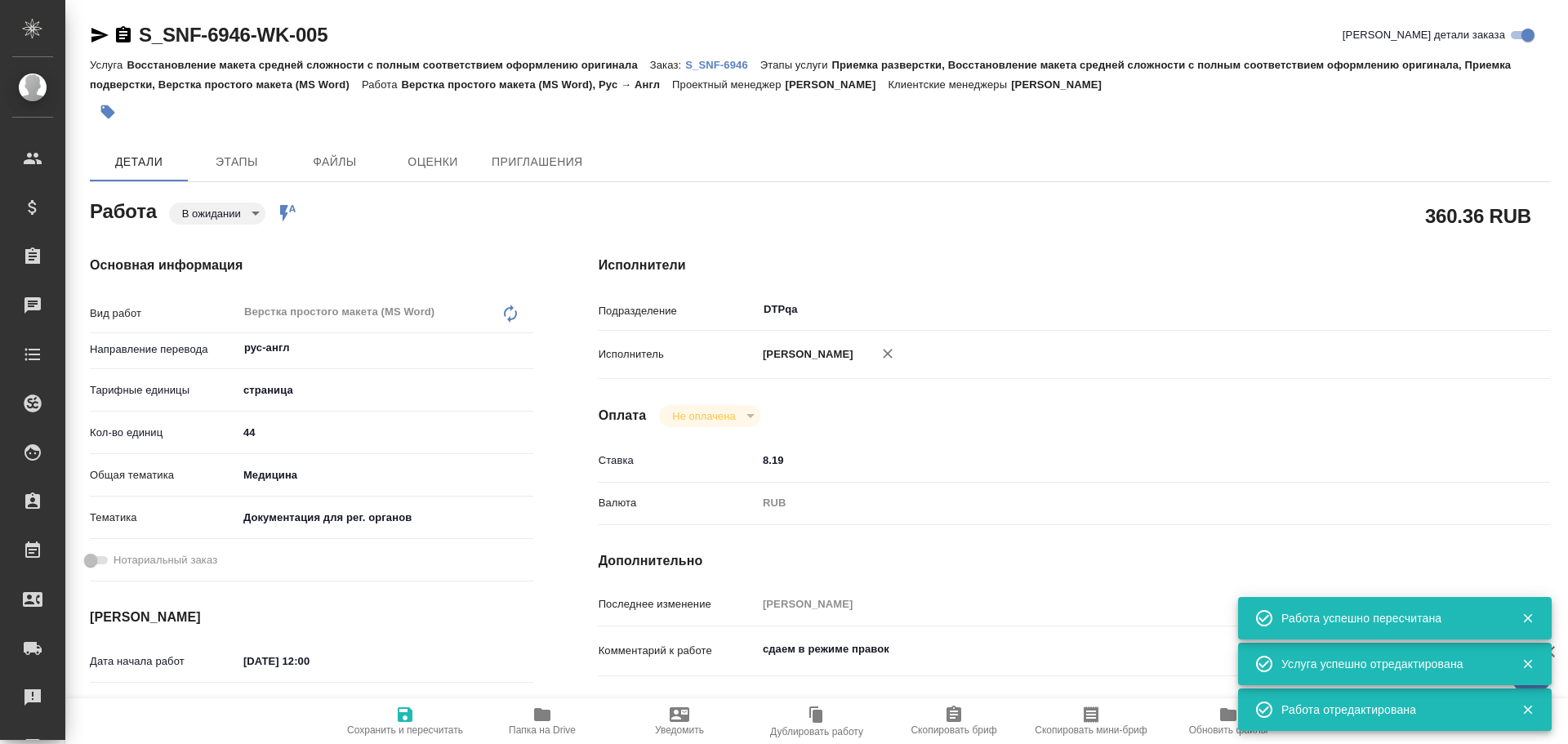
type textarea "x"
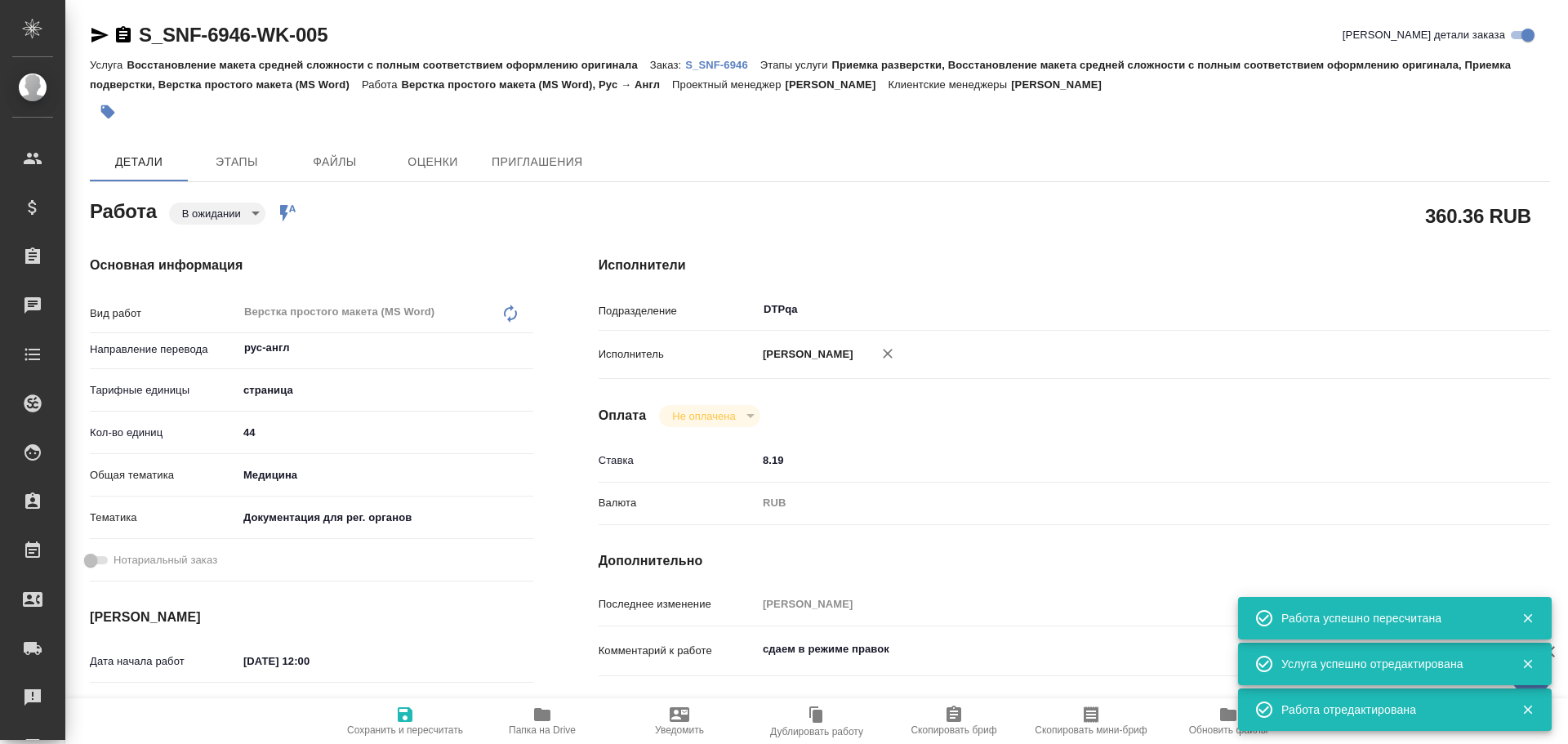
type textarea "x"
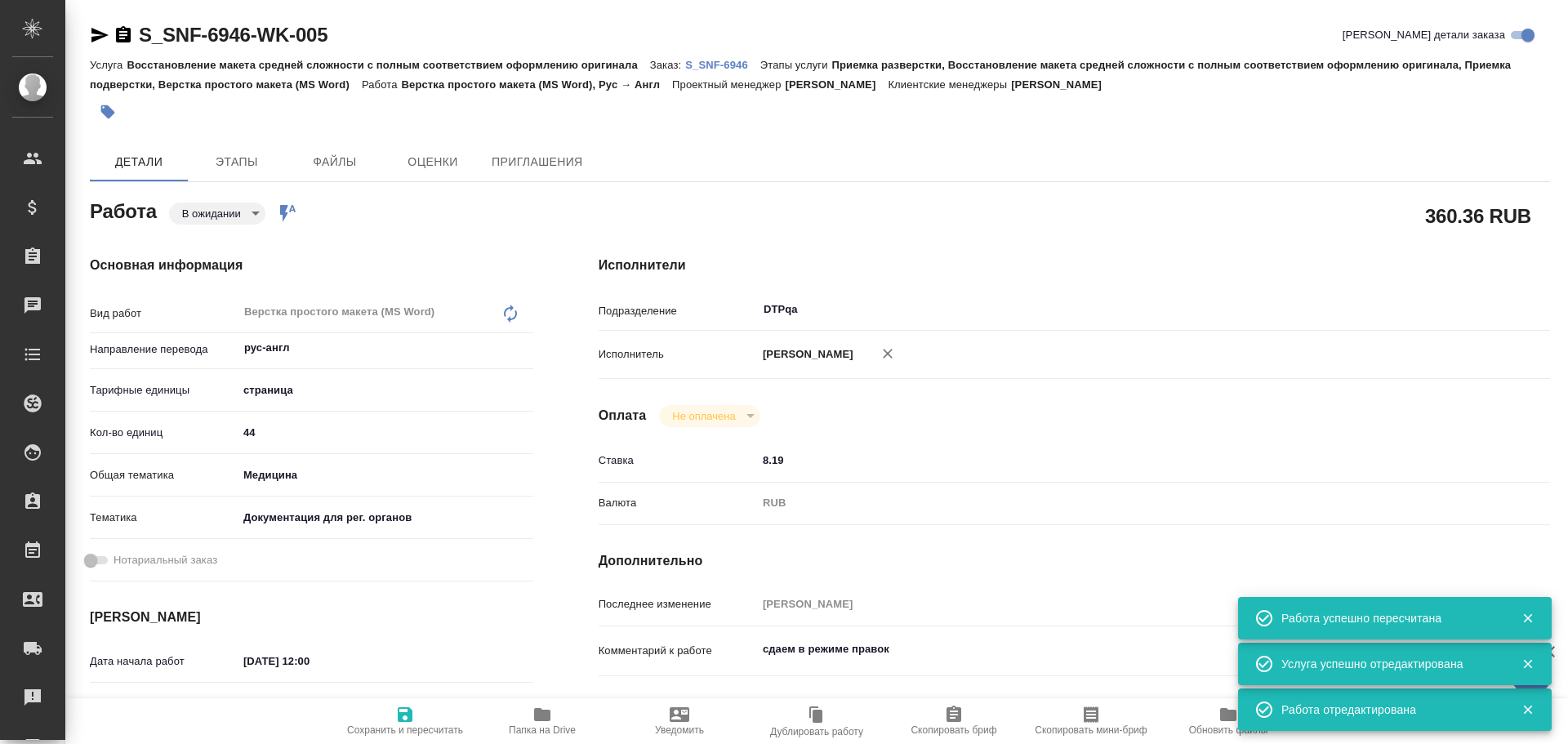
type textarea "x"
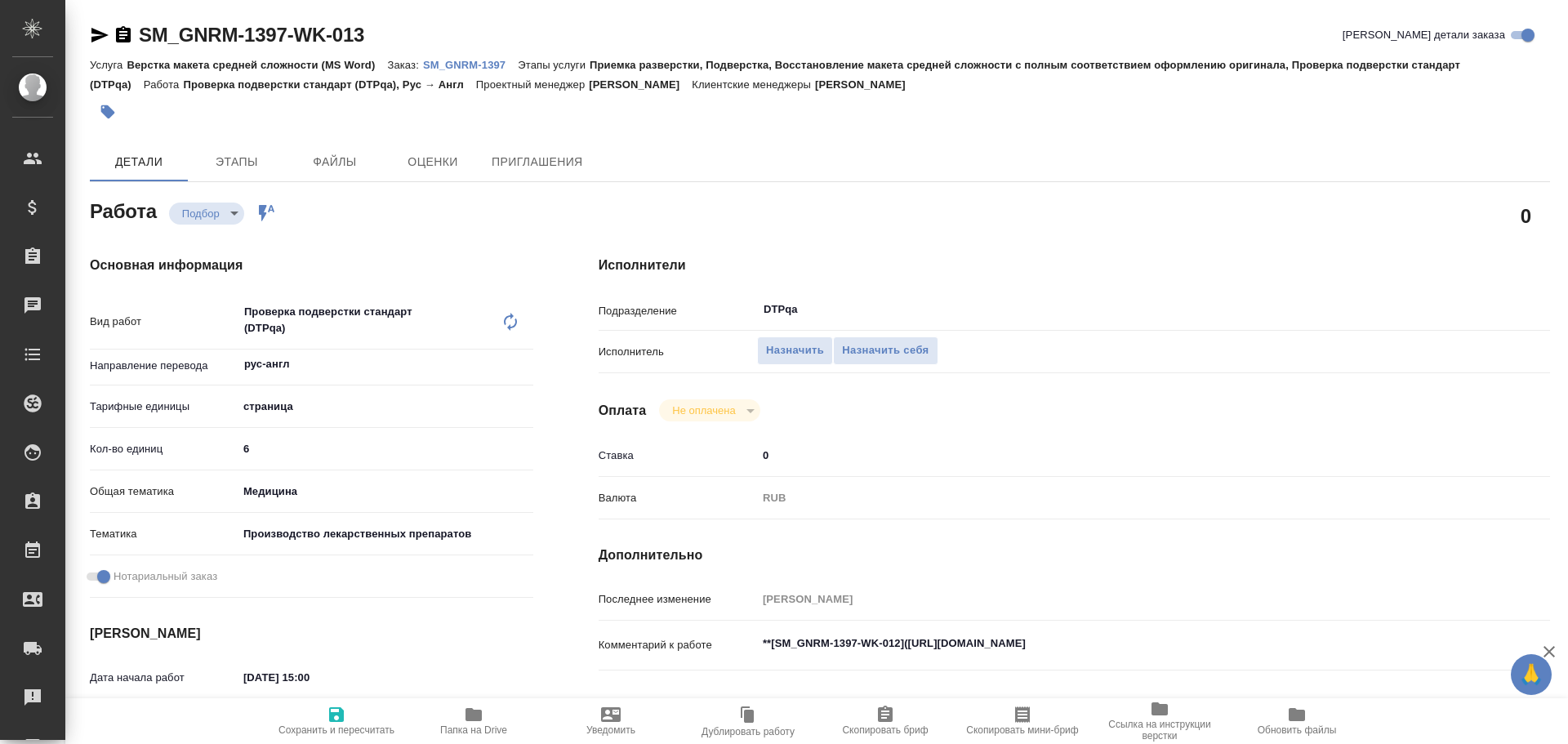
type textarea "x"
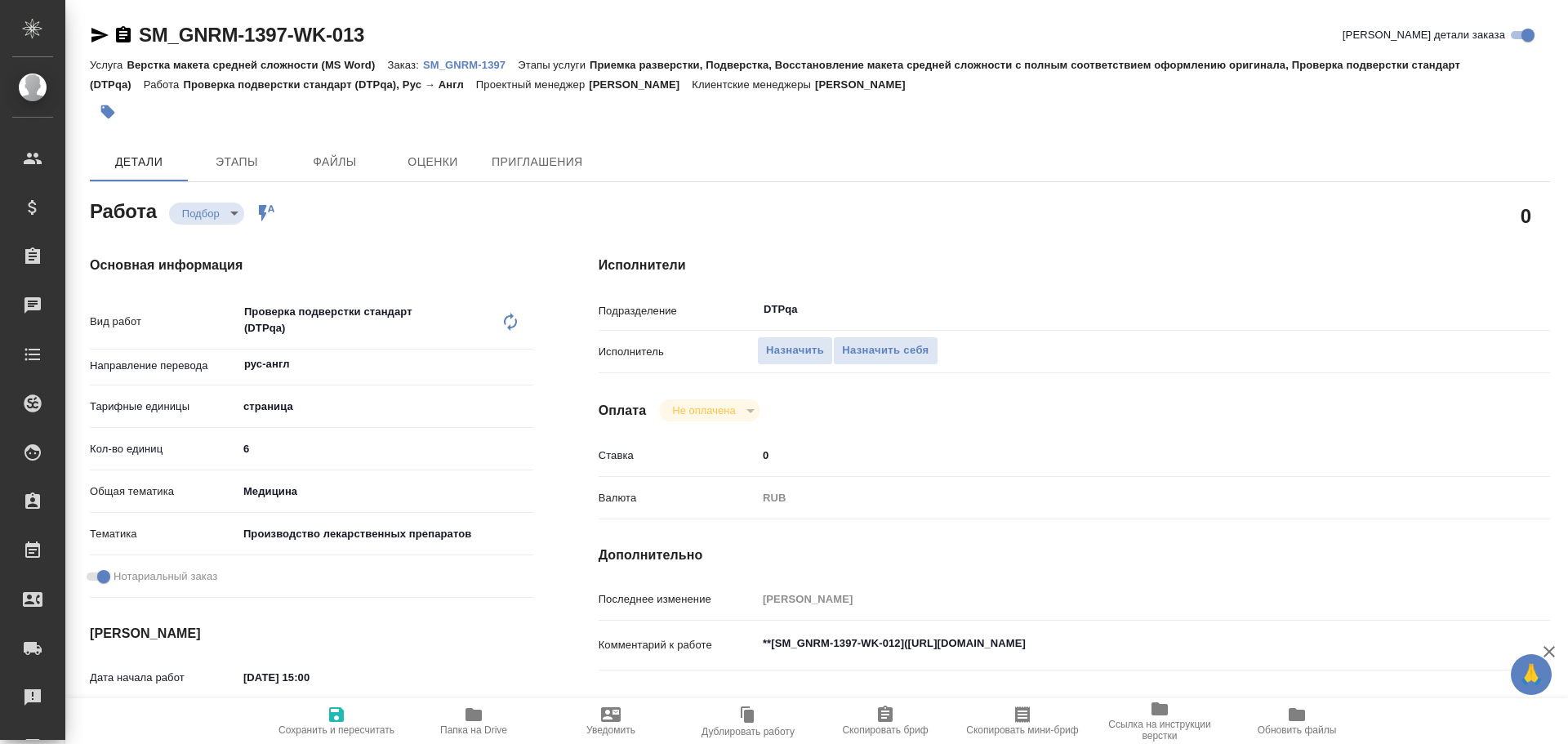
type textarea "x"
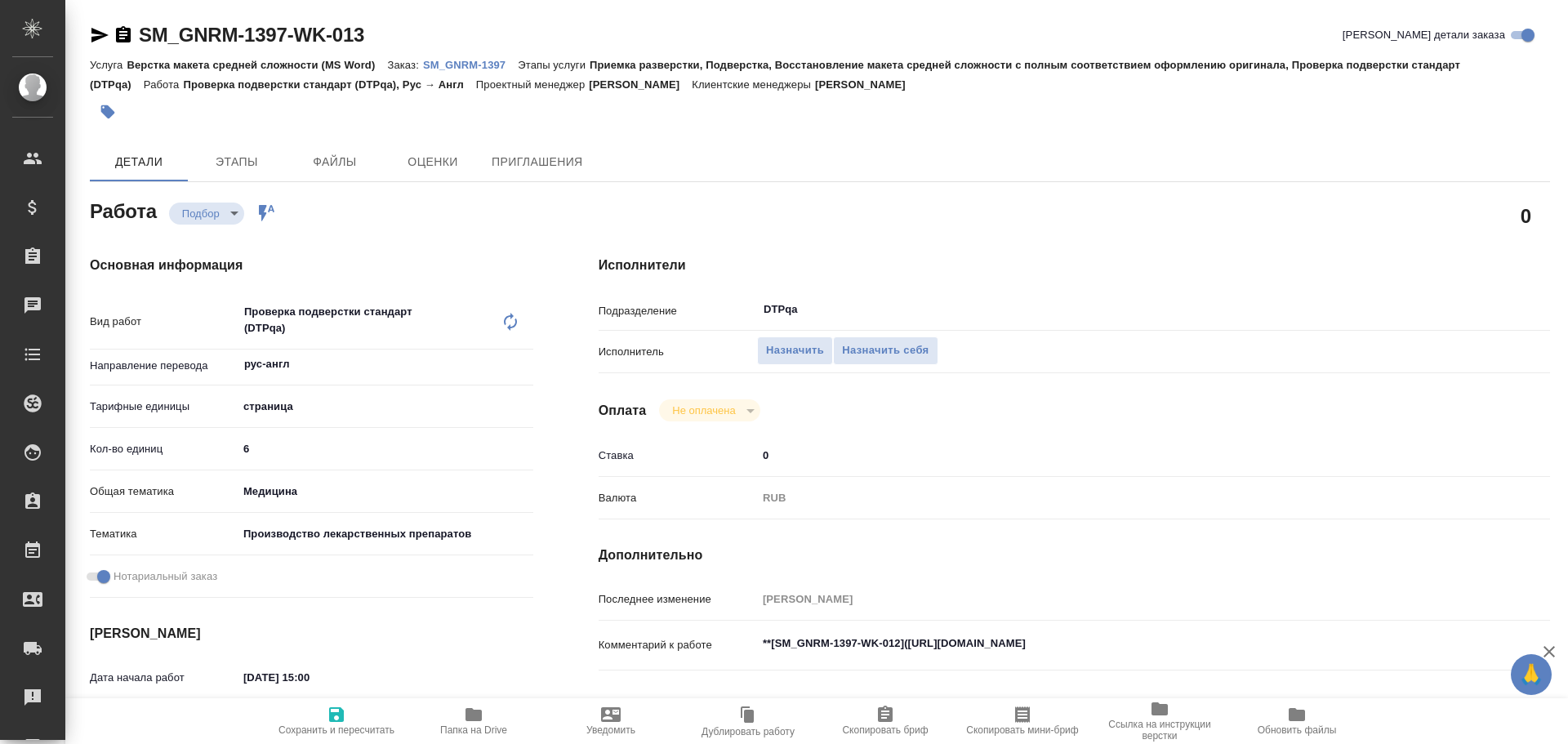
type textarea "x"
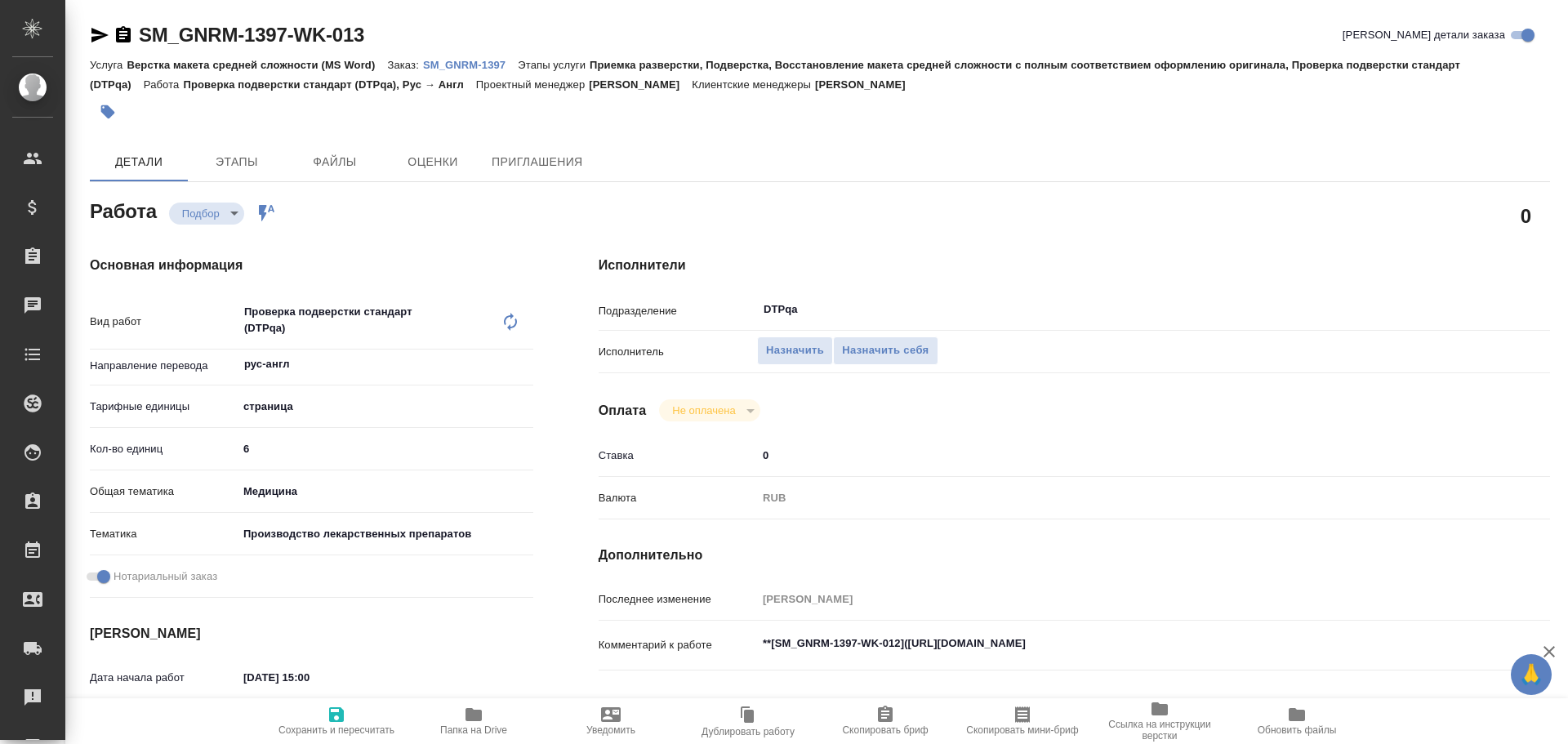
type textarea "x"
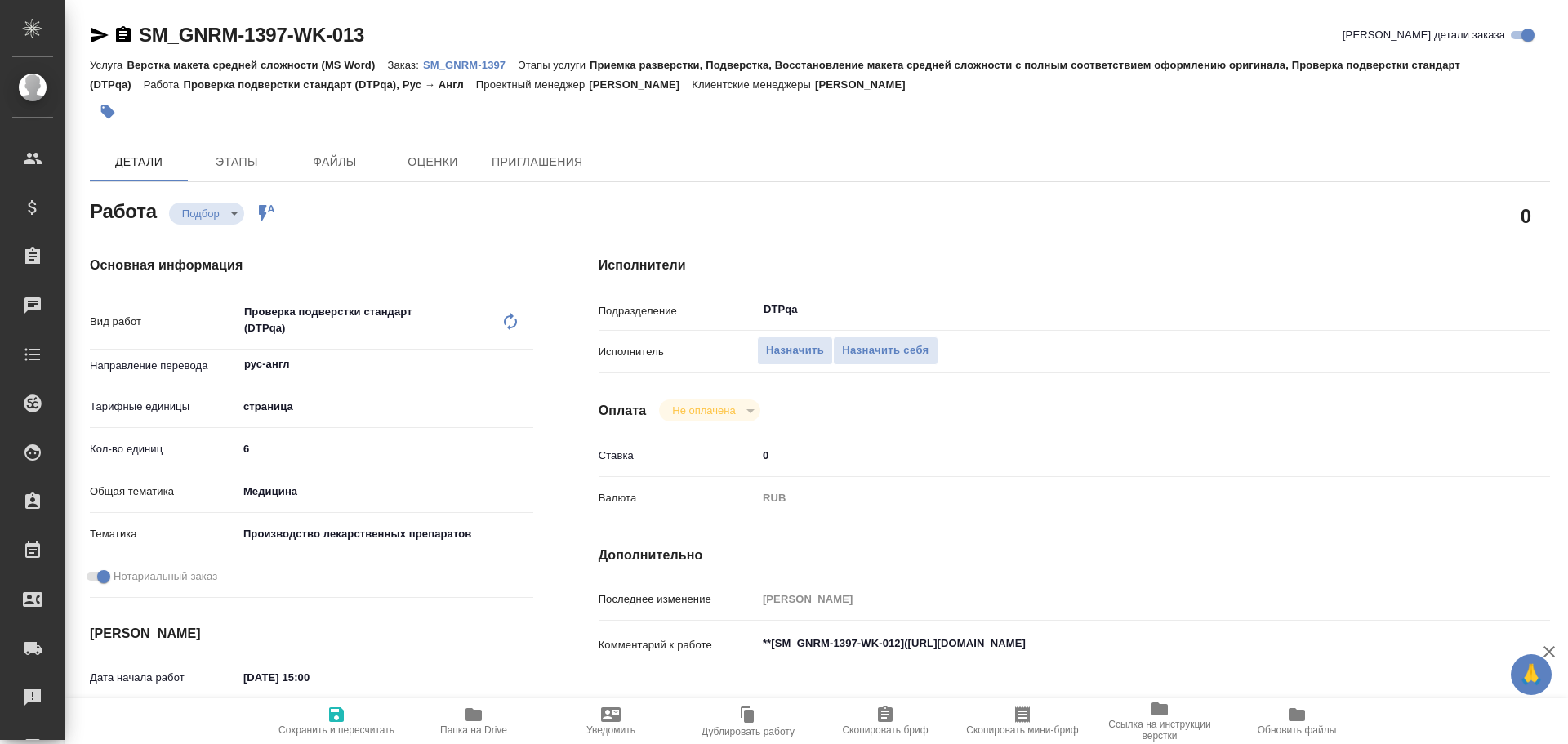
type textarea "x"
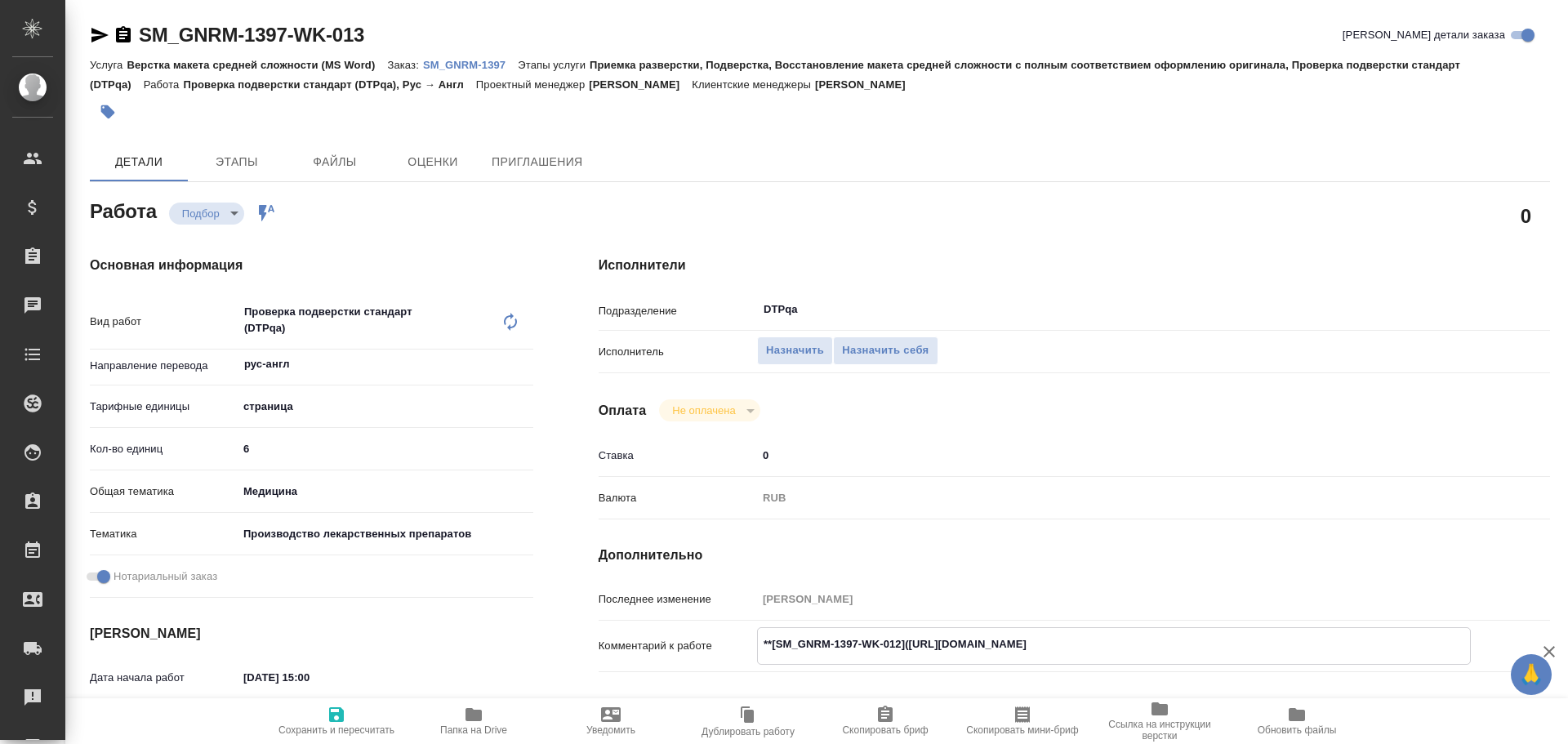
type textarea "x"
drag, startPoint x: 910, startPoint y: 648, endPoint x: 1214, endPoint y: 636, distance: 304.2
click at [1214, 636] on textarea "**[SM_GNRM-1397-WK-012]([URL][DOMAIN_NAME]" at bounding box center [1113, 644] width 712 height 27
type textarea "x"
click at [902, 352] on span "Назначить себя" at bounding box center [884, 351] width 87 height 19
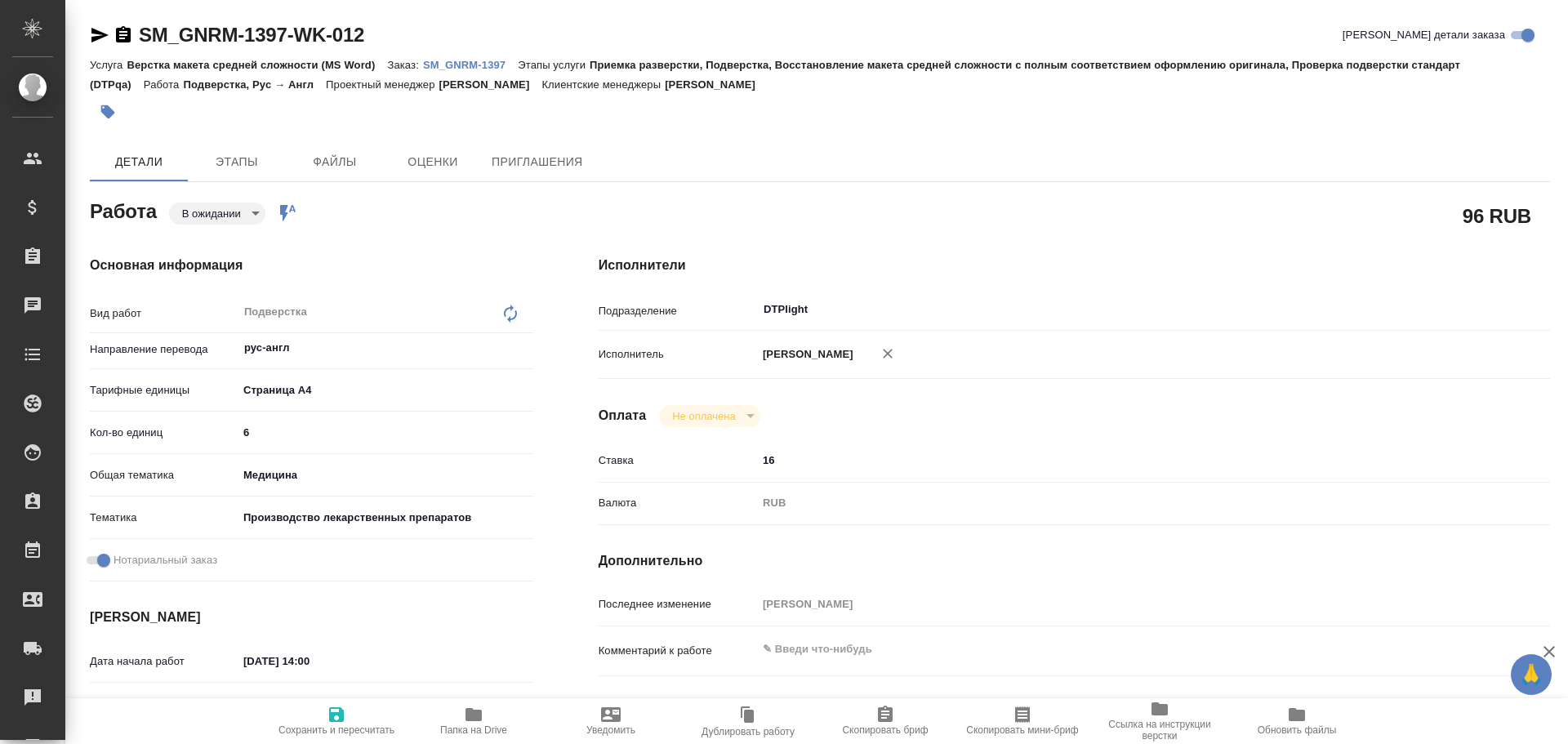
type textarea "x"
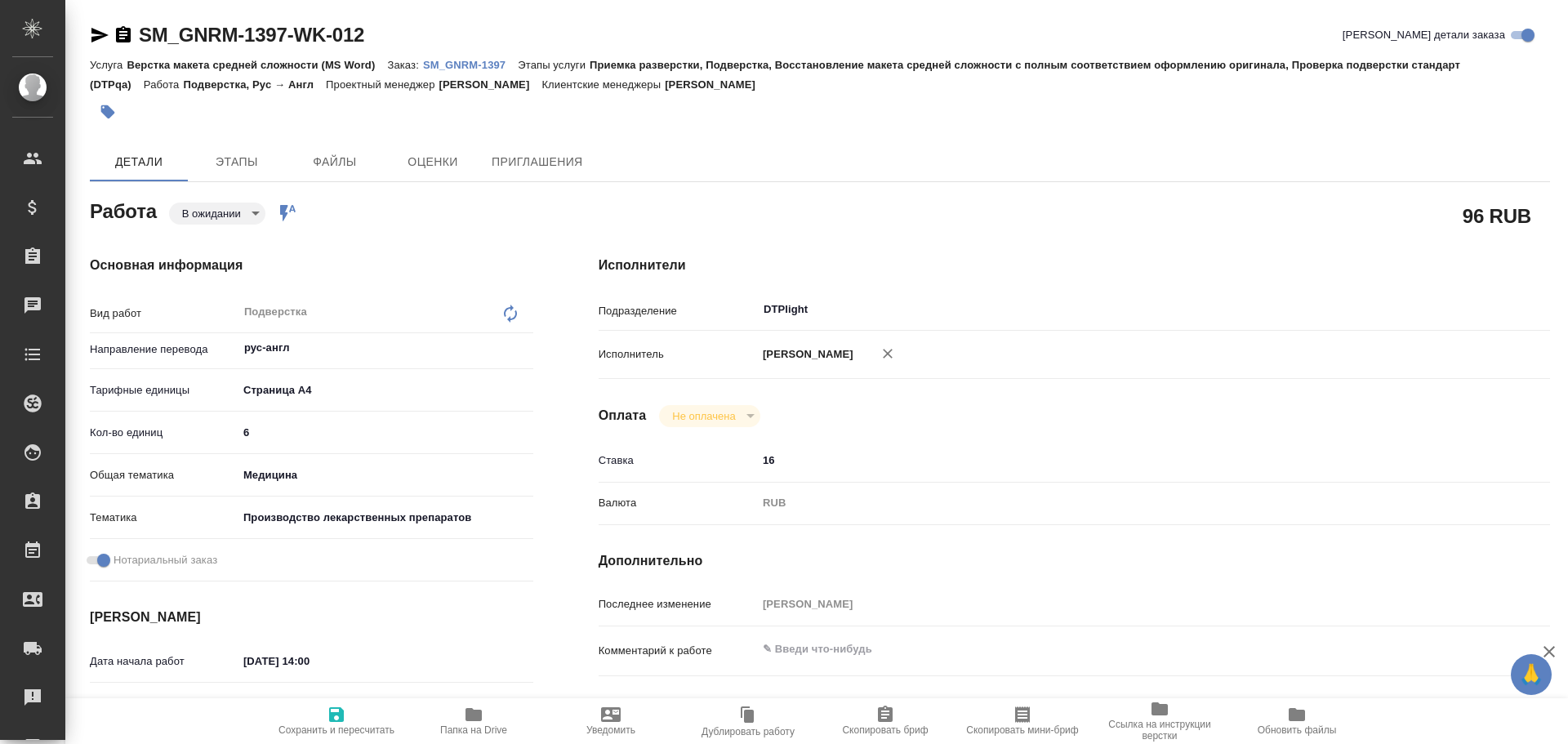
type textarea "x"
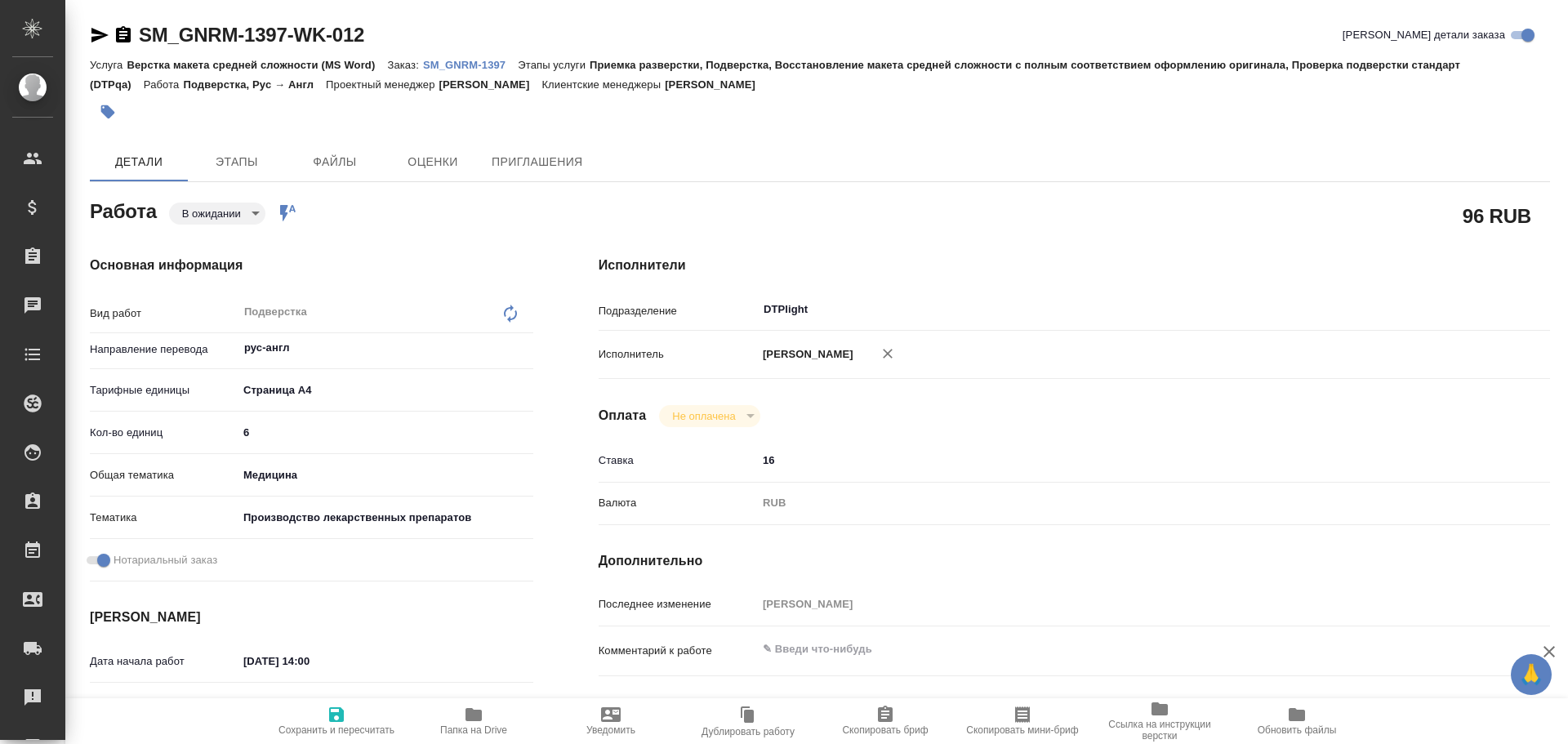
type textarea "x"
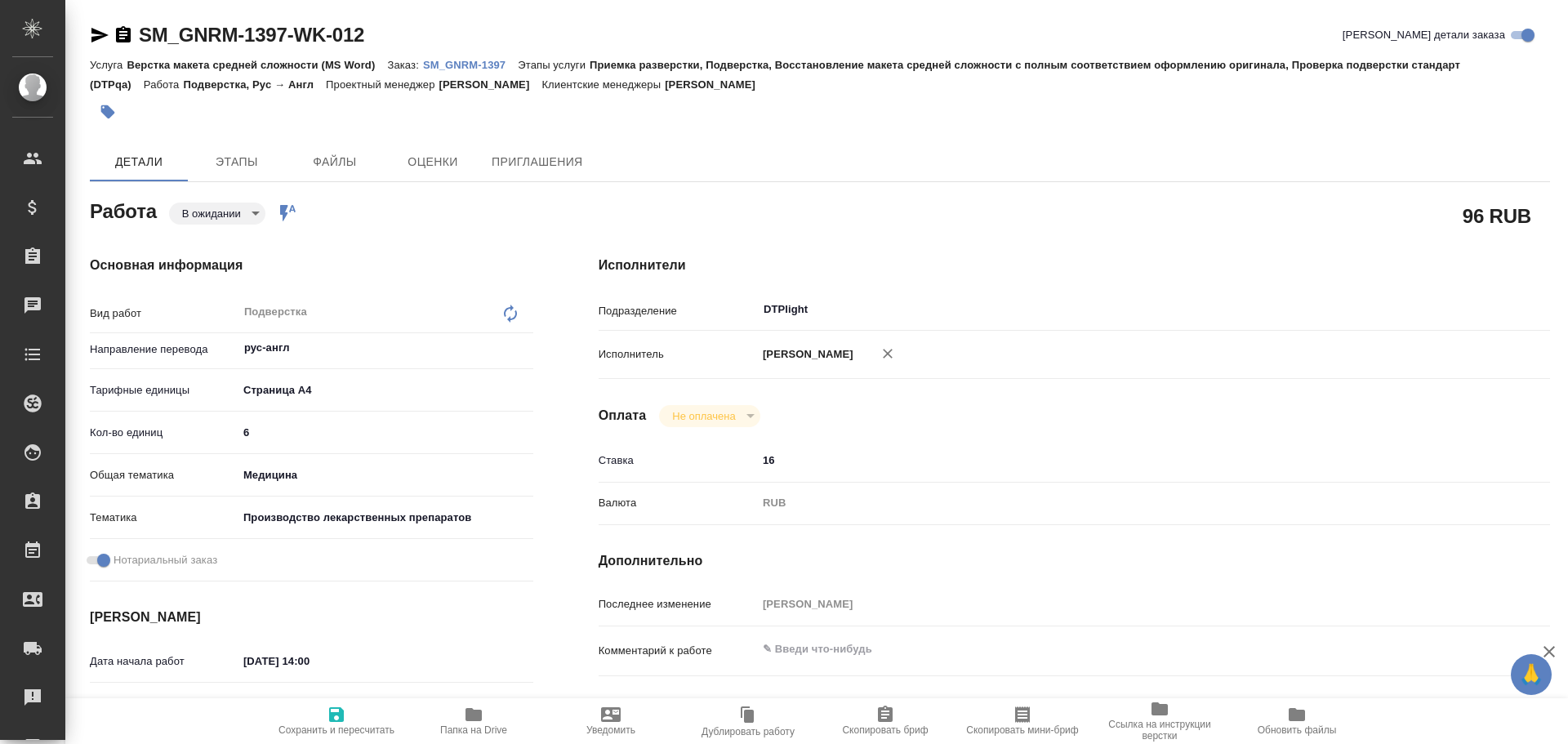
type textarea "x"
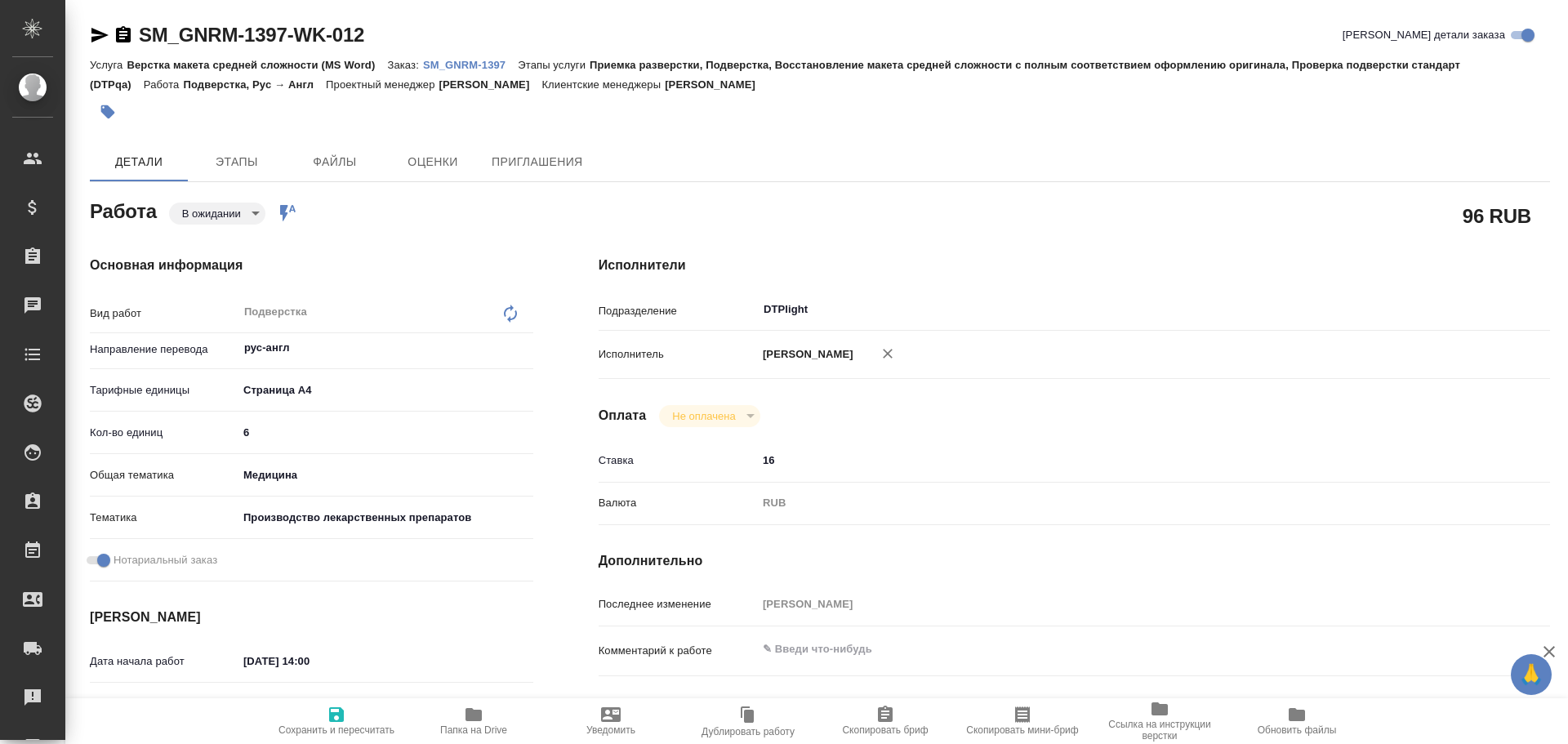
type textarea "x"
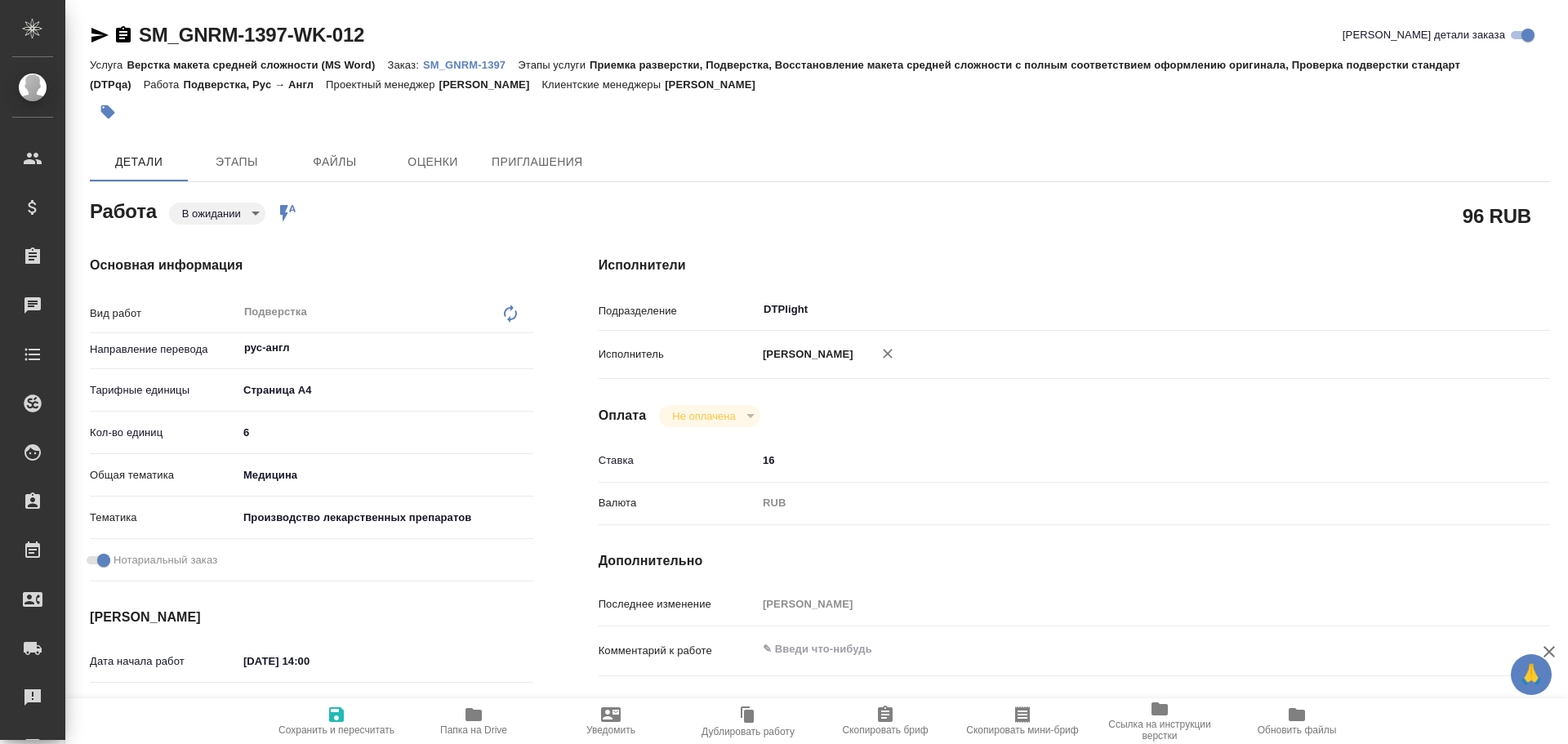
scroll to position [163, 0]
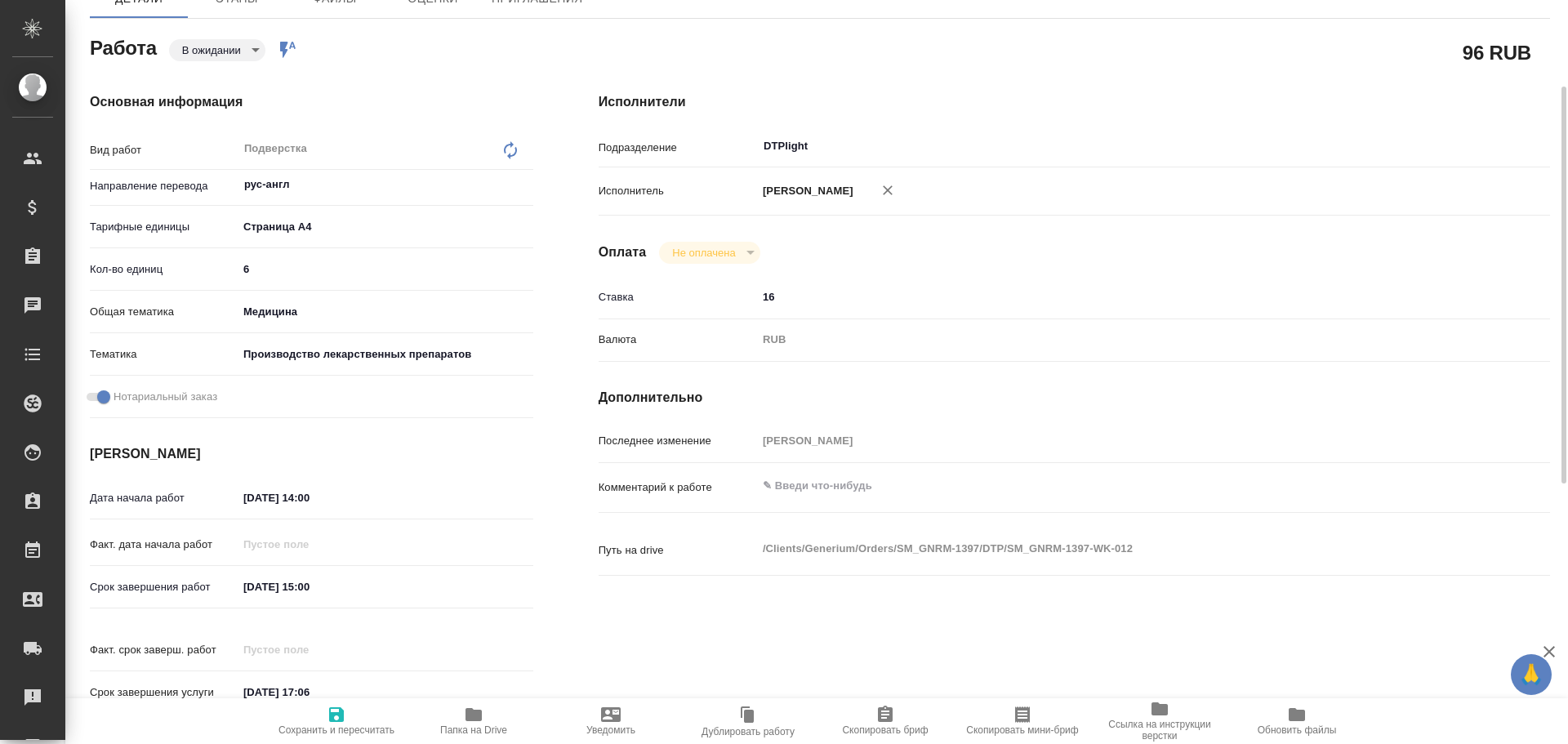
type textarea "x"
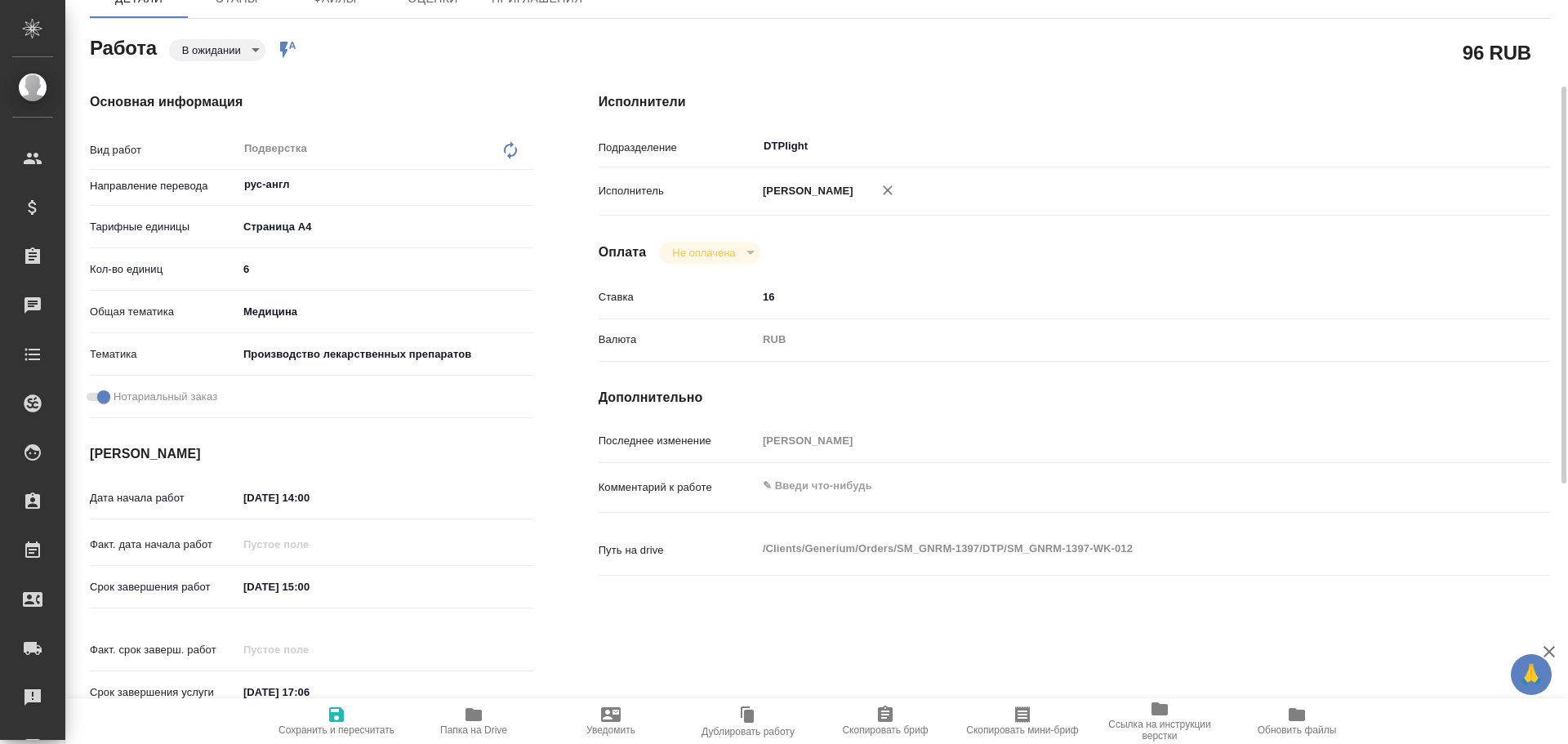
click at [474, 719] on icon "button" at bounding box center [473, 714] width 16 height 13
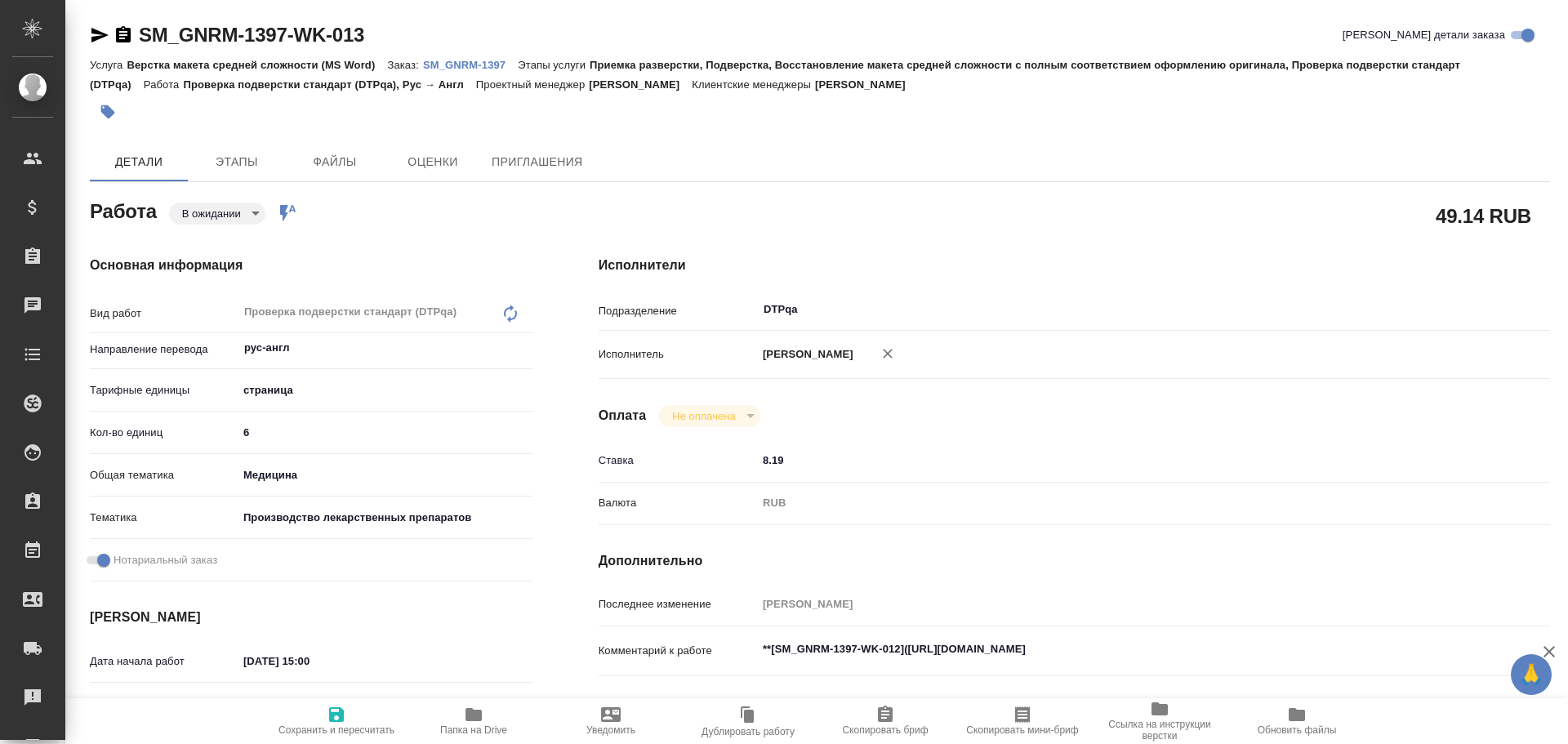
type textarea "x"
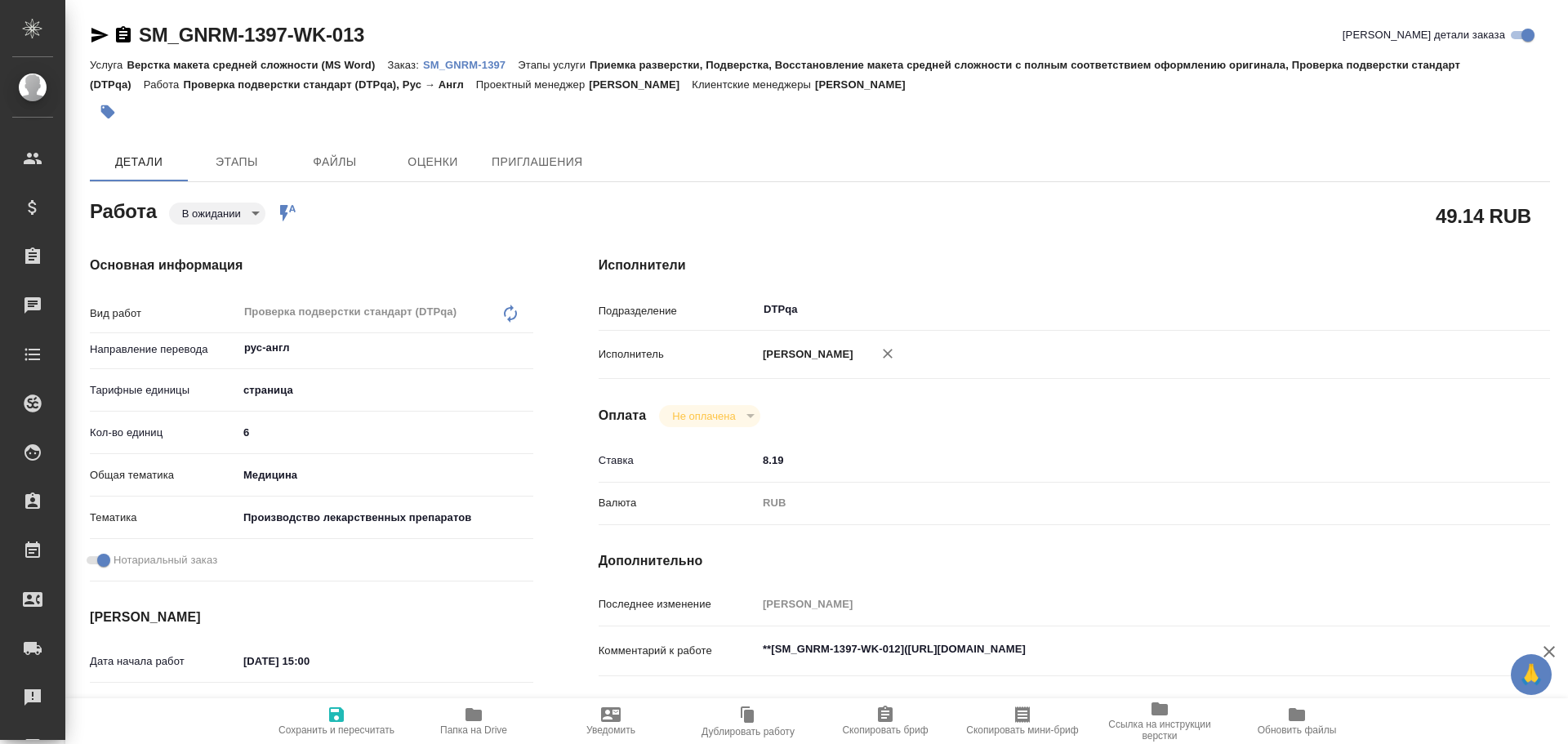
type textarea "x"
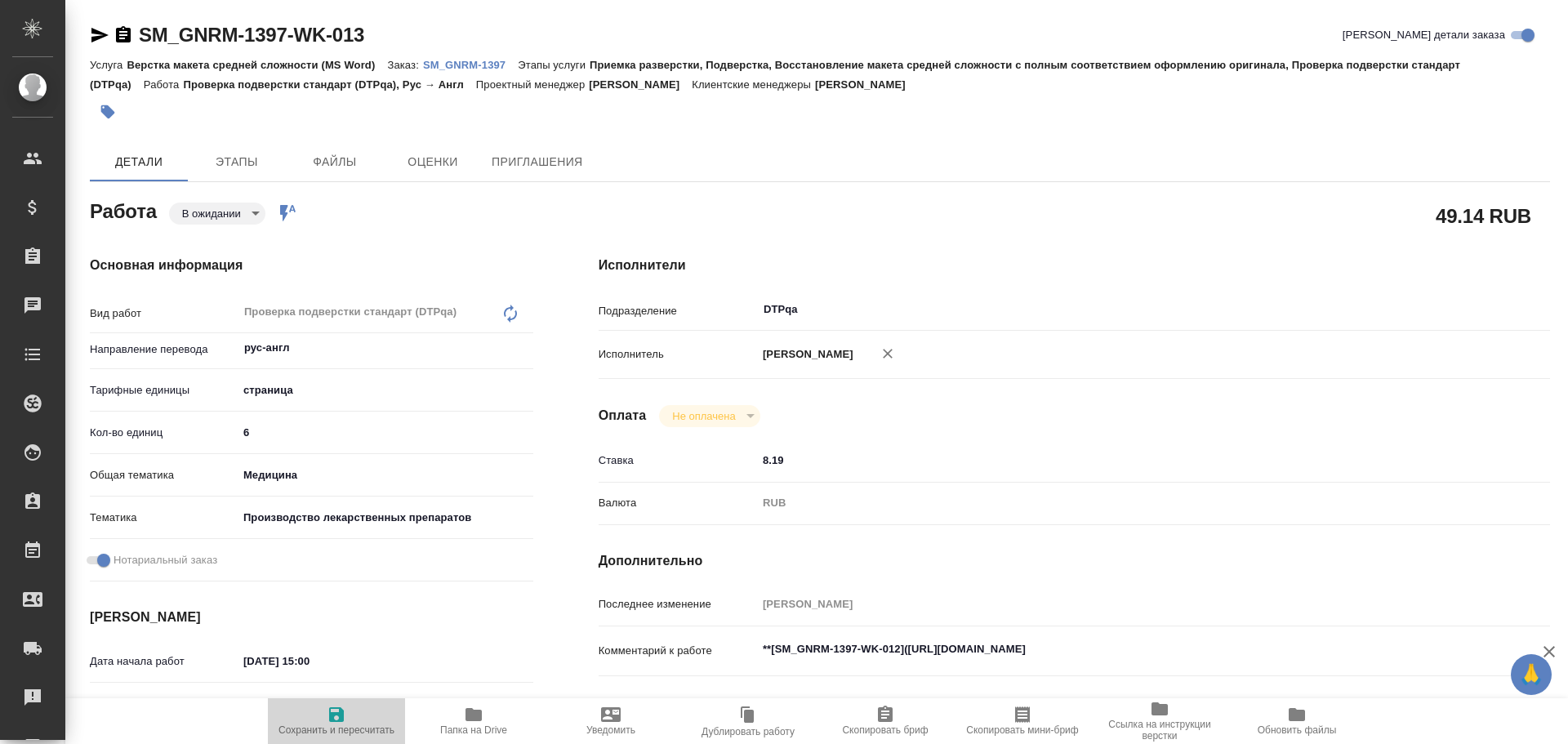
click at [341, 723] on icon "button" at bounding box center [336, 714] width 20 height 20
type textarea "x"
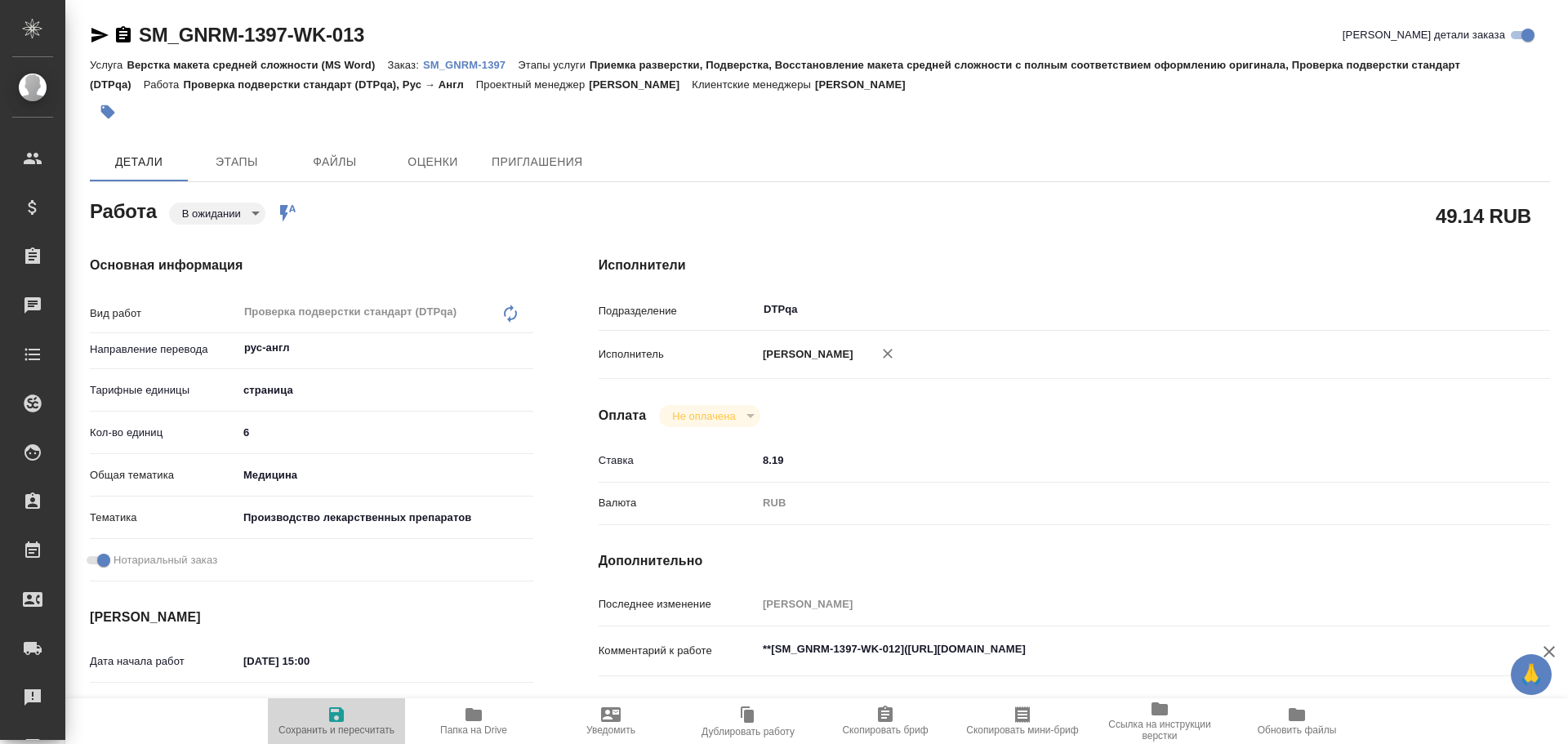
type textarea "x"
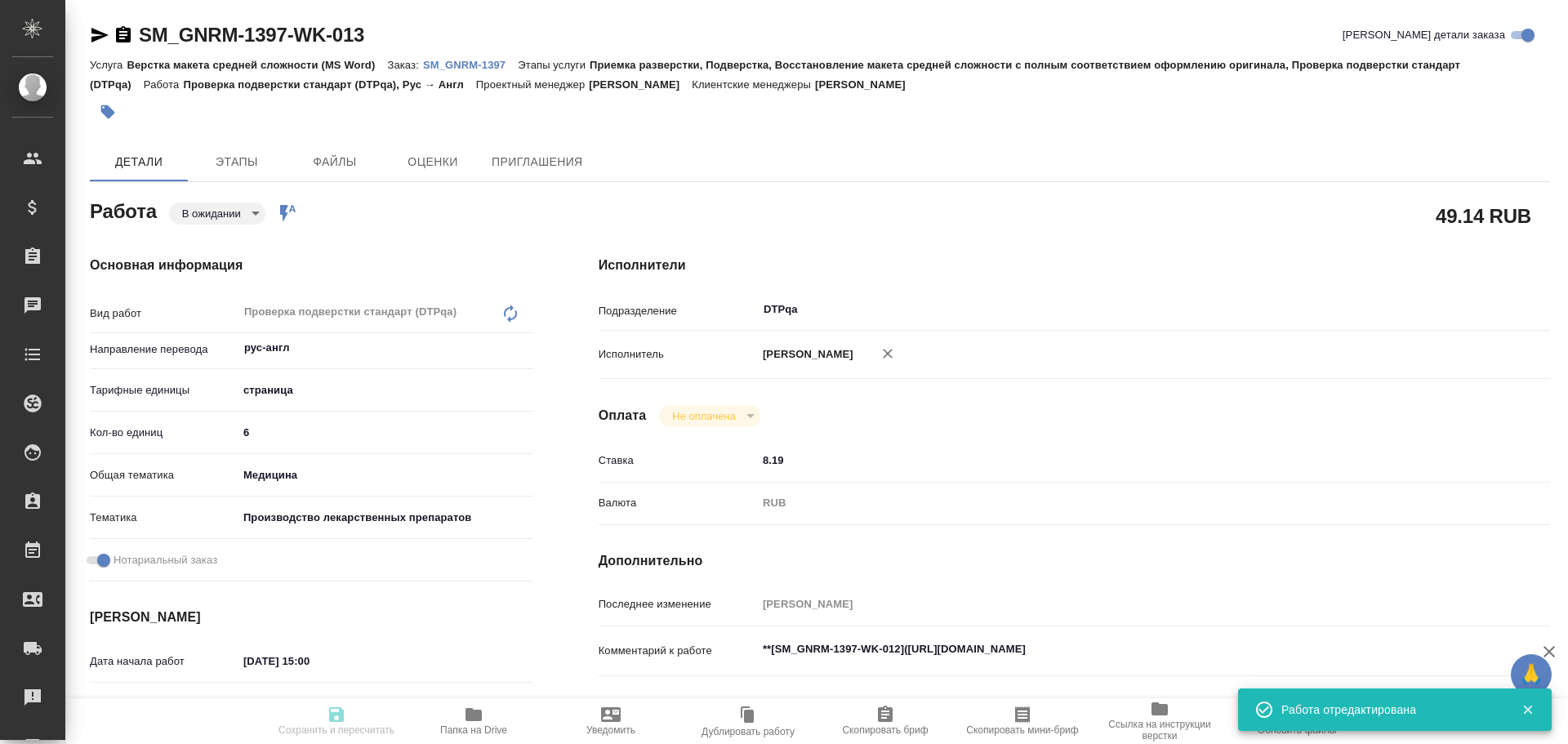
type textarea "x"
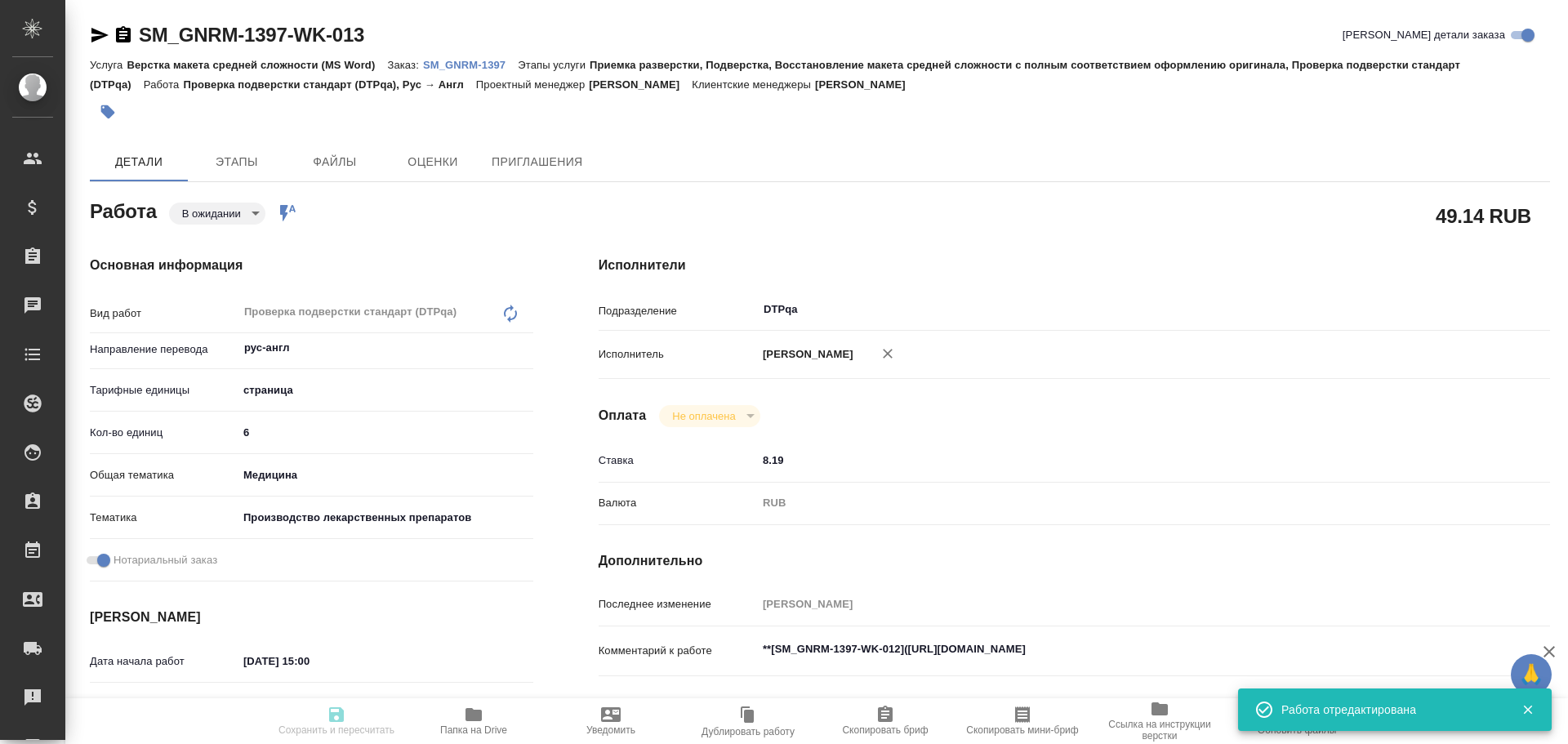
type input "pending"
type textarea "Проверка подверстки стандарт (DTPqa)"
type textarea "x"
type input "рус-англ"
type input "5a8b1489cc6b4906c91bfdb2"
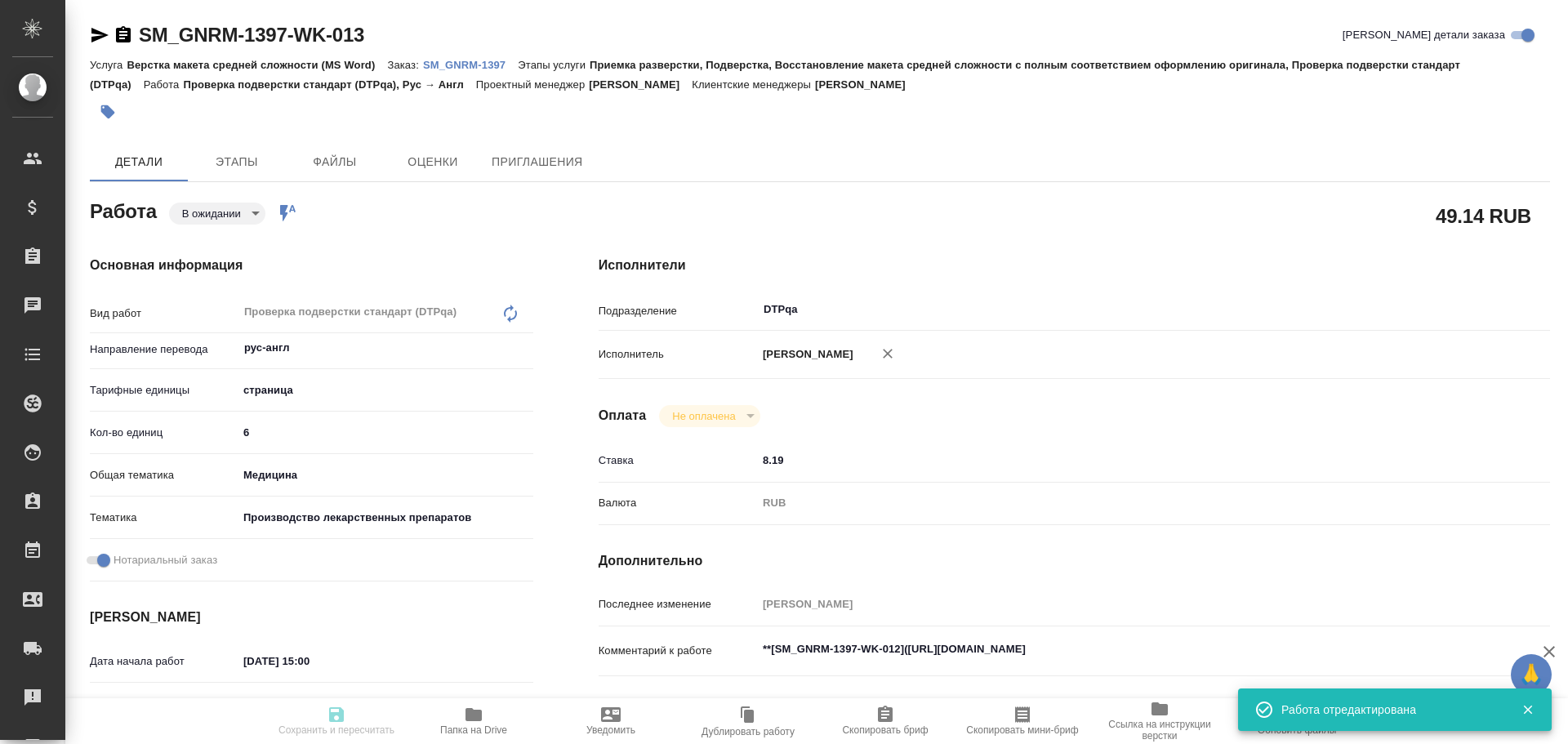
type input "6"
type input "med"
type input "614982fec5ecbb70f805293f"
checkbox input "true"
type input "[DATE] 15:00"
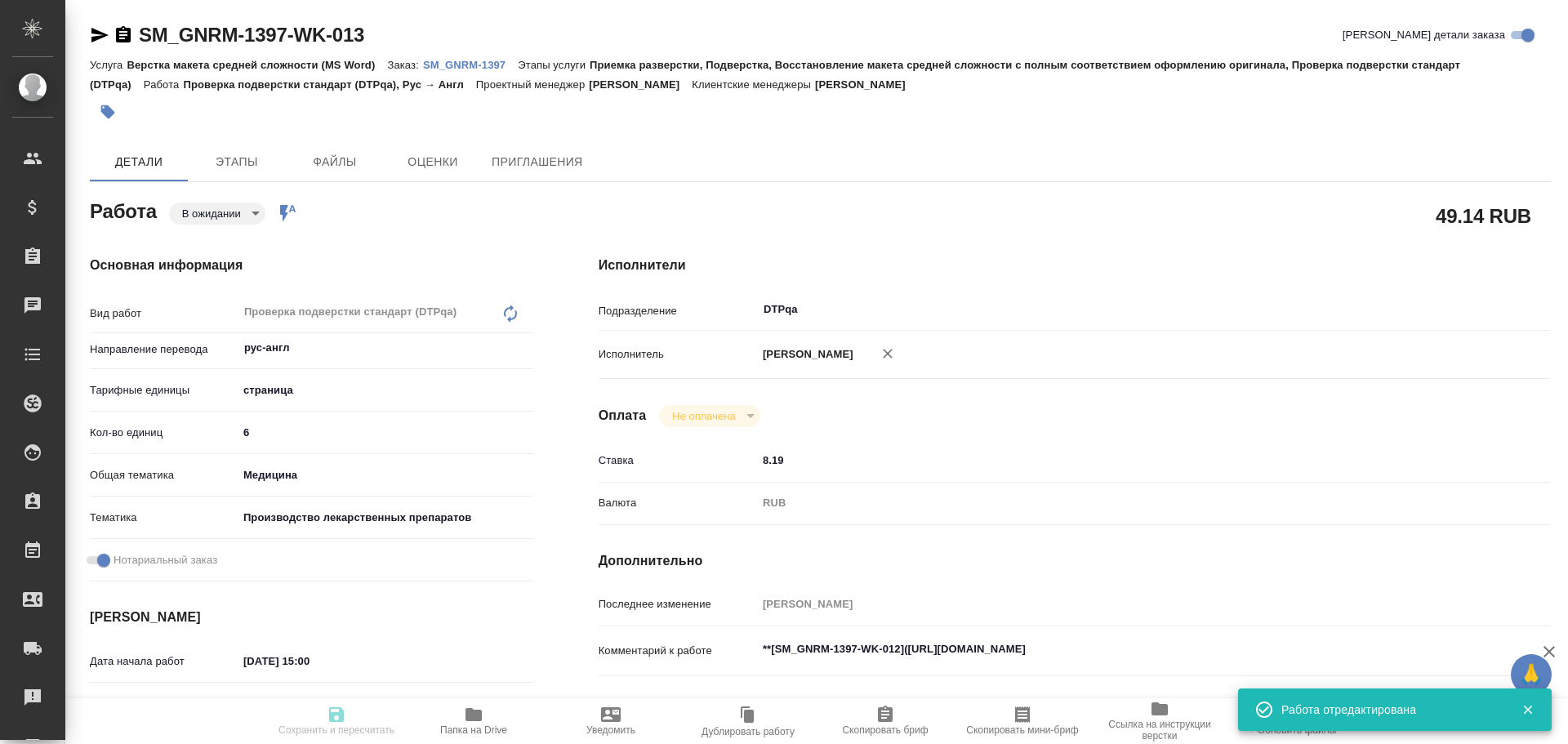
type input "[DATE] 16:00"
type input "[DATE] 17:06"
type input "DTPqa"
type input "notPayed"
type input "8.19"
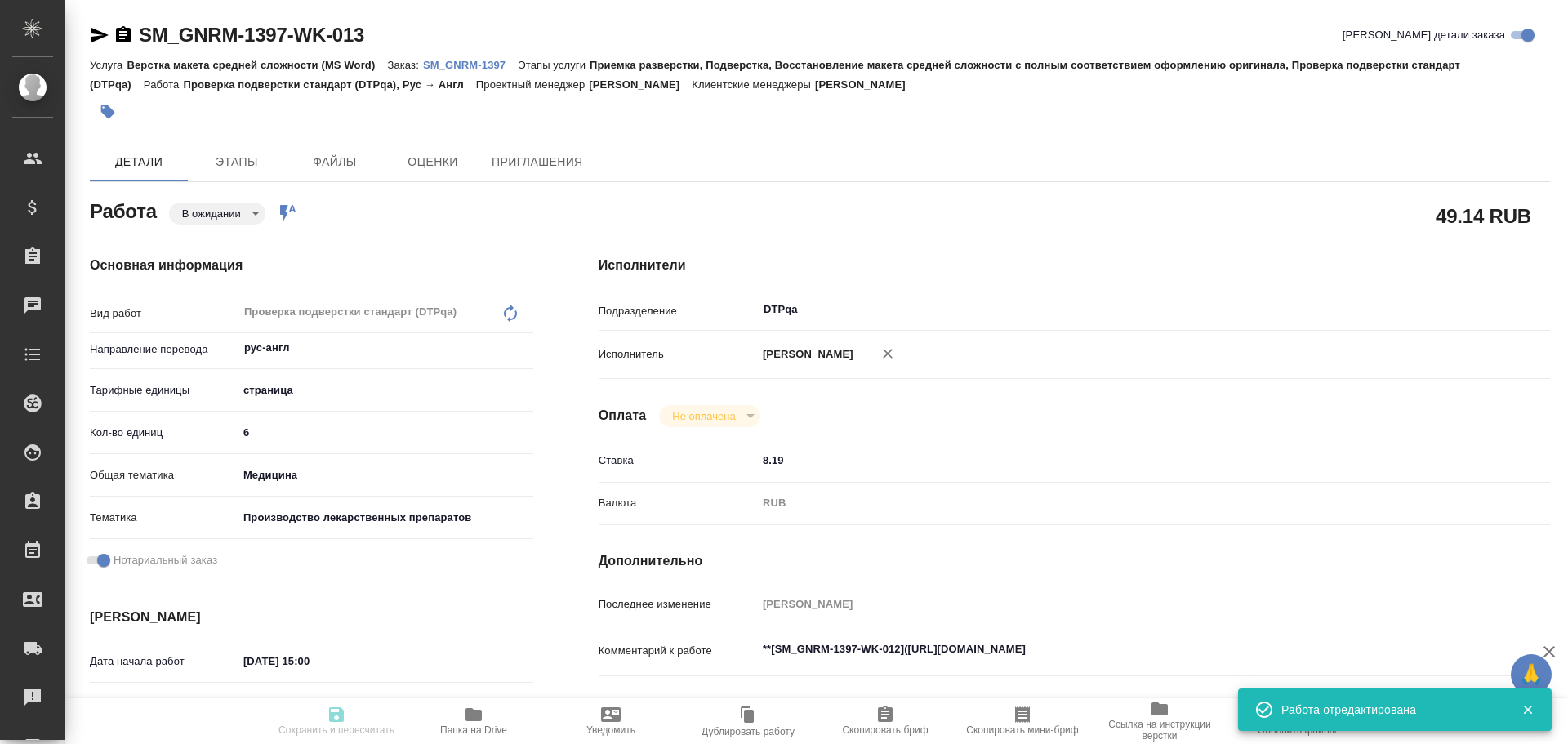
type input "RUB"
type input "[PERSON_NAME]"
type textarea "**[SM_GNRM-1397-WK-012]([URL][DOMAIN_NAME]"
type textarea "x"
type textarea "/Clients/Generium/Orders/SM_GNRM-1397/DTP/SM_GNRM-1397-WK-013"
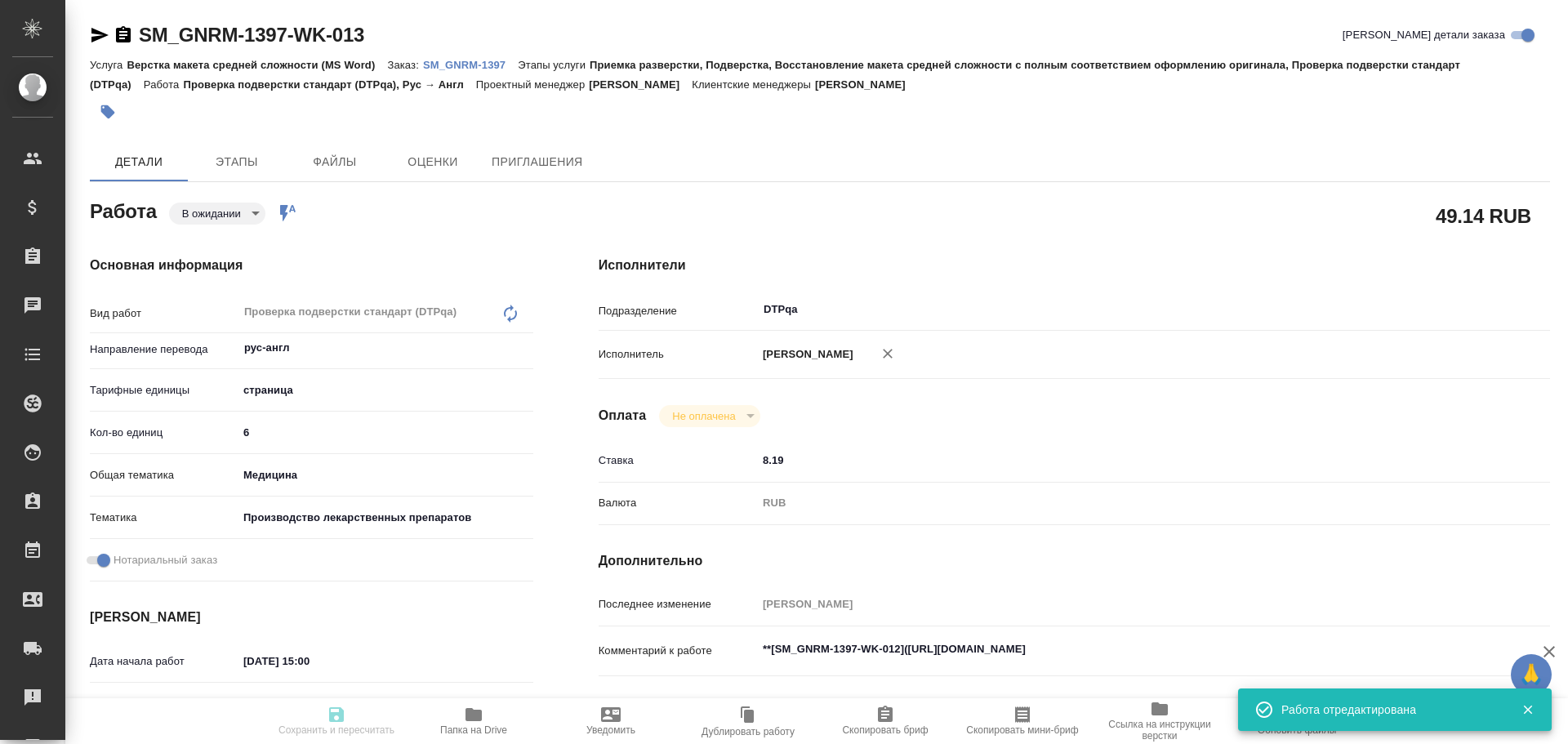
type textarea "x"
type input "SM_GNRM-1397"
type input "Верстка макета средней сложности (MS Word)"
type input "Приемка разверстки, Подверстка, Восстановление макета средней сложности с полны…"
type input "[PERSON_NAME]"
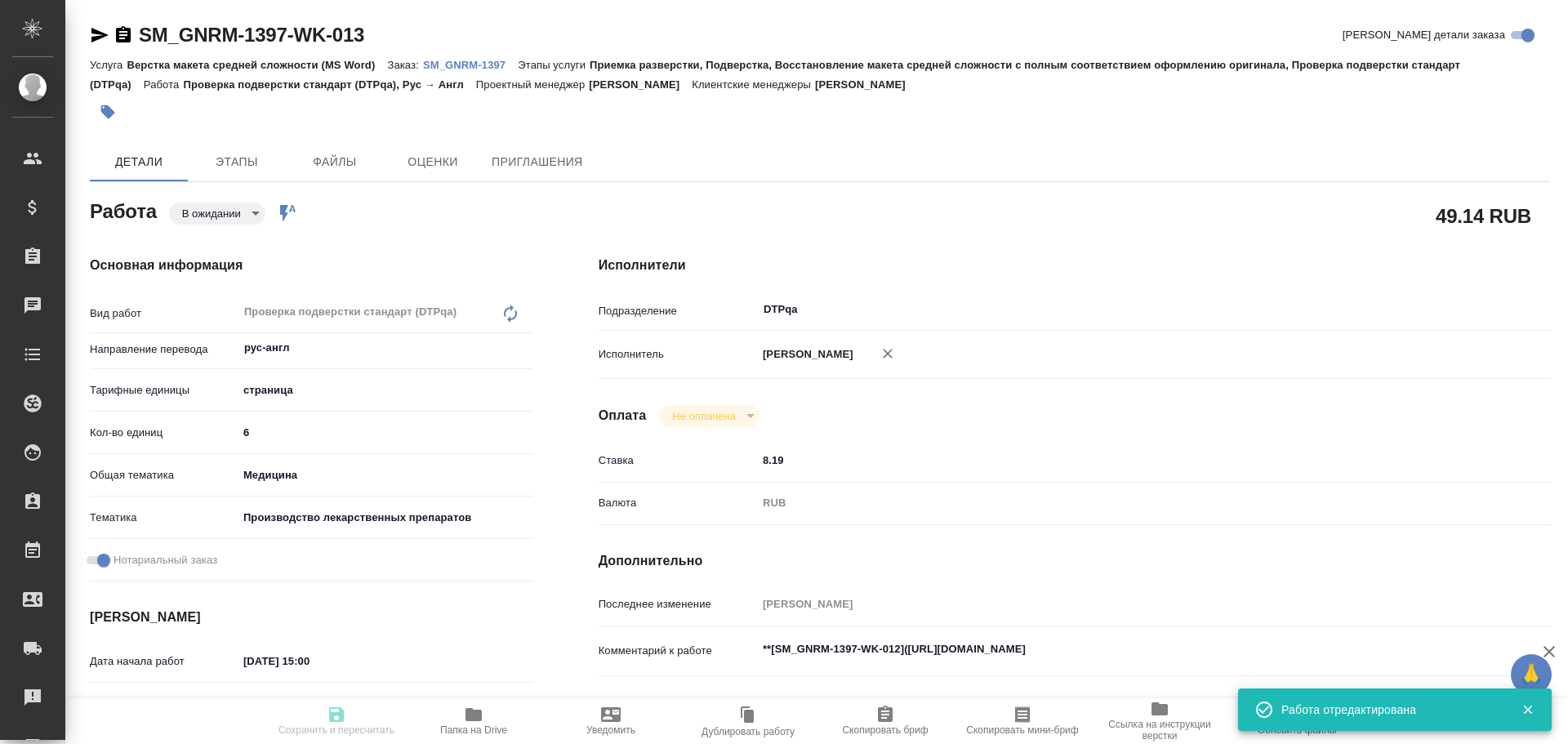
type input "Петрова Валерия"
type input "/Clients/Generium/Orders/SM_GNRM-1397"
type textarea "x"
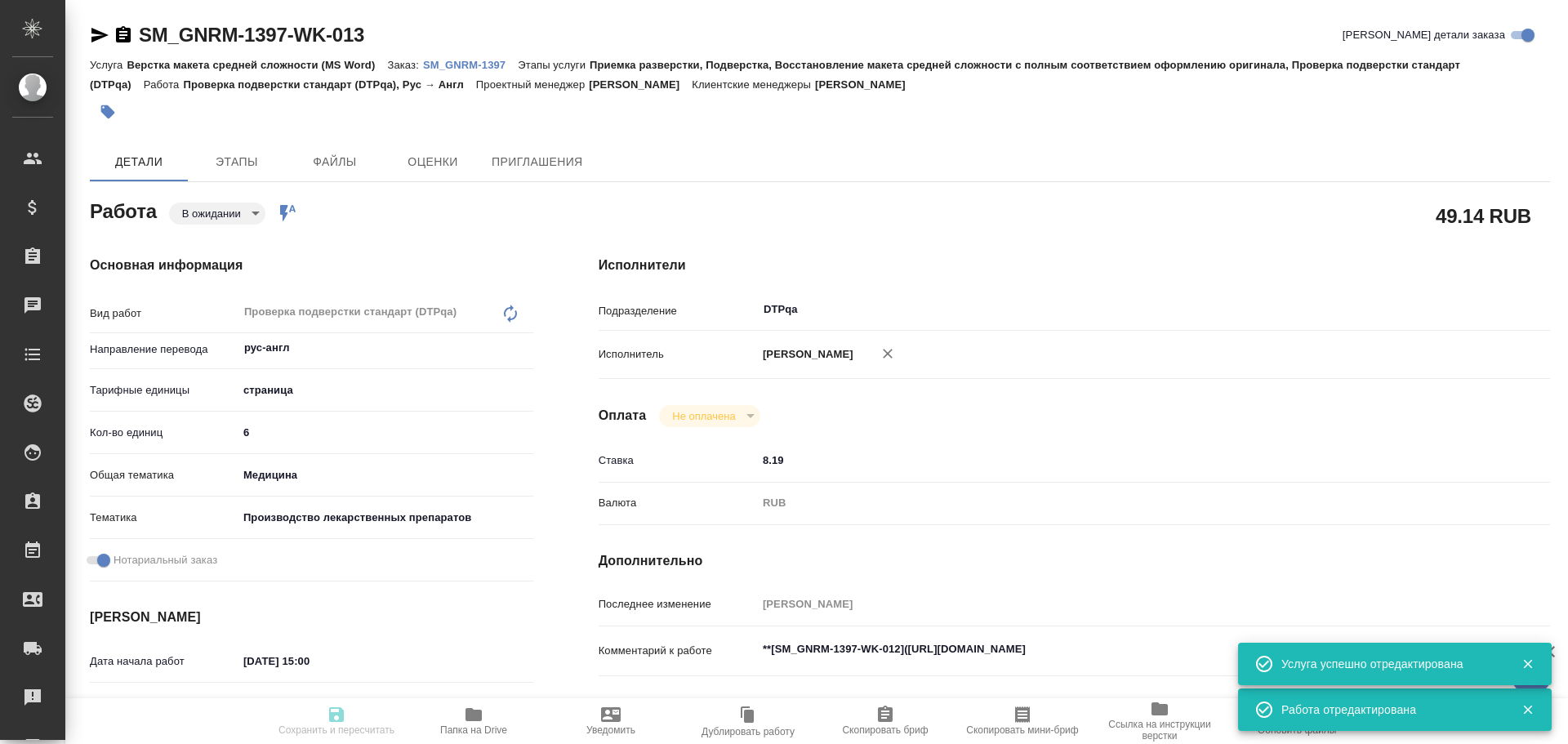
type textarea "x"
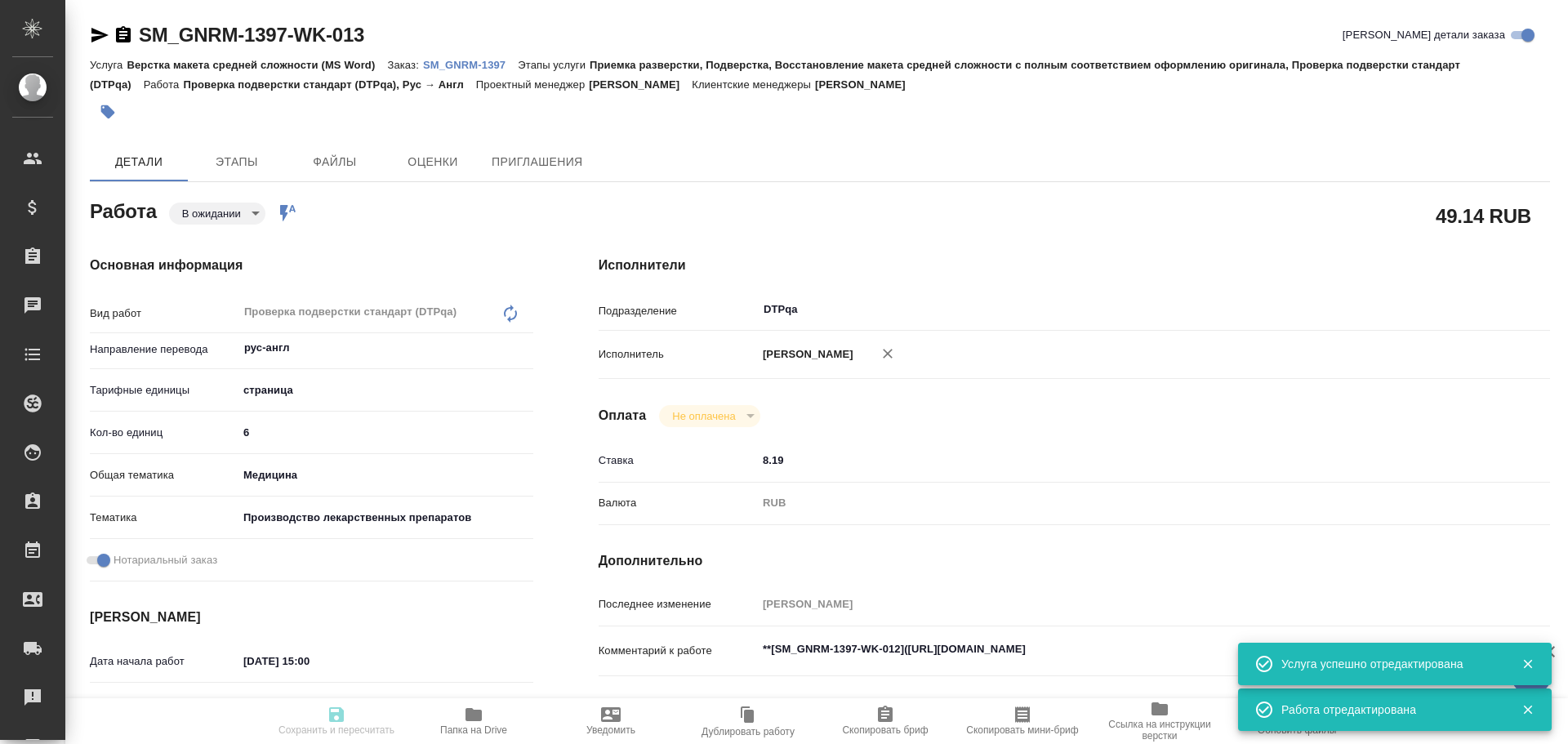
type textarea "x"
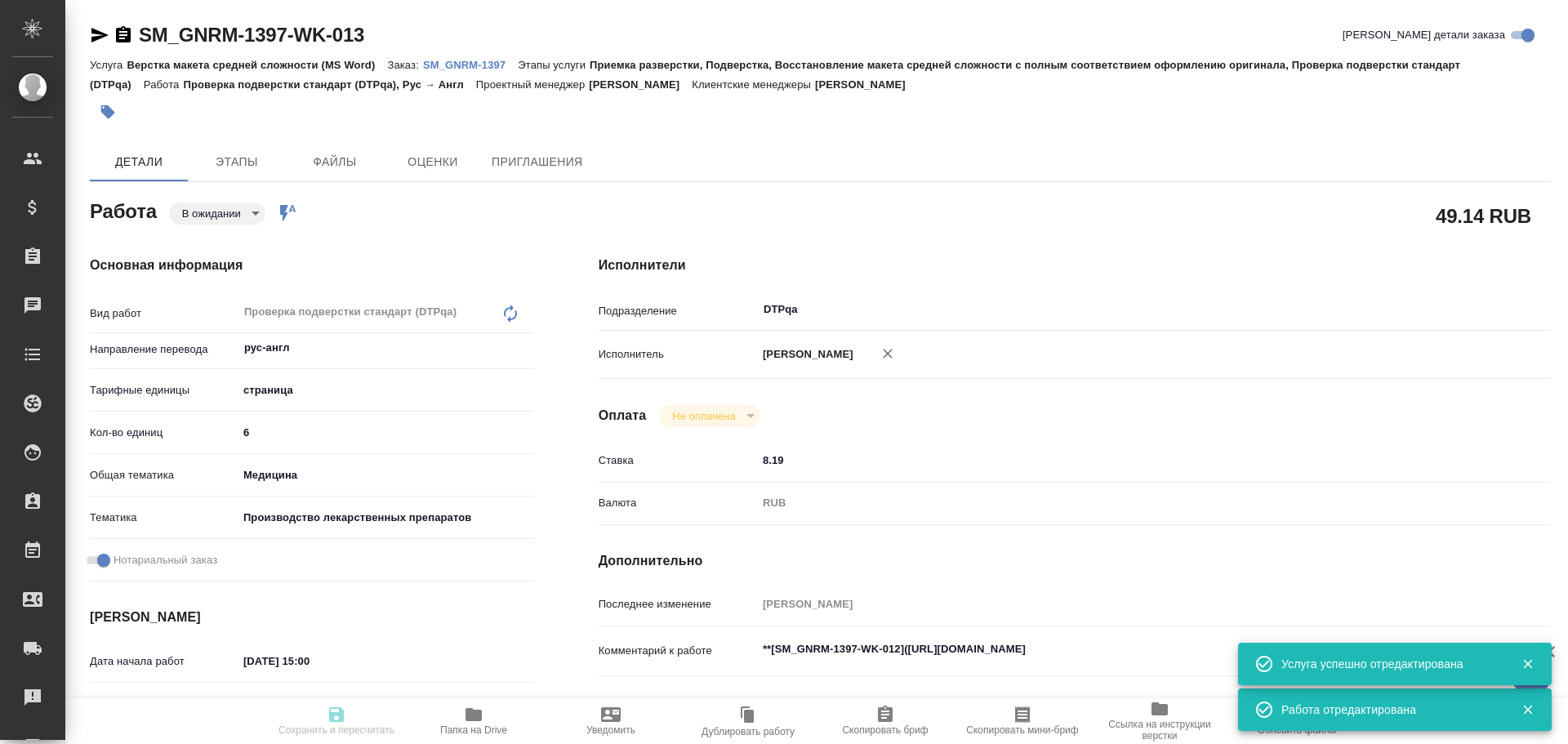
type textarea "x"
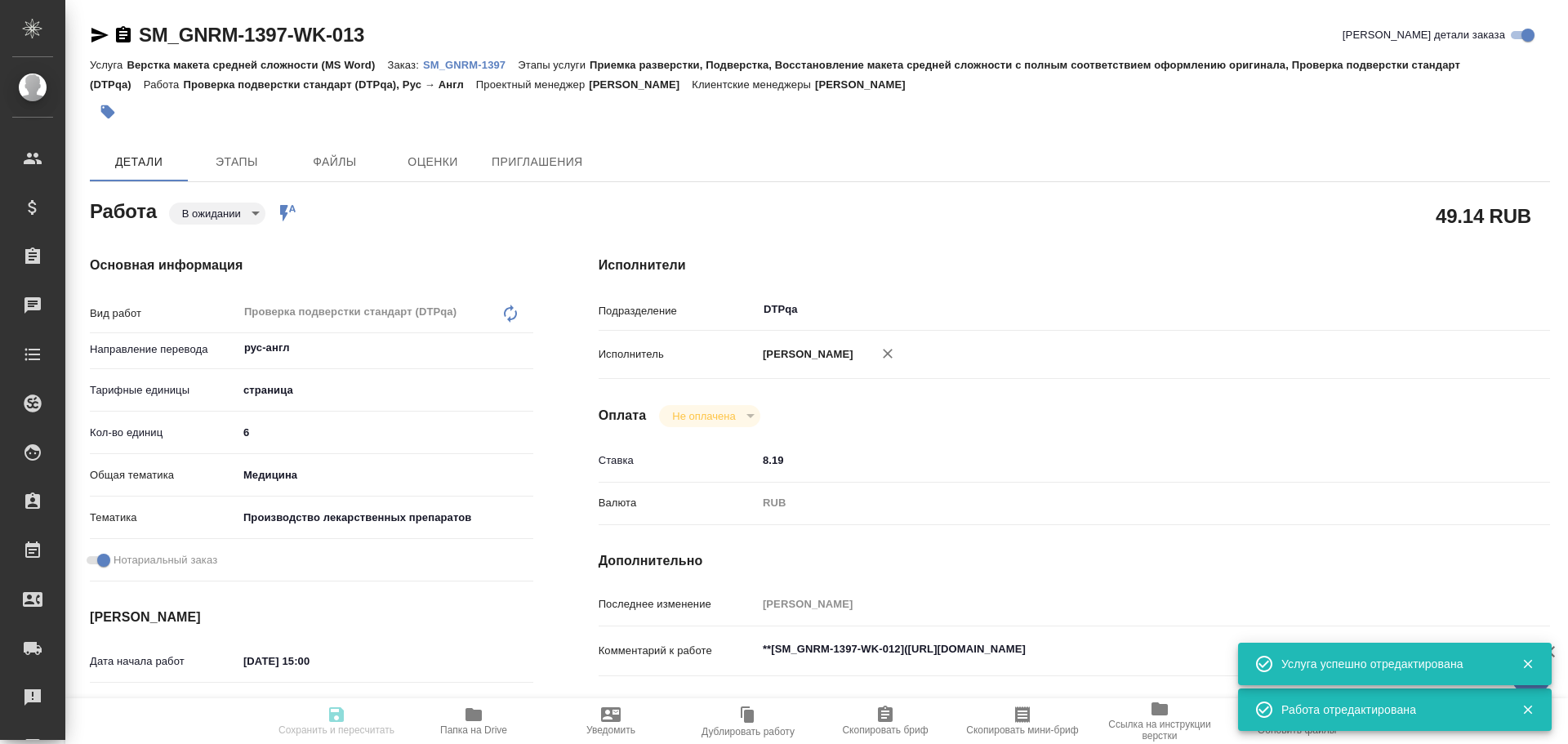
type textarea "x"
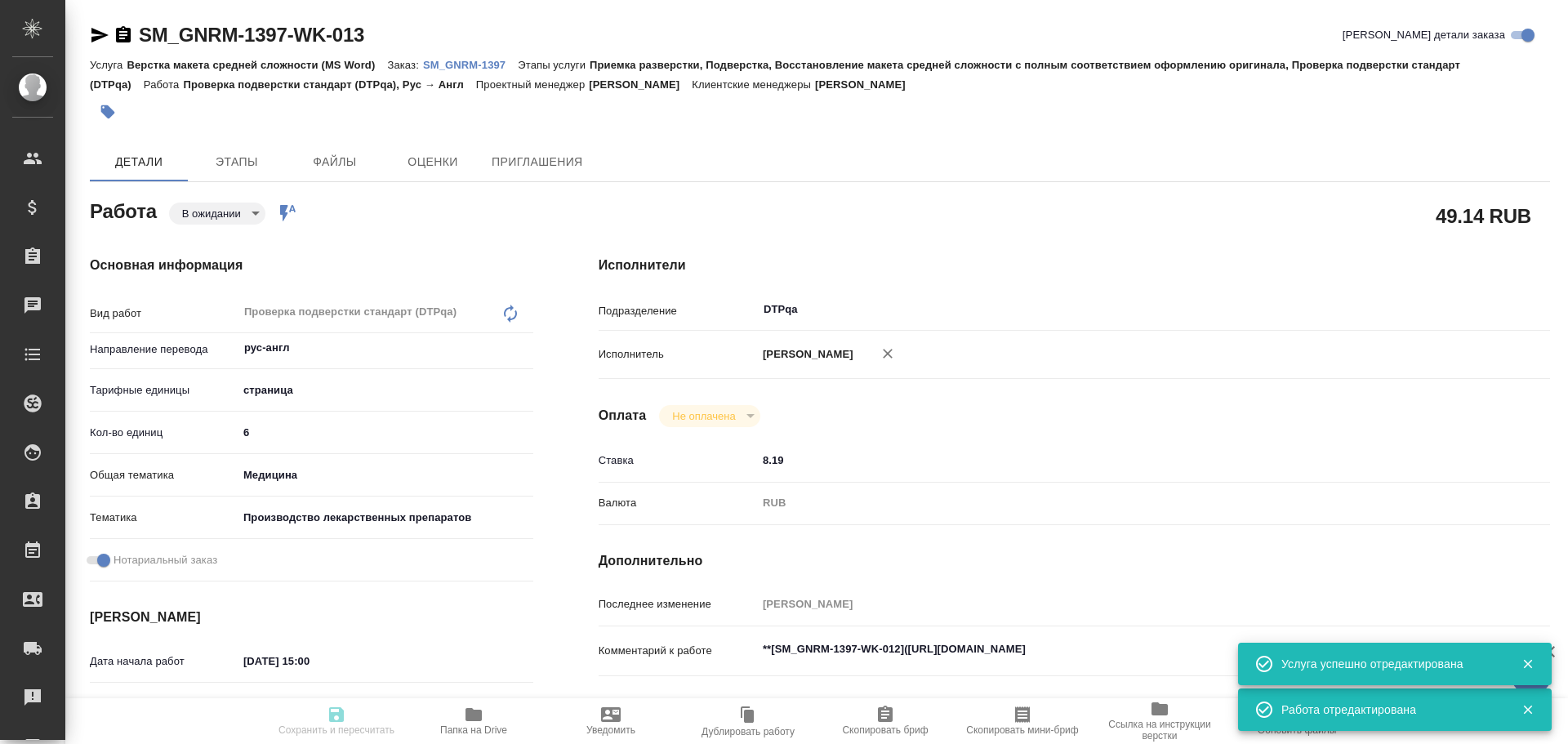
type textarea "x"
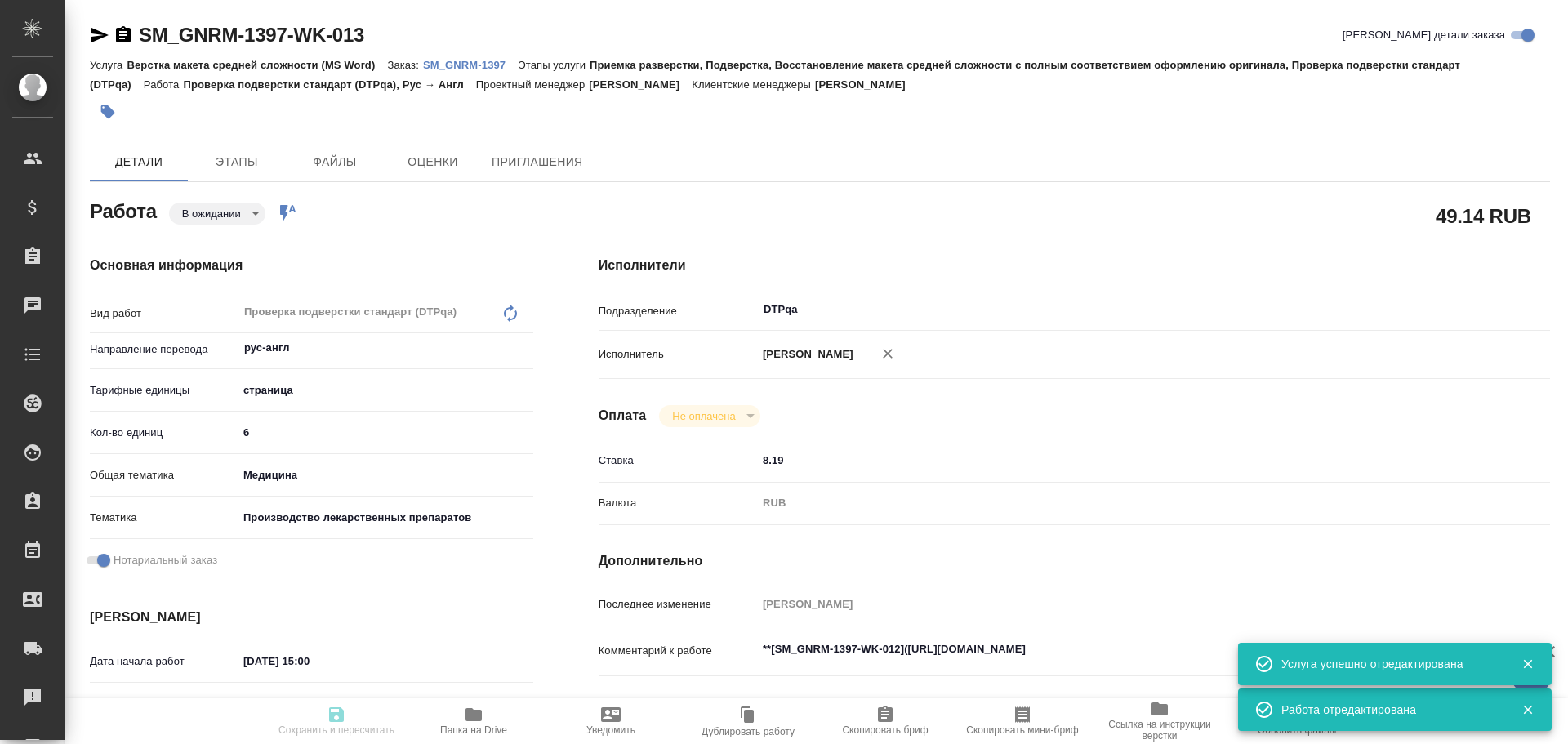
type textarea "x"
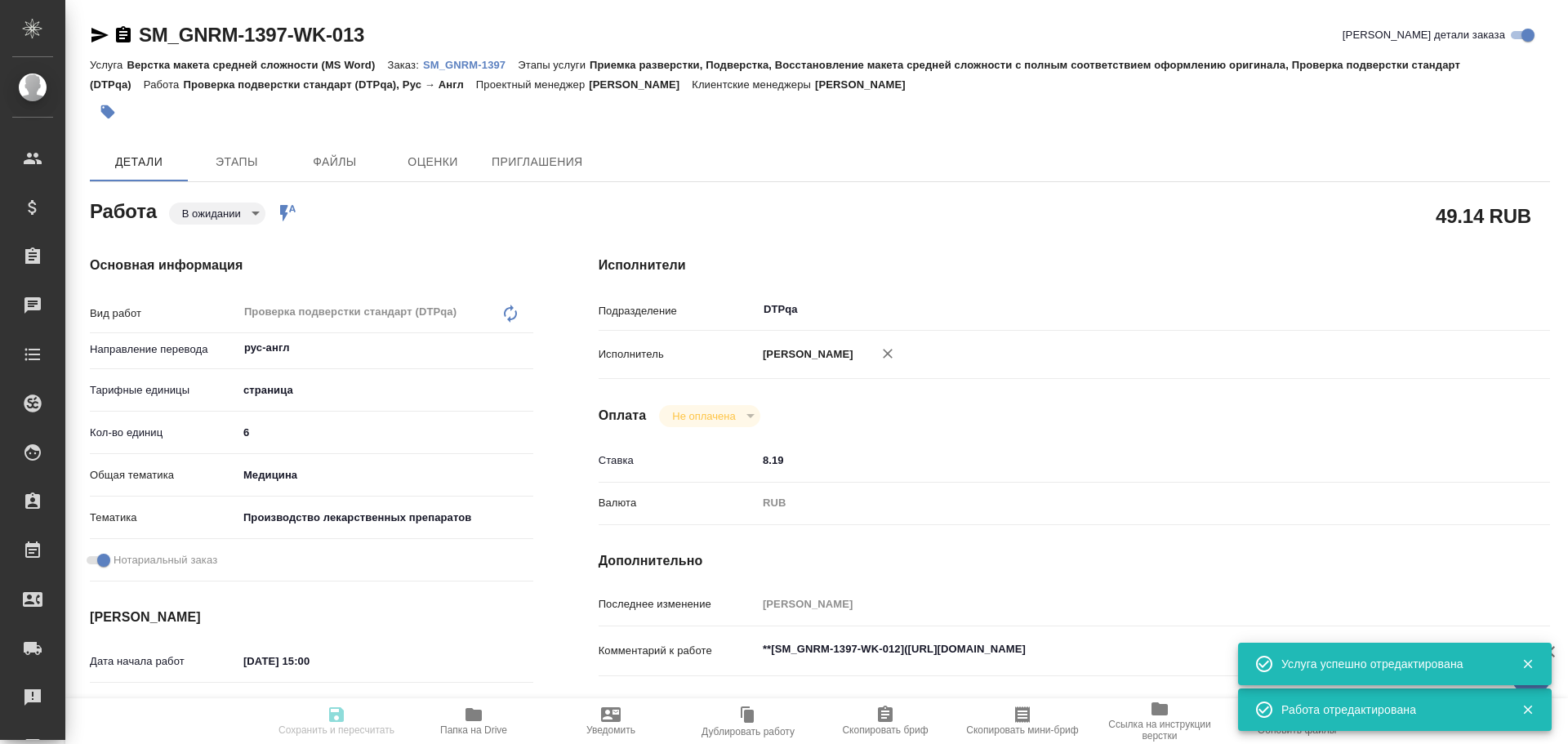
type input "pending"
type textarea "Проверка подверстки стандарт (DTPqa)"
type textarea "x"
type input "рус-англ"
type input "5a8b1489cc6b4906c91bfdb2"
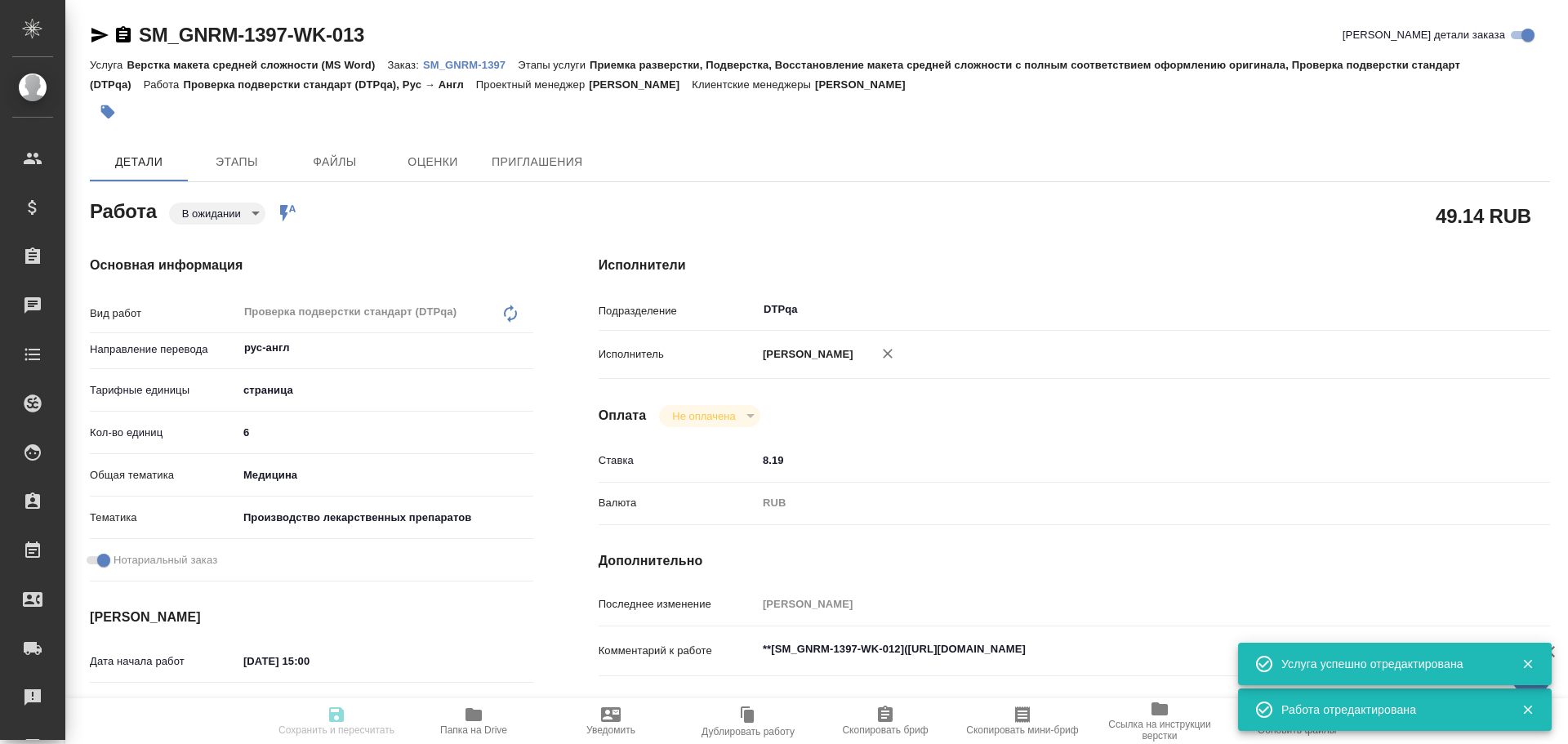
type input "6"
type input "med"
type input "614982fec5ecbb70f805293f"
checkbox input "true"
type input "13.10.2025 15:00"
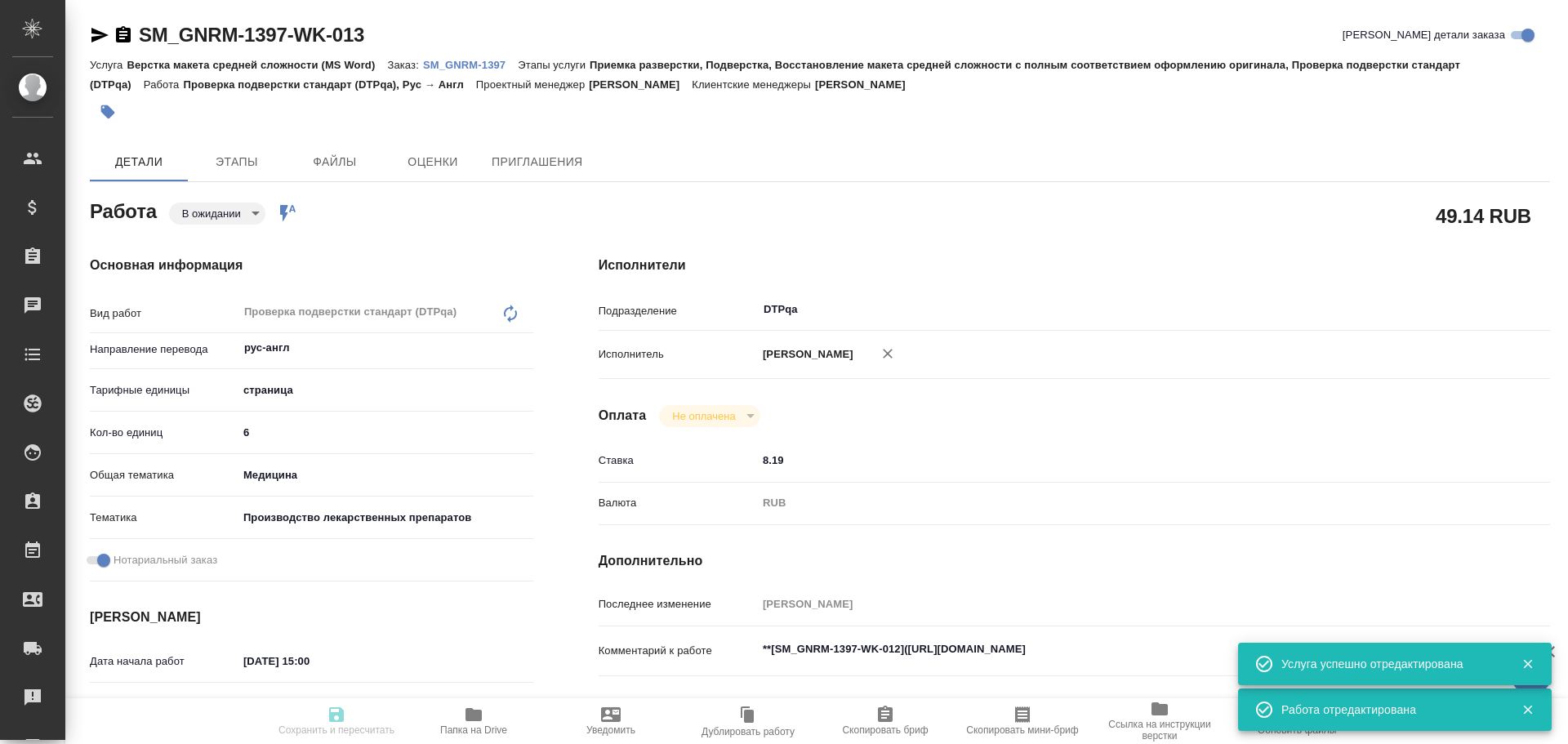
type input "13.10.2025 16:00"
type input "31.10.2025 17:06"
type input "DTPqa"
type input "notPayed"
type input "8.19"
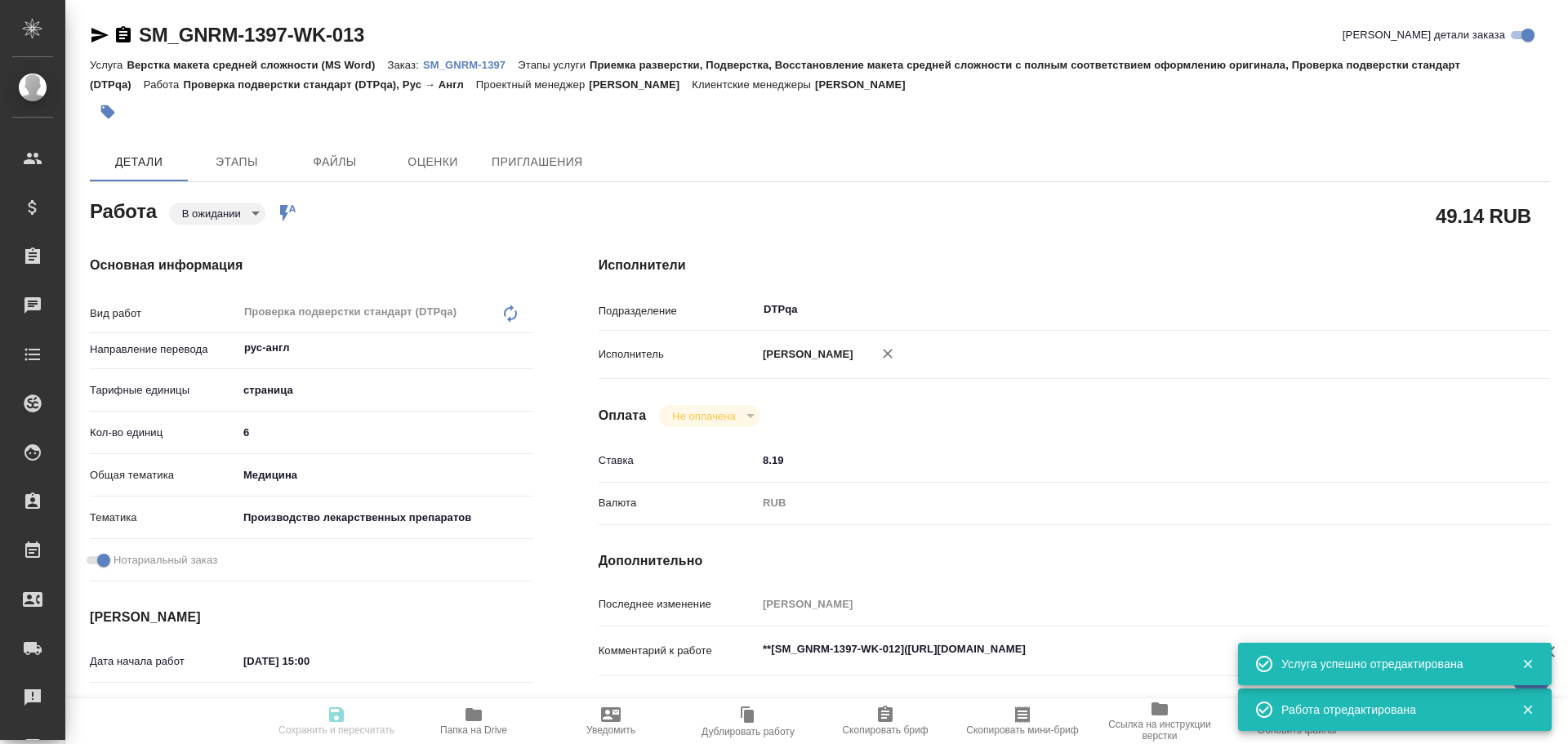
type input "RUB"
type input "Чулец Елена"
type textarea "**[SM_GNRM-1397-WK-012](https://tera.awatera.com/Work/68e7c1ca54687a86823cde95/…"
type textarea "x"
type textarea "/Clients/Generium/Orders/SM_GNRM-1397/DTP/SM_GNRM-1397-WK-013"
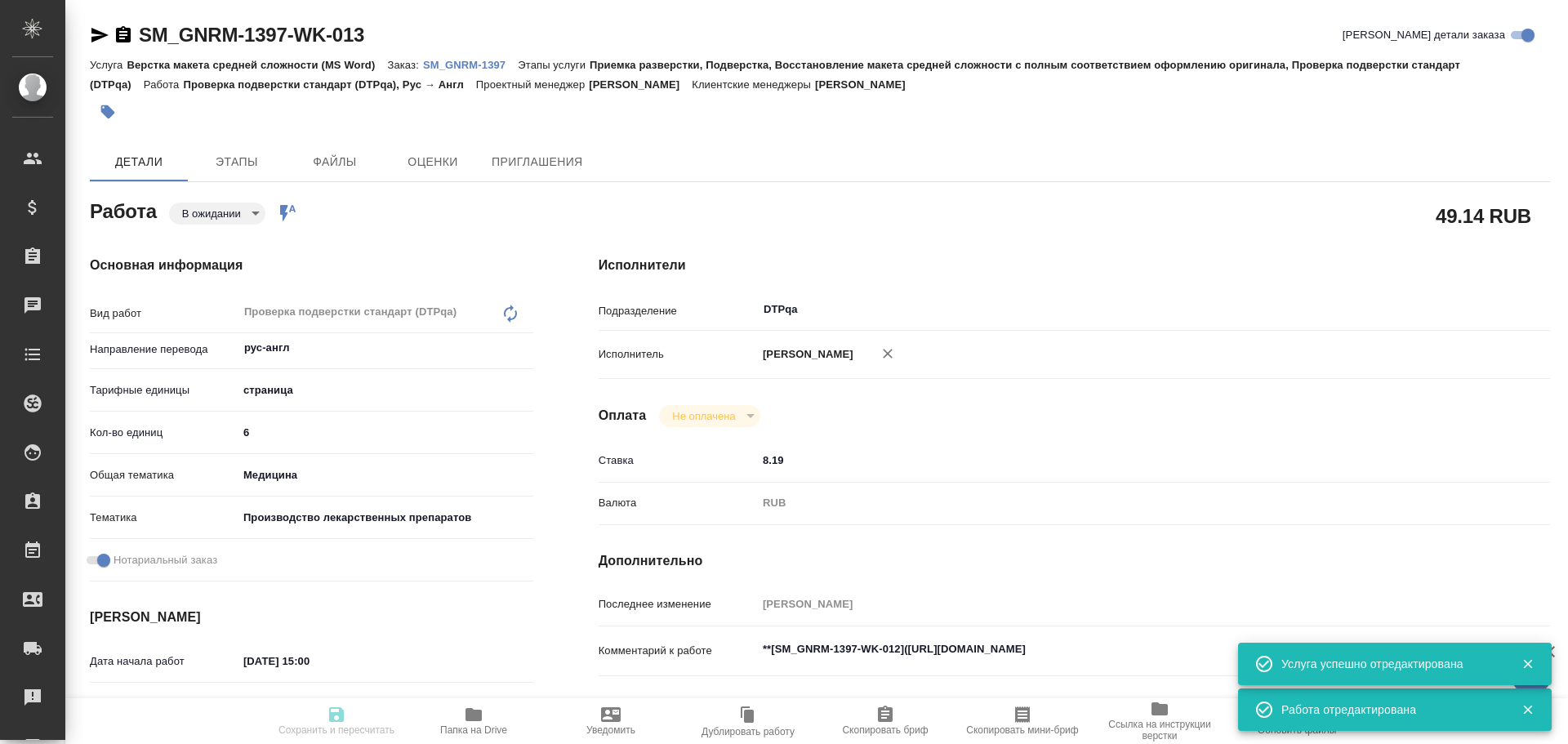
type textarea "x"
type input "SM_GNRM-1397"
type input "Верстка макета средней сложности (MS Word)"
type input "Приемка разверстки, Подверстка, Восстановление макета средней сложности с полны…"
type input "Шульгина Анна"
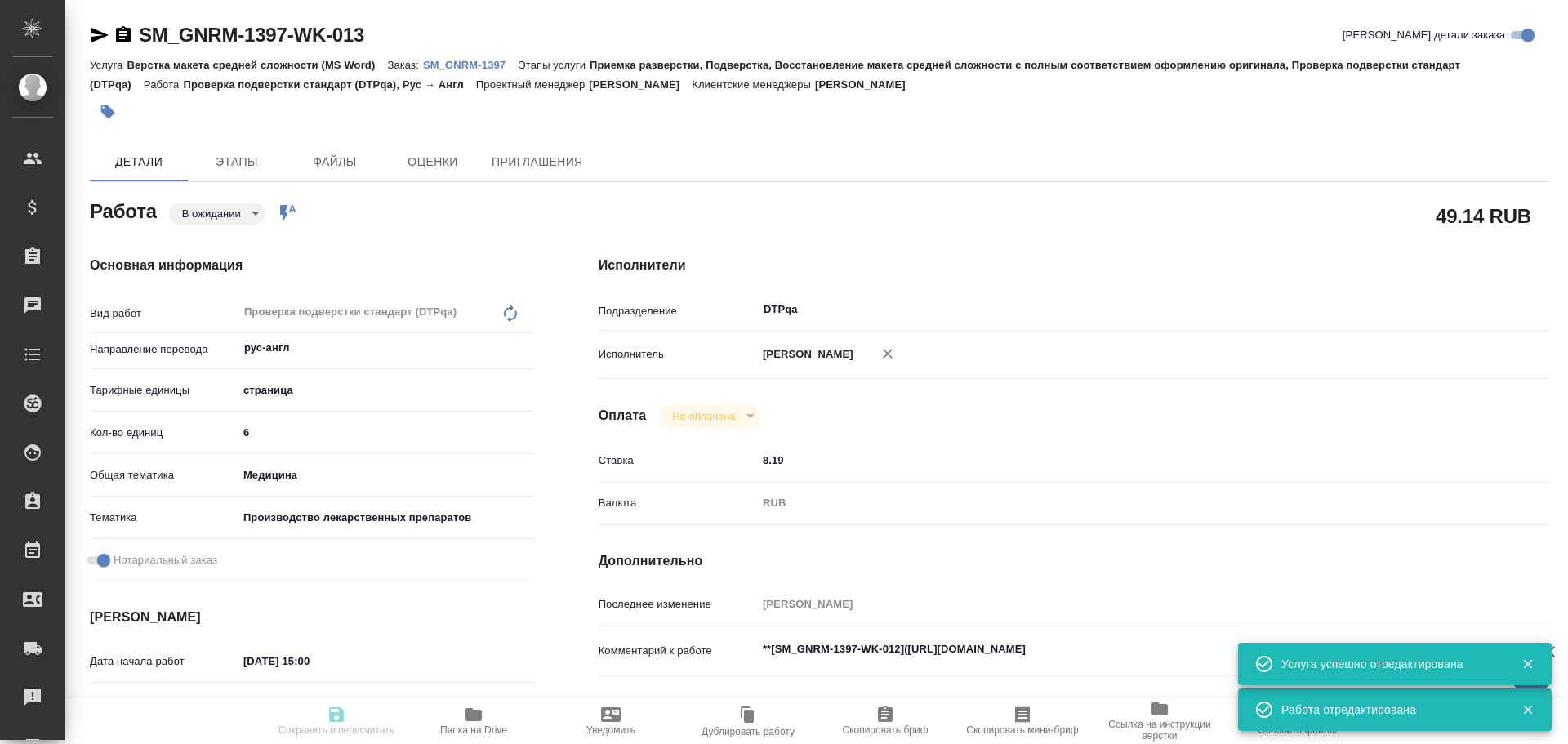
type input "[PERSON_NAME]"
type input "/Clients/Generium/Orders/SM_GNRM-1397"
type textarea "x"
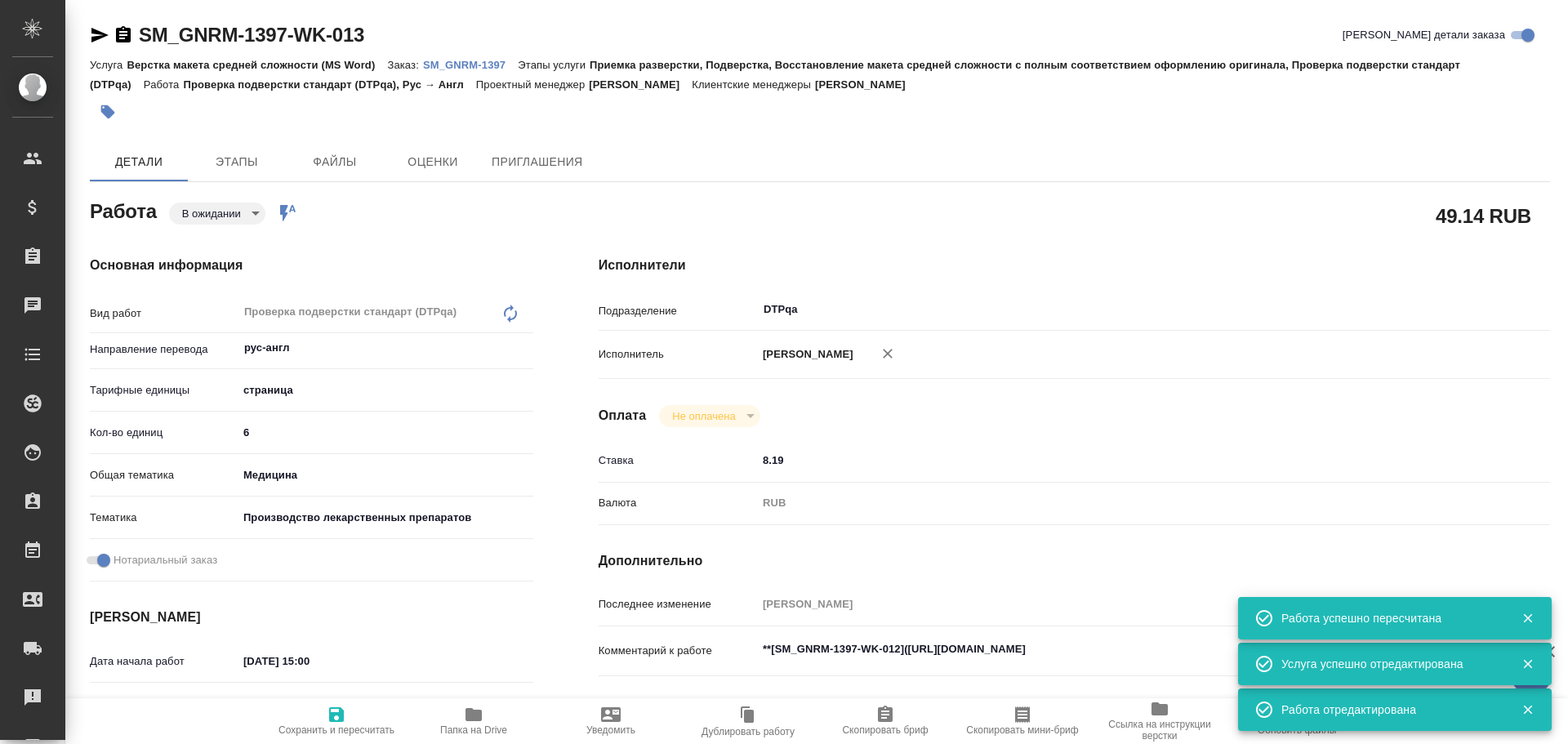
type textarea "x"
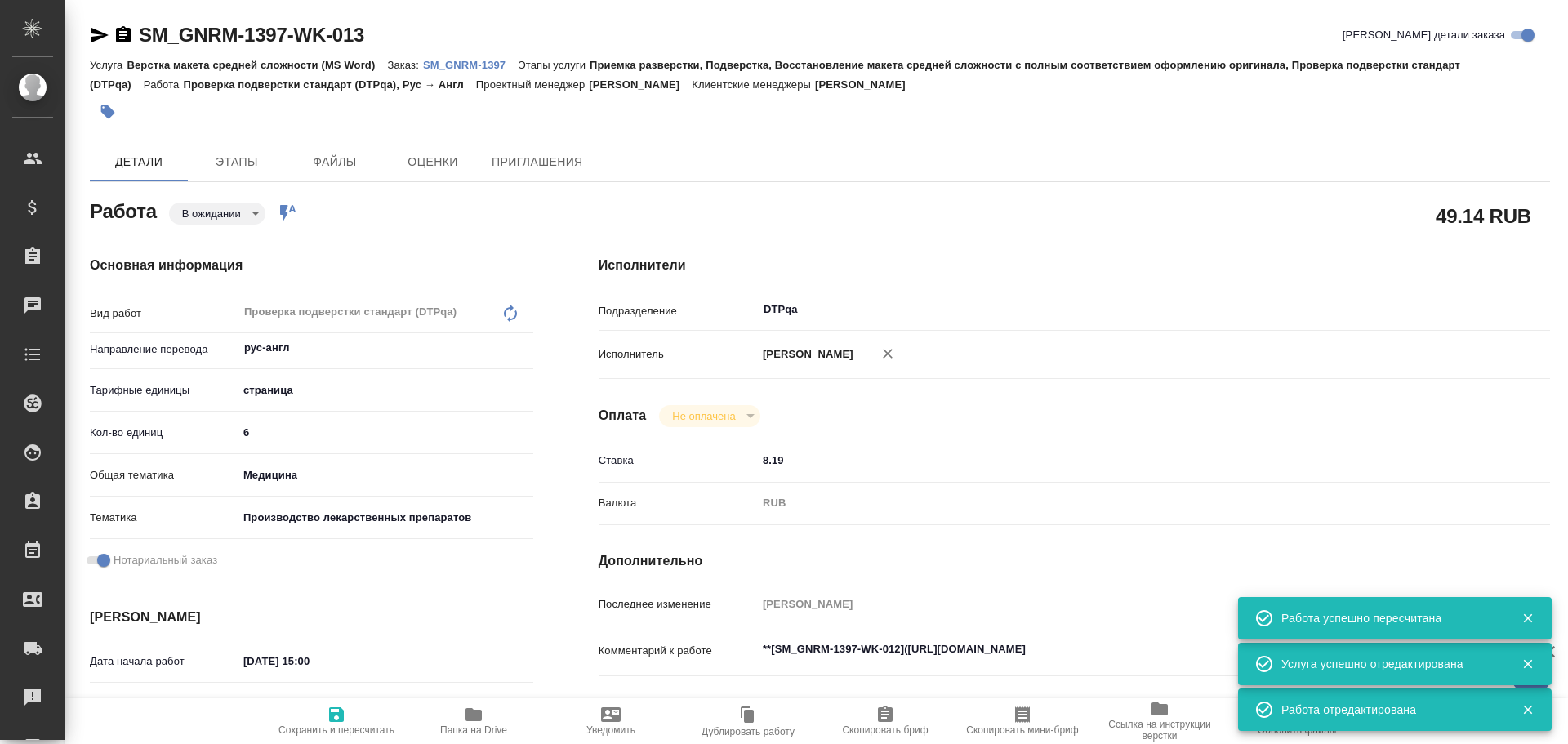
type textarea "x"
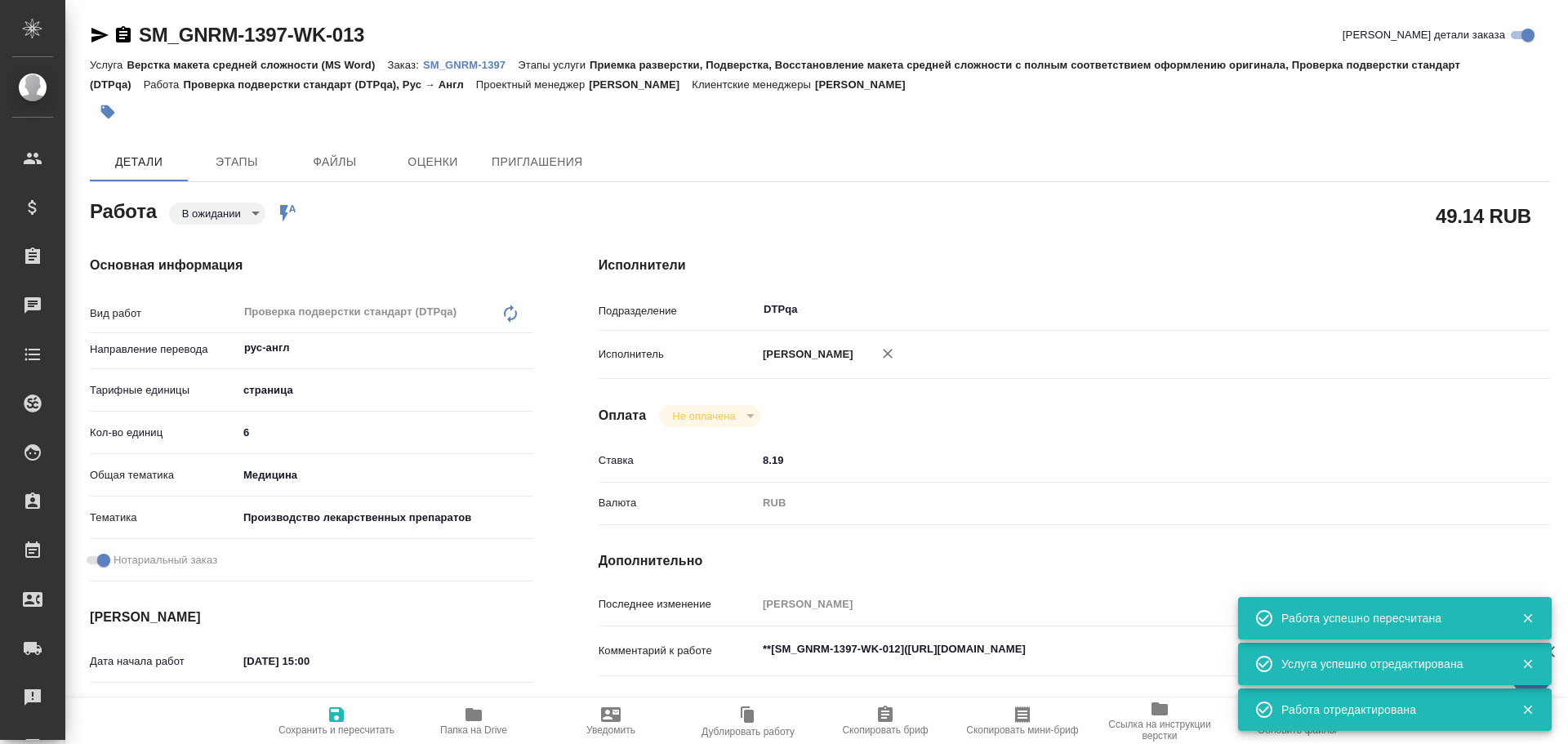
type textarea "x"
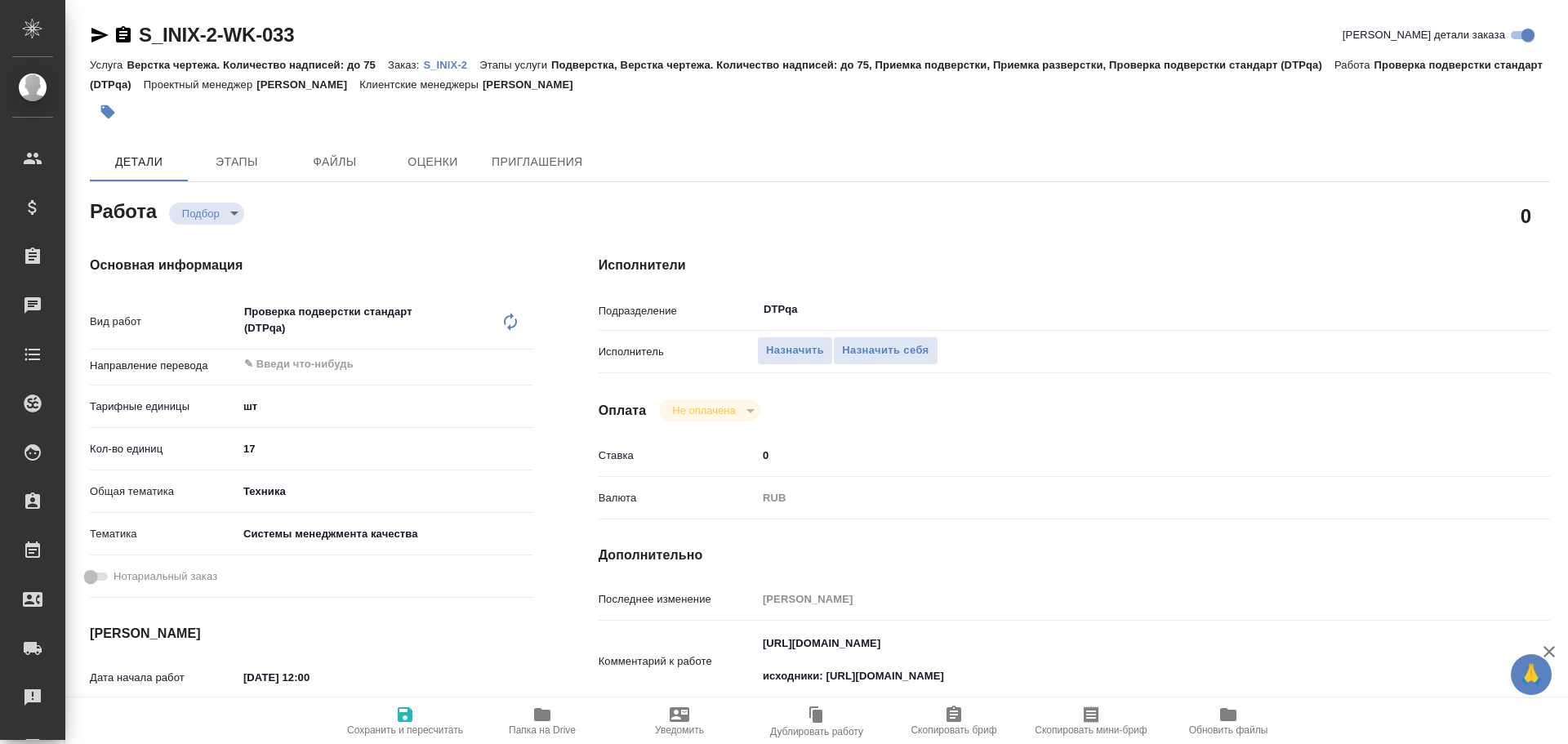
type textarea "x"
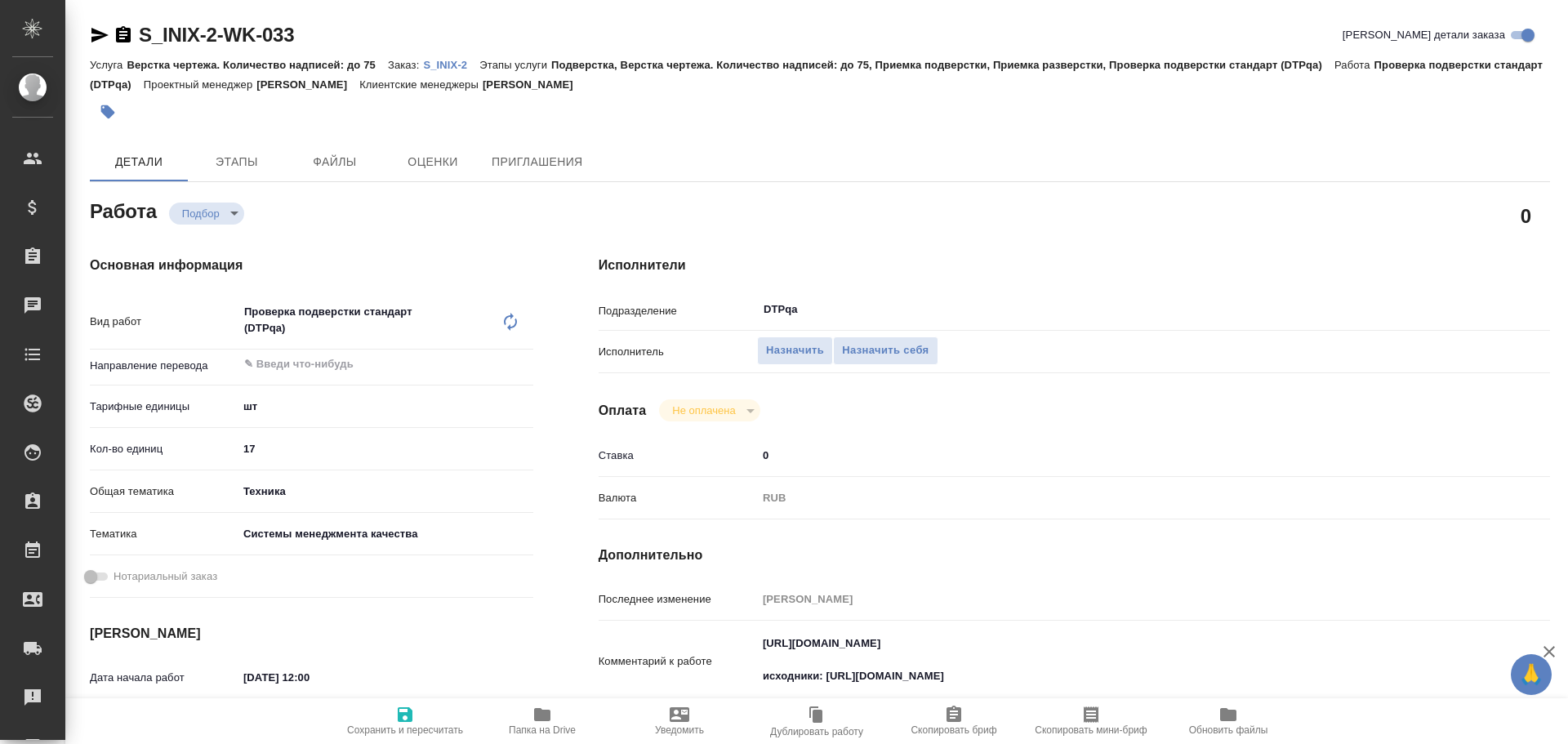
type textarea "x"
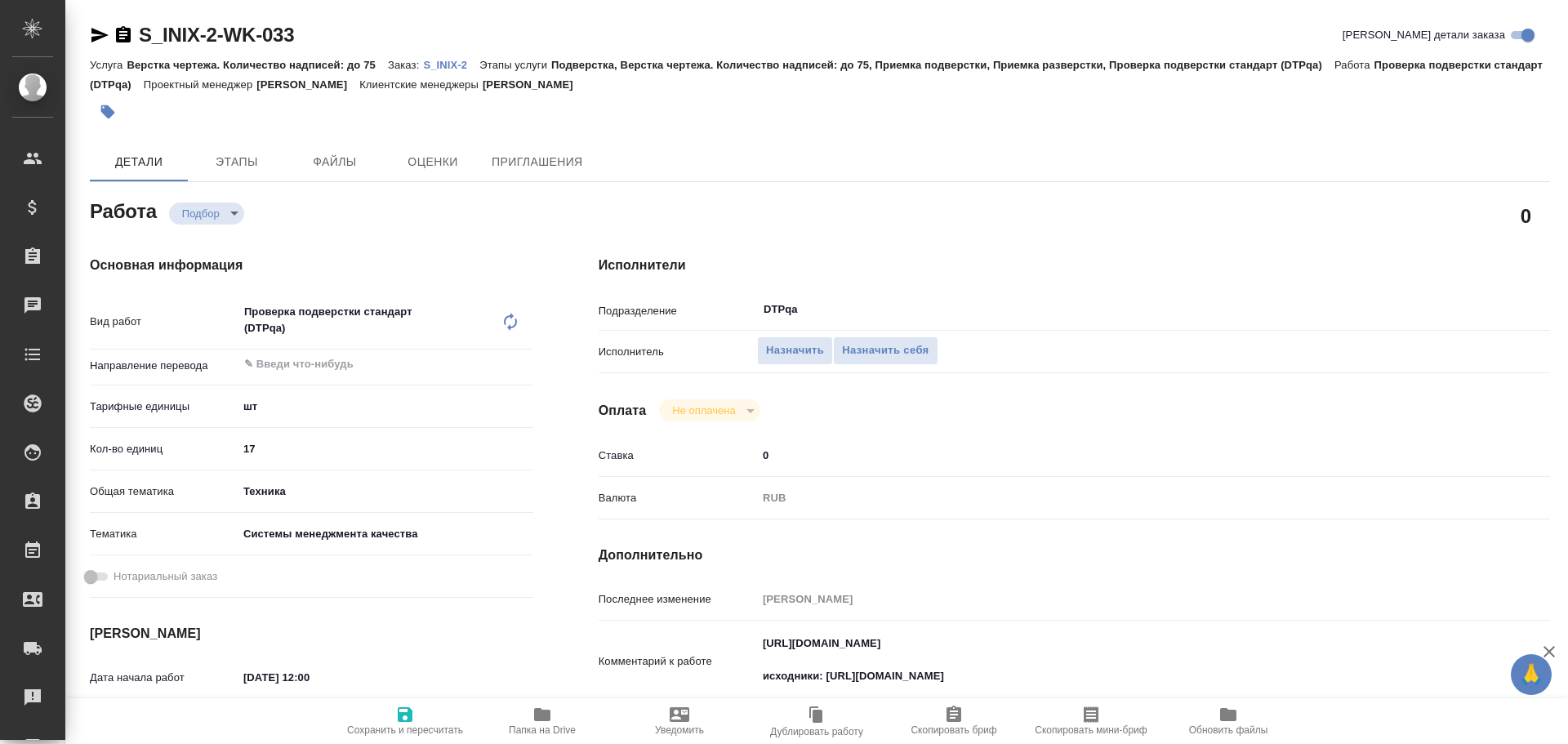
type textarea "x"
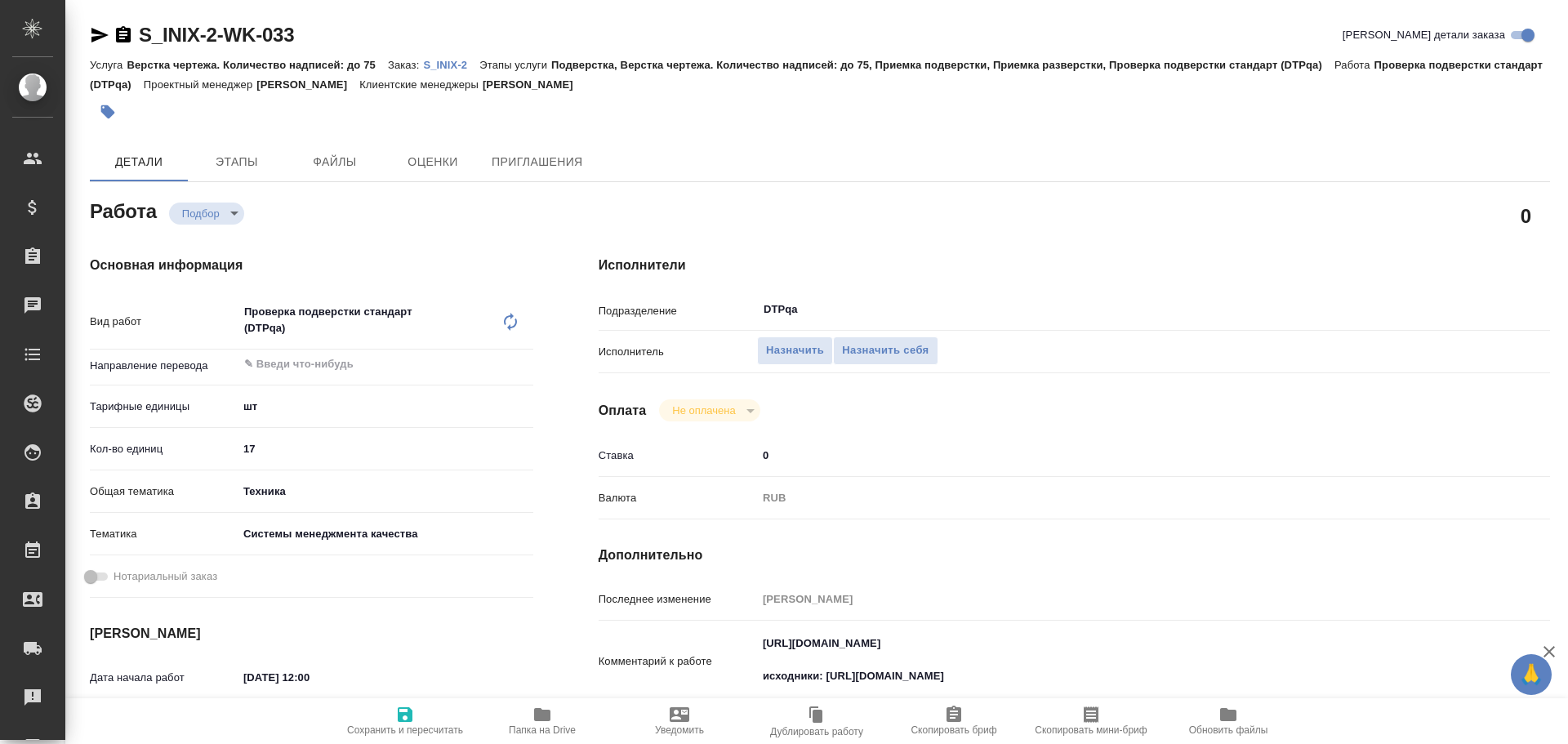
scroll to position [82, 0]
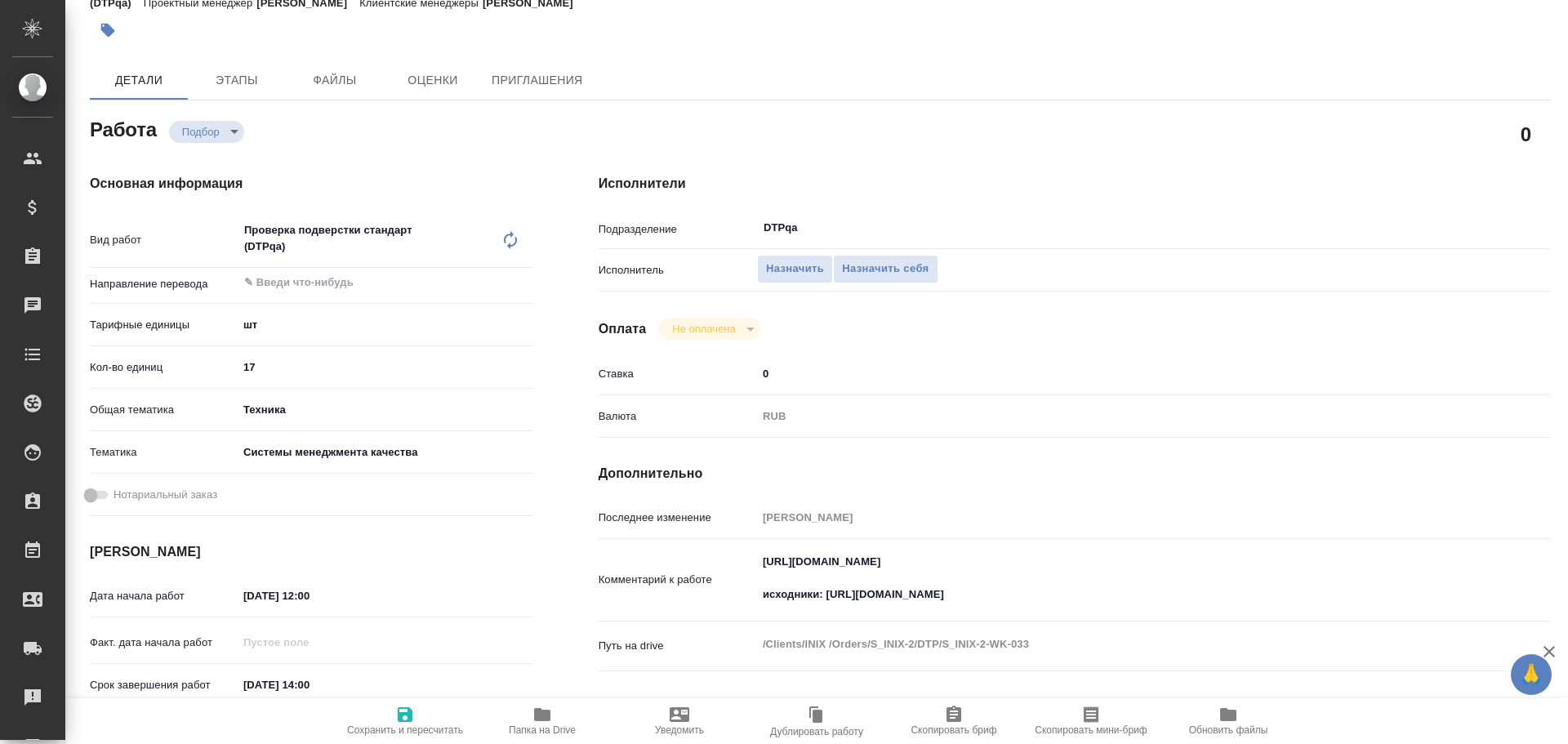
type textarea "x"
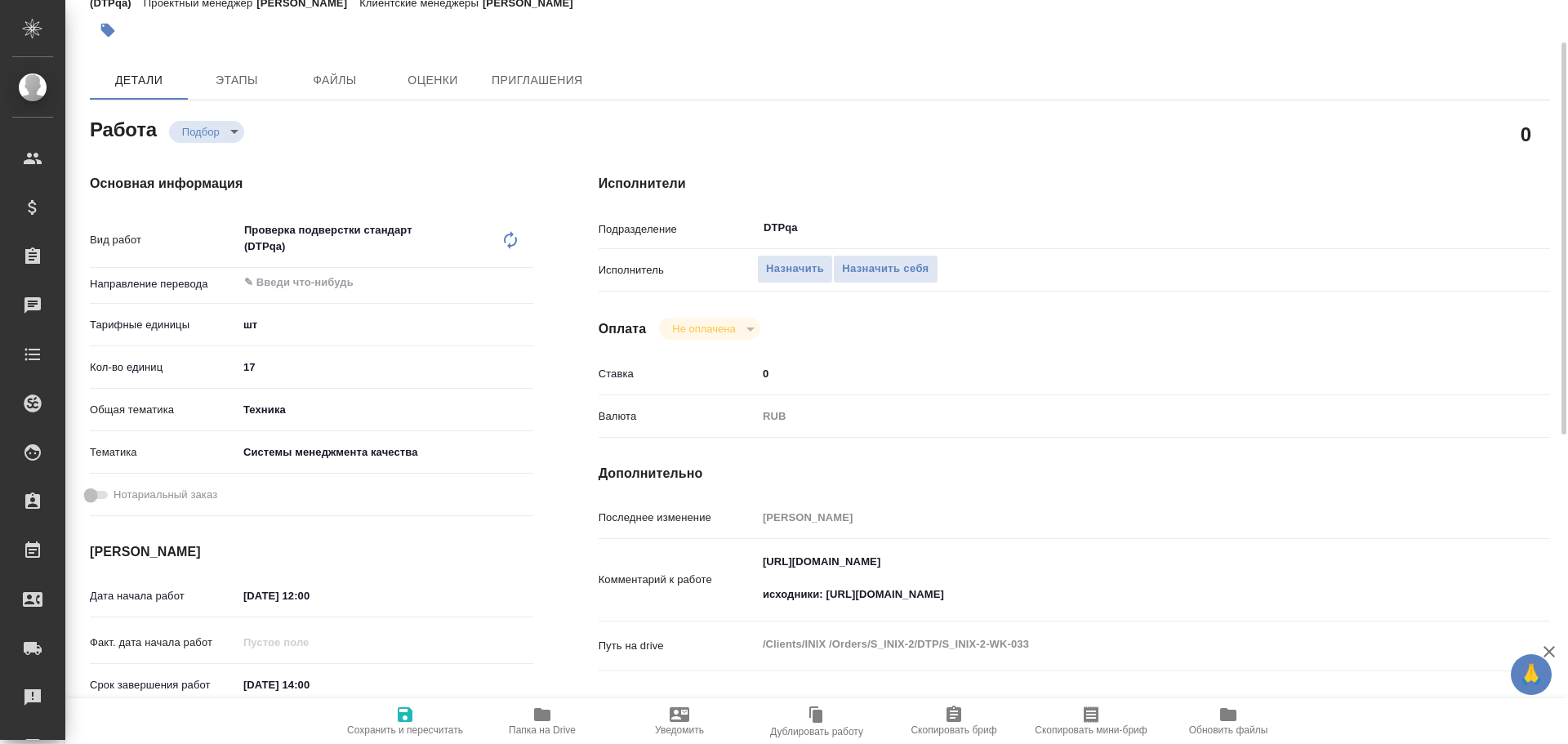
type textarea "x"
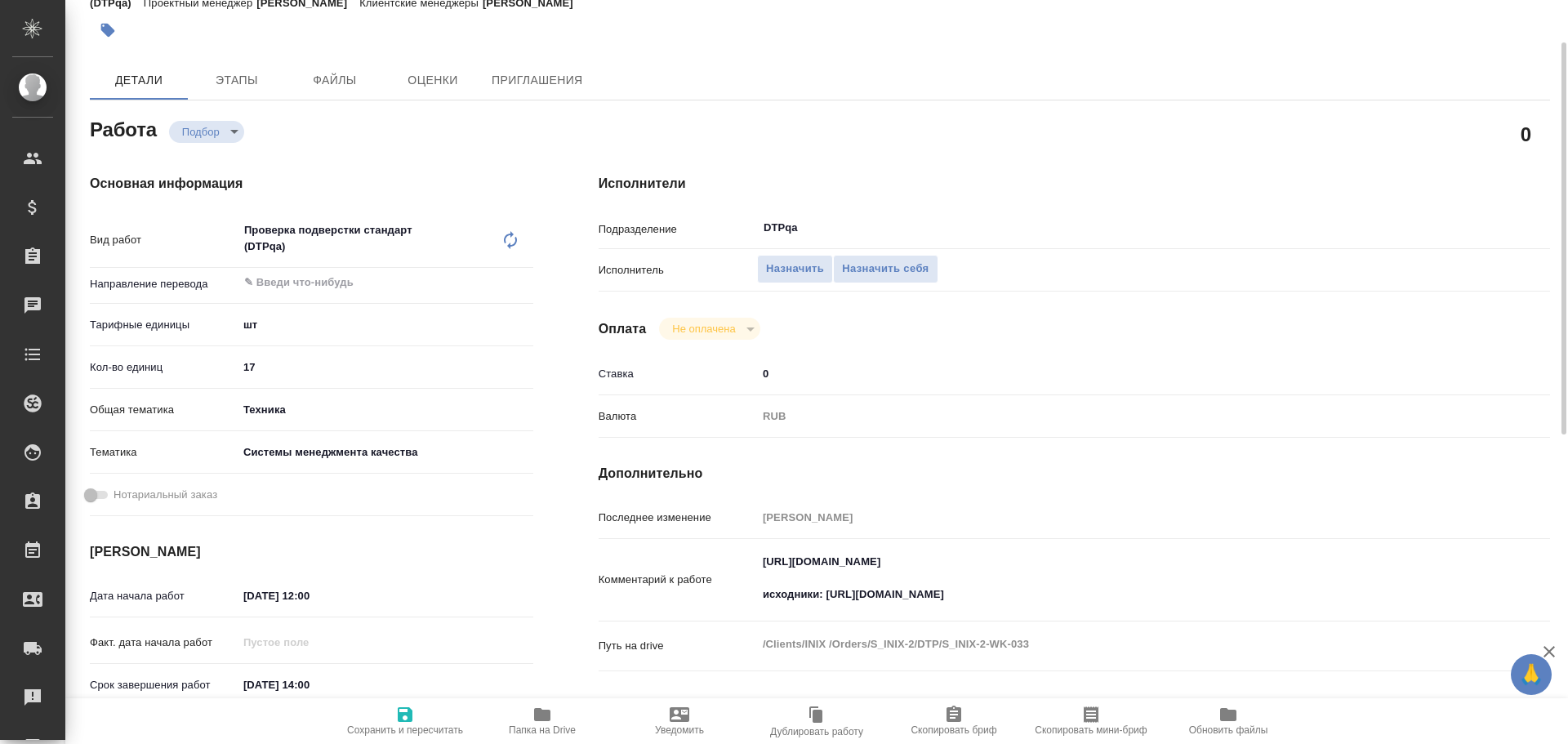
type textarea "x"
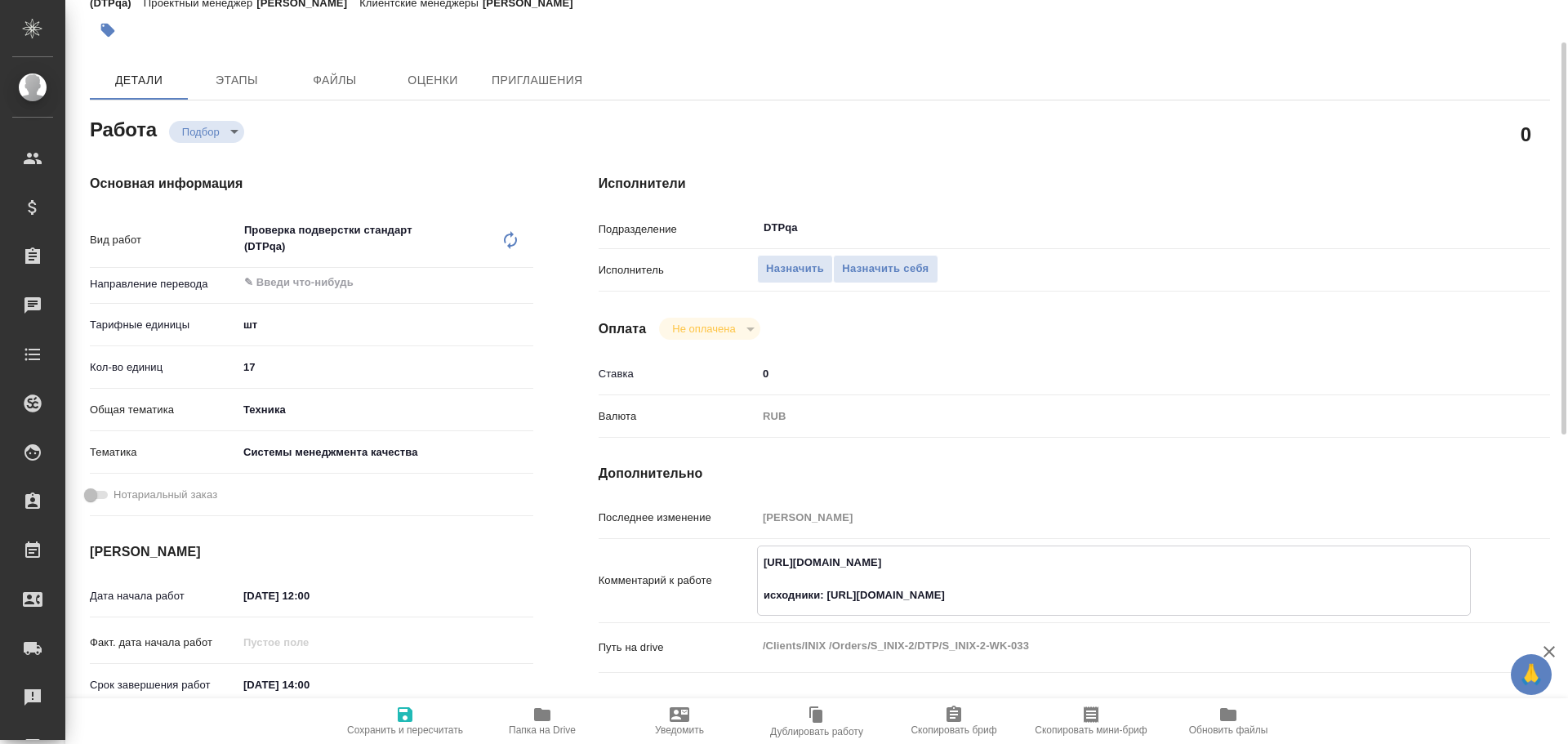
type textarea "x"
drag, startPoint x: 757, startPoint y: 565, endPoint x: 1068, endPoint y: 570, distance: 311.0
click at [1153, 570] on textarea "https://tera.awatera.com/Work/68dfec15a41afe8c49e5af3b/ исходники: https://driv…" at bounding box center [1113, 579] width 712 height 60
type textarea "x"
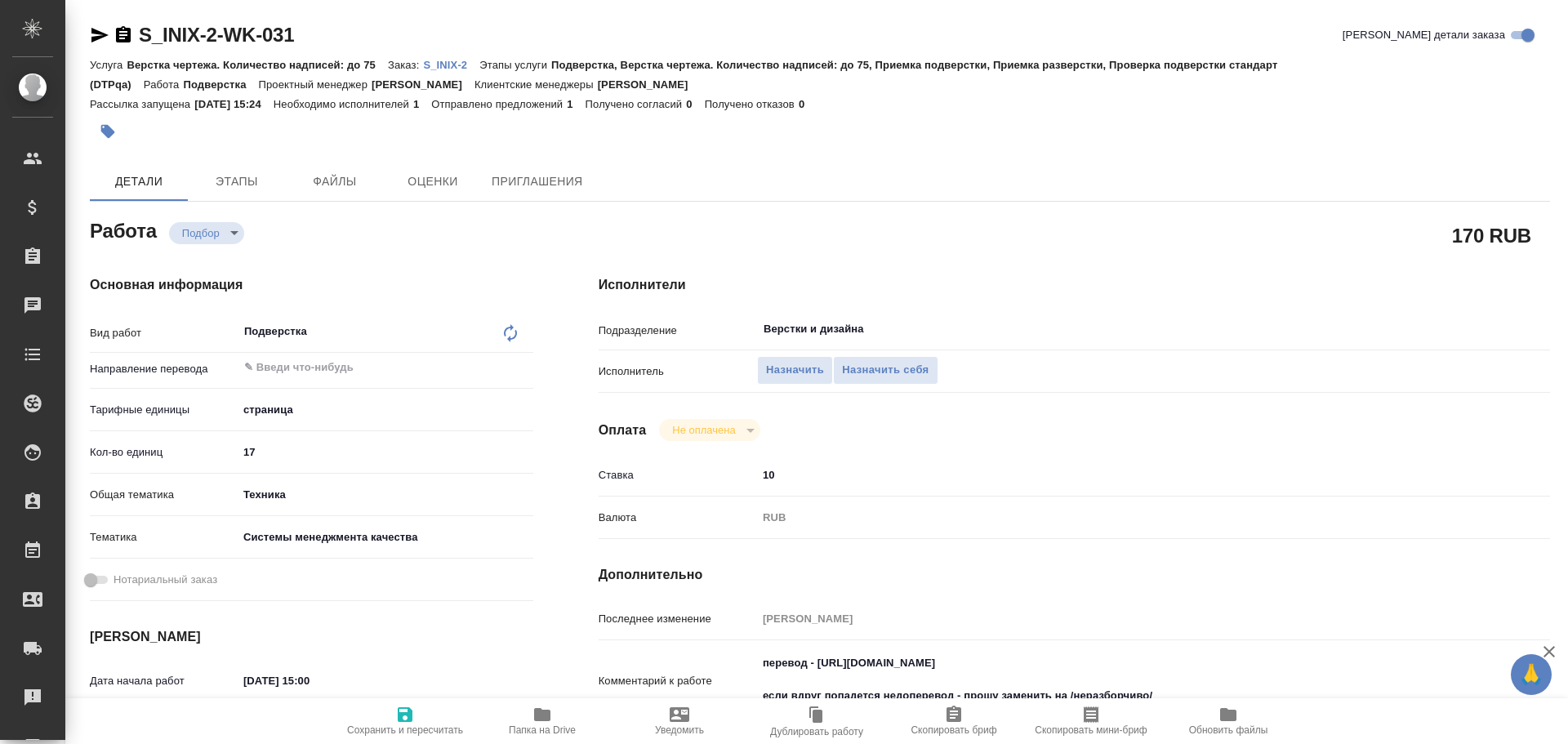
type textarea "x"
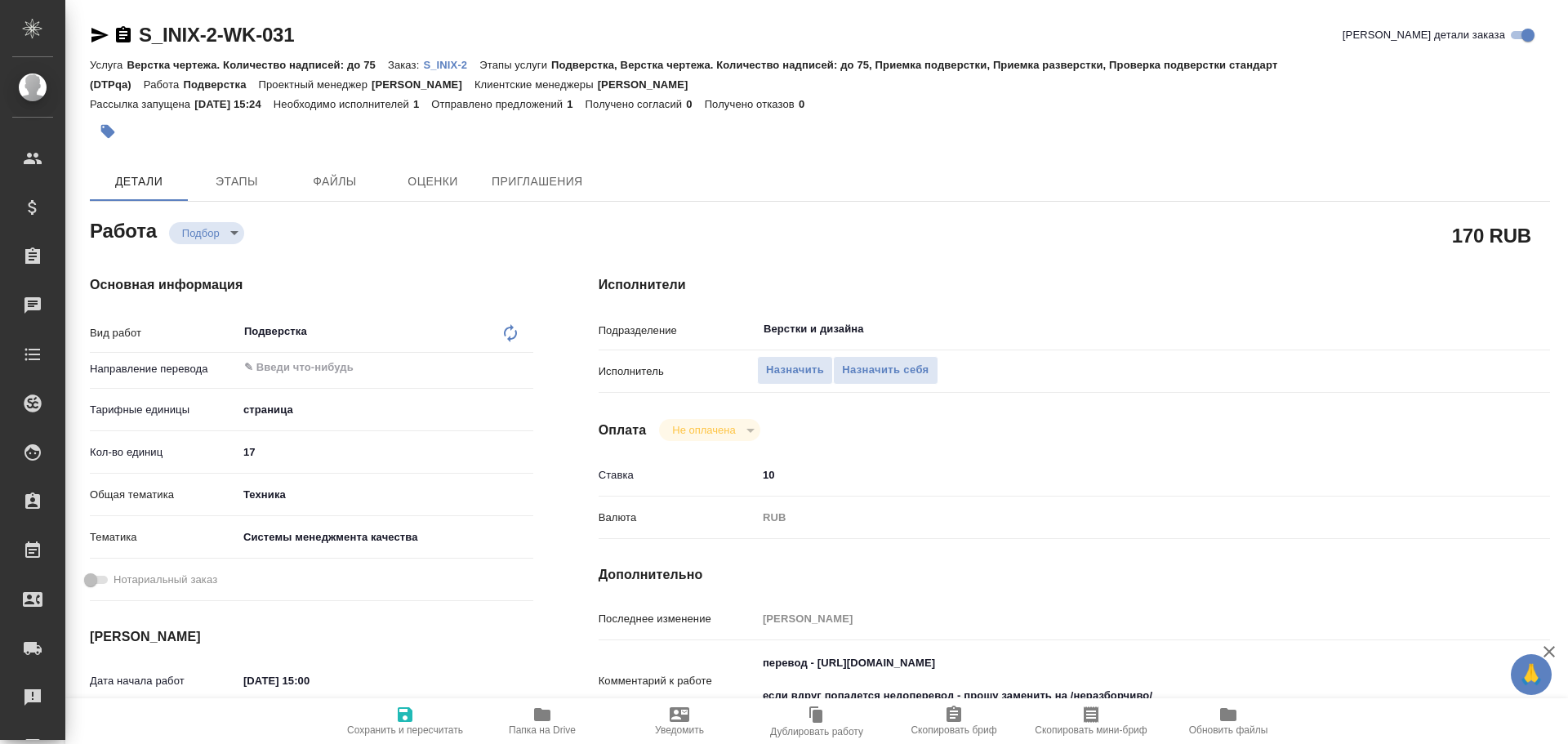
type textarea "x"
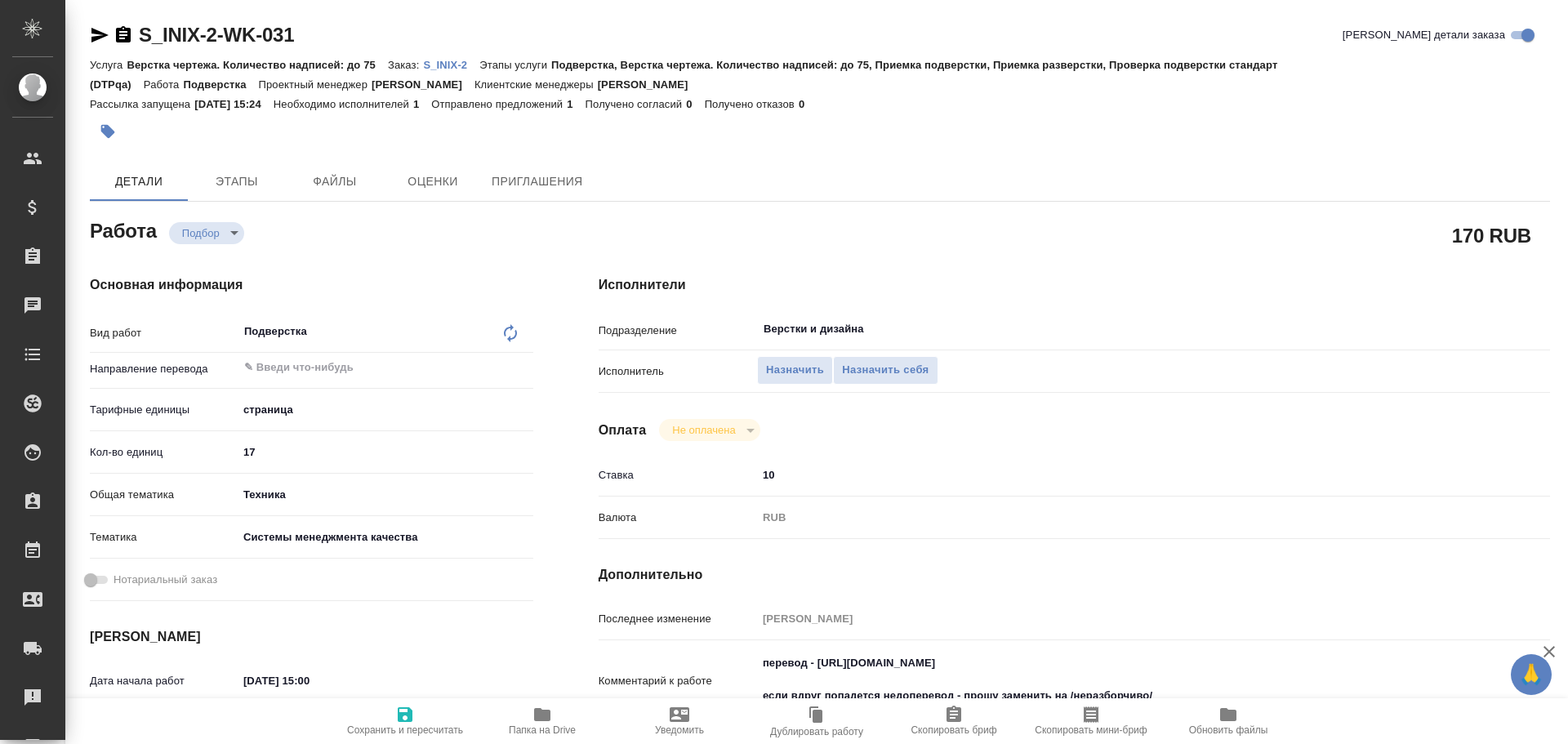
type textarea "x"
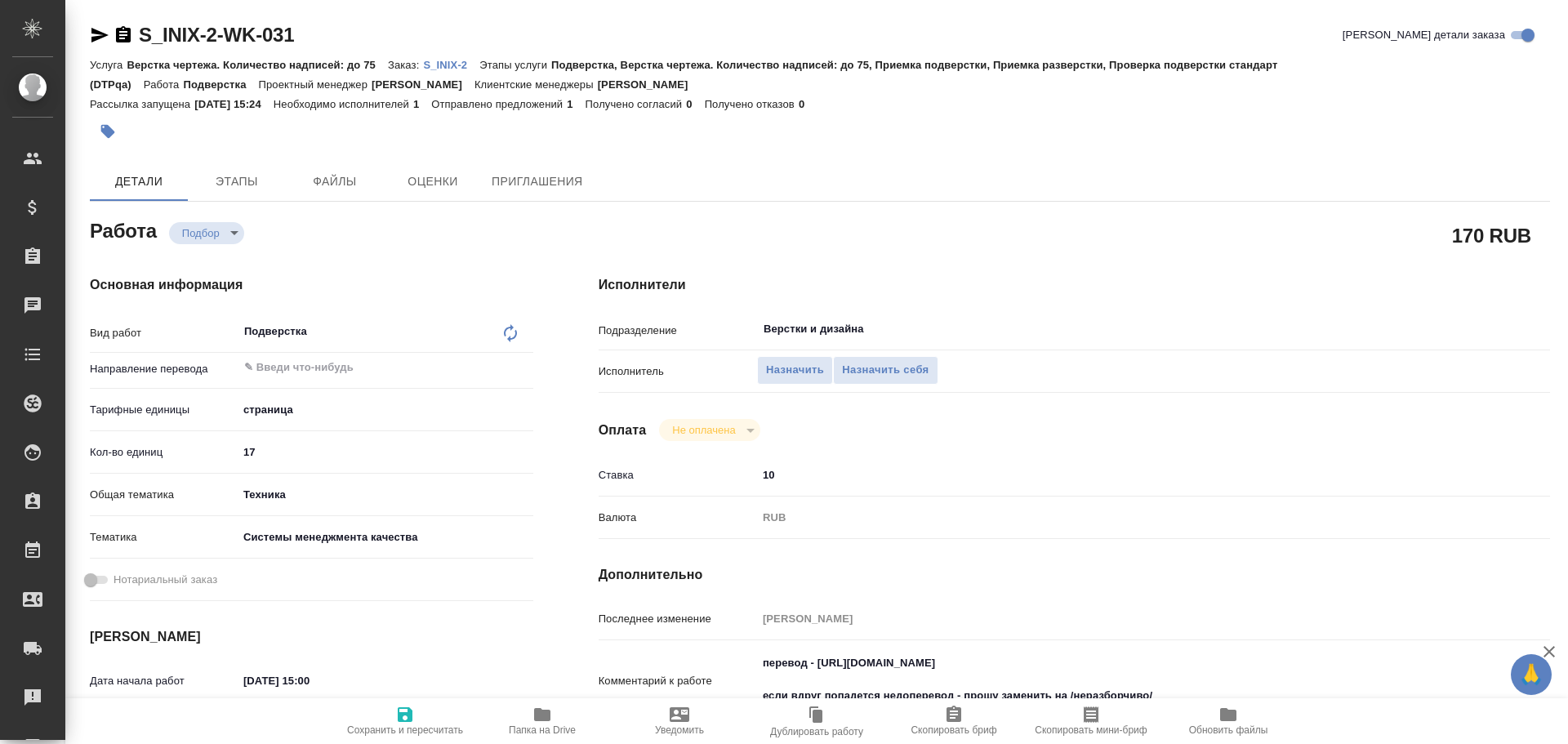
type textarea "x"
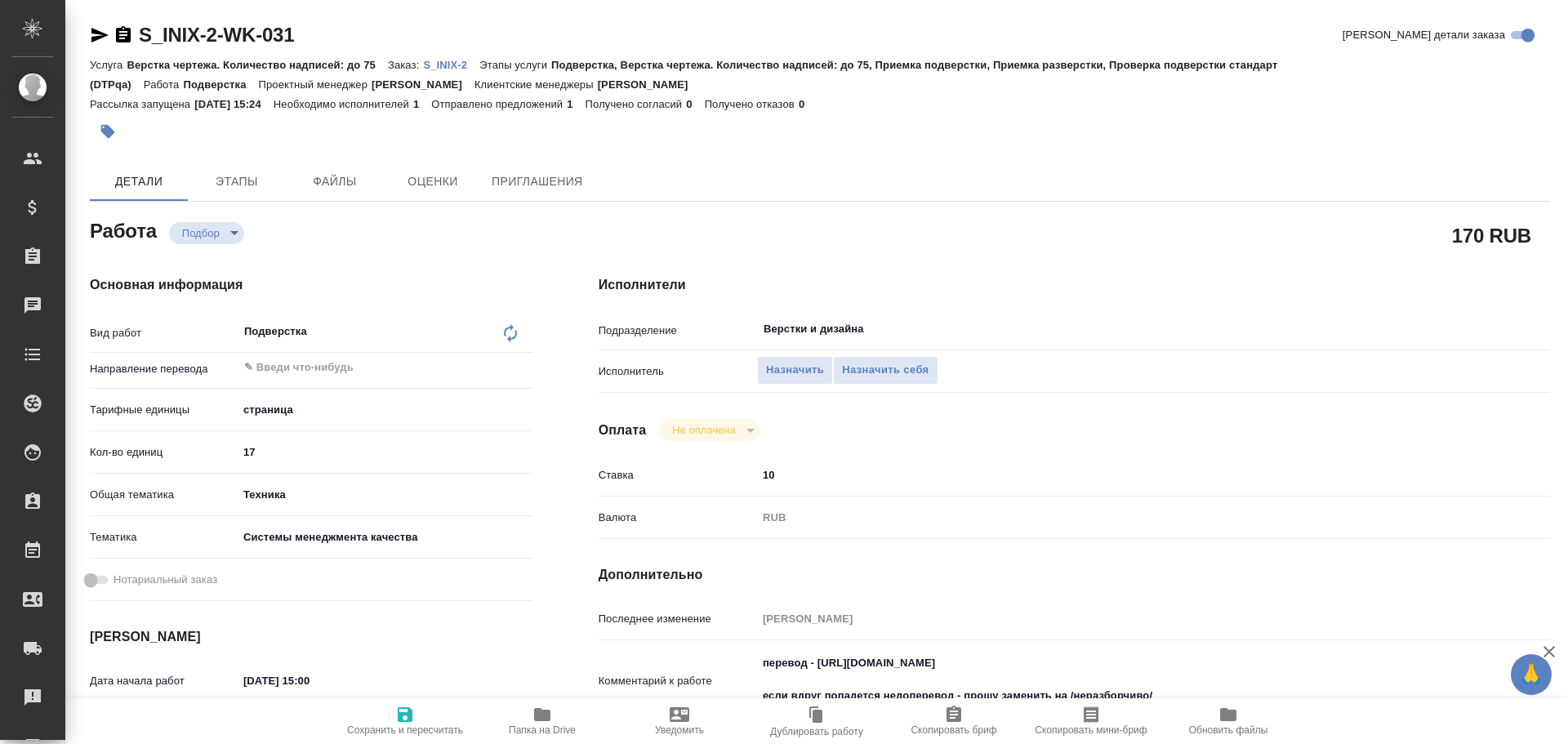
type textarea "x"
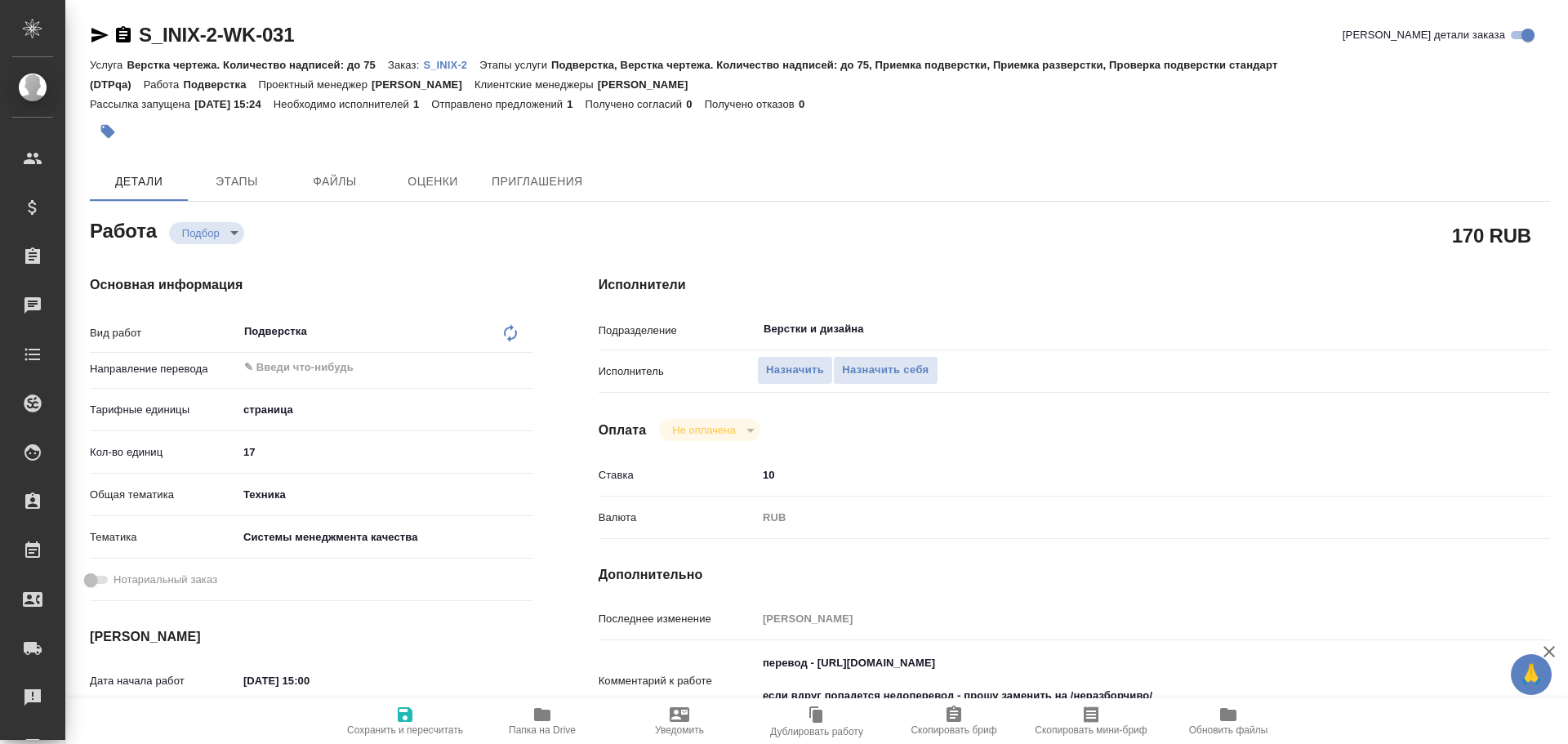
scroll to position [82, 0]
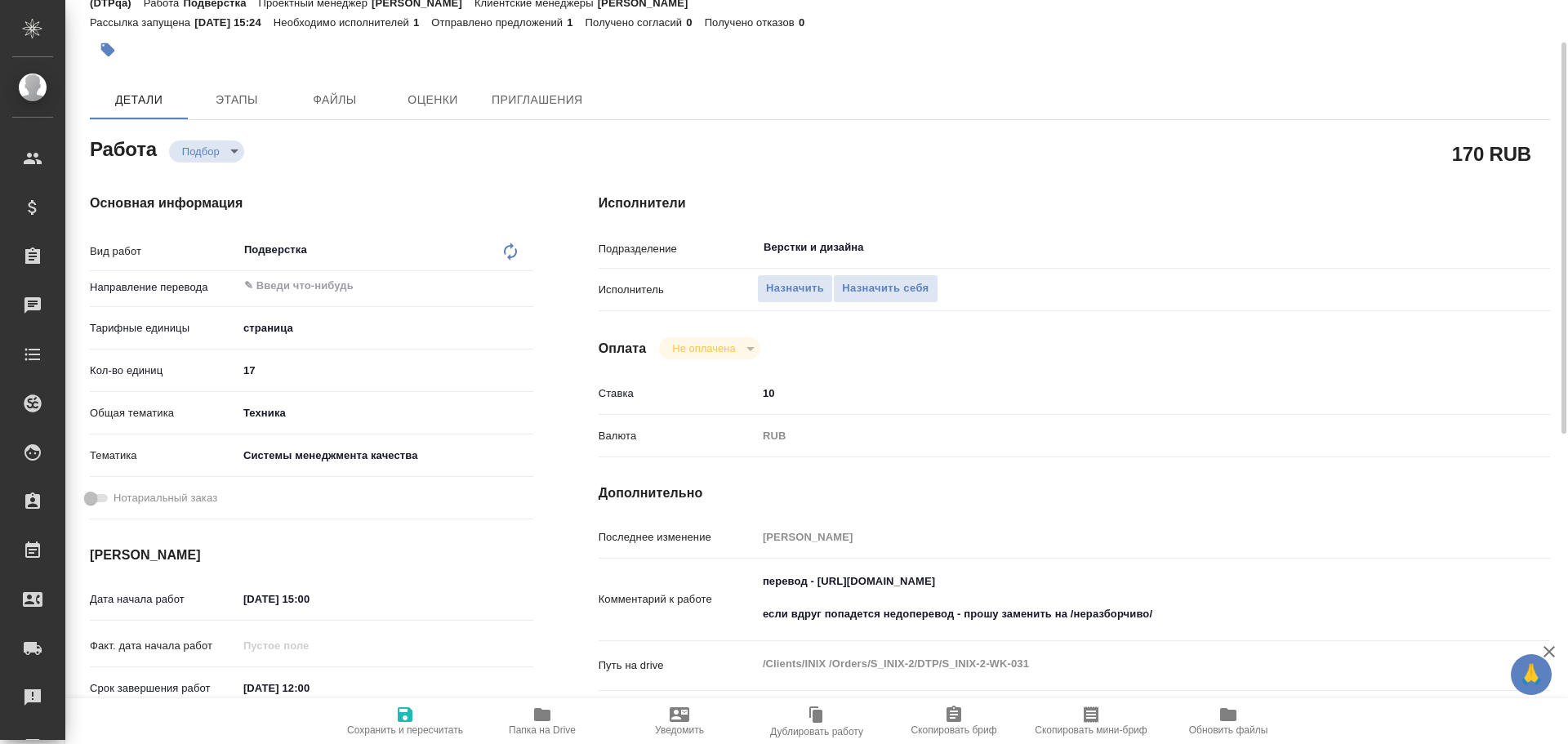
type textarea "x"
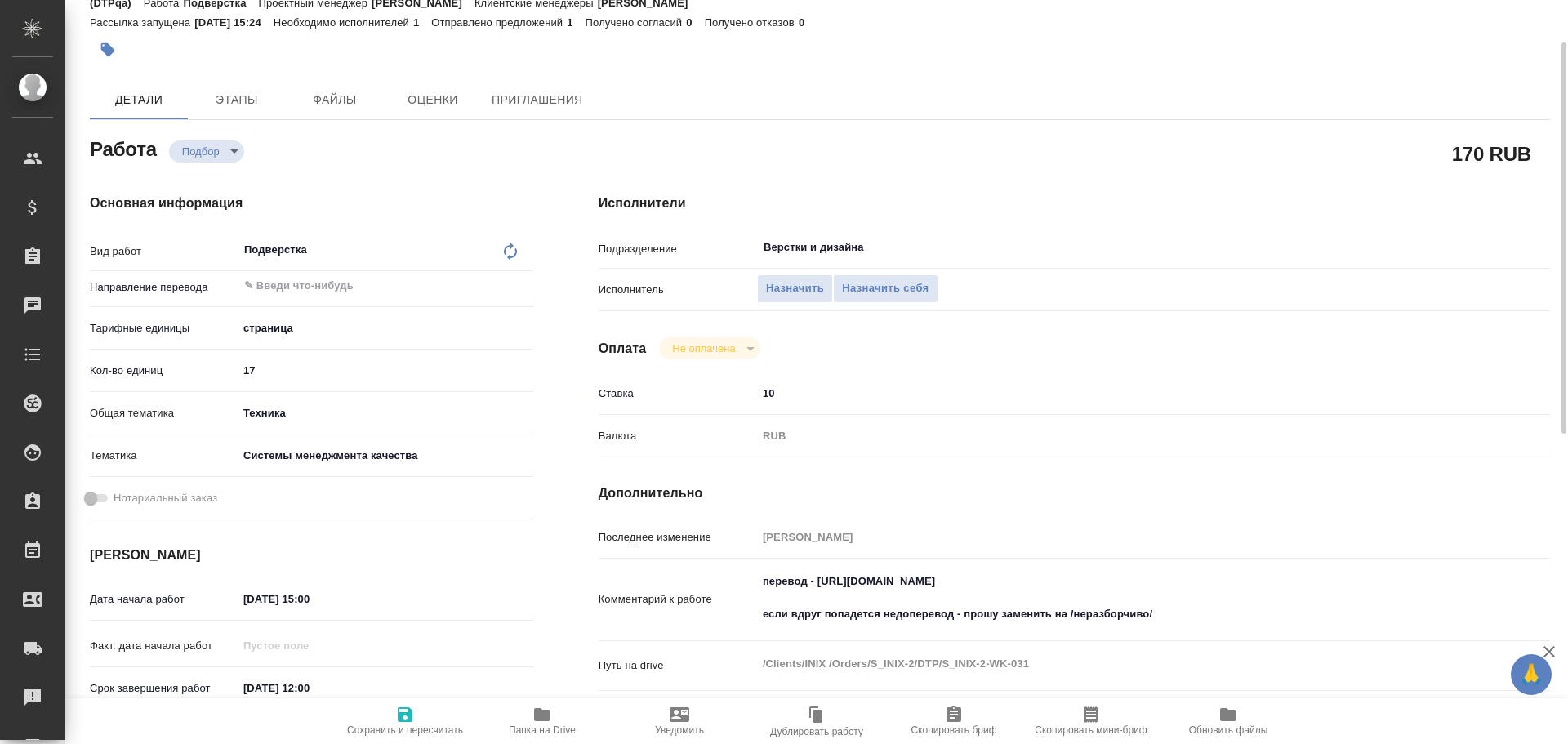
type textarea "x"
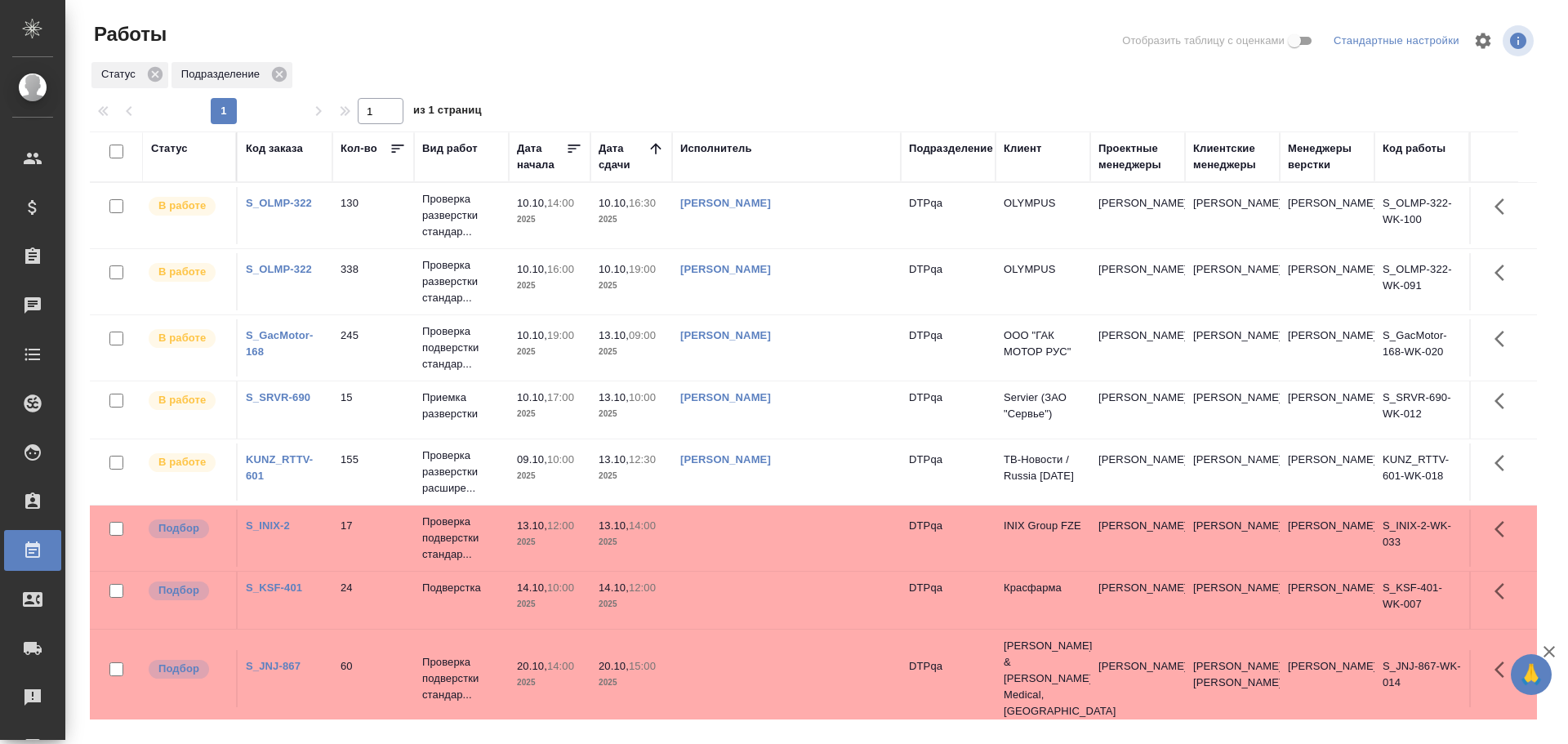
click at [721, 346] on td "[PERSON_NAME]" at bounding box center [786, 348] width 229 height 57
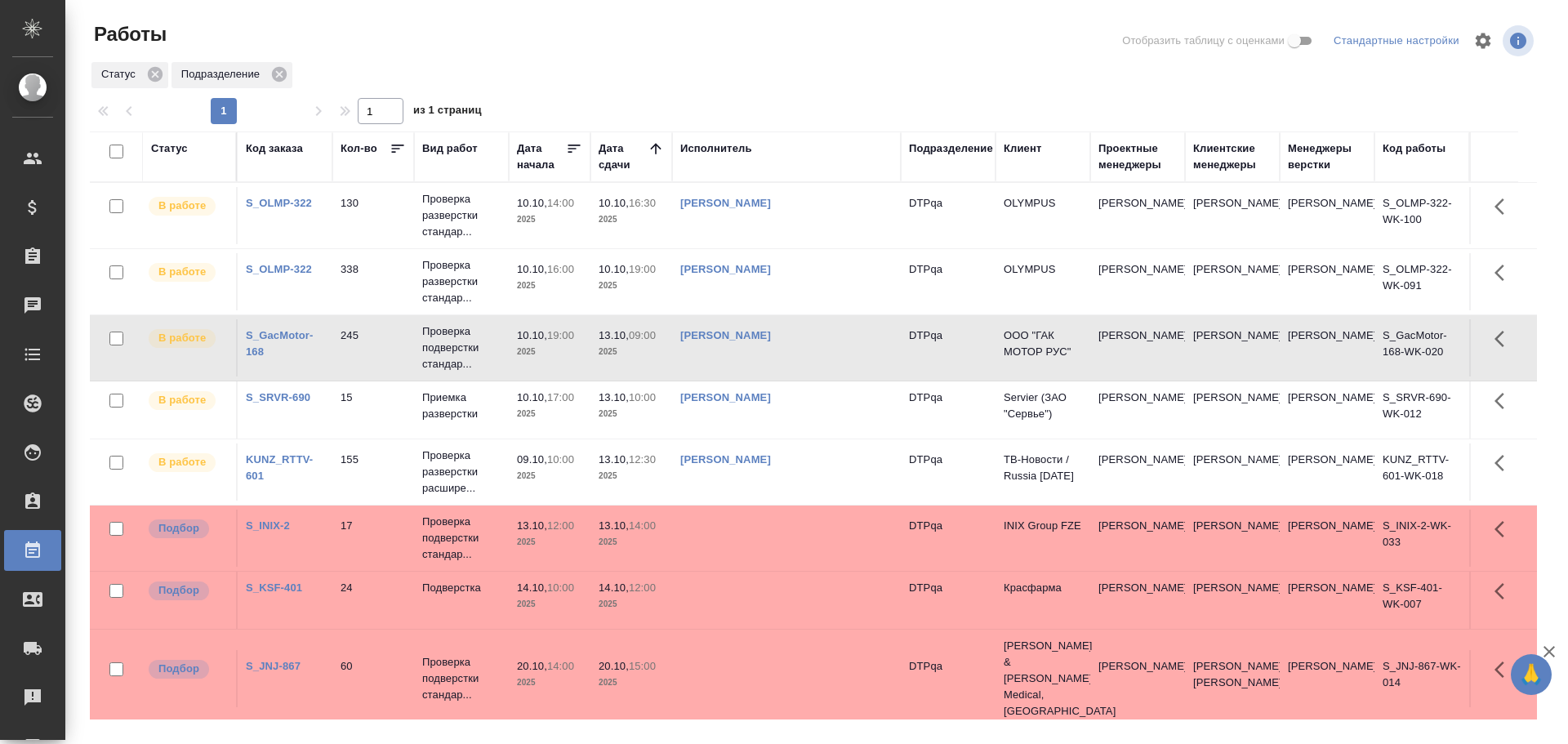
click at [827, 277] on div "[PERSON_NAME]" at bounding box center [786, 269] width 212 height 16
click at [787, 294] on td "[PERSON_NAME]" at bounding box center [786, 281] width 229 height 57
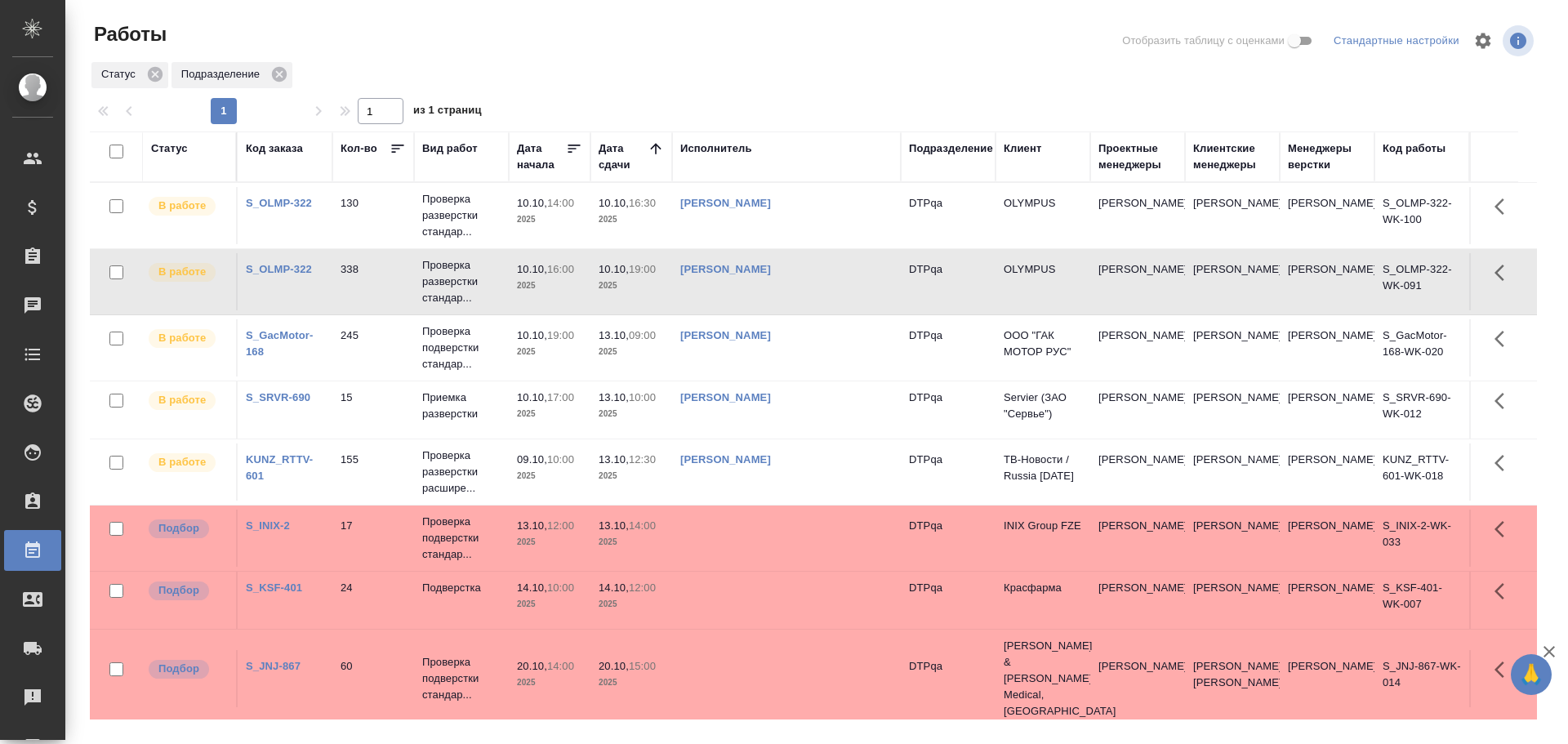
click at [787, 294] on td "[PERSON_NAME]" at bounding box center [786, 281] width 229 height 57
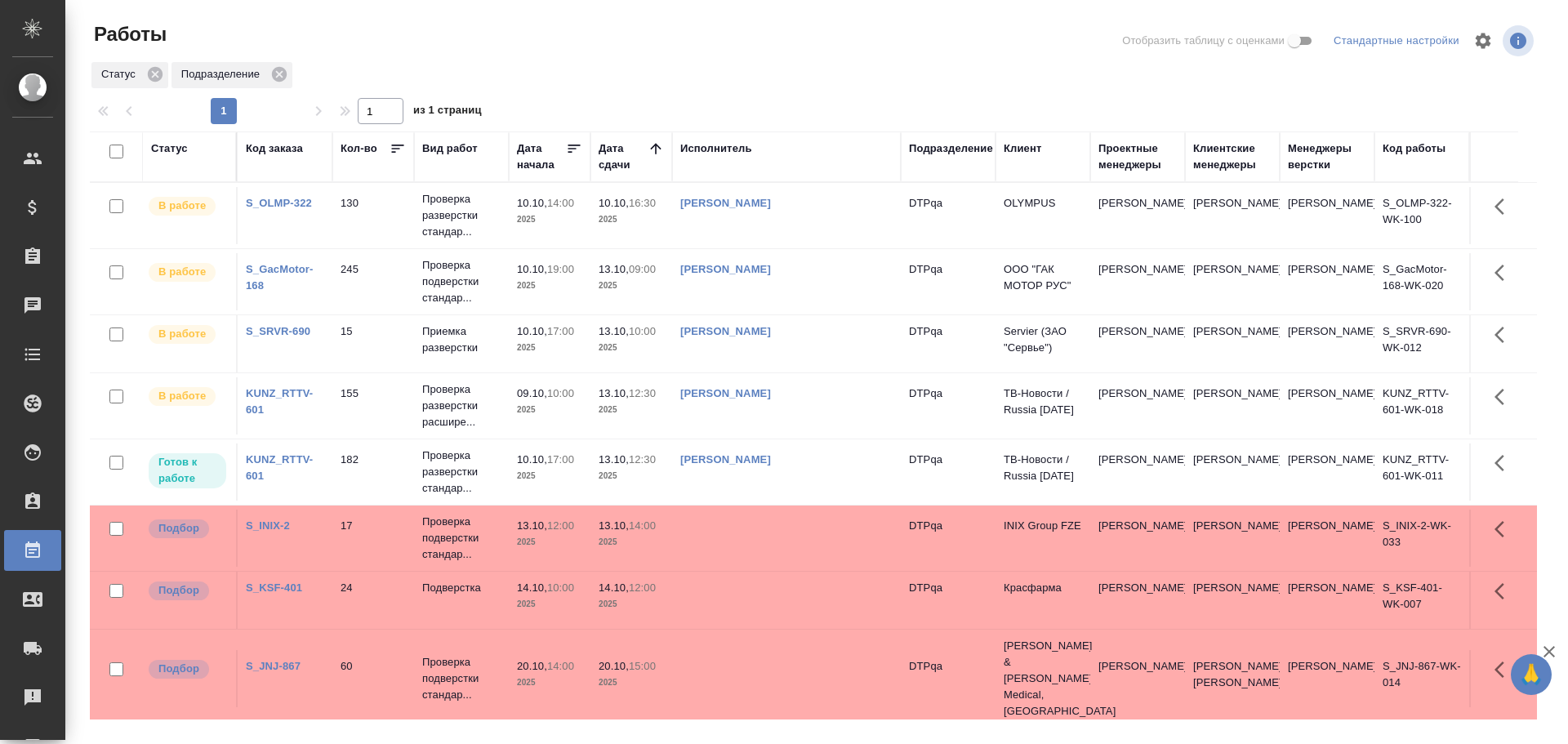
click at [837, 471] on td "[PERSON_NAME]" at bounding box center [786, 472] width 229 height 57
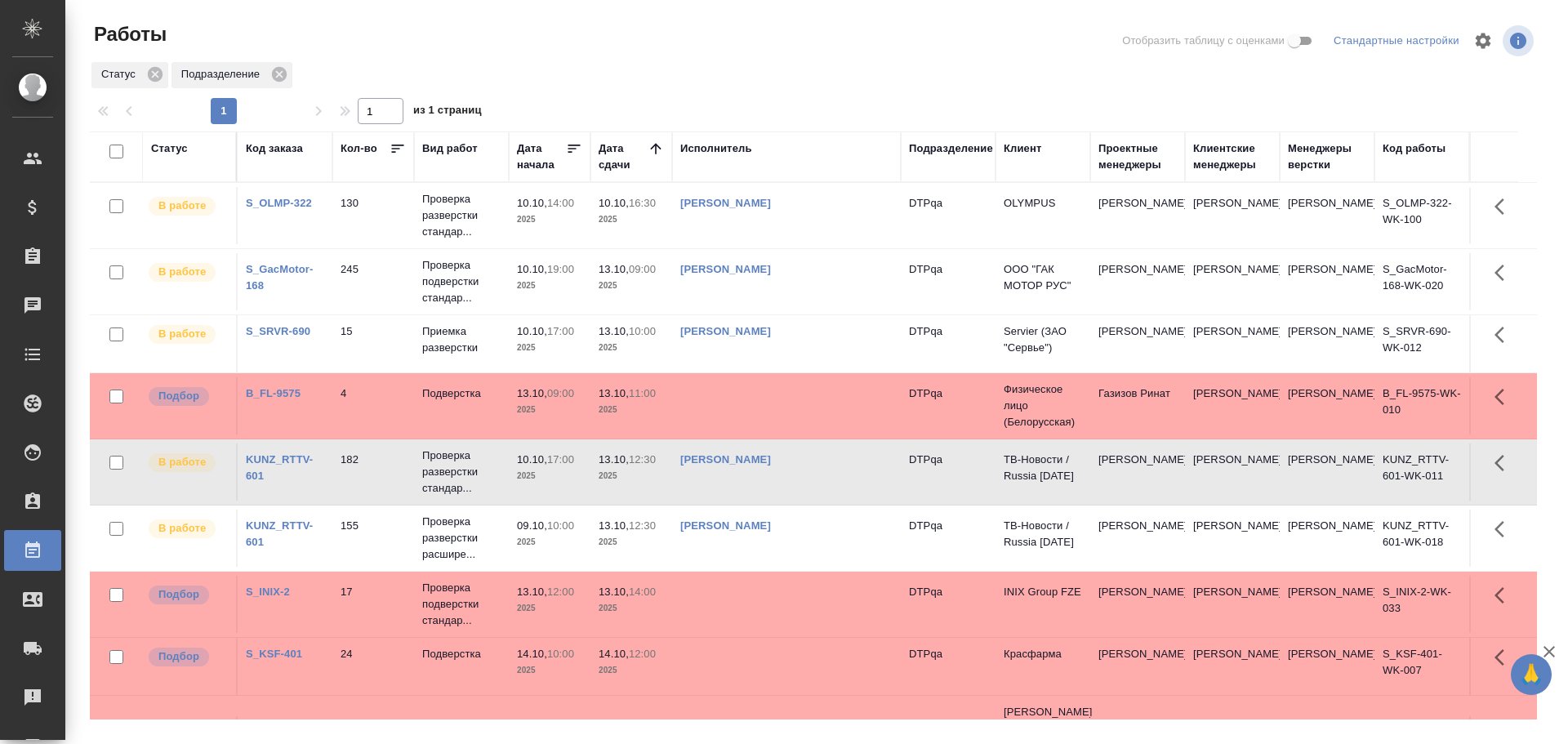
click at [823, 224] on td "Чулец Елена Сергеевна" at bounding box center [786, 215] width 229 height 57
click at [823, 224] on td "Чулец Елена Сергеевна" at bounding box center [786, 215] width 229 height 57
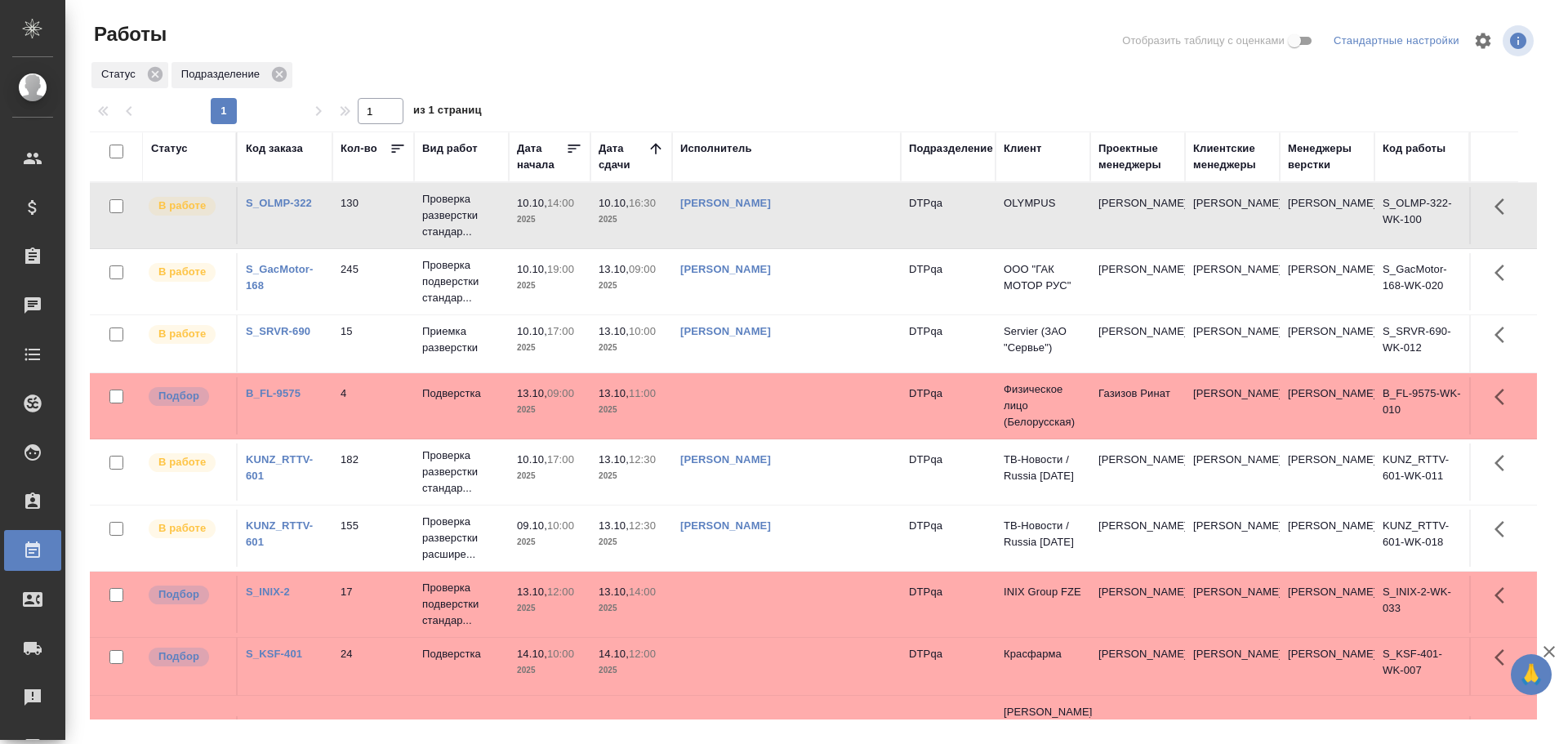
click at [867, 227] on td "Чулец Елена Сергеевна" at bounding box center [786, 215] width 229 height 57
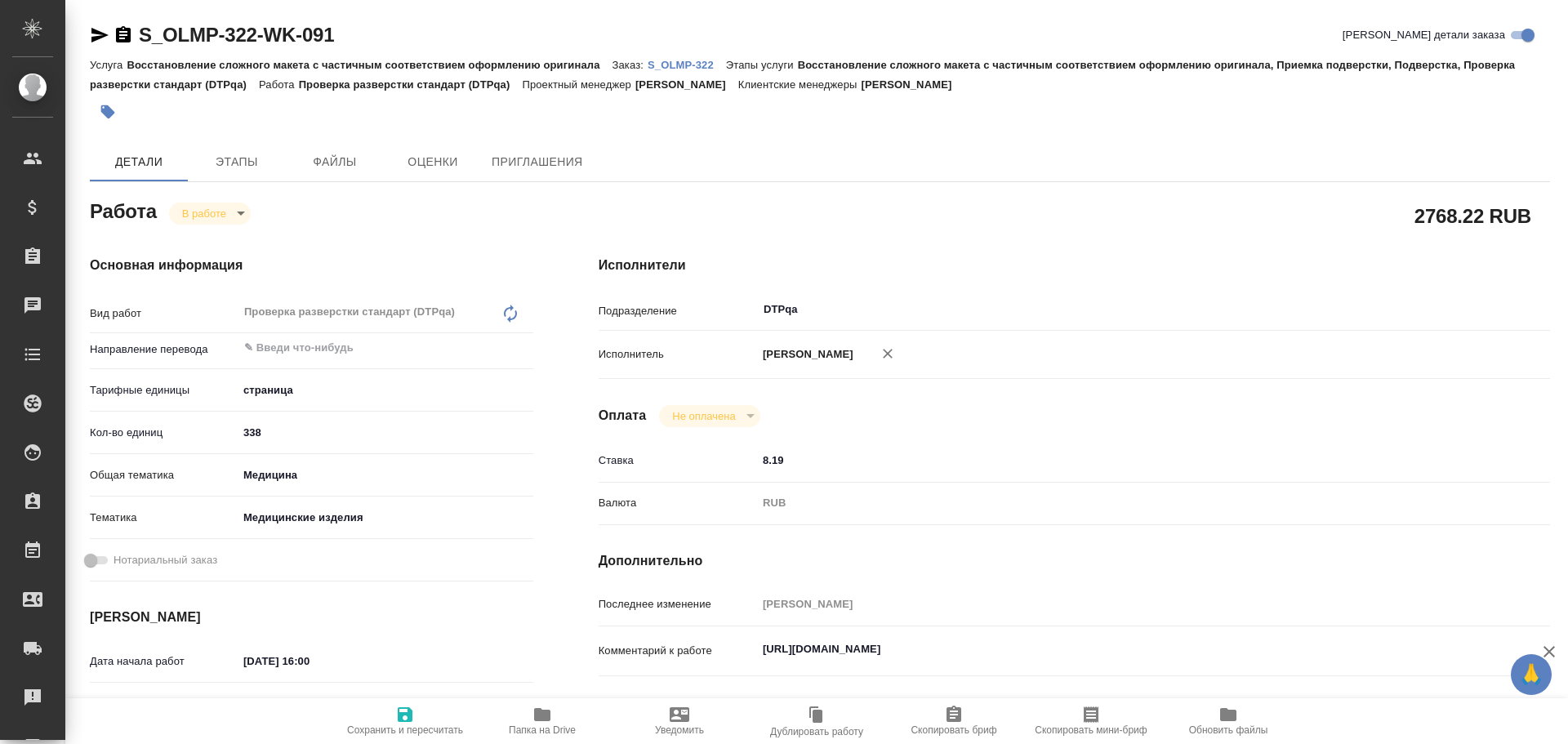
type textarea "x"
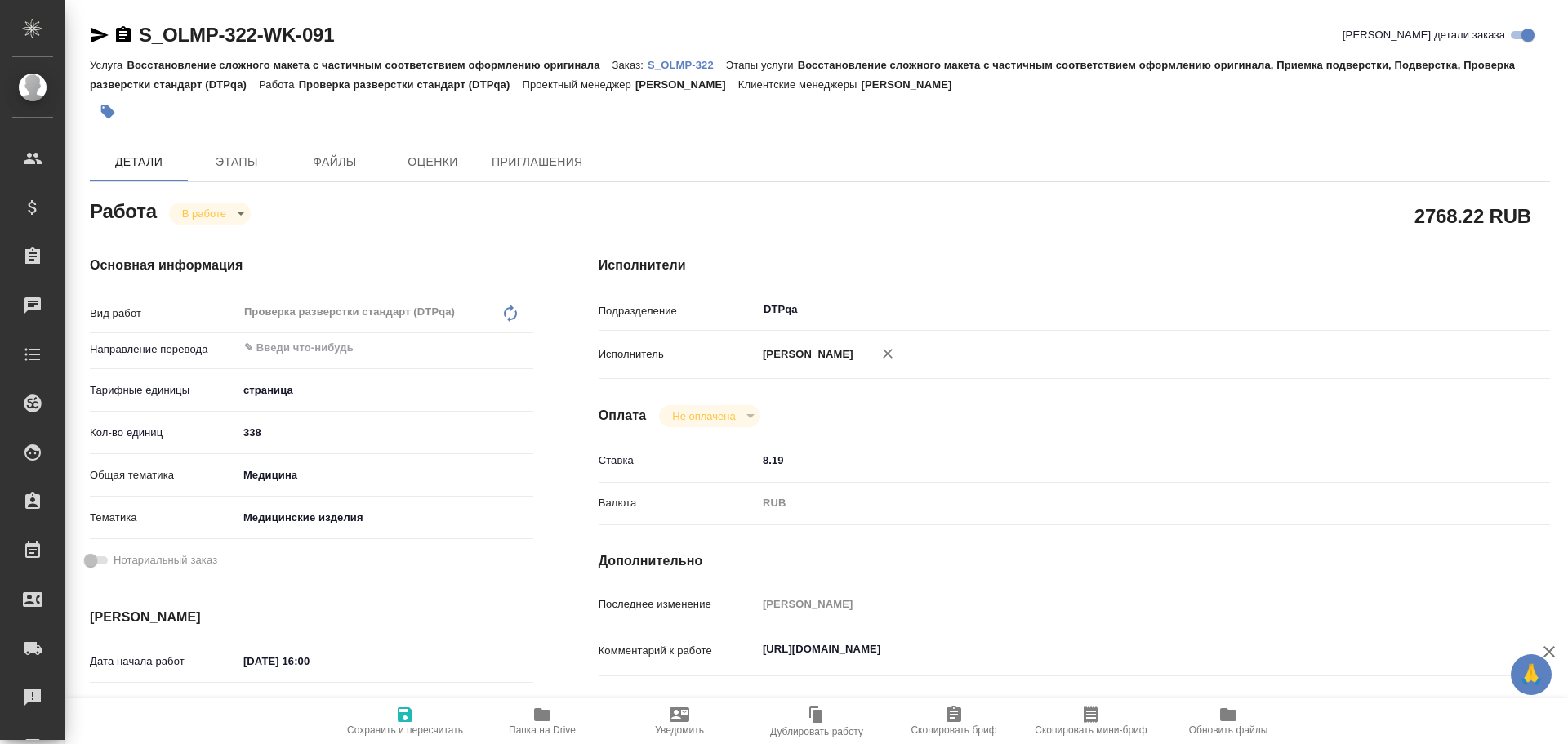
type textarea "x"
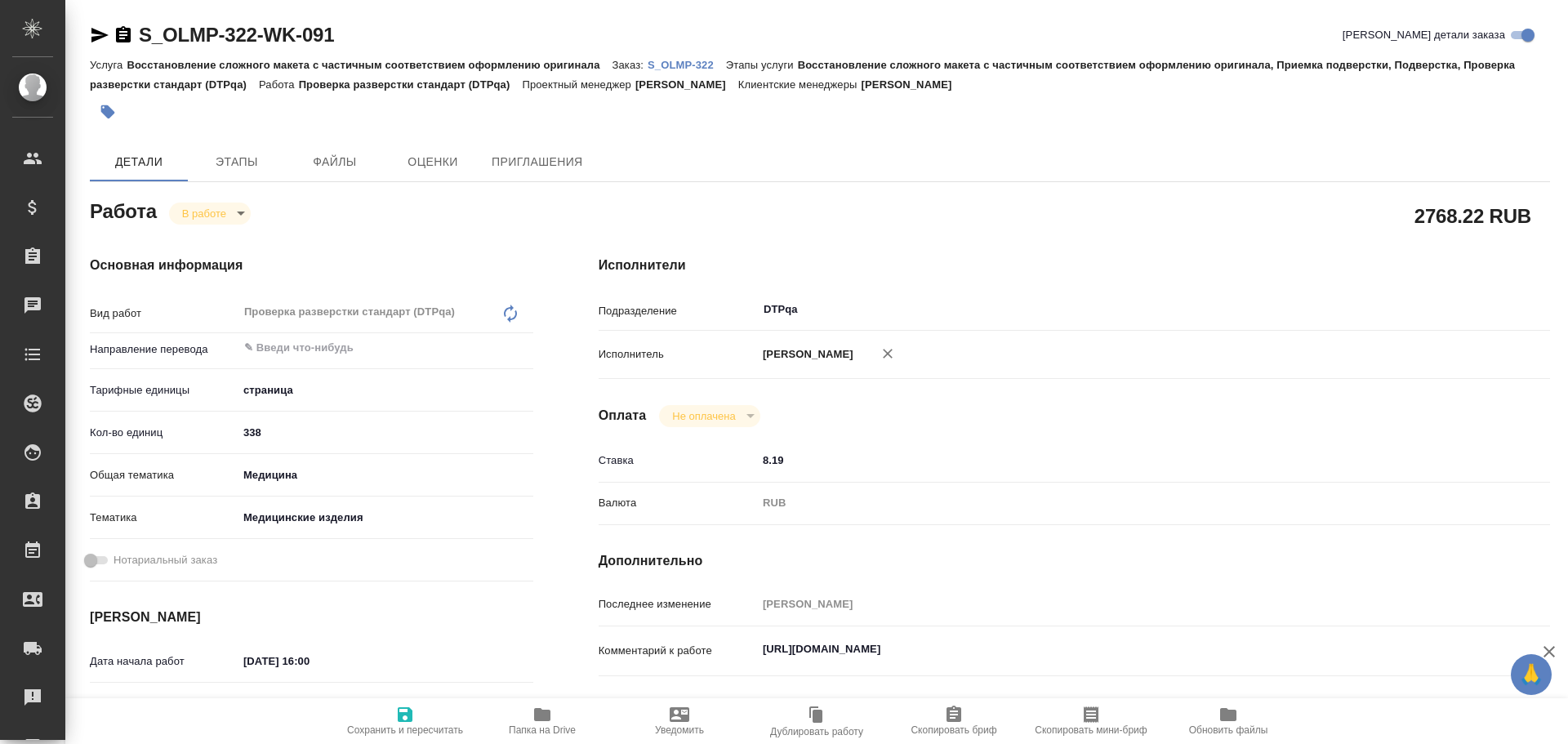
type textarea "x"
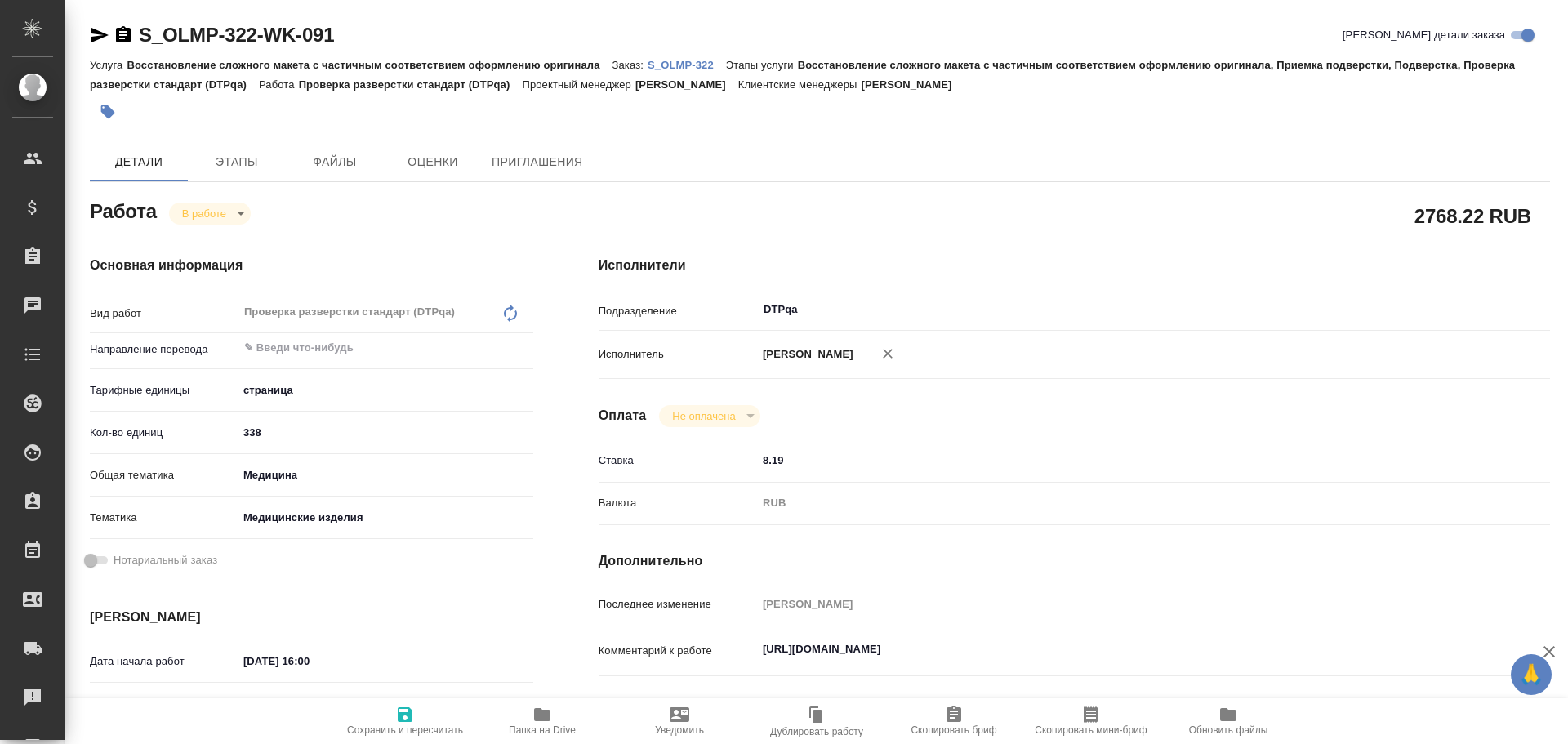
scroll to position [82, 0]
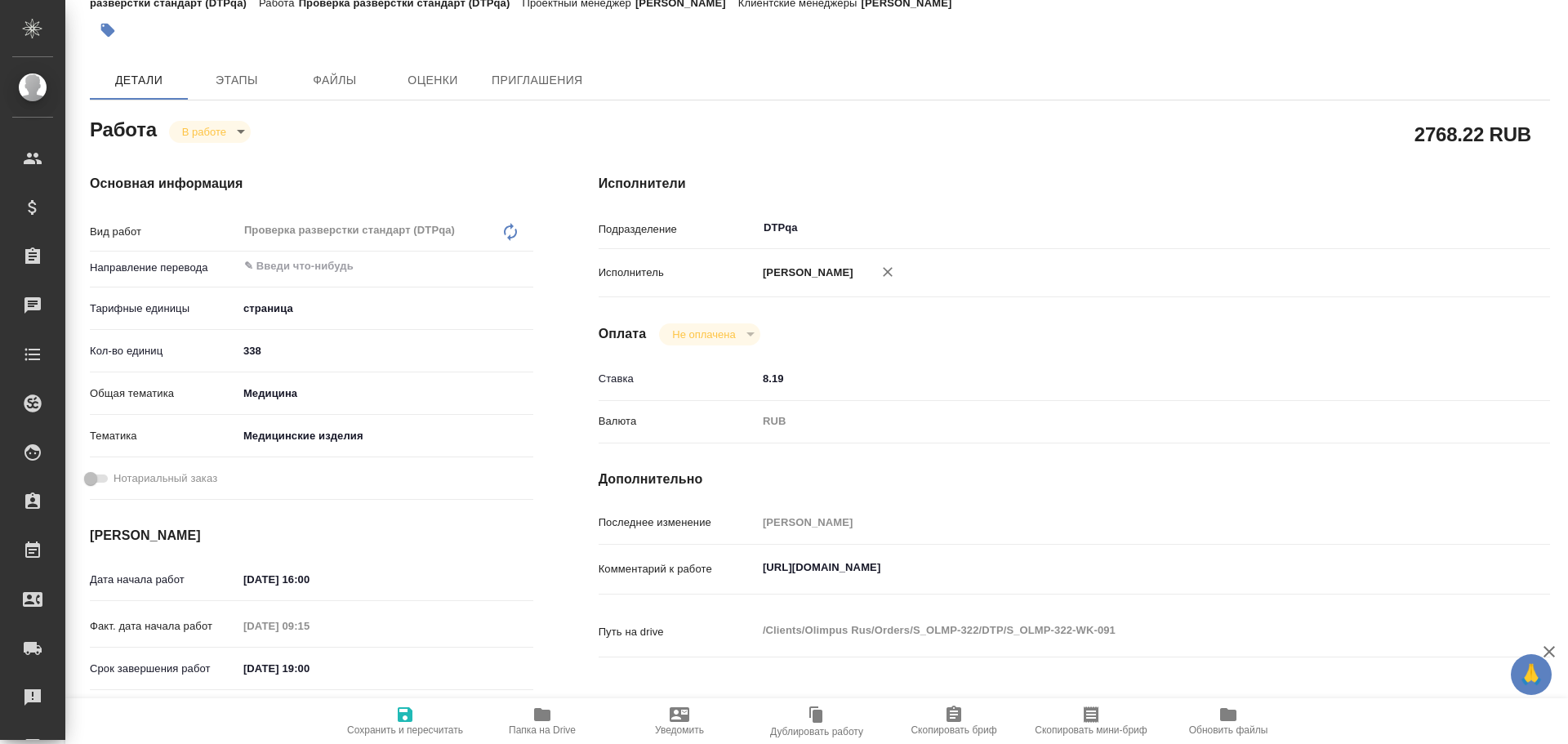
type textarea "x"
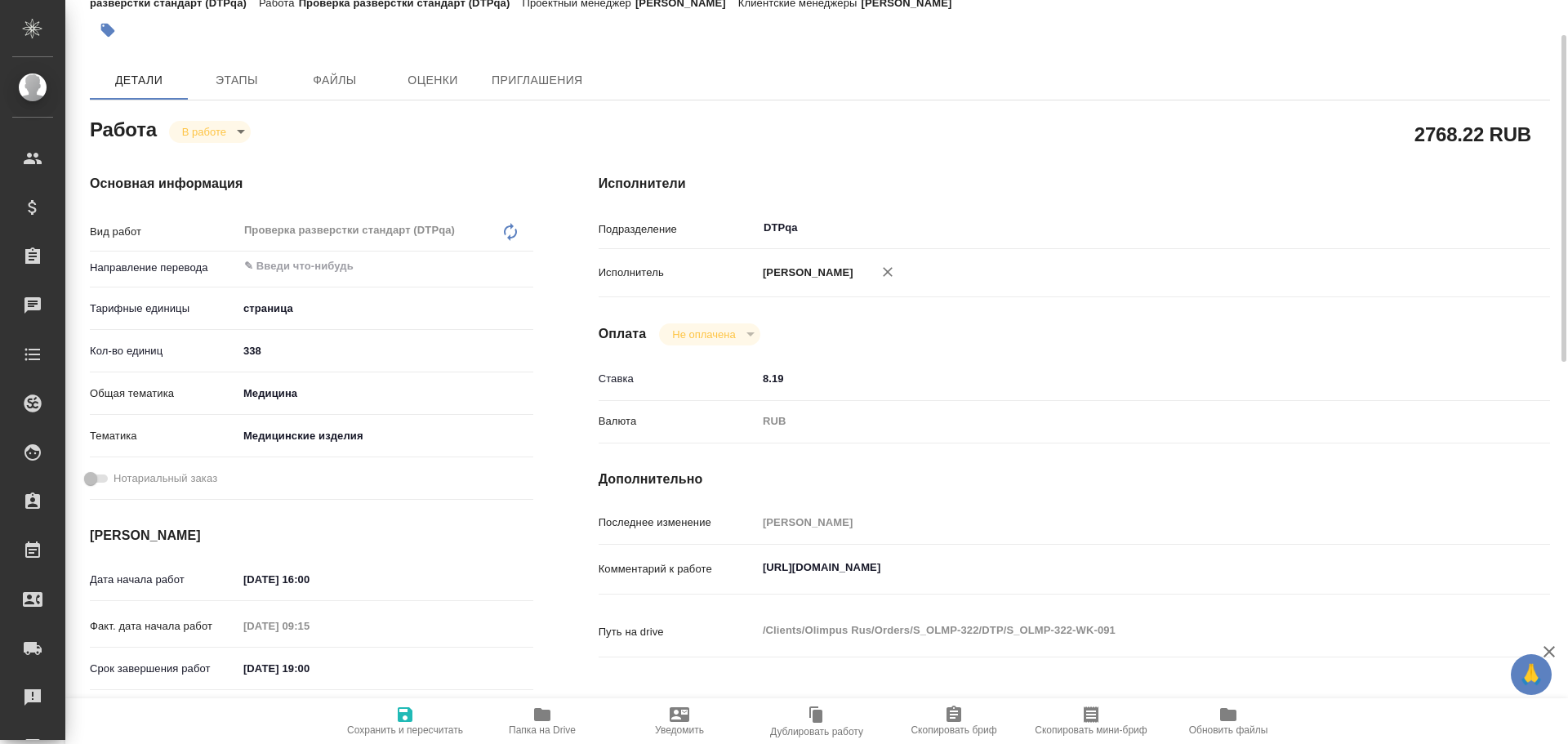
type textarea "x"
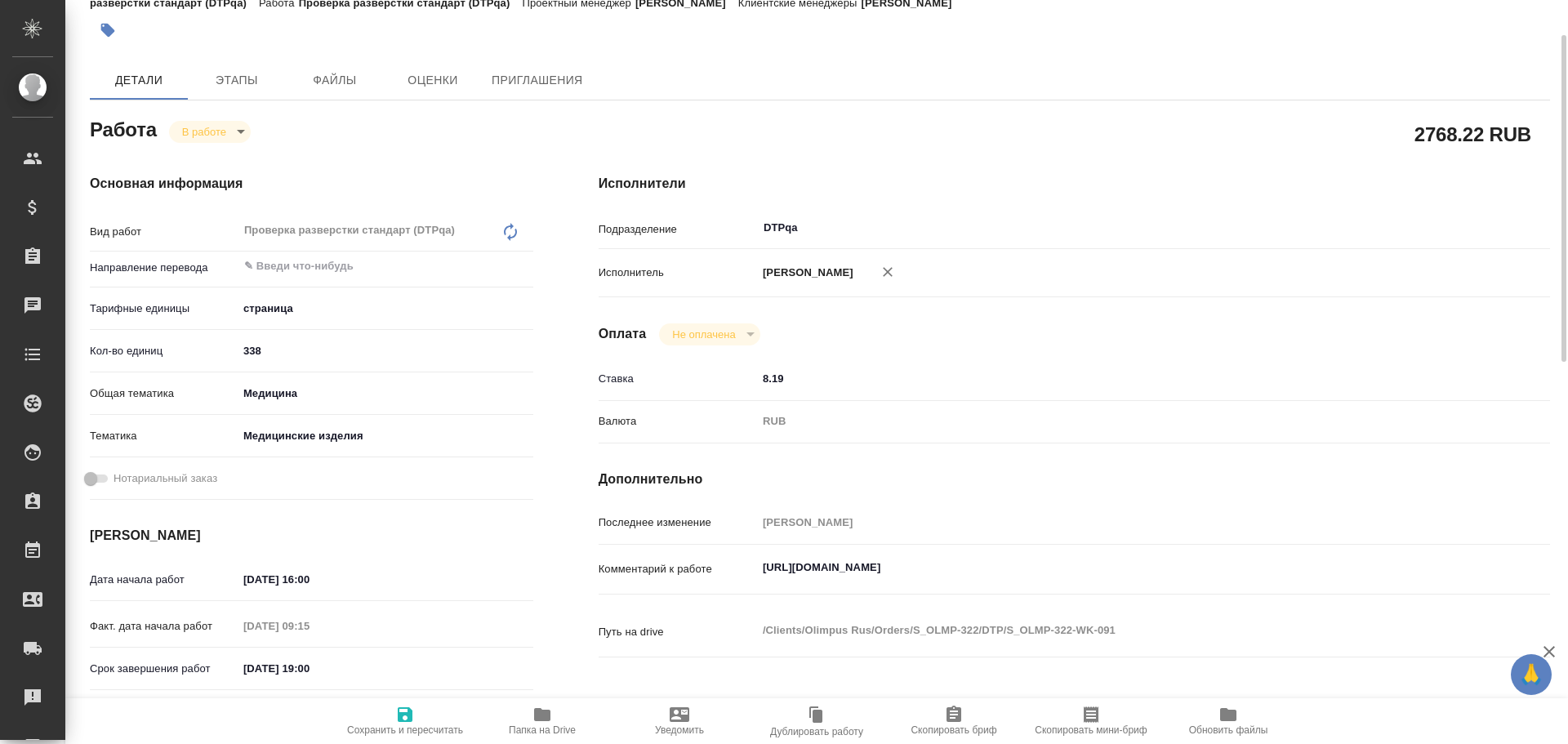
type textarea "x"
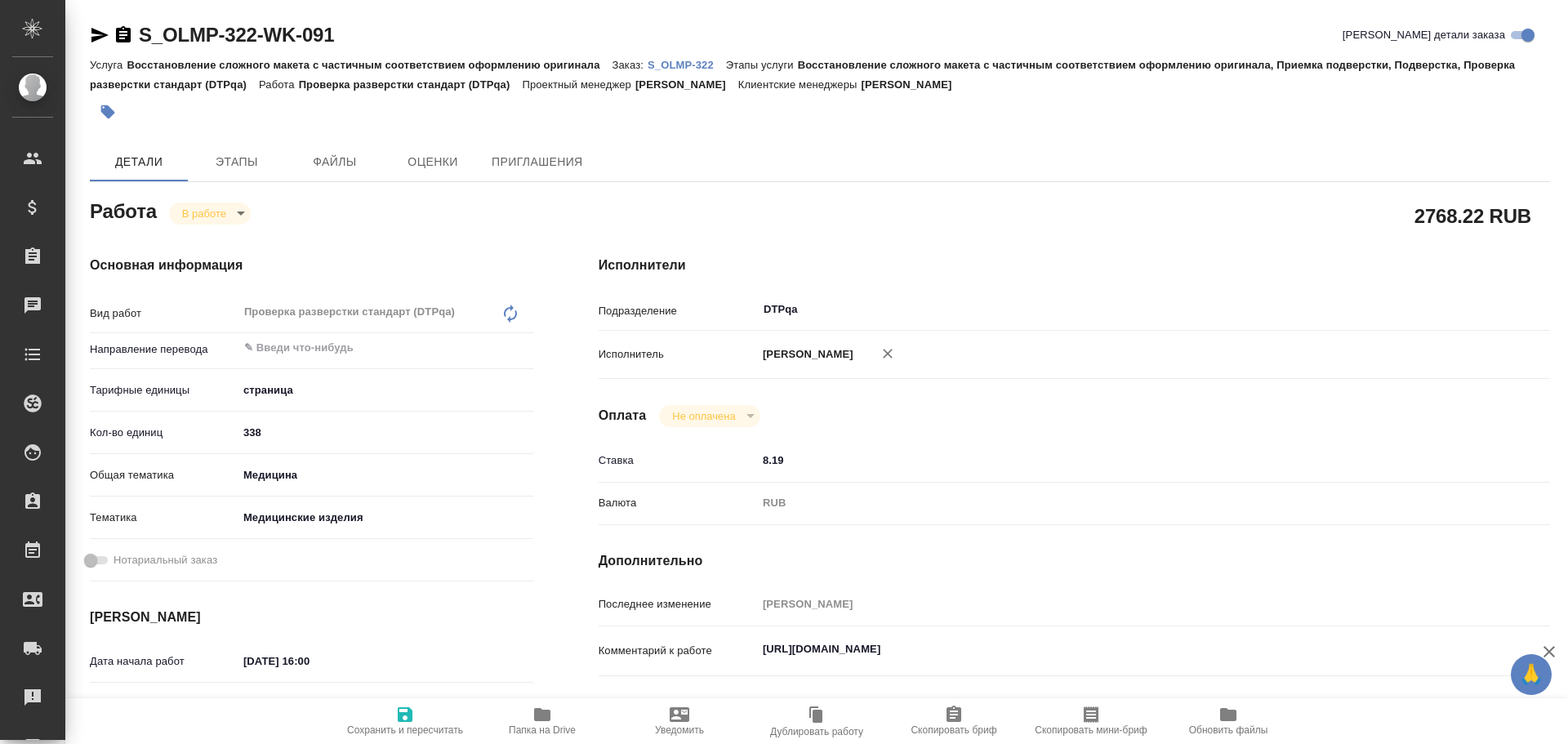
type textarea "x"
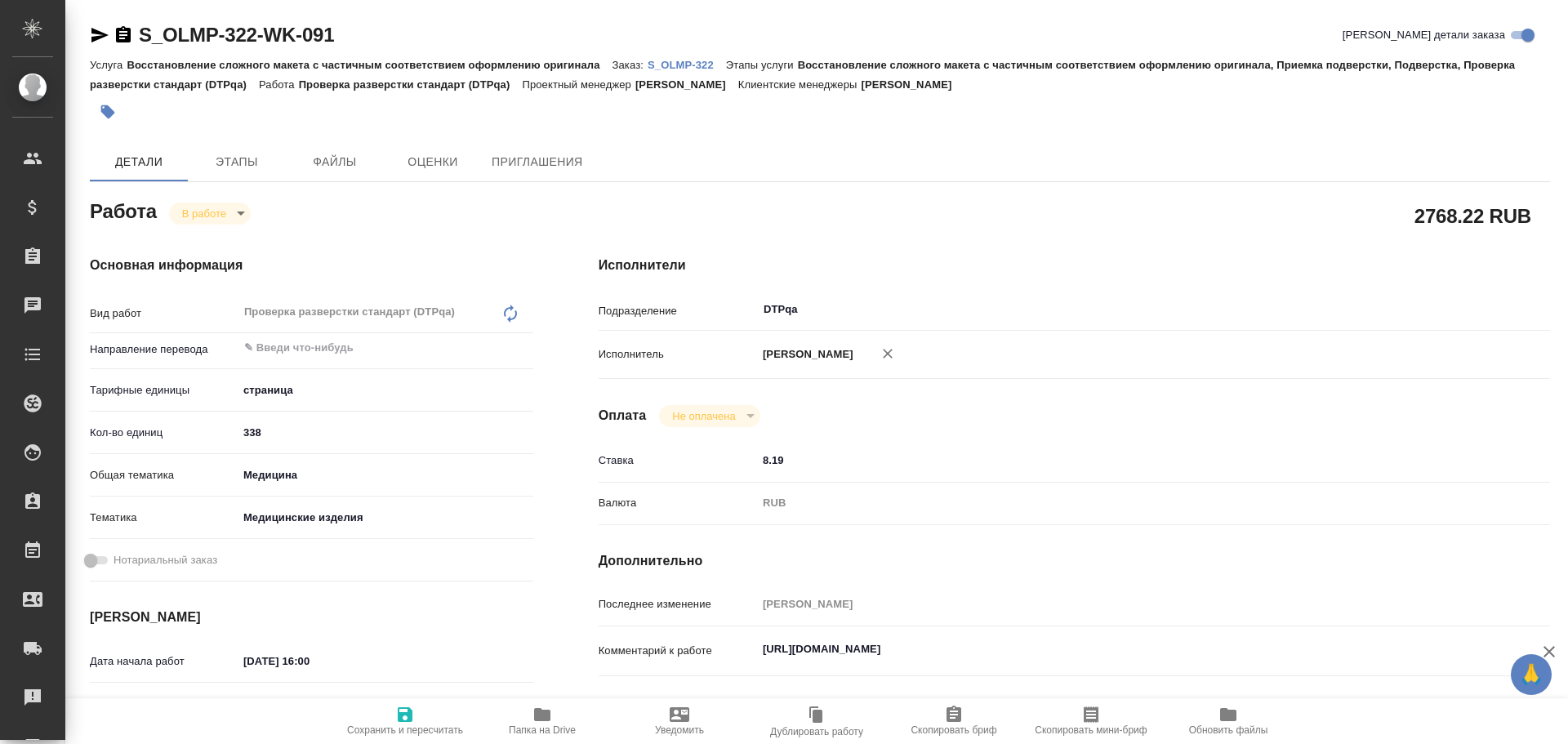
type textarea "x"
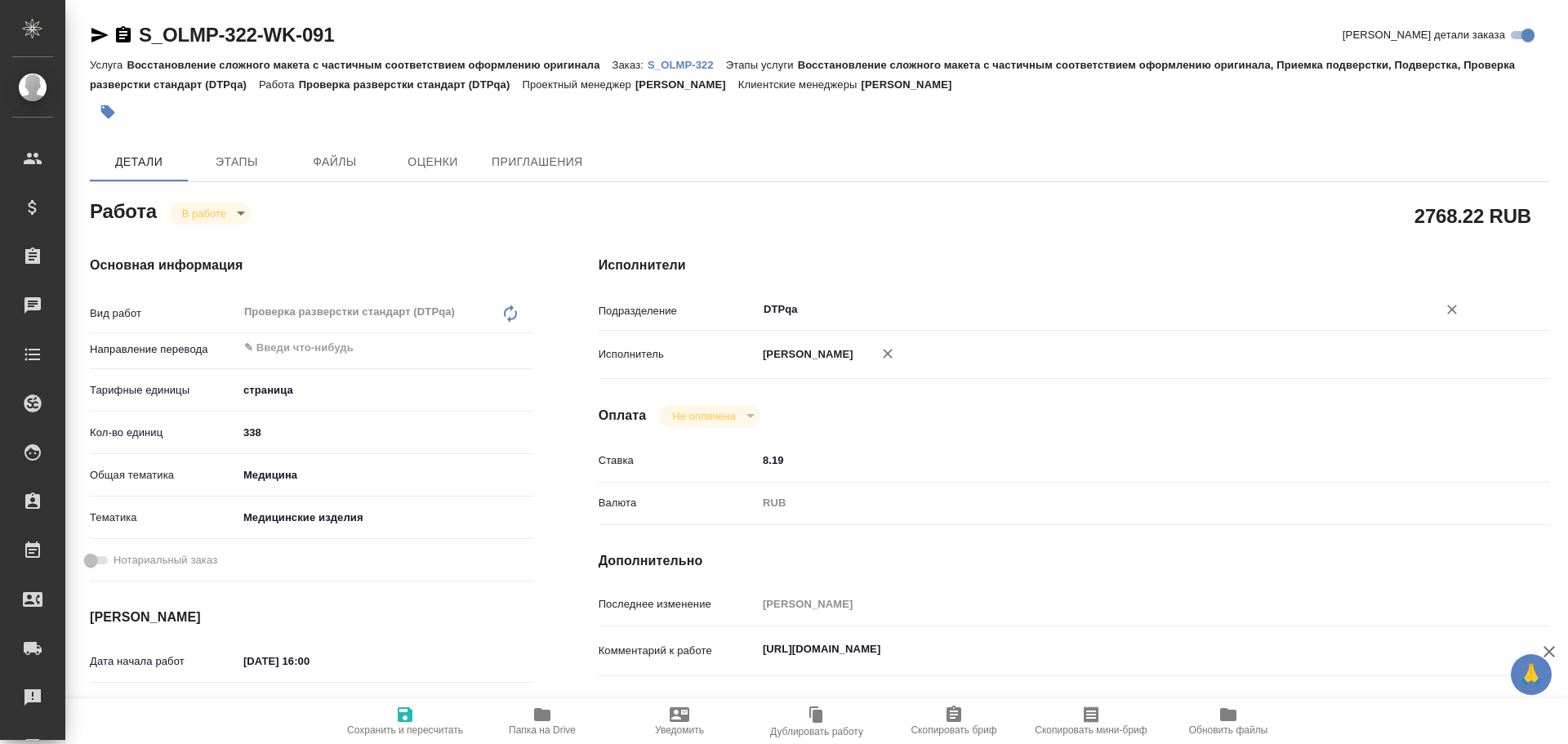
type textarea "x"
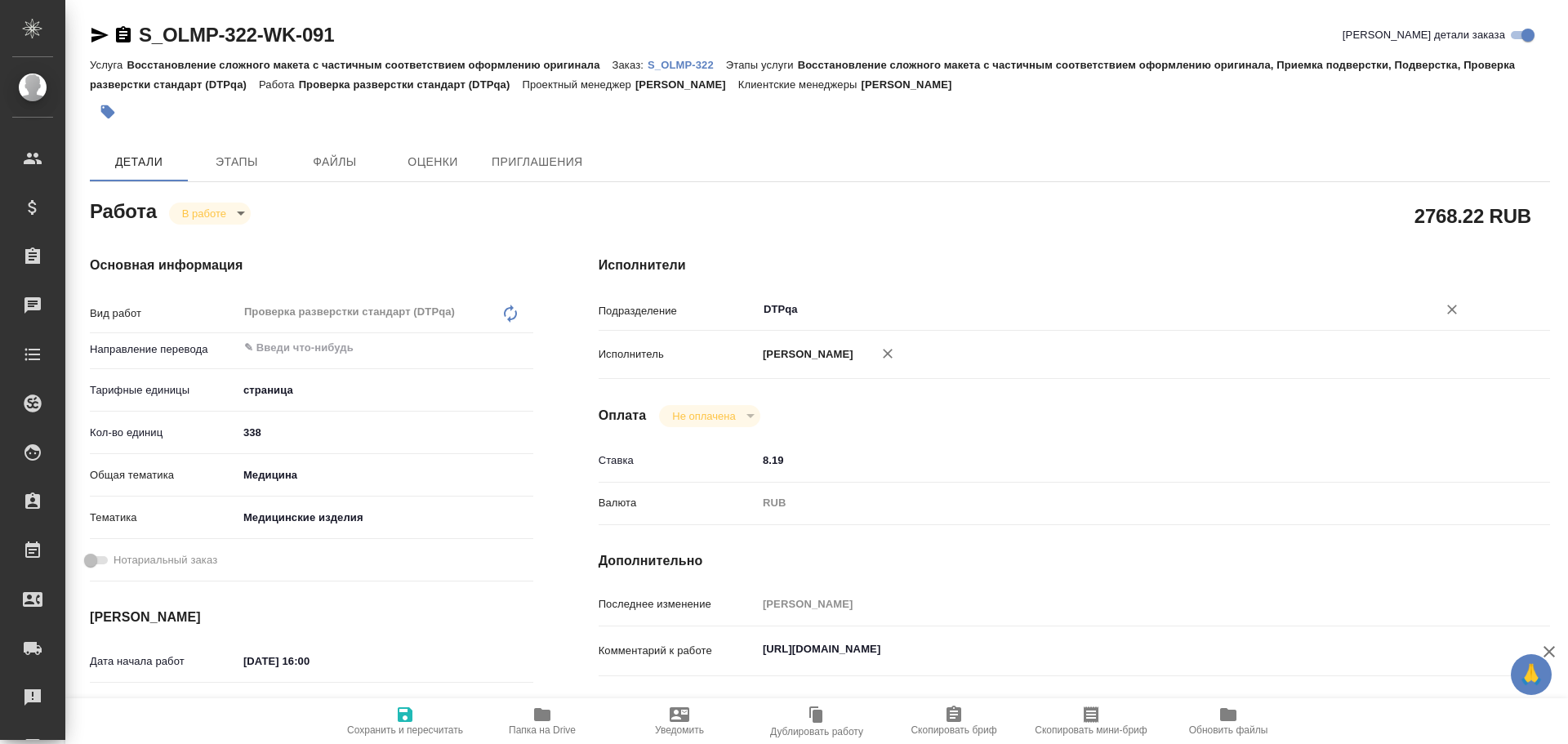
scroll to position [163, 0]
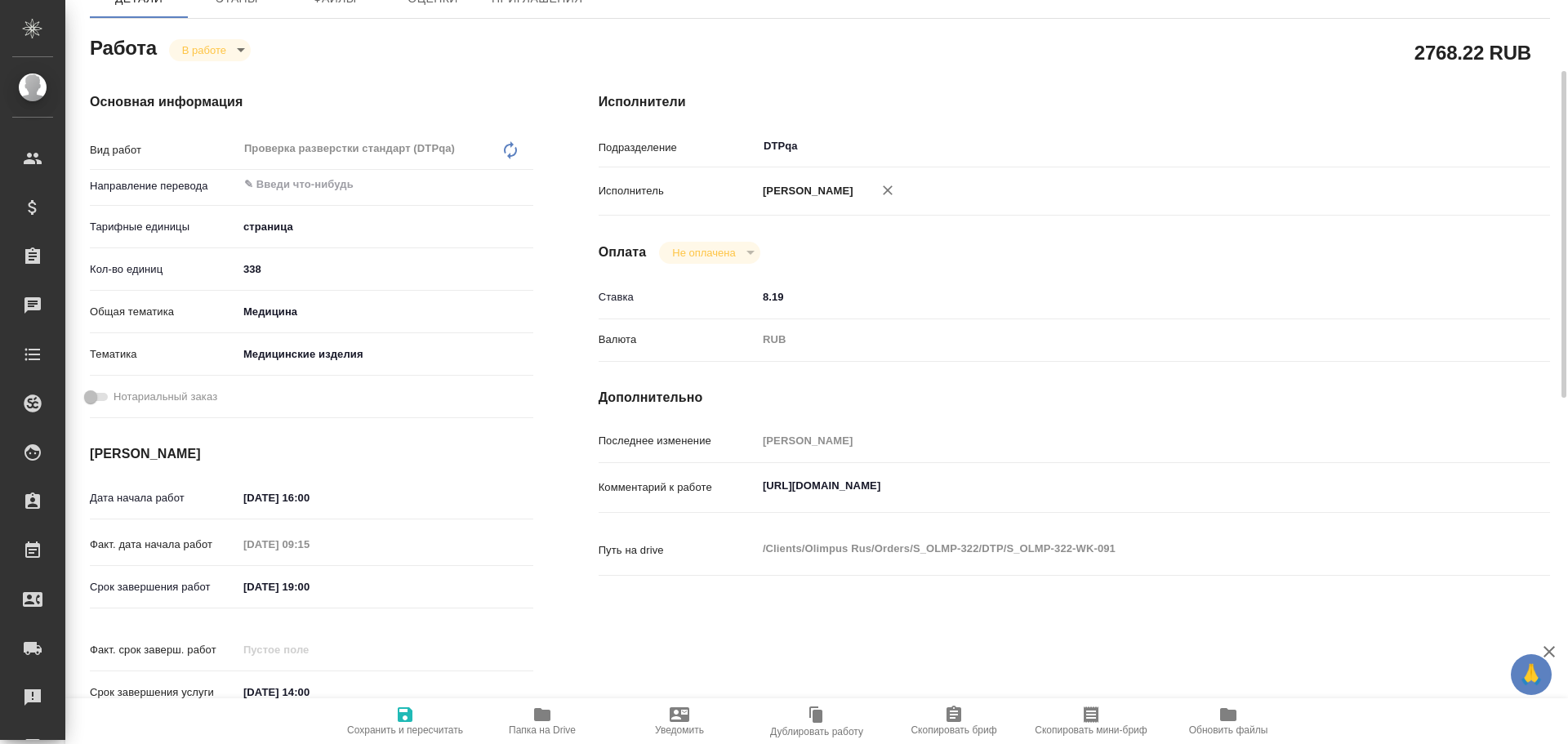
type textarea "x"
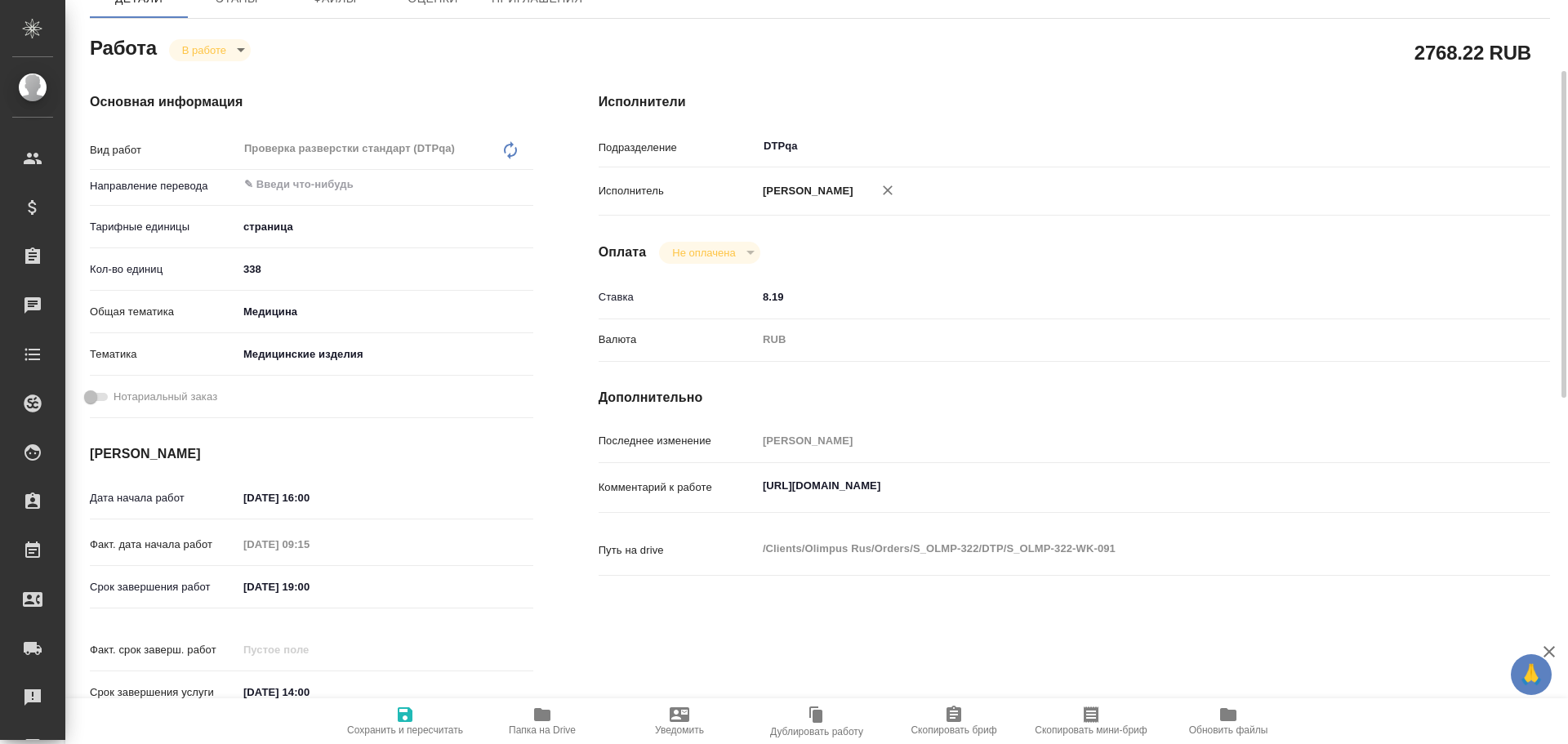
type textarea "x"
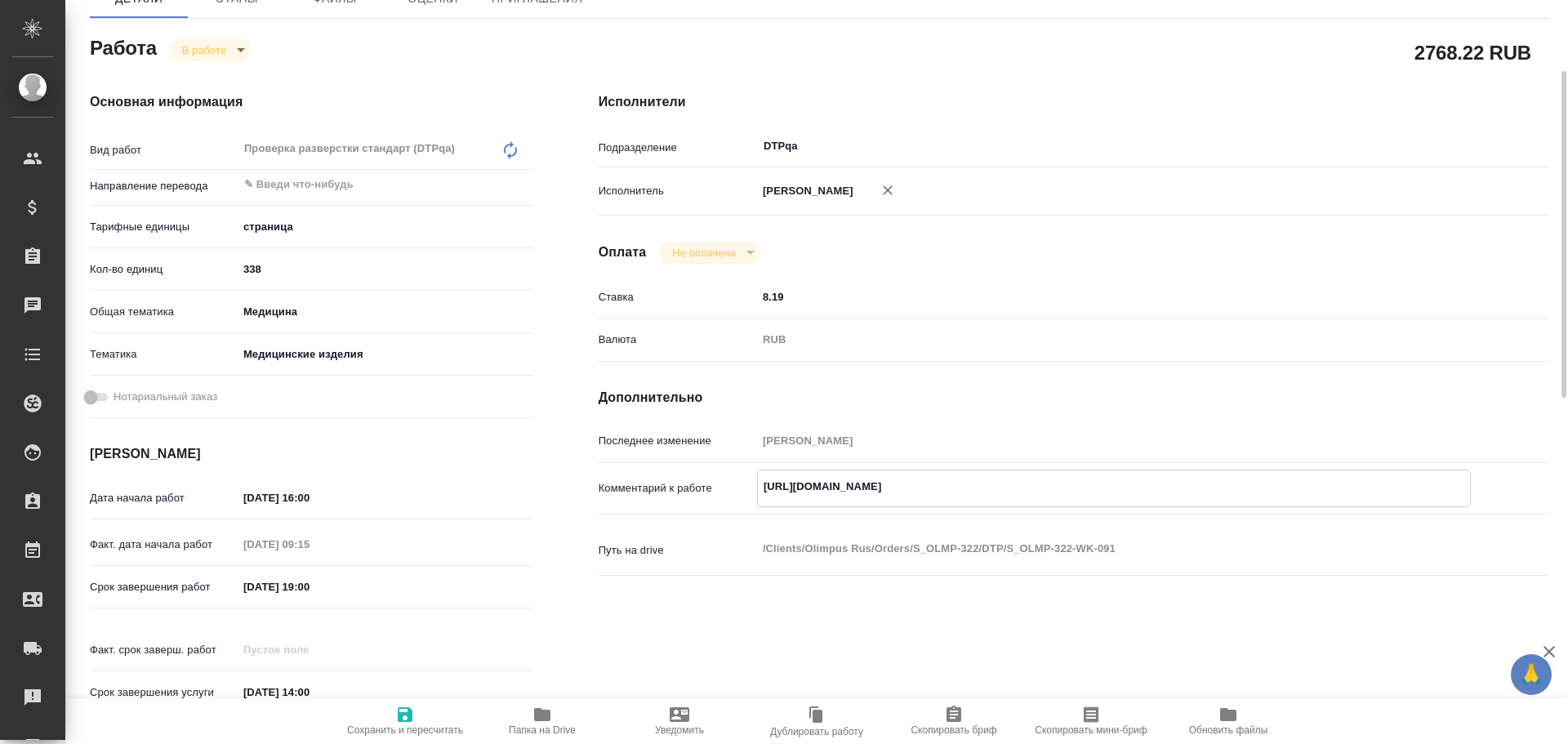
type textarea "x"
drag, startPoint x: 758, startPoint y: 485, endPoint x: 1076, endPoint y: 461, distance: 318.9
click at [1076, 461] on div "Последнее изменение Чулец Елена Комментарий к работе https://tera.awatera.com/W…" at bounding box center [1074, 511] width 951 height 168
type textarea "x"
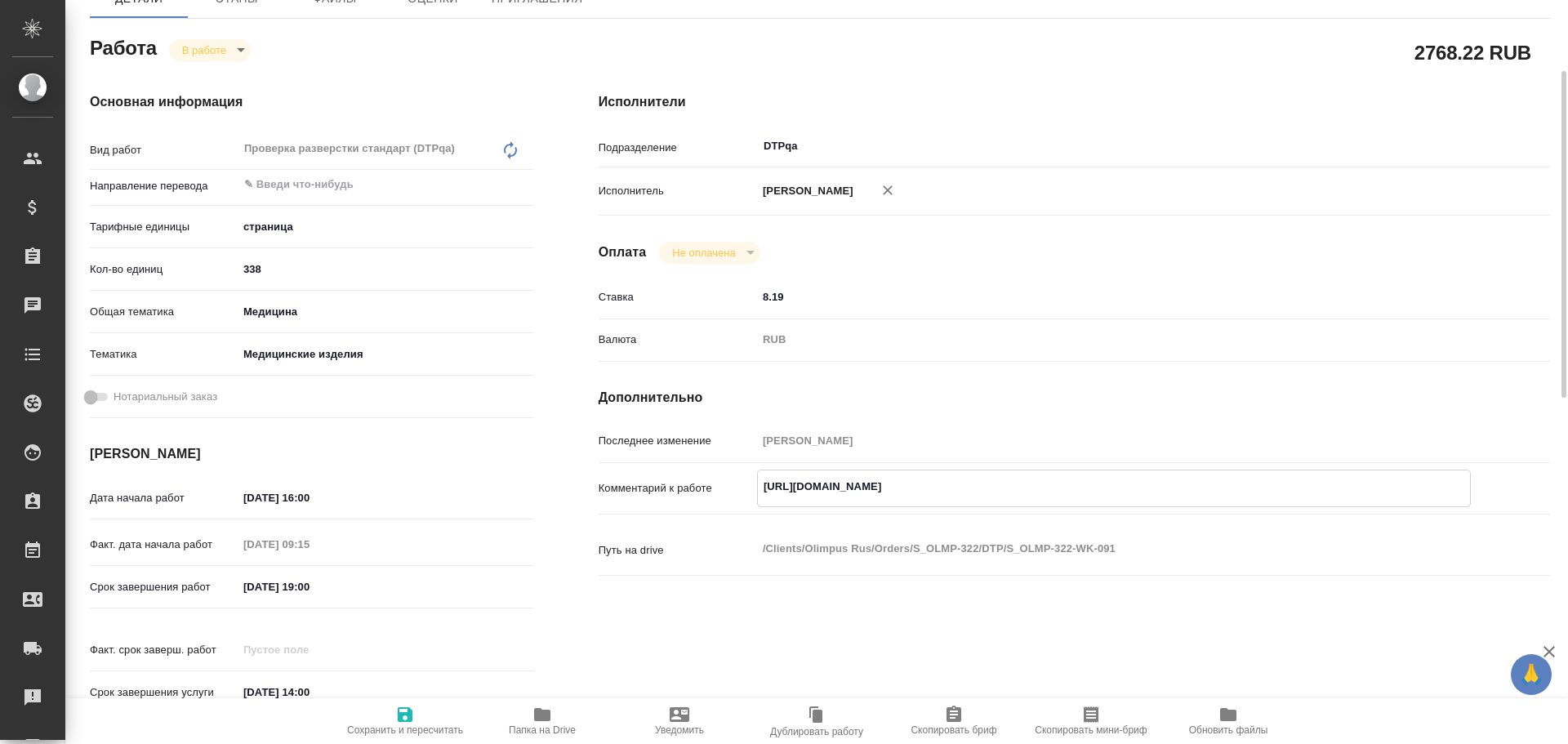
type textarea "x"
click at [540, 717] on icon "button" at bounding box center [542, 714] width 16 height 13
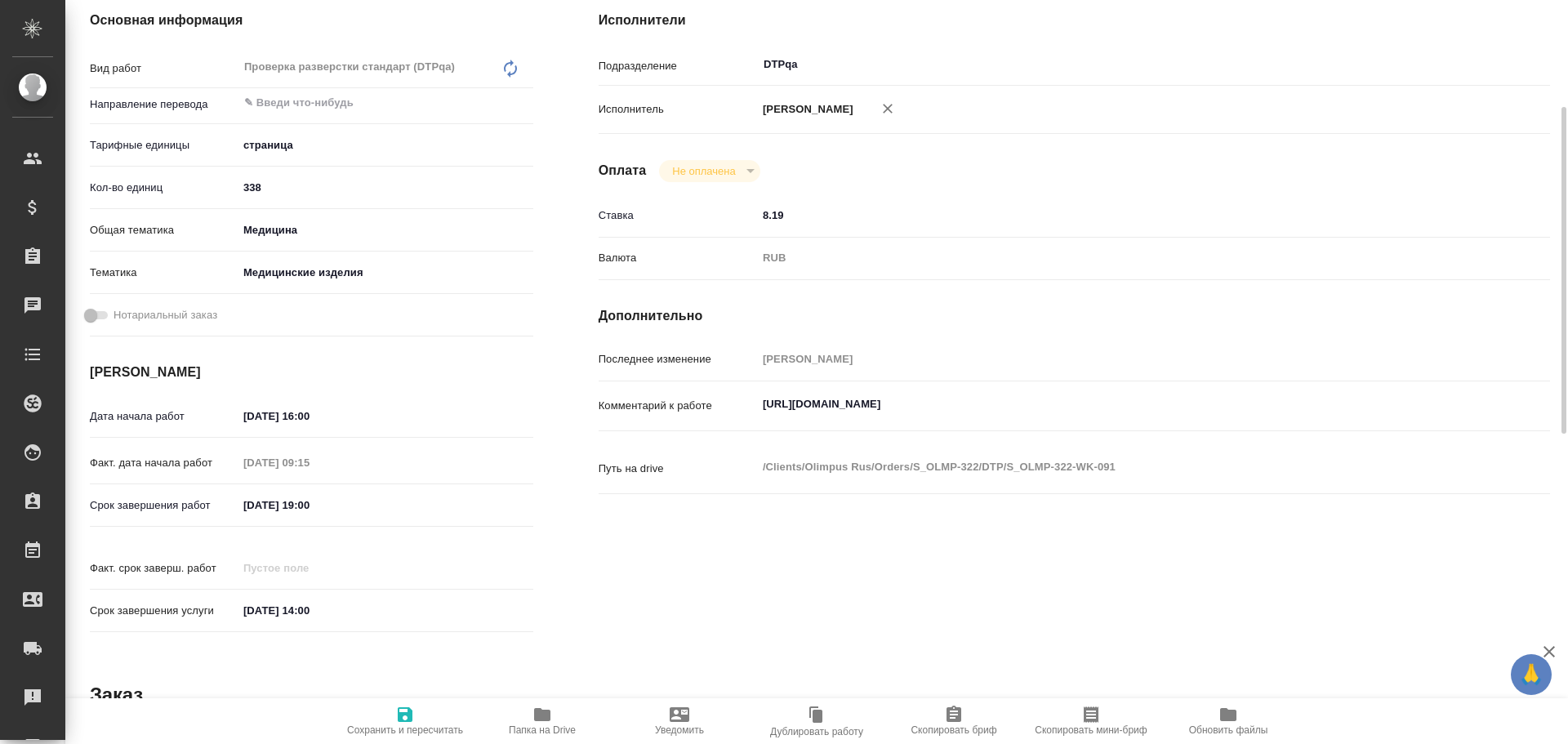
type textarea "x"
click at [1141, 410] on textarea "https://tera.awatera.com/Work/68e4fb72e092064770fade46/" at bounding box center [1113, 405] width 712 height 27
type textarea "x"
type textarea "https://tera.awatera.com/Work/68e4fb72e092064770fade46/"
type textarea "x"
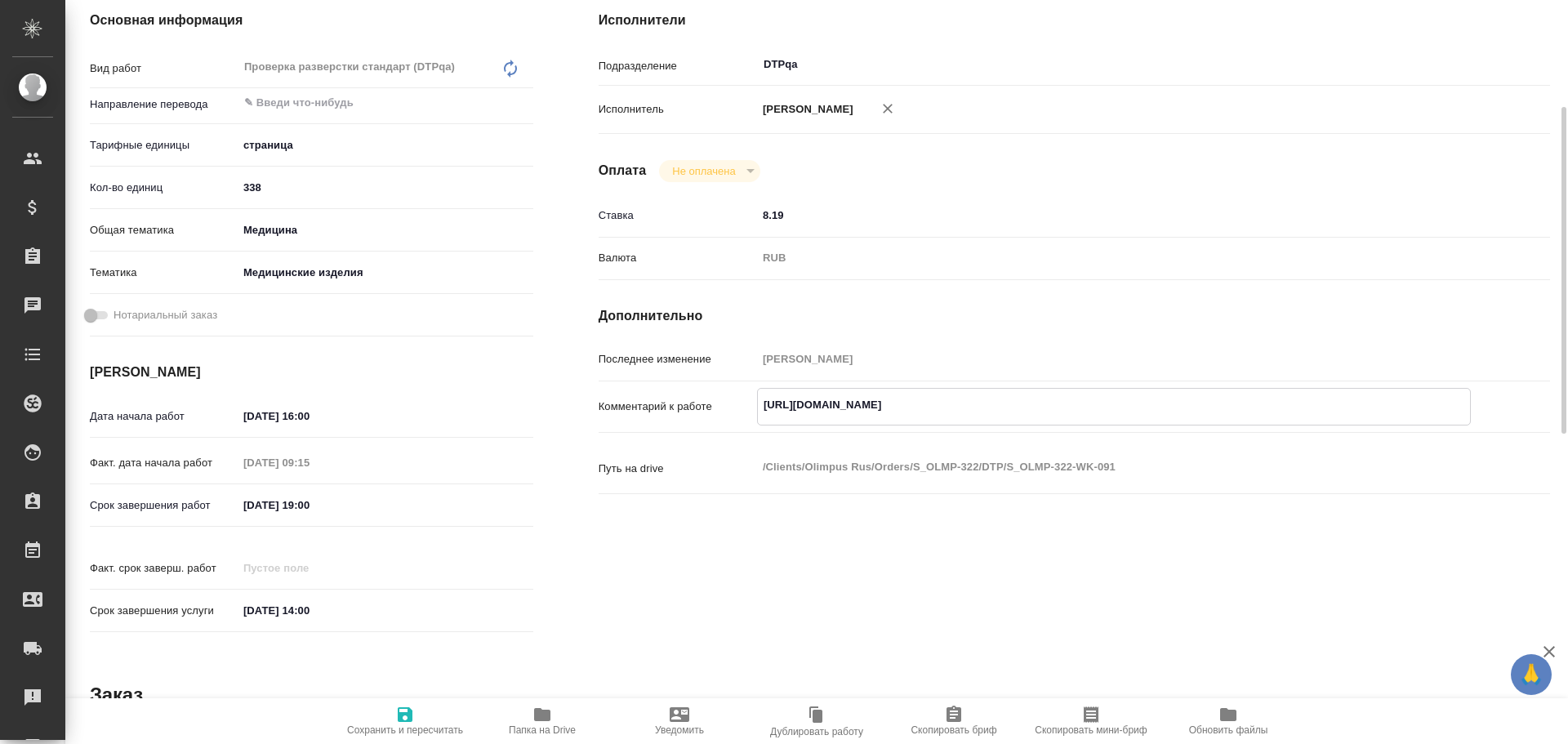
type textarea "x"
type textarea "https://tera.awatera.com/Work/68e4fb72e092064770fade46/ Р"
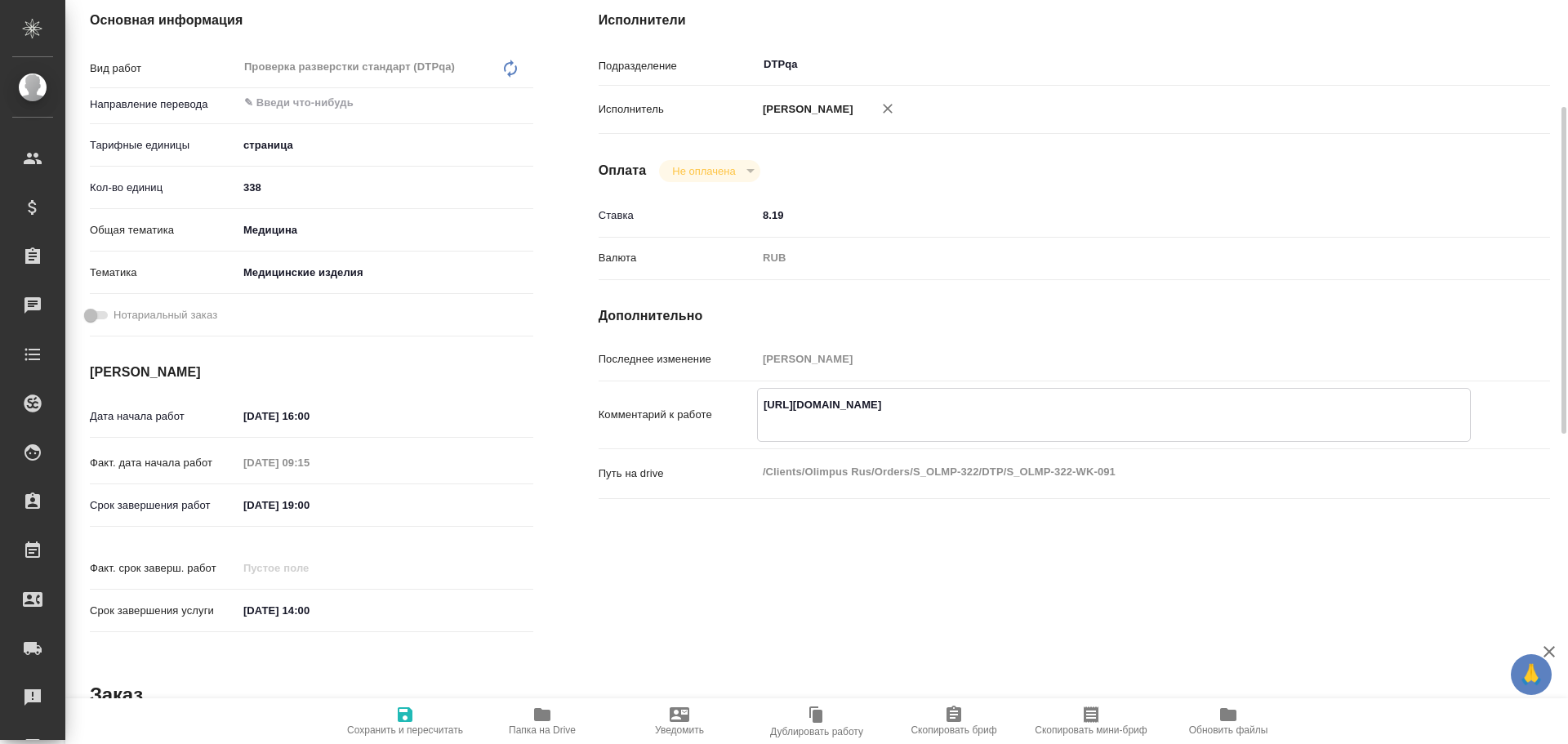
type textarea "x"
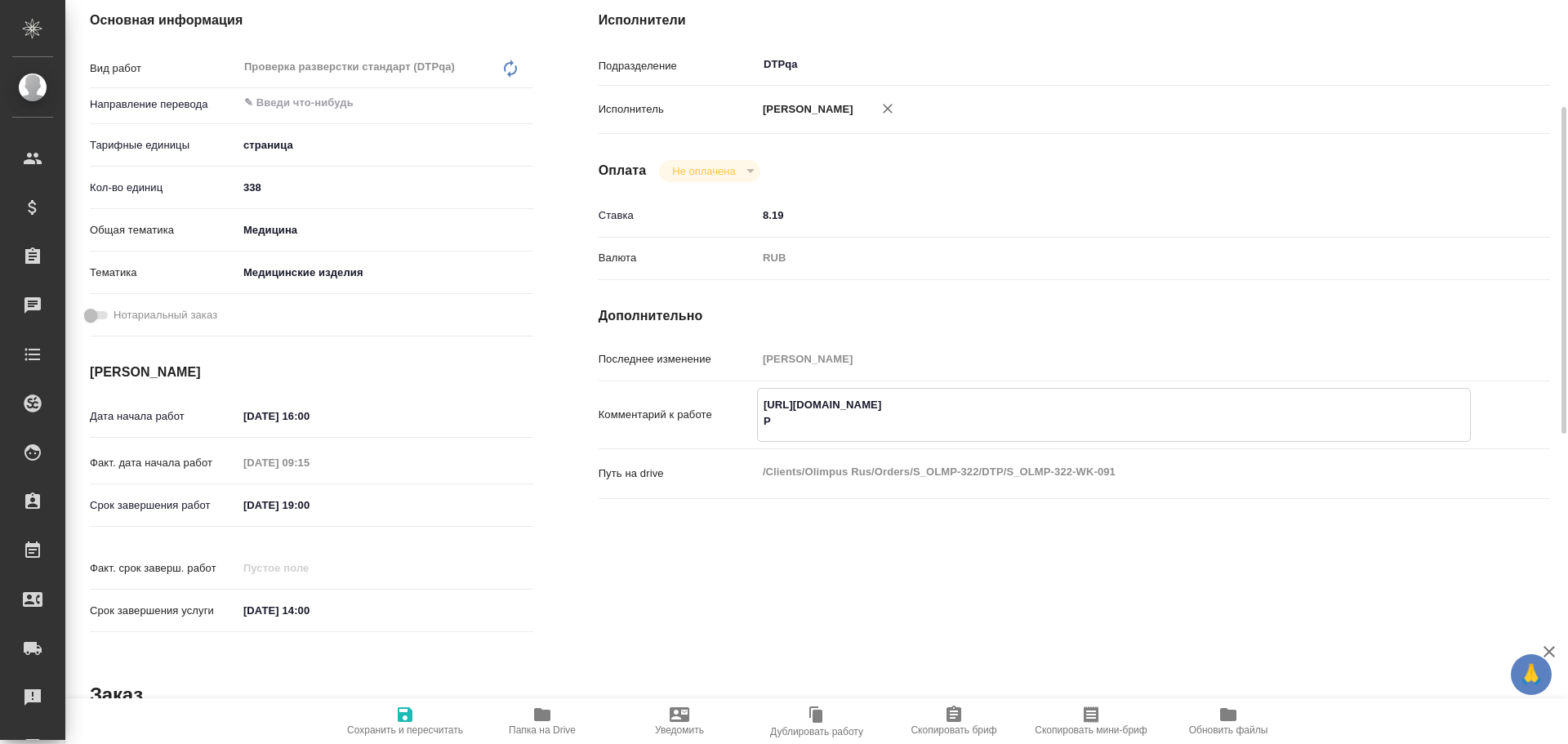
type textarea "https://tera.awatera.com/Work/68e4fb72e092064770fade46/ Ра"
type textarea "x"
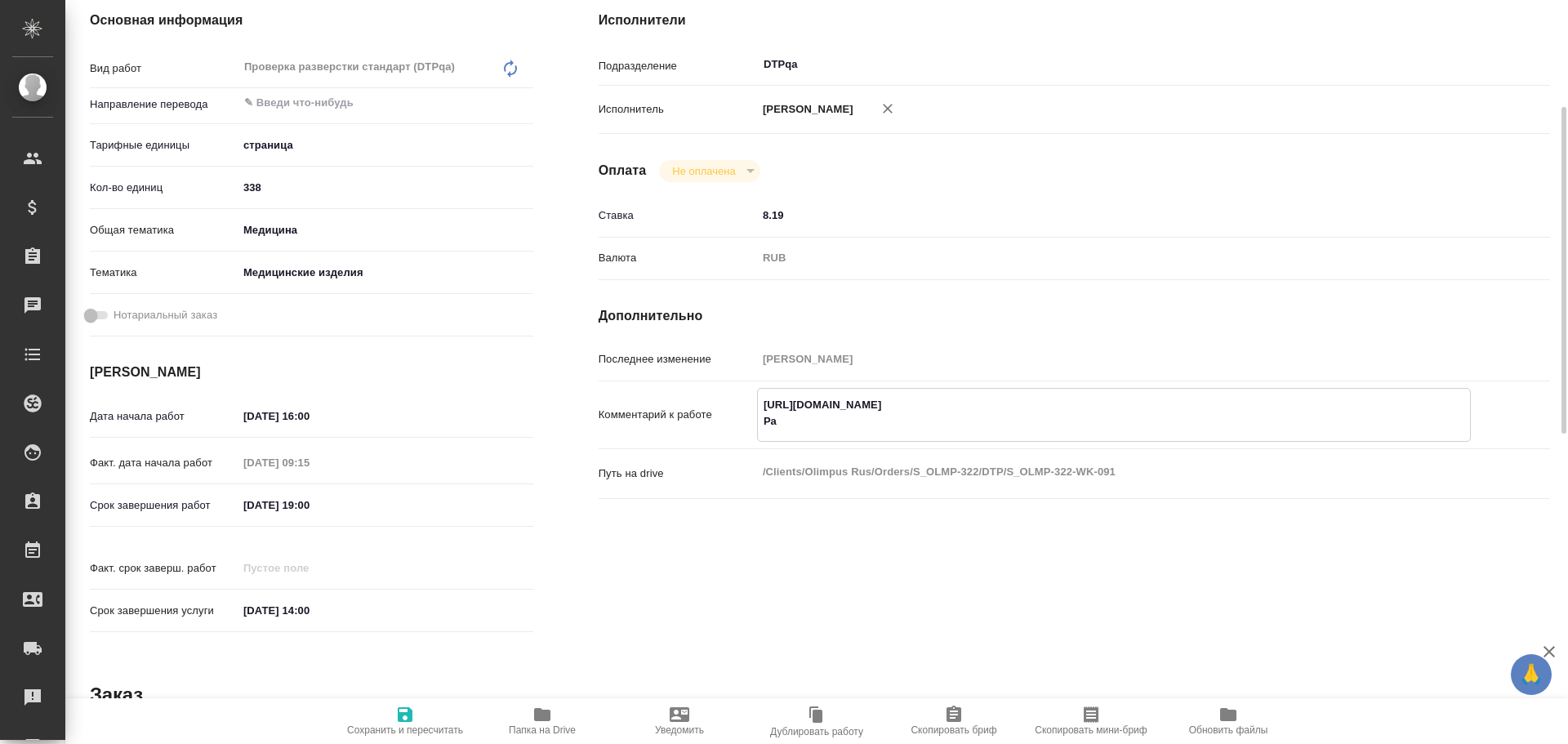
type textarea "x"
type textarea "https://tera.awatera.com/Work/68e4fb72e092064770fade46/ Раз"
type textarea "x"
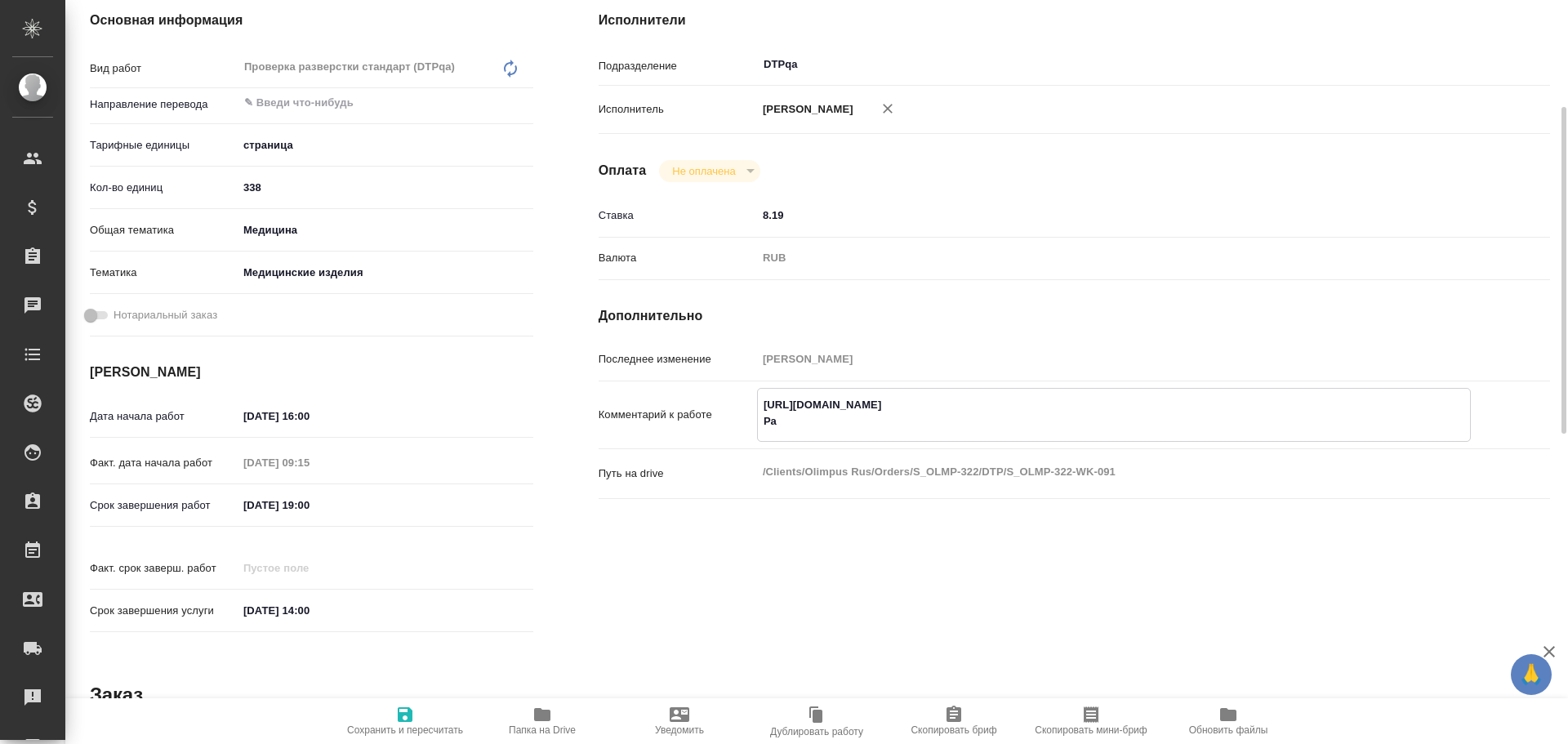
type textarea "x"
type textarea "https://tera.awatera.com/Work/68e4fb72e092064770fade46/ Разб"
type textarea "x"
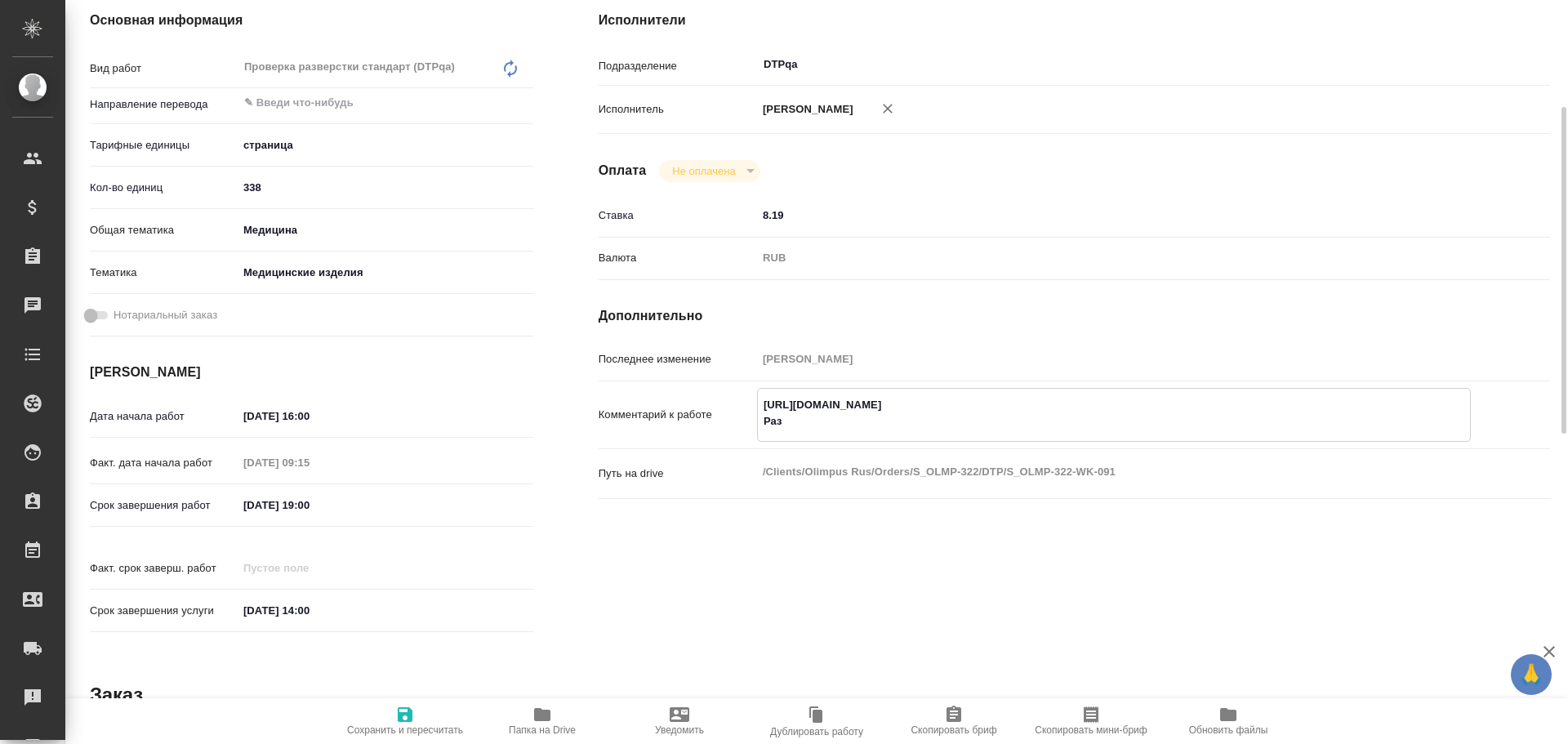
type textarea "x"
type textarea "https://tera.awatera.com/Work/68e4fb72e092064770fade46/ Разбо"
type textarea "x"
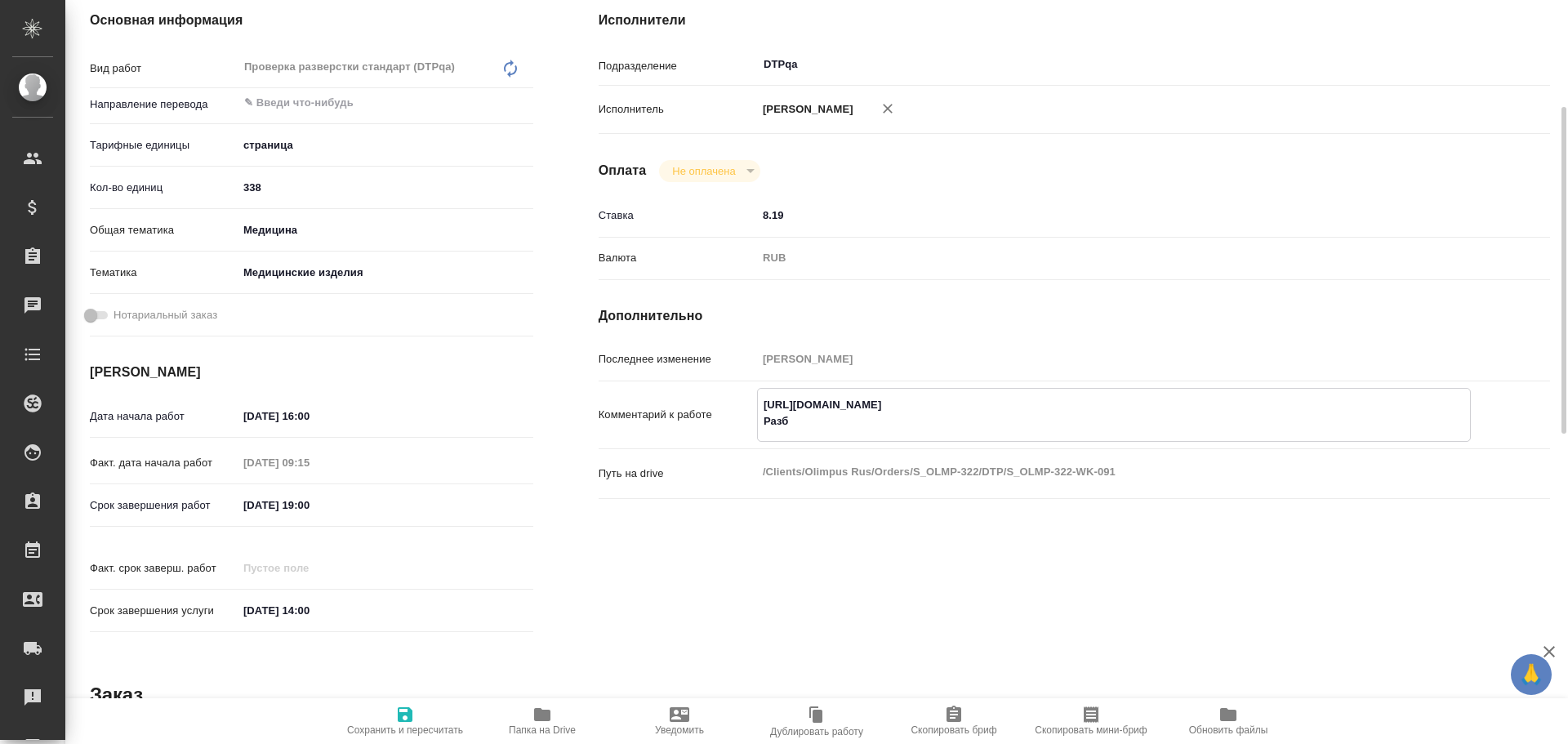
type textarea "x"
type textarea "https://tera.awatera.com/Work/68e4fb72e092064770fade46/ Разбор"
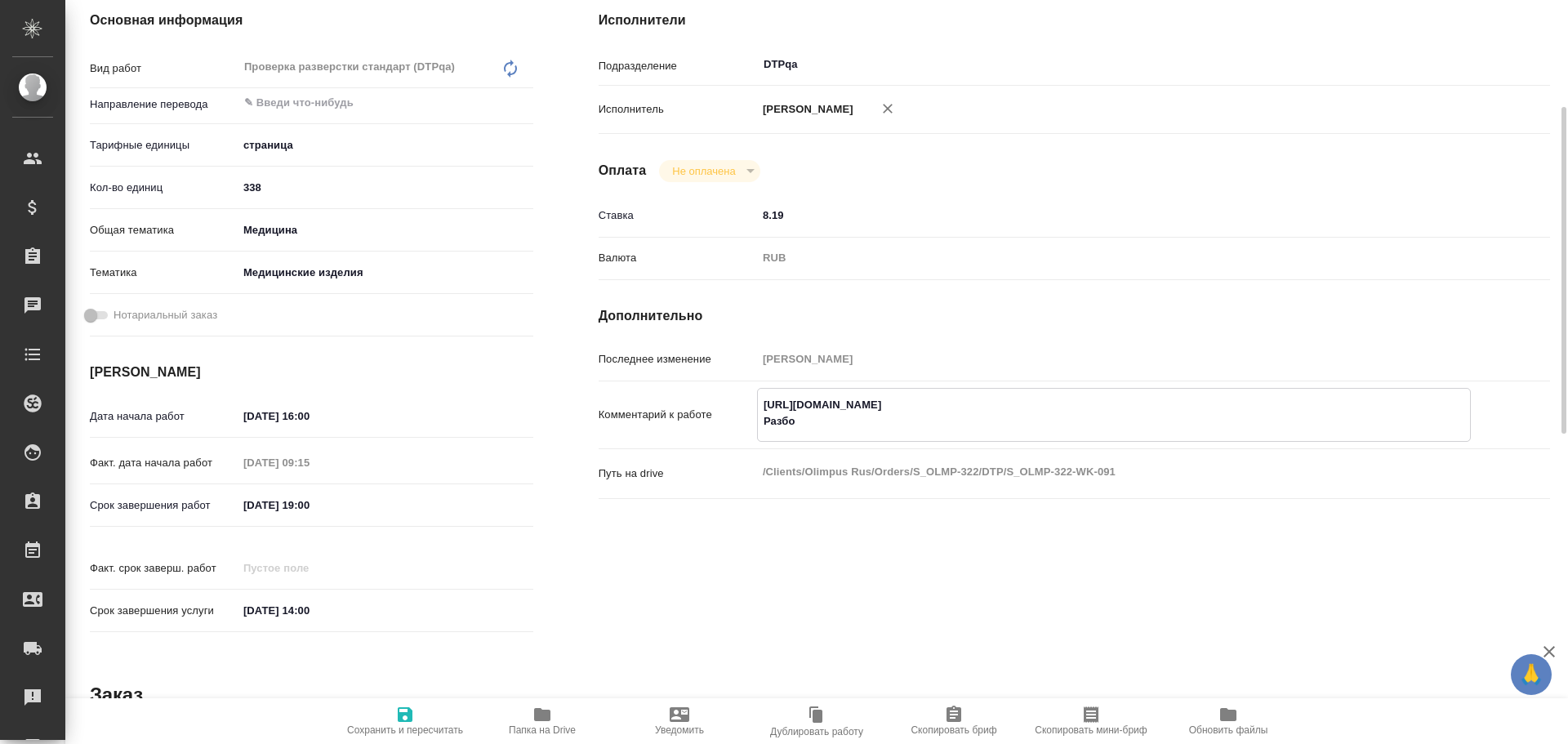
type textarea "x"
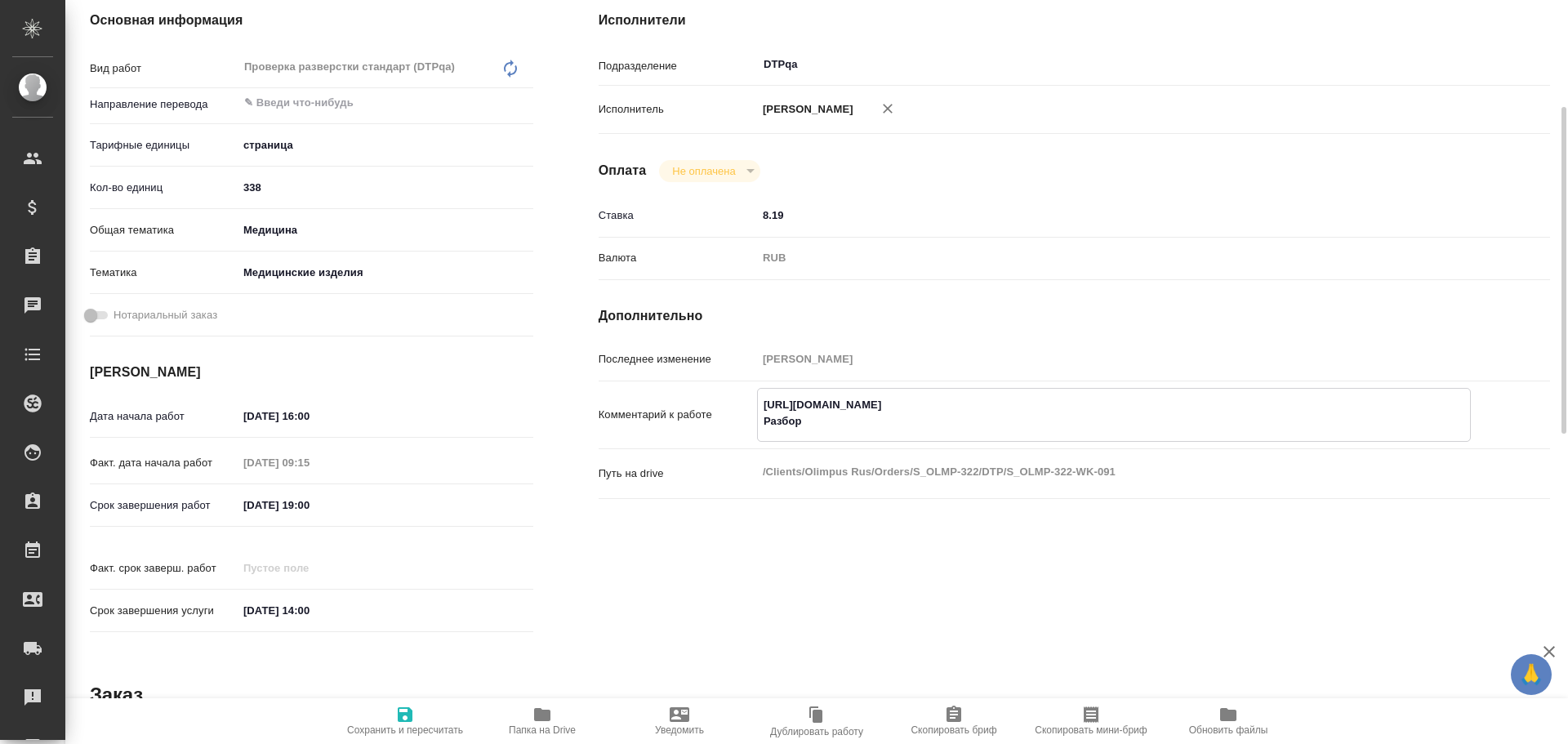
type textarea "https://tera.awatera.com/Work/68e4fb72e092064770fade46/ Разбор"
type textarea "x"
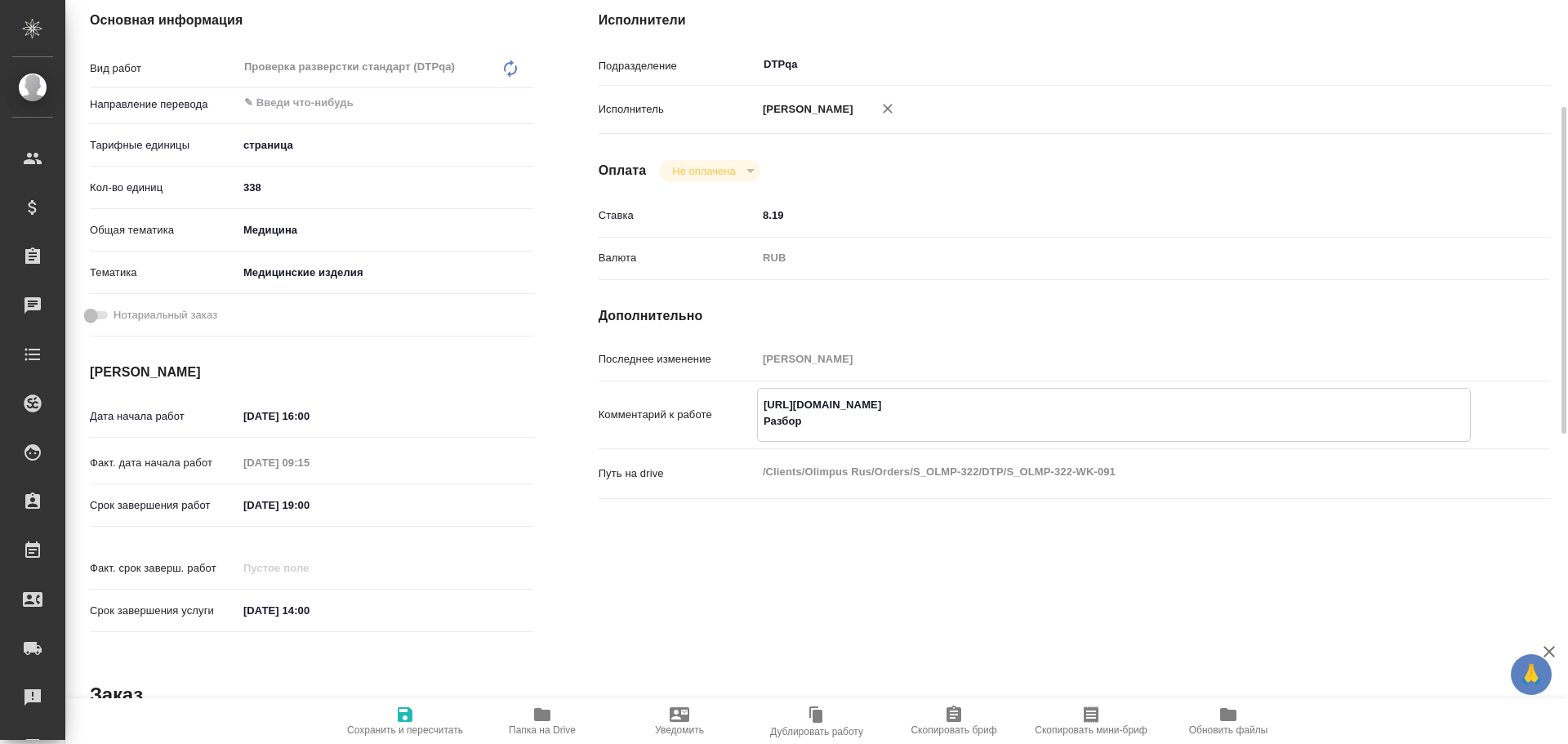
paste textarea "https://drive.awatera.com/f/10610443"
type textarea "x"
type textarea "https://tera.awatera.com/Work/68e4fb72e092064770fade46/ Разбор https://drive.aw…"
type textarea "x"
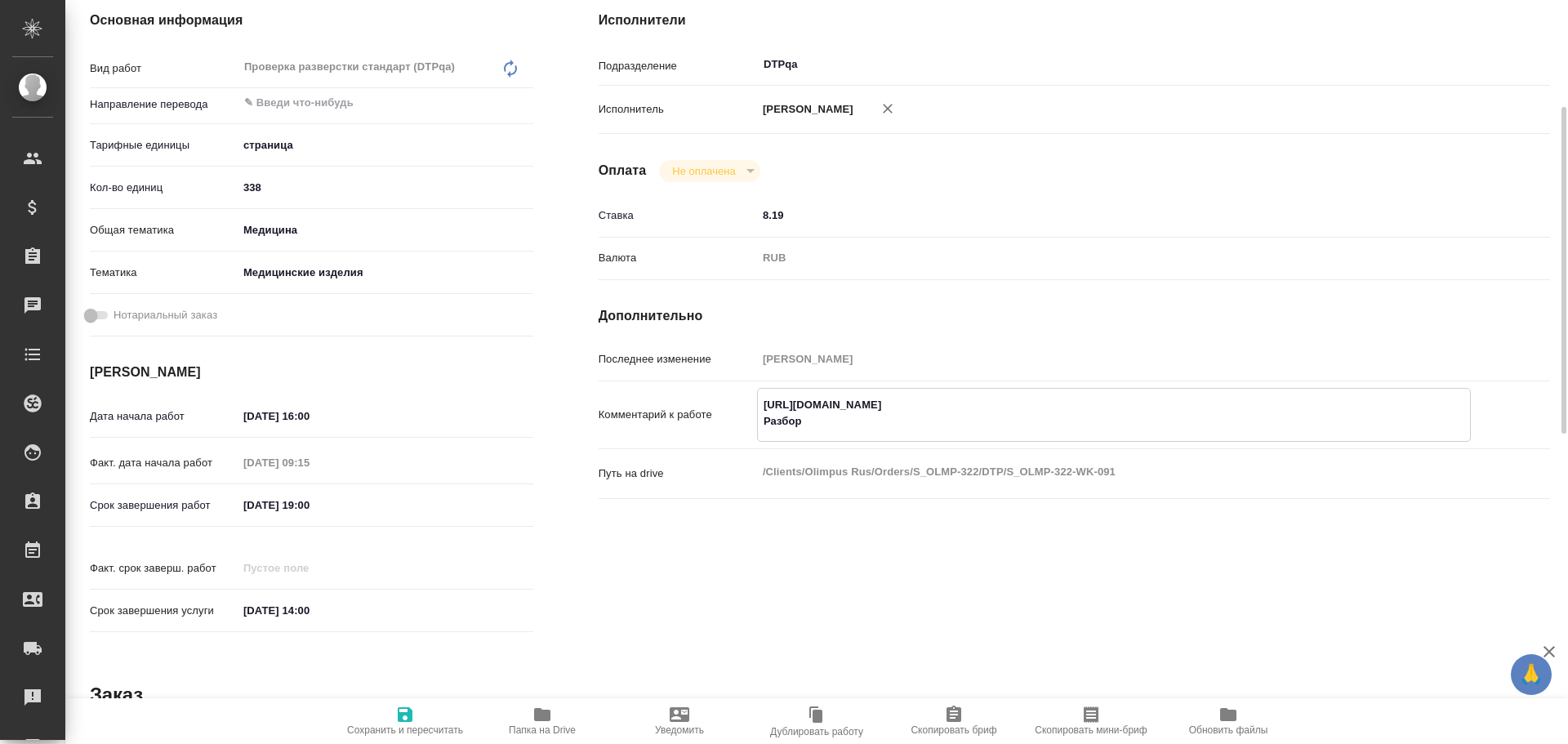
type textarea "x"
type textarea "https://tera.awatera.com/Work/68e4fb72e092064770fade46/ Разбор https://drive.aw…"
type textarea "x"
click at [406, 719] on icon "button" at bounding box center [405, 714] width 20 height 20
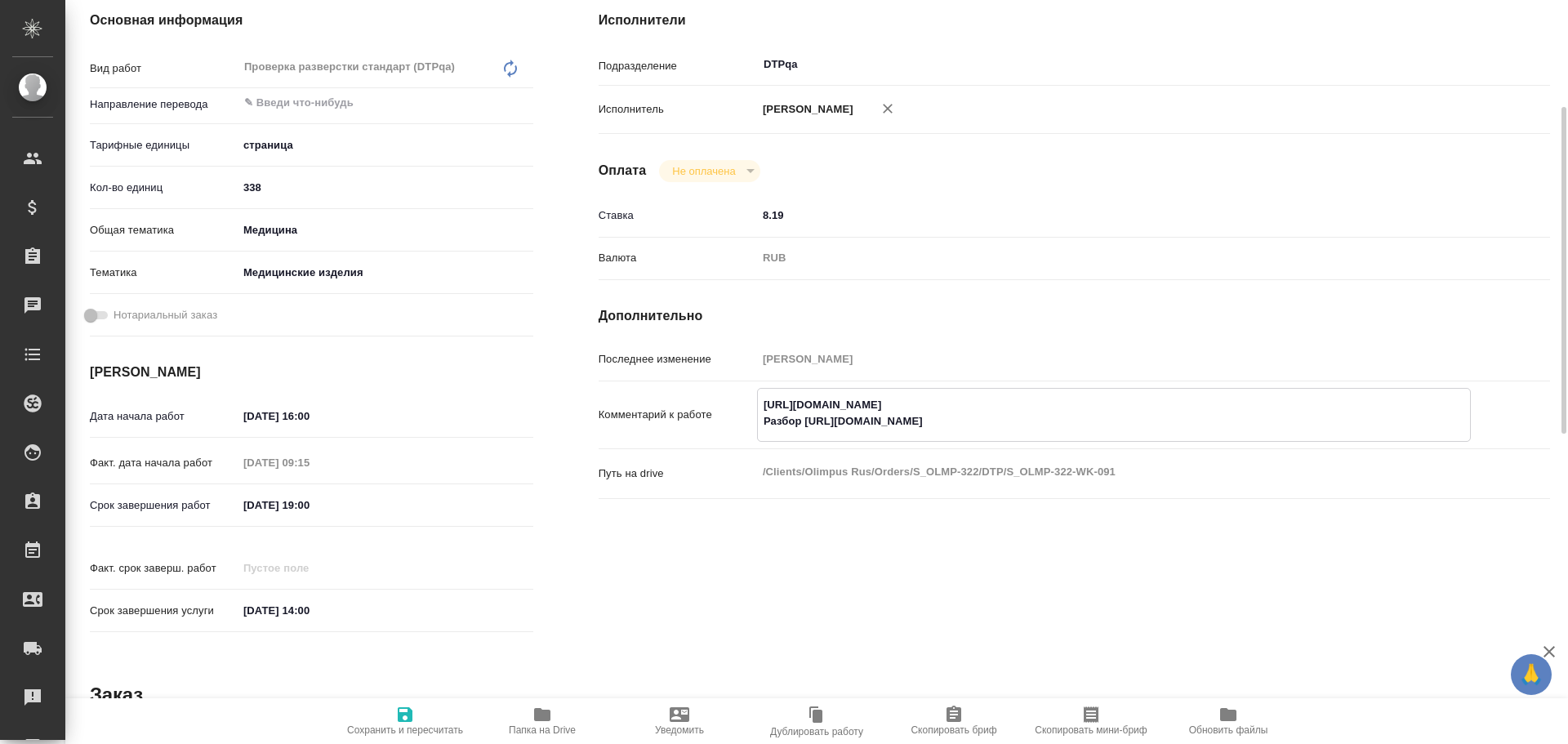
type textarea "x"
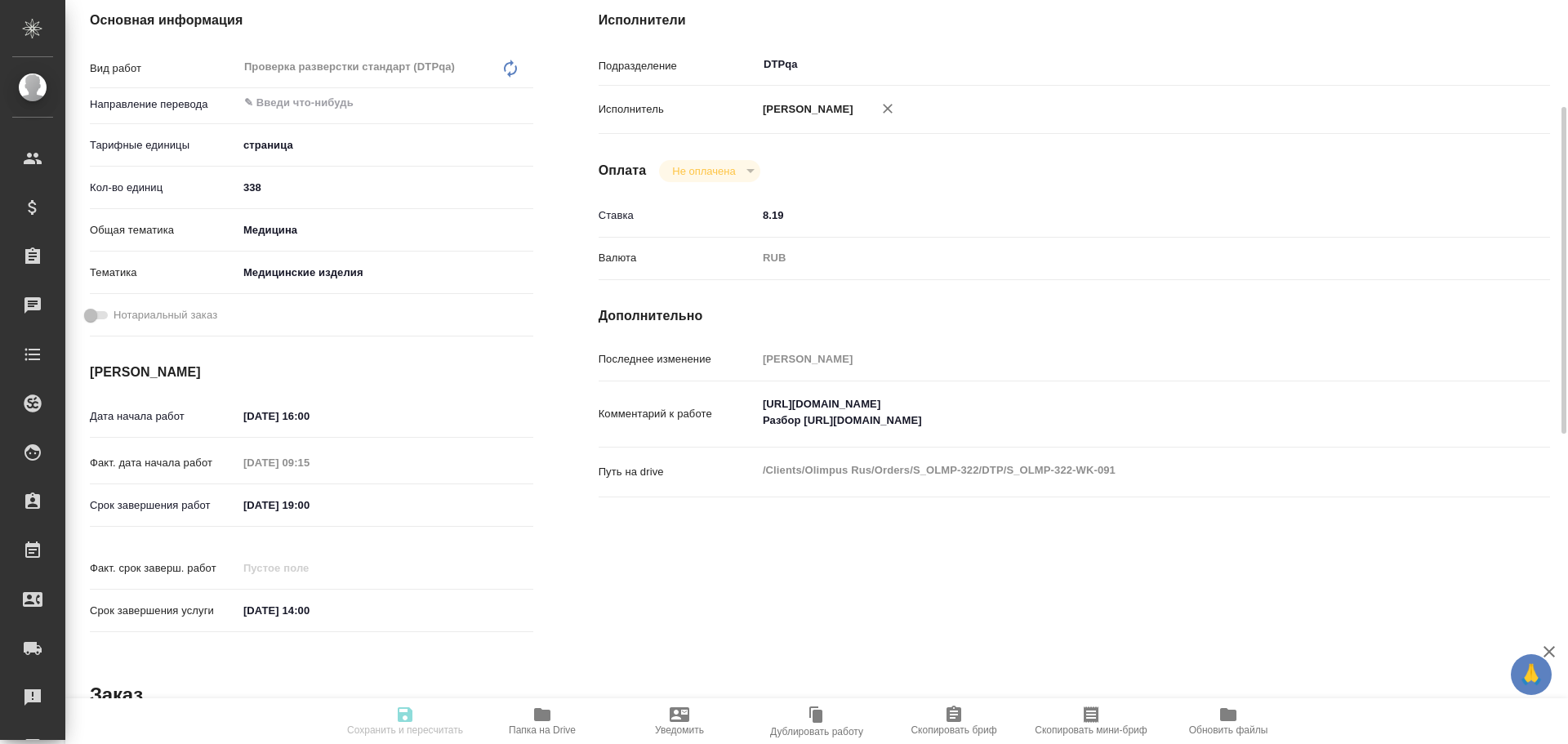
type textarea "x"
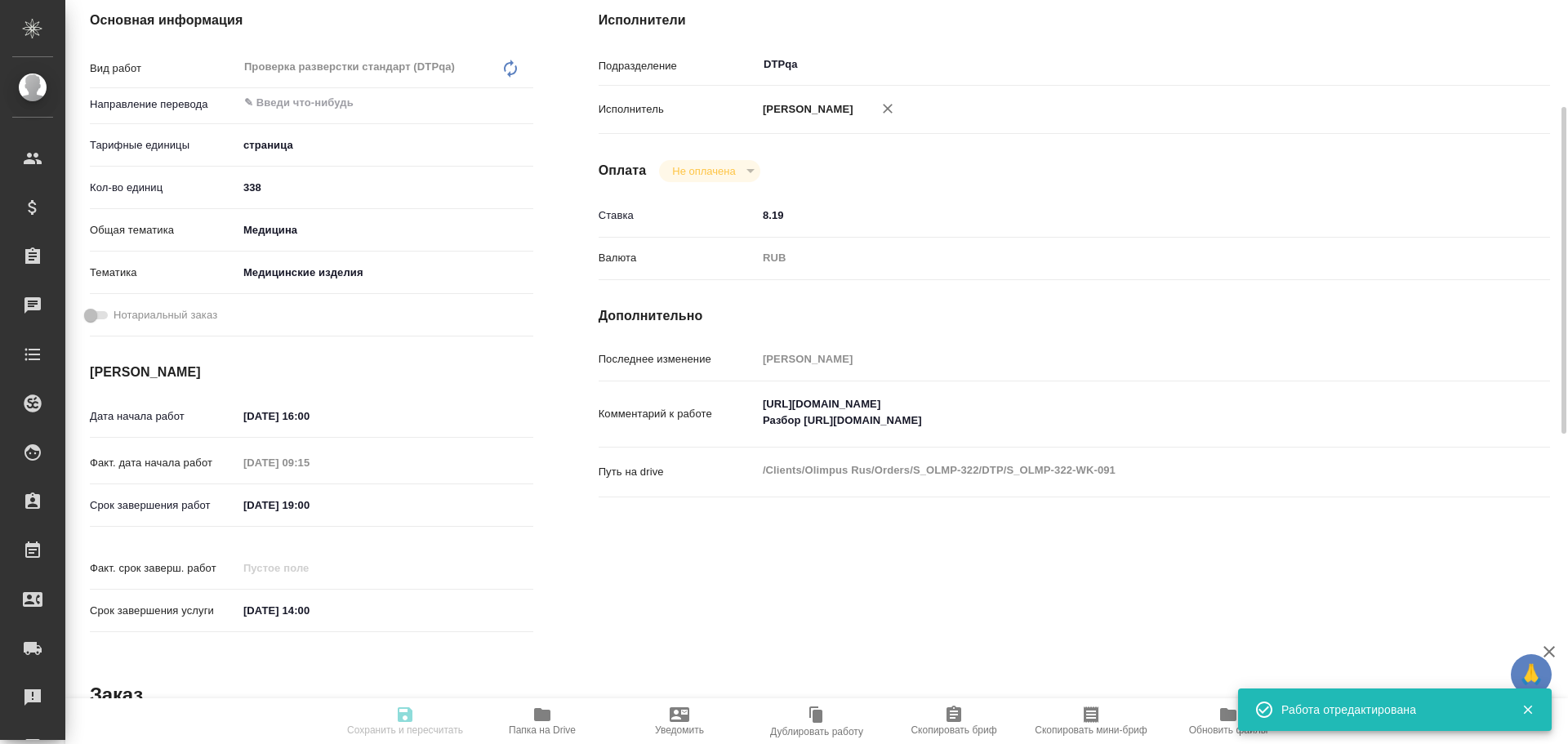
type input "inProgress"
type textarea "Проверка разверстки стандарт (DTPqa)"
type textarea "x"
type input "5a8b1489cc6b4906c91bfdb2"
type input "338"
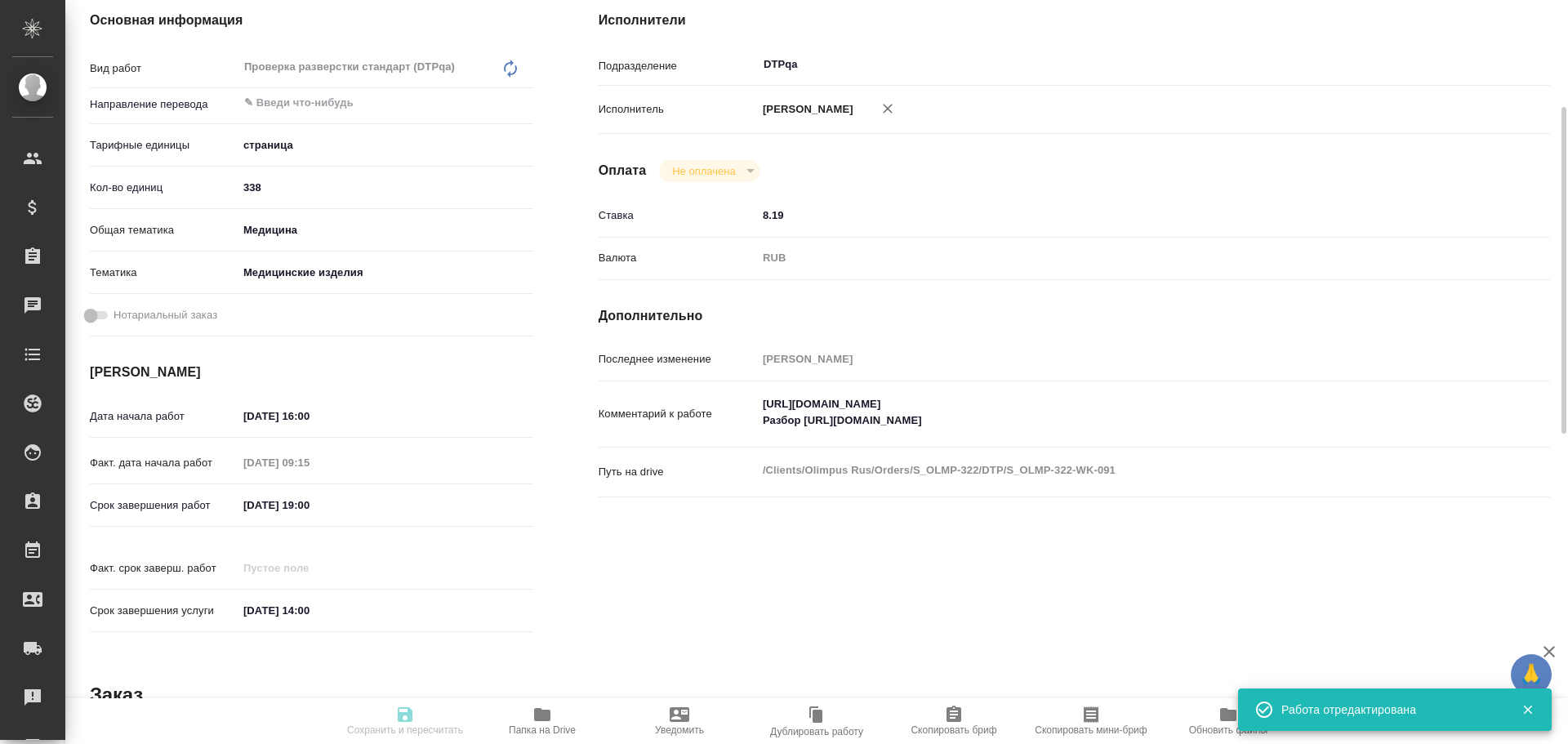
type input "med"
type input "5a8b8b956a9677013d343dd7"
type input "10.10.2025 16:00"
type input "10.10.2025 09:15"
type input "10.10.2025 19:00"
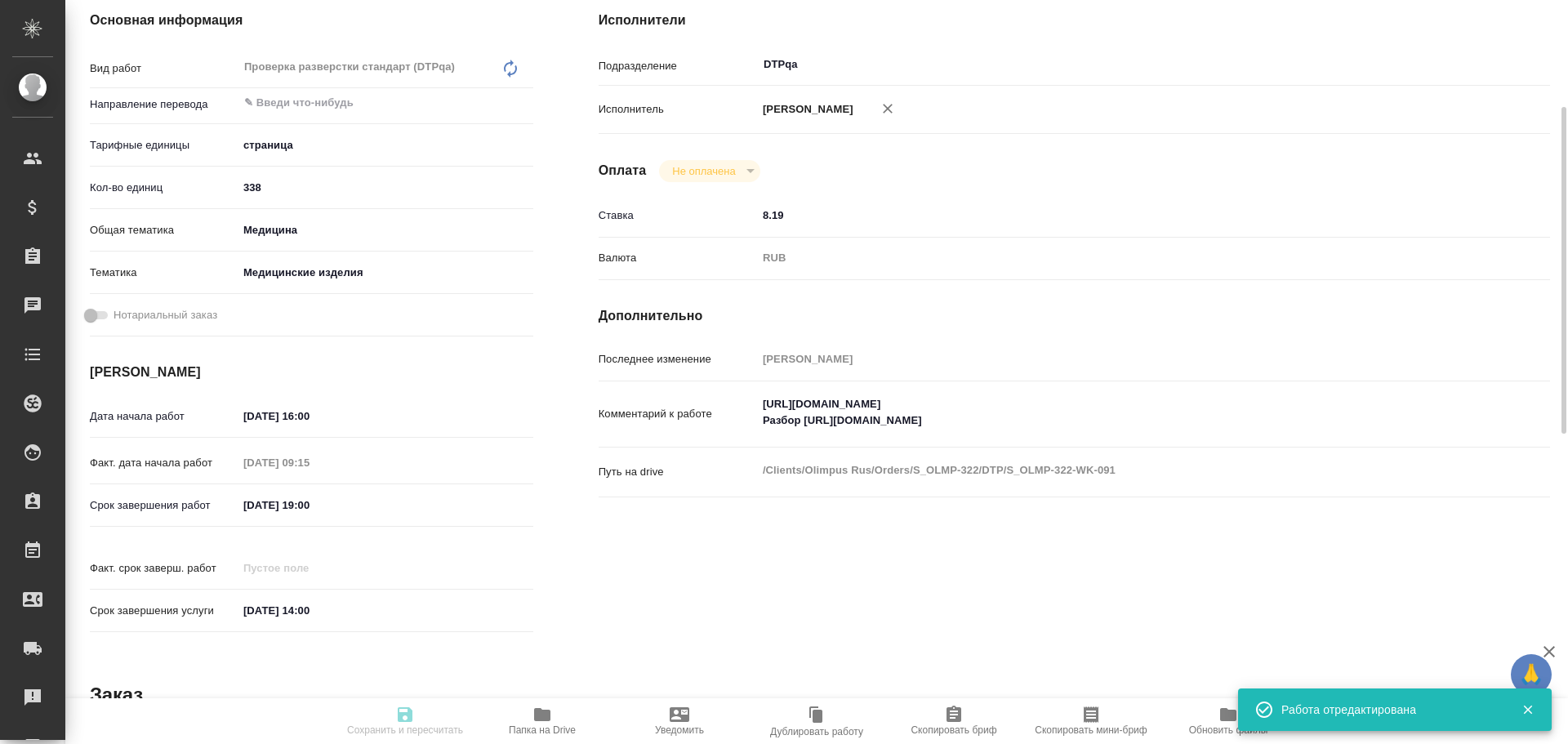
type input "06.11.2025 14:00"
type input "DTPqa"
type input "notPayed"
type input "8.19"
type input "RUB"
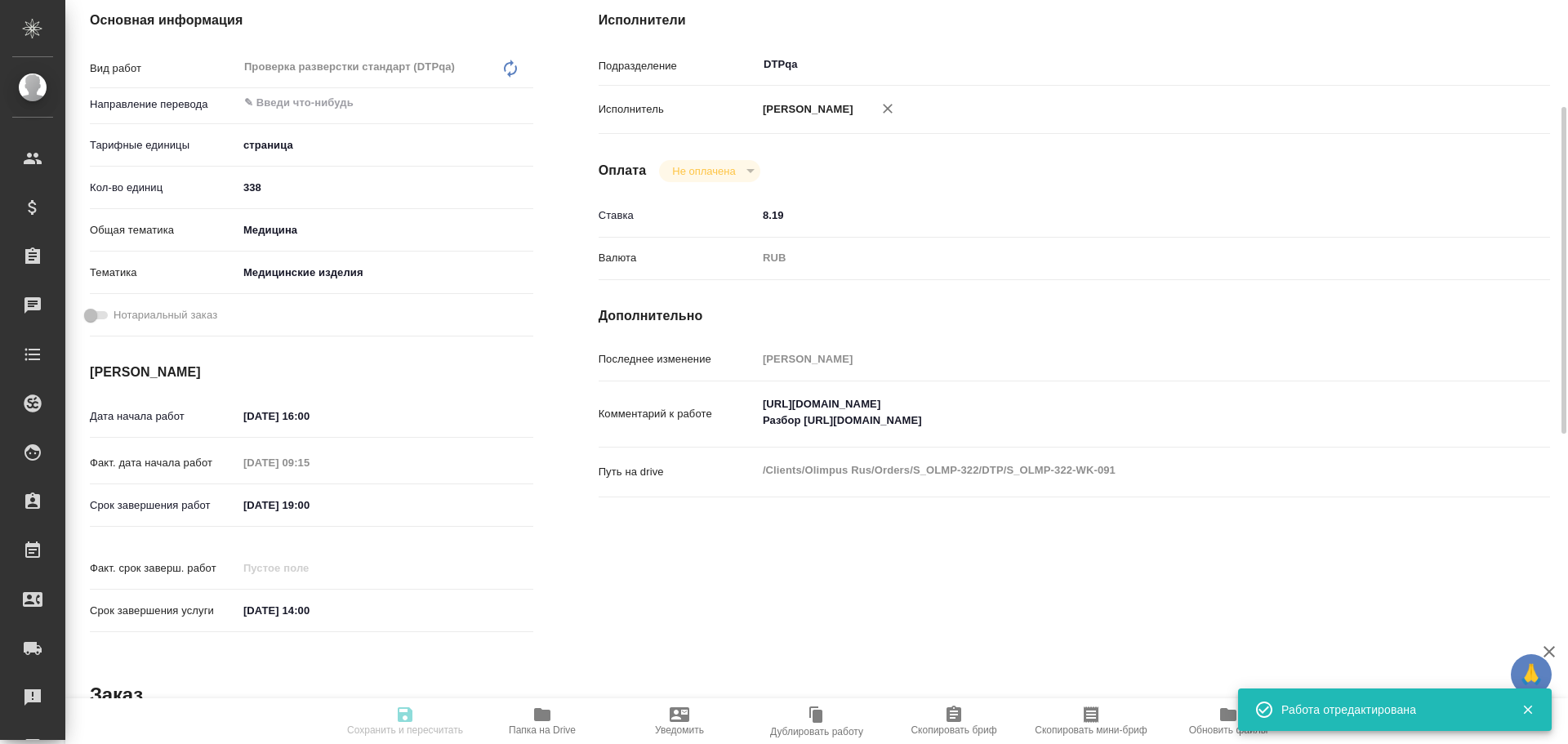
type input "[PERSON_NAME]"
type textarea "https://tera.awatera.com/Work/68e4fb72e092064770fade46/ Разбор https://drive.aw…"
type textarea "x"
type textarea "/Clients/Olimpus Rus/Orders/S_OLMP-322/DTP/S_OLMP-322-WK-091"
type textarea "x"
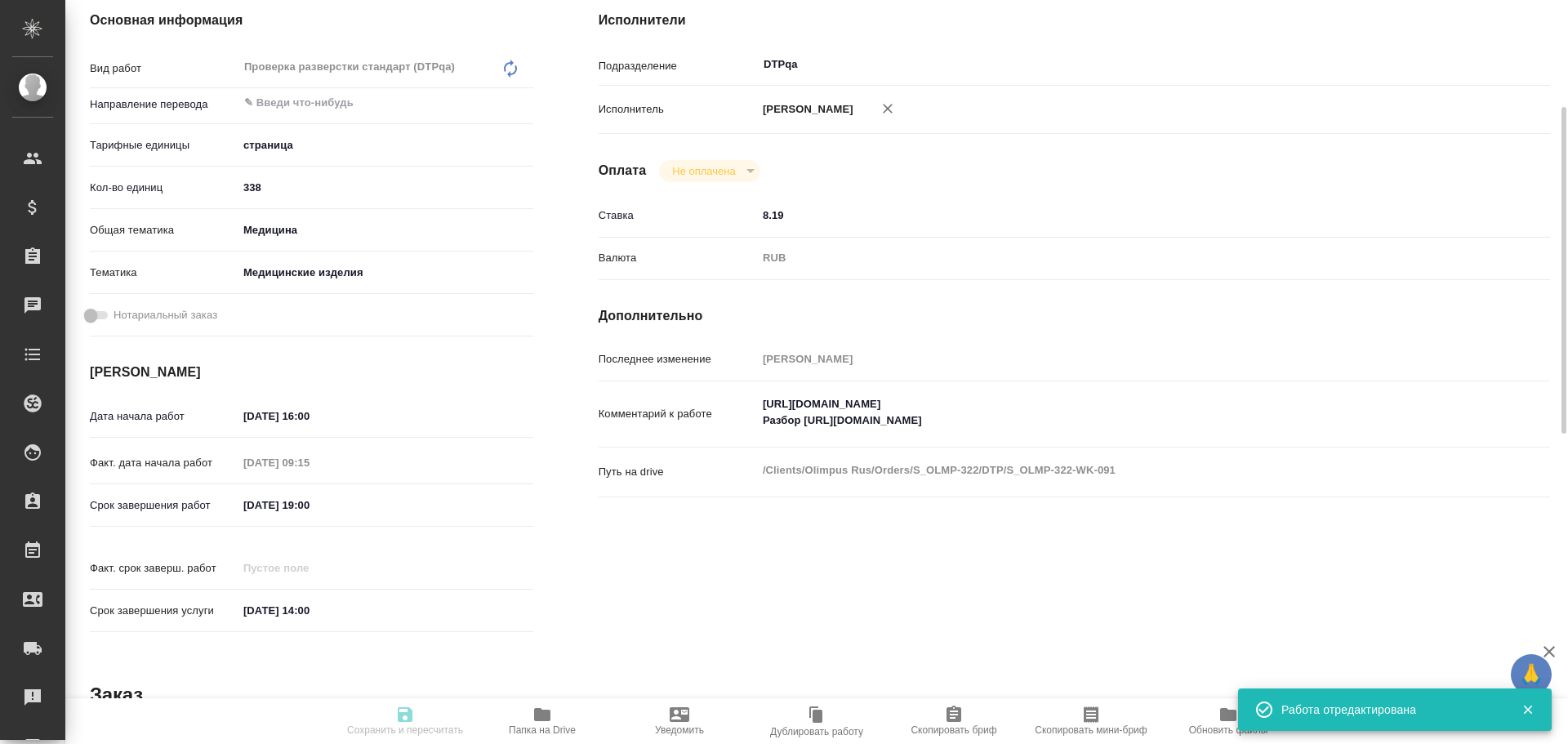
type input "S_OLMP-322"
type input "Восстановление сложного макета с частичным соответствием оформлению оригинала"
type input "Восстановление сложного макета с частичным соответствием оформлению оригинала, …"
type input "Усманова Ольга"
type input "Заборова Александра"
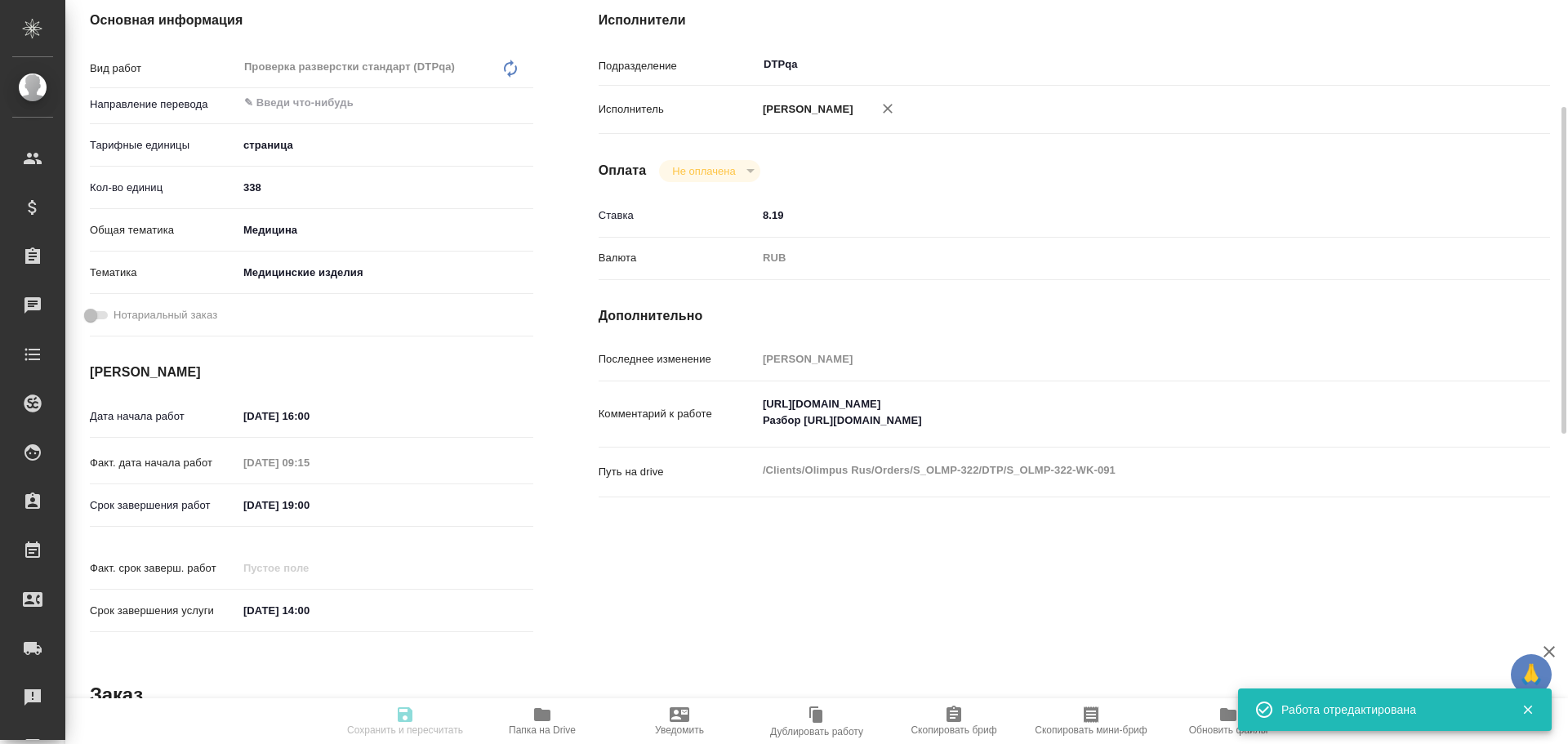
type input "/Clients/Olimpus Rus/Orders/S_OLMP-322"
type textarea "x"
type textarea "на русский Usability: 1) DC00791078-003-001 (p. 3-12) 2) DC00791083-001-001 (p.…"
type textarea "x"
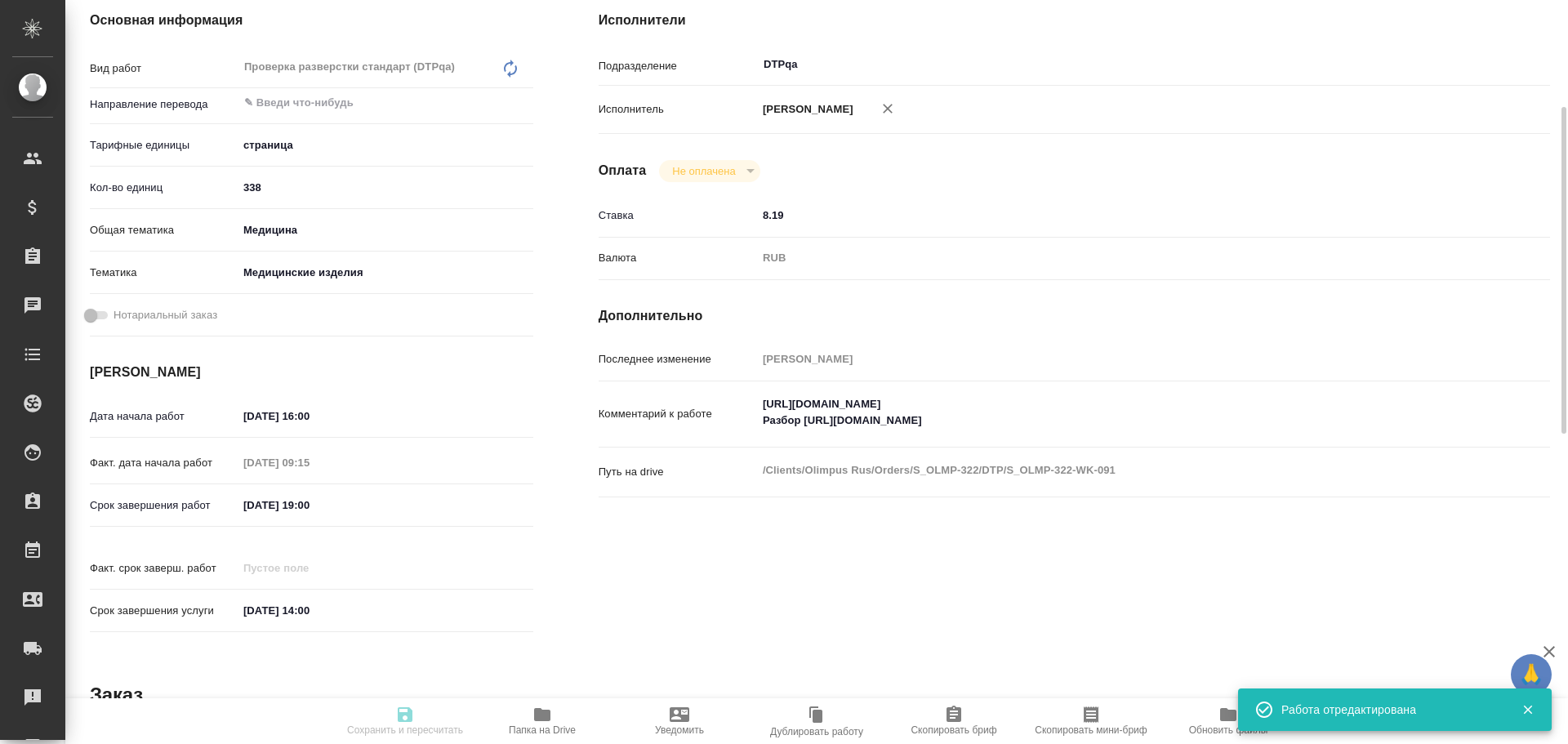
type textarea "x"
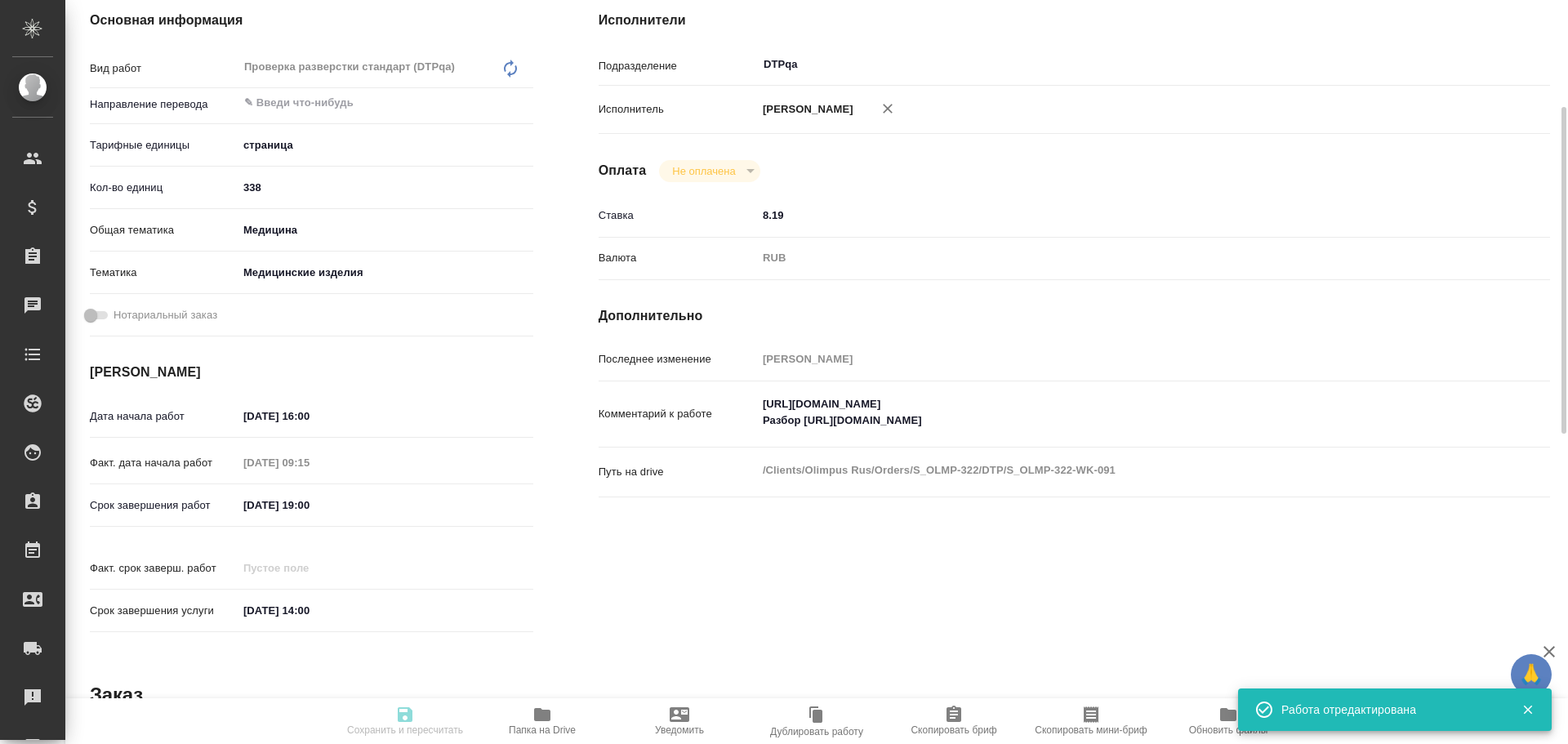
type textarea "x"
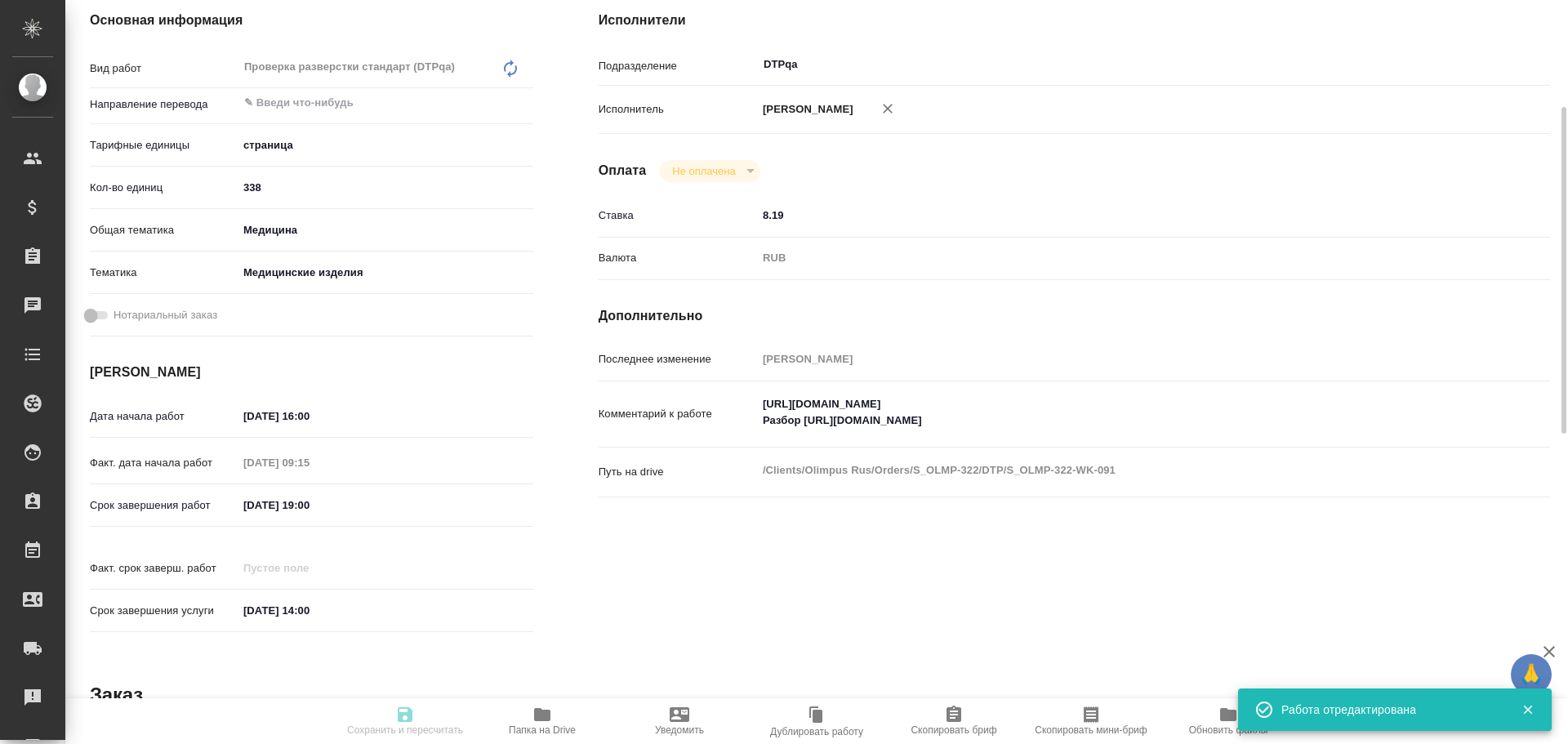
type textarea "x"
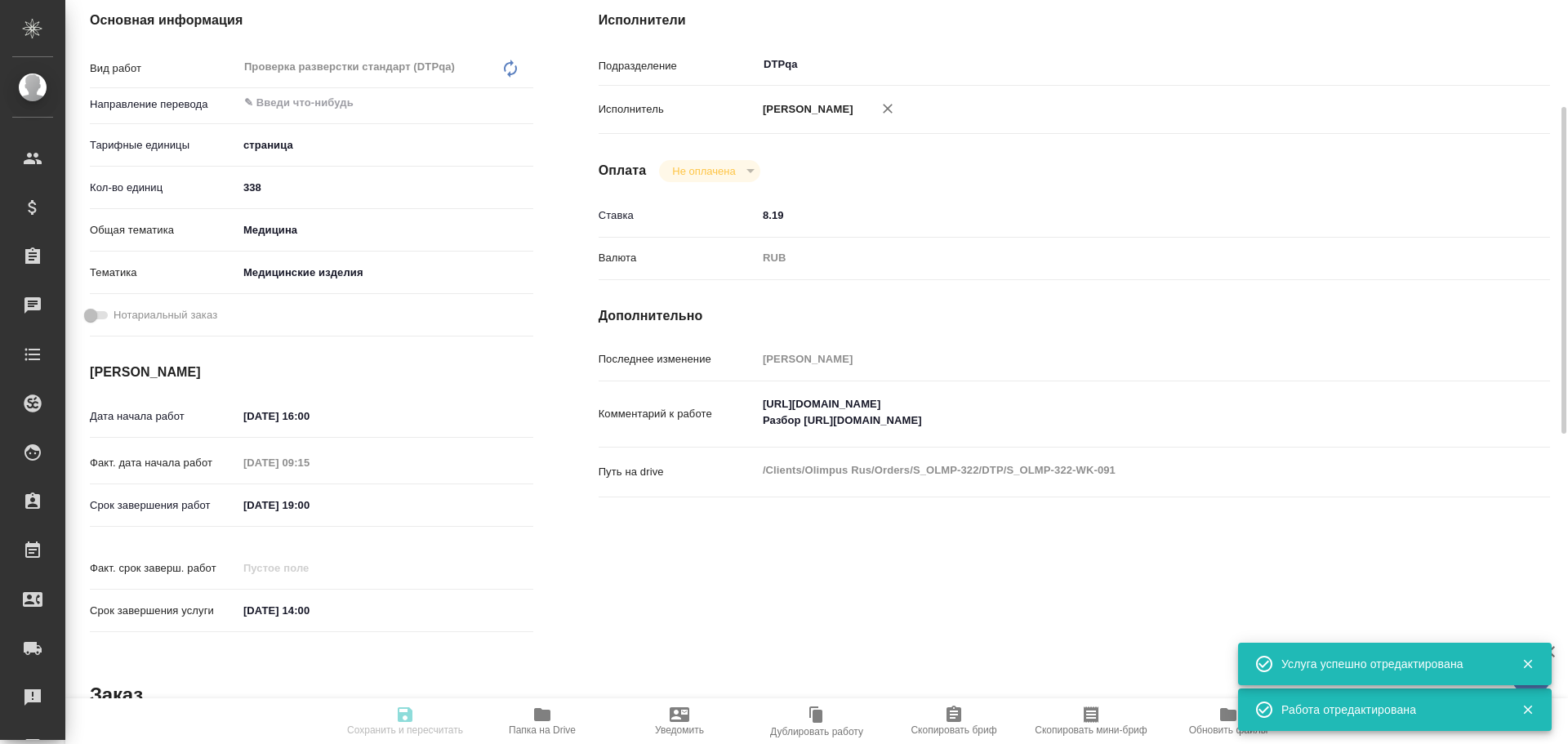
type textarea "x"
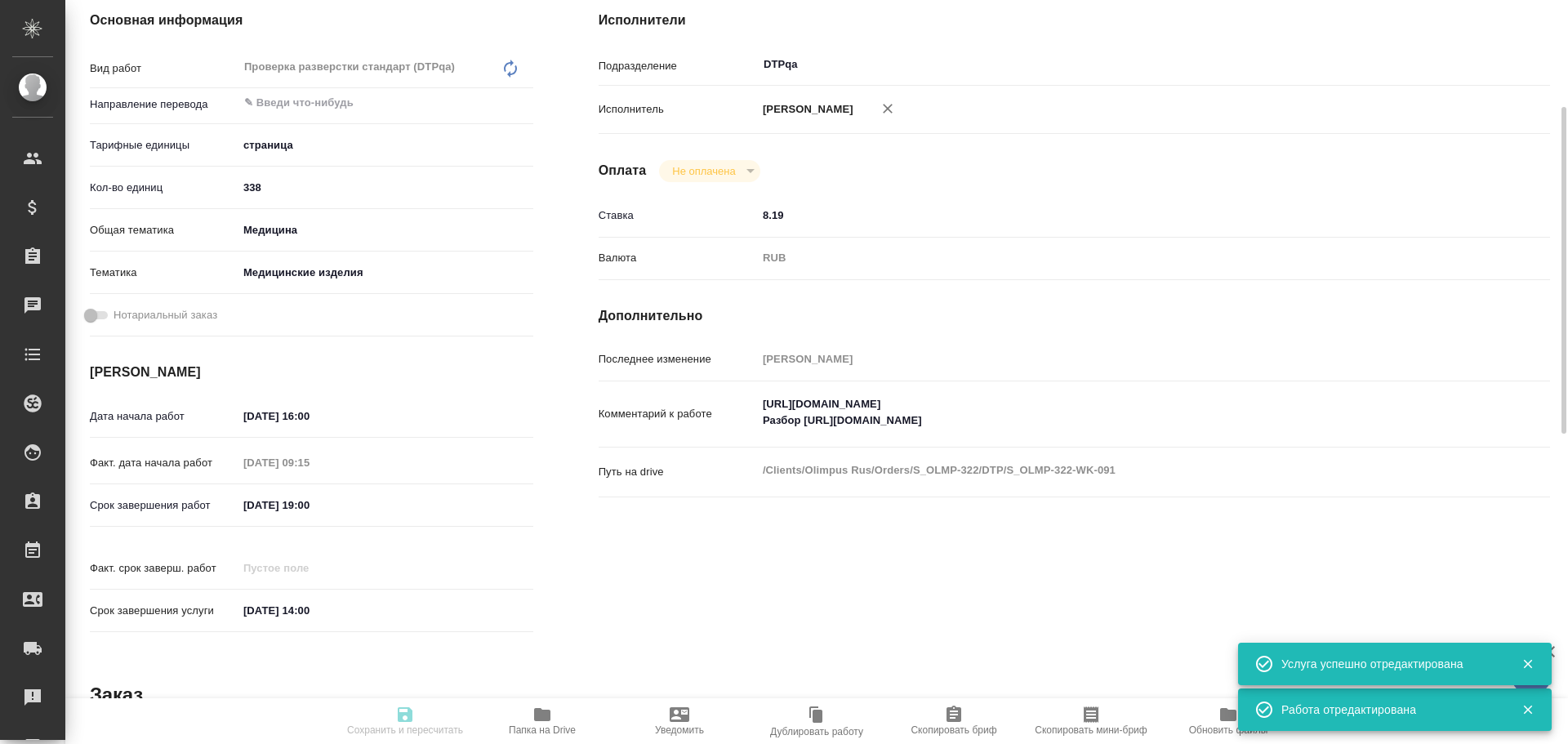
type textarea "x"
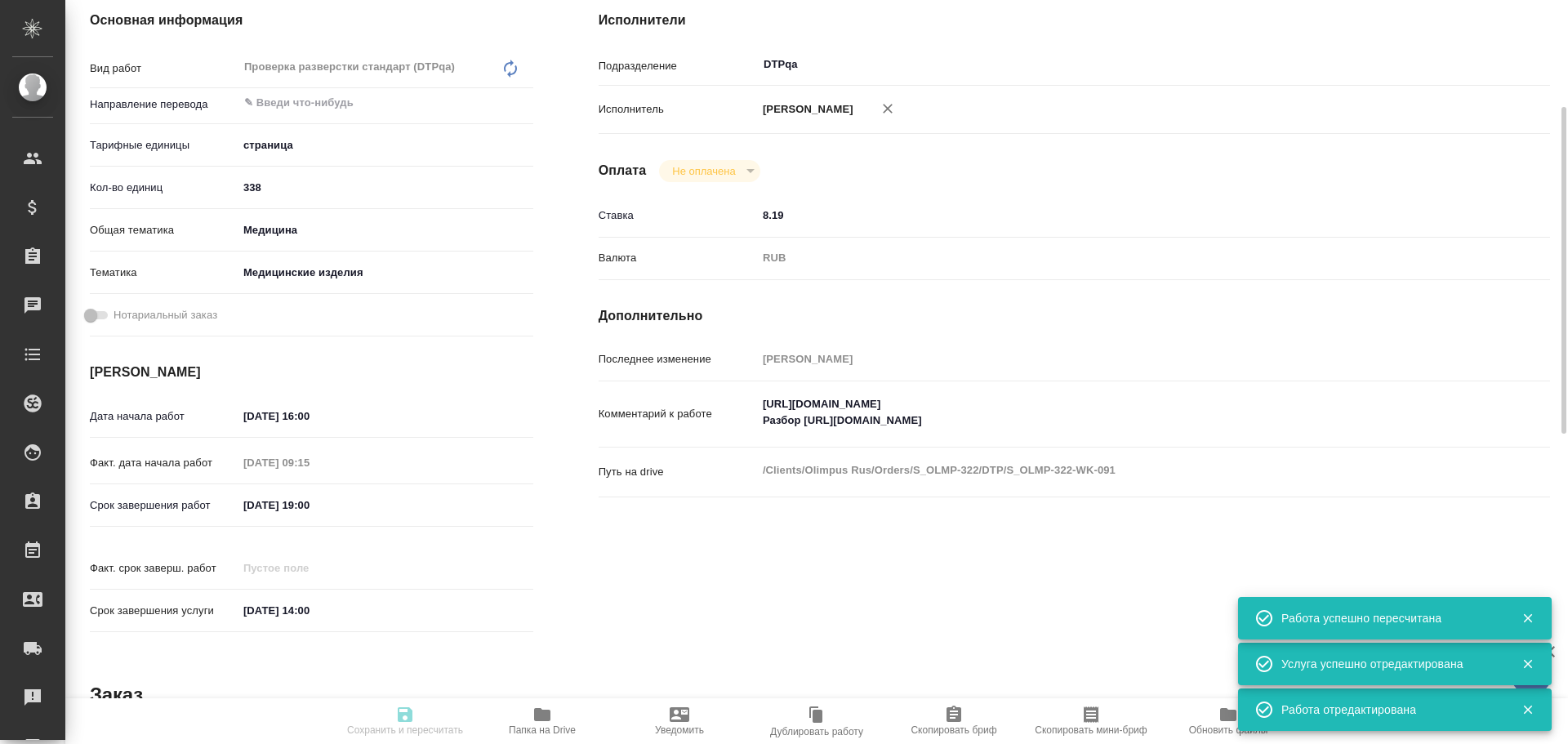
type input "inProgress"
type textarea "Проверка разверстки стандарт (DTPqa)"
type textarea "x"
type input "5a8b1489cc6b4906c91bfdb2"
type input "338"
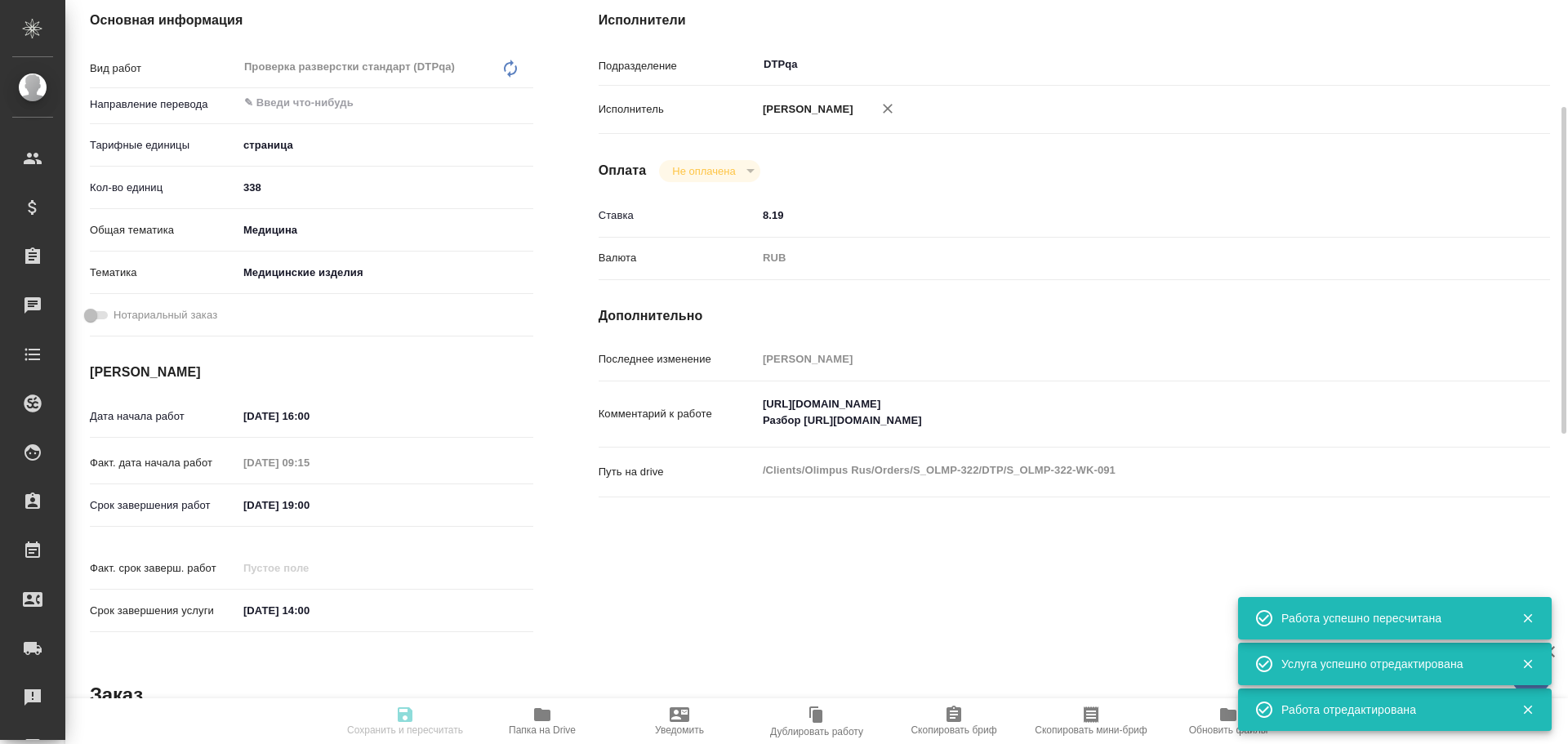
type input "med"
type input "5a8b8b956a9677013d343dd7"
type input "10.10.2025 16:00"
type input "10.10.2025 09:15"
type input "10.10.2025 19:00"
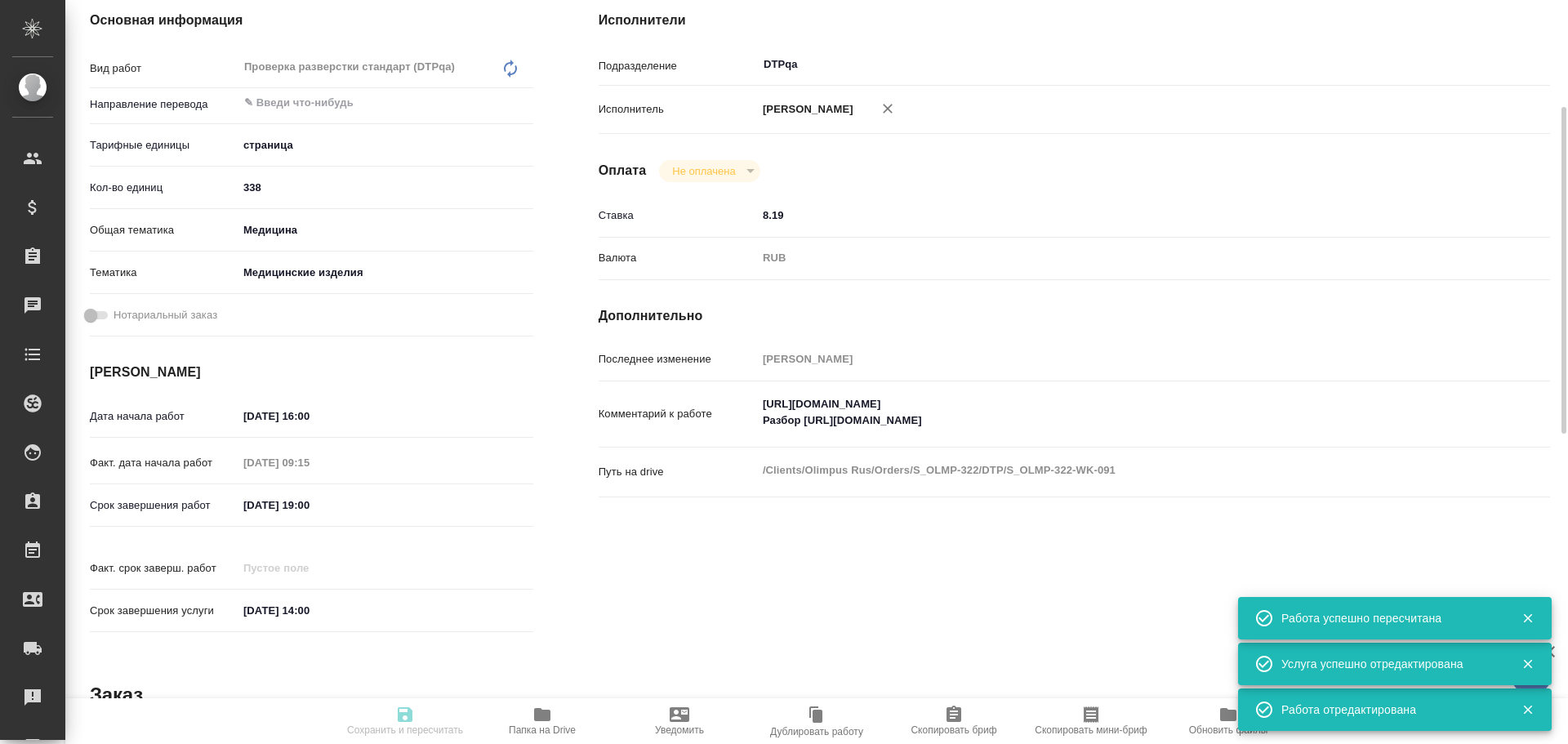
type input "[DATE] 14:00"
type input "DTPqa"
type input "notPayed"
type input "8.19"
type input "RUB"
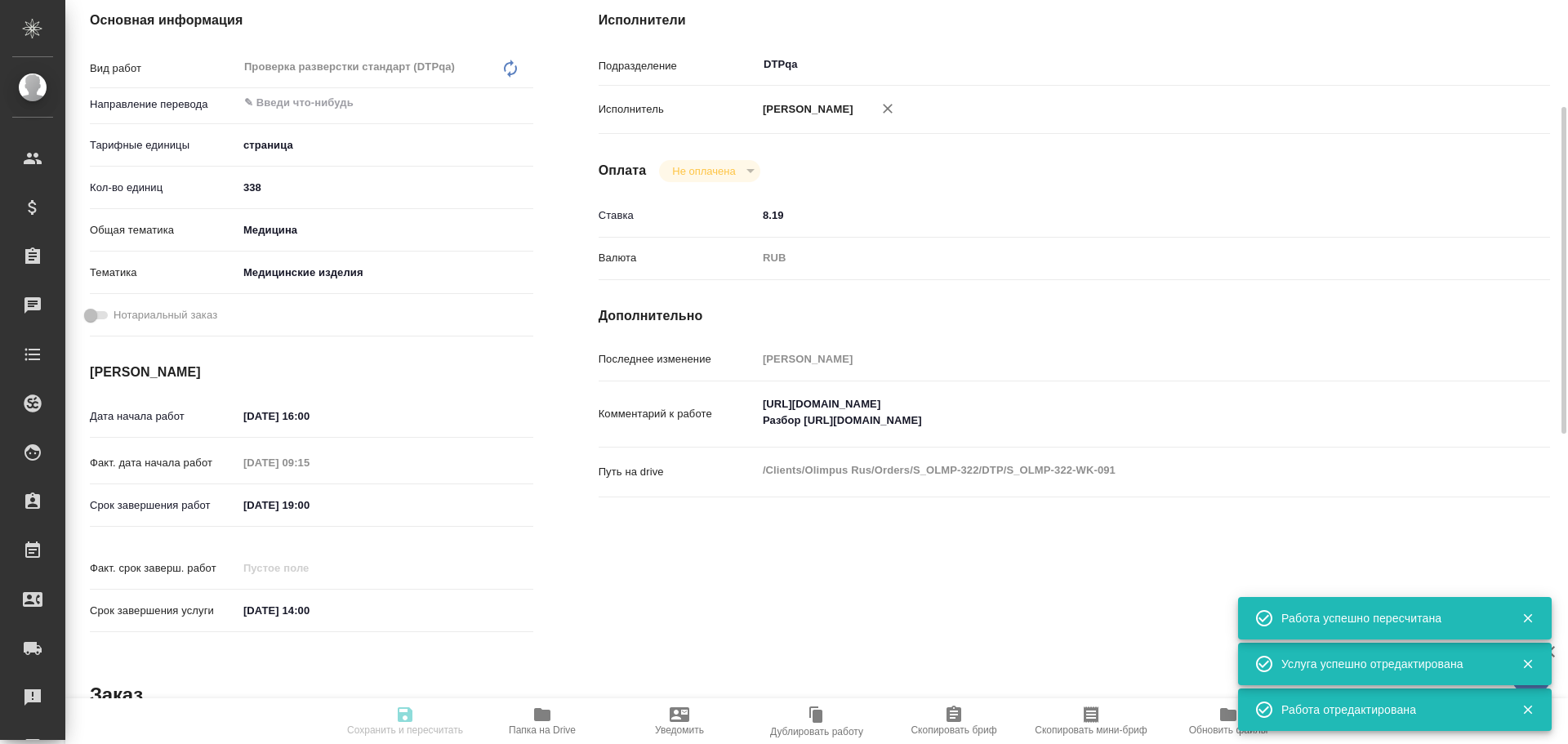
type input "[PERSON_NAME]"
type textarea "https://tera.awatera.com/Work/68e4fb72e092064770fade46/ Разбор https://drive.aw…"
type textarea "x"
type textarea "/Clients/Olimpus Rus/Orders/S_OLMP-322/DTP/S_OLMP-322-WK-091"
type textarea "x"
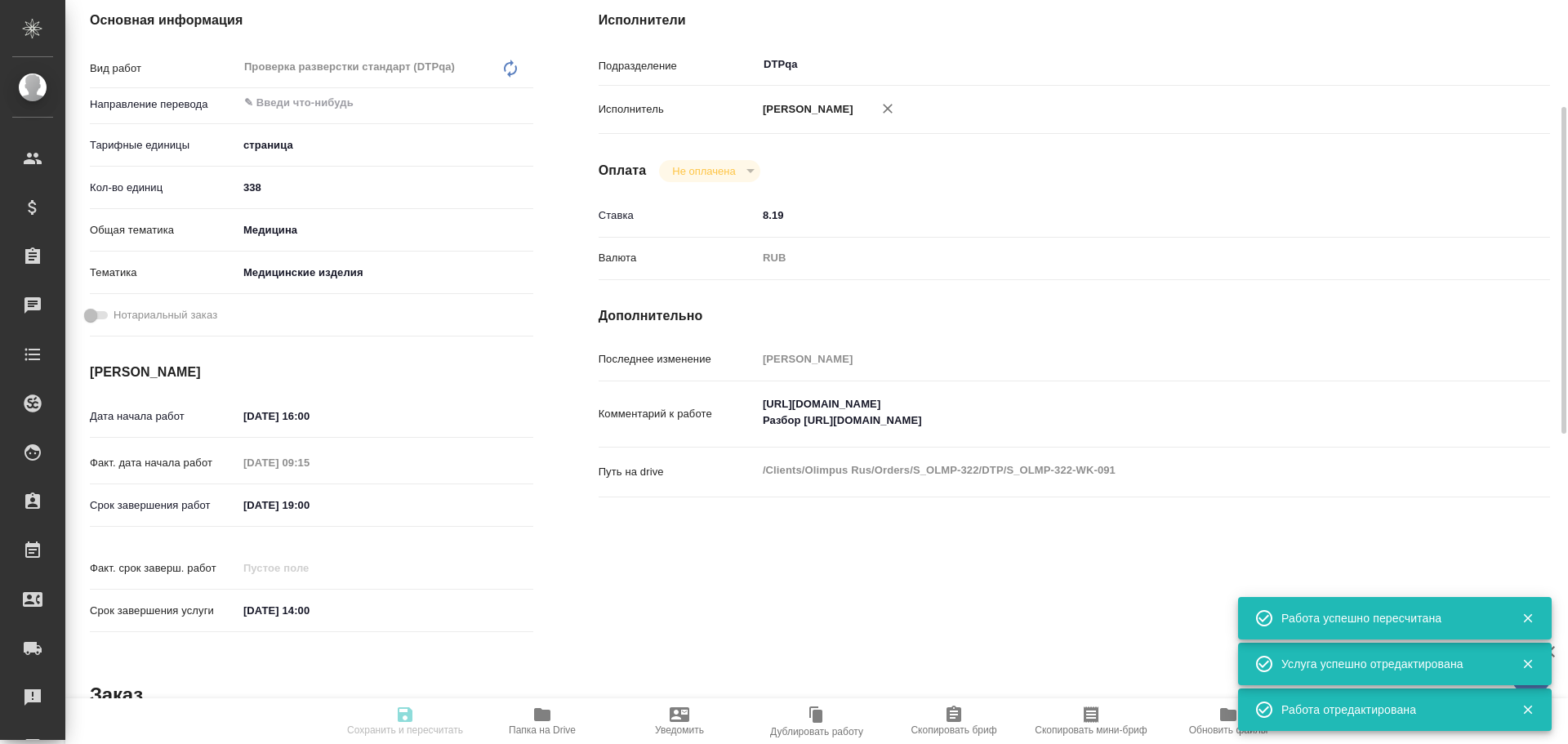
type input "S_OLMP-322"
type input "Восстановление сложного макета с частичным соответствием оформлению оригинала"
type input "Восстановление сложного макета с частичным соответствием оформлению оригинала, …"
type input "[PERSON_NAME]"
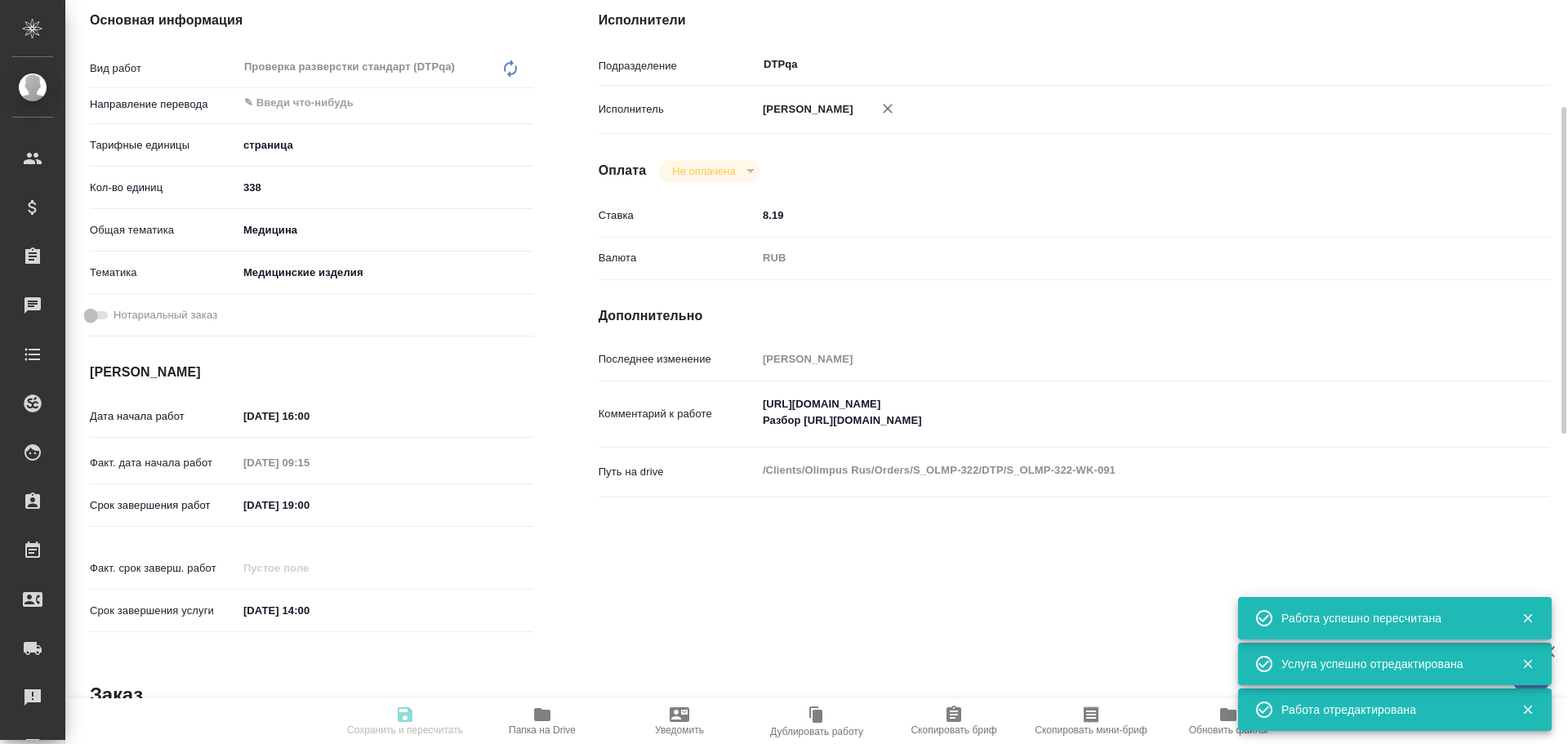
type input "/Clients/Olimpus Rus/Orders/S_OLMP-322"
type textarea "x"
type textarea "на русский Usability: 1) DC00791078-003-001 (p. 3-12) 2) DC00791083-001-001 (p.…"
type textarea "x"
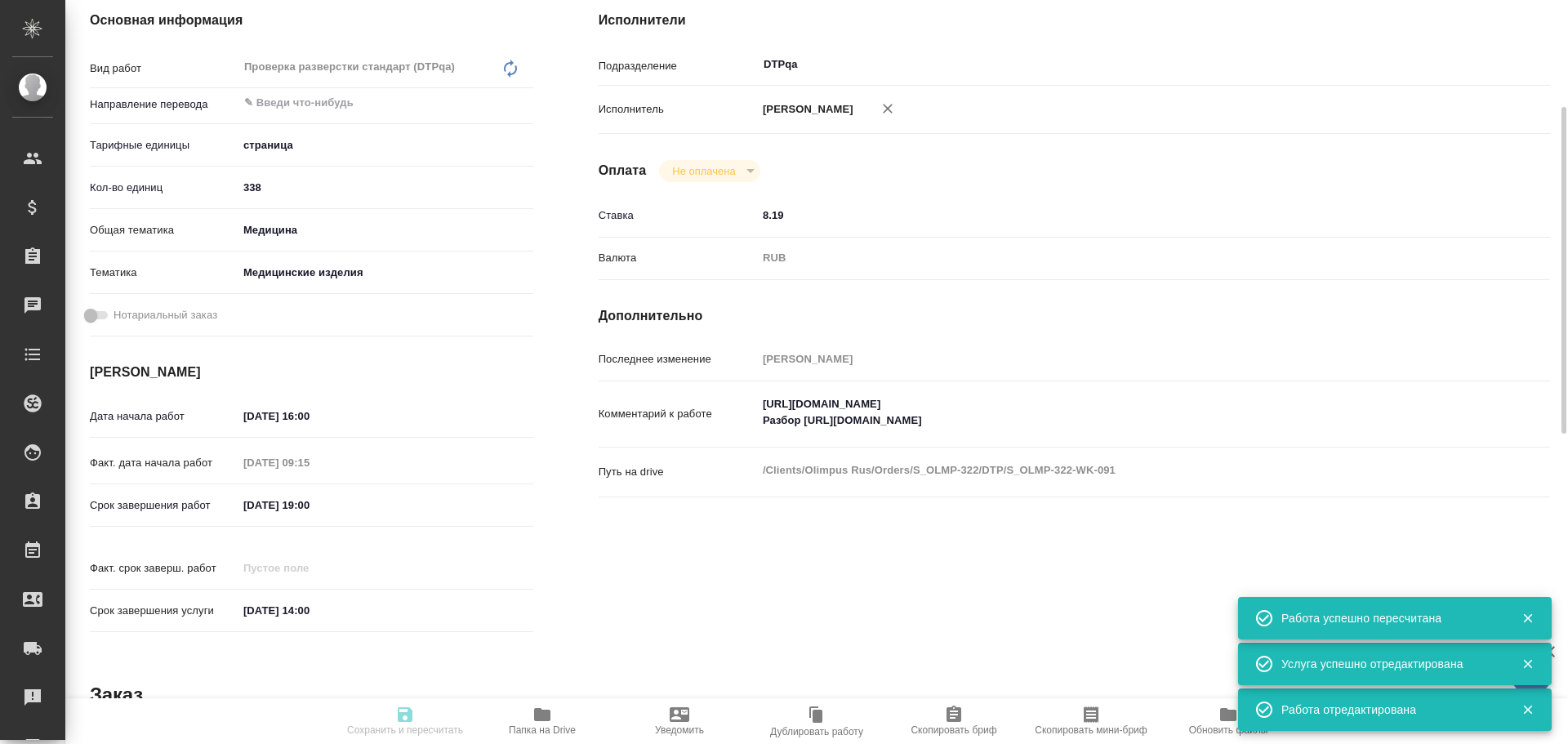
type textarea "x"
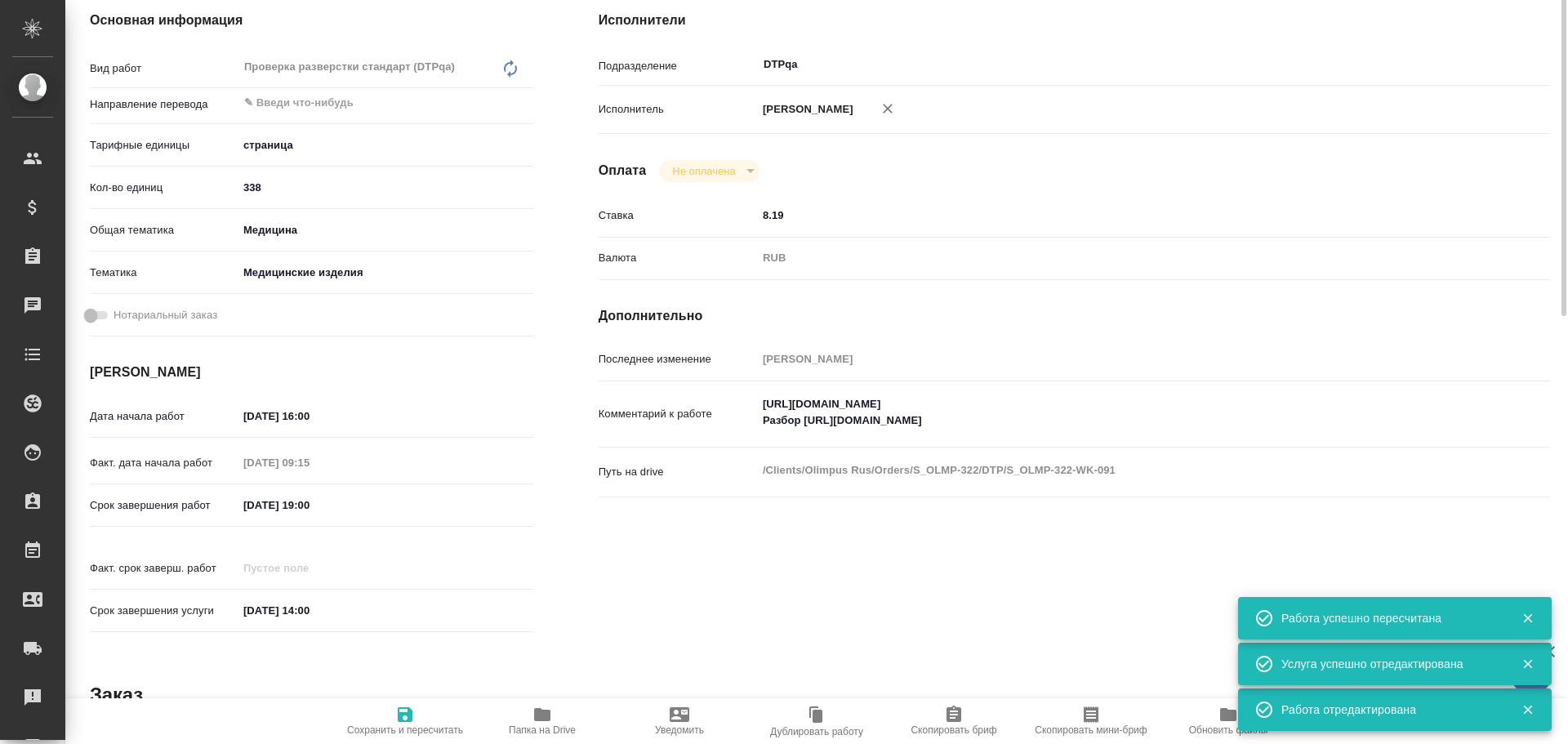
type textarea "x"
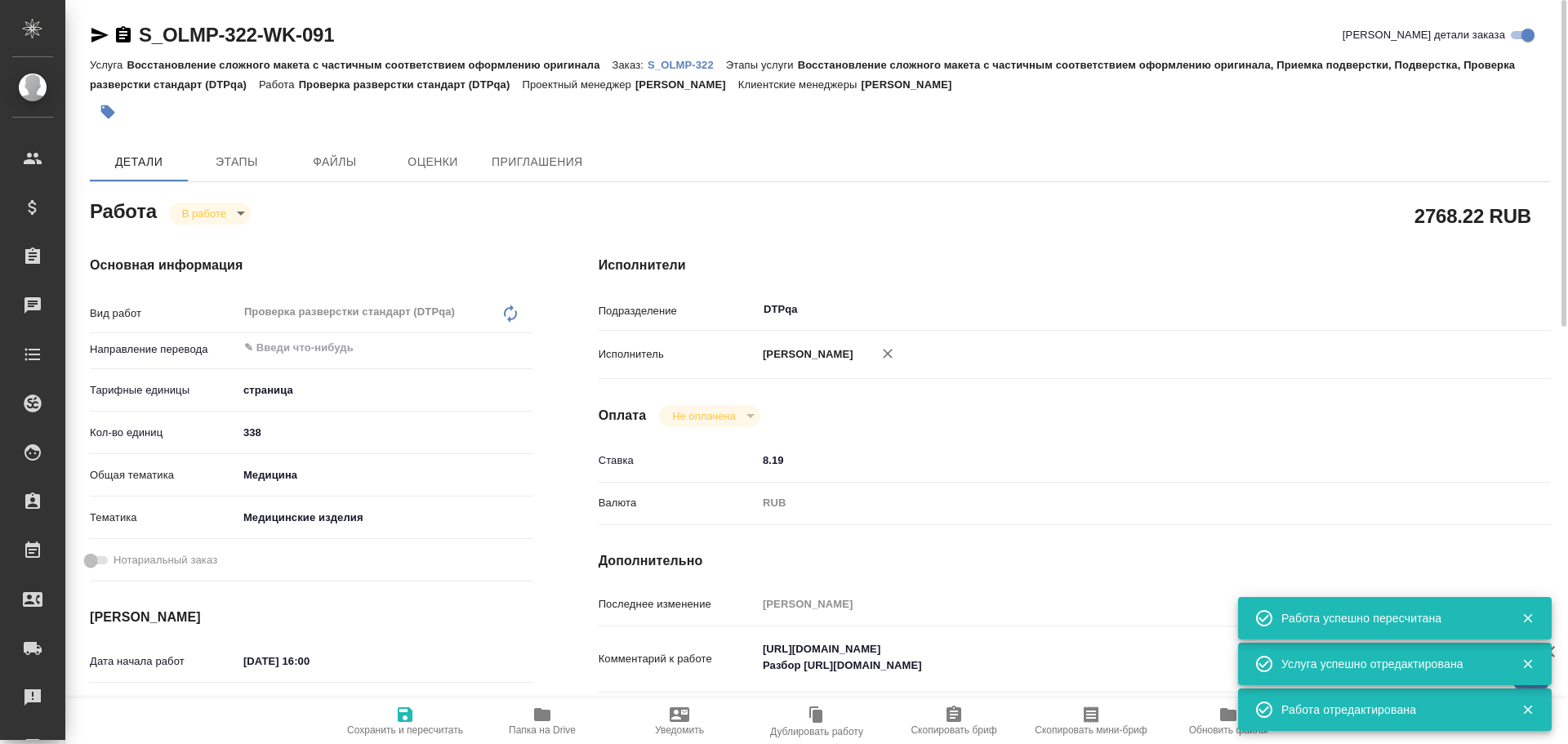
type textarea "x"
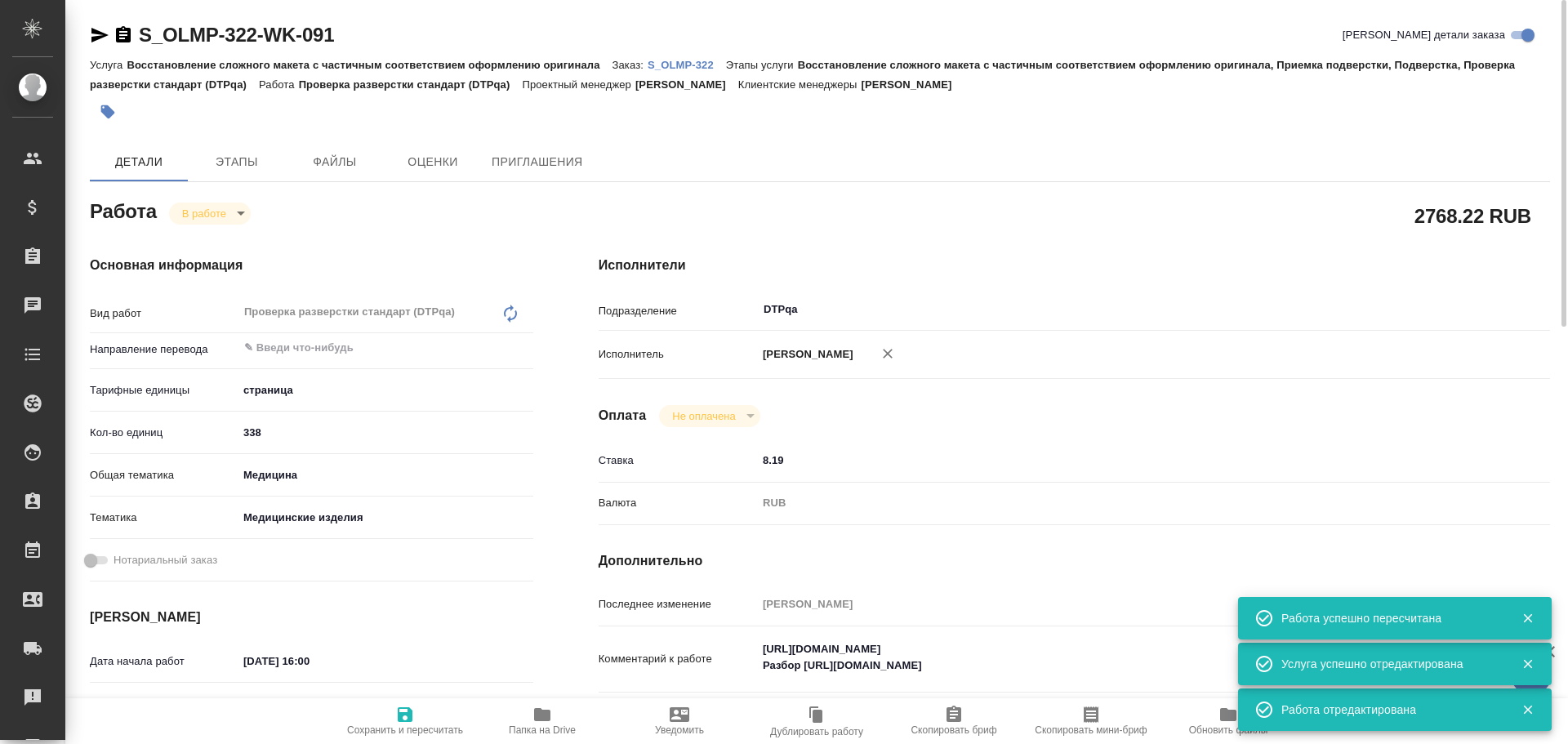
click at [693, 64] on p "S_OLMP-322" at bounding box center [686, 65] width 78 height 12
type textarea "x"
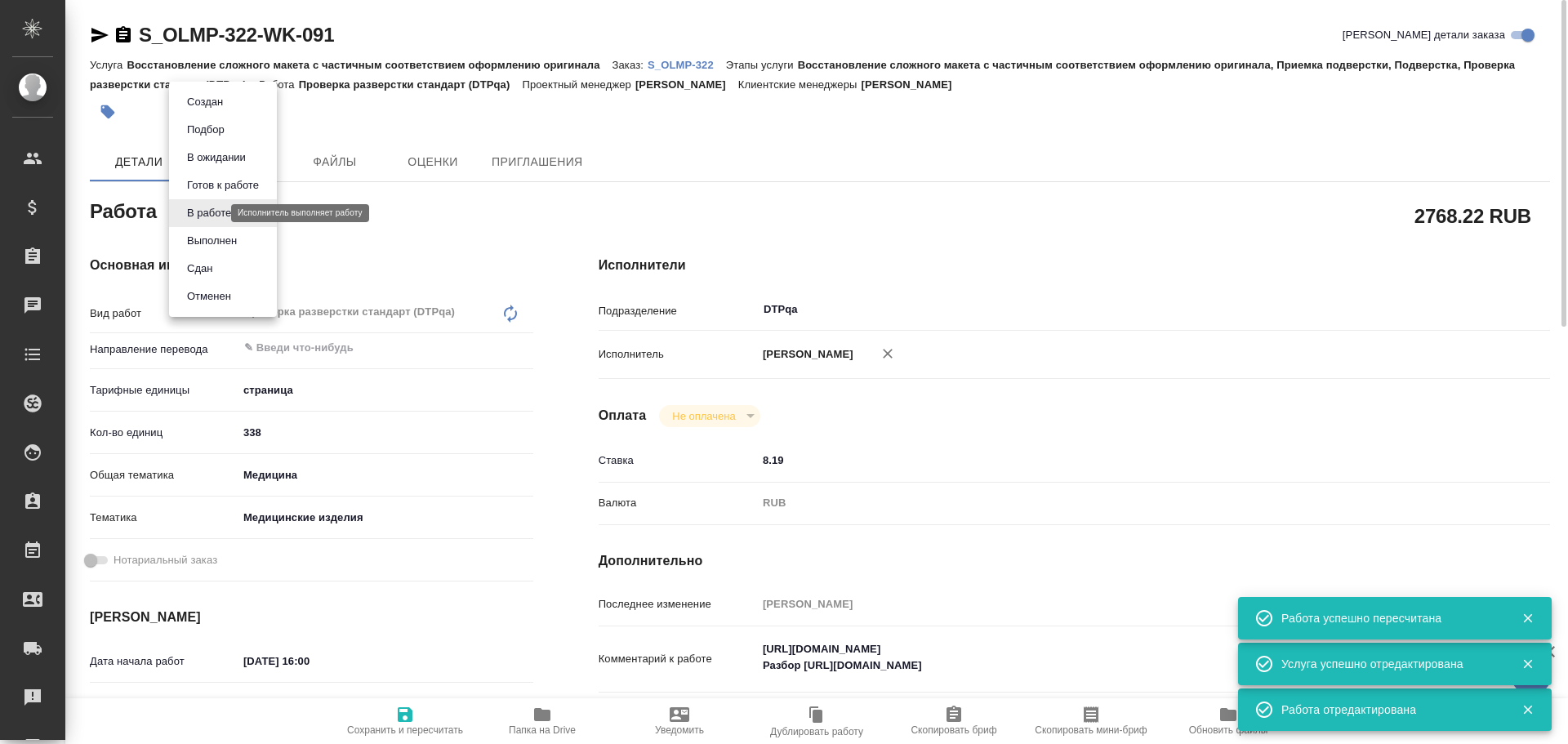
click at [202, 209] on body "🙏 .cls-1 fill:#fff; AWATERA Chulets Elena Клиенты Спецификации Заказы 0 Чаты To…" at bounding box center [784, 372] width 1568 height 744
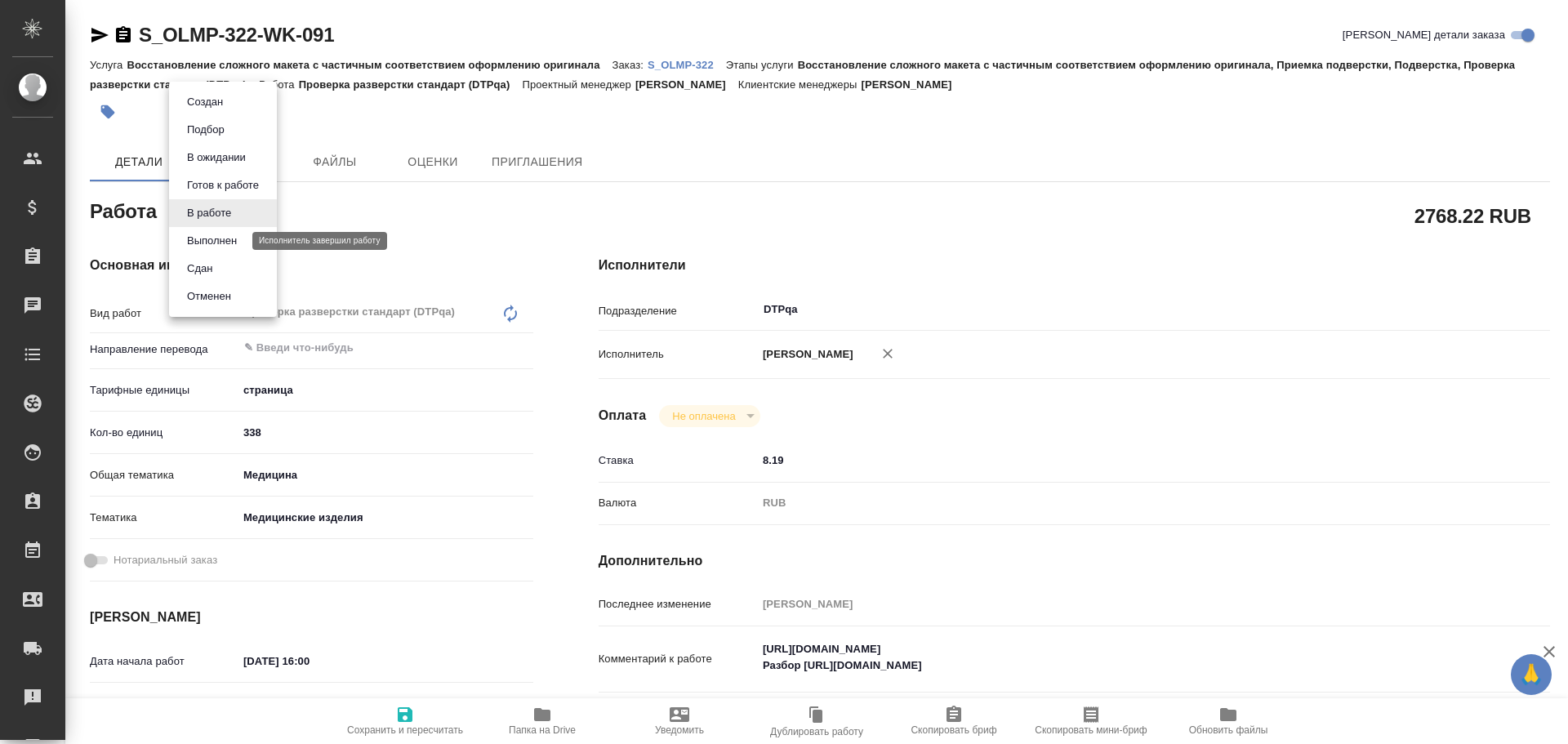
click at [212, 242] on button "Выполнен" at bounding box center [211, 240] width 59 height 18
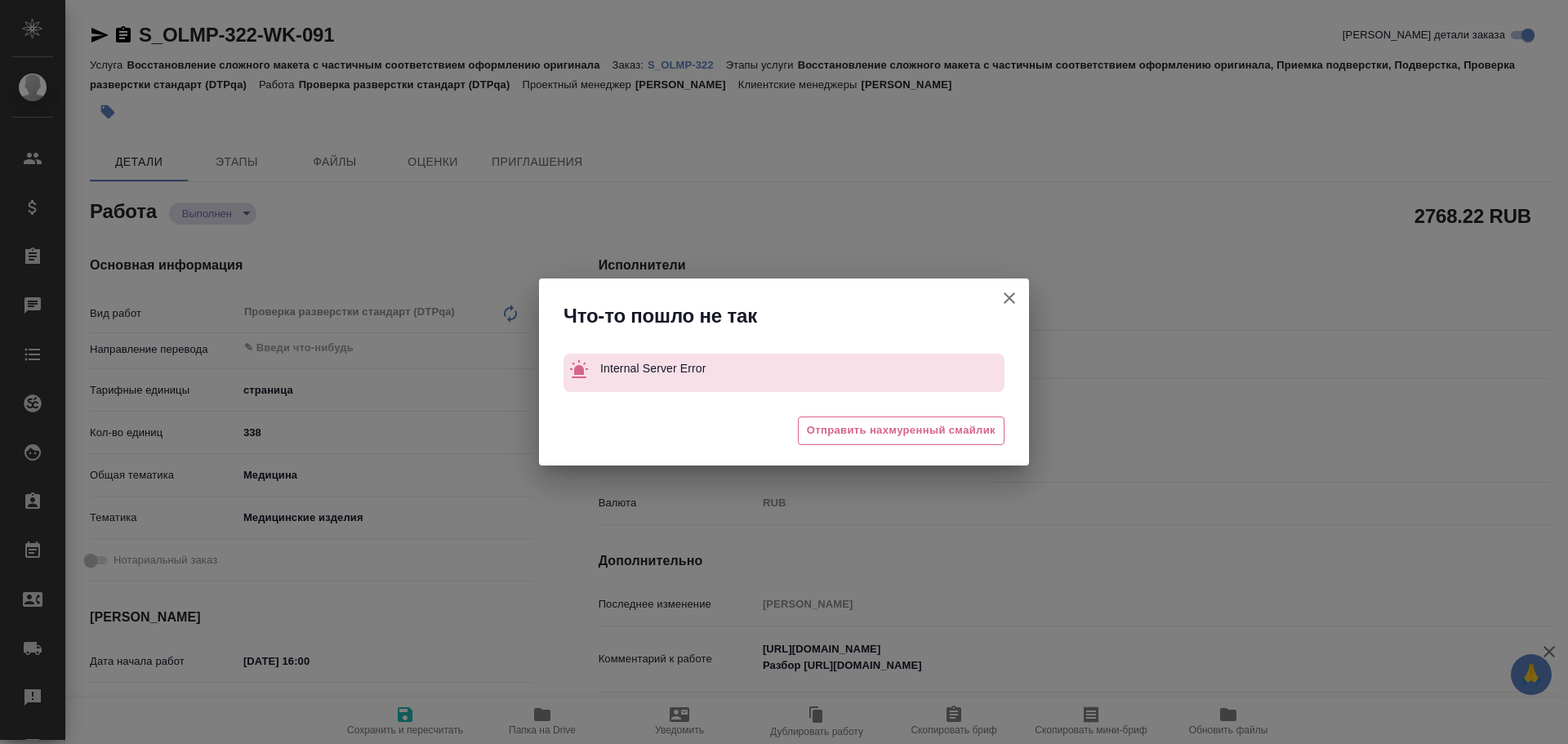
click at [1008, 299] on icon "button" at bounding box center [1009, 298] width 11 height 11
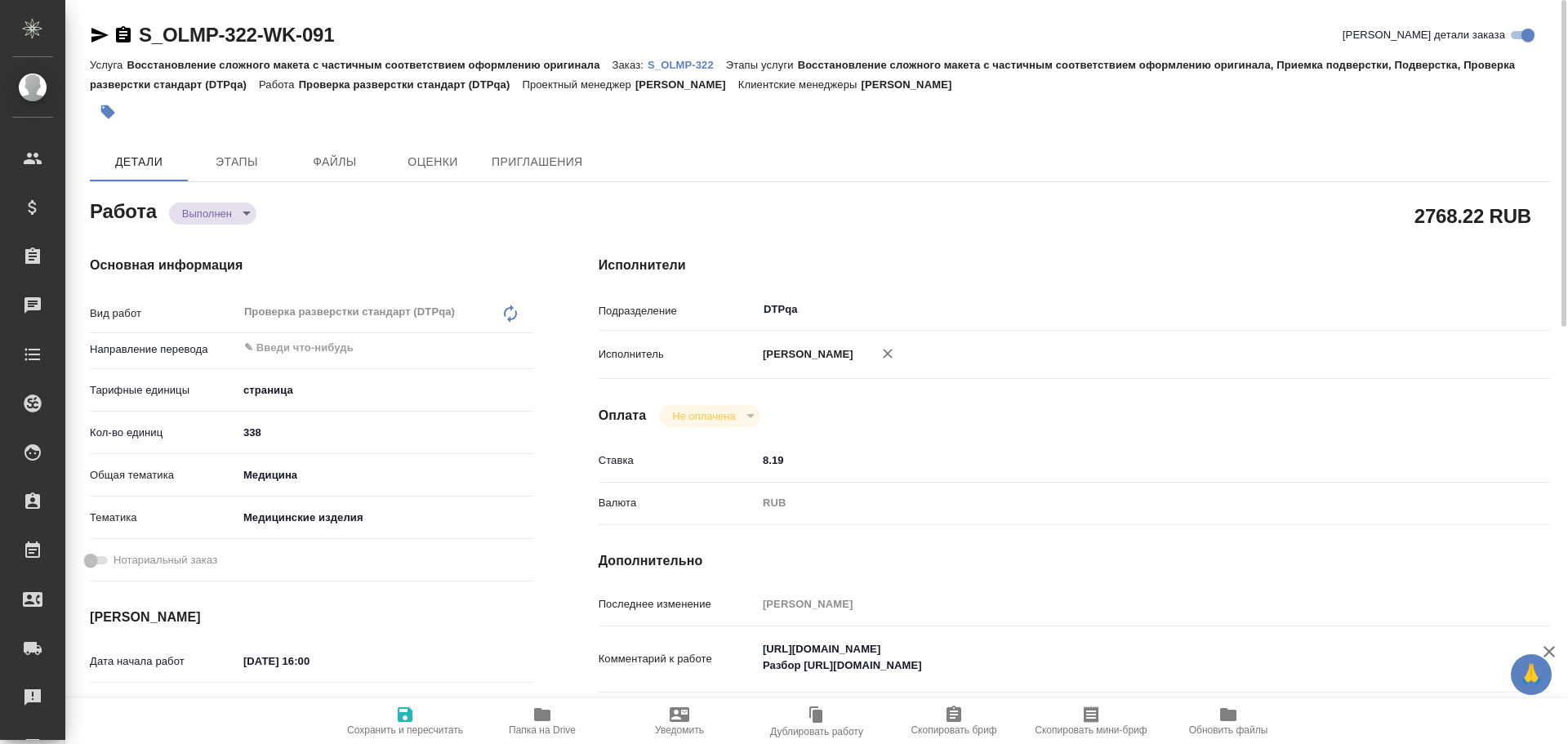
click at [411, 711] on icon "button" at bounding box center [405, 714] width 15 height 15
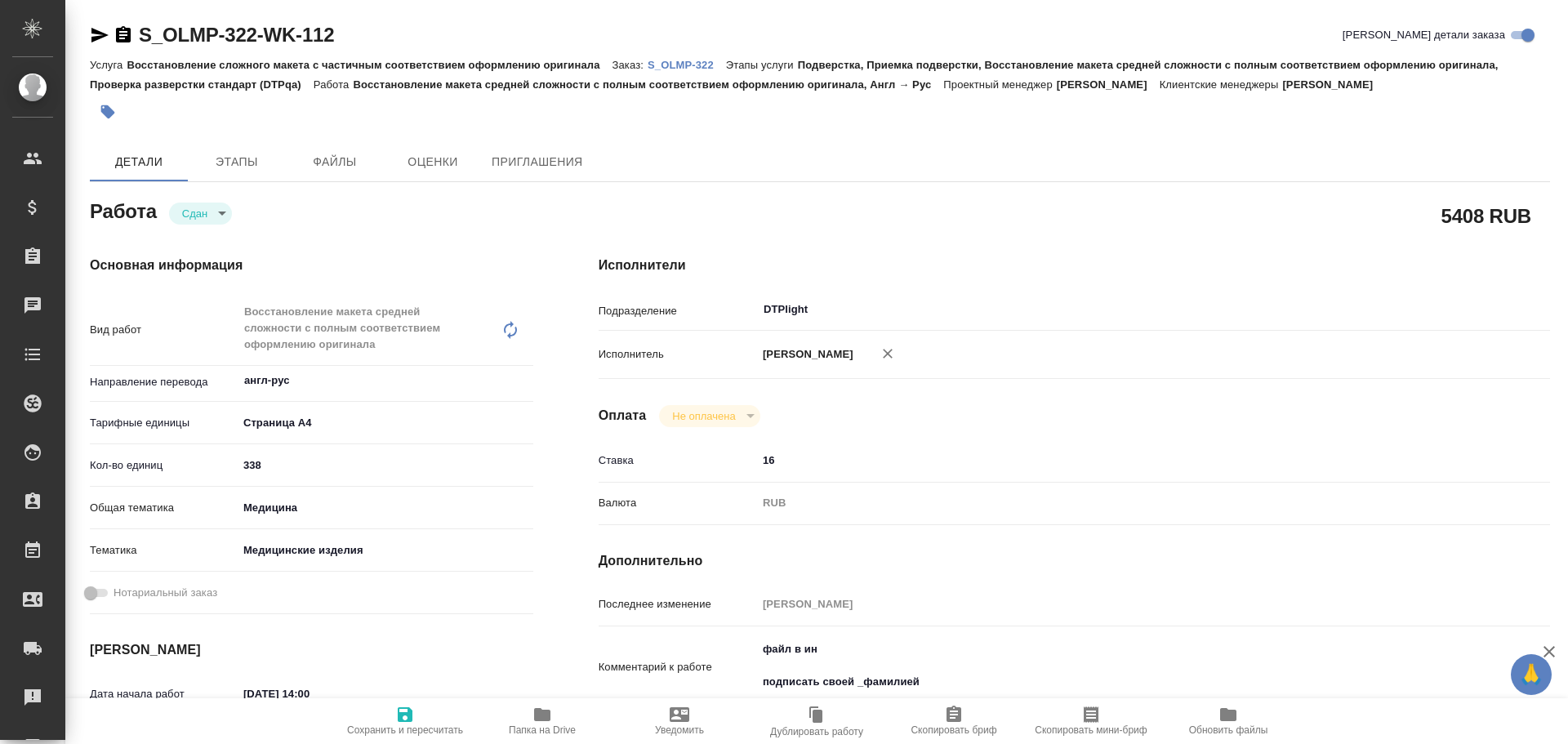
type textarea "x"
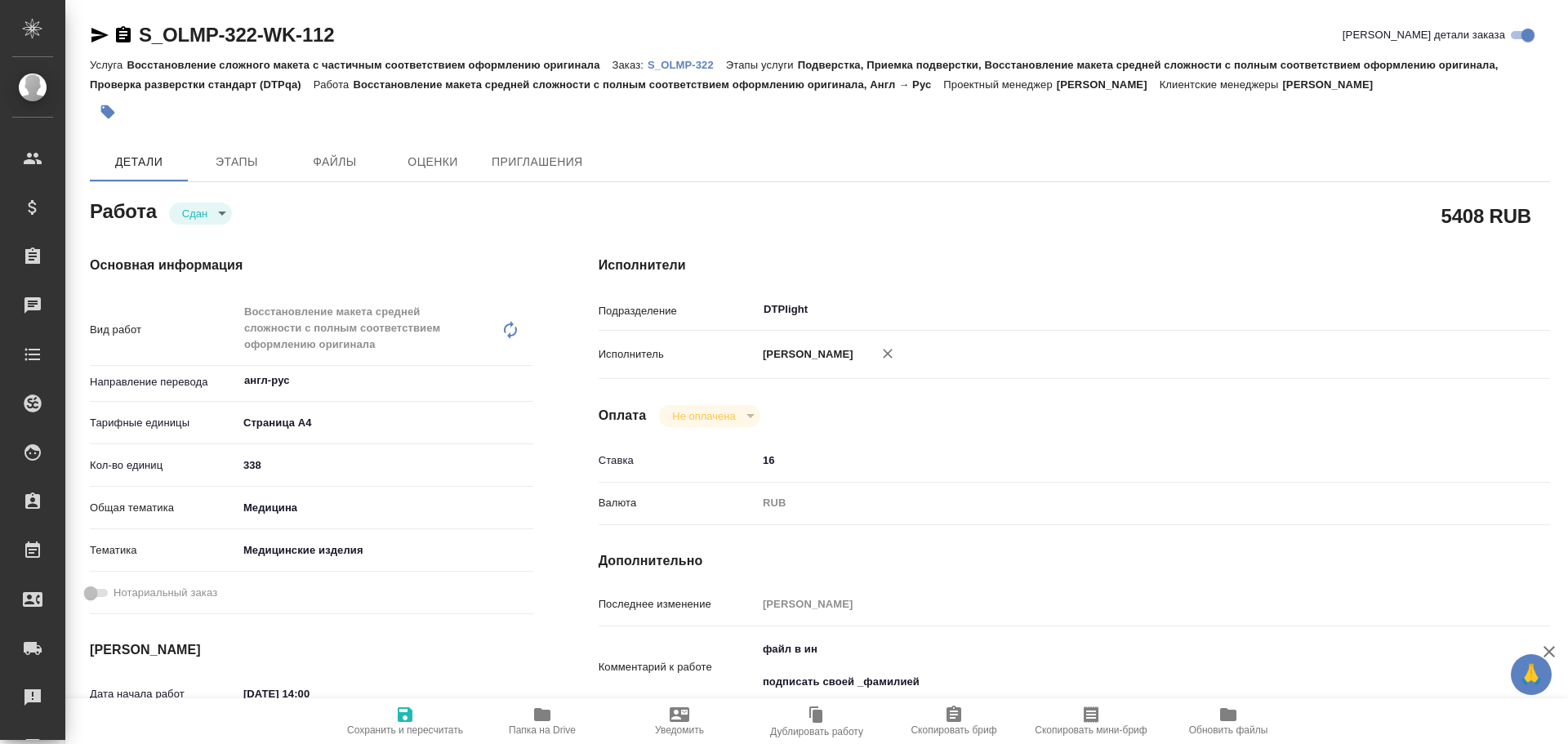
type textarea "x"
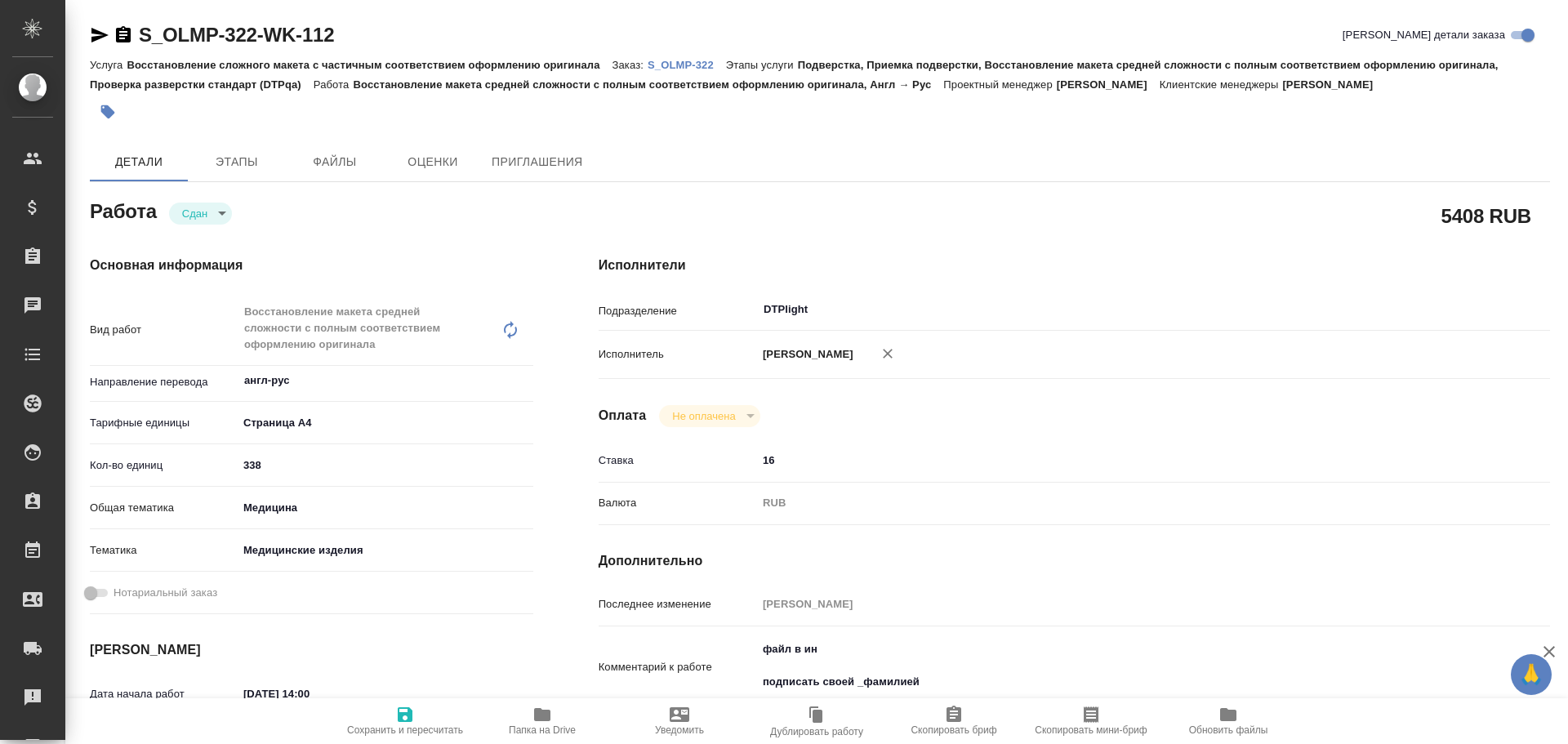
type textarea "x"
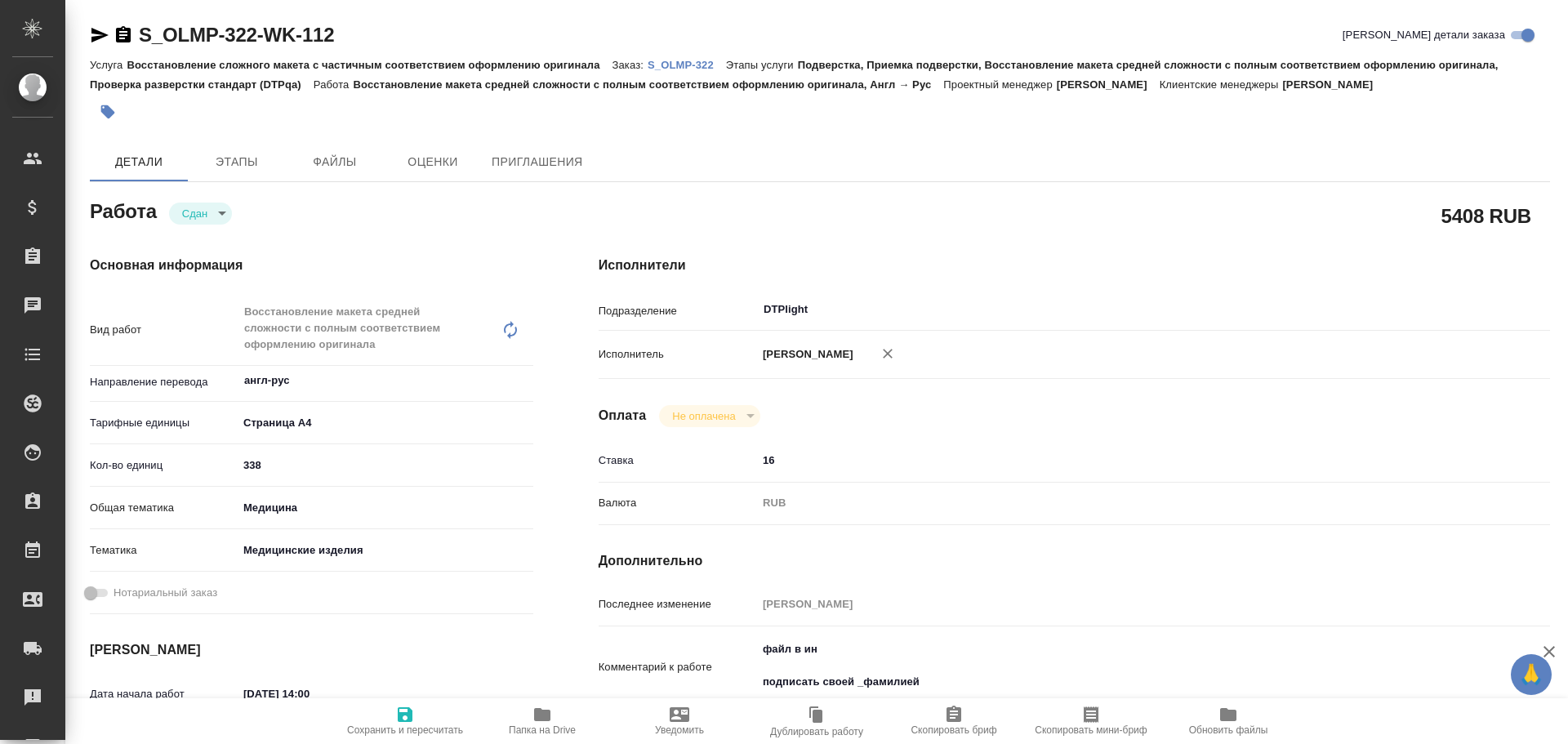
type textarea "x"
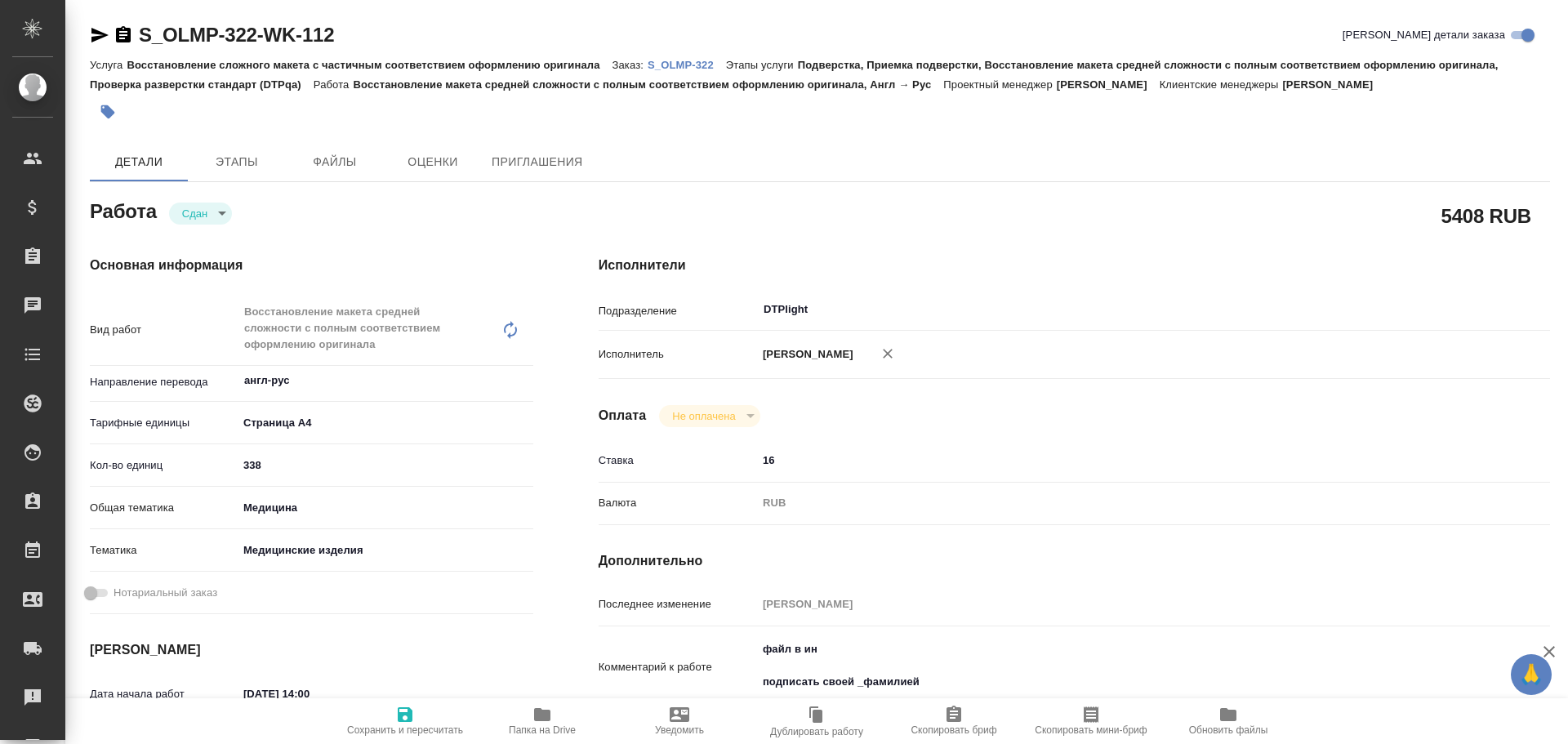
type textarea "x"
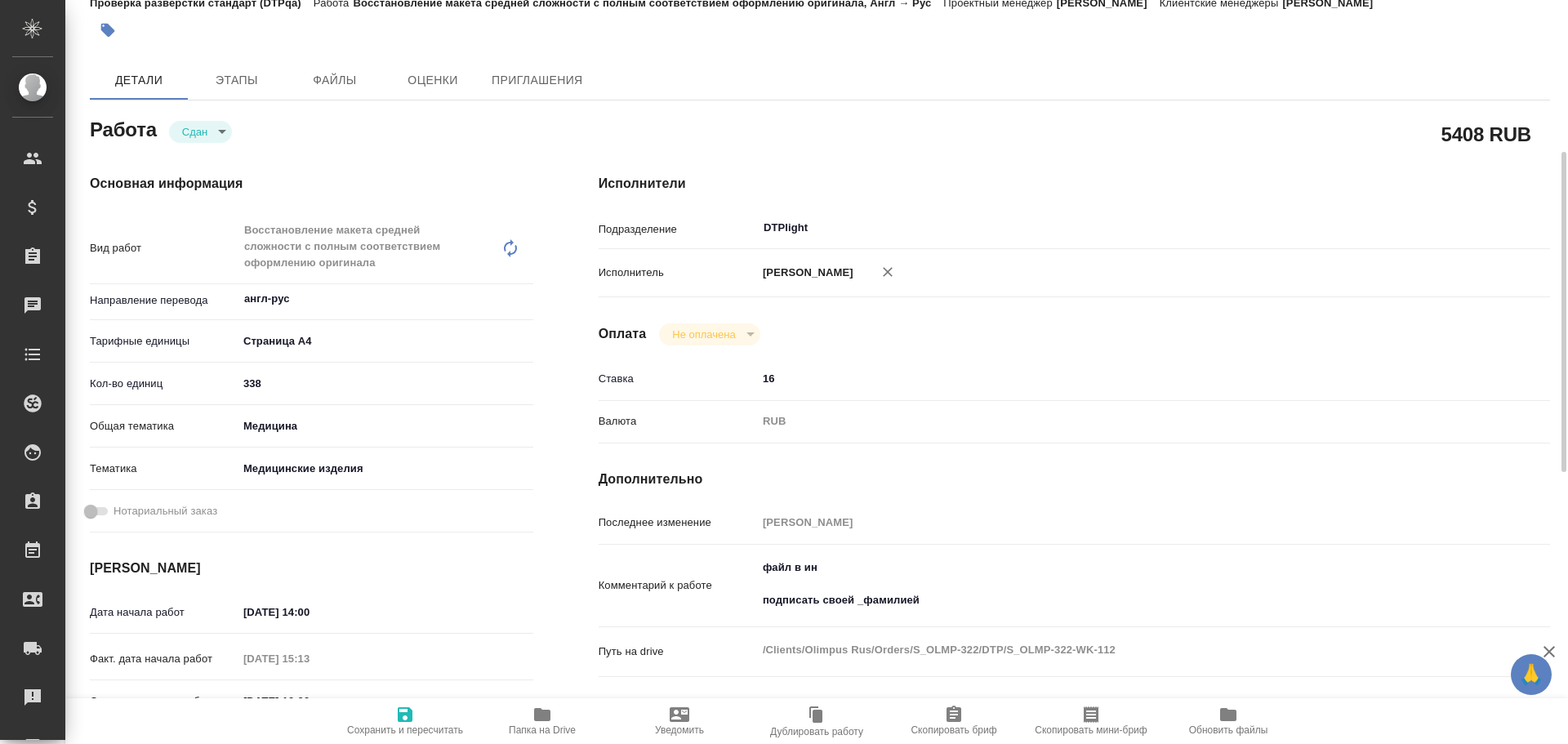
scroll to position [163, 0]
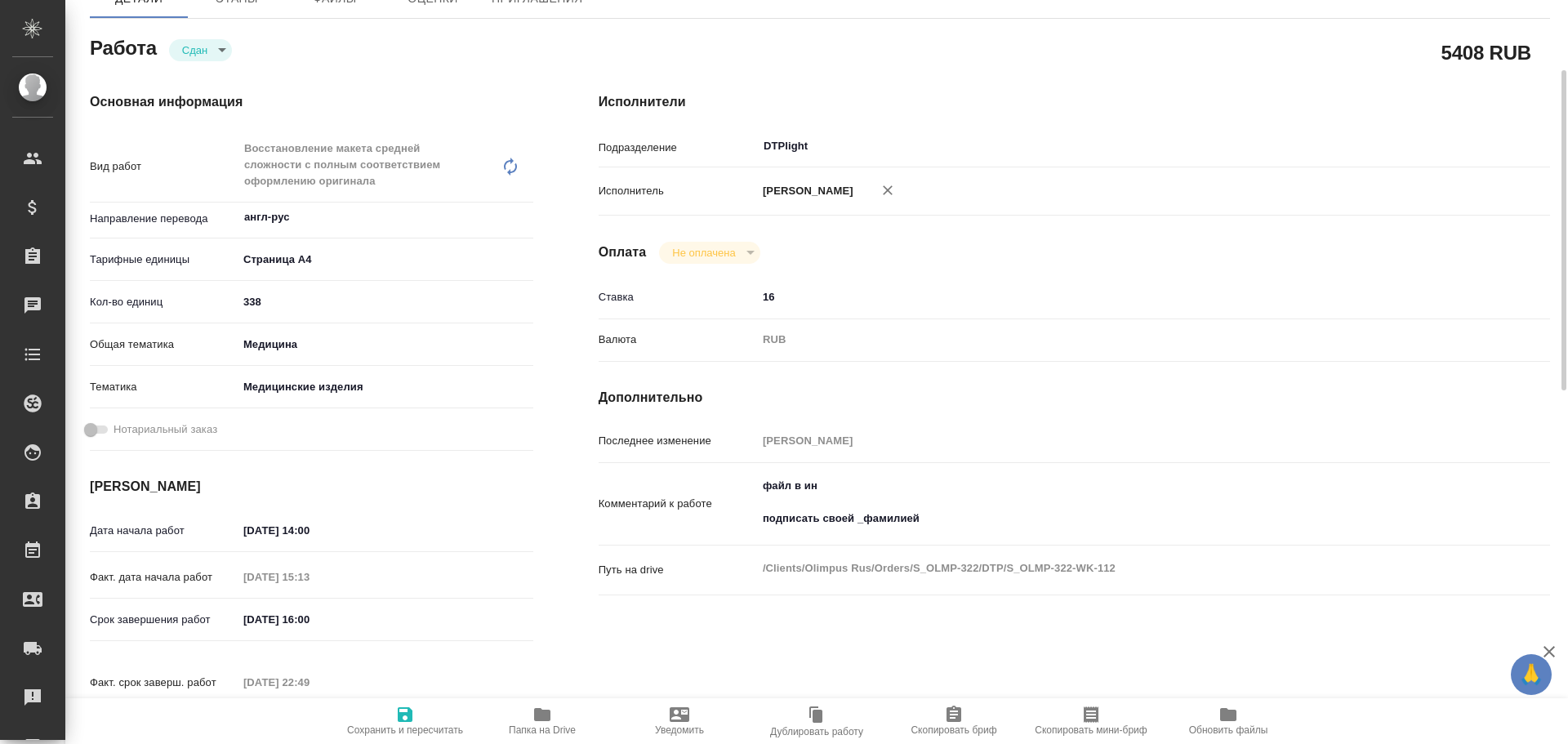
type textarea "x"
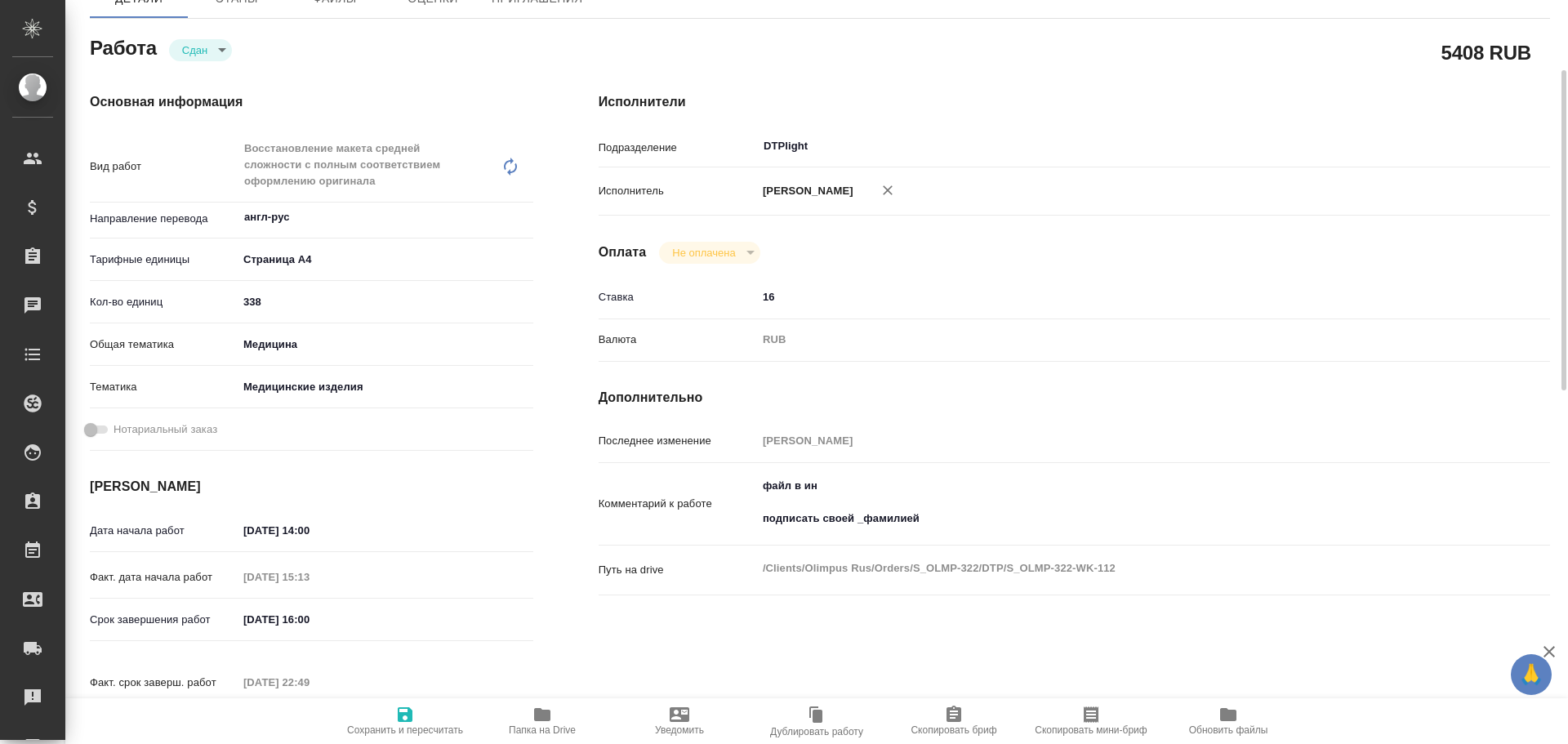
type textarea "x"
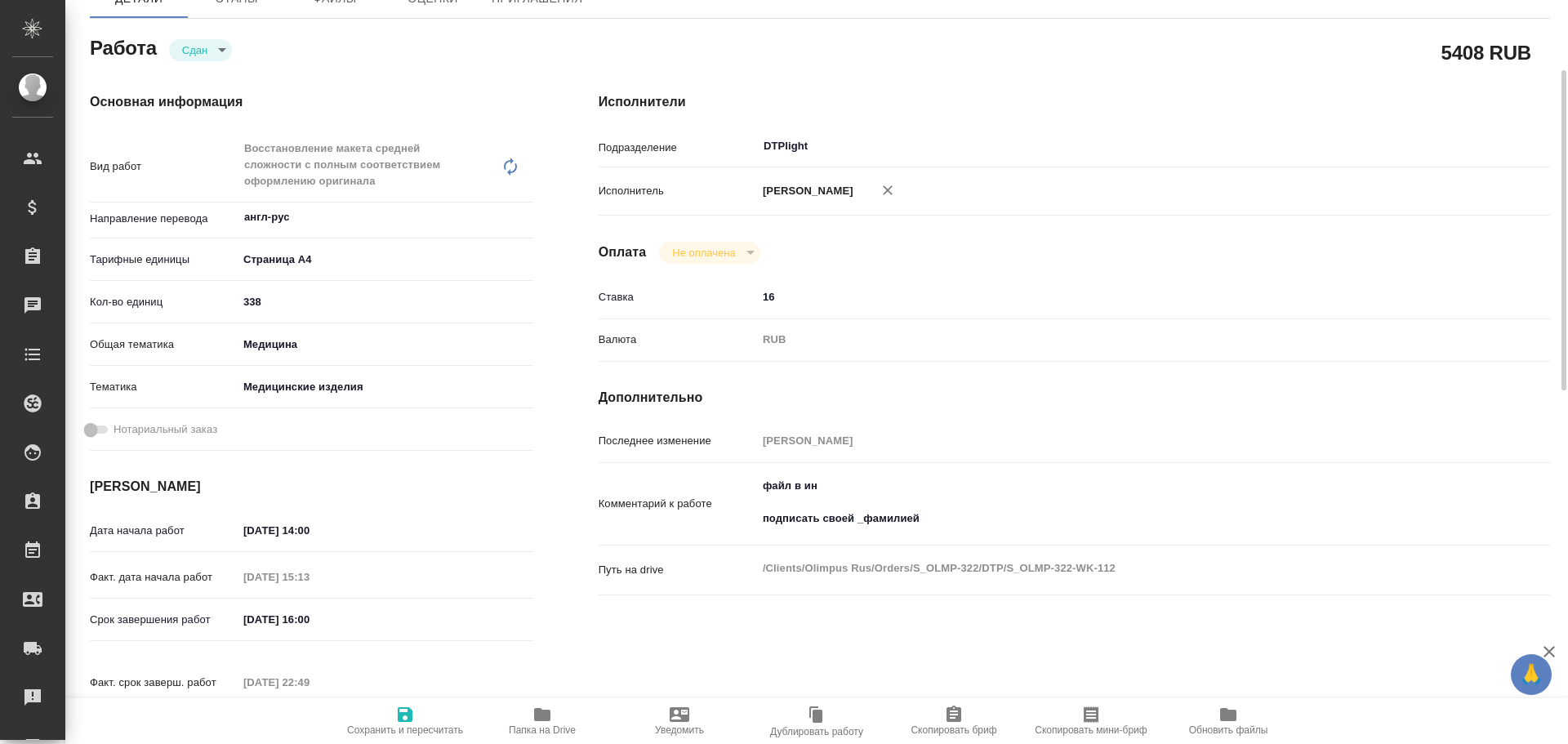
click at [549, 721] on icon "button" at bounding box center [542, 714] width 16 height 13
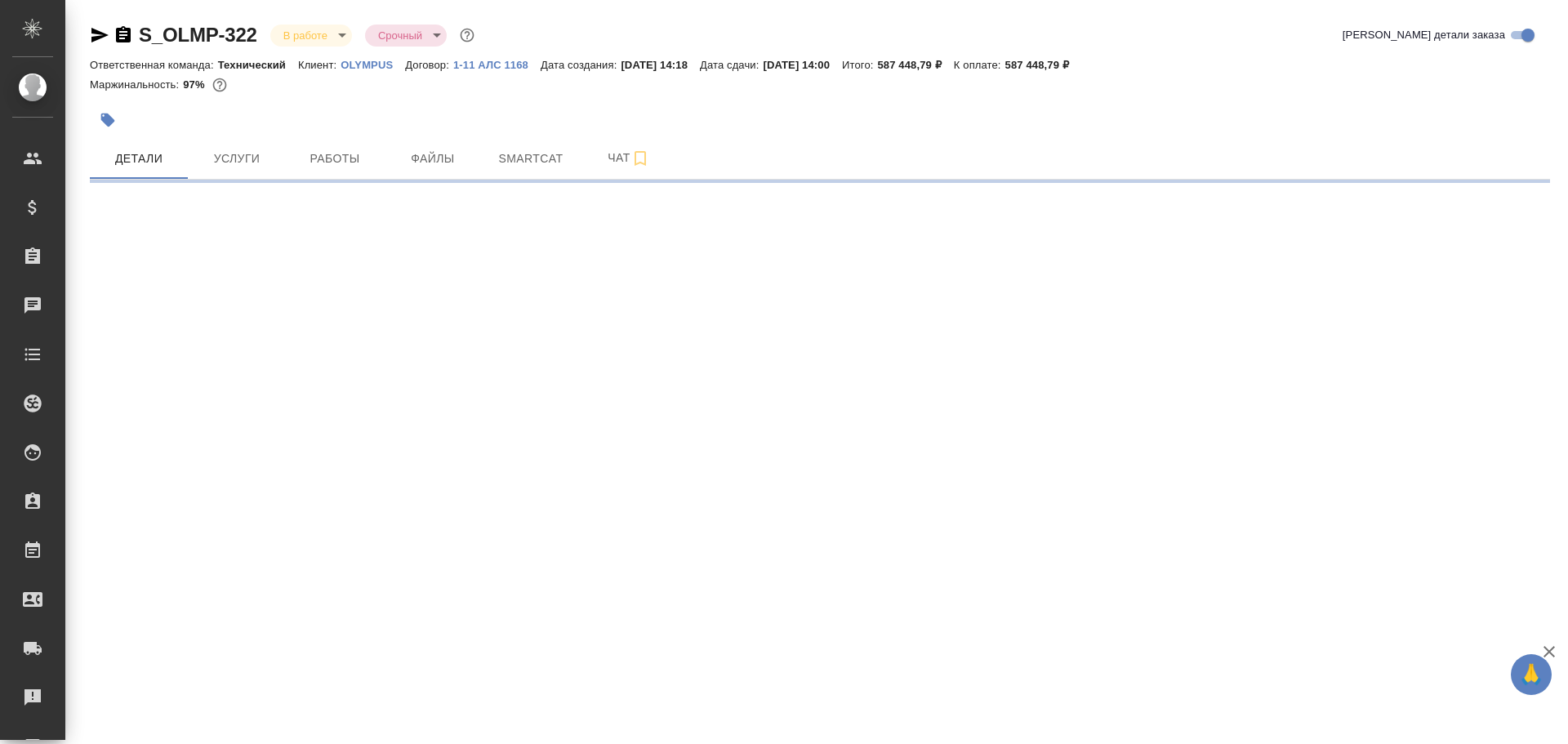
select select "RU"
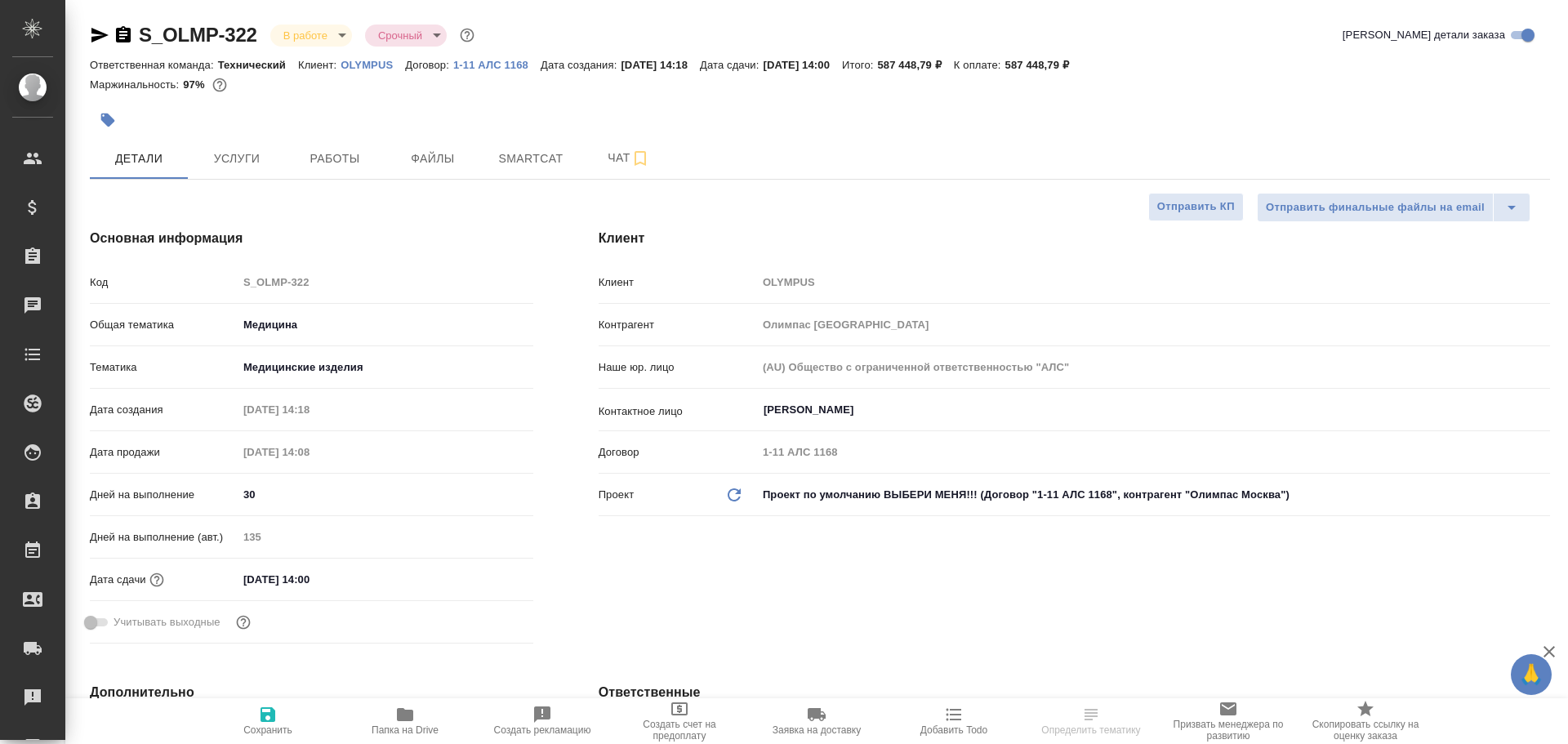
type textarea "x"
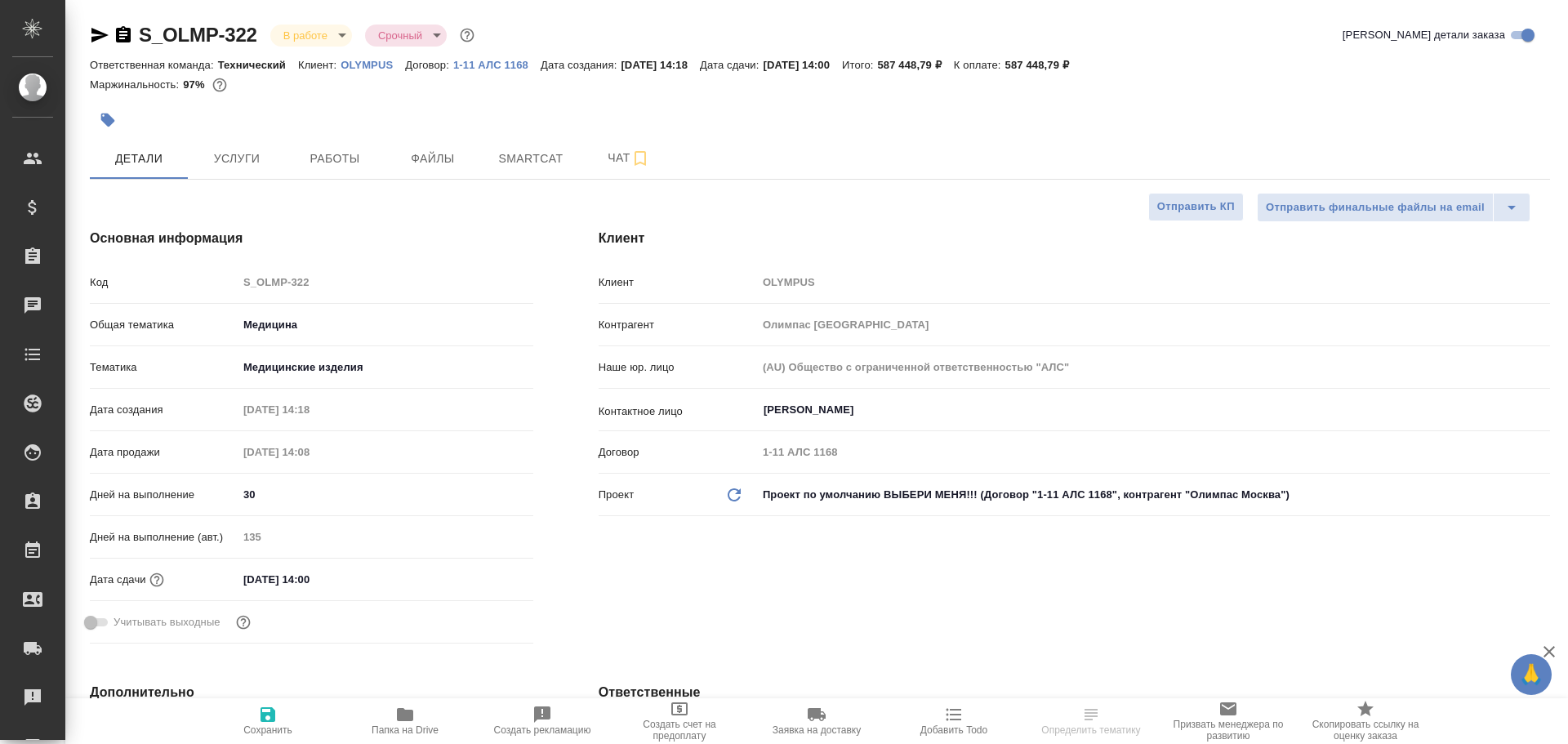
type textarea "x"
drag, startPoint x: 334, startPoint y: 160, endPoint x: 365, endPoint y: 166, distance: 31.6
click at [334, 159] on span "Работы" at bounding box center [335, 159] width 78 height 21
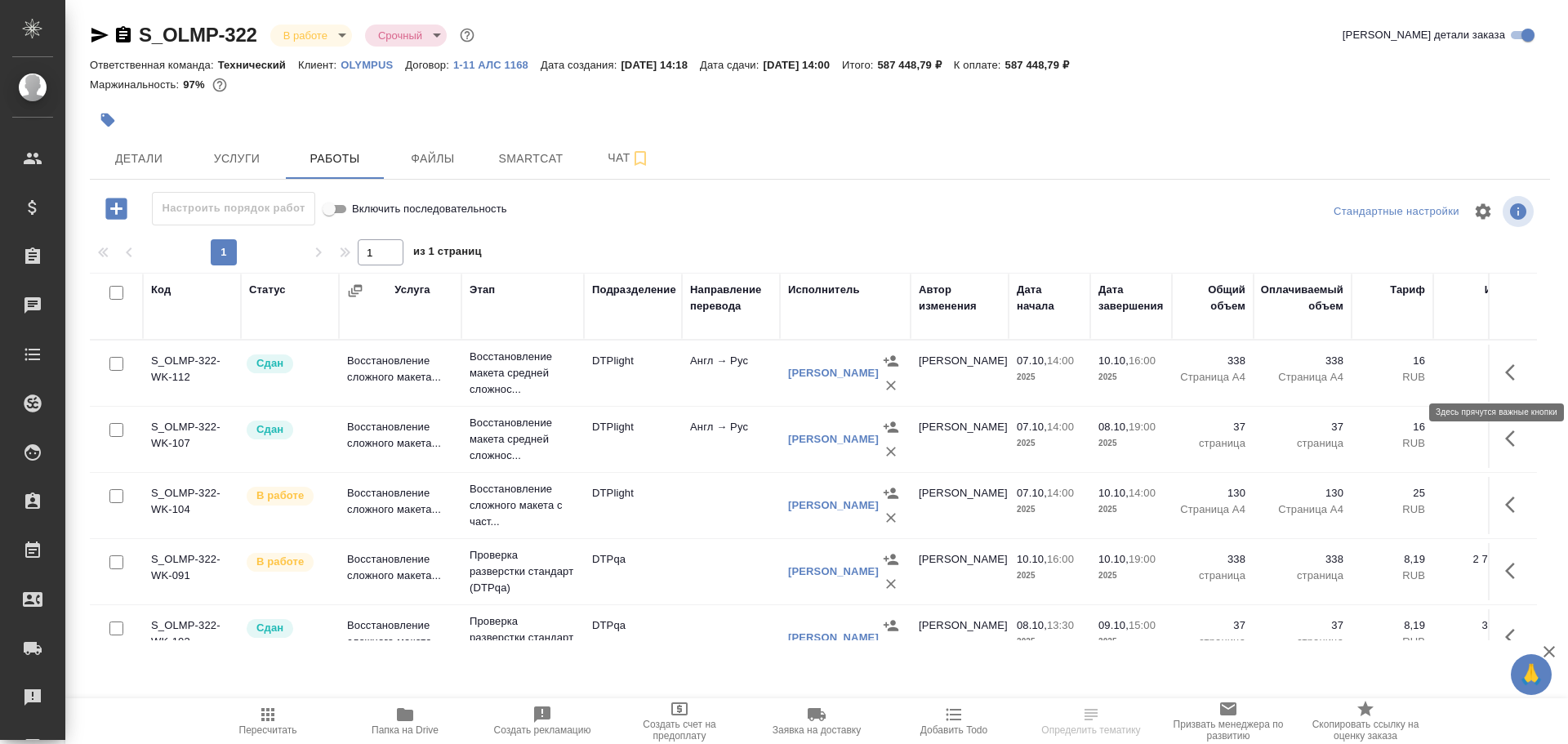
click at [1505, 372] on icon "button" at bounding box center [1514, 372] width 20 height 20
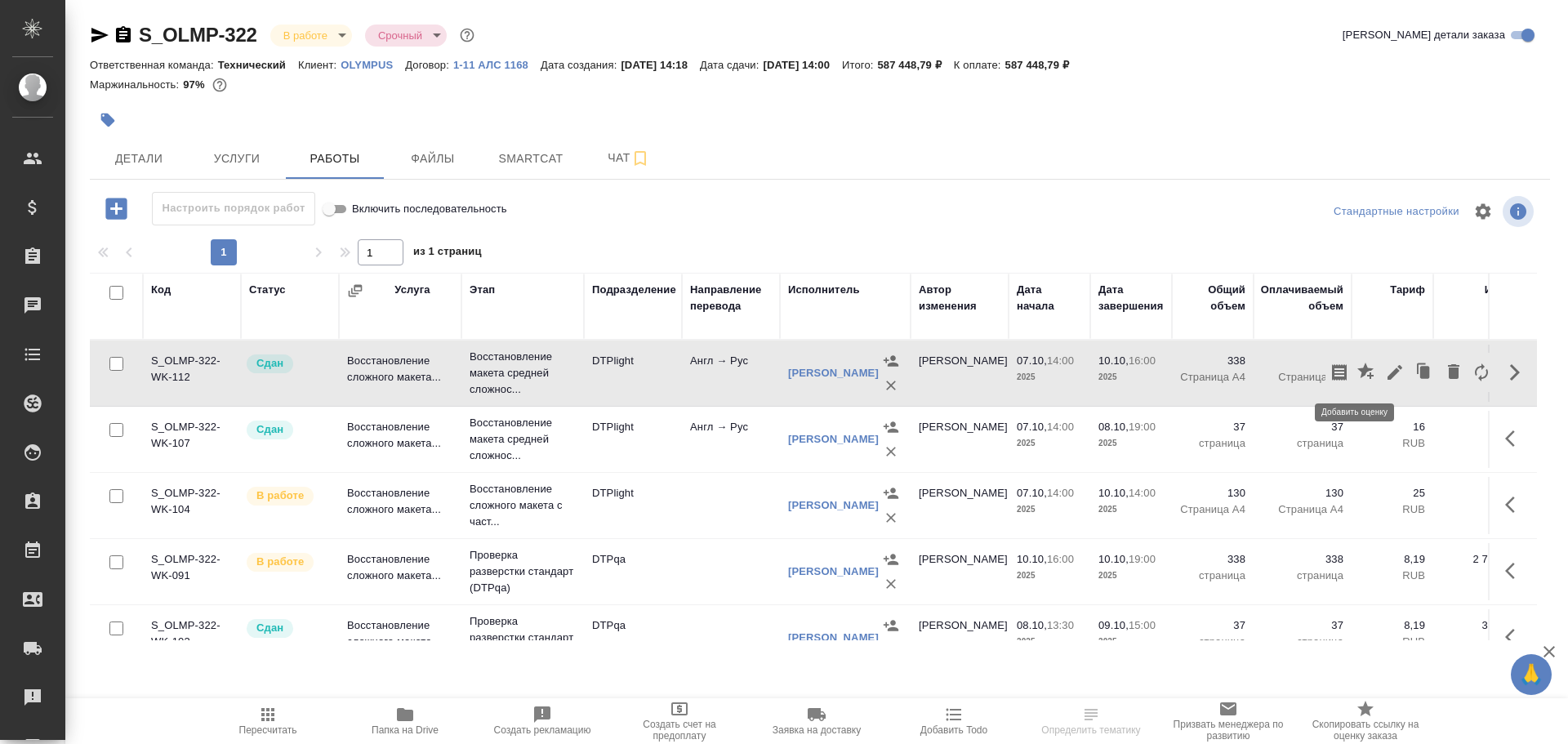
click at [1357, 373] on icon "button" at bounding box center [1365, 371] width 16 height 16
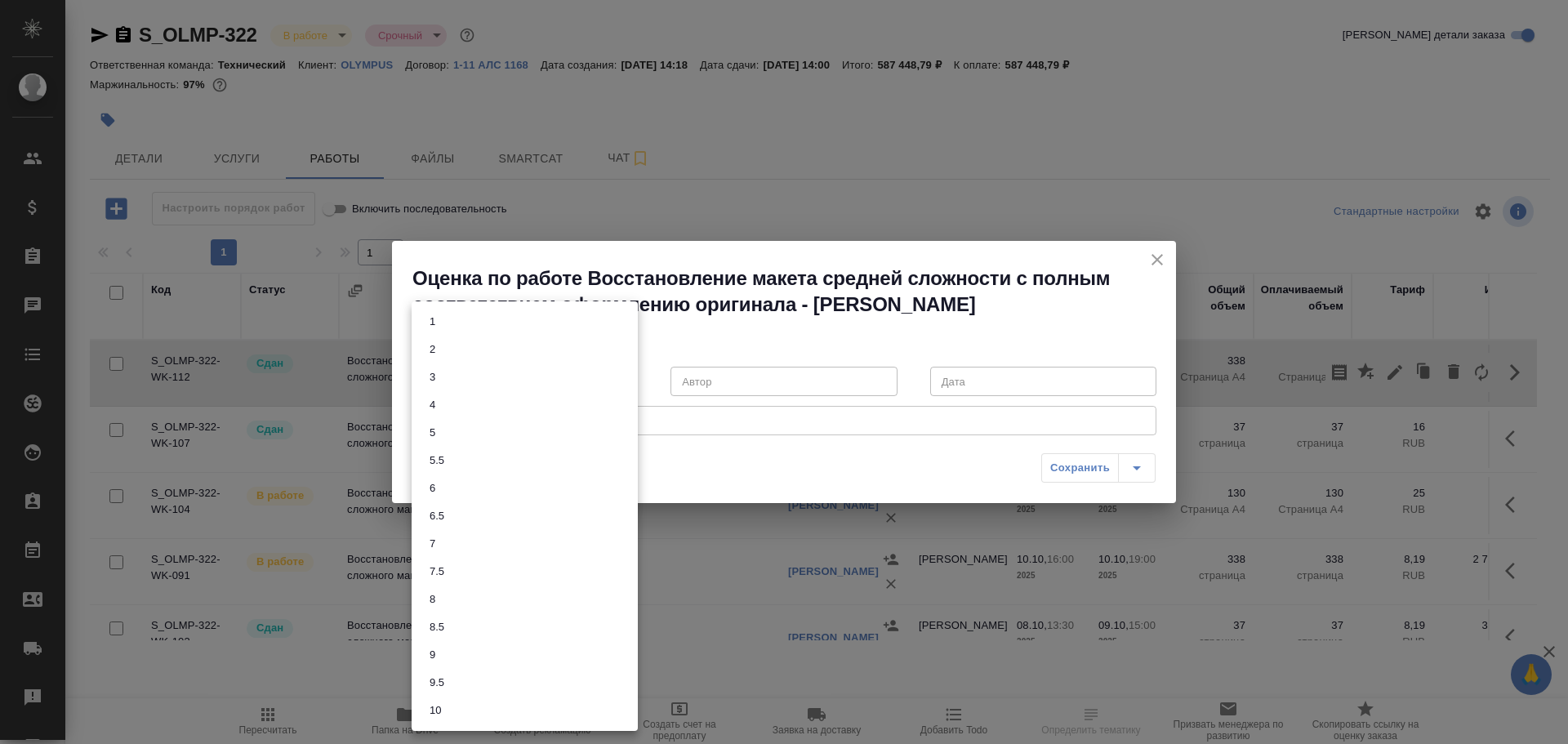
click at [625, 383] on body "🙏 .cls-1 fill:#fff; AWATERA Chulets [PERSON_NAME] Спецификации Заказы 0 Чаты To…" at bounding box center [784, 372] width 1568 height 744
click at [444, 664] on li "9" at bounding box center [525, 655] width 226 height 27
type input "9"
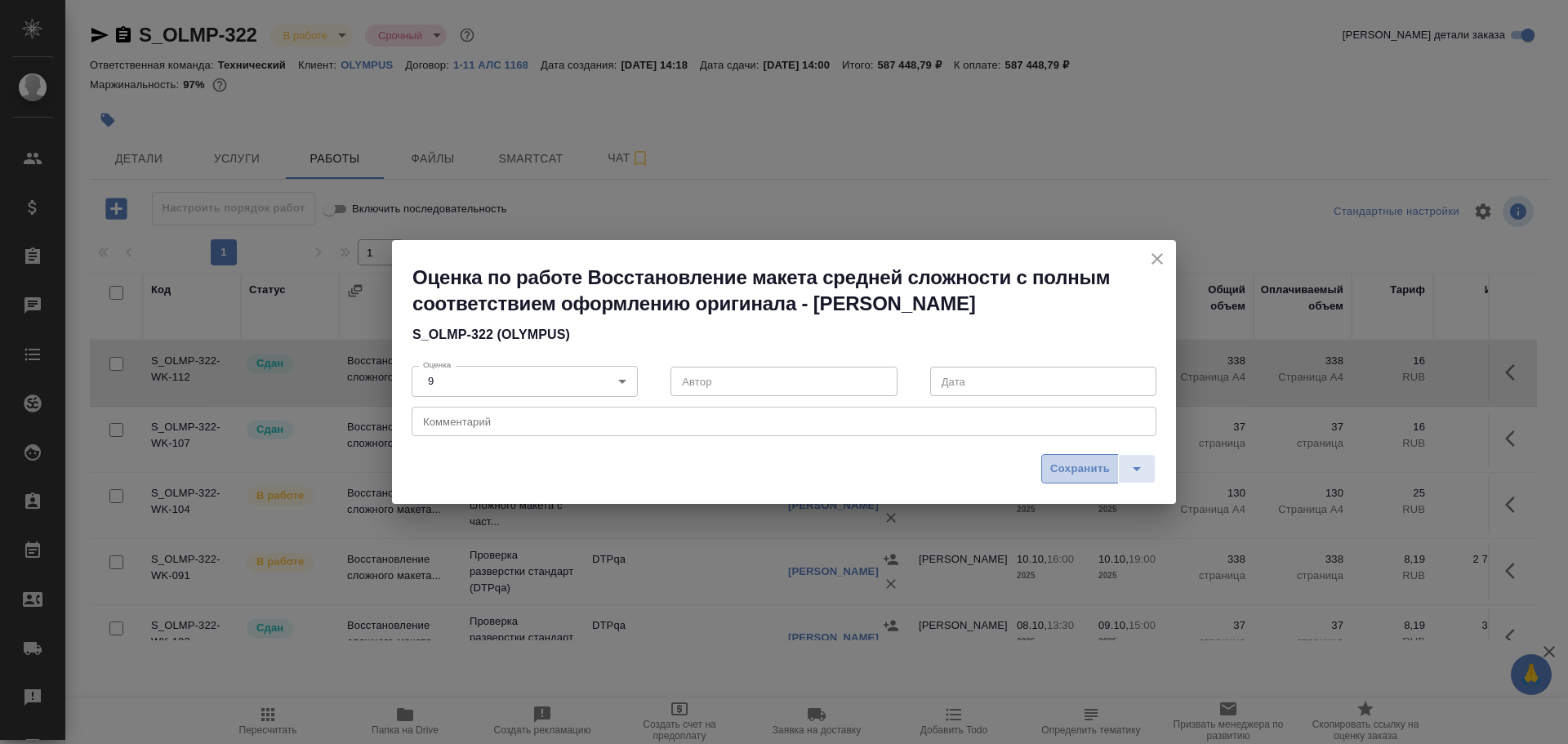
click at [1067, 470] on span "Сохранить" at bounding box center [1079, 469] width 59 height 19
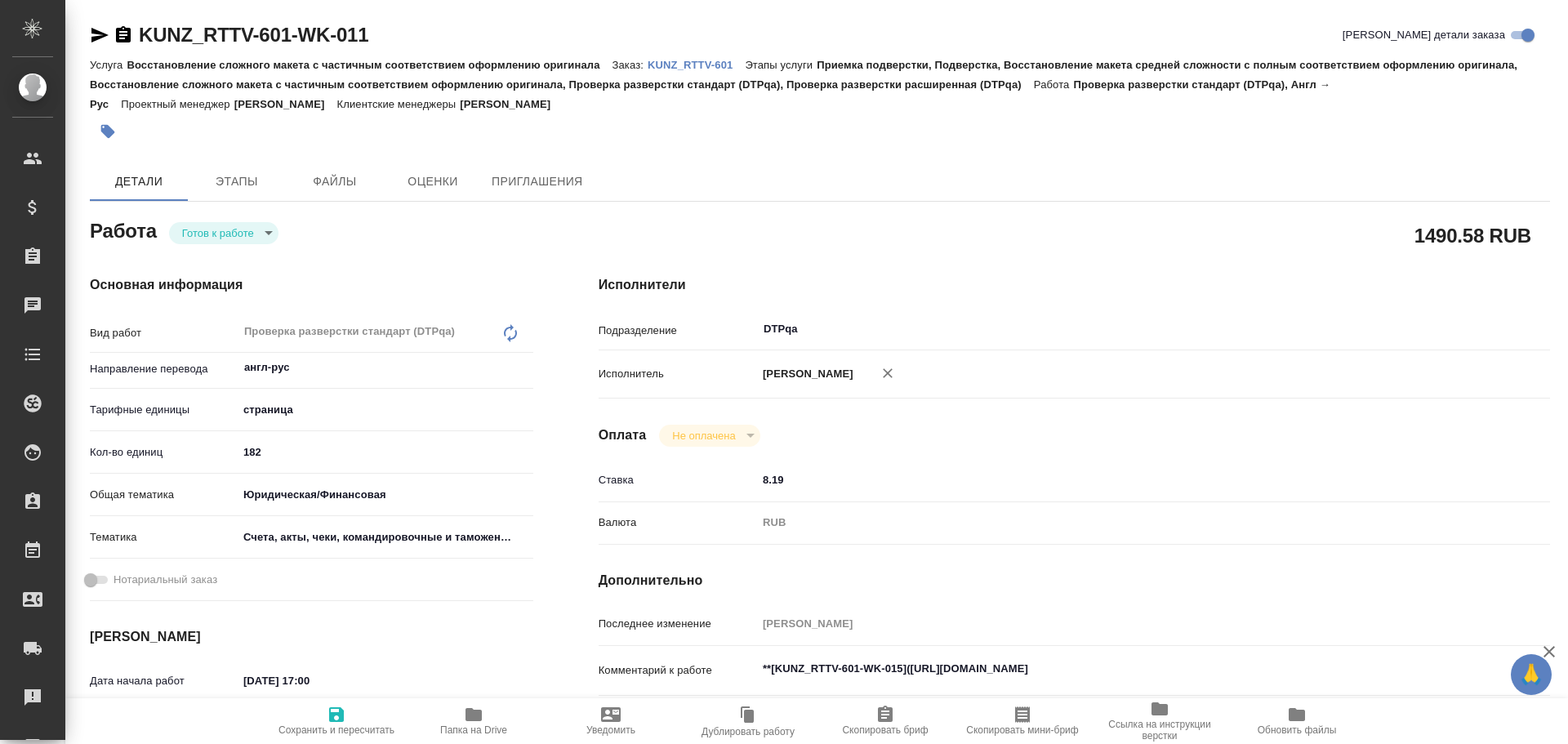
type textarea "x"
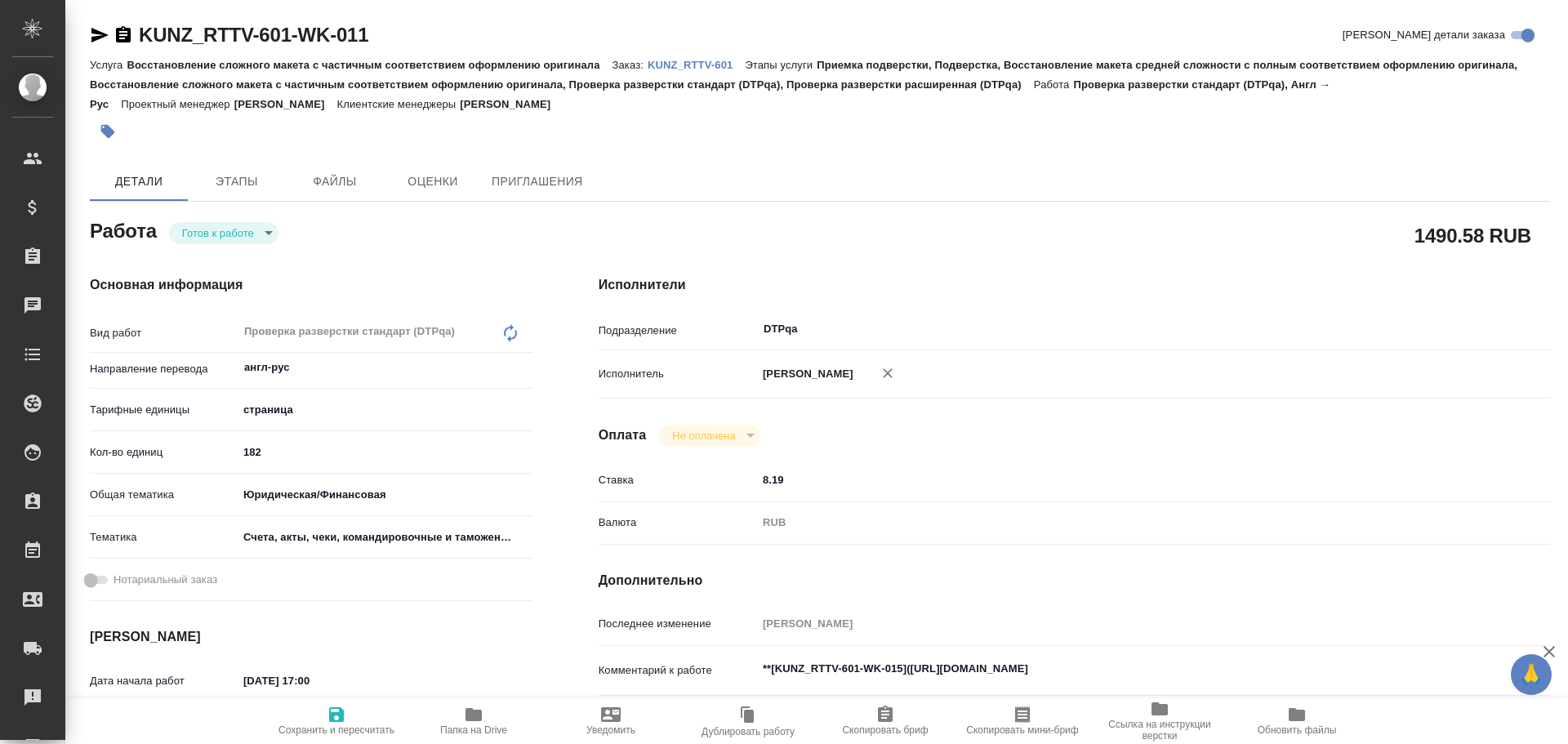
type textarea "x"
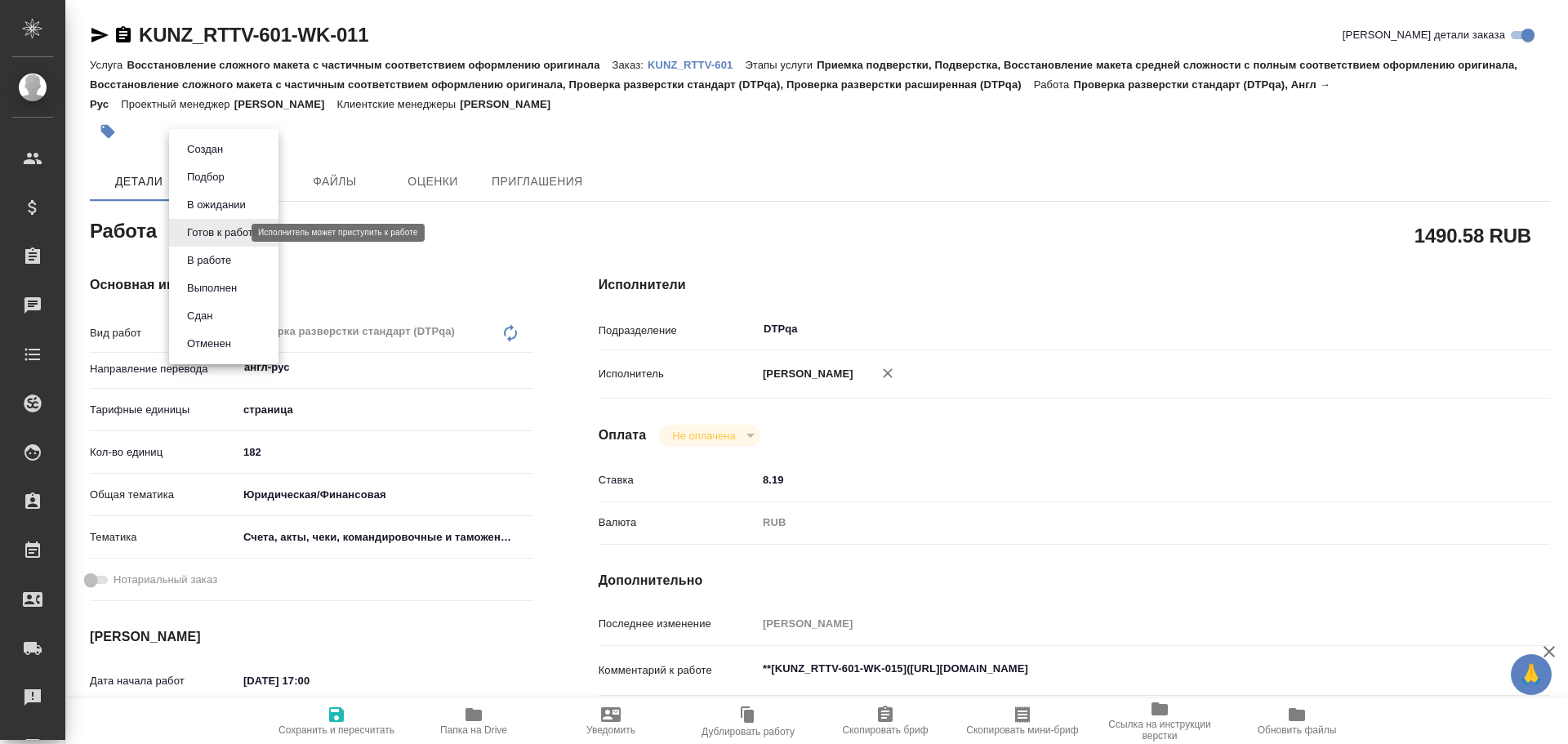
click at [190, 228] on body "🙏 .cls-1 fill:#fff; AWATERA Chulets [PERSON_NAME] Спецификации Заказы Чаты Todo…" at bounding box center [784, 372] width 1568 height 744
click at [207, 254] on button "В работе" at bounding box center [208, 260] width 54 height 18
type textarea "x"
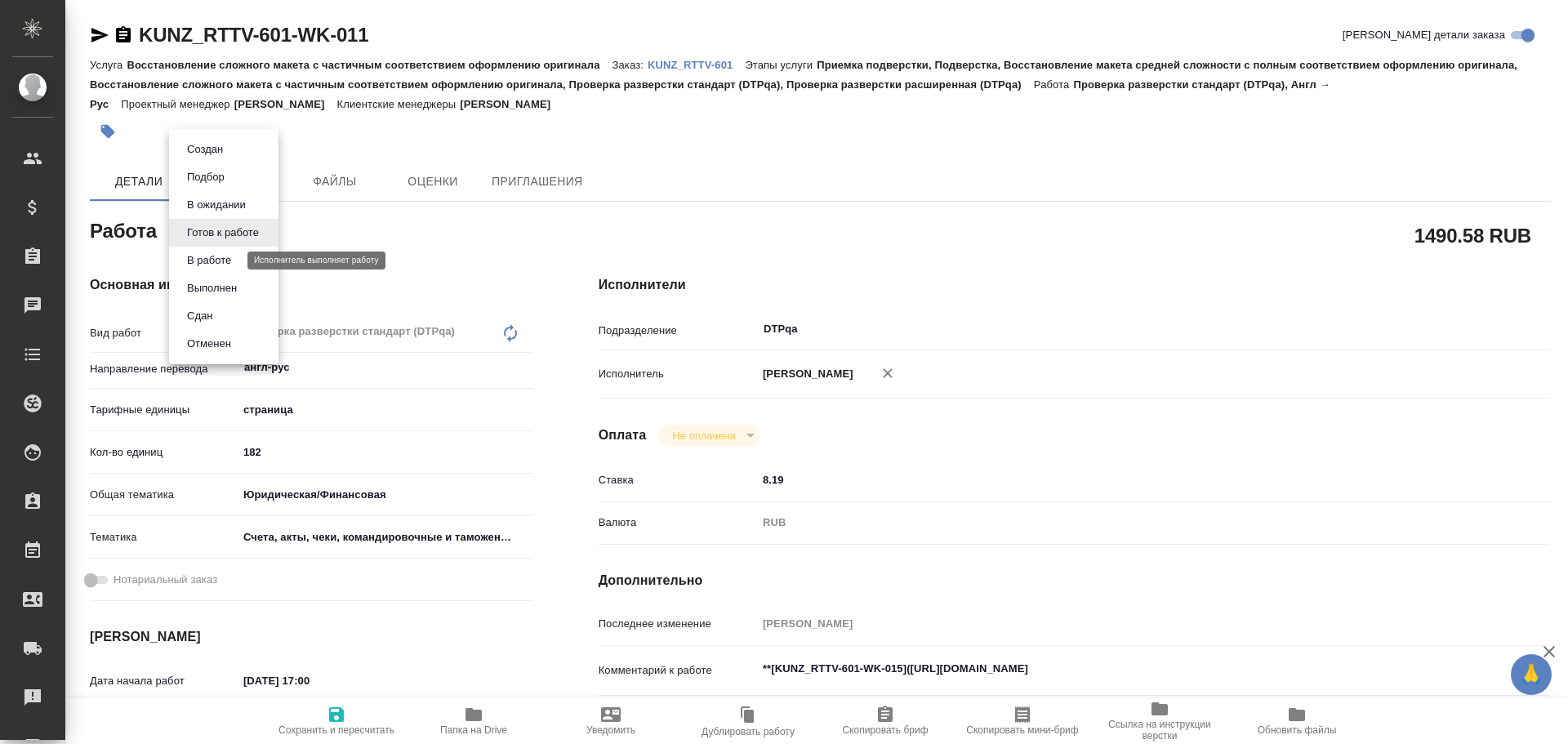
type textarea "x"
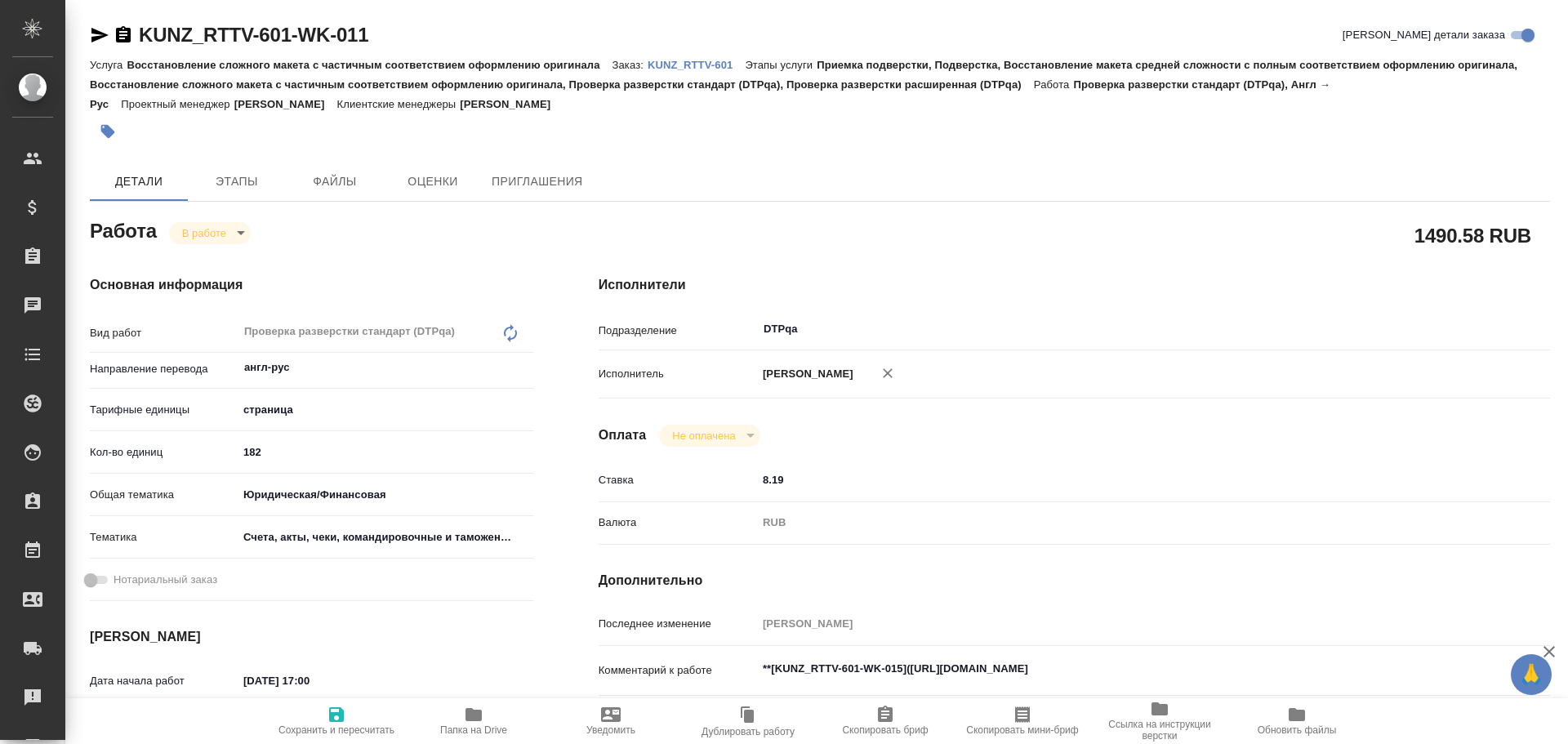
type textarea "x"
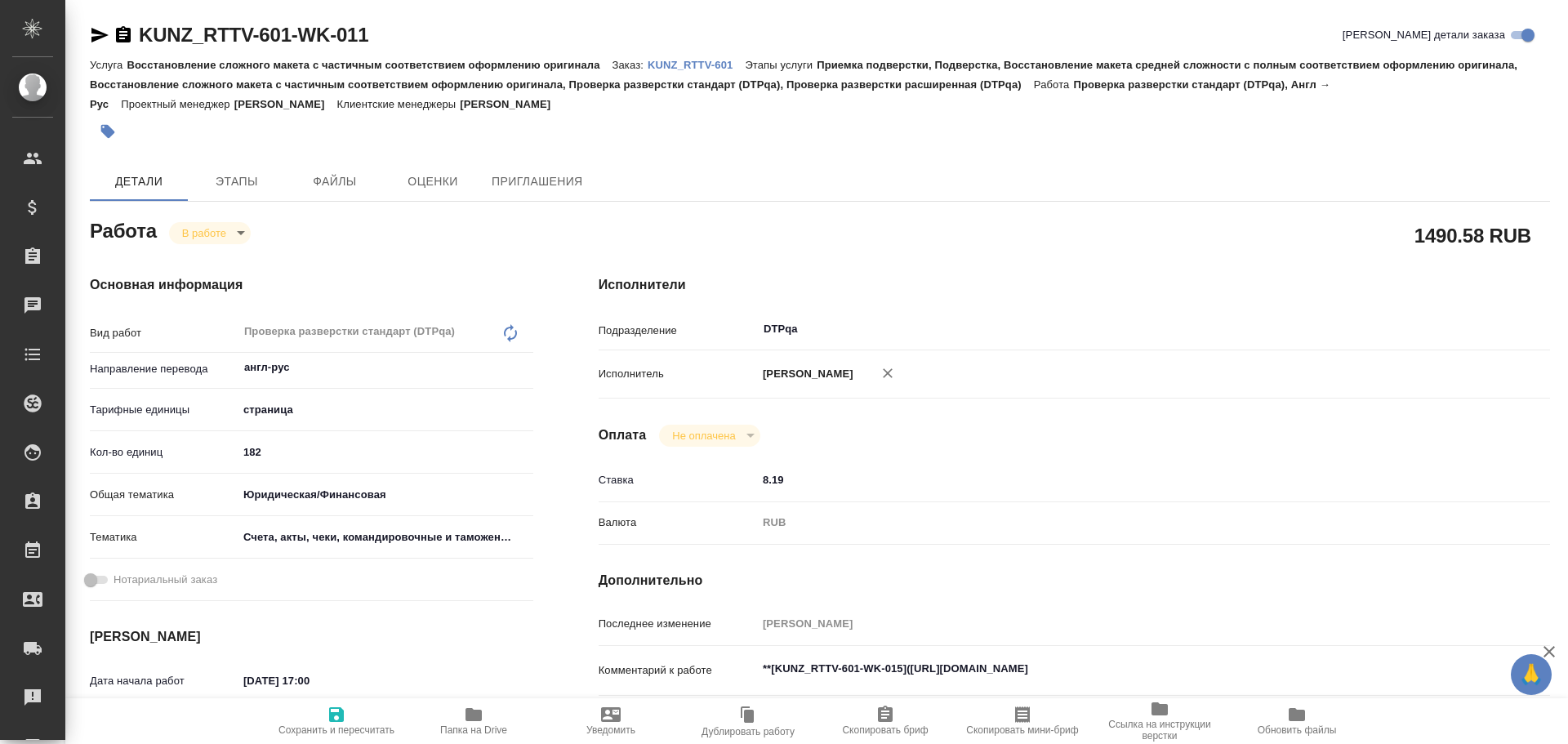
type textarea "x"
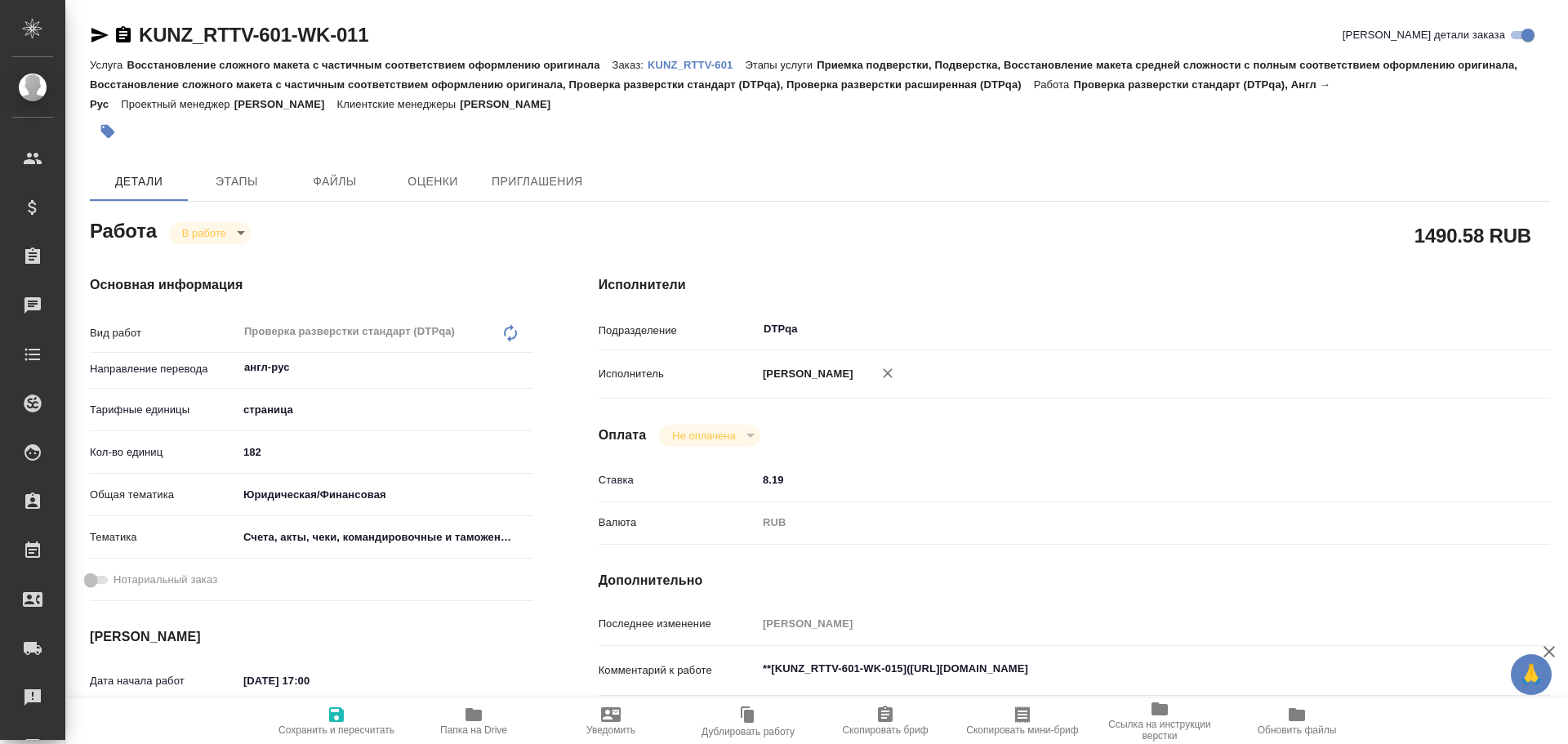
type textarea "x"
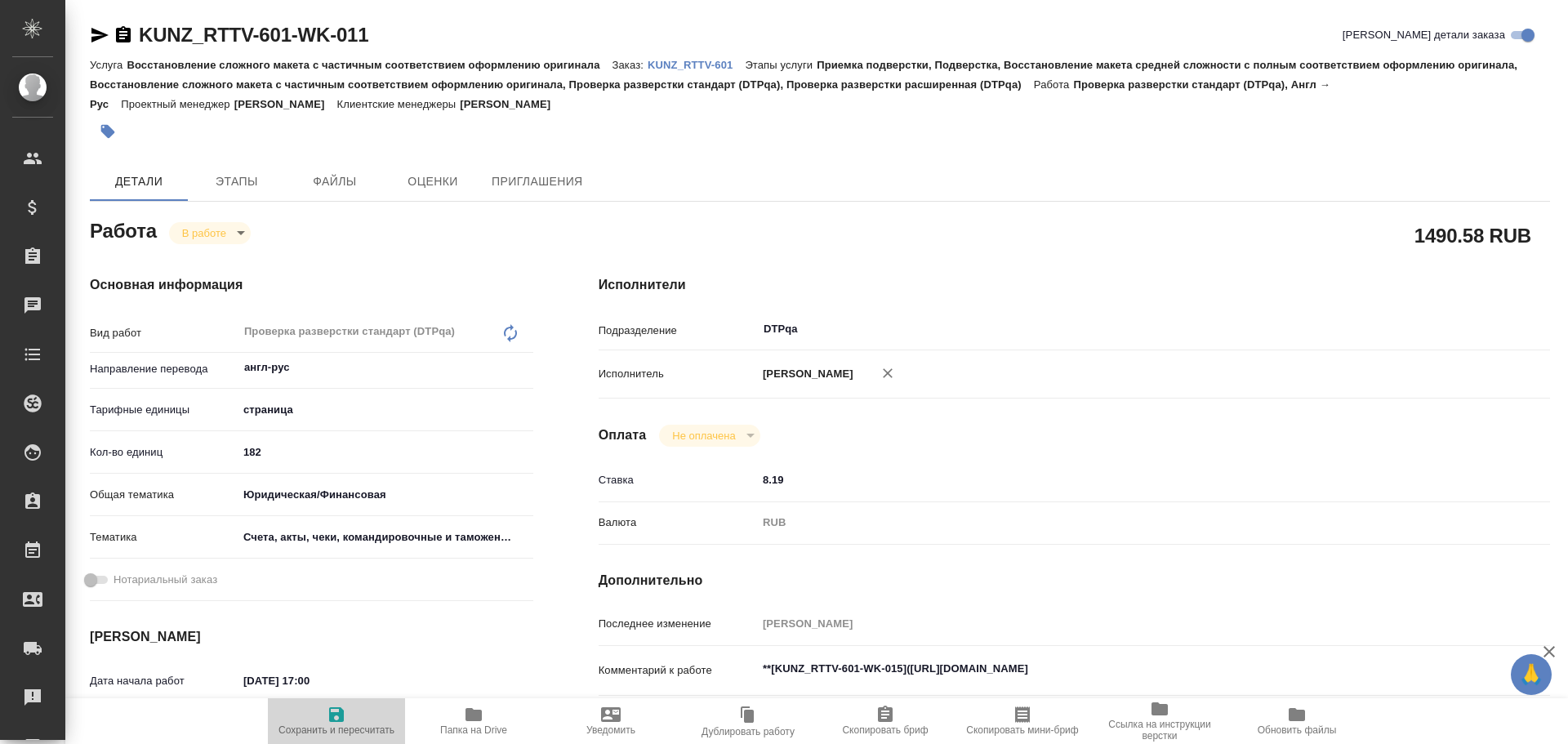
click at [329, 721] on icon "button" at bounding box center [336, 714] width 15 height 15
type textarea "x"
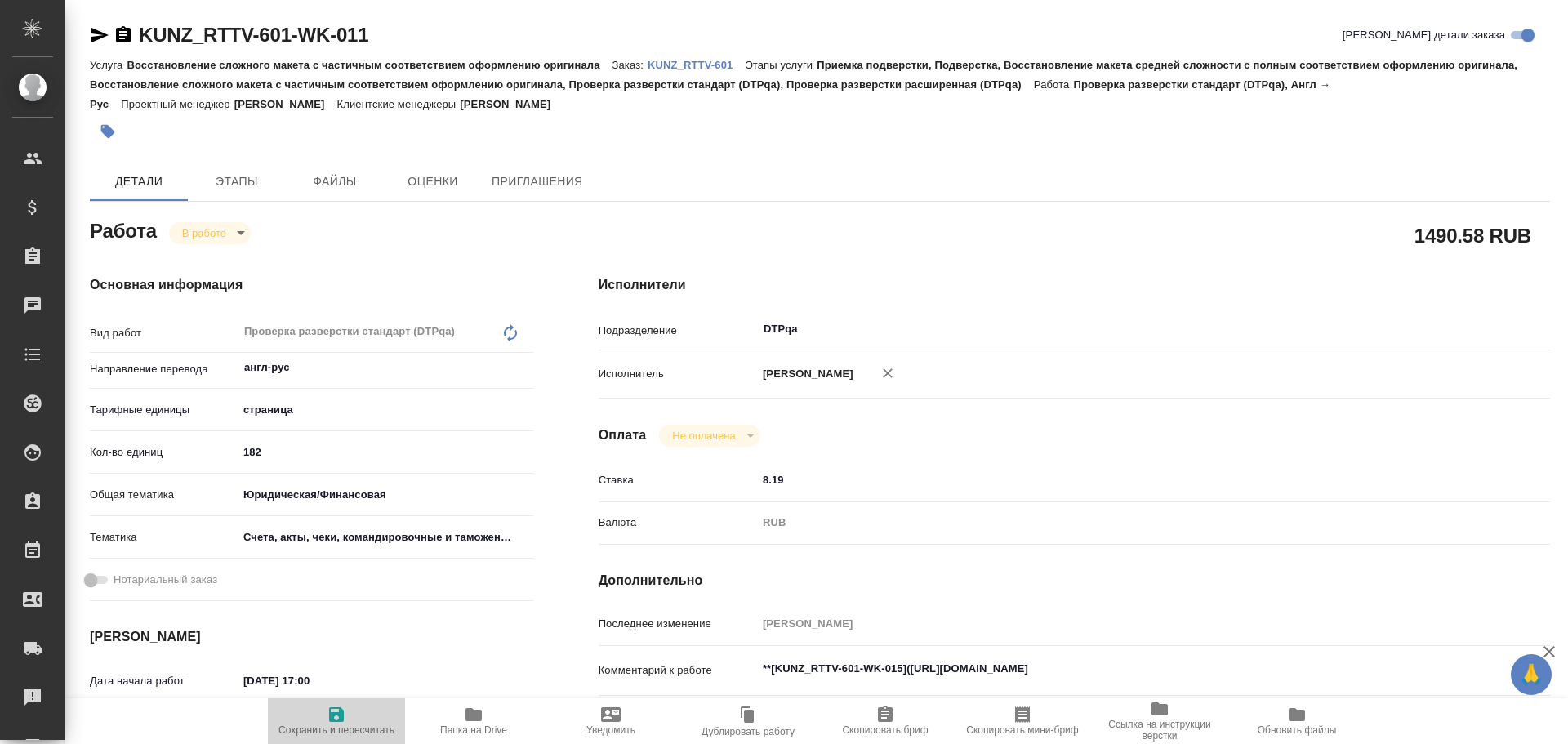
type textarea "x"
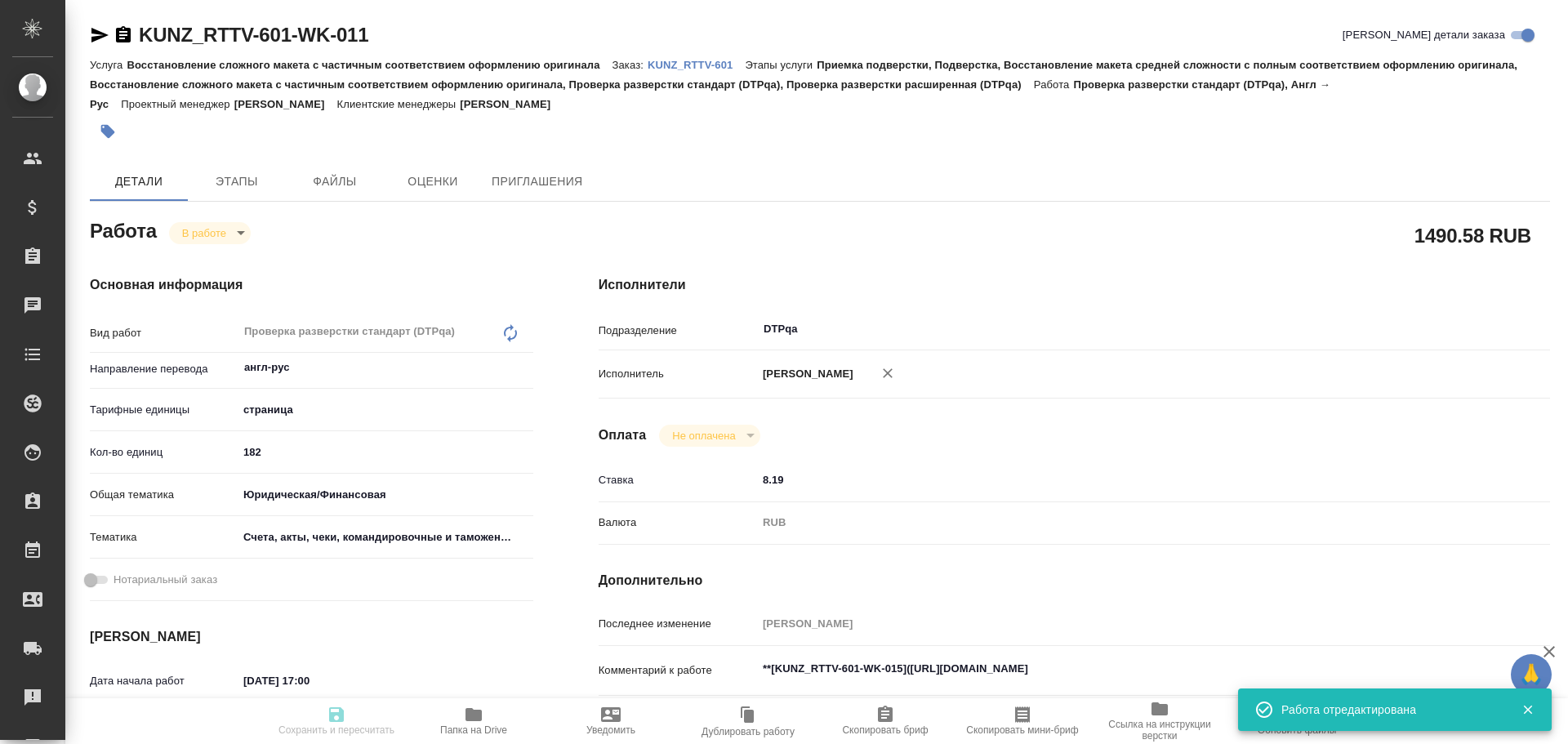
type textarea "x"
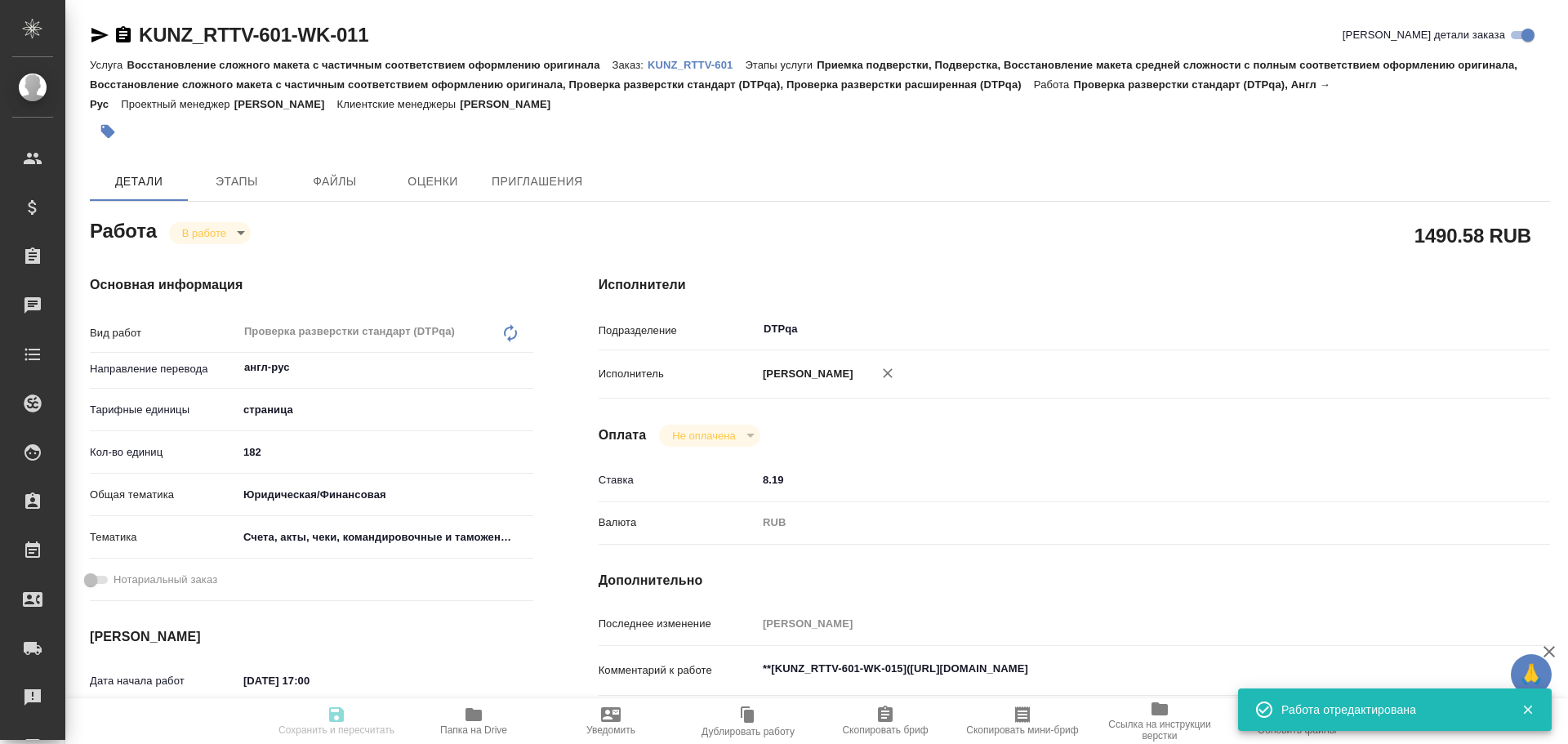
type input "inProgress"
type textarea "Проверка разверстки стандарт (DTPqa)"
type textarea "x"
type input "англ-рус"
type input "5a8b1489cc6b4906c91bfdb2"
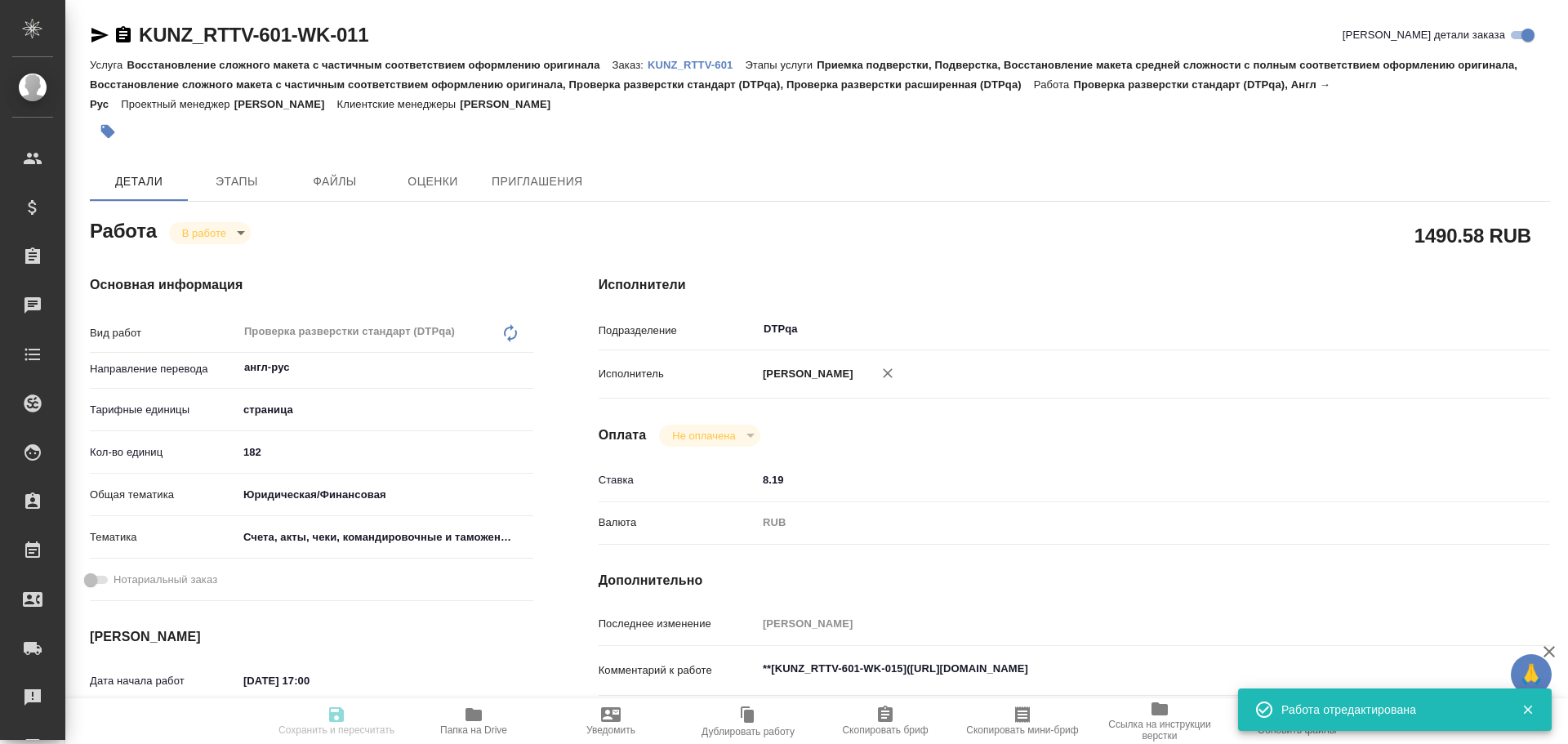
type input "182"
type input "yr-fn"
type input "5f647205b73bc97568ca66c0"
type input "[DATE] 17:00"
type input "[DATE] 17:25"
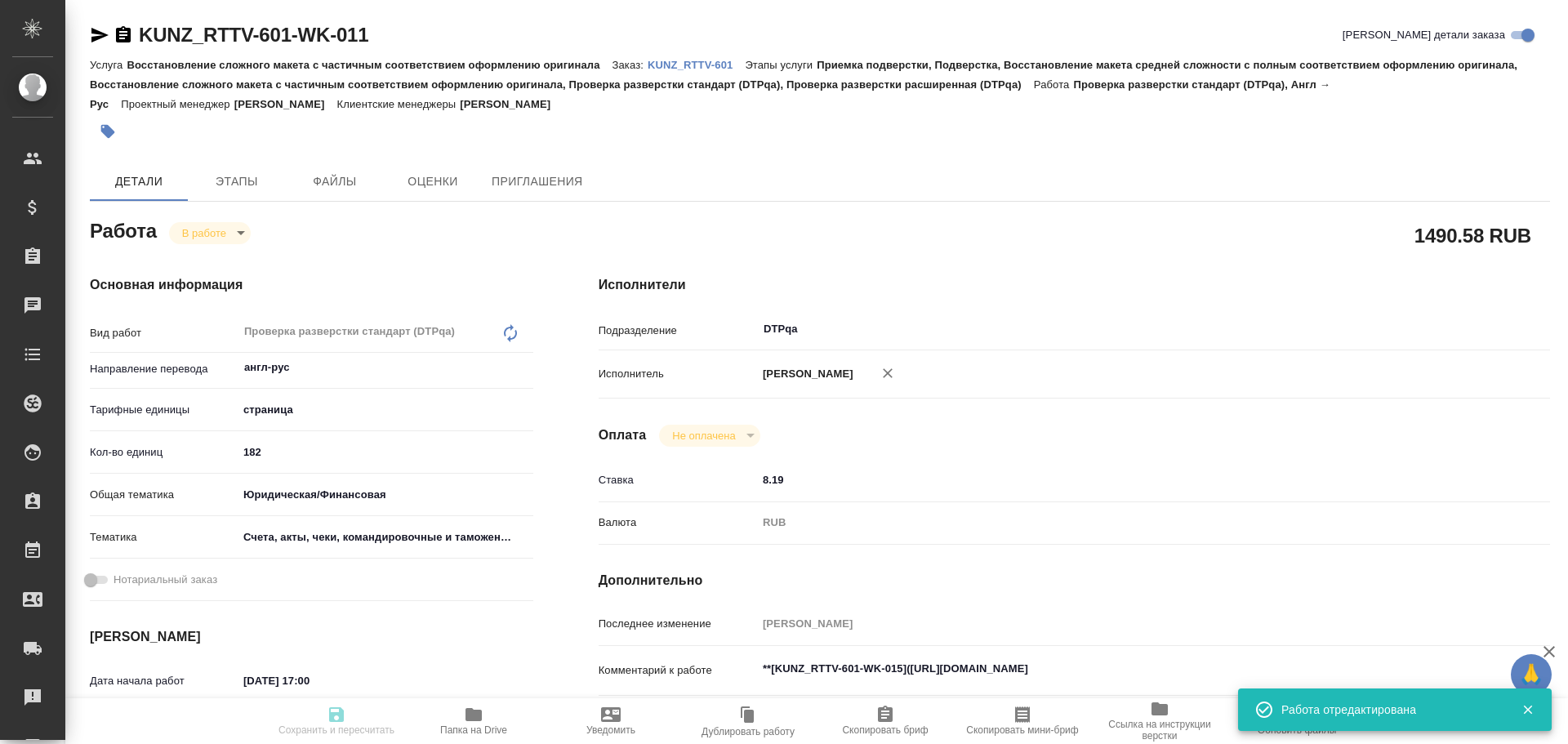
type input "[DATE] 12:30"
type input "[DATE] 15:00"
type input "DTPqa"
type input "notPayed"
type input "8.19"
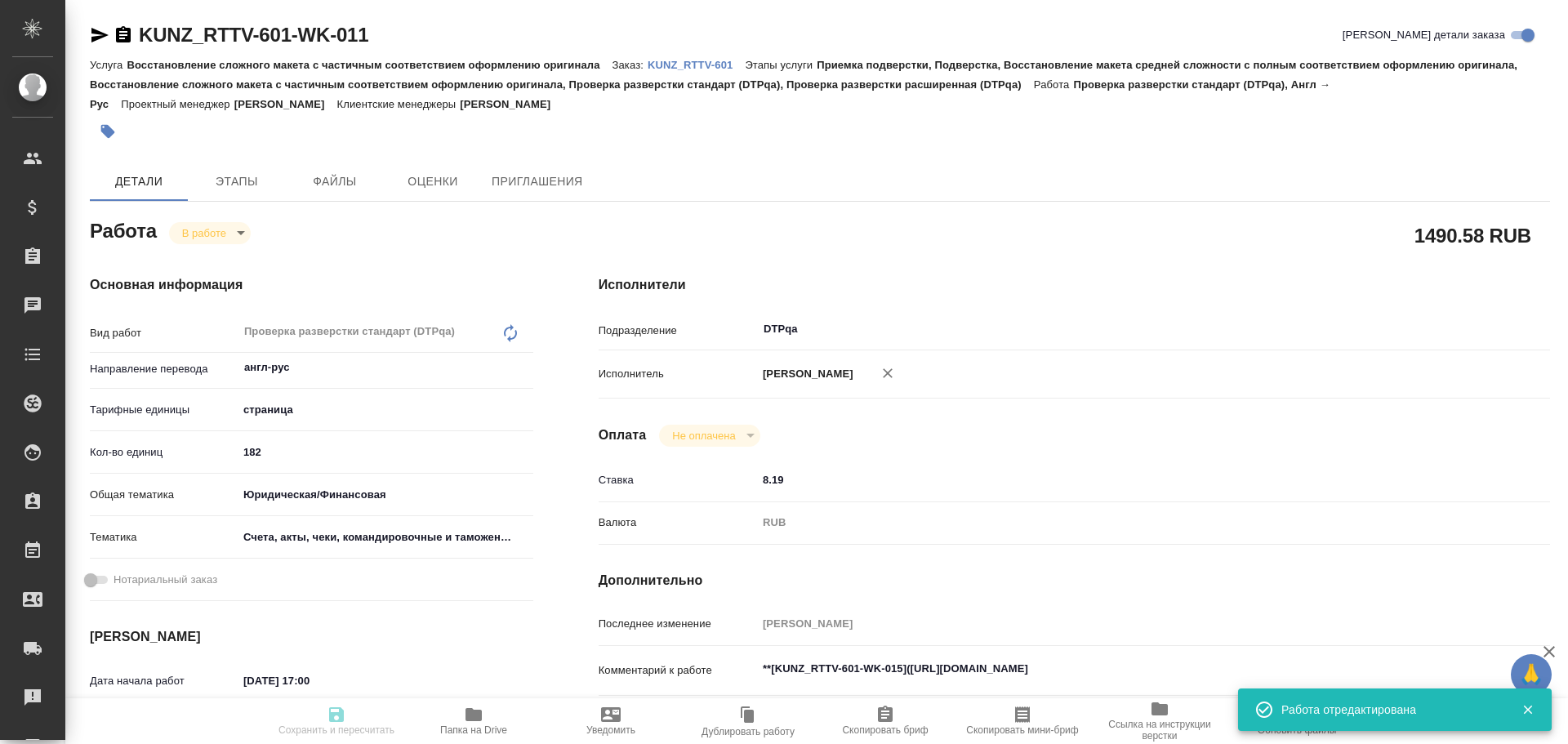
type input "RUB"
type input "[PERSON_NAME]"
type textarea "**[KUNZ_RTTV-601-WK-015]([URL][DOMAIN_NAME]"
type textarea "x"
type textarea "/Clients/RT/Orders/KUNZ_RTTV-601/DTP/KUNZ_RTTV-601-WK-011"
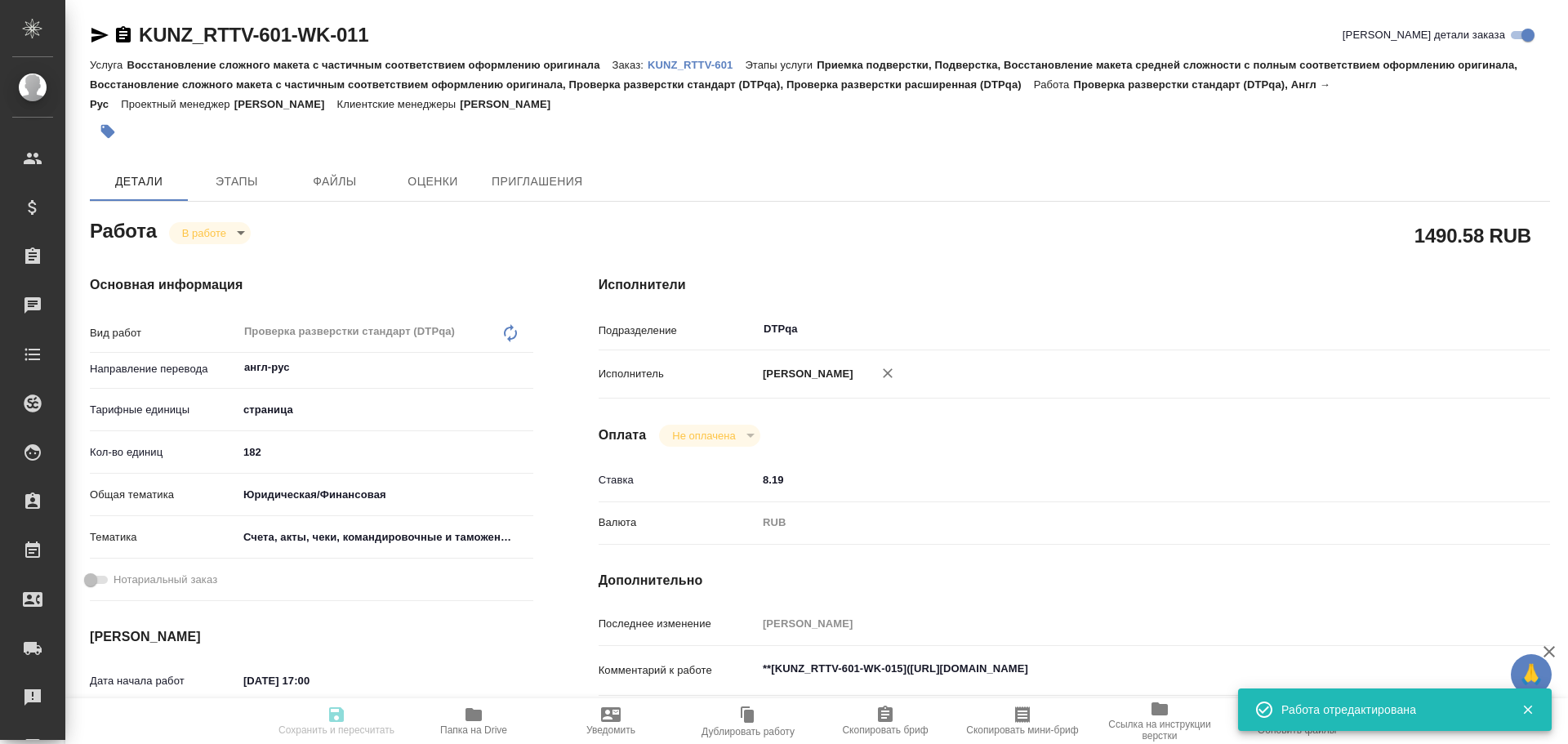
type textarea "x"
type input "KUNZ_RTTV-601"
type input "Восстановление сложного макета с частичным соответствием оформлению оригинала"
type input "Приемка подверстки, Подверстка, Восстановление макета средней сложности с полны…"
type input "[PERSON_NAME]"
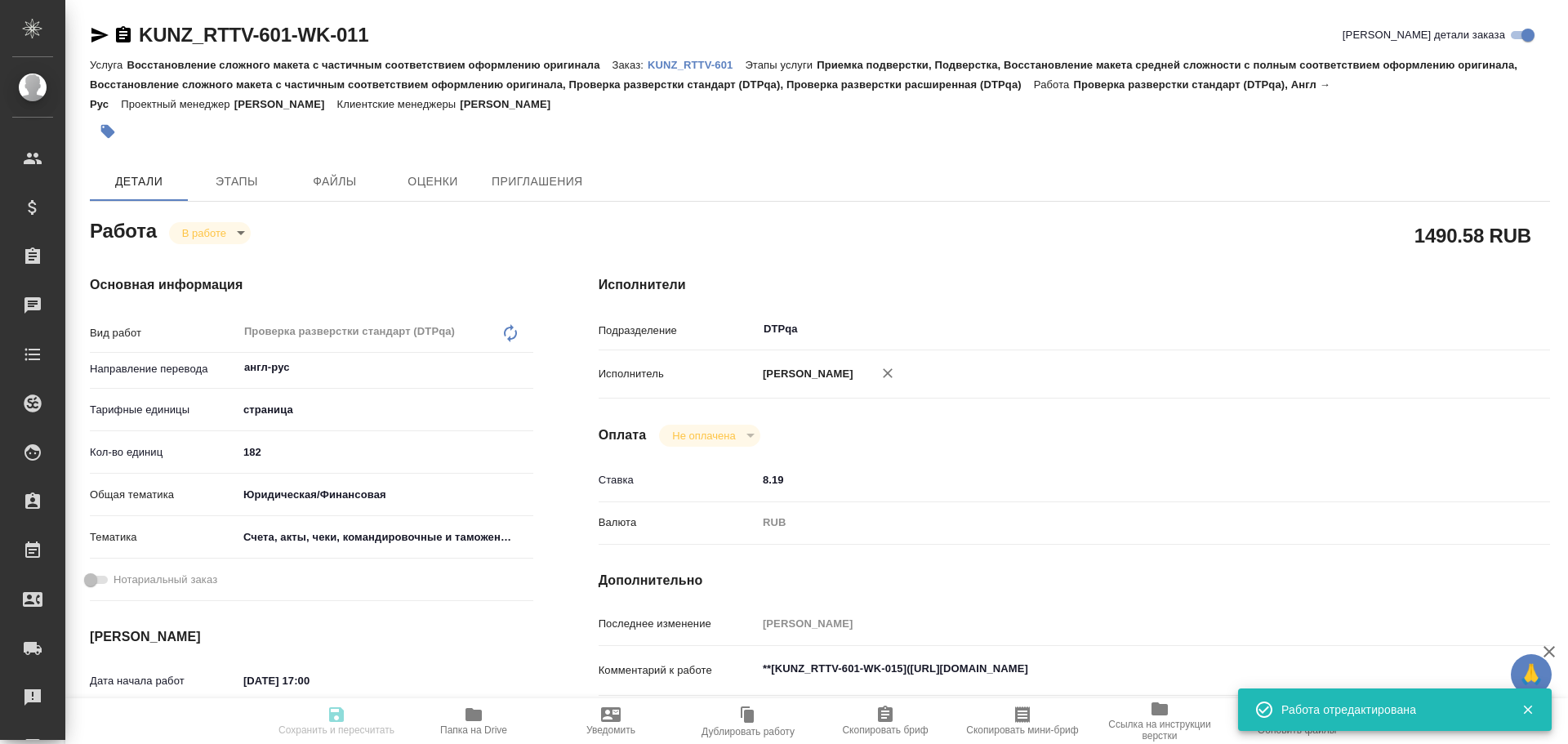
type input "[PERSON_NAME]"
type input "/Clients/RT/Orders/KUNZ_RTTV-601"
type textarea "x"
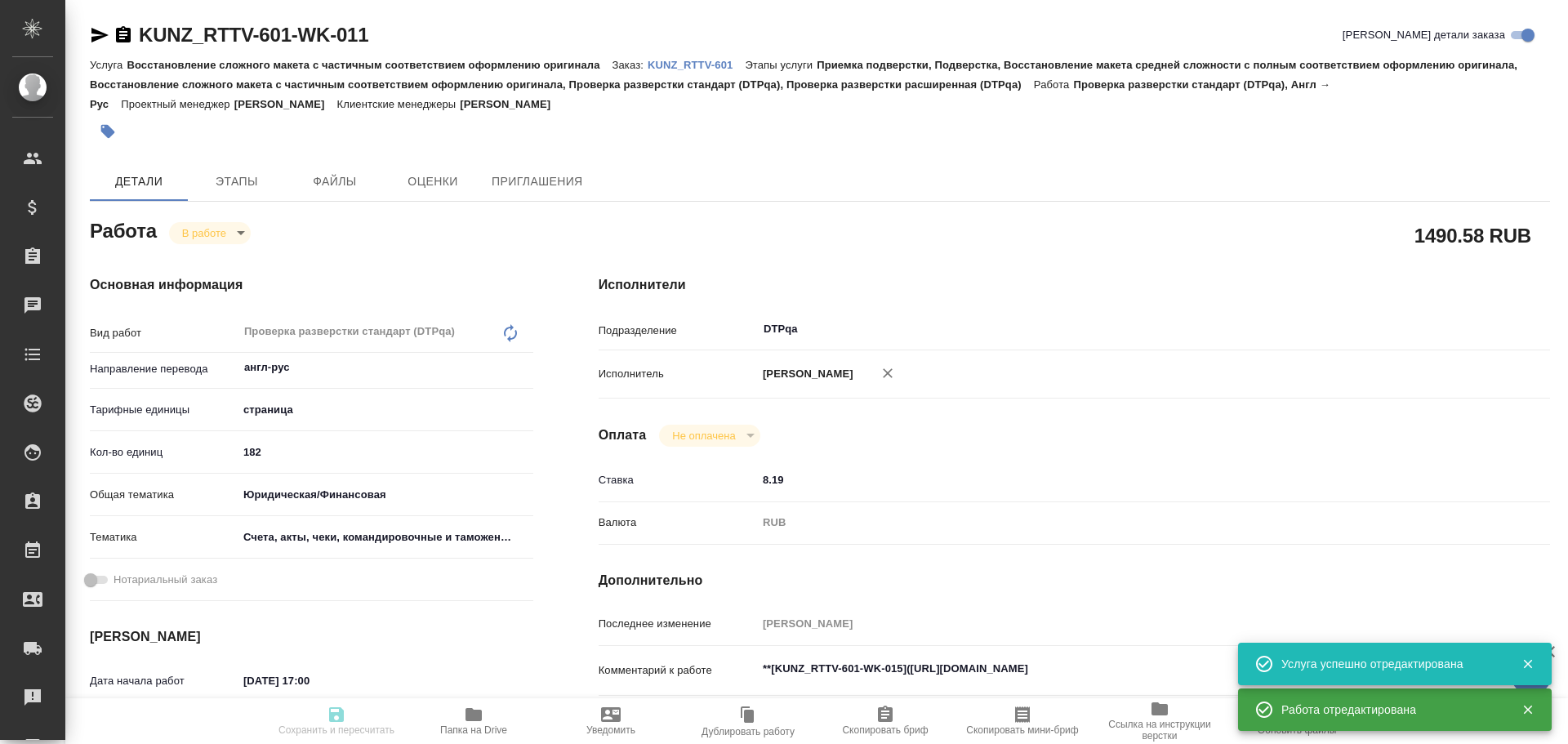
type textarea "x"
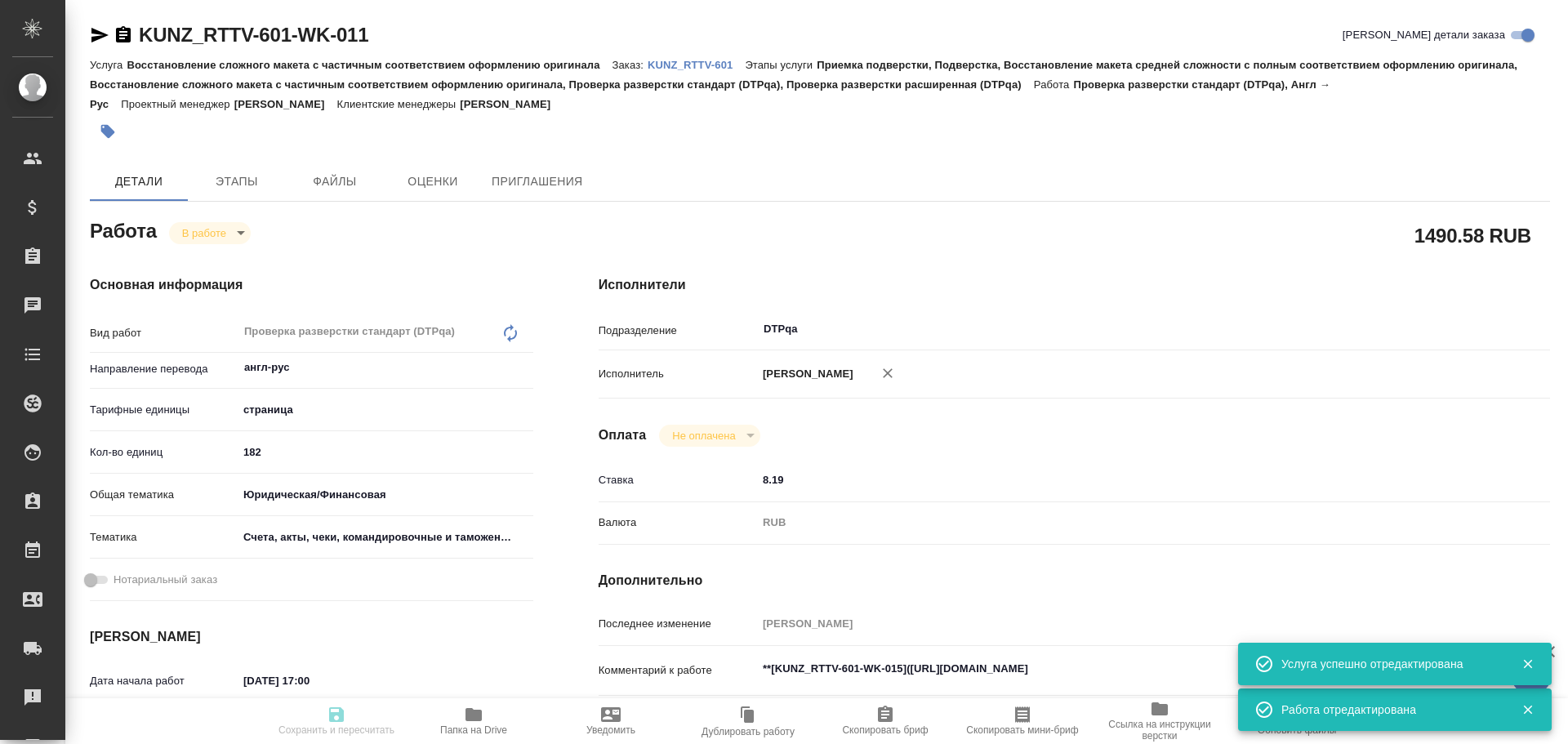
type textarea "x"
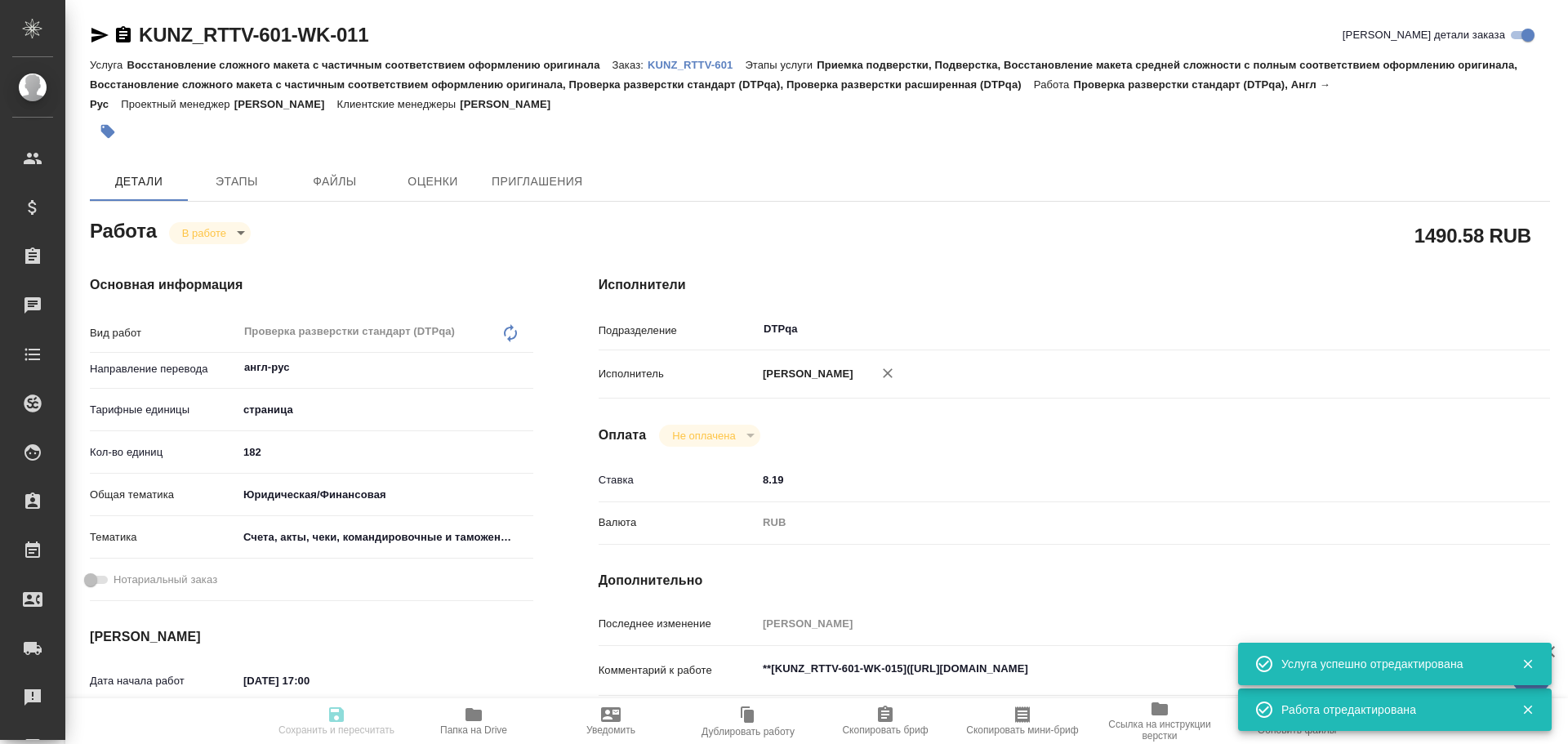
type textarea "x"
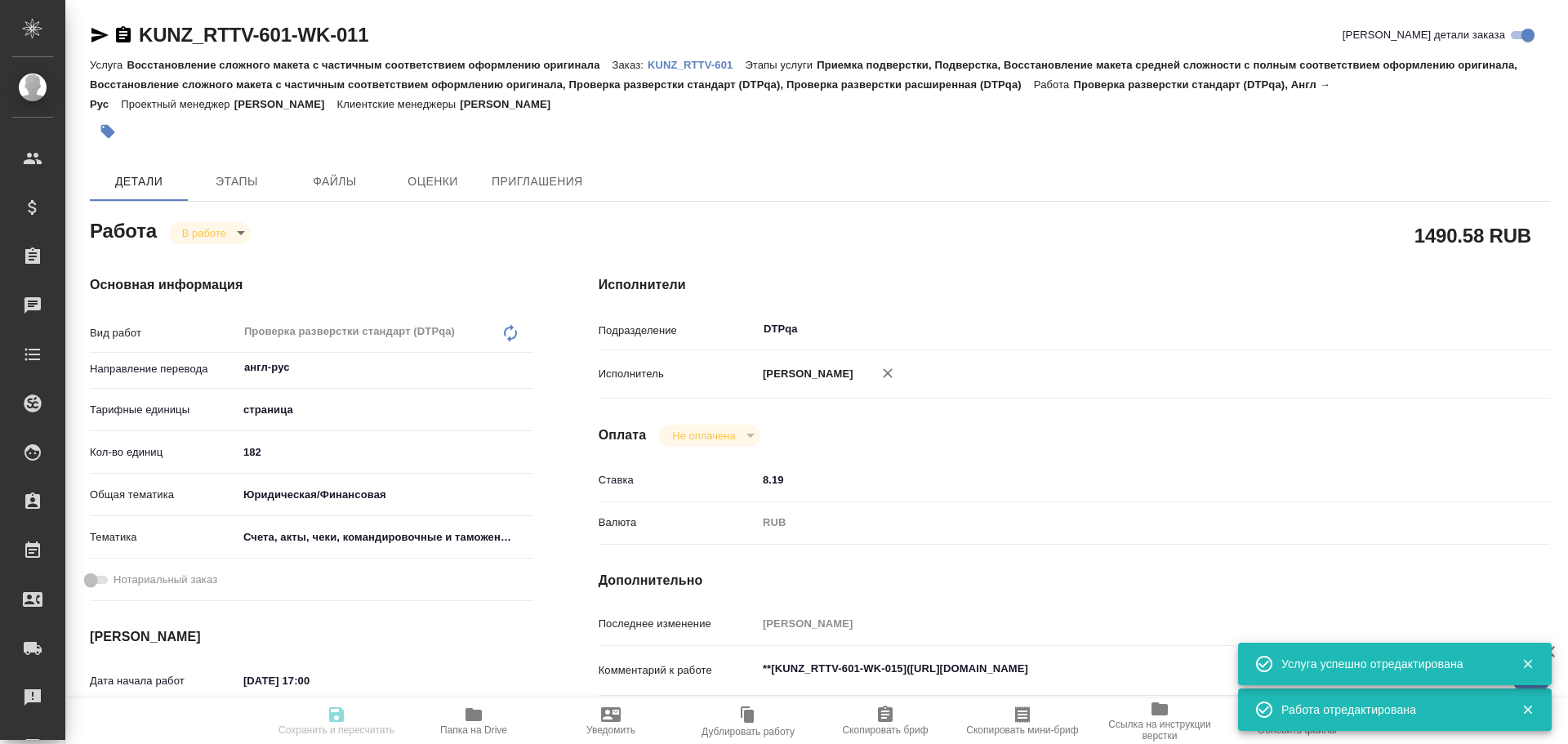
type textarea "x"
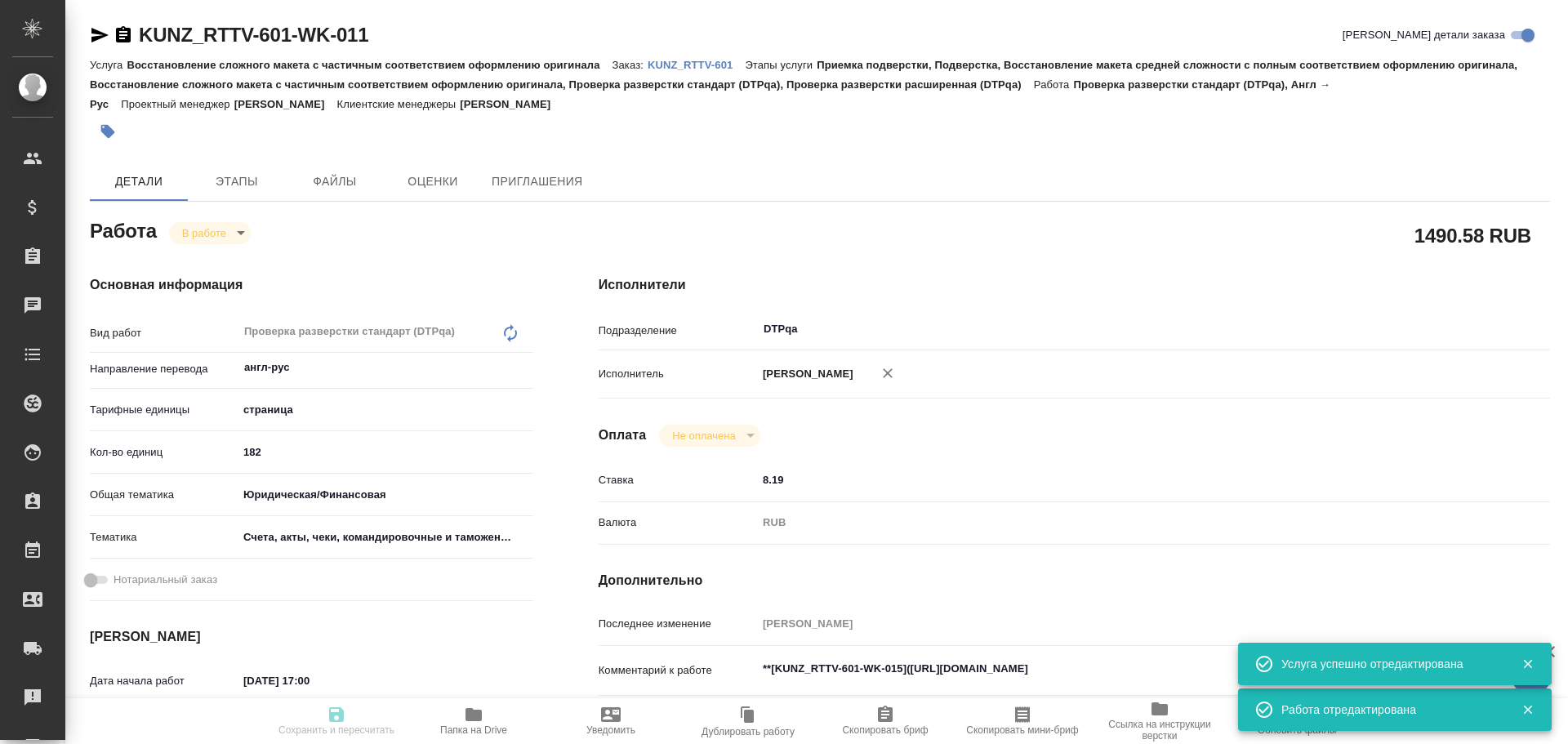
scroll to position [163, 0]
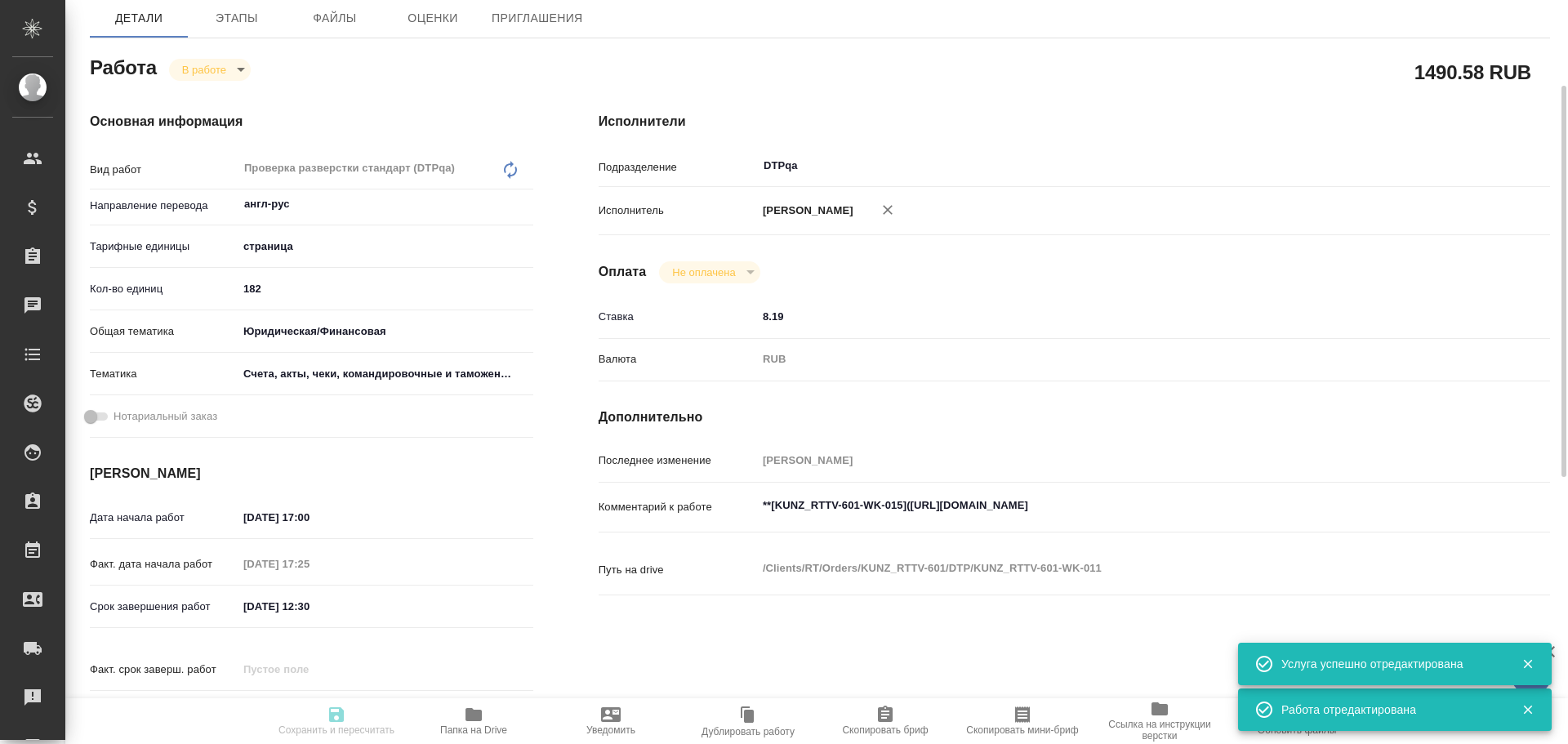
type textarea "x"
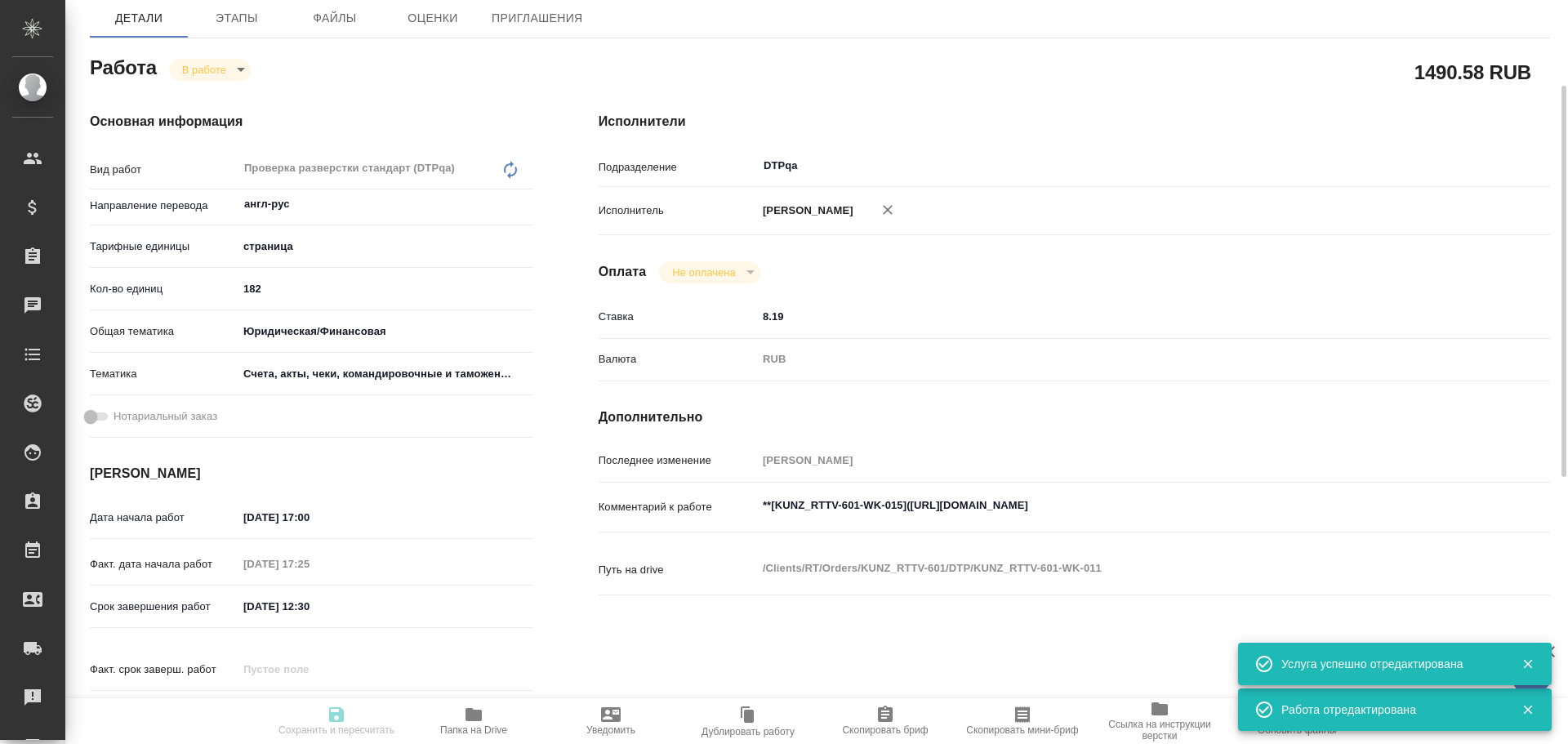
type input "inProgress"
type textarea "Проверка разверстки стандарт (DTPqa)"
type textarea "x"
type input "англ-рус"
type input "5a8b1489cc6b4906c91bfdb2"
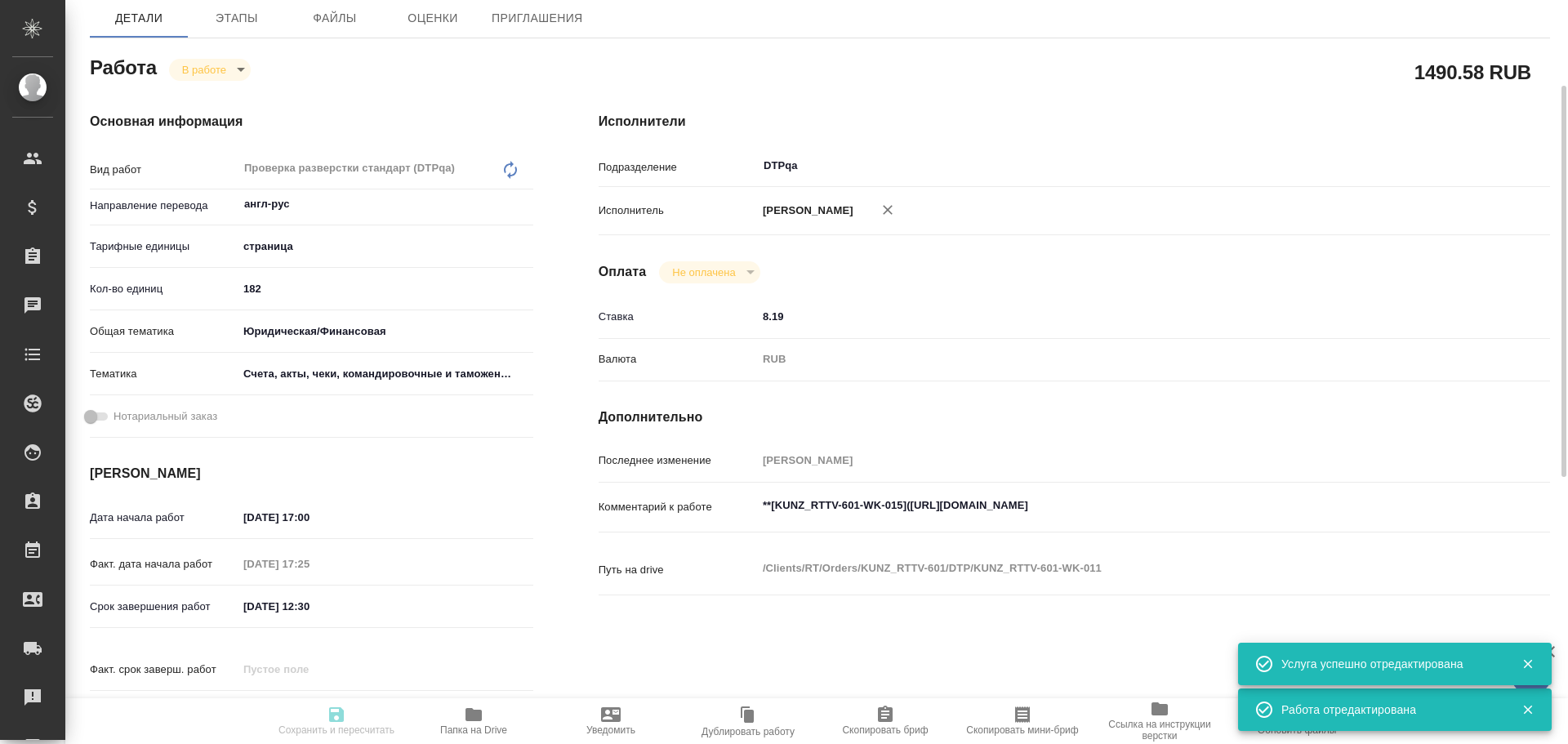
type input "182"
type input "yr-fn"
type input "5f647205b73bc97568ca66c0"
type input "[DATE] 17:00"
type input "10.10.2025 17:25"
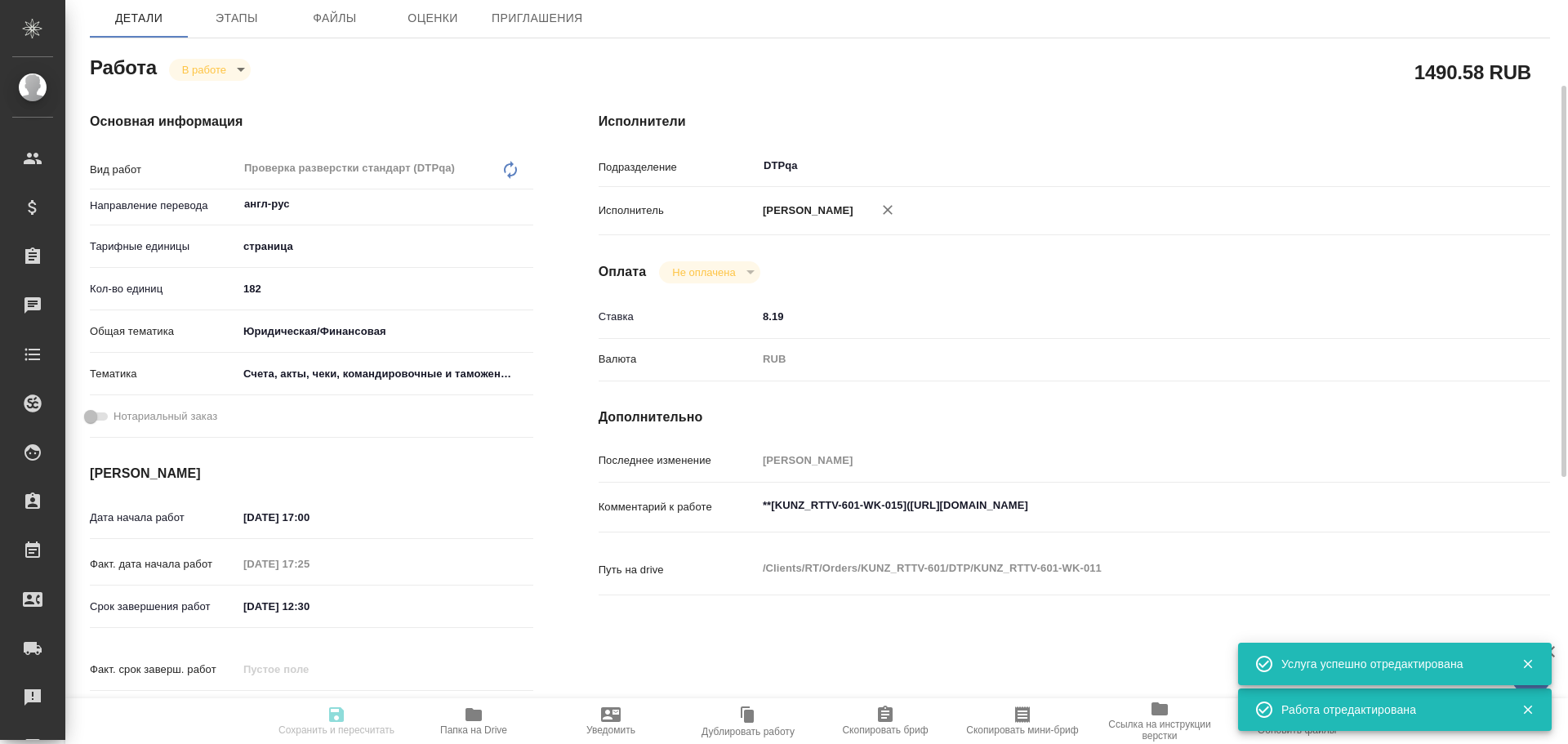
type input "13.10.2025 12:30"
type input "[DATE] 15:00"
type input "DTPqa"
type input "notPayed"
type input "8.19"
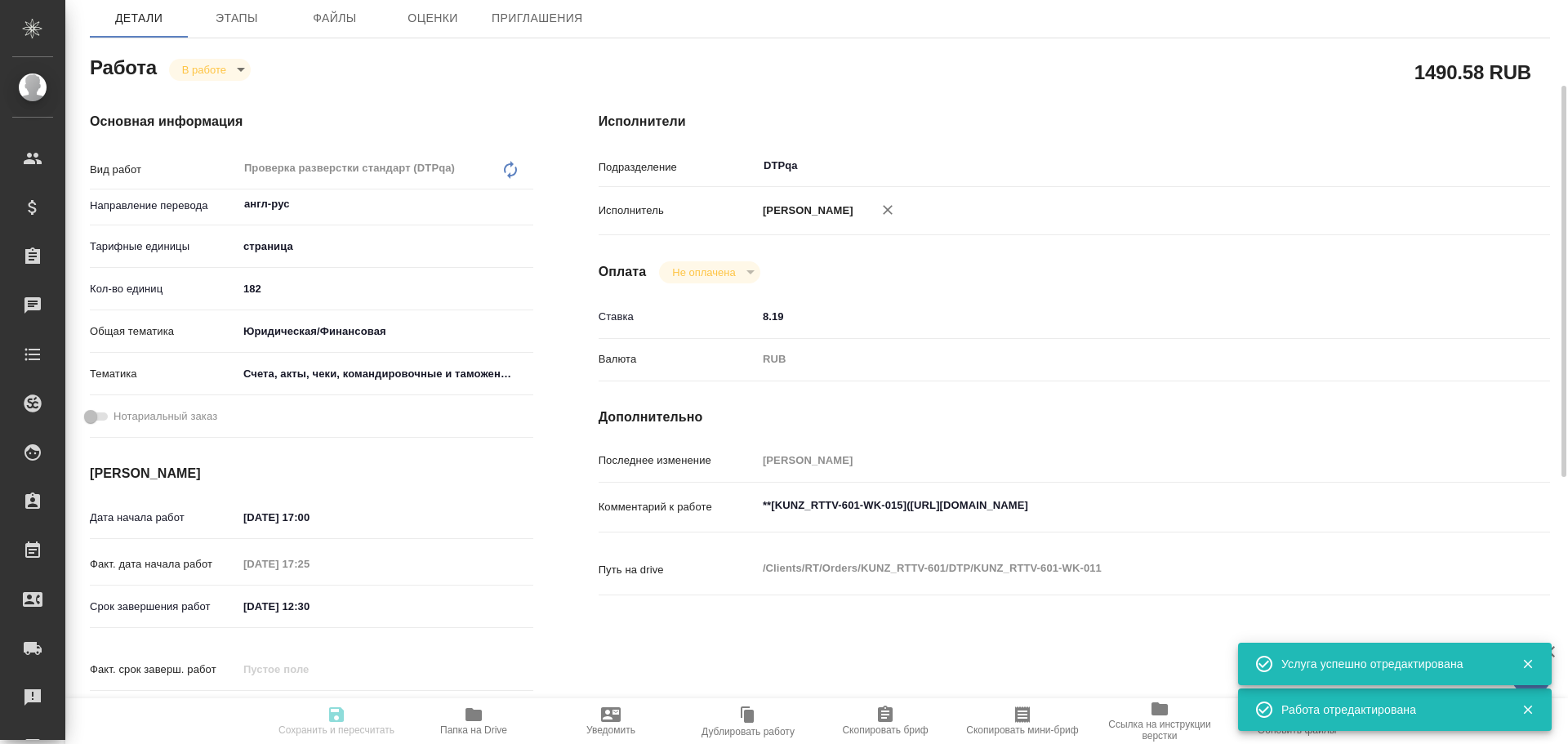
type input "RUB"
type input "[PERSON_NAME]"
type textarea "**[KUNZ_RTTV-601-WK-015](https://tera.awatera.com/Work/68e4ebfcd26f4ffccacd3da8…"
type textarea "x"
type textarea "/Clients/RT/Orders/KUNZ_RTTV-601/DTP/KUNZ_RTTV-601-WK-011"
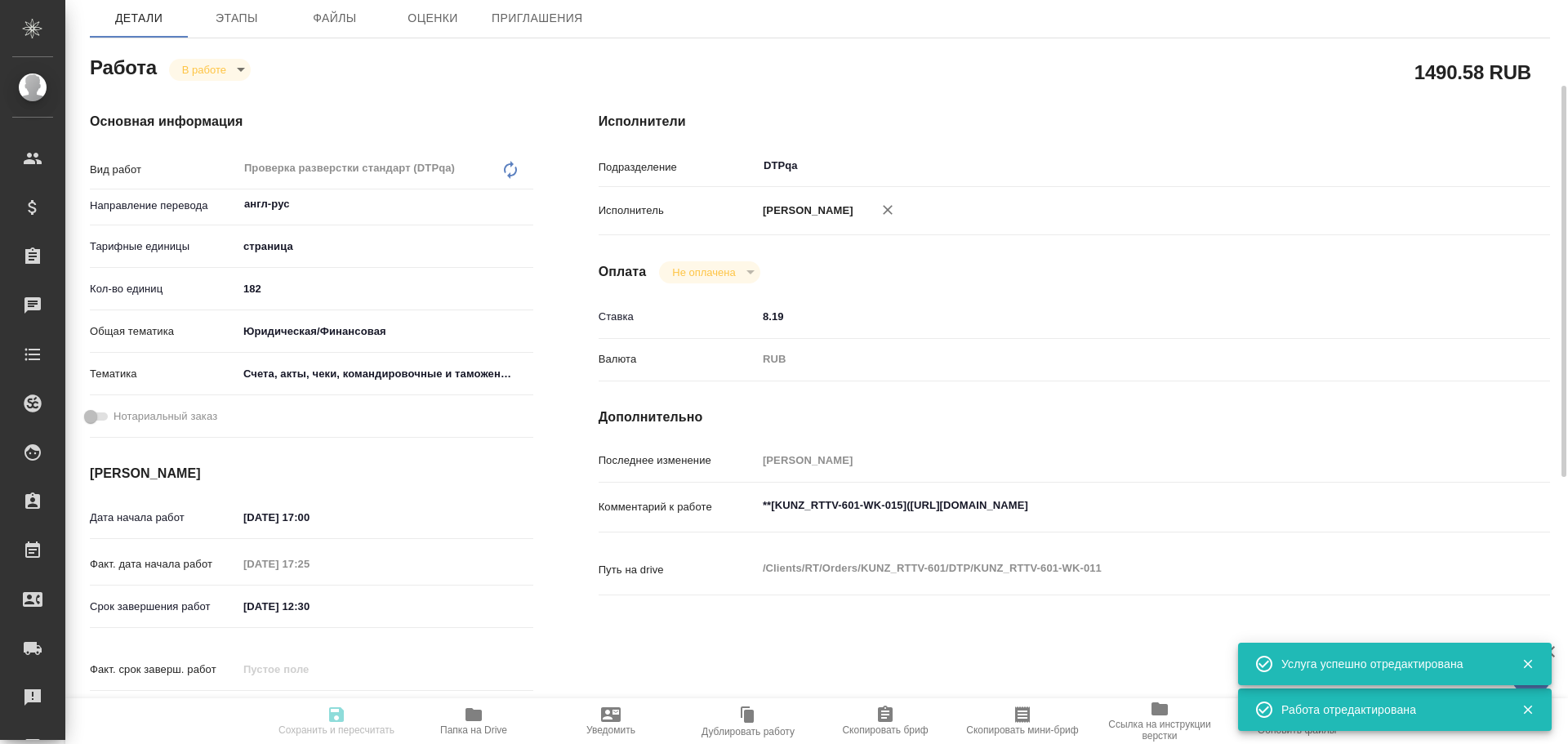
type textarea "x"
type input "KUNZ_RTTV-601"
type input "Восстановление сложного макета с частичным соответствием оформлению оригинала"
type input "Приемка подверстки, Подверстка, Восстановление макета средней сложности с полны…"
type input "Веселова Юлия"
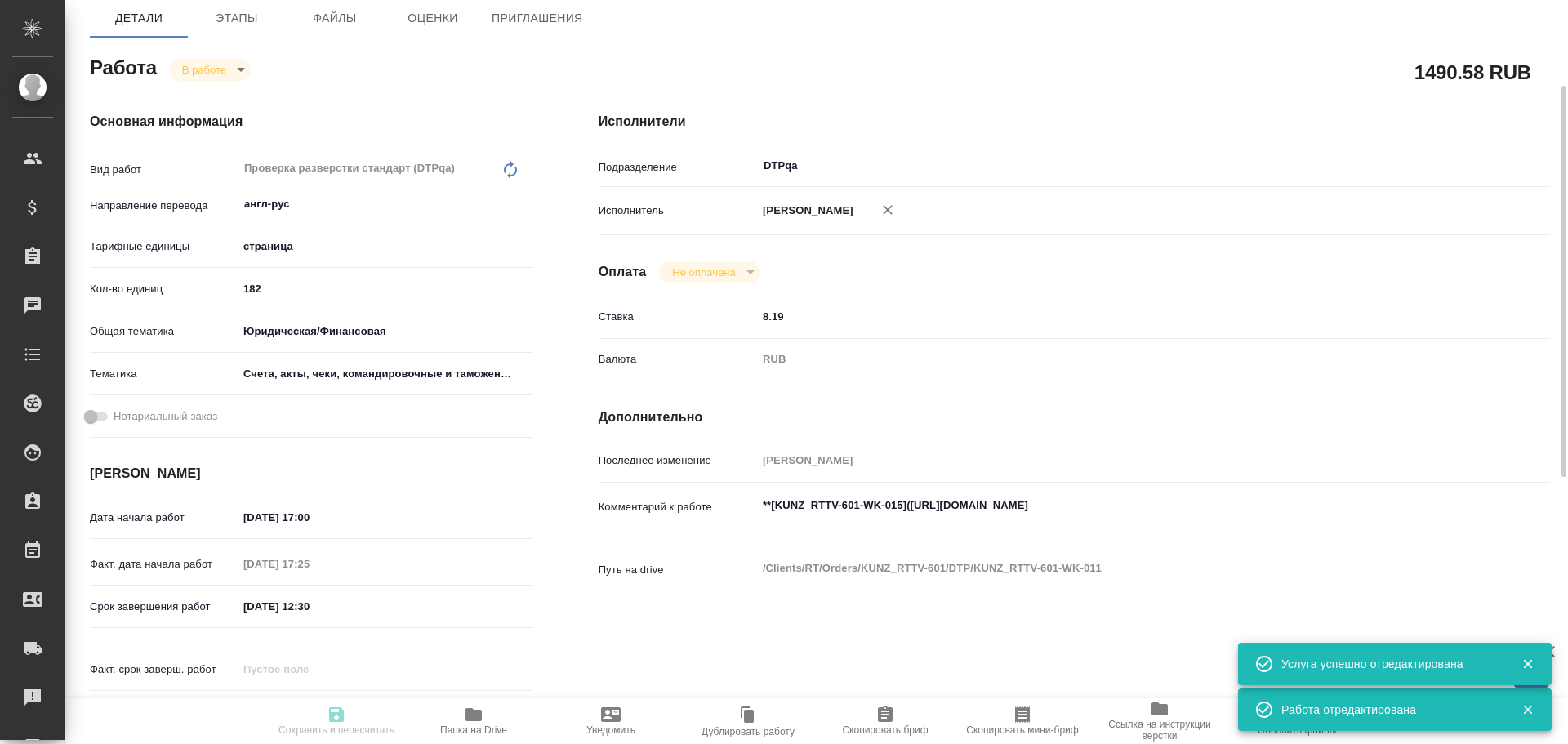
type input "Петрова Валерия"
type input "/Clients/RT/Orders/KUNZ_RTTV-601"
type textarea "x"
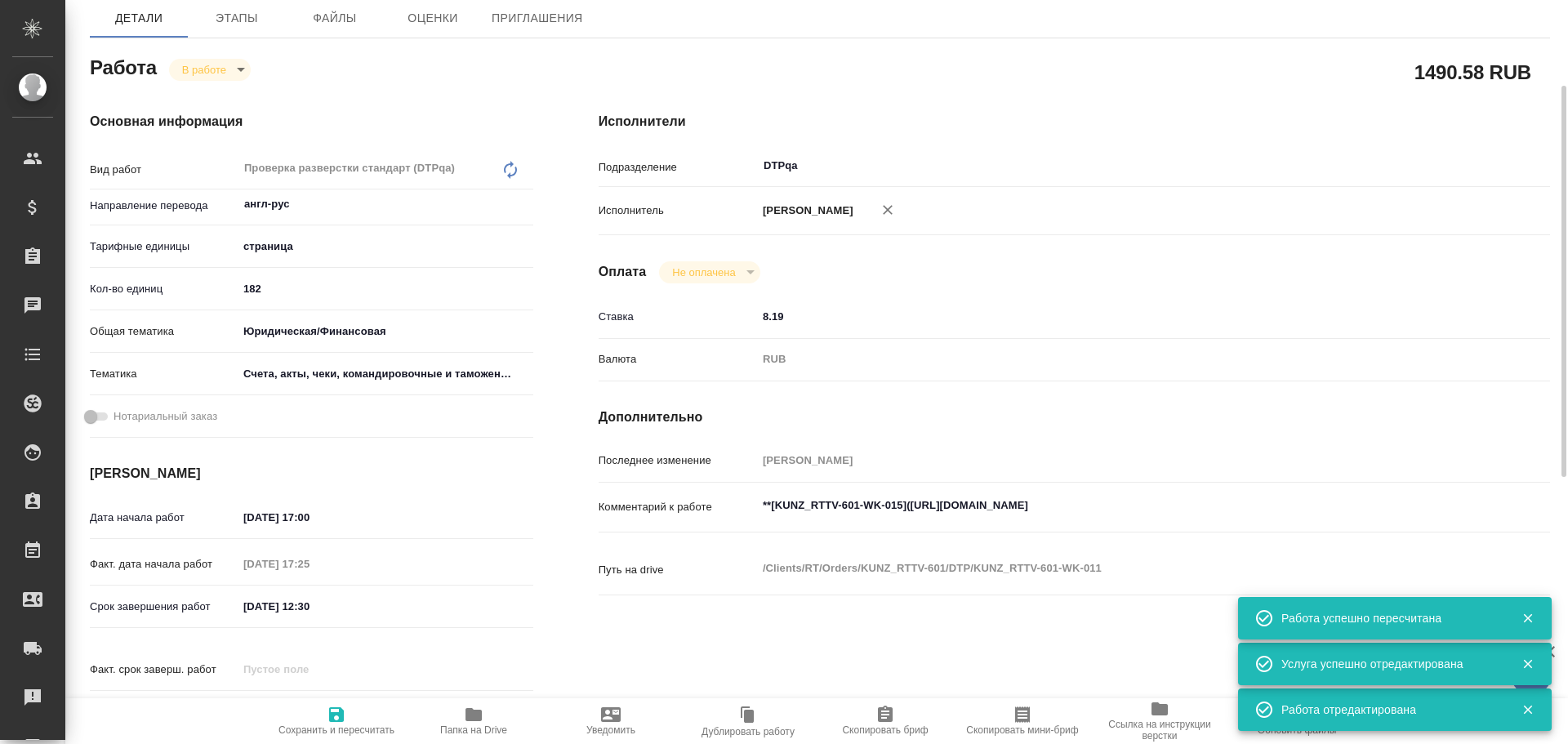
type textarea "x"
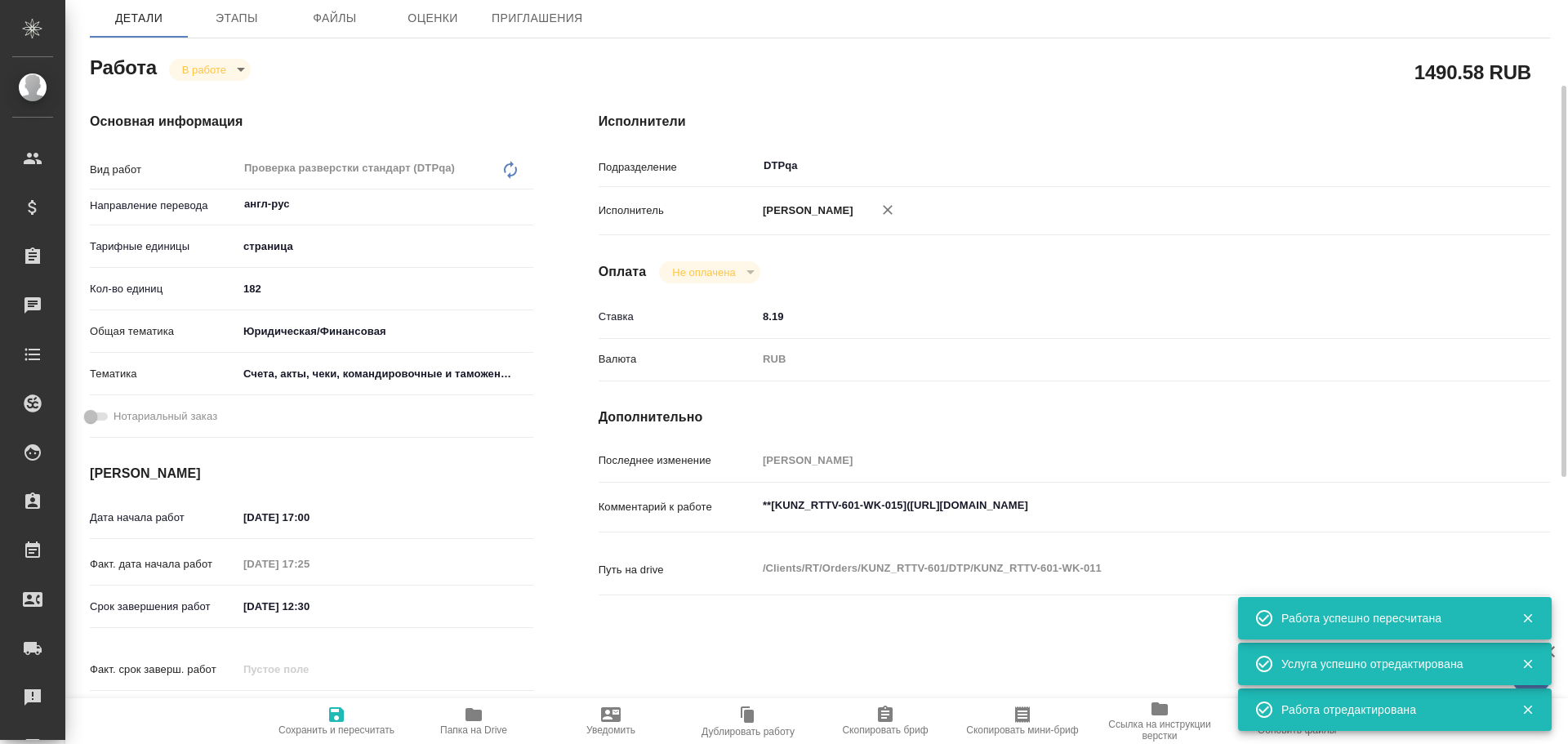
type textarea "x"
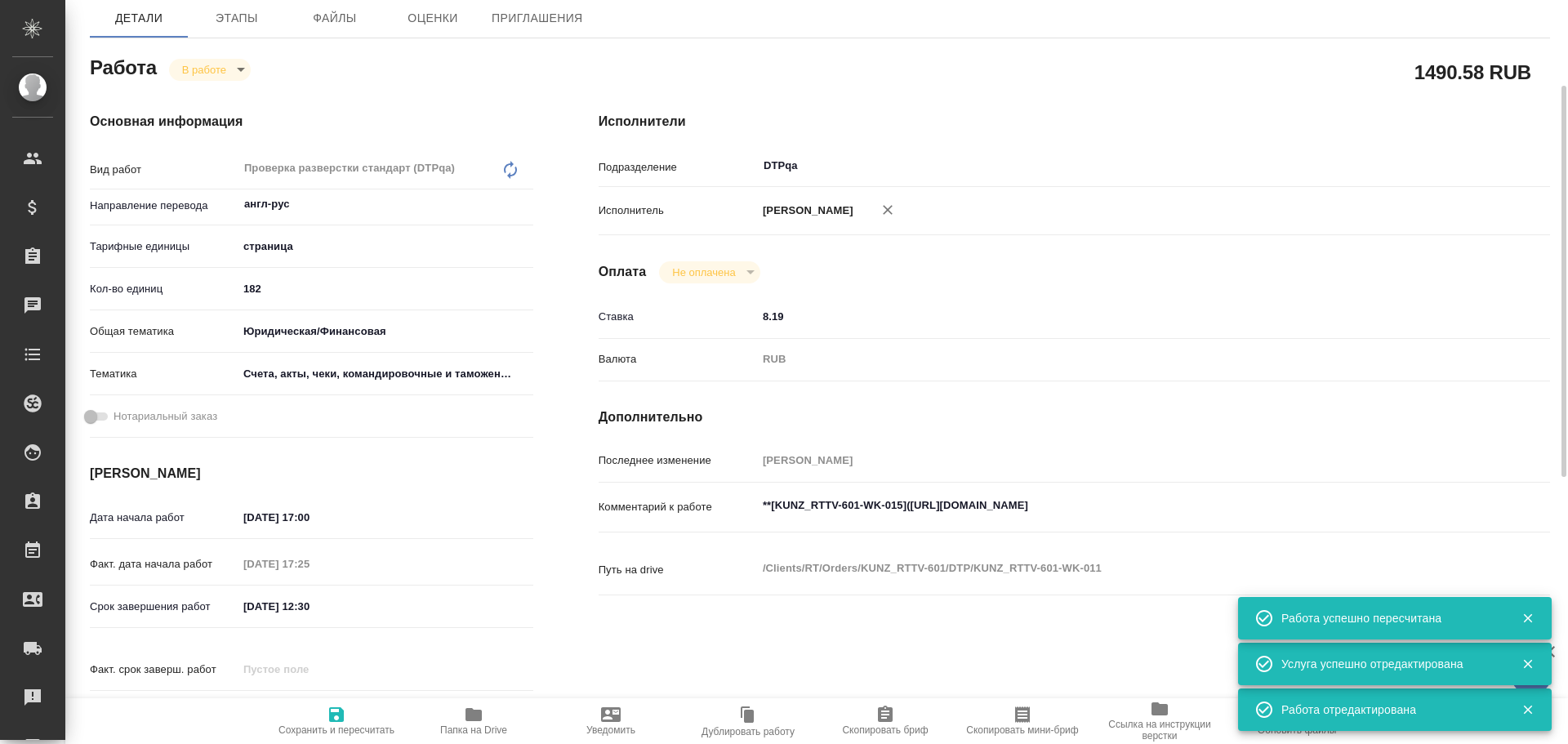
type textarea "x"
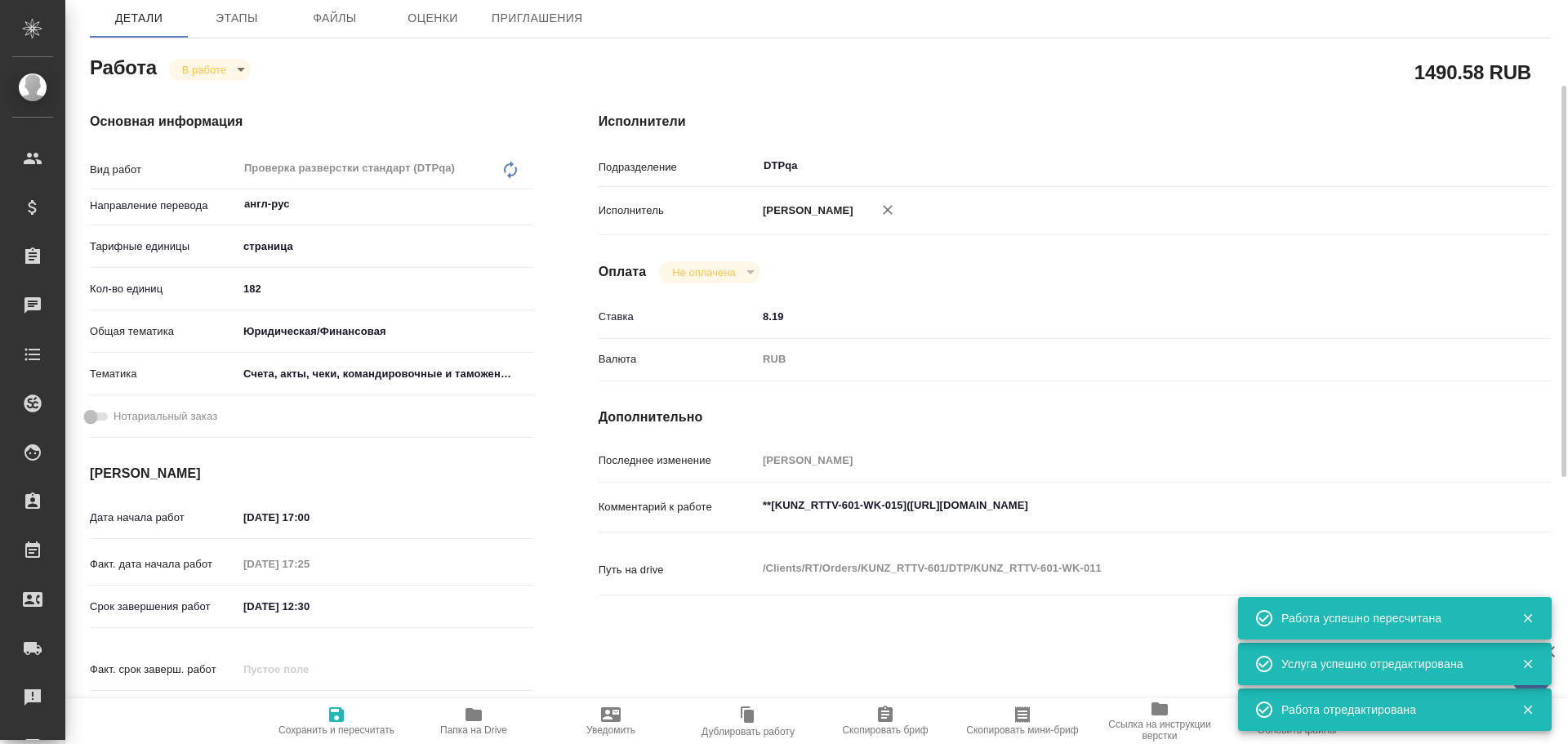
type textarea "x"
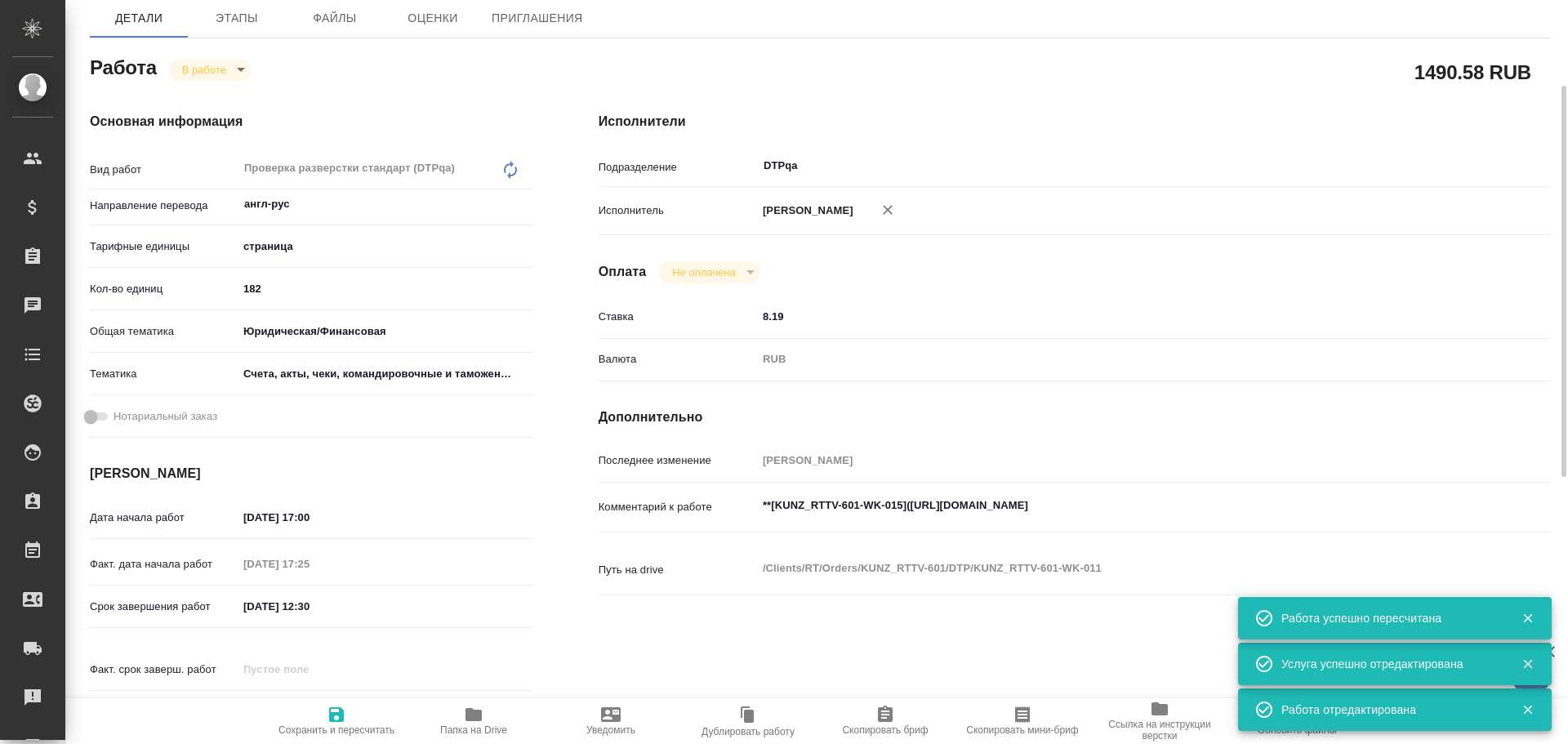
type textarea "x"
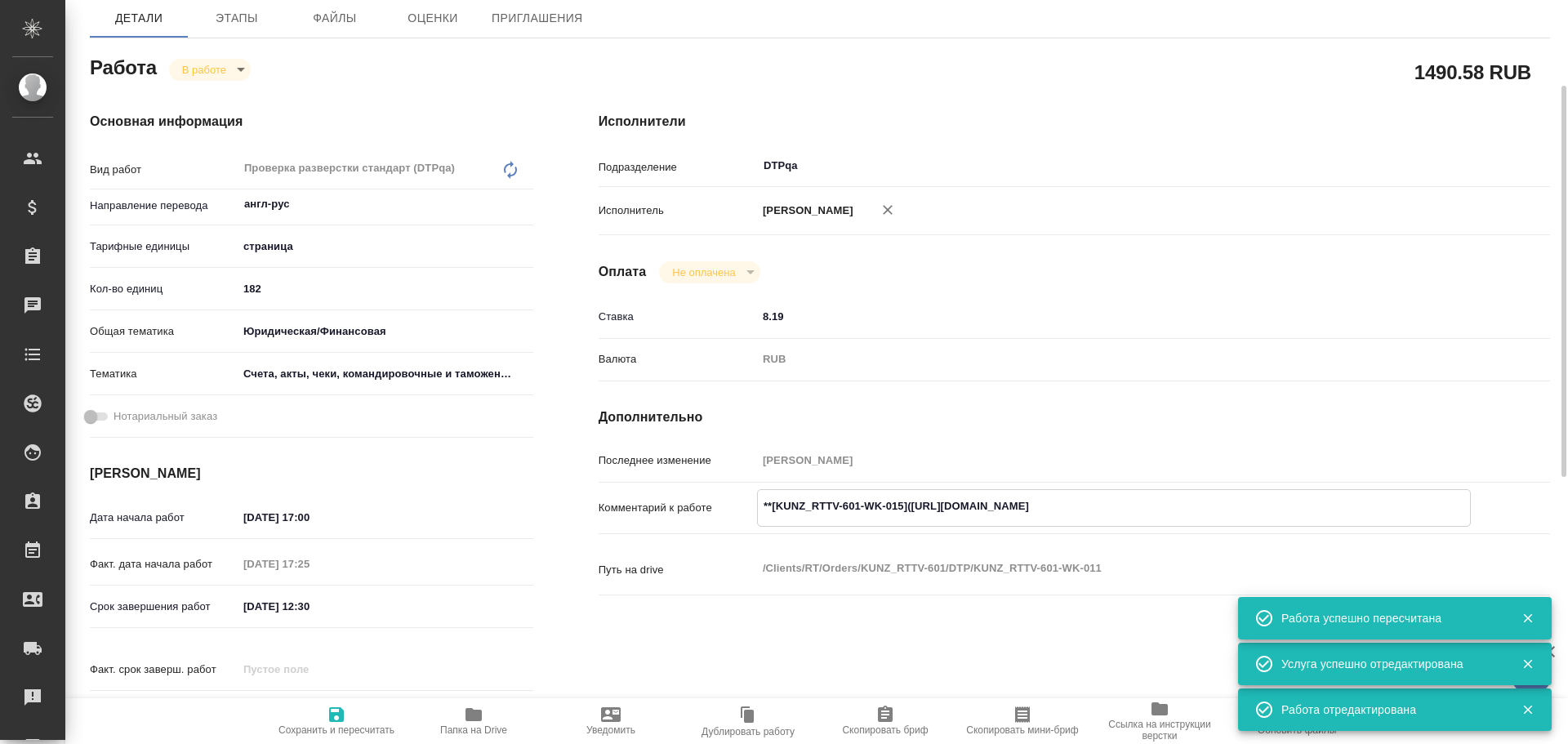
drag, startPoint x: 910, startPoint y: 505, endPoint x: 1207, endPoint y: 513, distance: 297.1
click at [1207, 513] on textarea "**[KUNZ_RTTV-601-WK-015](https://tera.awatera.com/Work/68e4ebfcd26f4ffccacd3da8…" at bounding box center [1113, 506] width 712 height 27
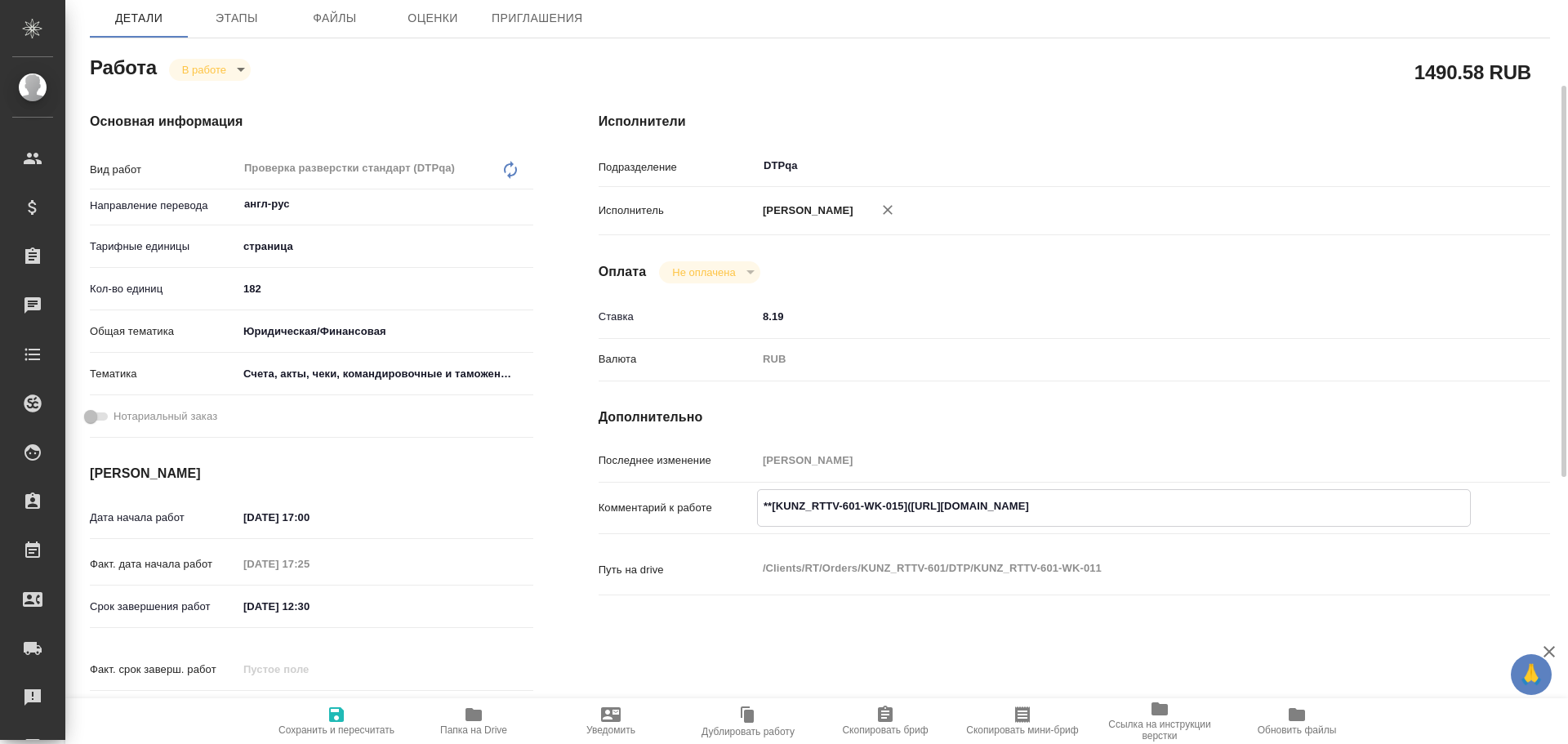
type textarea "x"
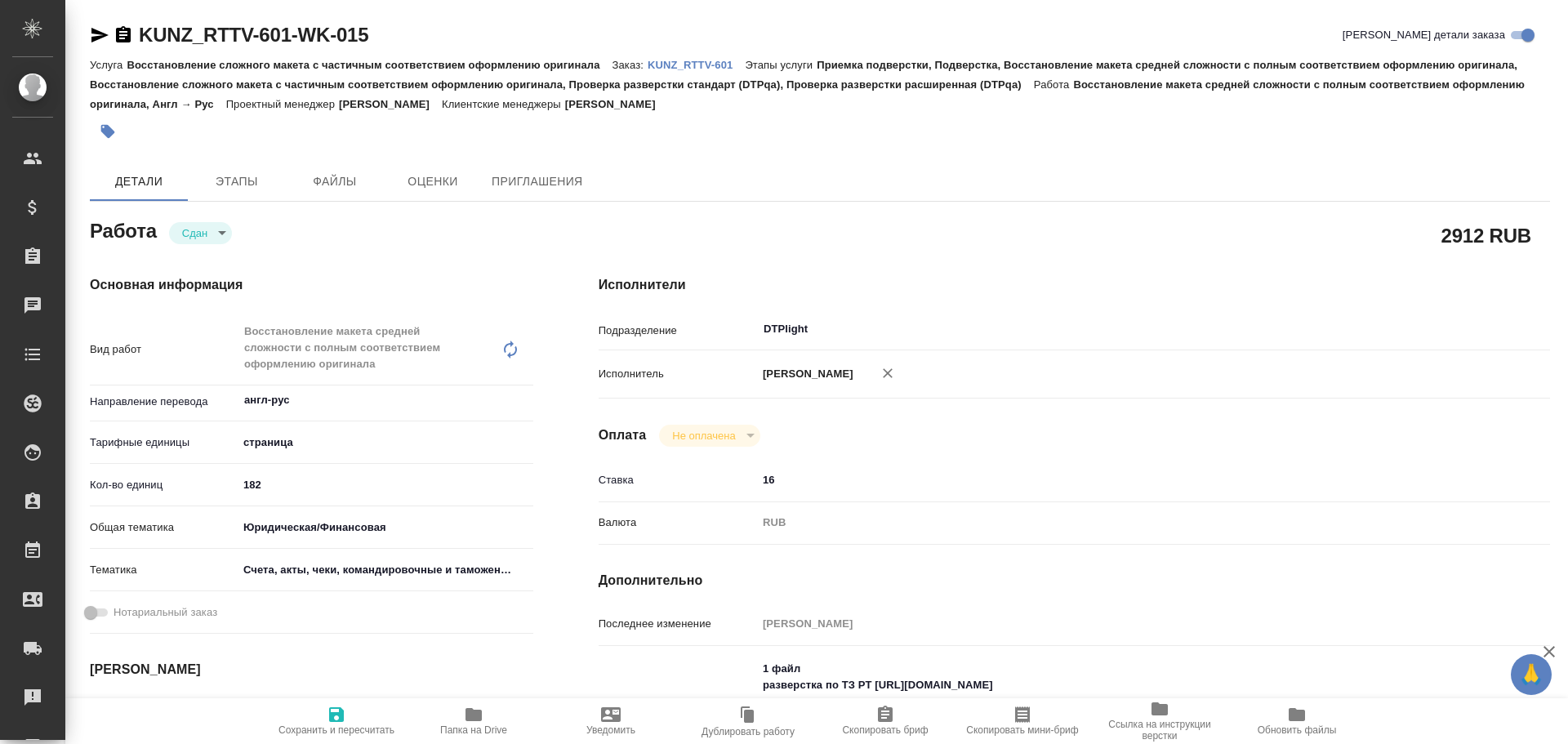
type textarea "x"
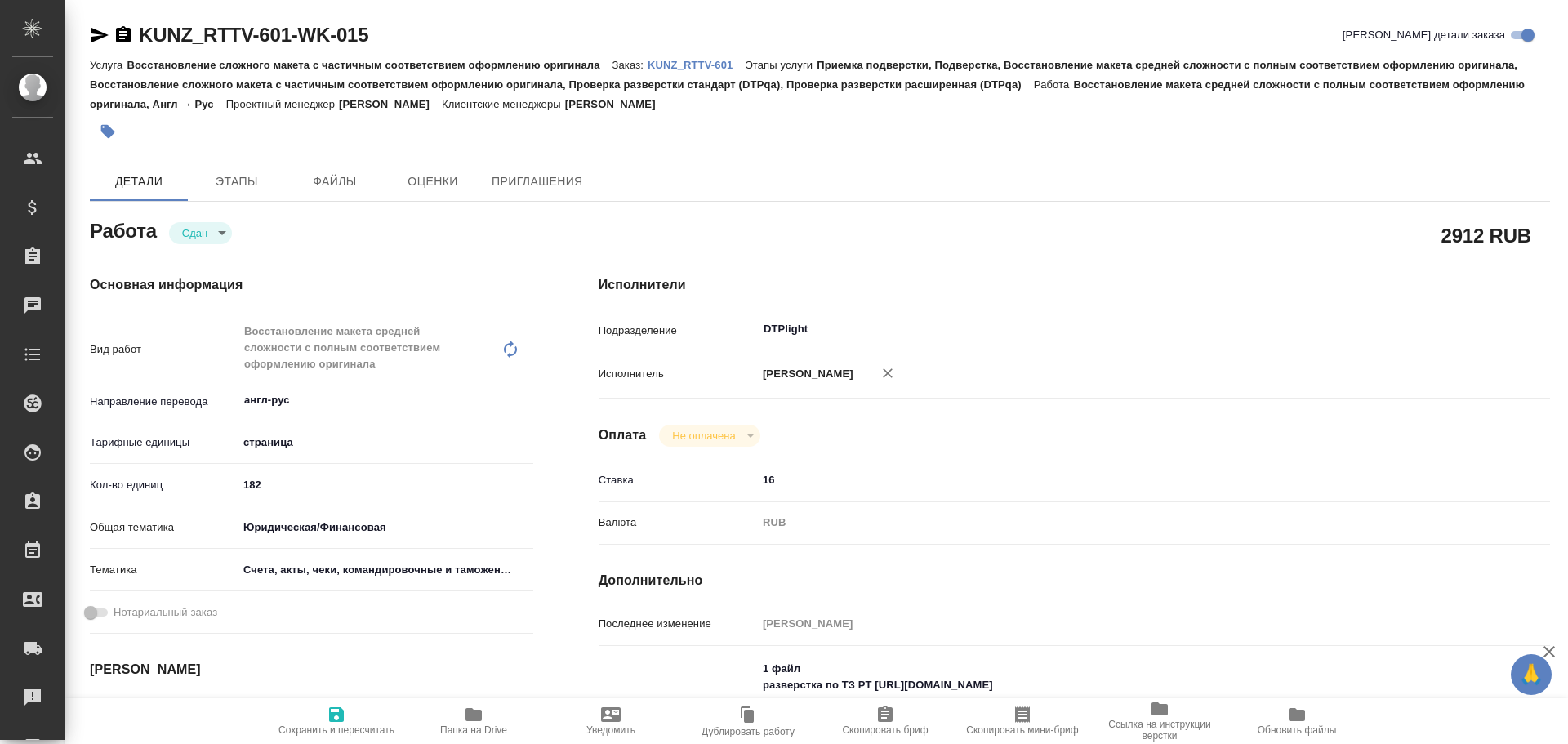
type textarea "x"
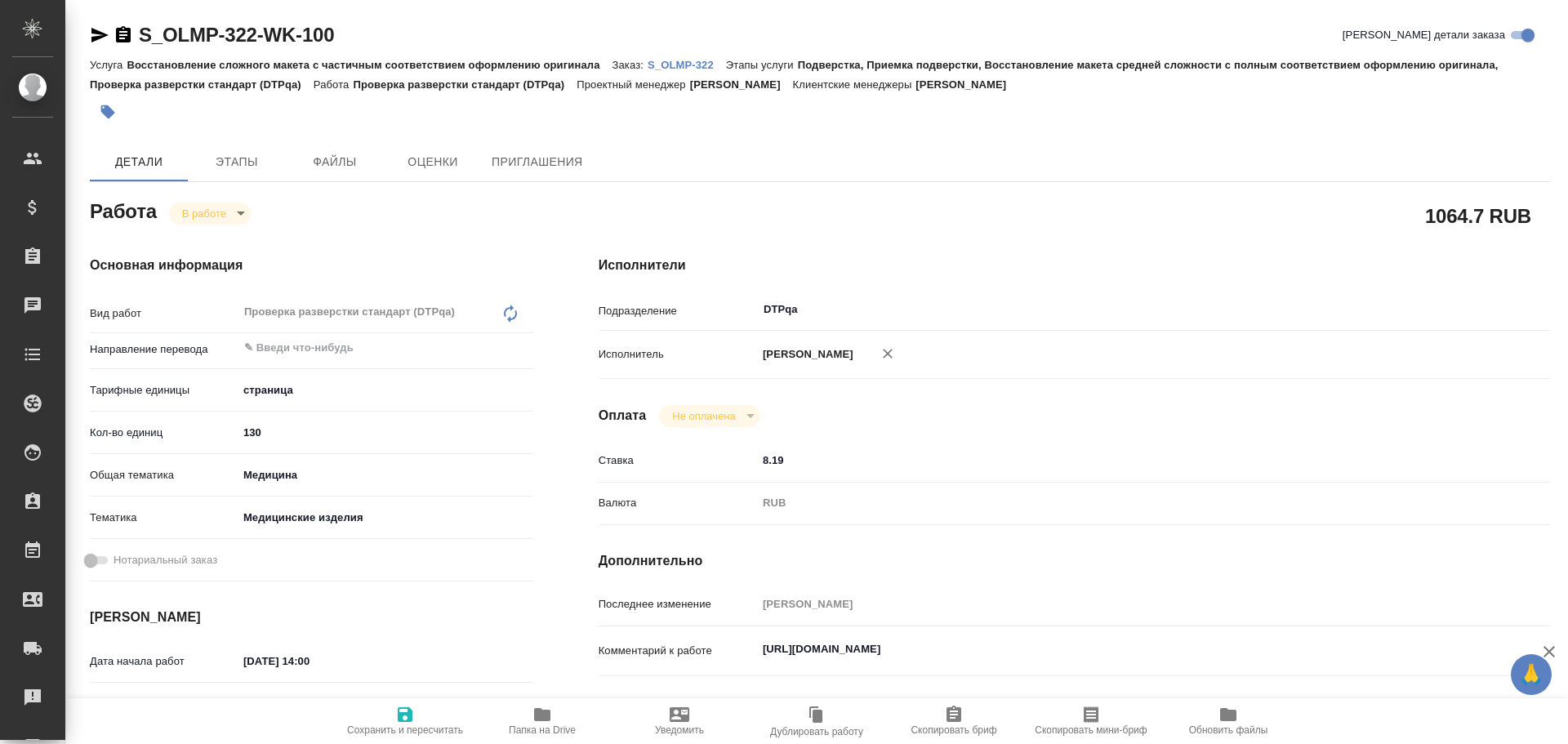
type textarea "x"
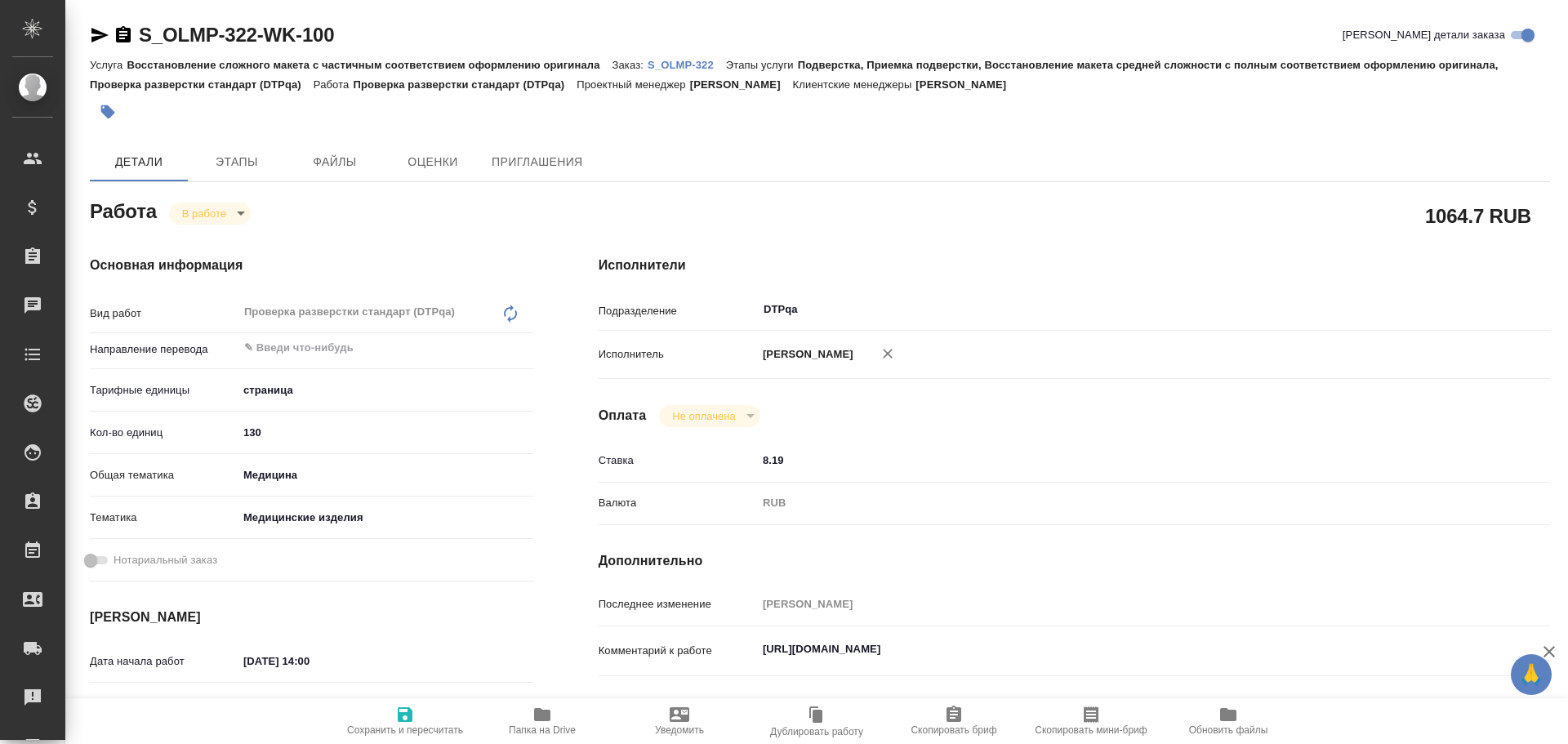
click at [90, 44] on icon "button" at bounding box center [100, 35] width 20 height 20
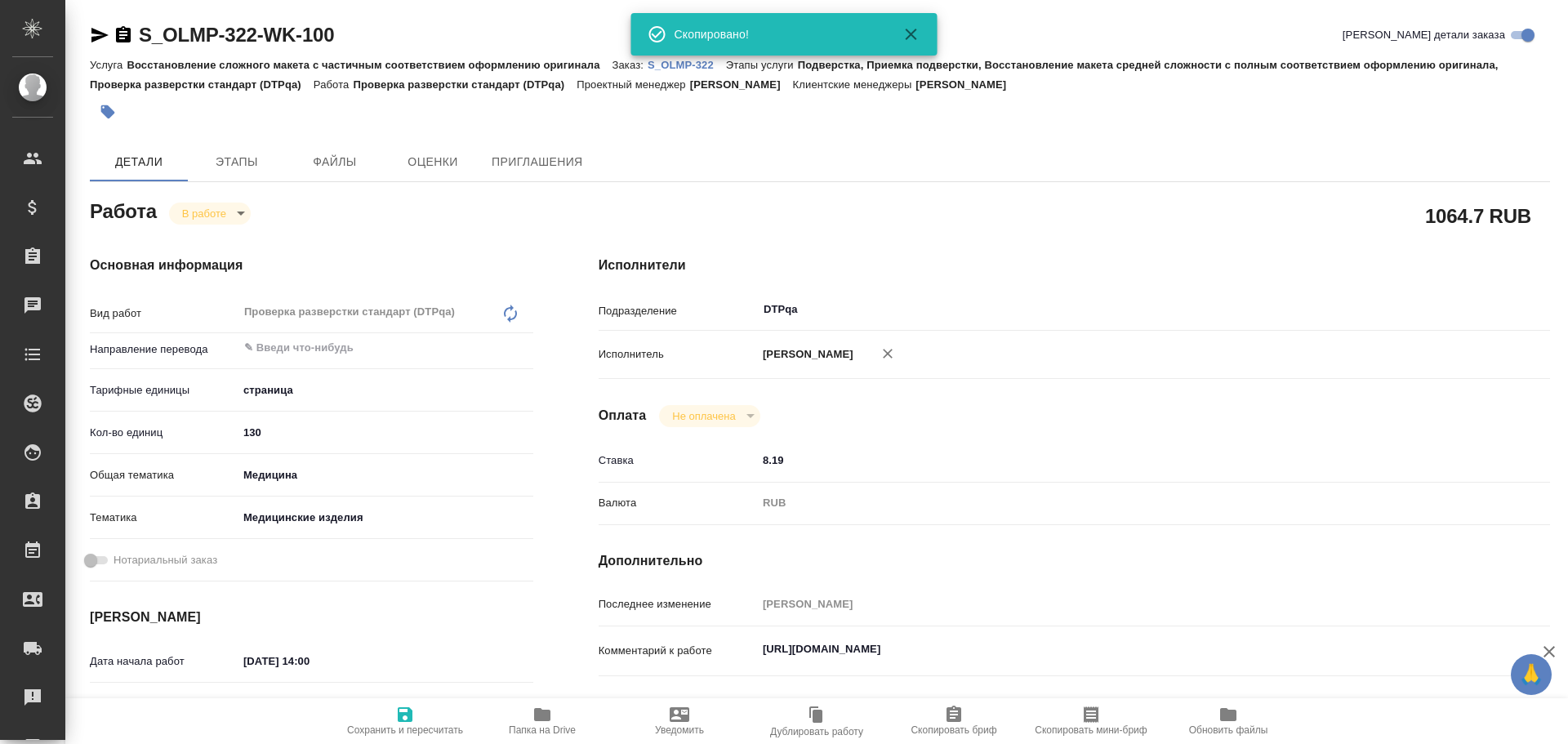
type textarea "x"
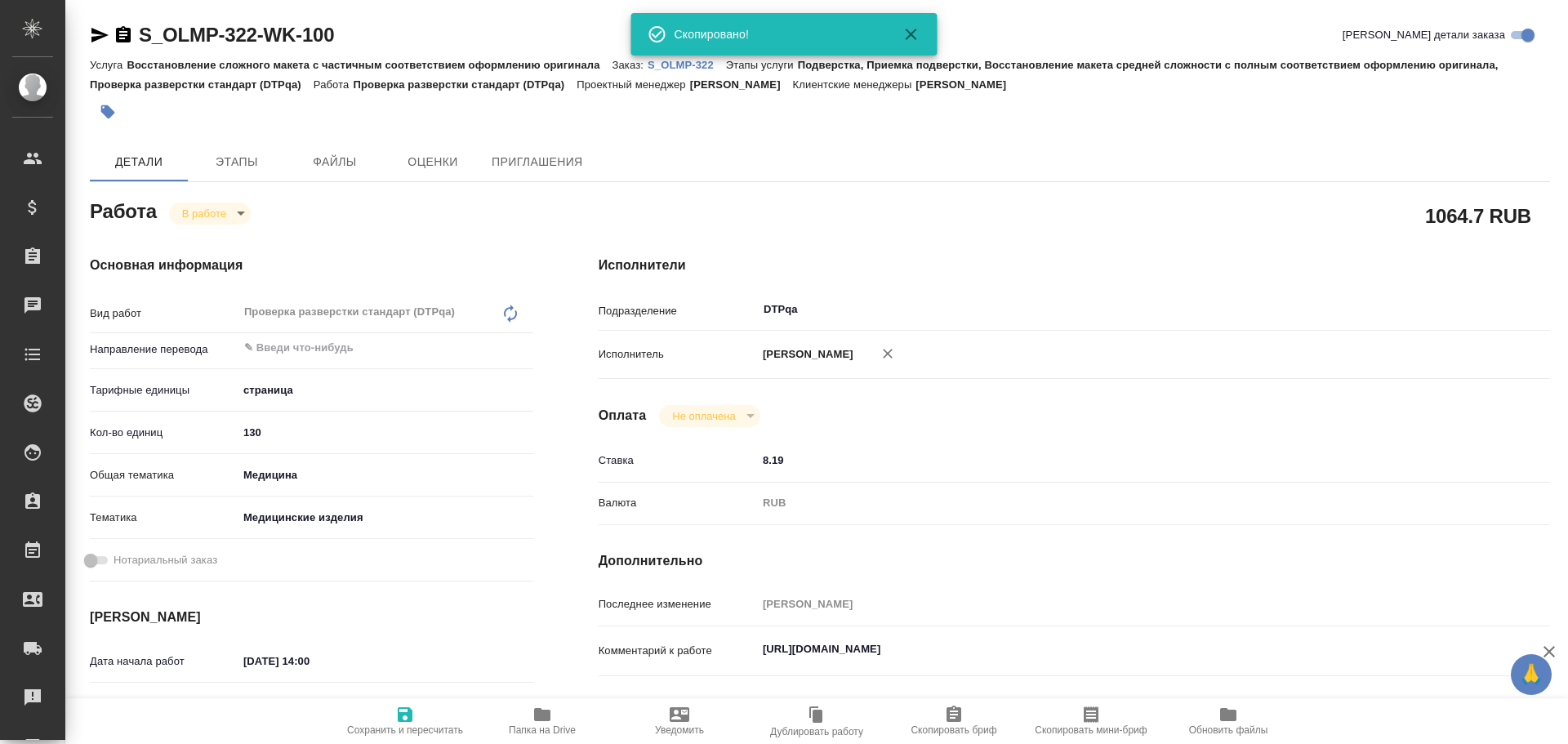
type textarea "x"
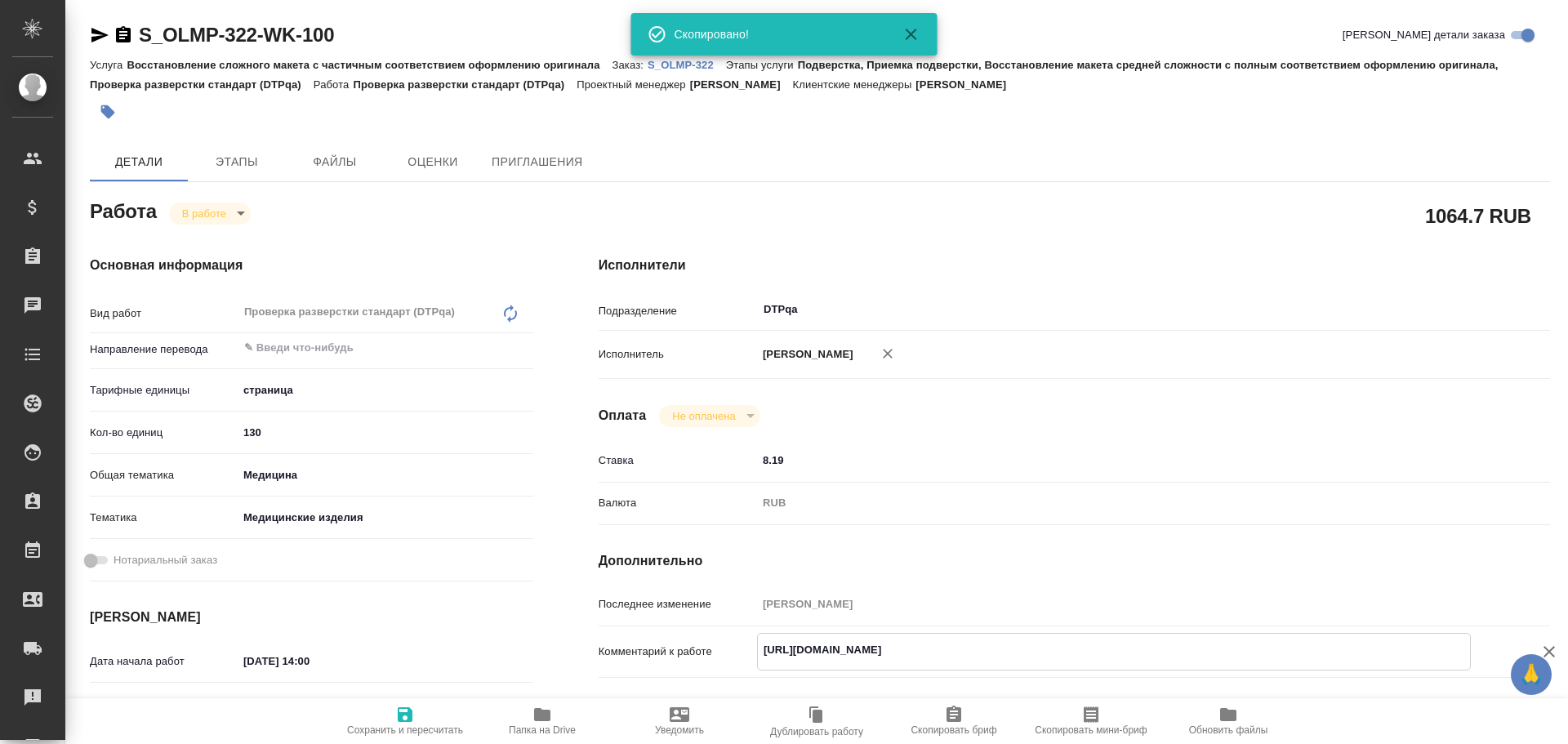
drag, startPoint x: 761, startPoint y: 650, endPoint x: 1090, endPoint y: 672, distance: 329.7
click at [1090, 672] on div "Комментарий к работе https://tera.awatera.com/Work/68e39aa3d26f4ffccacd26f3/ x" at bounding box center [1074, 664] width 951 height 63
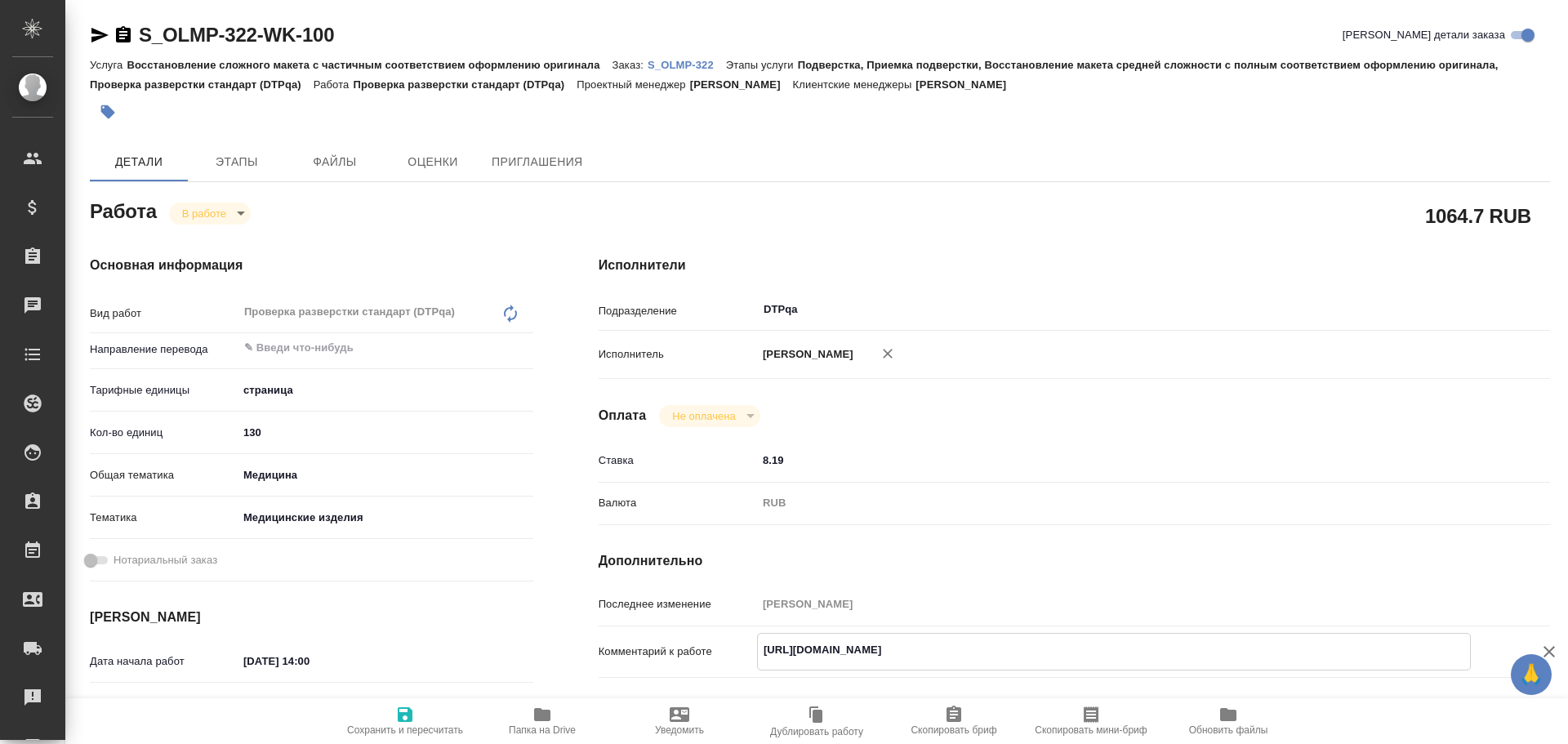
type textarea "x"
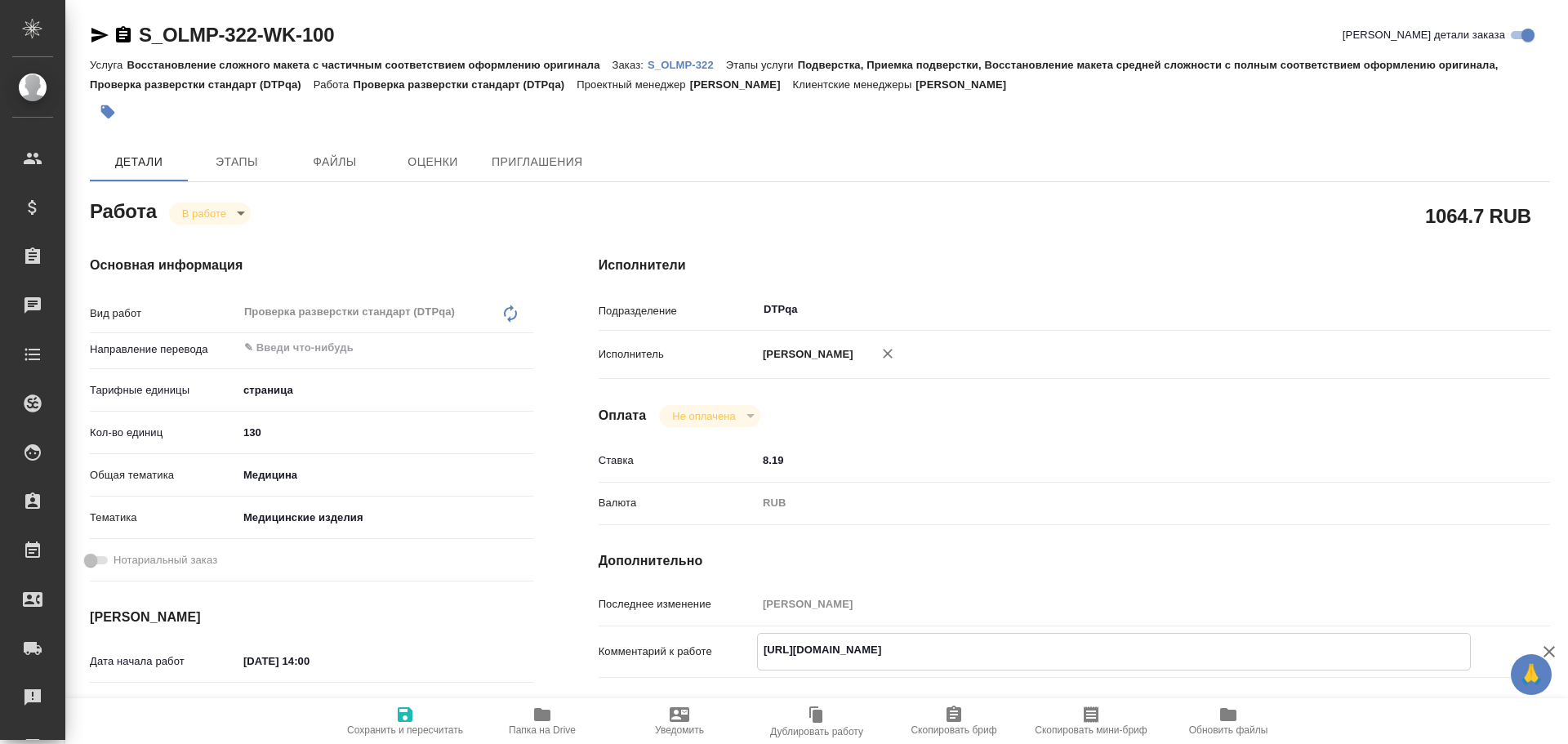
type textarea "x"
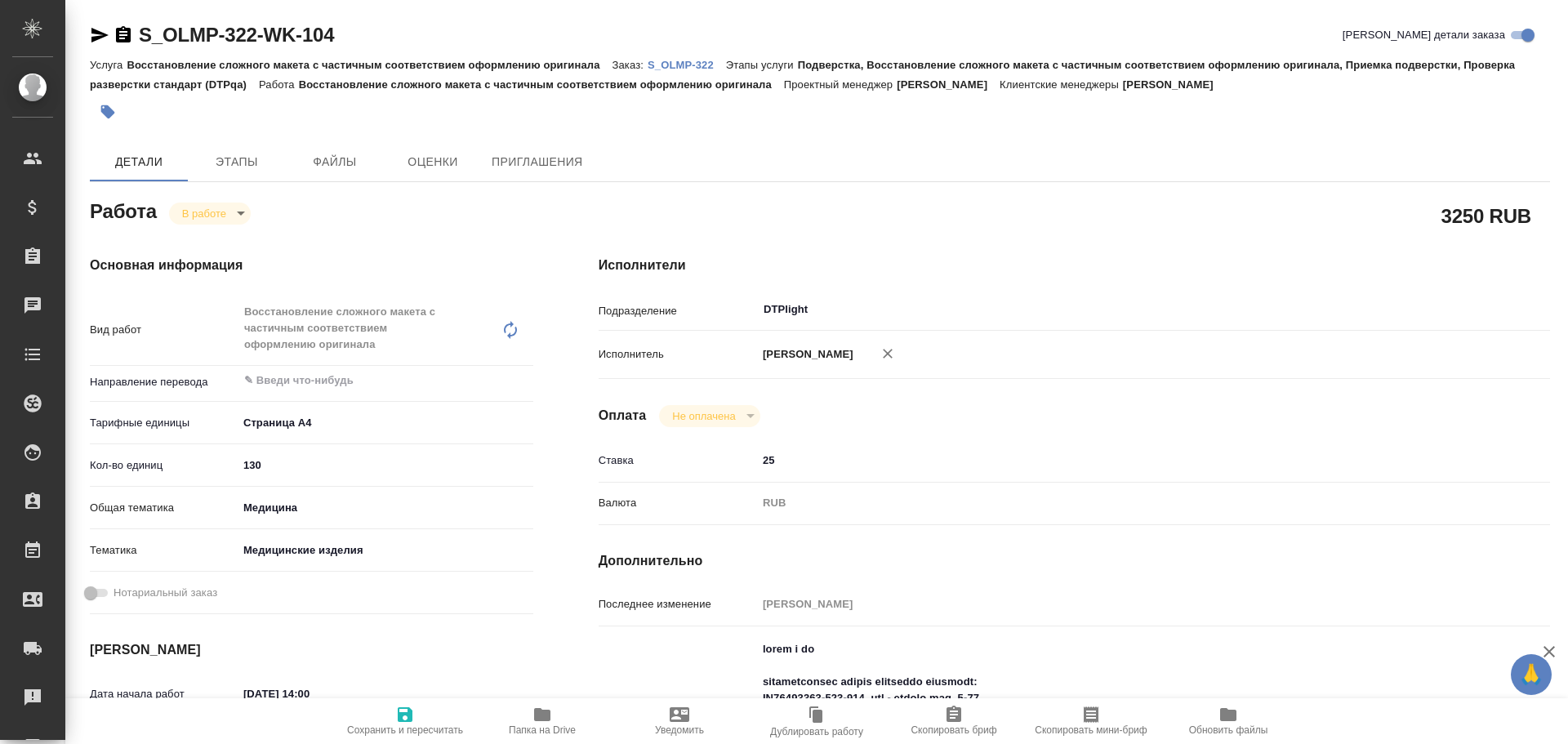
type textarea "x"
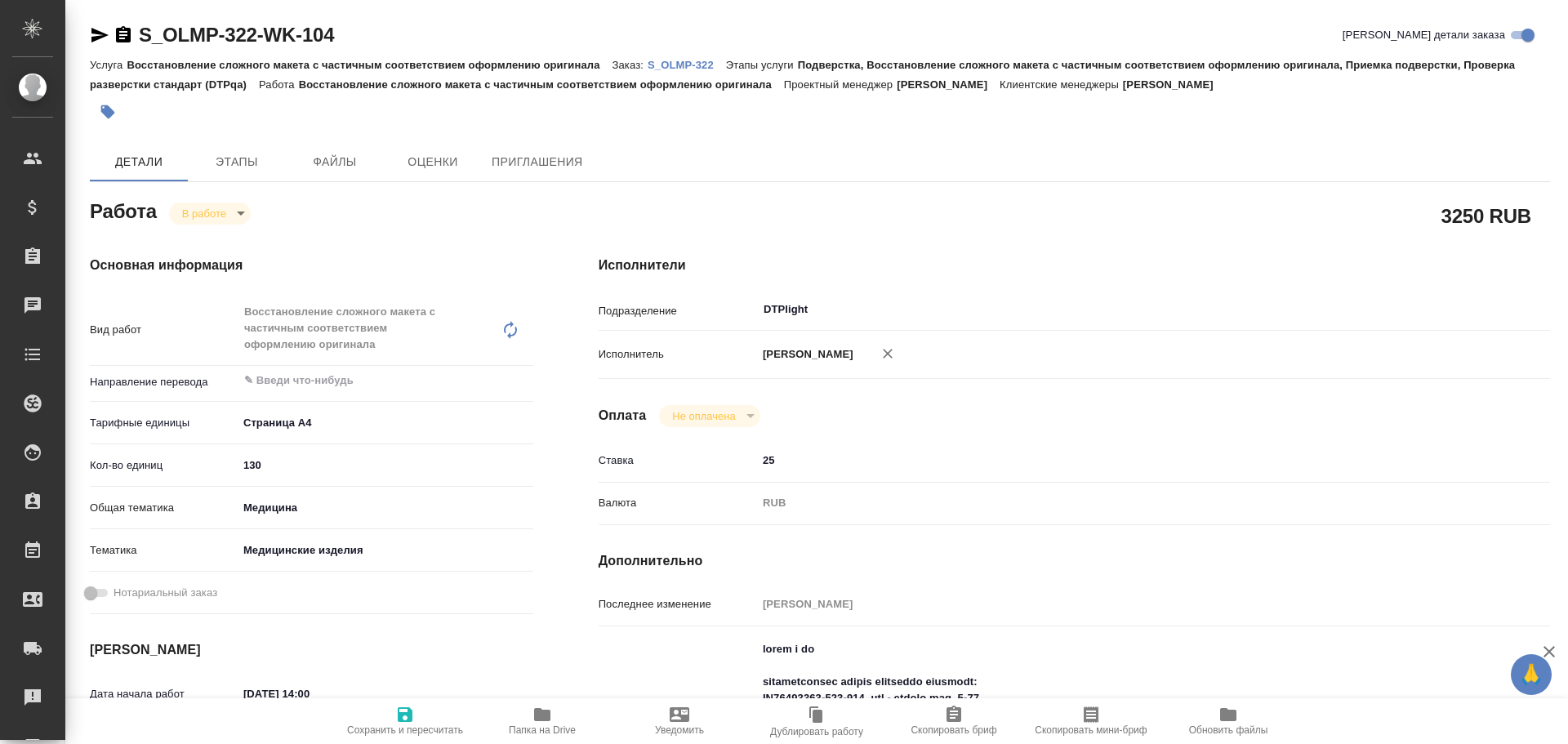
type textarea "x"
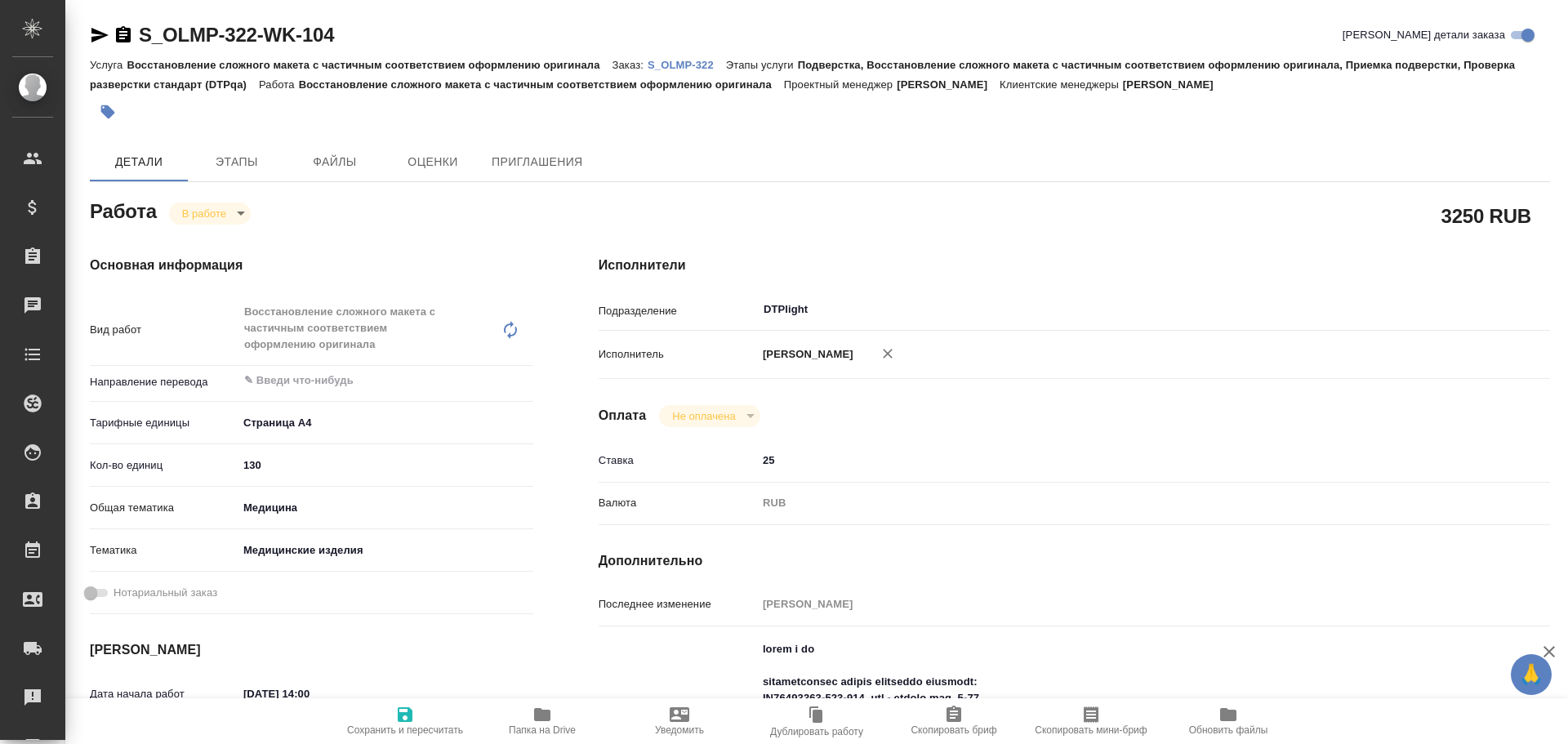
type textarea "x"
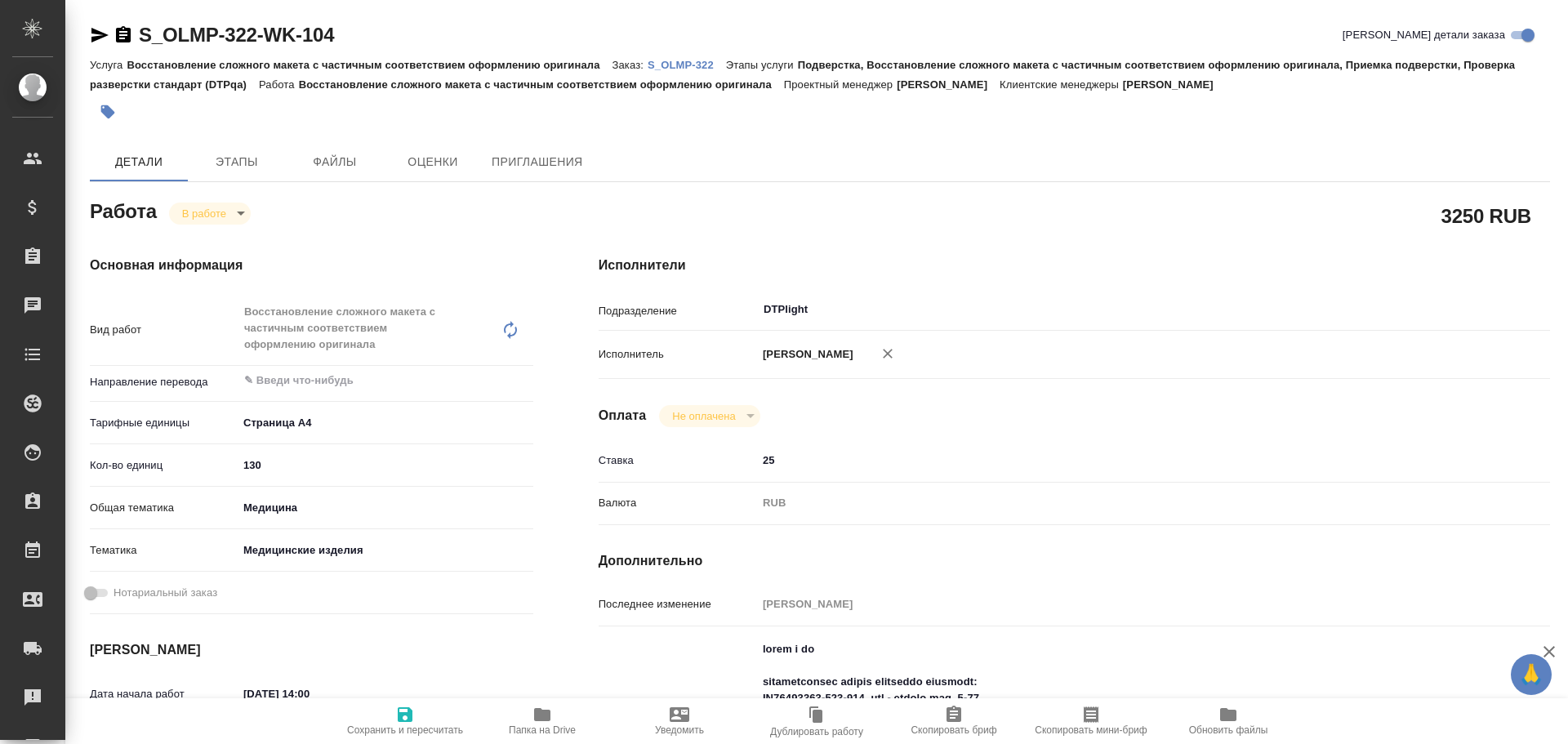
type textarea "x"
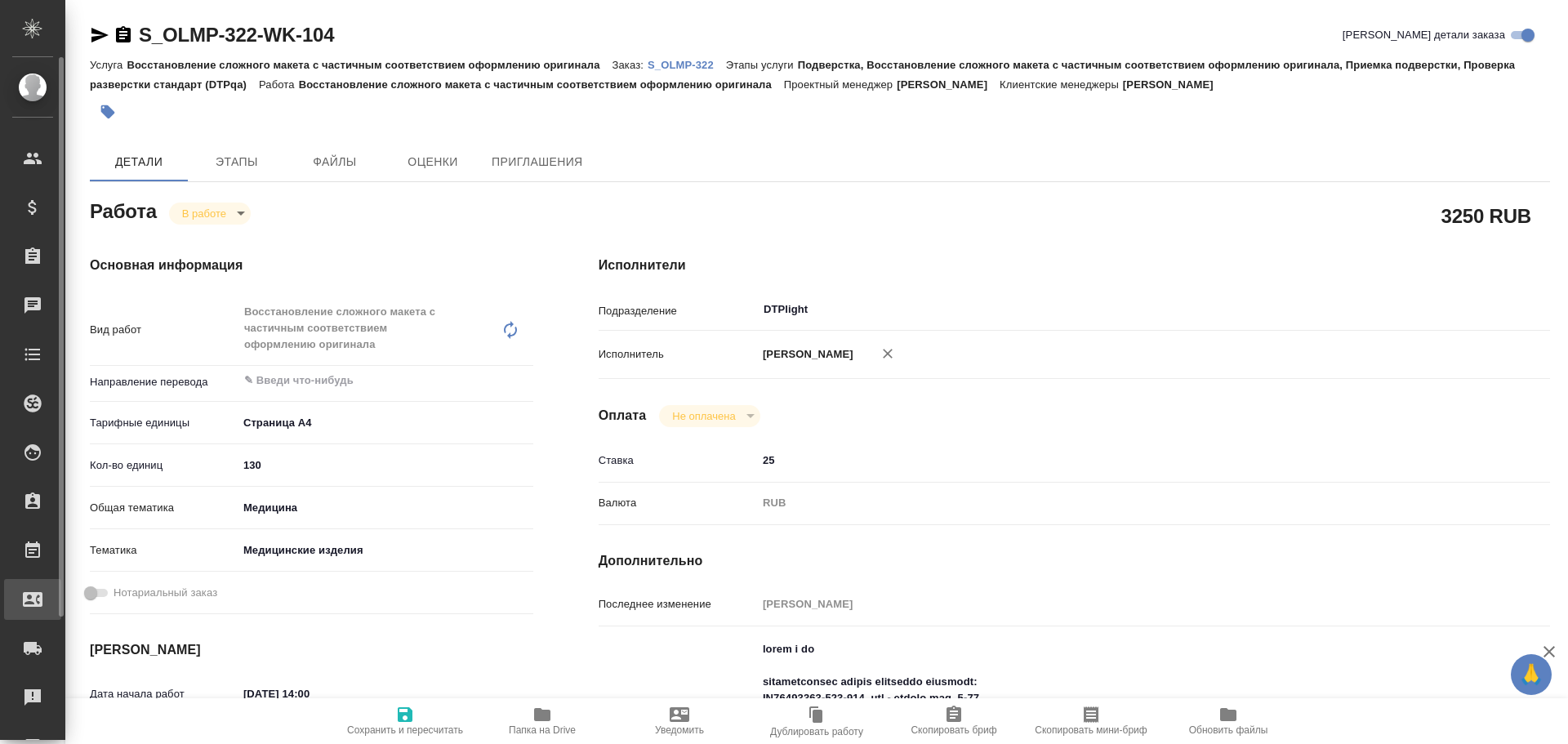
type textarea "x"
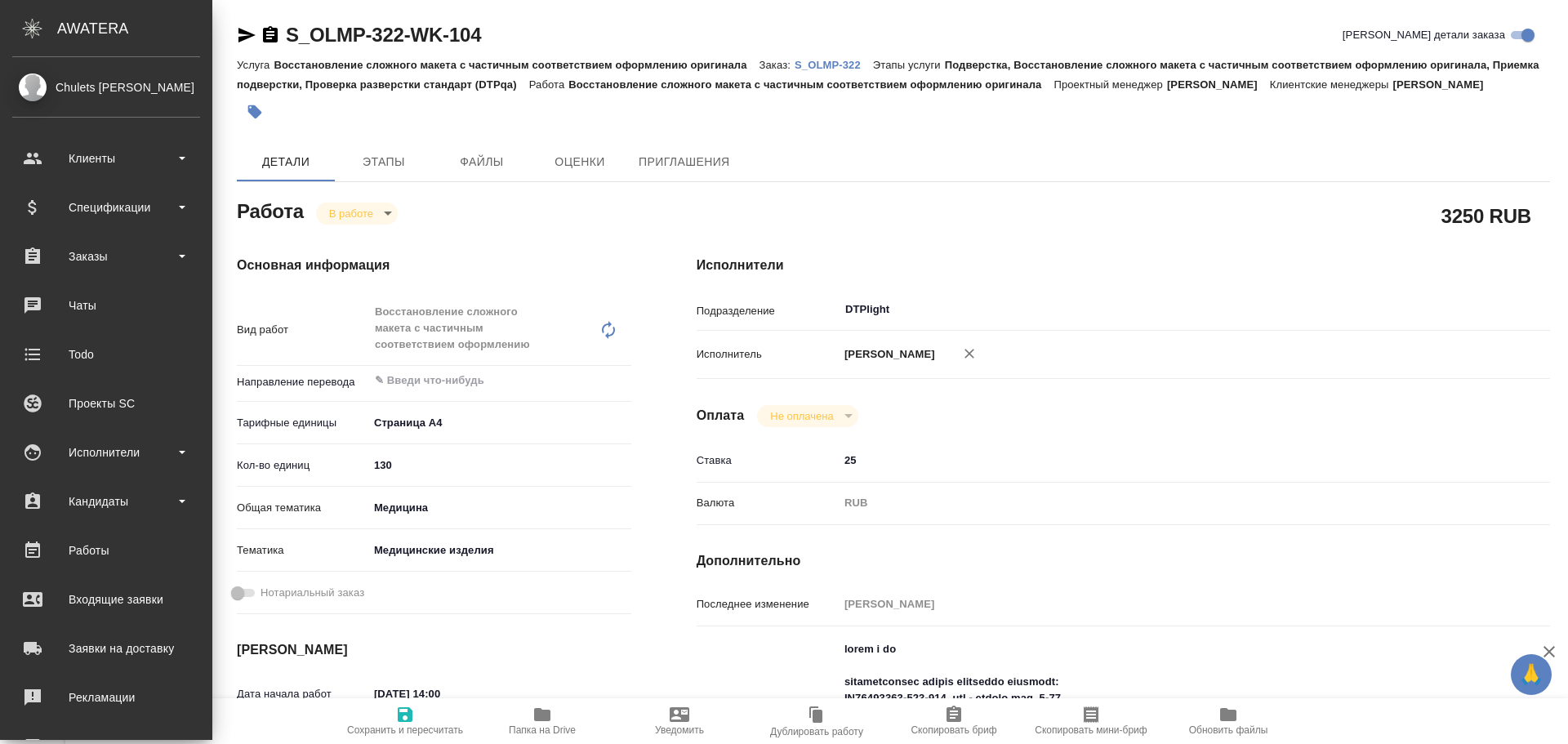
type textarea "x"
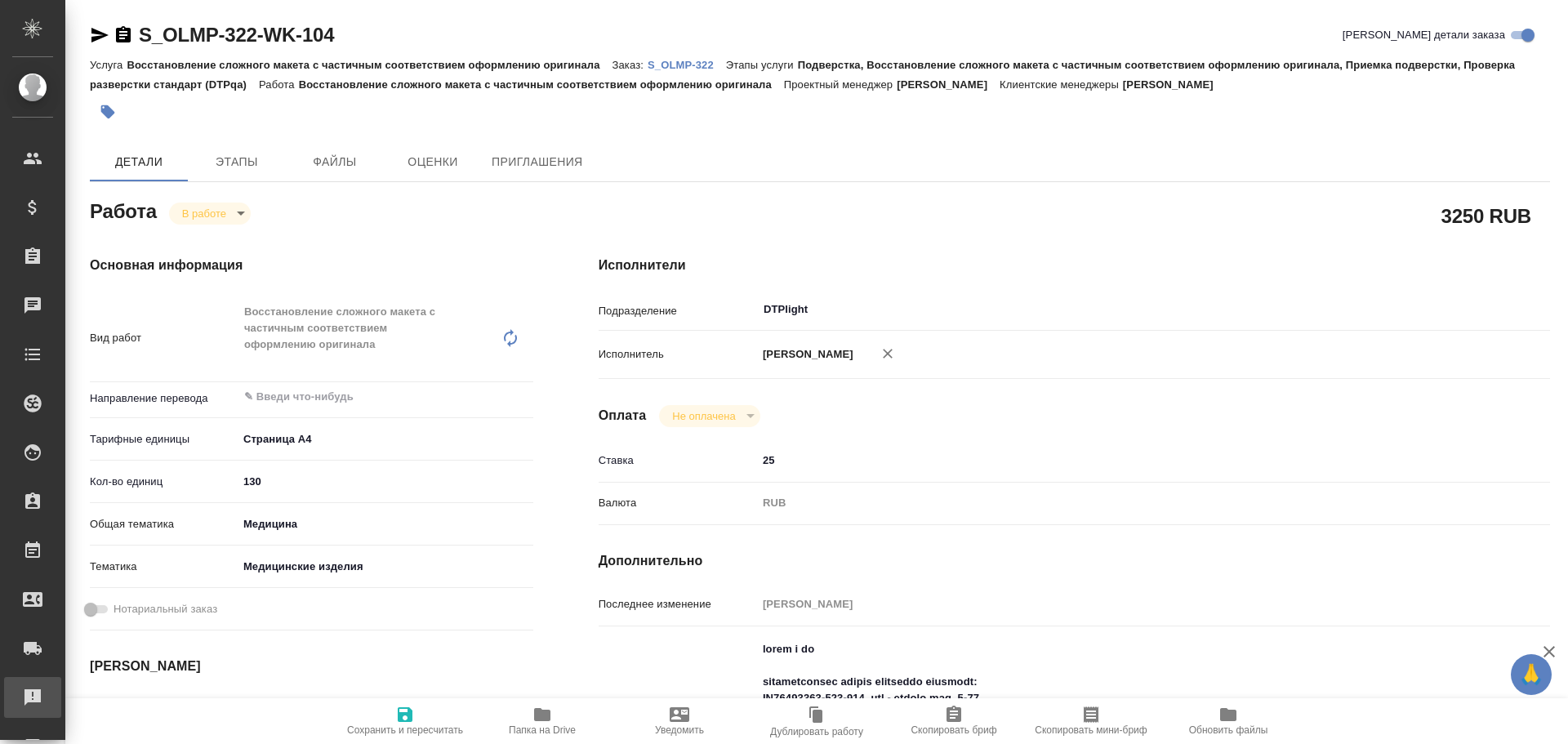
type textarea "x"
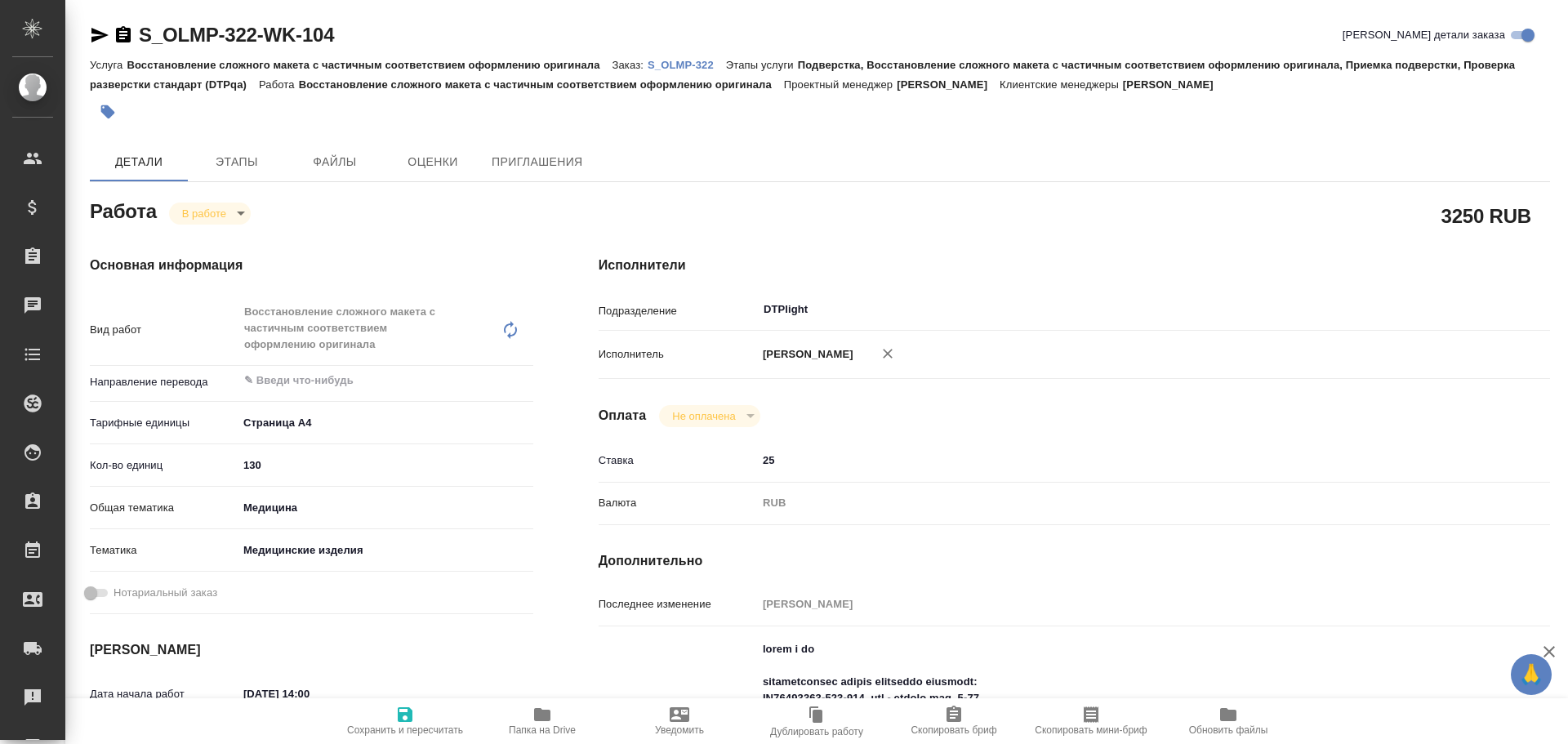
type textarea "x"
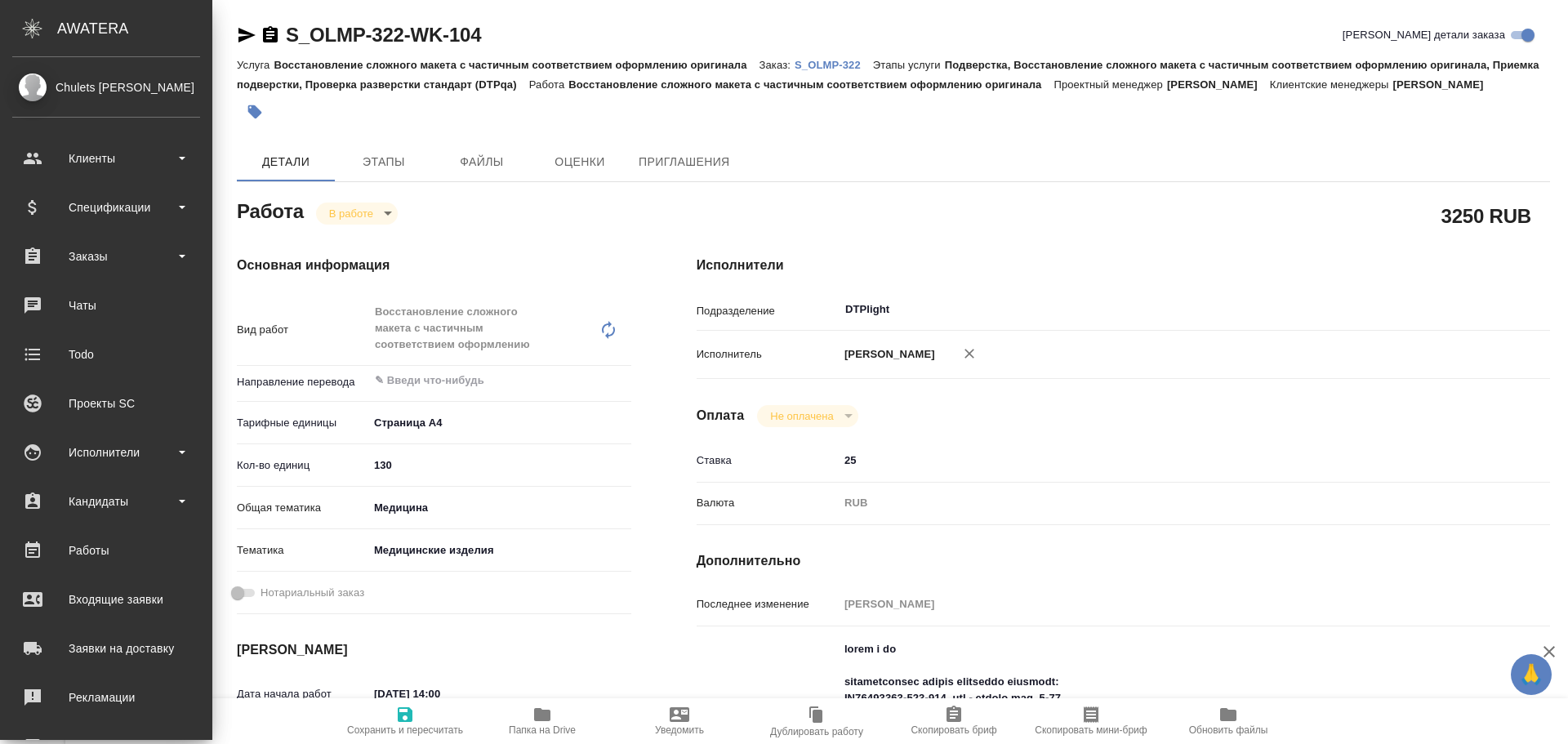
type textarea "x"
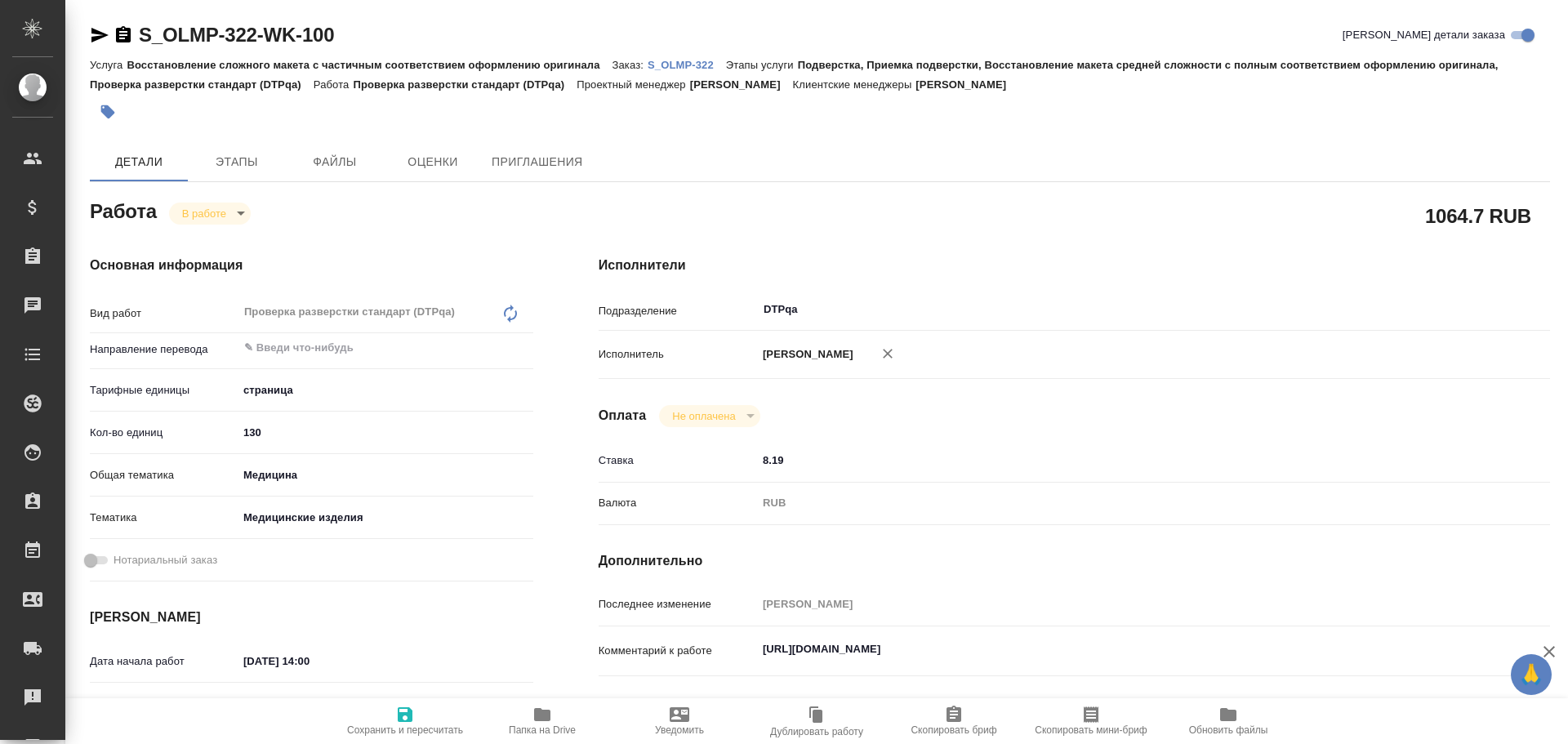
type textarea "x"
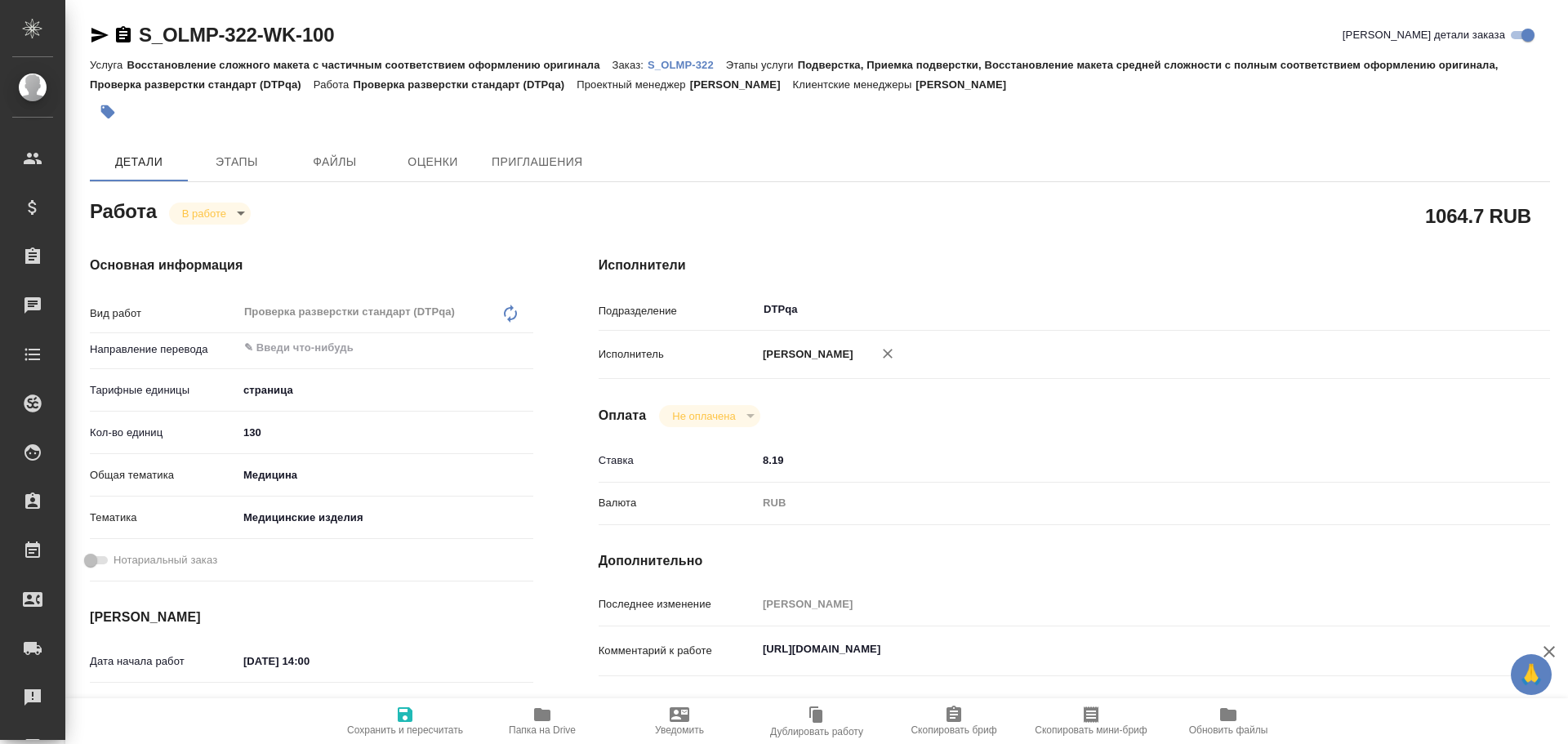
type textarea "x"
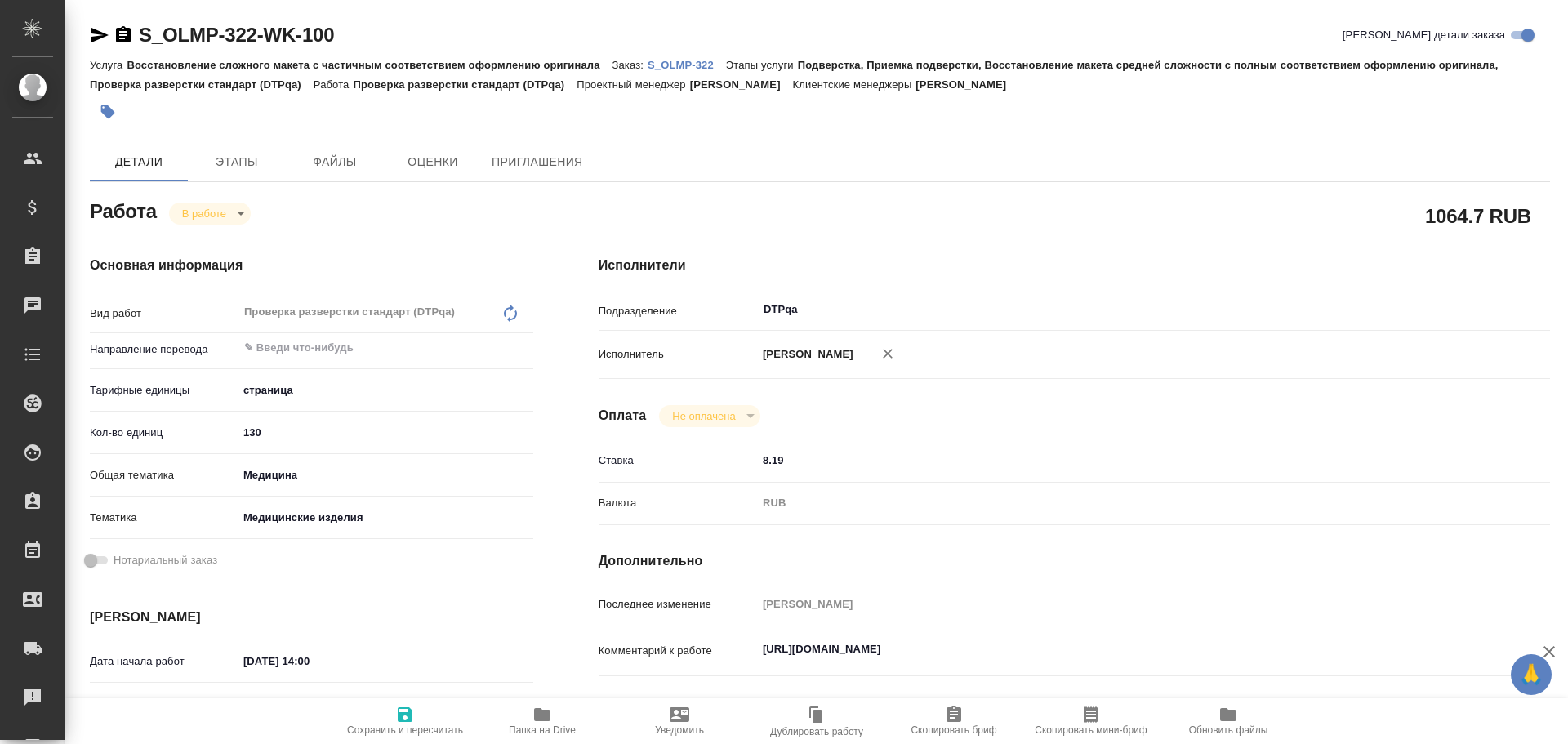
type textarea "x"
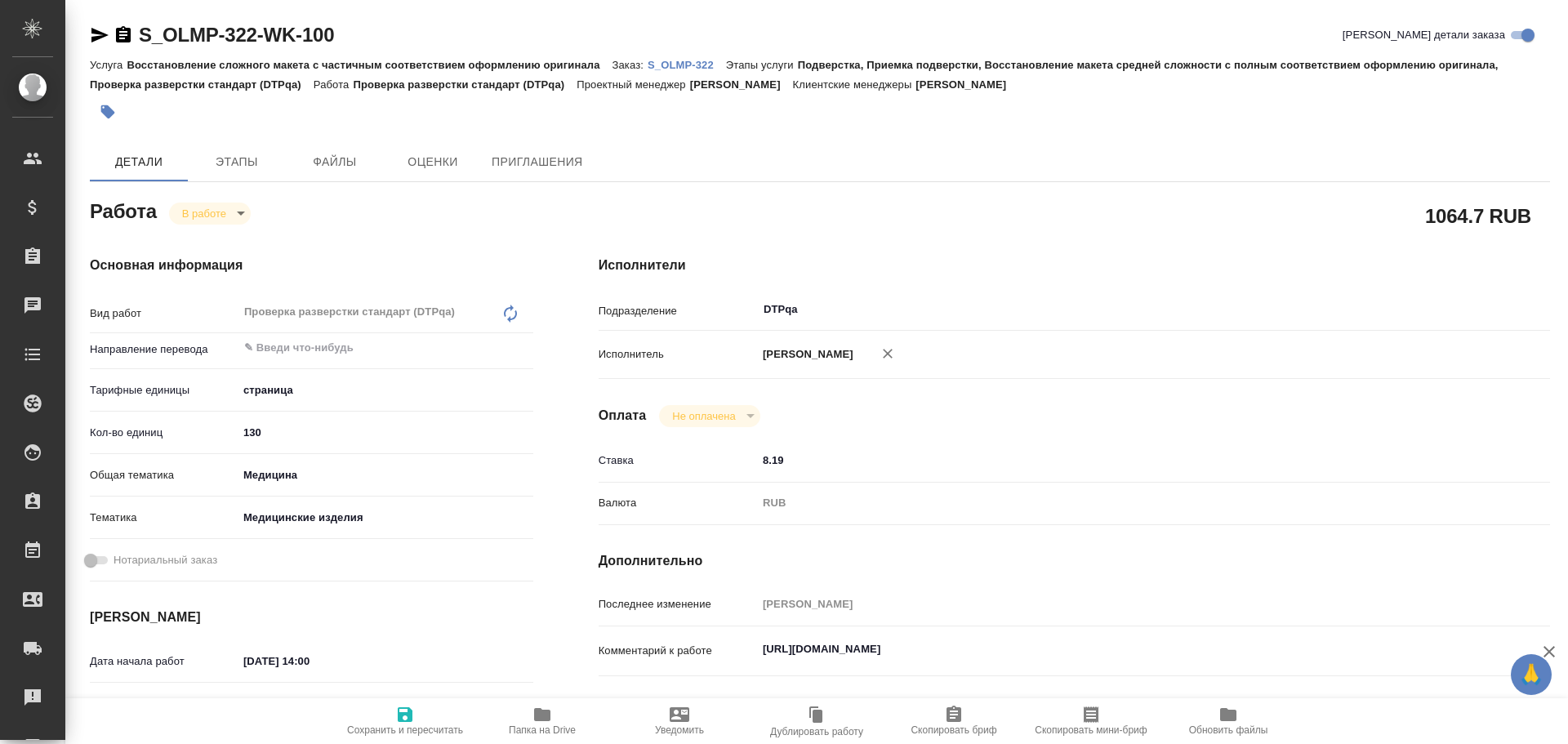
click at [98, 31] on icon "button" at bounding box center [100, 34] width 17 height 15
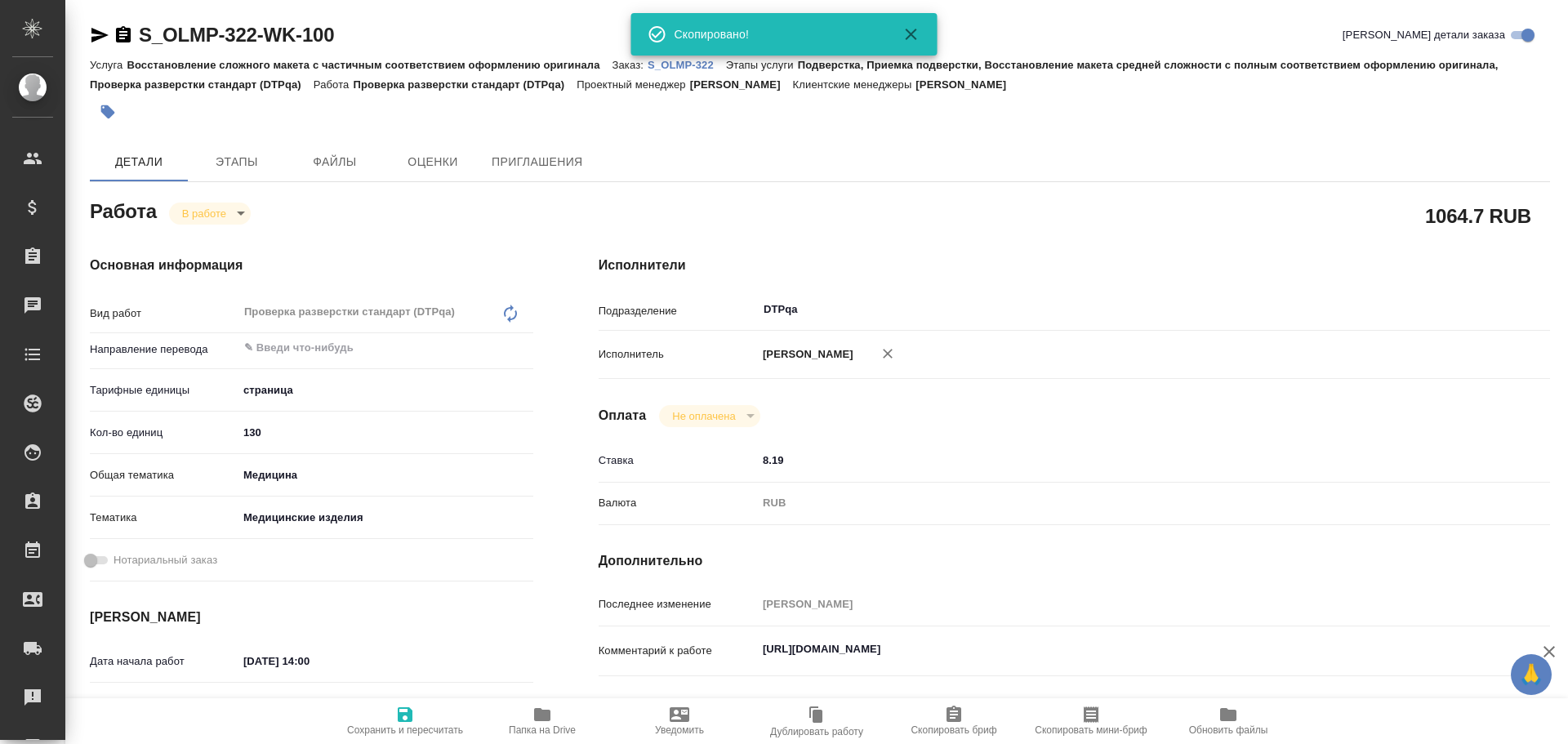
type textarea "x"
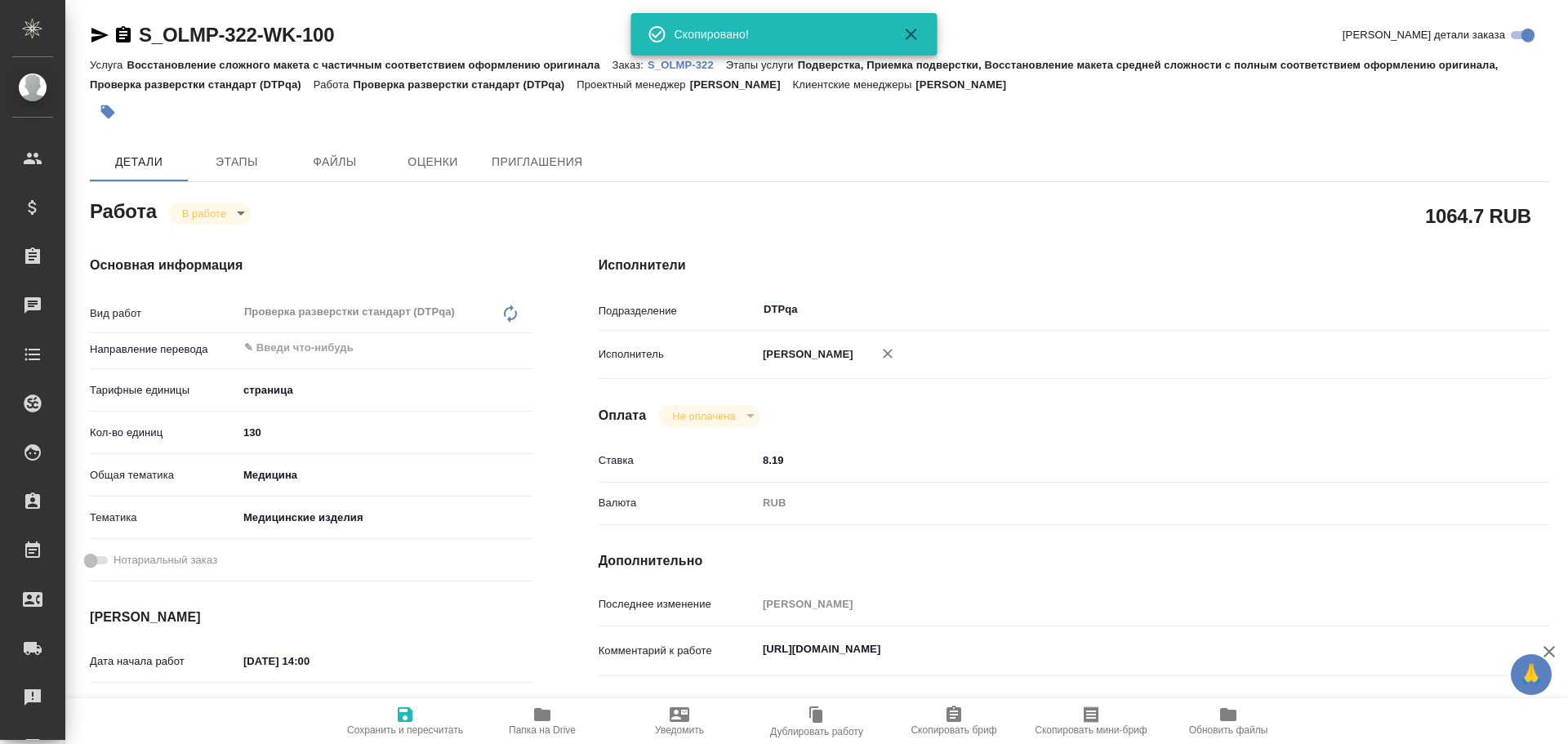
type textarea "x"
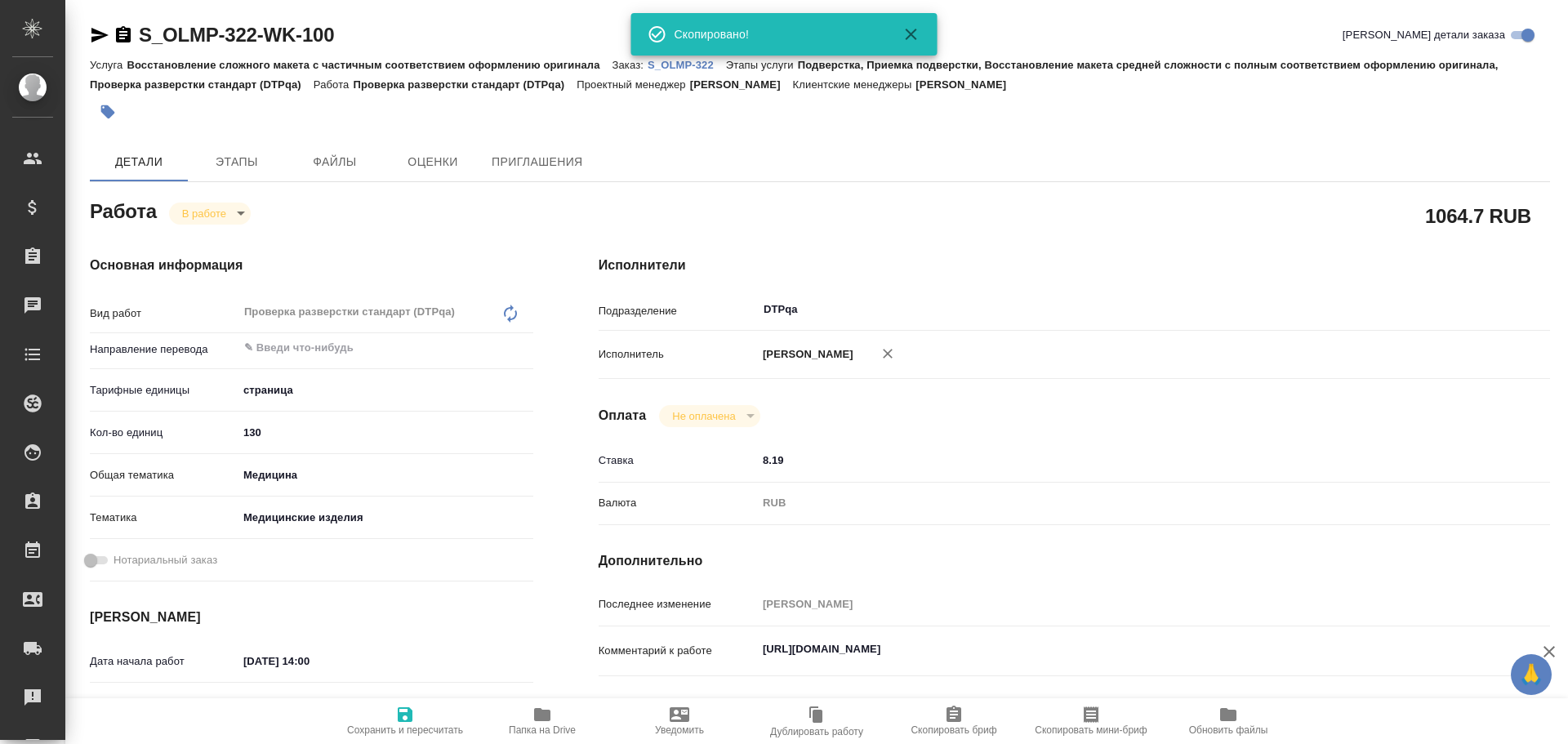
type textarea "x"
